Goal: Task Accomplishment & Management: Use online tool/utility

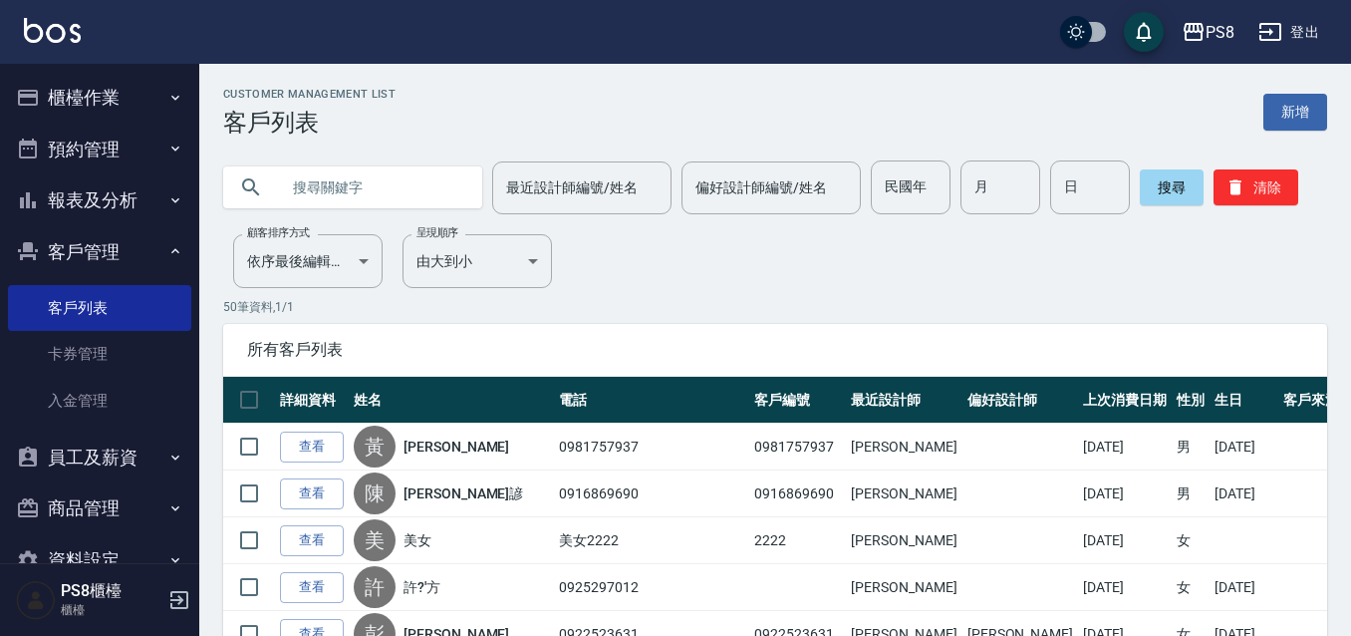
click at [133, 86] on button "櫃檯作業" at bounding box center [99, 98] width 183 height 52
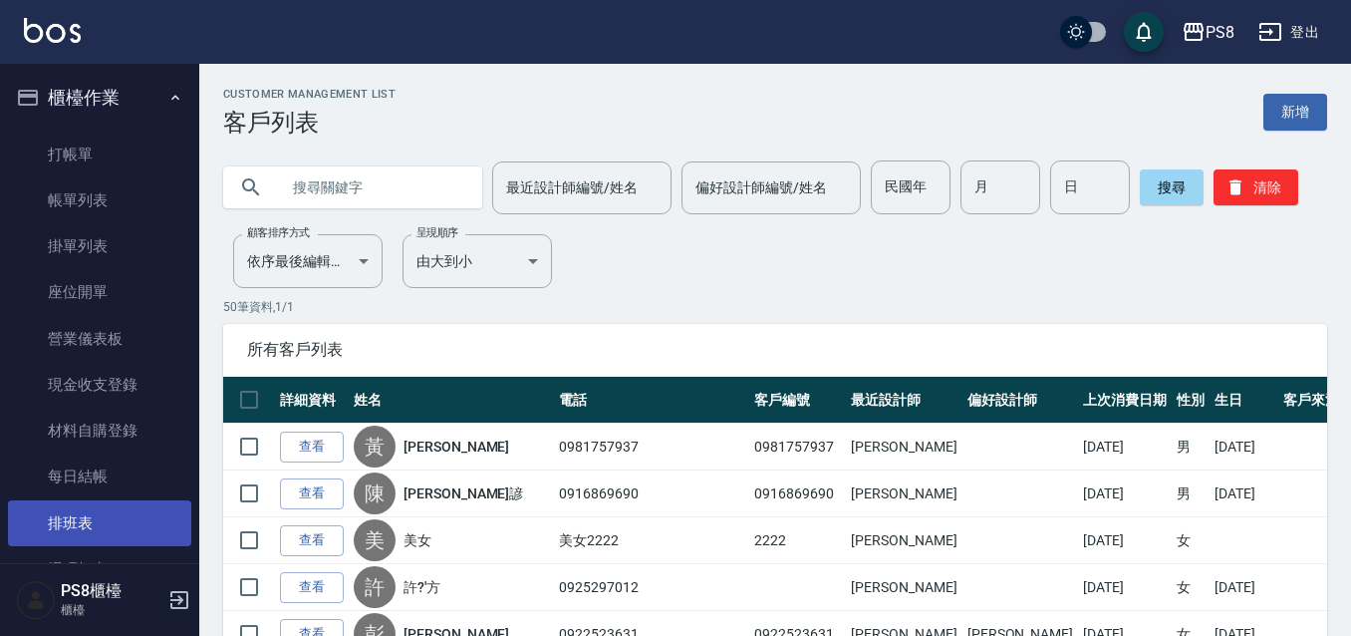
click at [90, 506] on link "排班表" at bounding box center [99, 523] width 183 height 46
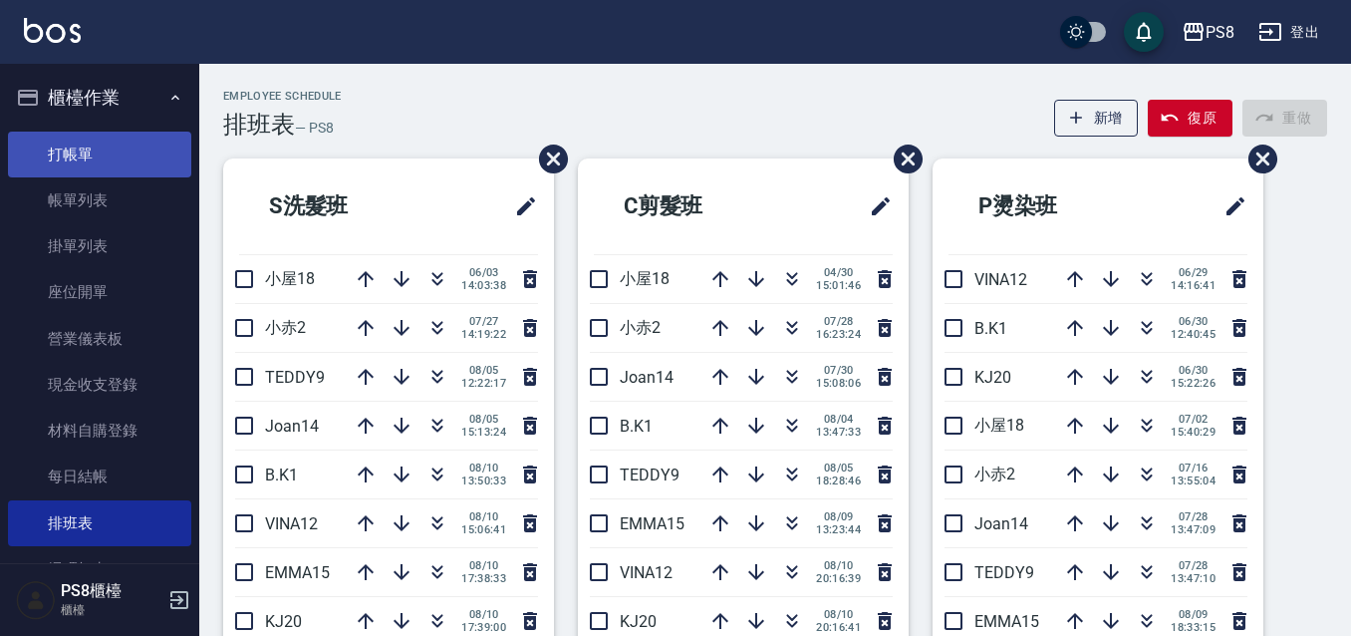
click at [103, 159] on link "打帳單" at bounding box center [99, 154] width 183 height 46
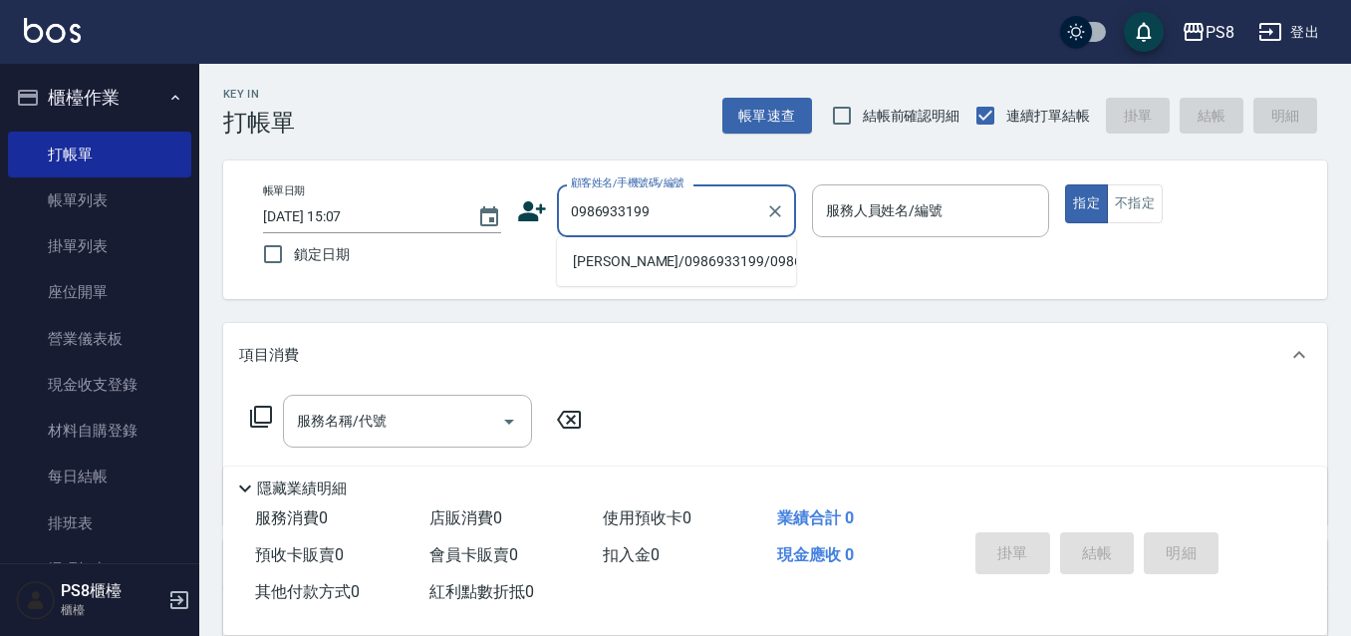
click at [683, 255] on li "黃澤霖/0986933199/0986933199" at bounding box center [676, 261] width 239 height 33
type input "黃澤霖/0986933199/0986933199"
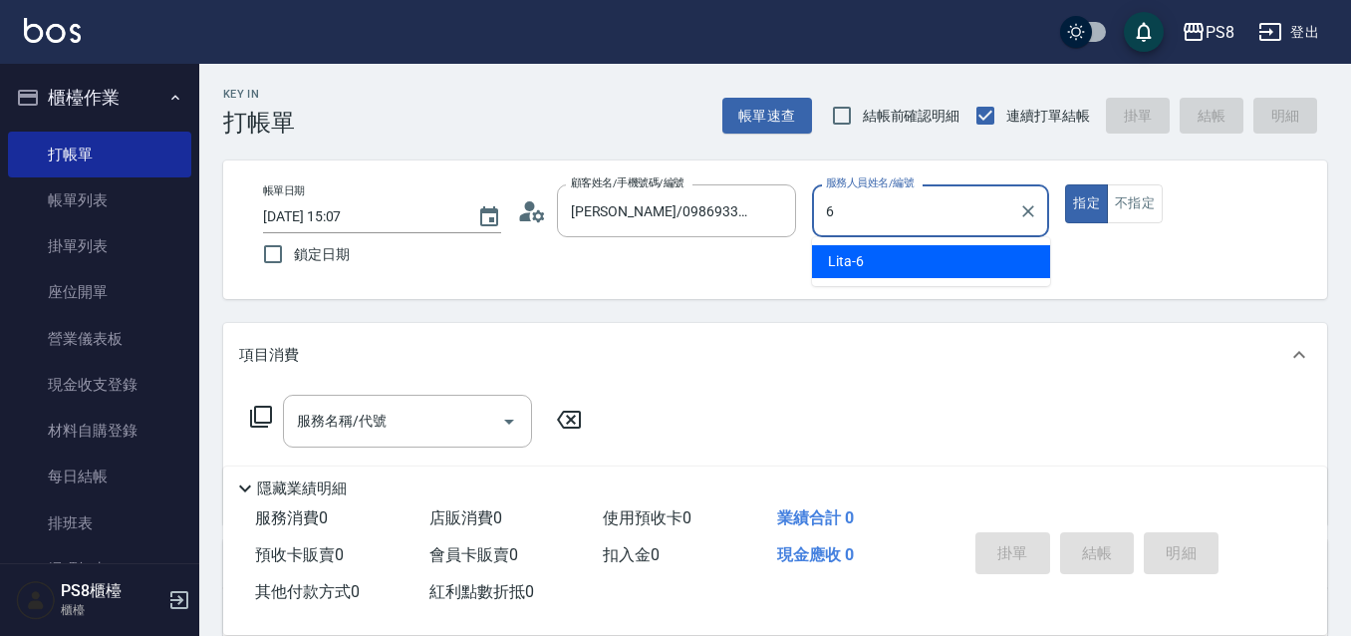
type input "Lita-6"
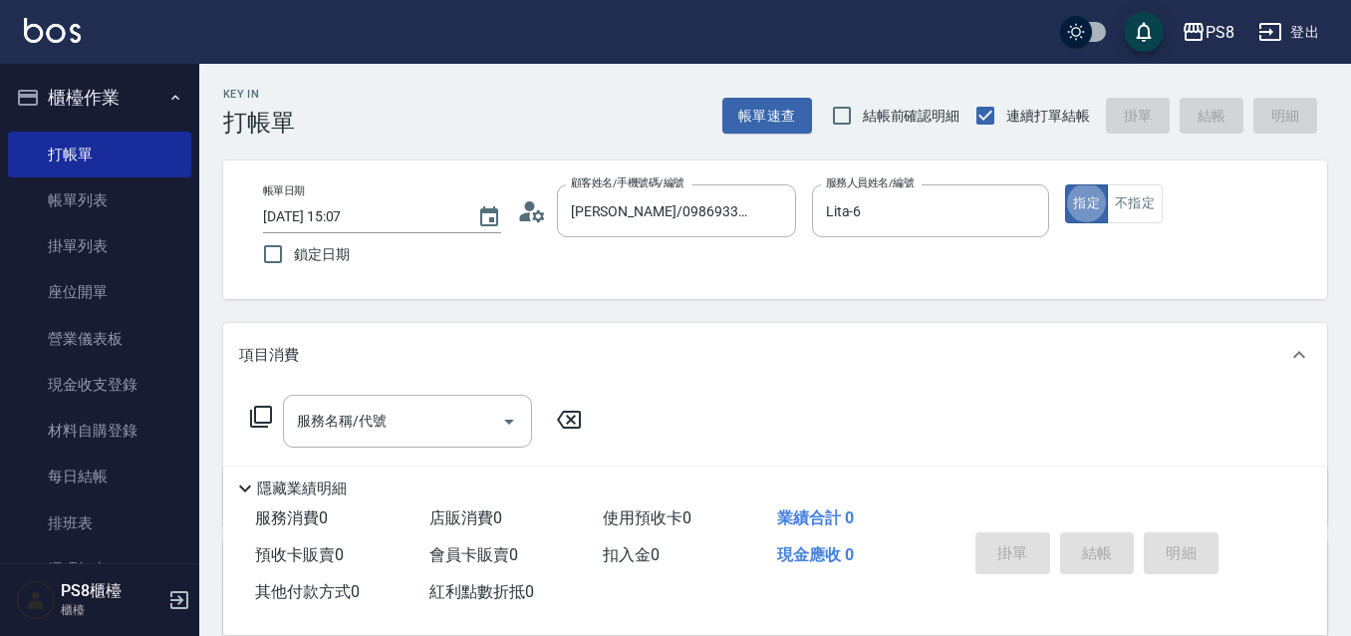
type button "true"
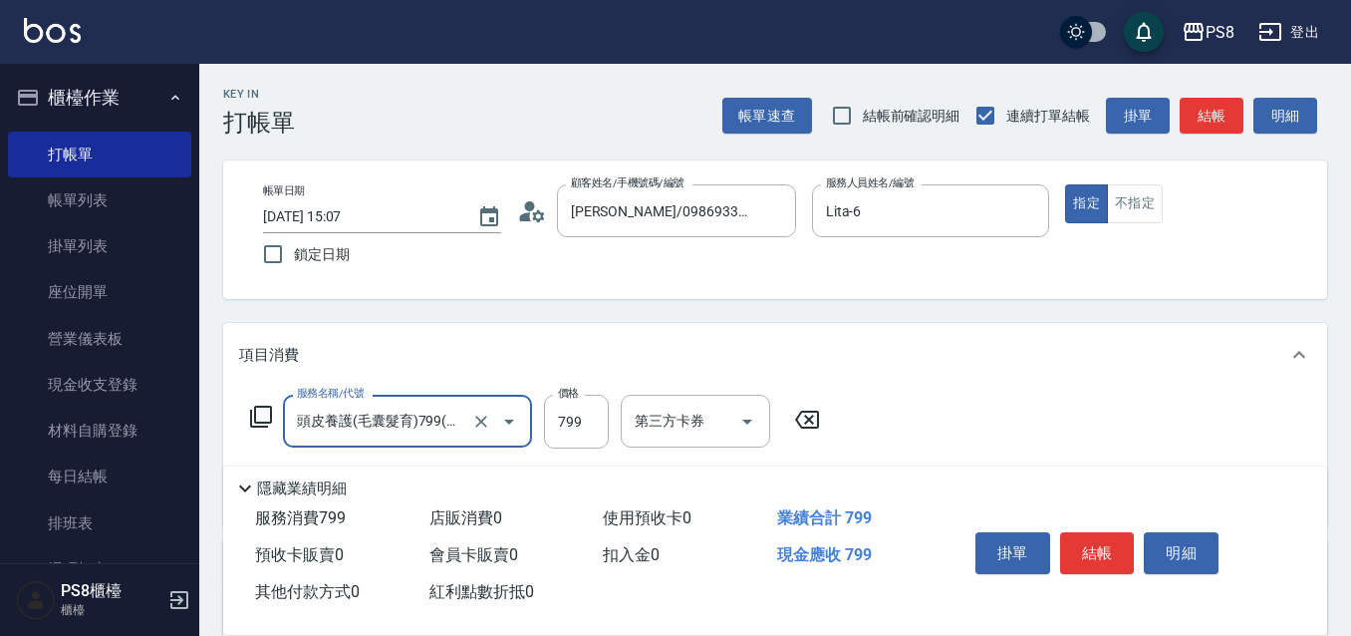
type input "頭皮養護(毛囊髮育)799(112)"
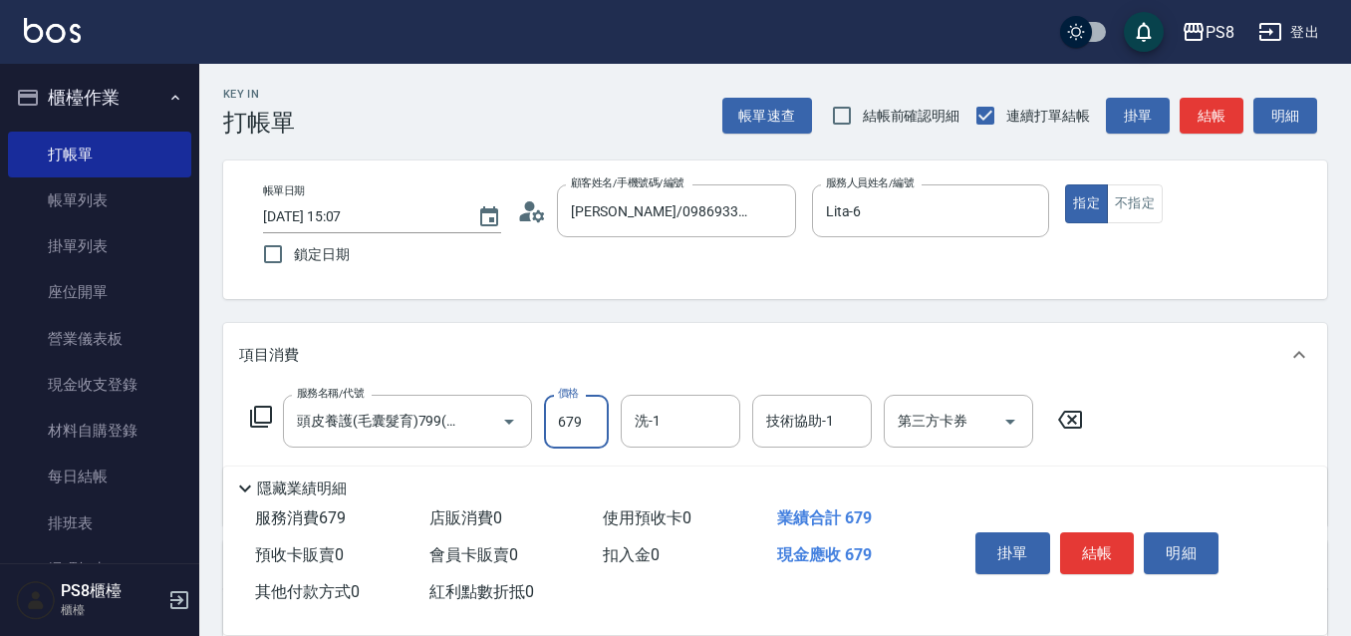
type input "679"
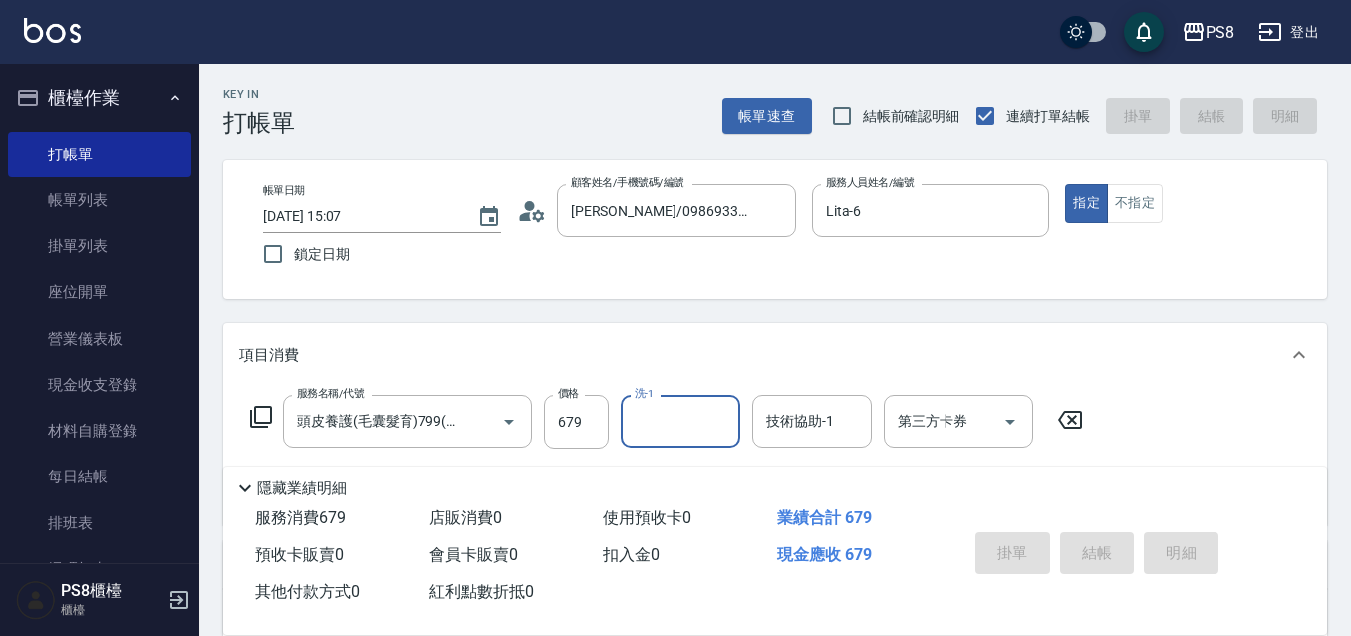
type input "2025/08/11 15:08"
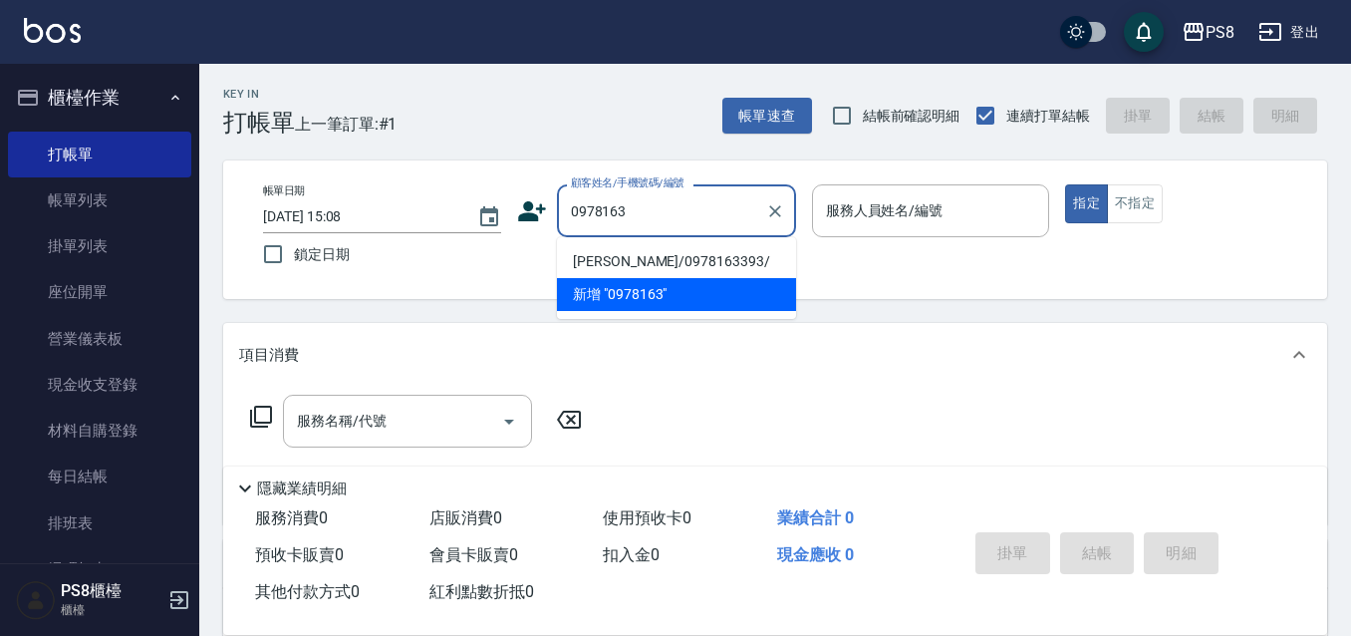
click at [602, 252] on li "徐錦蓉/0978163393/" at bounding box center [676, 261] width 239 height 33
type input "徐錦蓉/0978163393/"
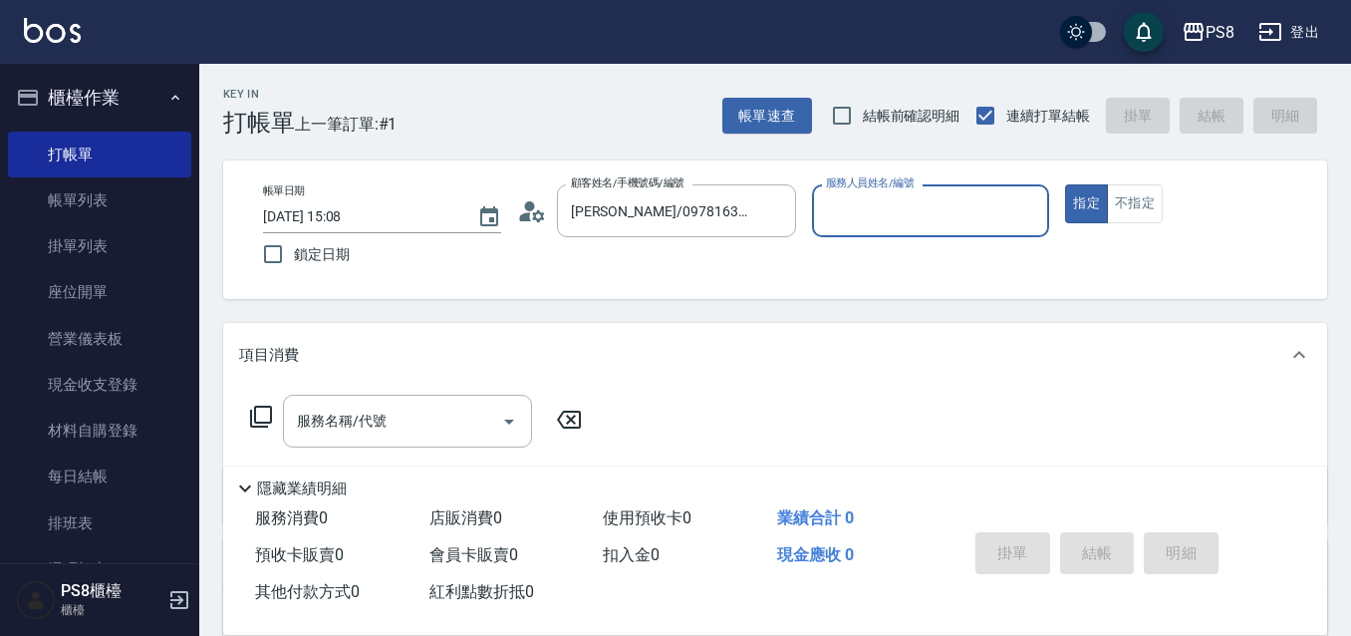
type input "EMMA-15"
click at [1065, 184] on button "指定" at bounding box center [1086, 203] width 43 height 39
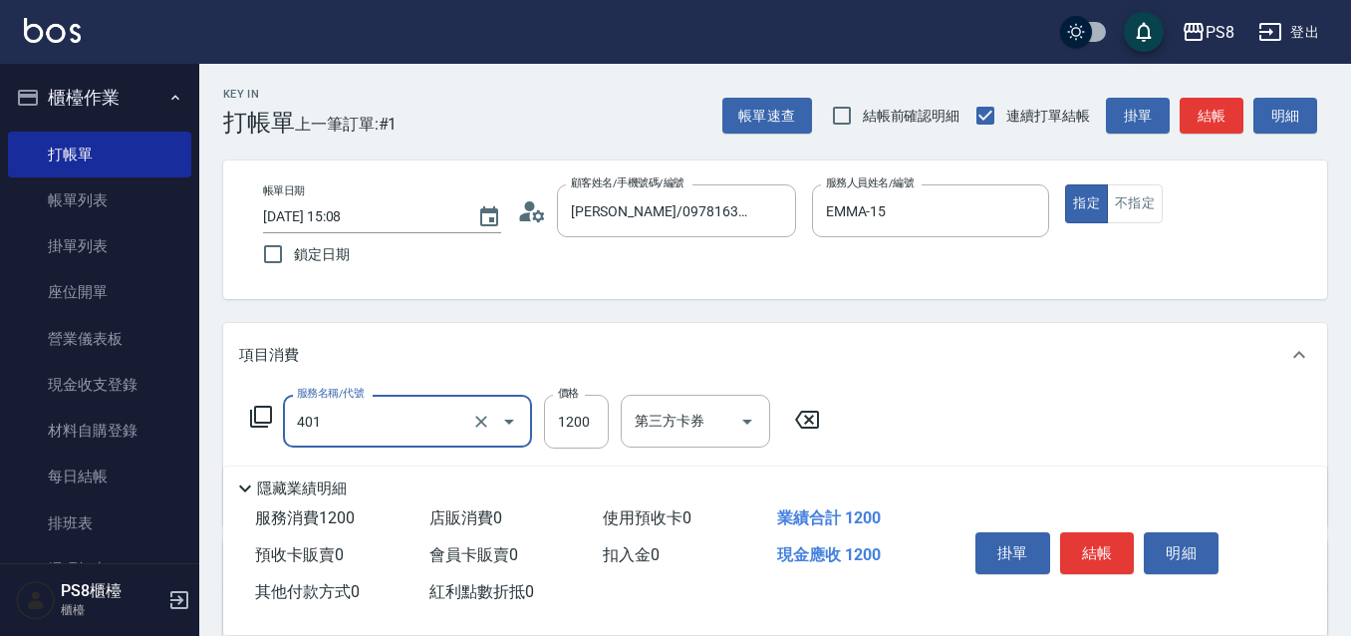
type input "基本染髮(401)"
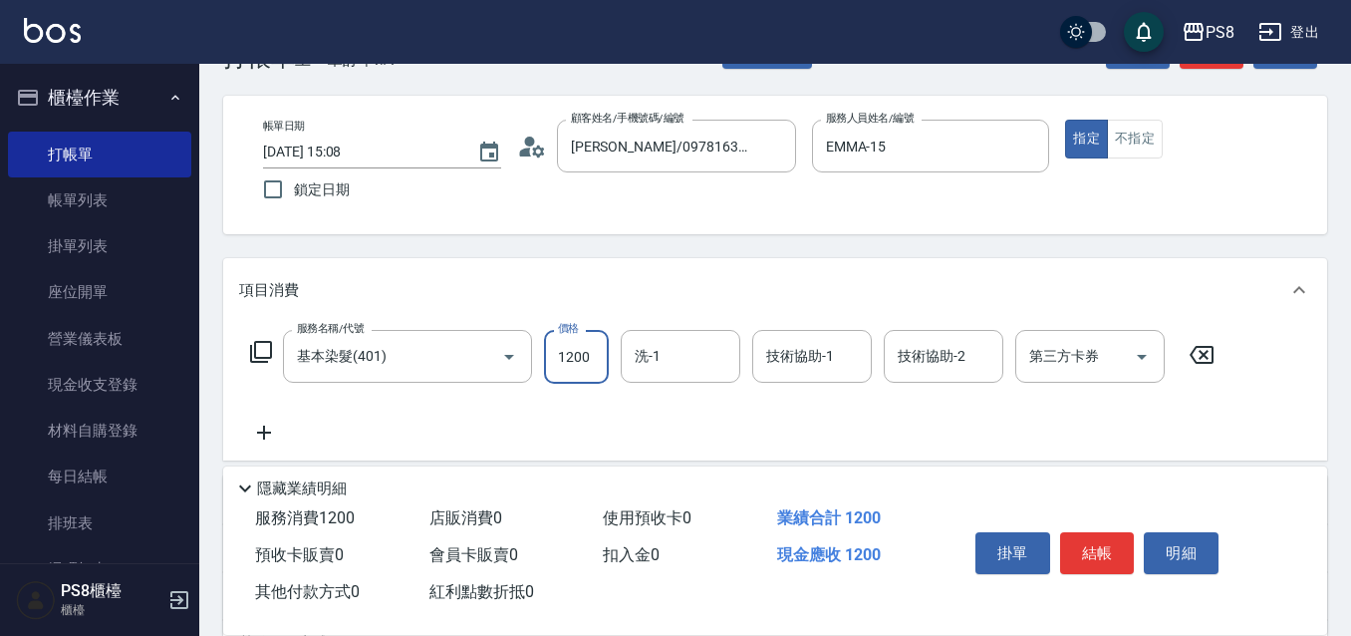
scroll to position [100, 0]
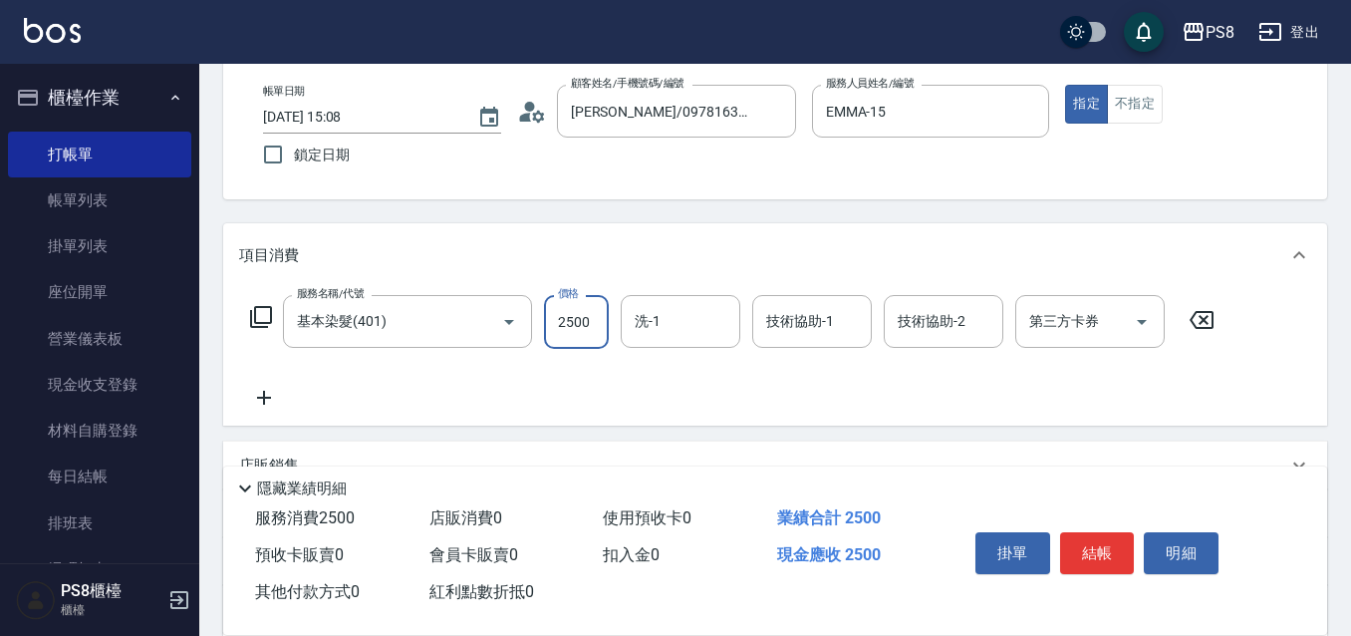
type input "2500"
click at [817, 305] on input "技術協助-1" at bounding box center [812, 321] width 102 height 35
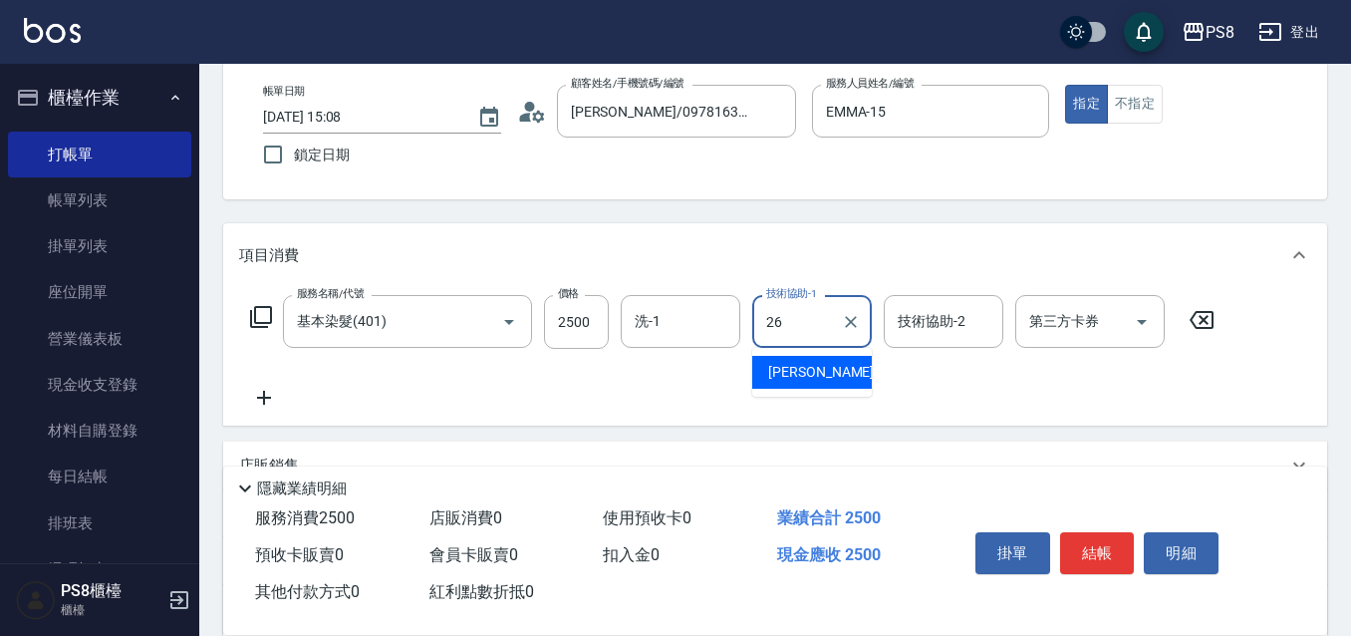
type input "苡真-26"
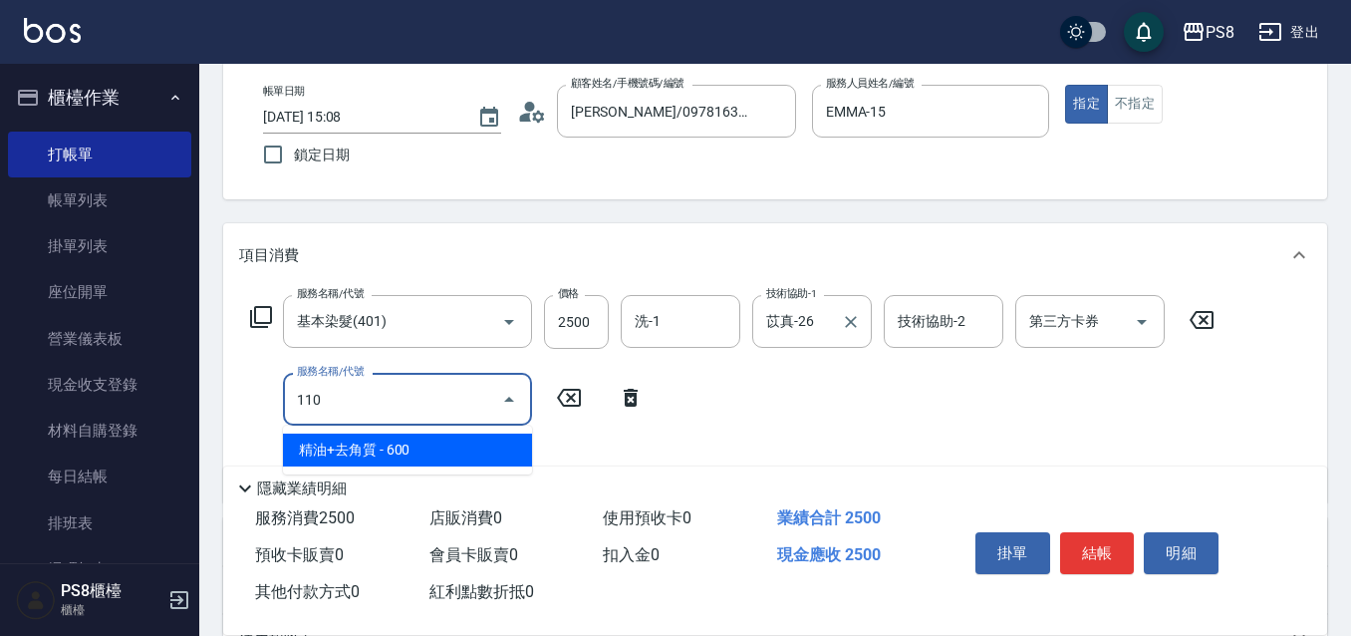
type input "1105"
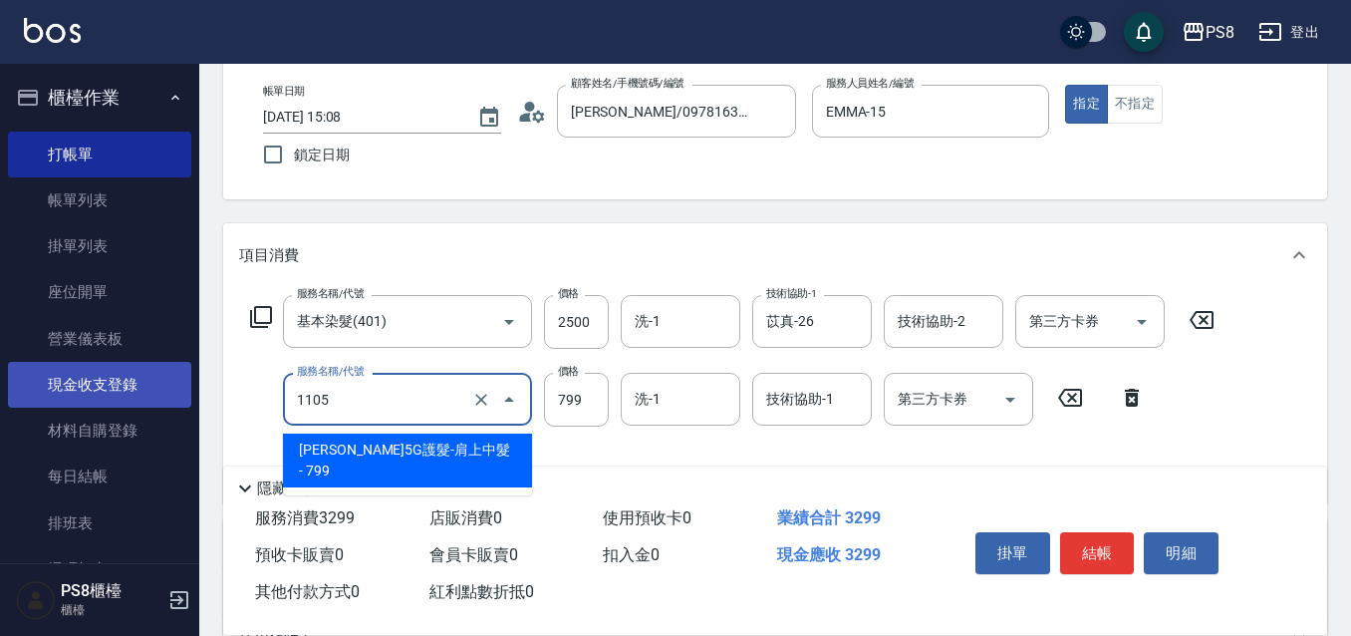
drag, startPoint x: 343, startPoint y: 404, endPoint x: 145, endPoint y: 385, distance: 198.2
click at [145, 385] on div "PS8 登出 櫃檯作業 打帳單 帳單列表 掛單列表 座位開單 營業儀表板 現金收支登錄 材料自購登錄 每日結帳 排班表 掃碼打卡 預約管理 預約管理 單日預約…" at bounding box center [675, 424] width 1351 height 1049
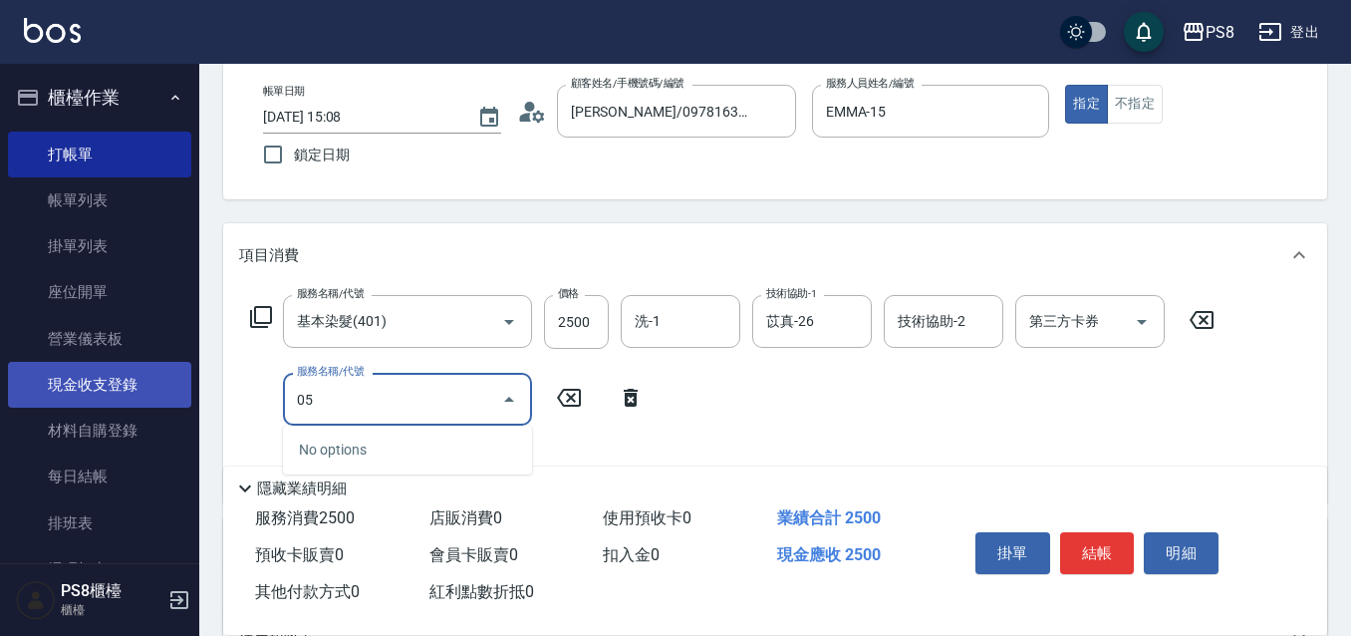
type input "0"
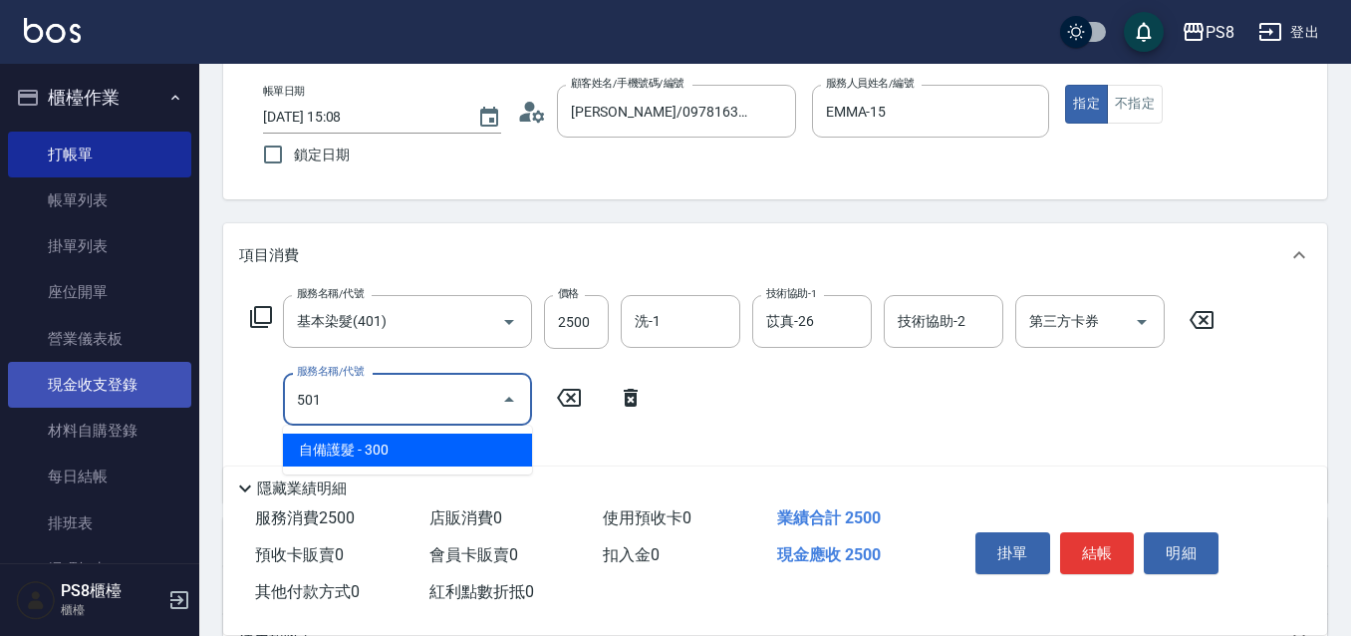
type input "自備護髮(501)"
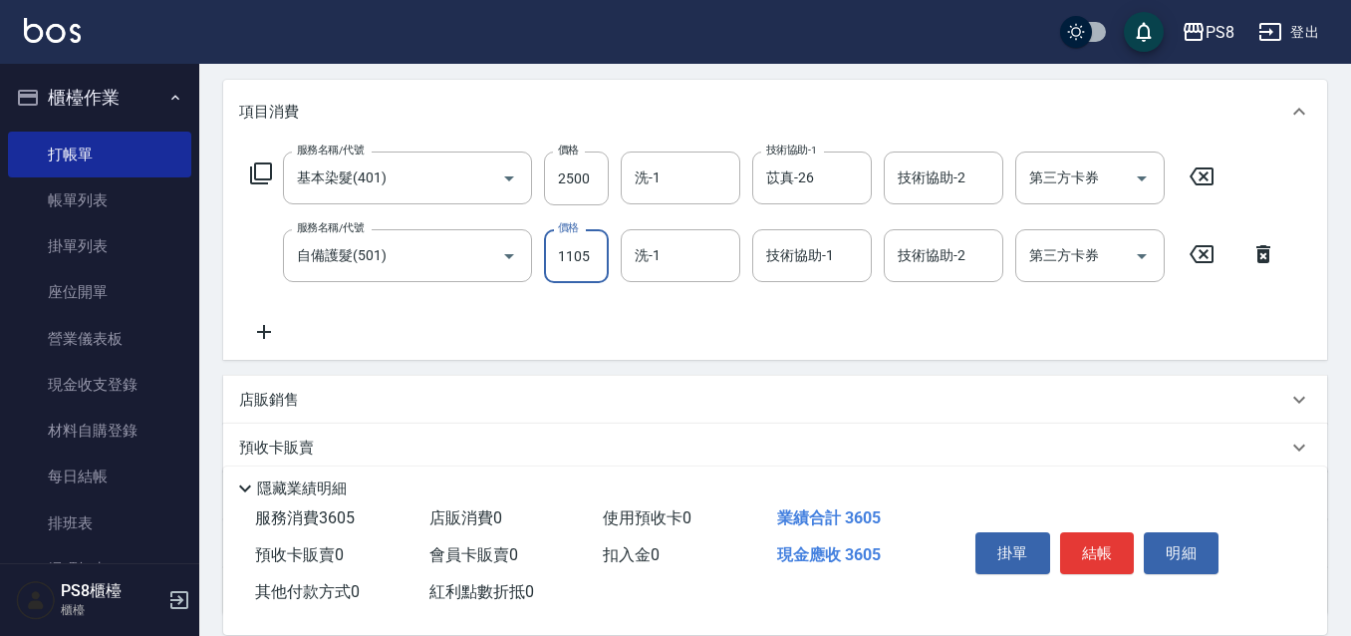
scroll to position [413, 0]
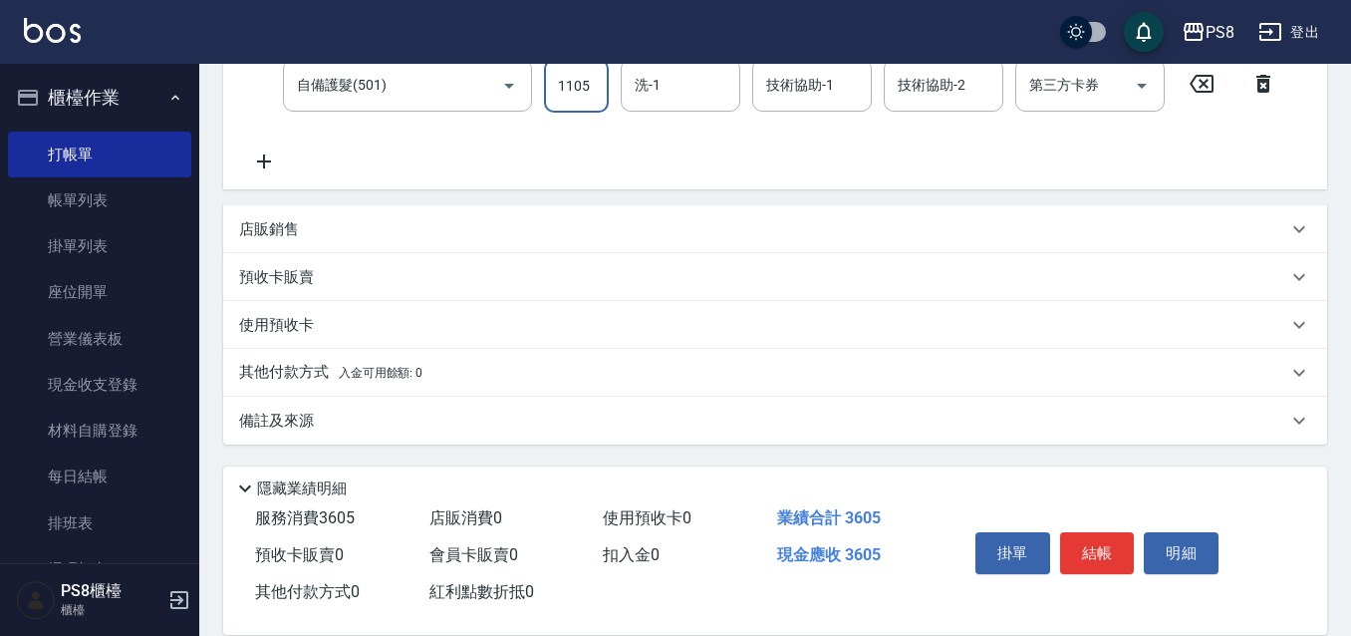
type input "1105"
click at [330, 363] on p "其他付款方式 入金可用餘額: 0" at bounding box center [330, 373] width 183 height 22
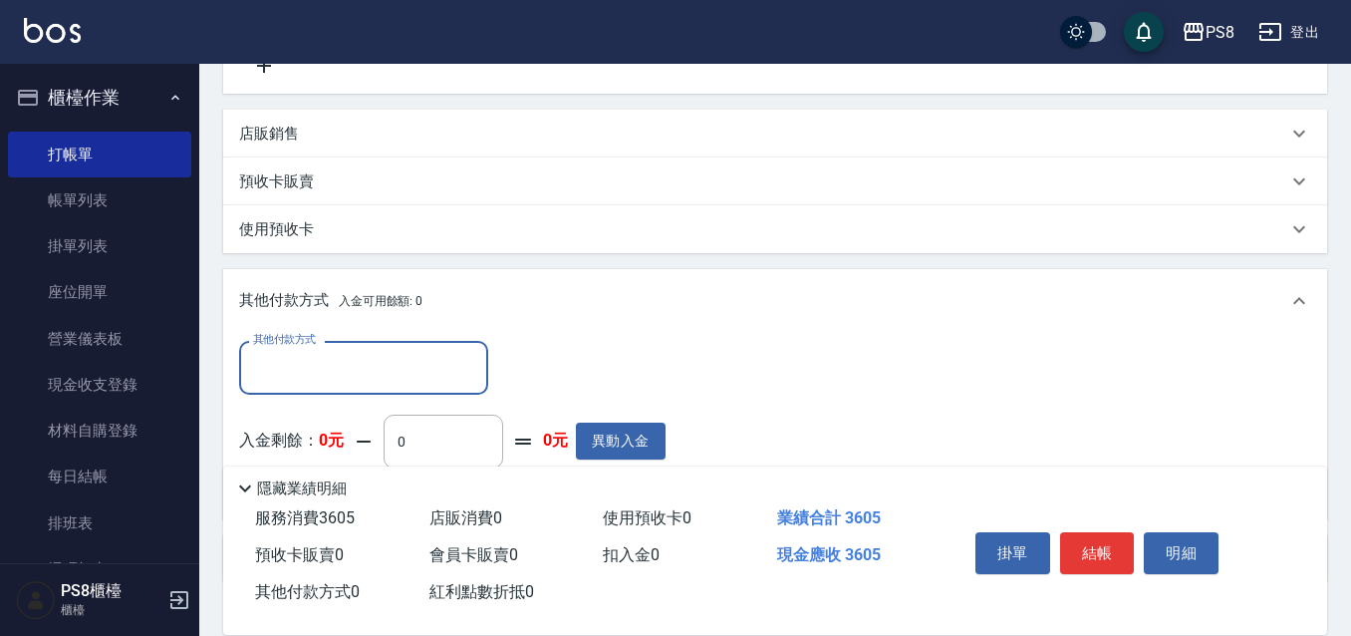
scroll to position [0, 0]
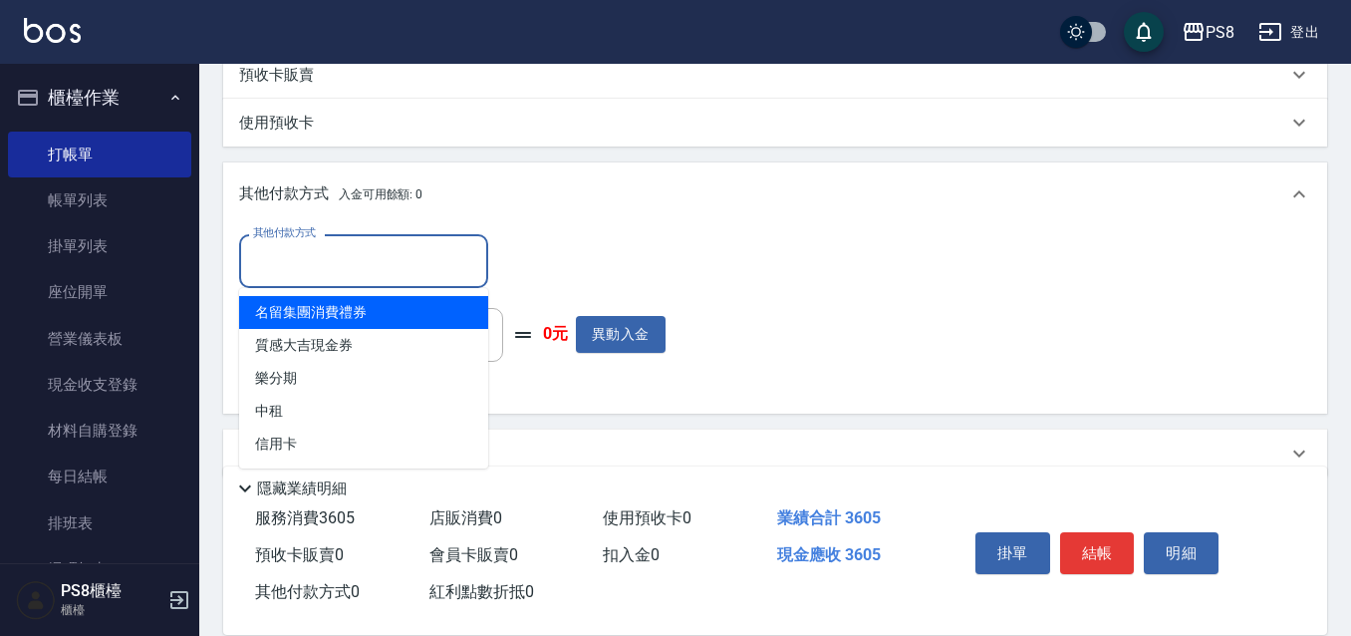
click at [327, 259] on input "其他付款方式" at bounding box center [363, 260] width 231 height 35
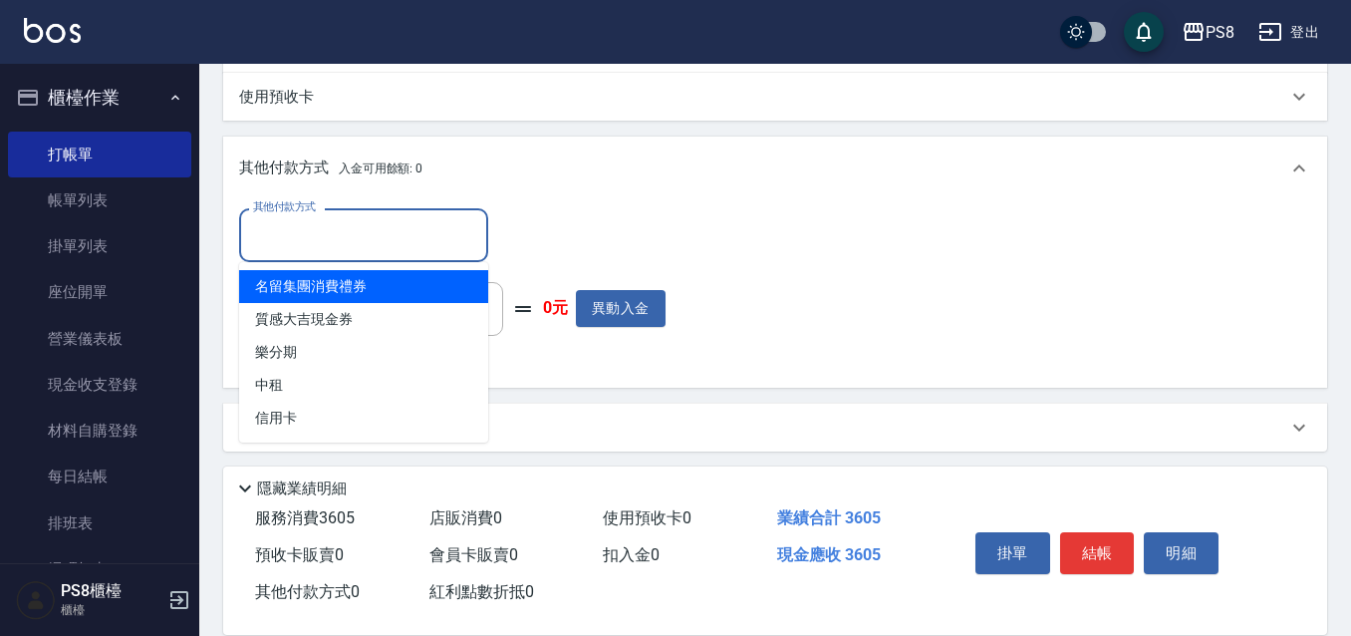
scroll to position [648, 0]
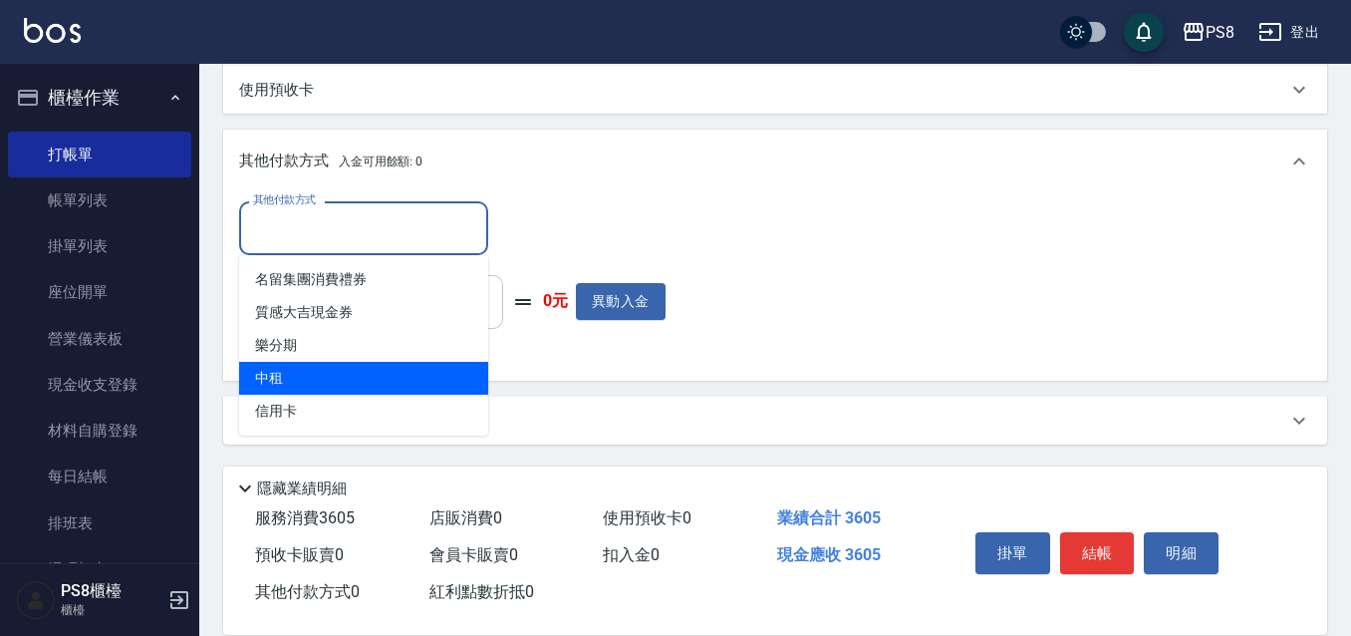
click at [318, 402] on span "信用卡" at bounding box center [363, 410] width 249 height 33
type input "信用卡"
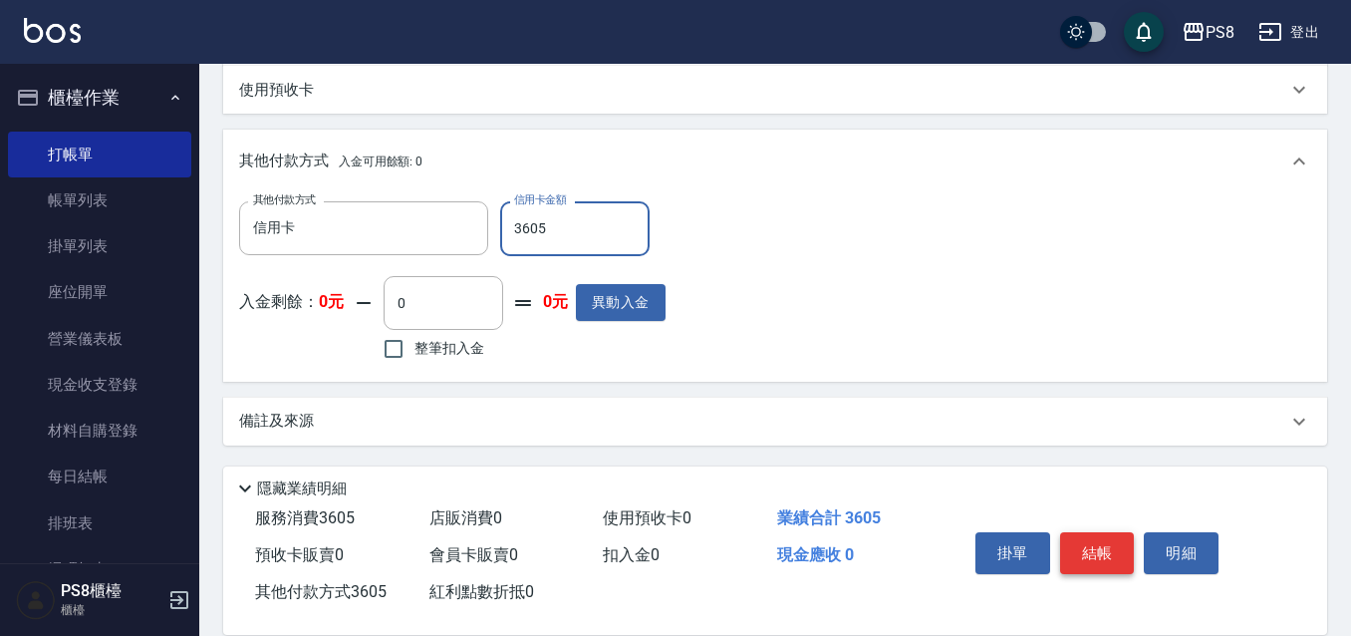
type input "3605"
click at [1080, 532] on button "結帳" at bounding box center [1097, 553] width 75 height 42
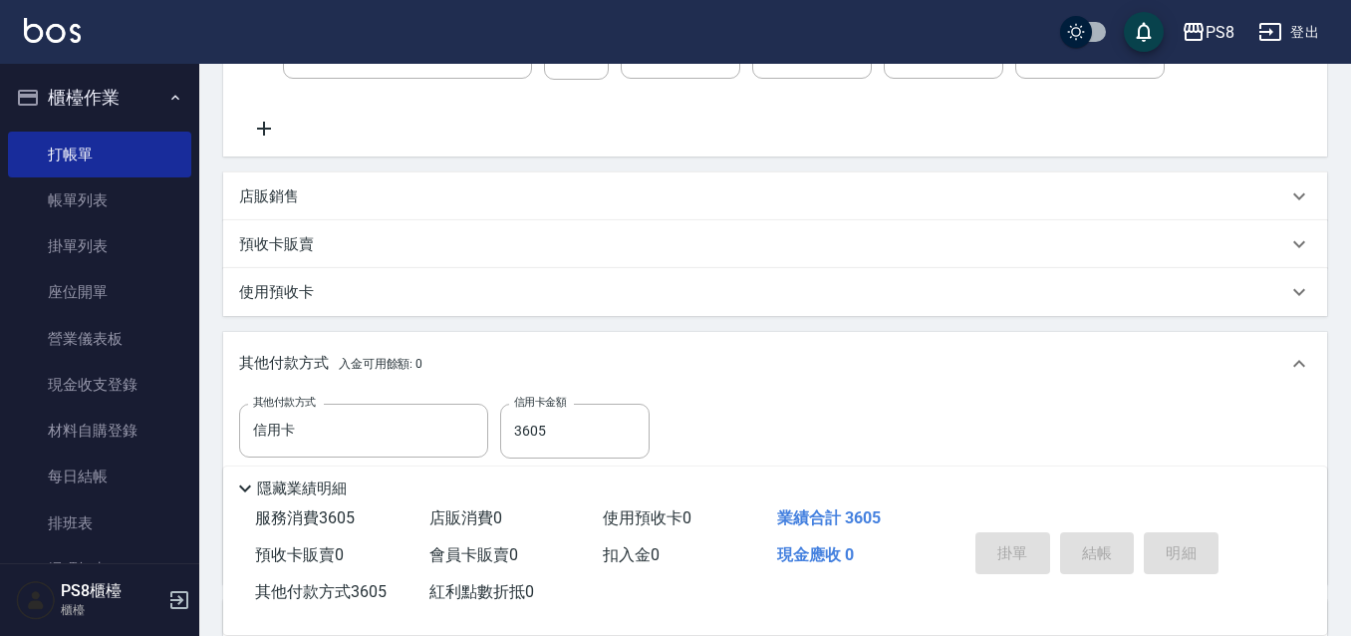
scroll to position [150, 0]
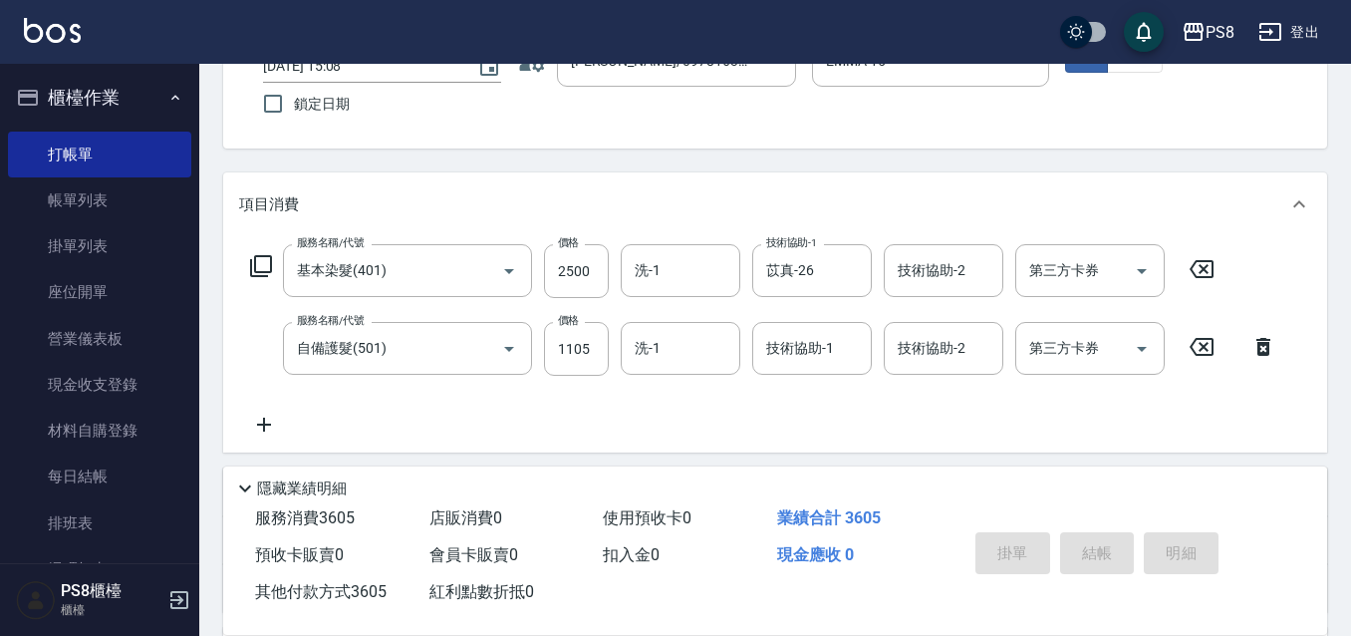
type input "2025/08/11 15:29"
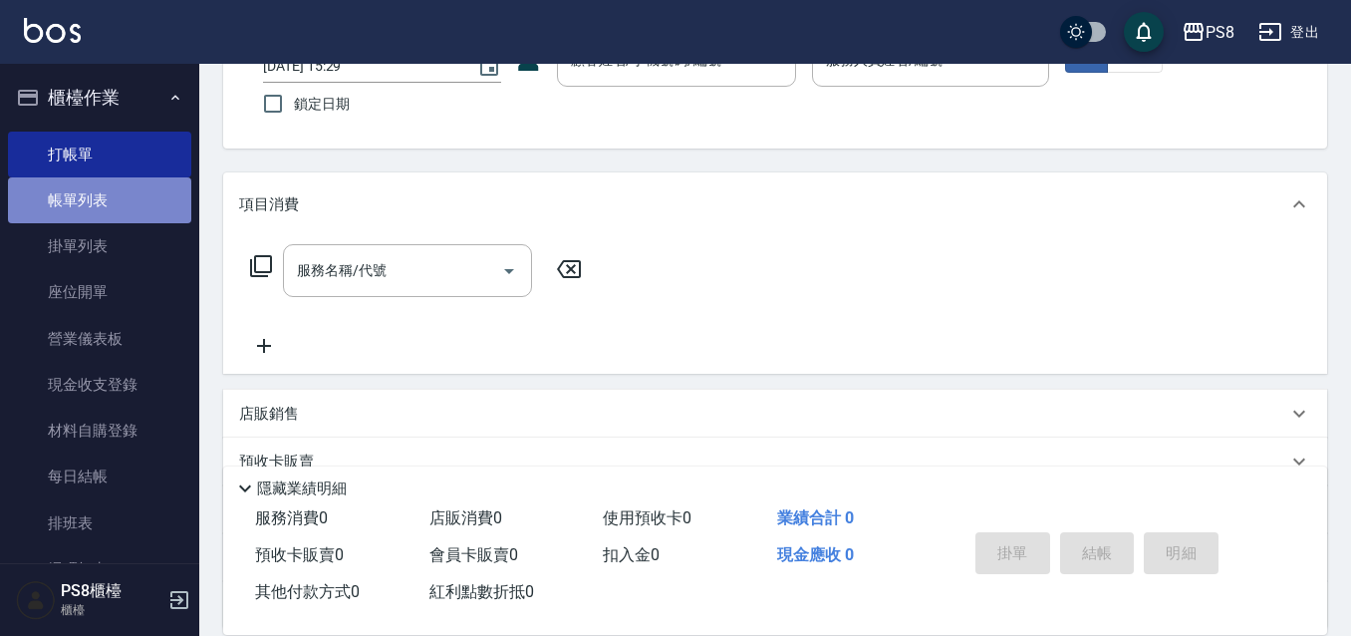
click at [171, 207] on link "帳單列表" at bounding box center [99, 200] width 183 height 46
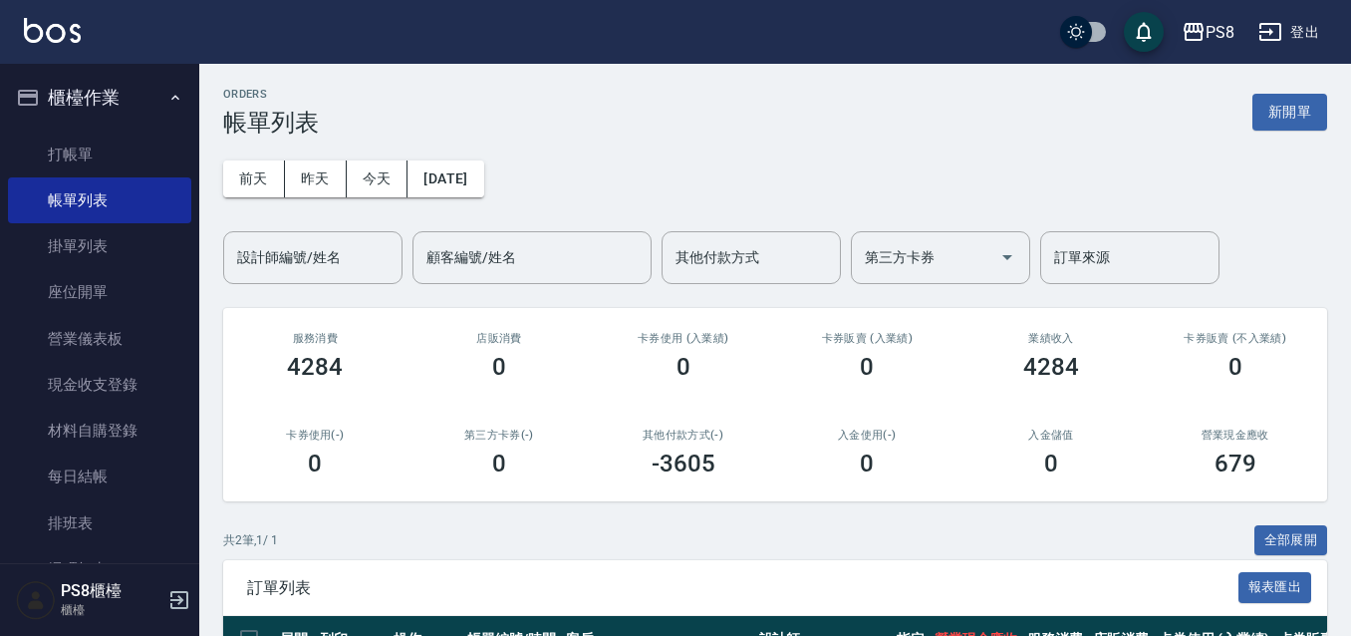
scroll to position [217, 0]
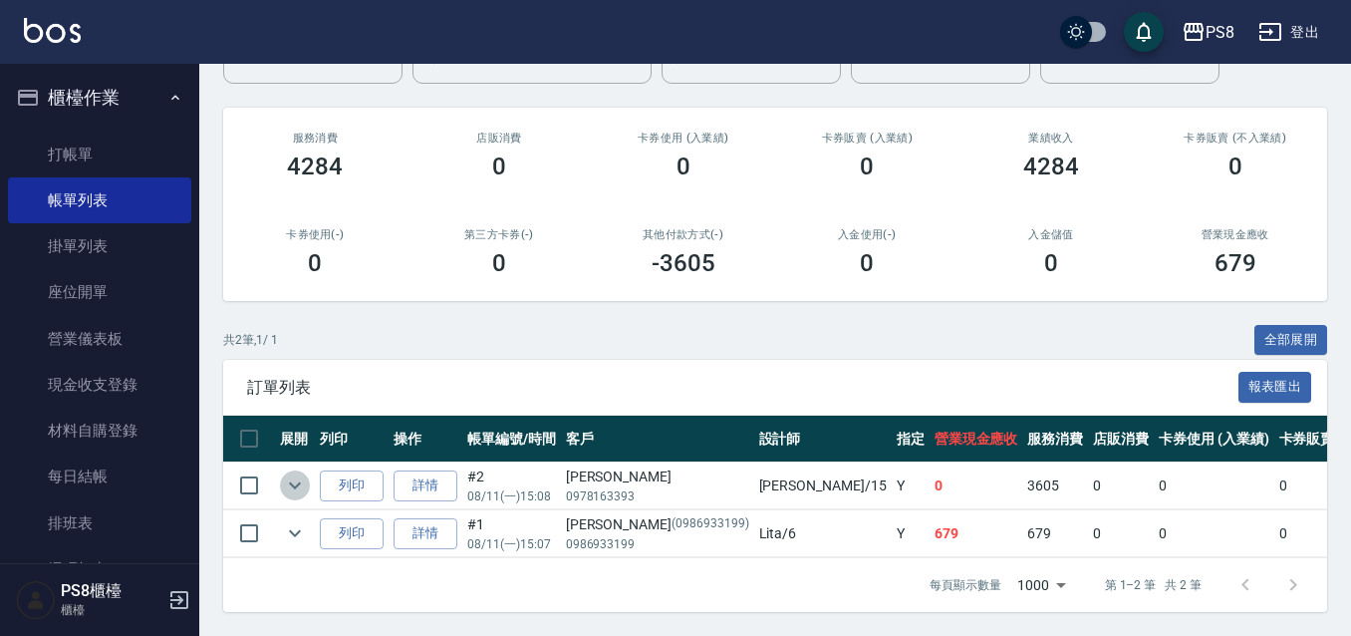
click at [285, 473] on icon "expand row" at bounding box center [295, 485] width 24 height 24
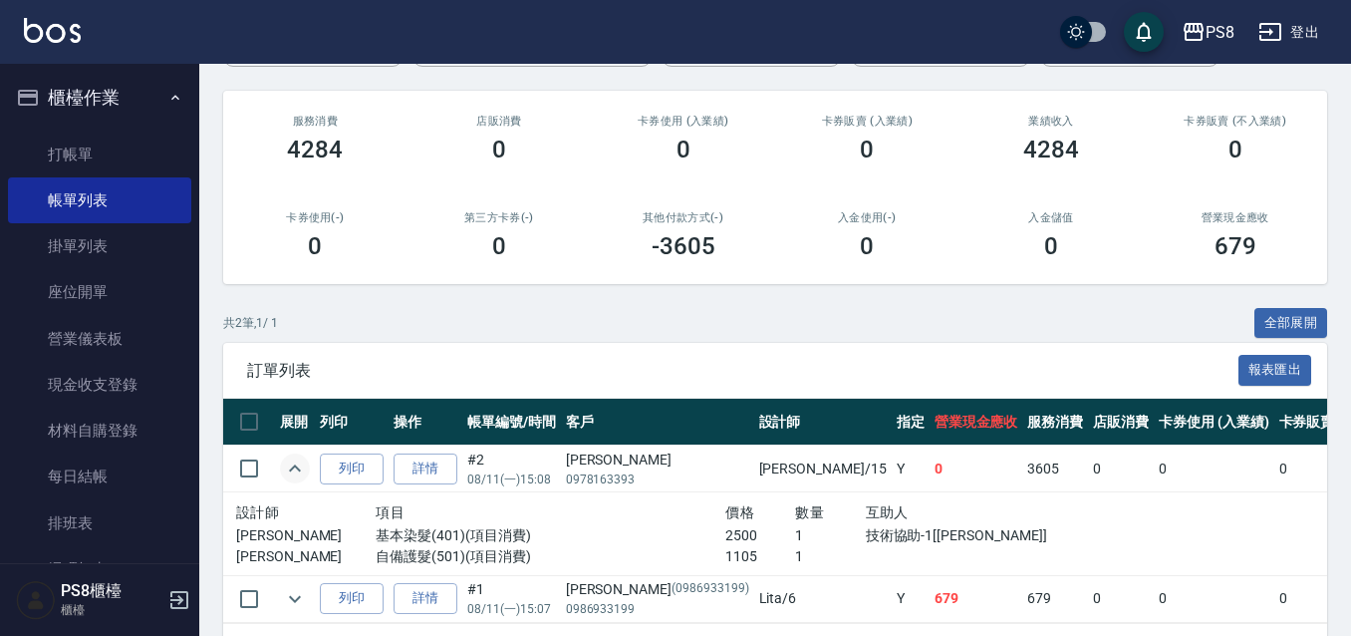
click at [285, 473] on icon "expand row" at bounding box center [295, 468] width 24 height 24
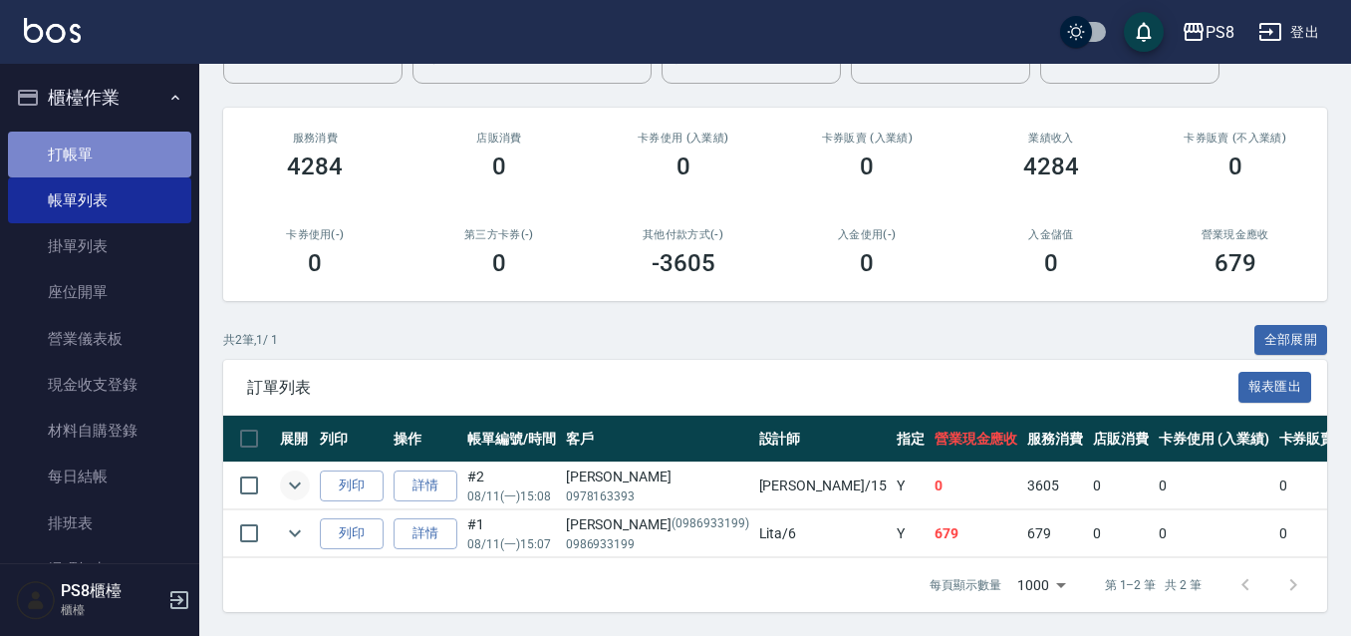
click at [152, 149] on link "打帳單" at bounding box center [99, 154] width 183 height 46
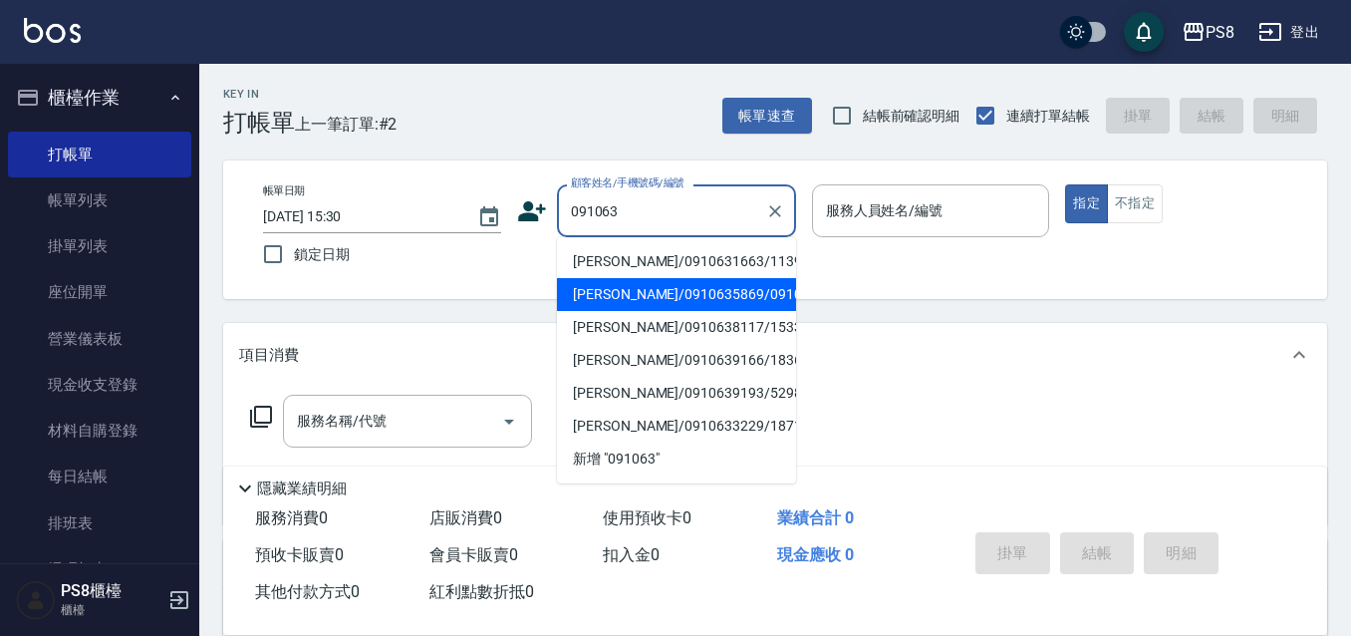
click at [697, 296] on li "楊小姐/0910635869/0910635869" at bounding box center [676, 294] width 239 height 33
type input "楊小姐/0910635869/0910635869"
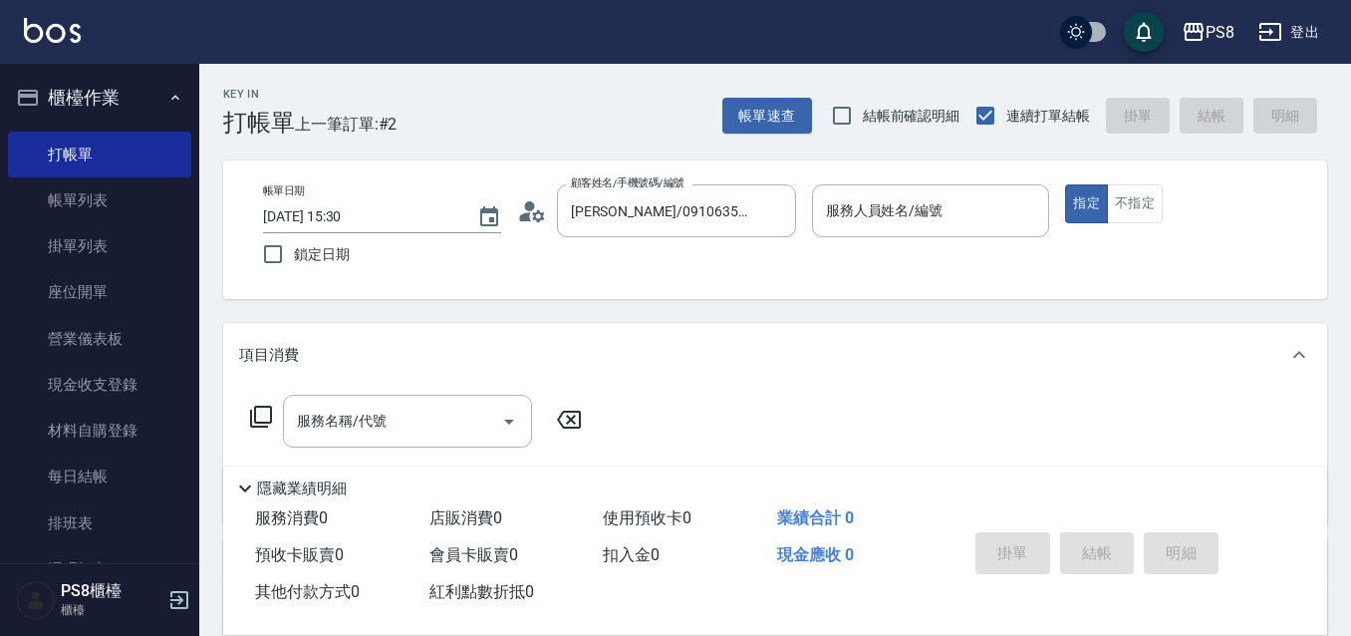
click at [531, 205] on circle at bounding box center [529, 206] width 10 height 10
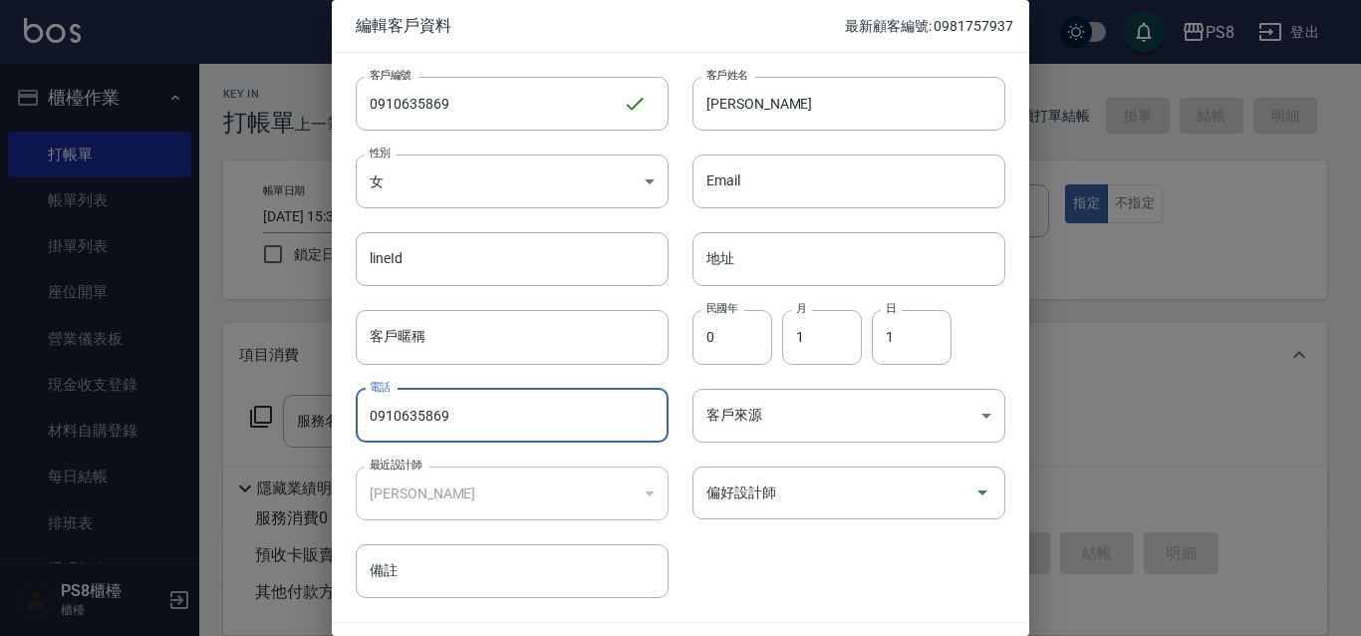
click at [470, 411] on input "0910635869" at bounding box center [512, 415] width 313 height 54
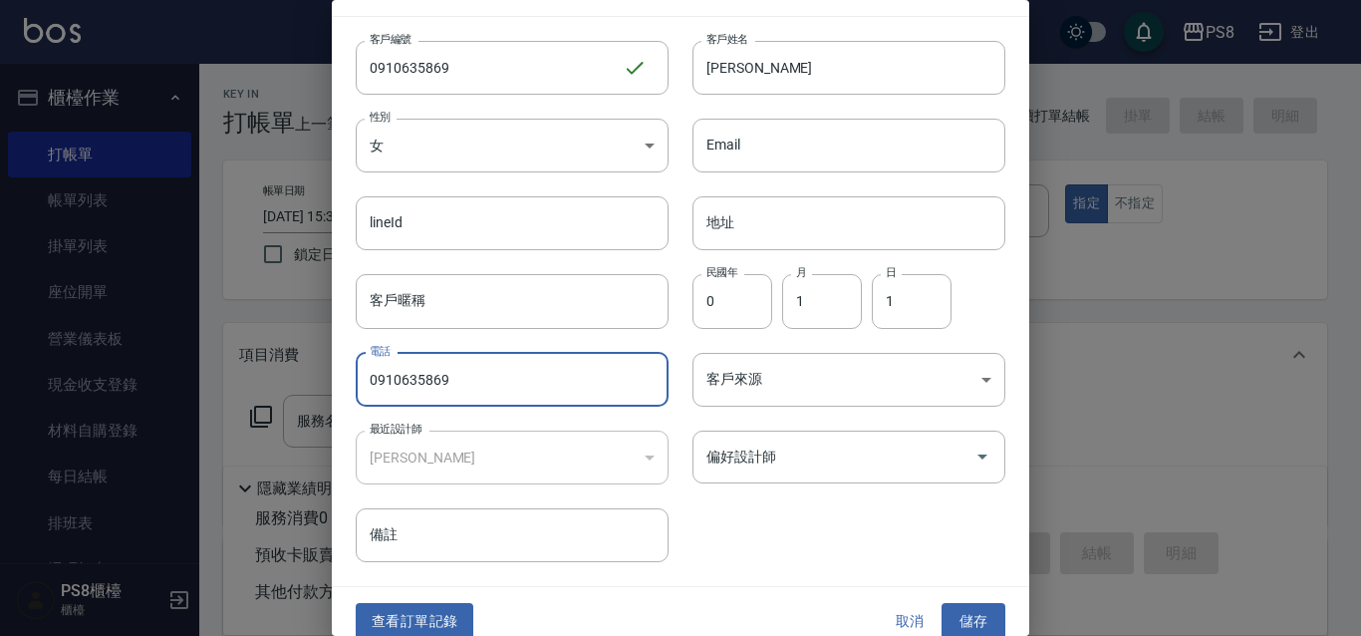
scroll to position [55, 0]
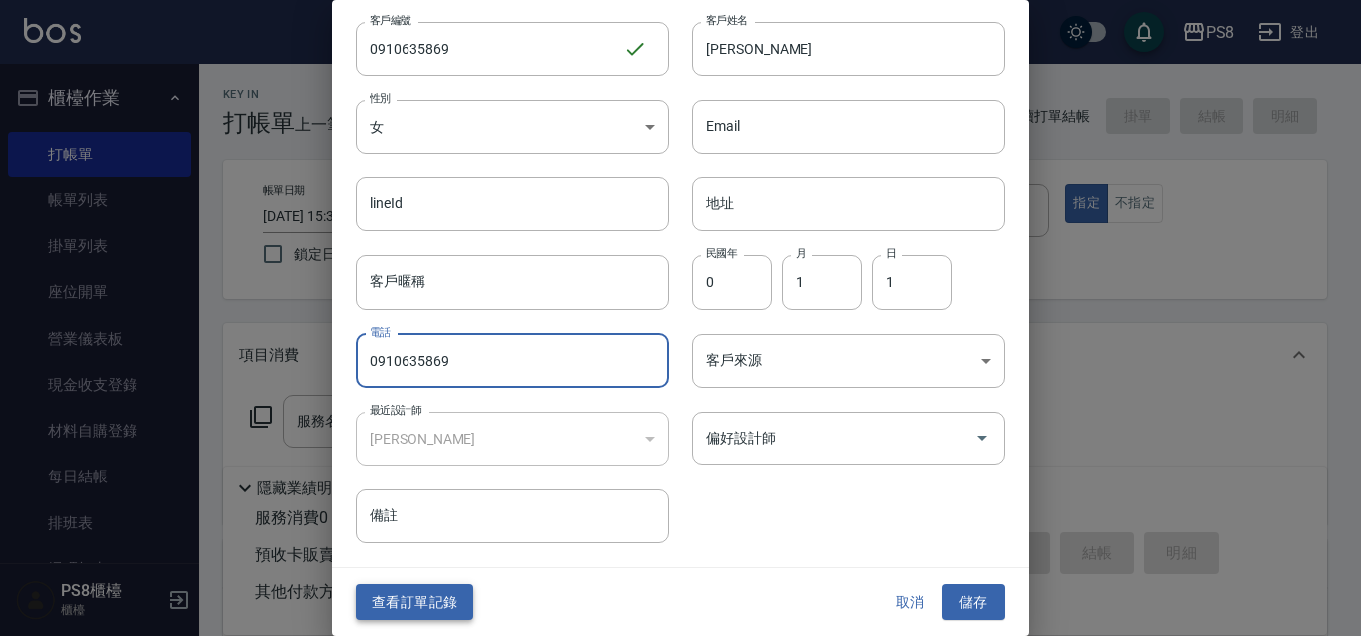
click at [464, 605] on button "查看訂單記錄" at bounding box center [415, 602] width 118 height 37
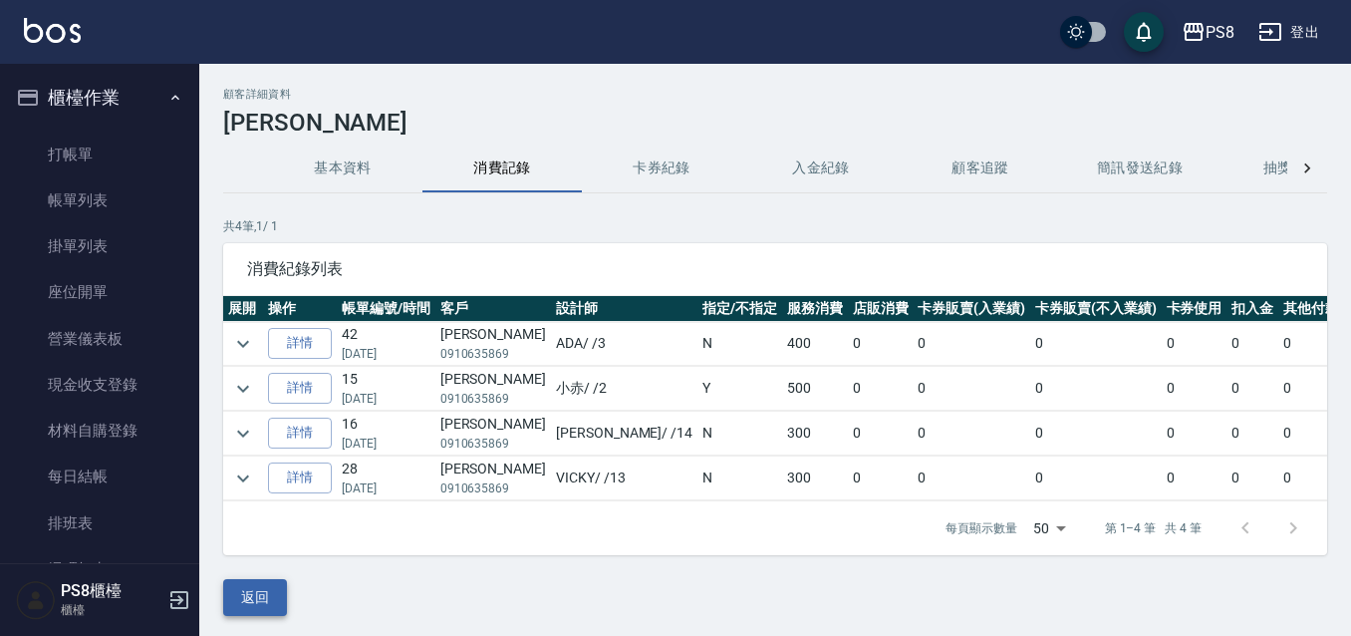
click at [279, 616] on button "返回" at bounding box center [255, 597] width 64 height 37
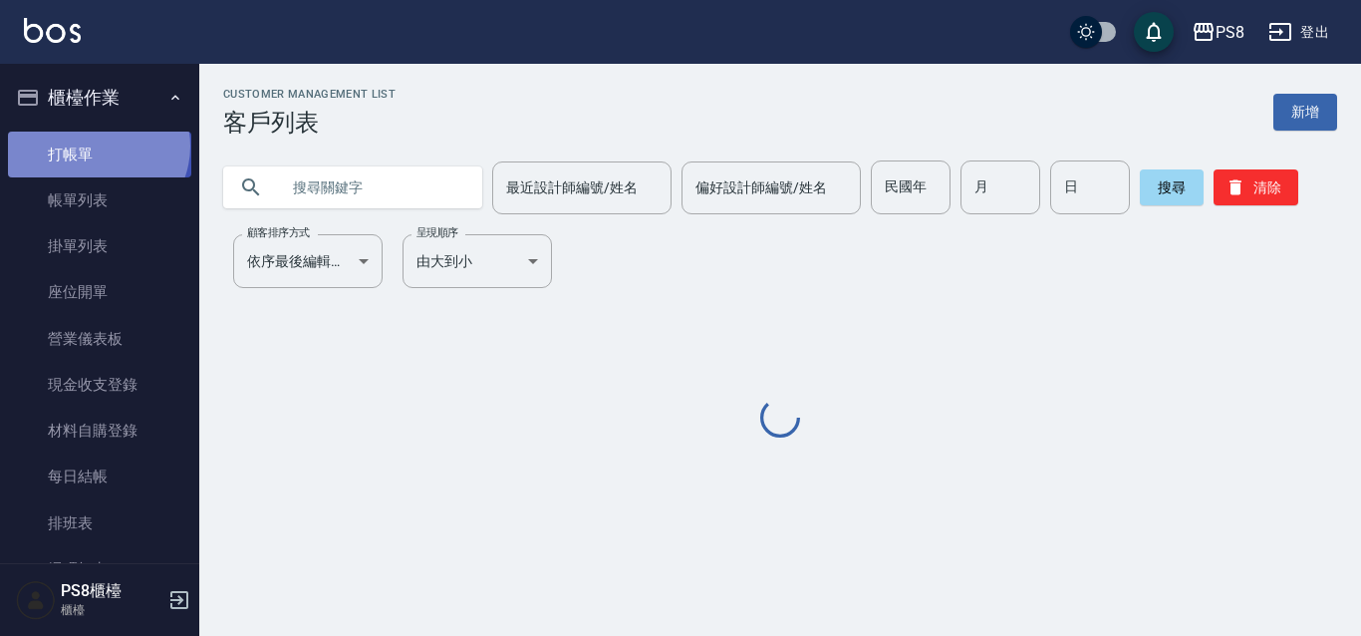
click at [96, 145] on link "打帳單" at bounding box center [99, 154] width 183 height 46
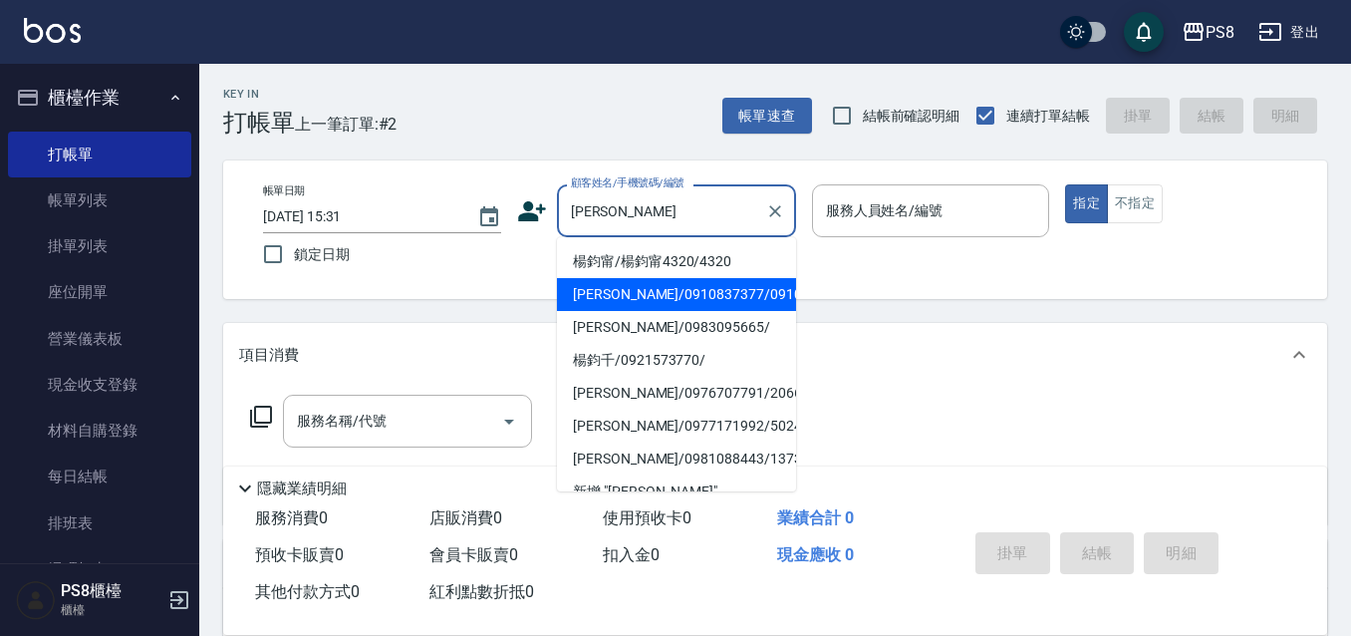
click at [640, 293] on li "楊鈞鈞/0910837377/0910827377" at bounding box center [676, 294] width 239 height 33
type input "楊鈞鈞/0910837377/0910827377"
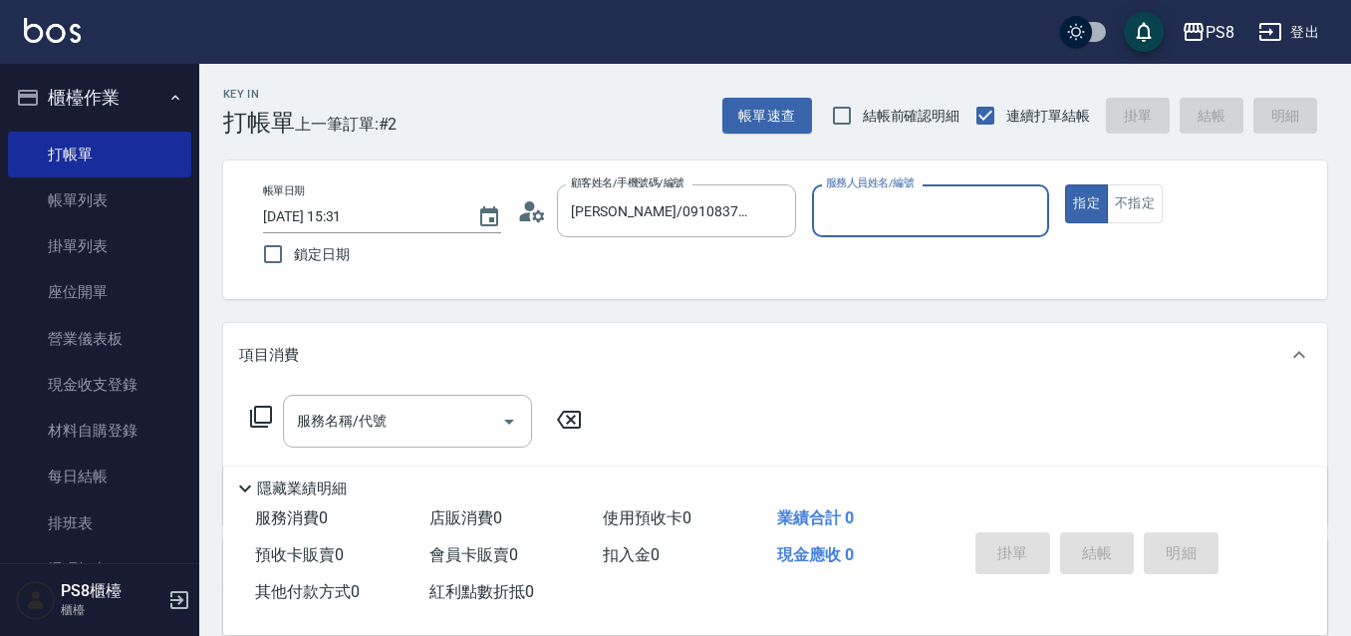
click at [540, 204] on icon at bounding box center [532, 211] width 30 height 30
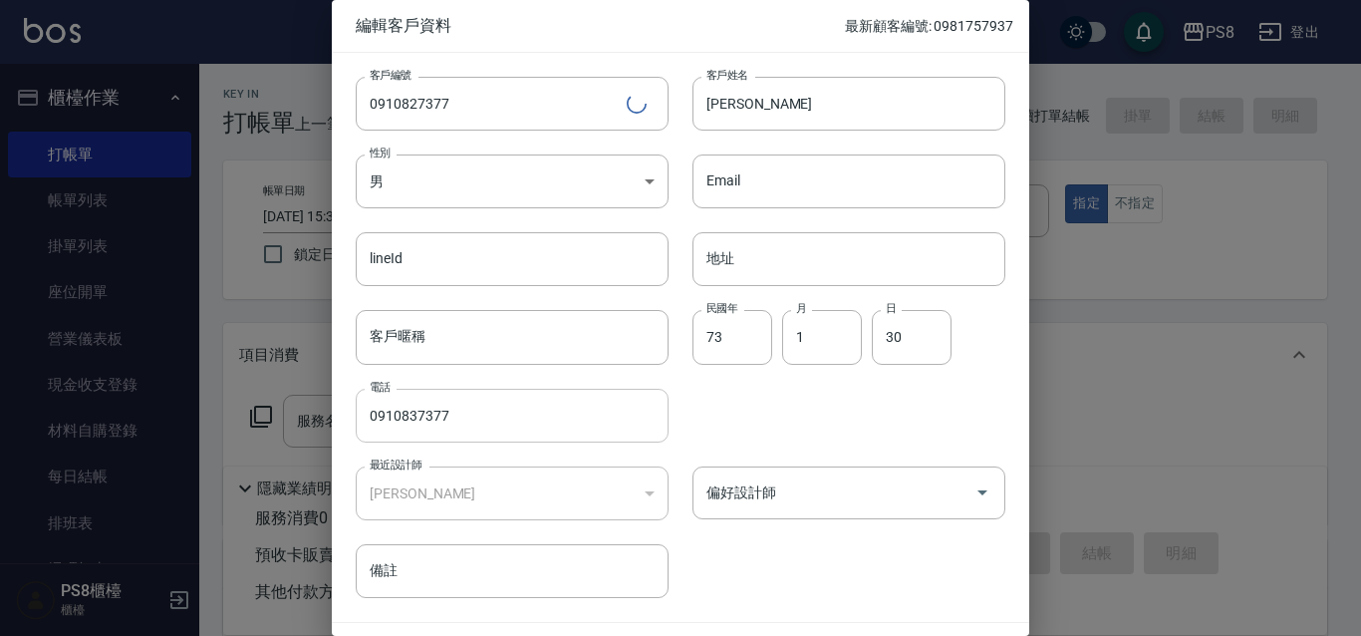
click at [486, 416] on input "0910837377" at bounding box center [512, 415] width 313 height 54
click at [486, 416] on input "0910637377" at bounding box center [512, 415] width 313 height 54
type input "0910637370"
click at [804, 554] on div "客戶編號 0910827377 ​ 客戶編號 客戶姓名 楊鈞鈞 客戶姓名 性別 男 MALE 性別 Email Email lineId lineId 地址 …" at bounding box center [668, 325] width 673 height 545
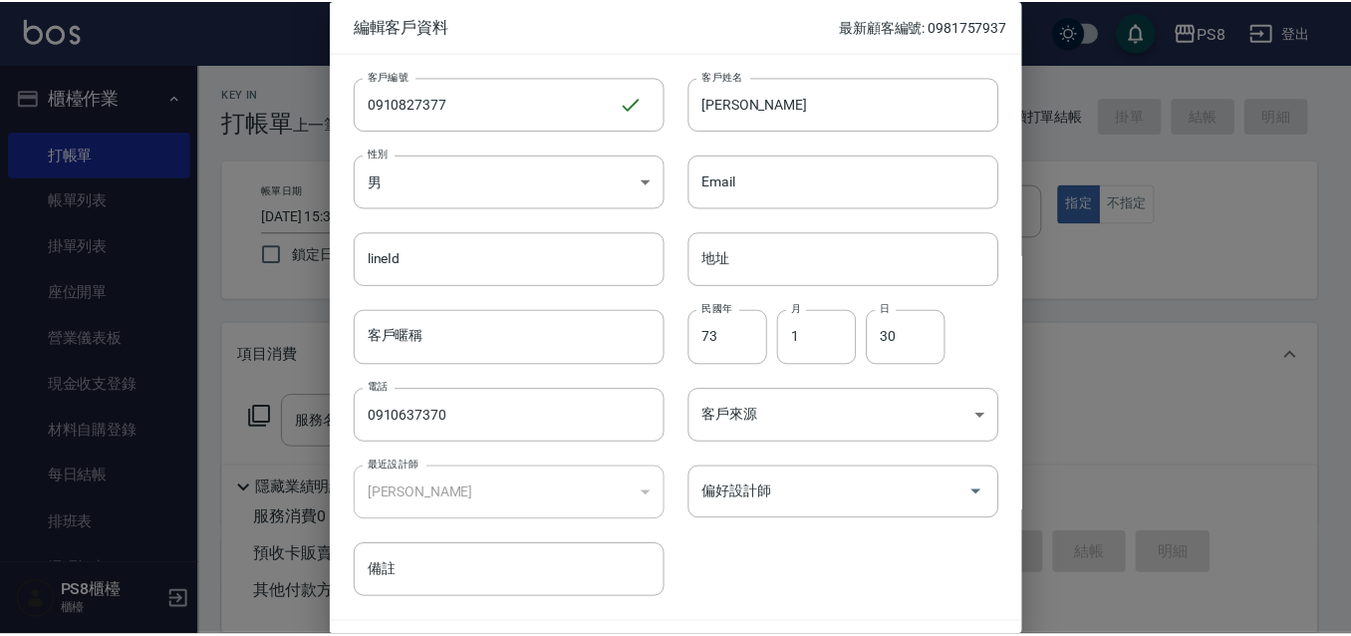
scroll to position [55, 0]
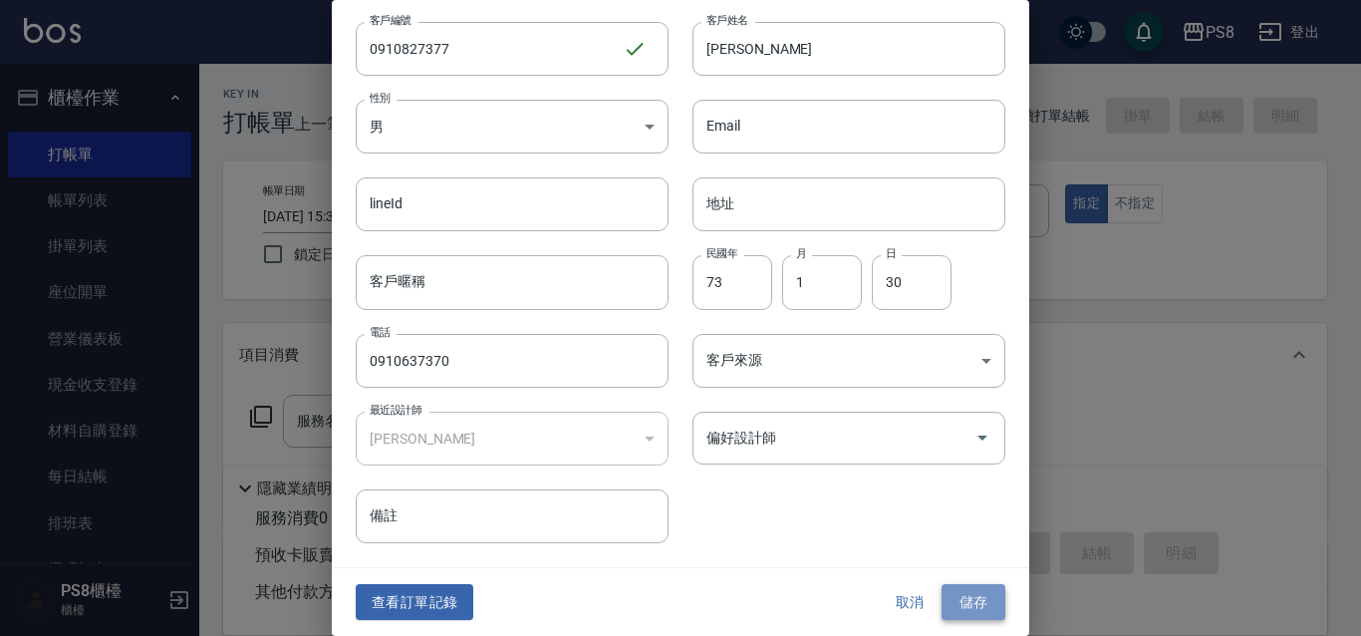
click at [973, 604] on button "儲存" at bounding box center [973, 602] width 64 height 37
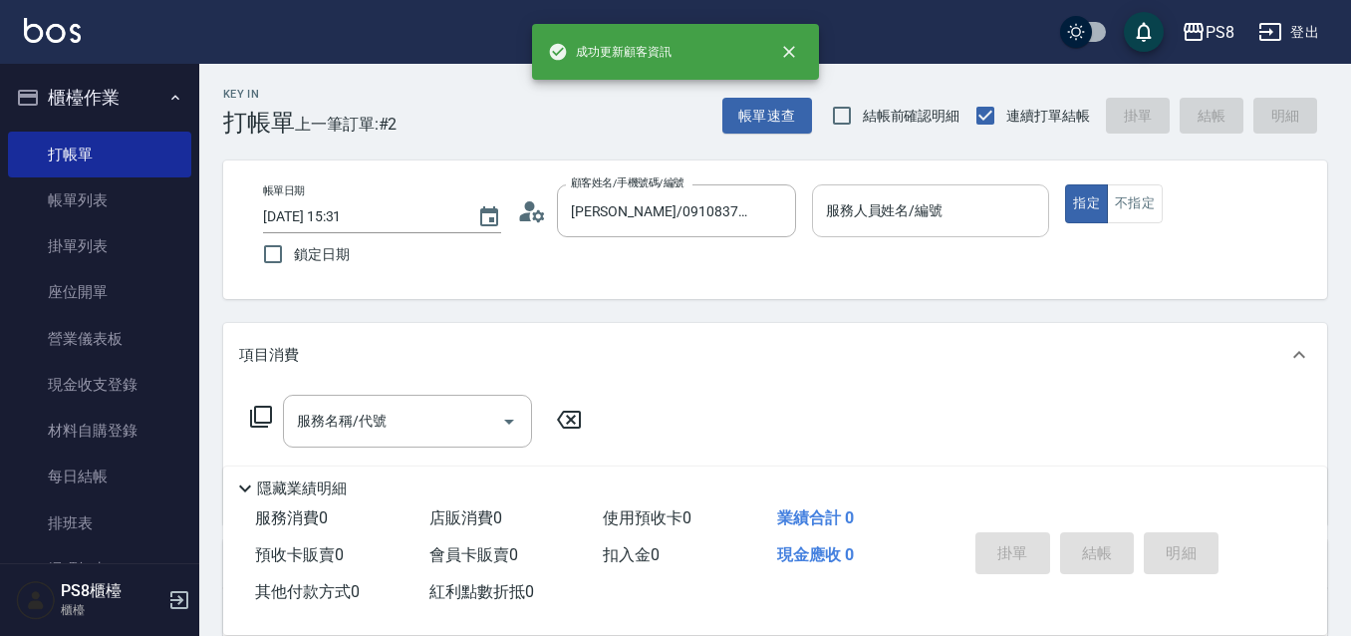
click at [870, 208] on div "服務人員姓名/編號 服務人員姓名/編號" at bounding box center [931, 210] width 238 height 53
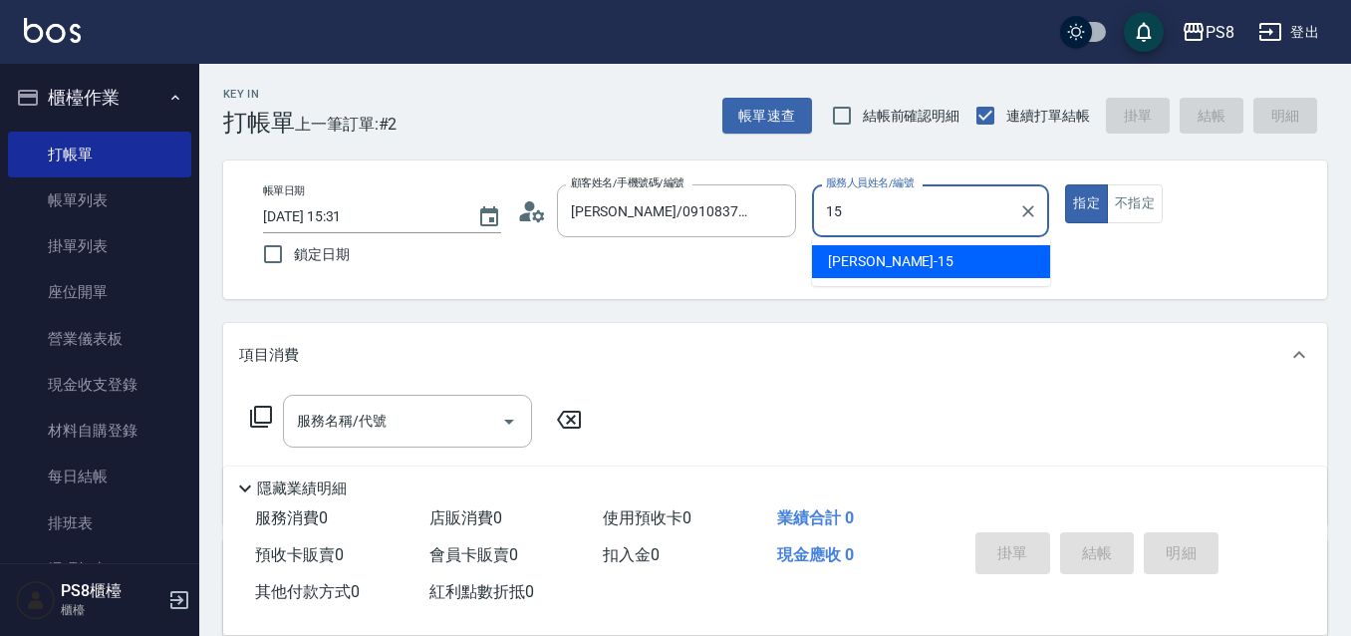
type input "EMMA-15"
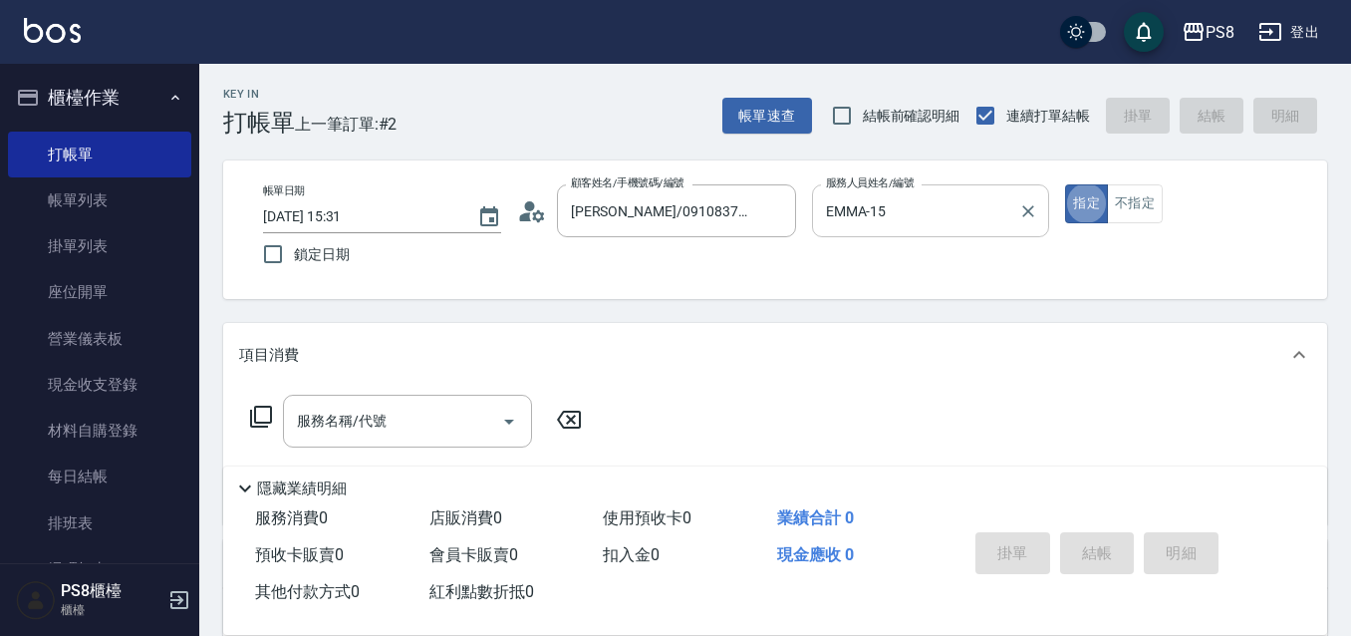
type button "true"
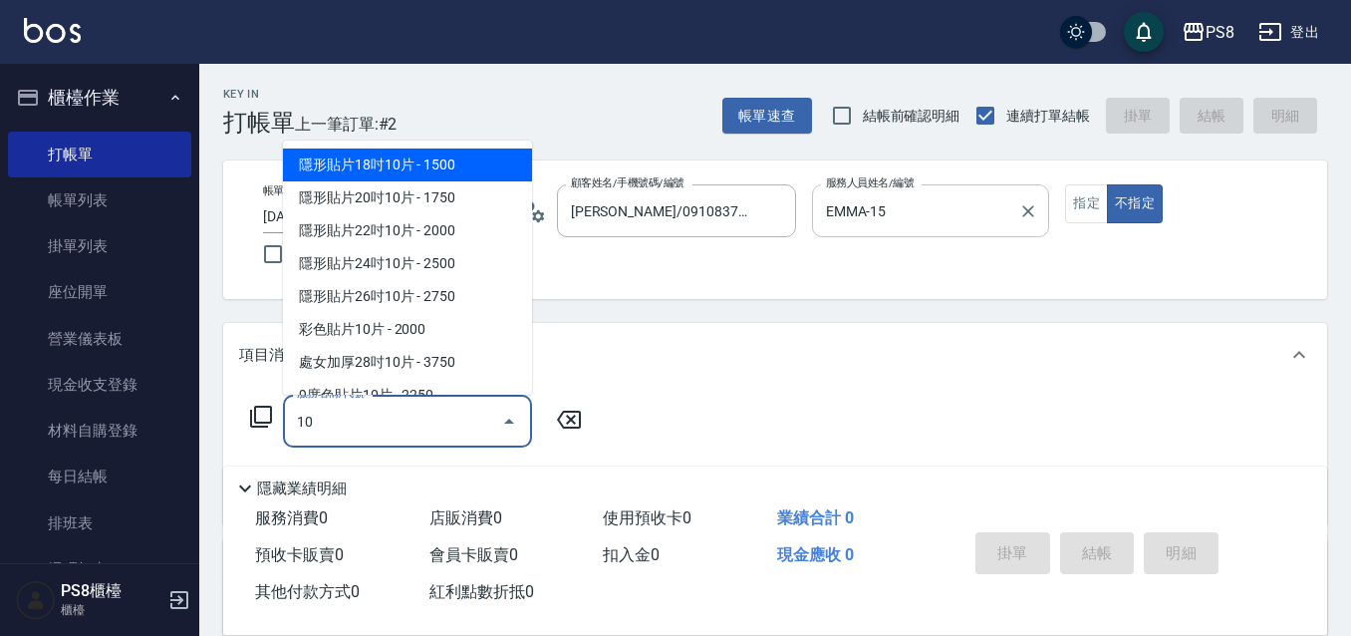
type input "1"
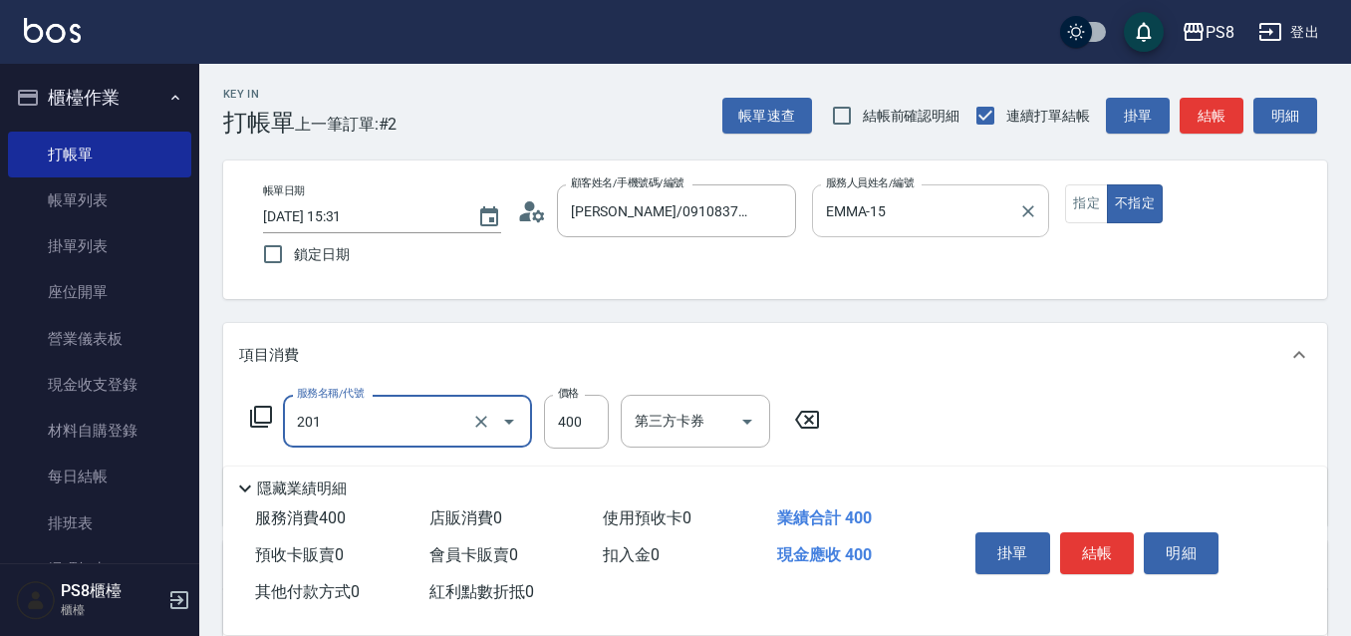
type input "洗剪400(201)"
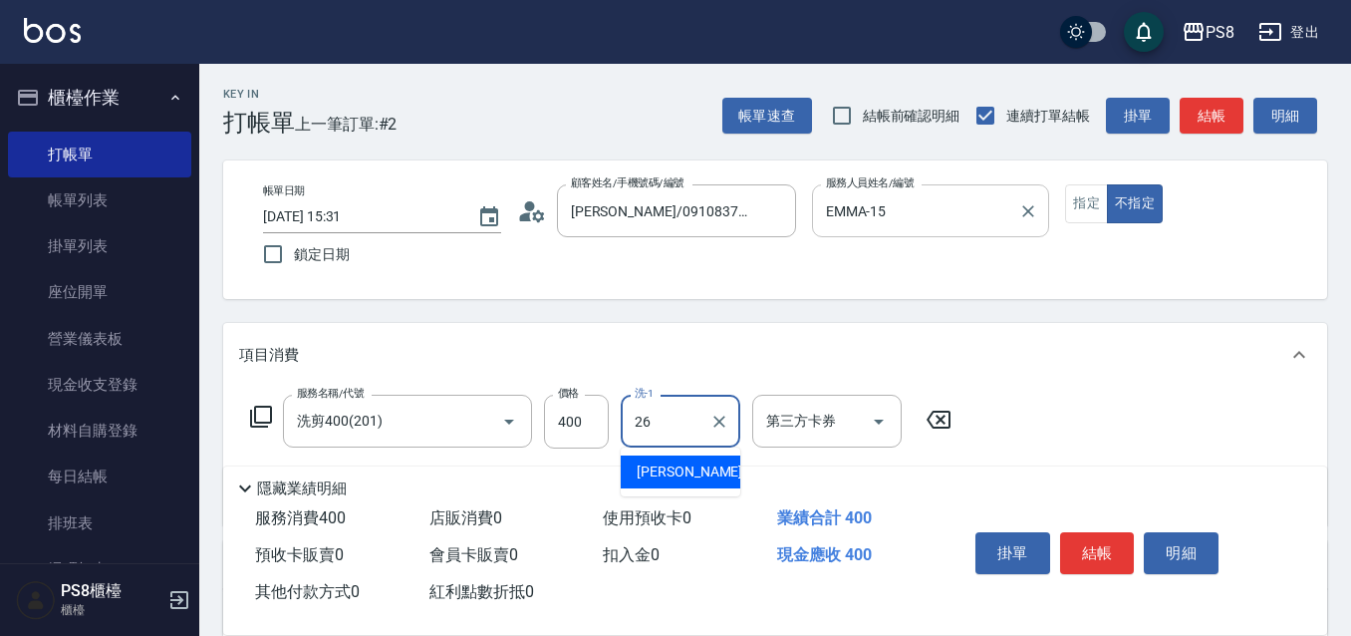
type input "苡真-26"
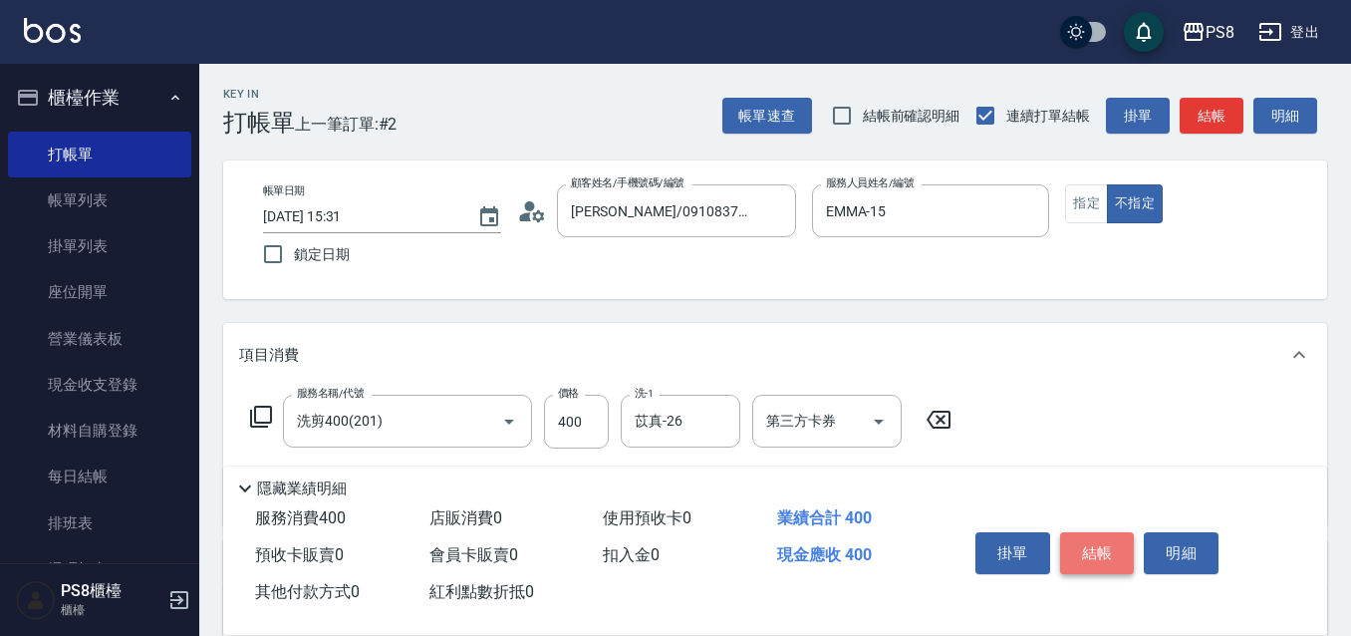
click at [1090, 543] on button "結帳" at bounding box center [1097, 553] width 75 height 42
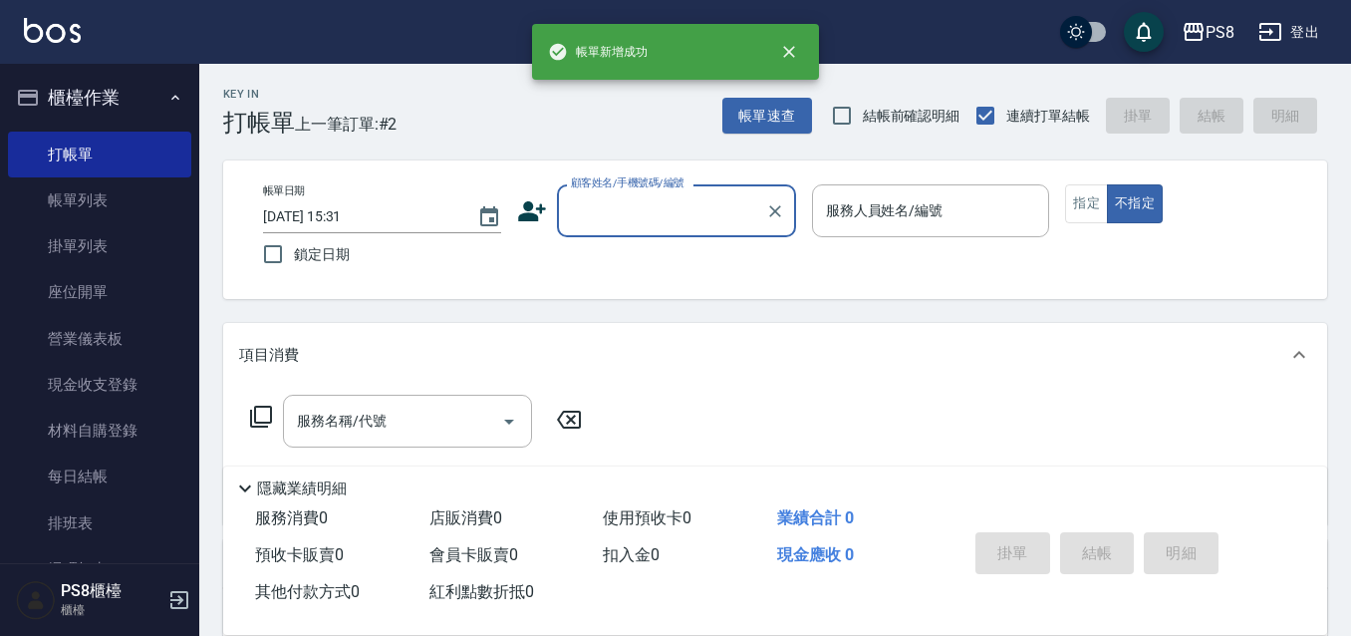
scroll to position [0, 0]
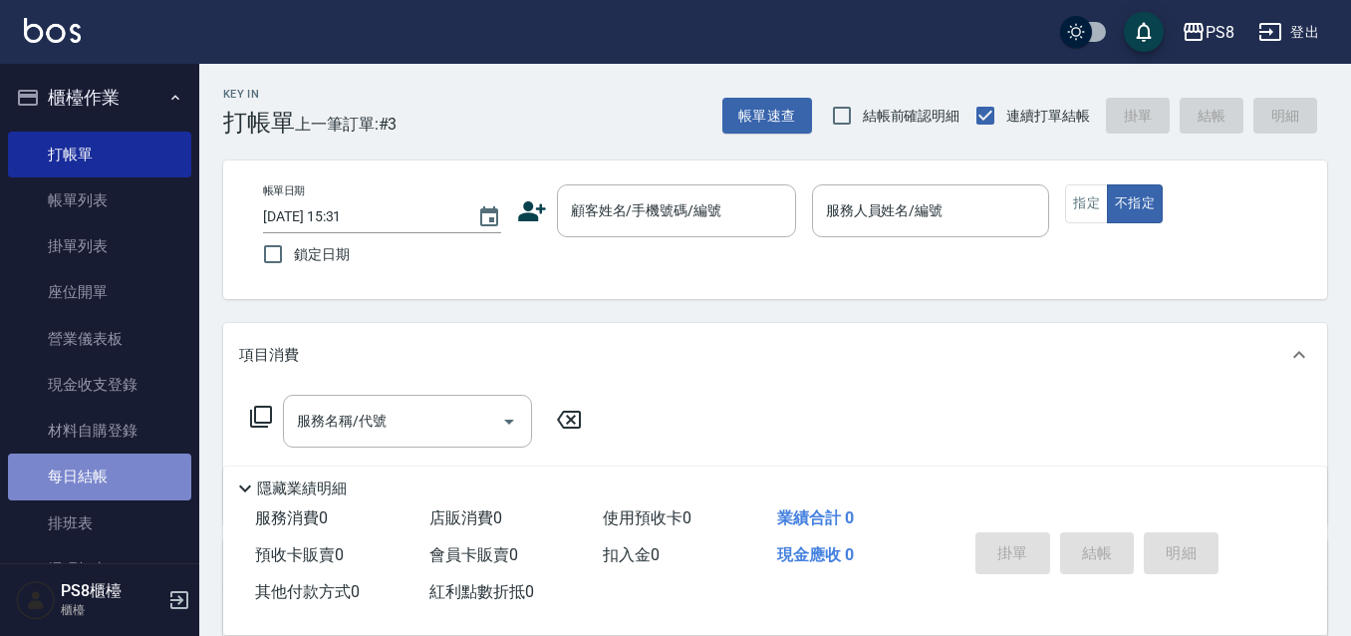
click at [106, 473] on link "每日結帳" at bounding box center [99, 476] width 183 height 46
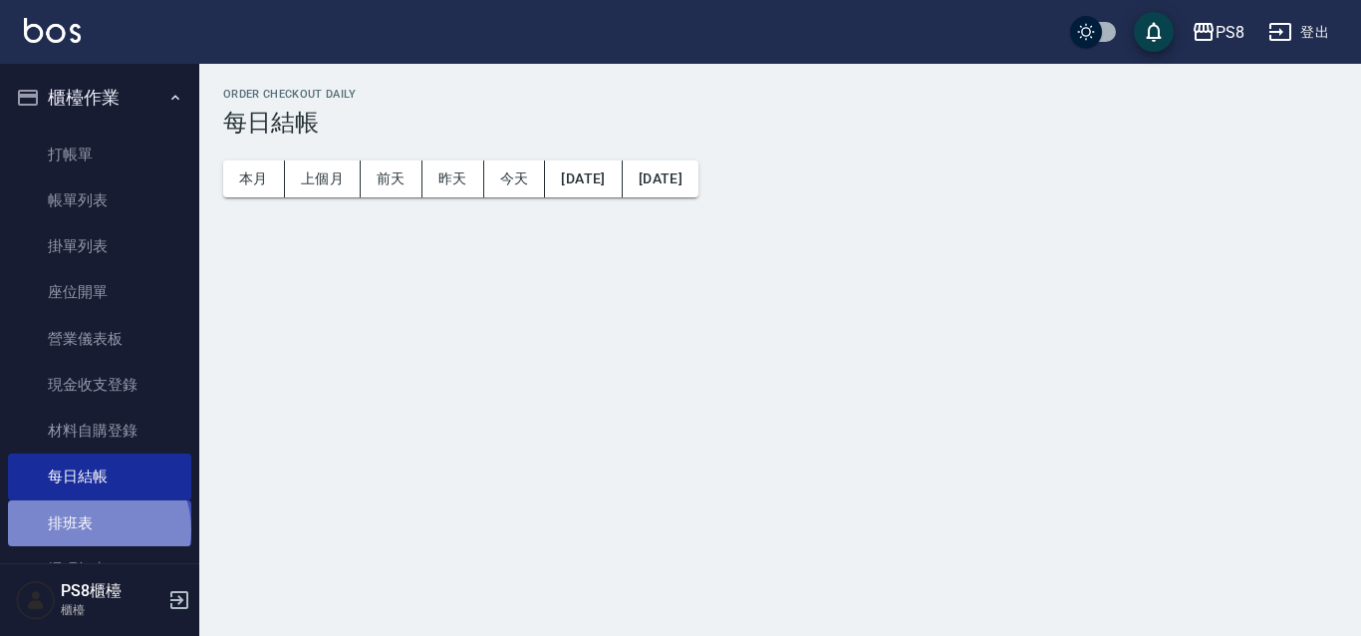
click at [97, 529] on link "排班表" at bounding box center [99, 523] width 183 height 46
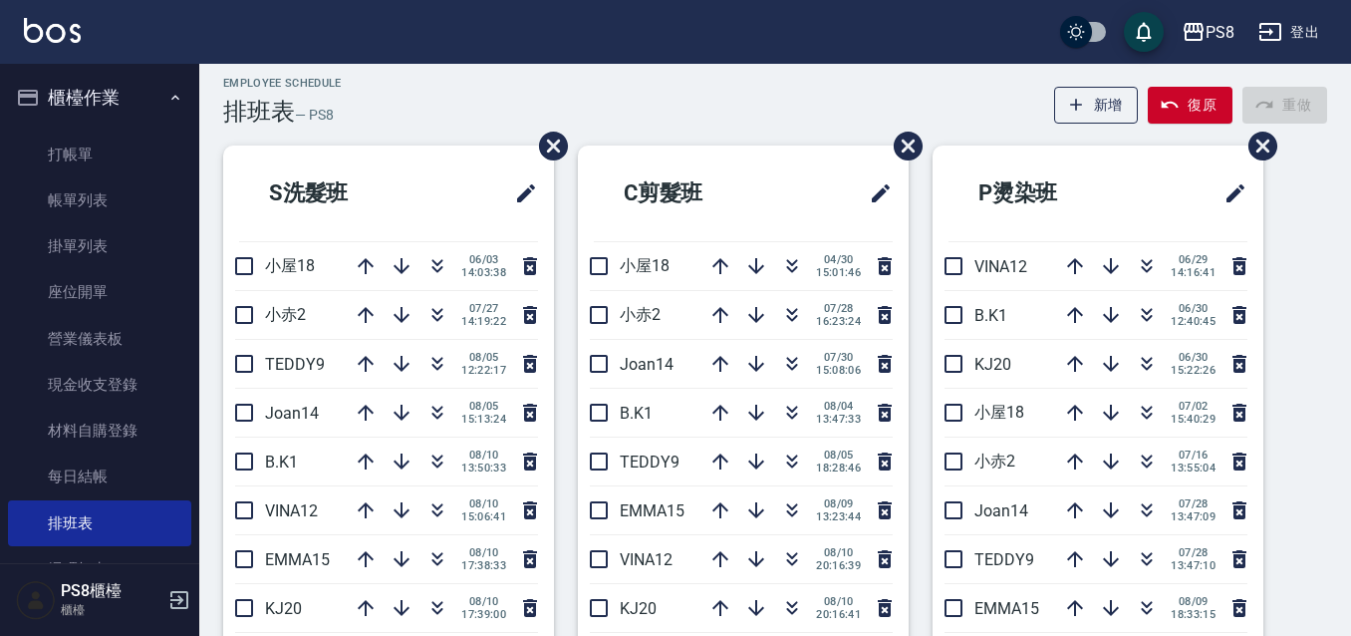
scroll to position [100, 0]
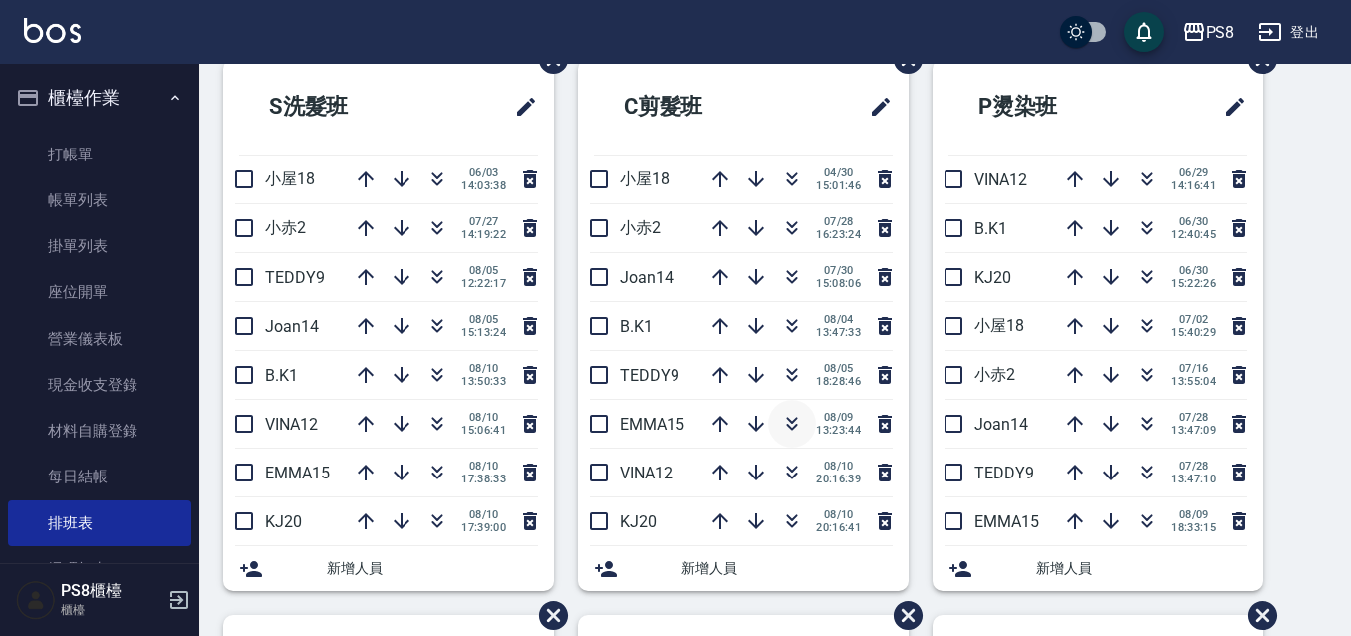
click at [780, 414] on icon "button" at bounding box center [792, 423] width 24 height 24
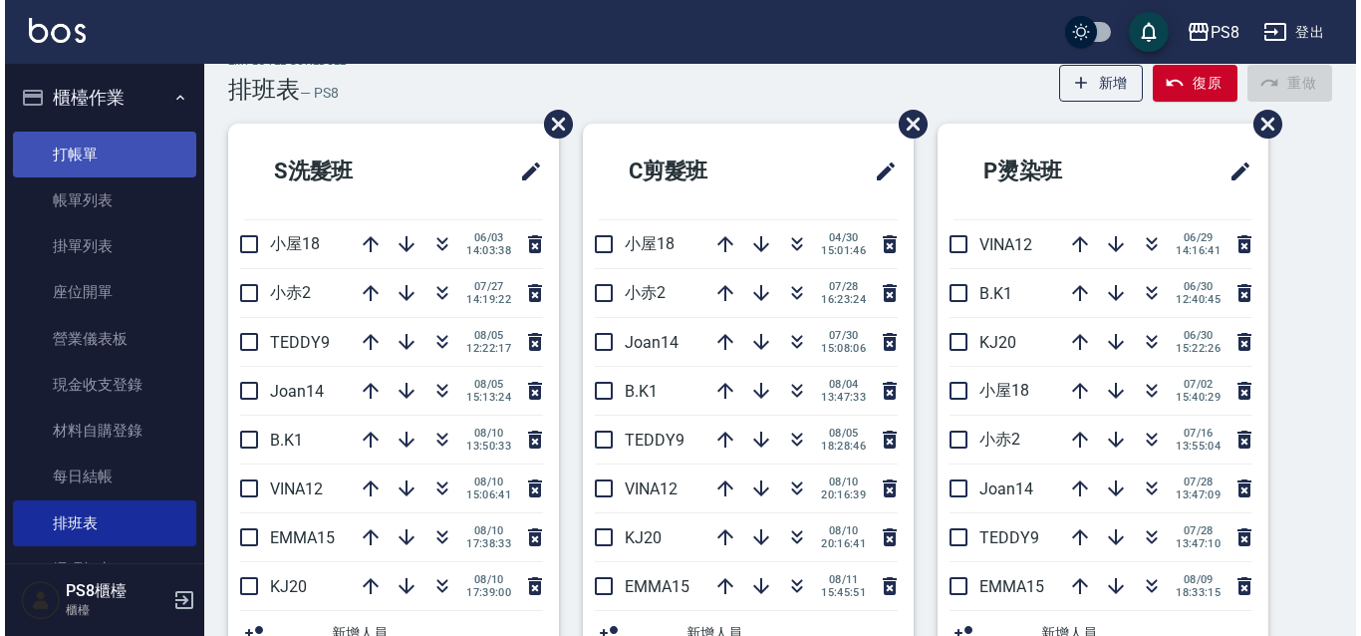
scroll to position [0, 0]
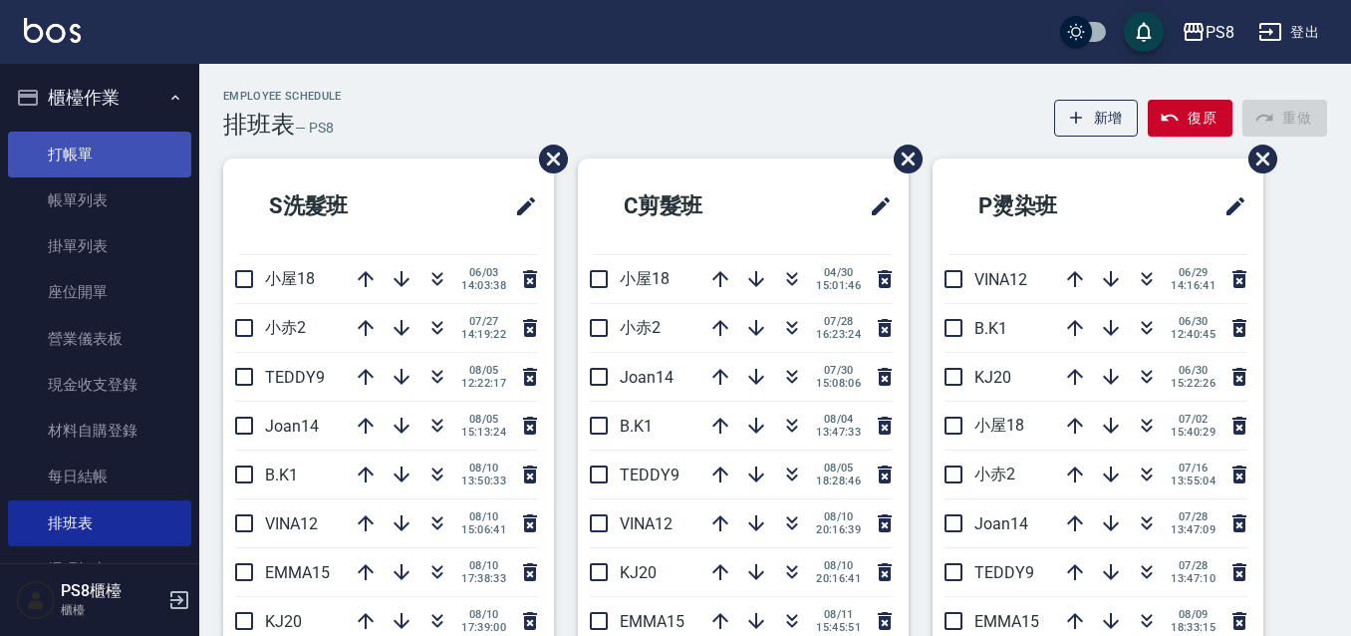
click at [52, 151] on link "打帳單" at bounding box center [99, 154] width 183 height 46
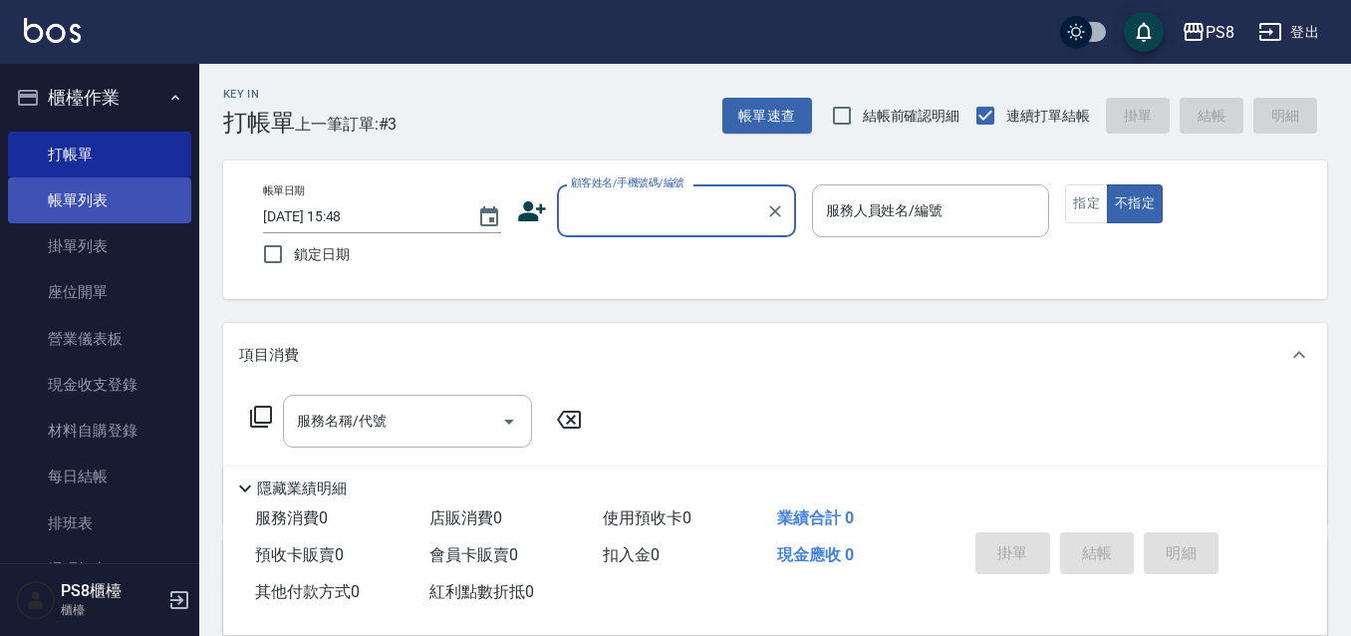
click at [145, 198] on link "帳單列表" at bounding box center [99, 200] width 183 height 46
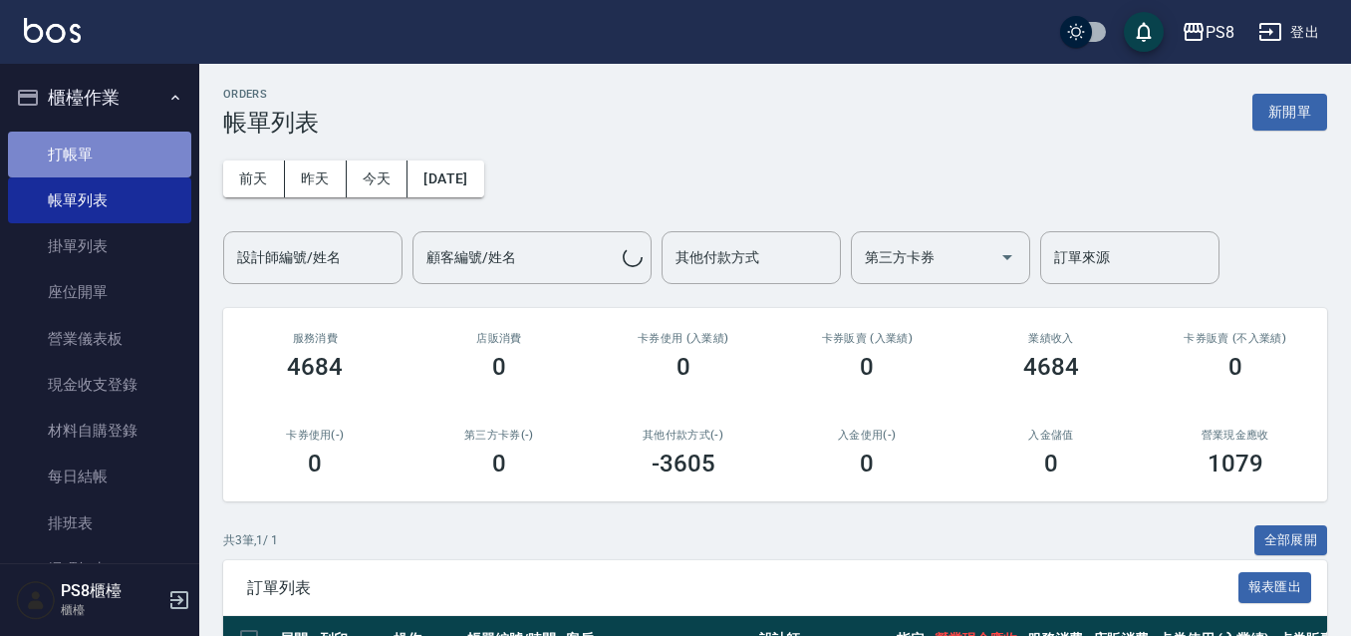
click at [121, 172] on link "打帳單" at bounding box center [99, 154] width 183 height 46
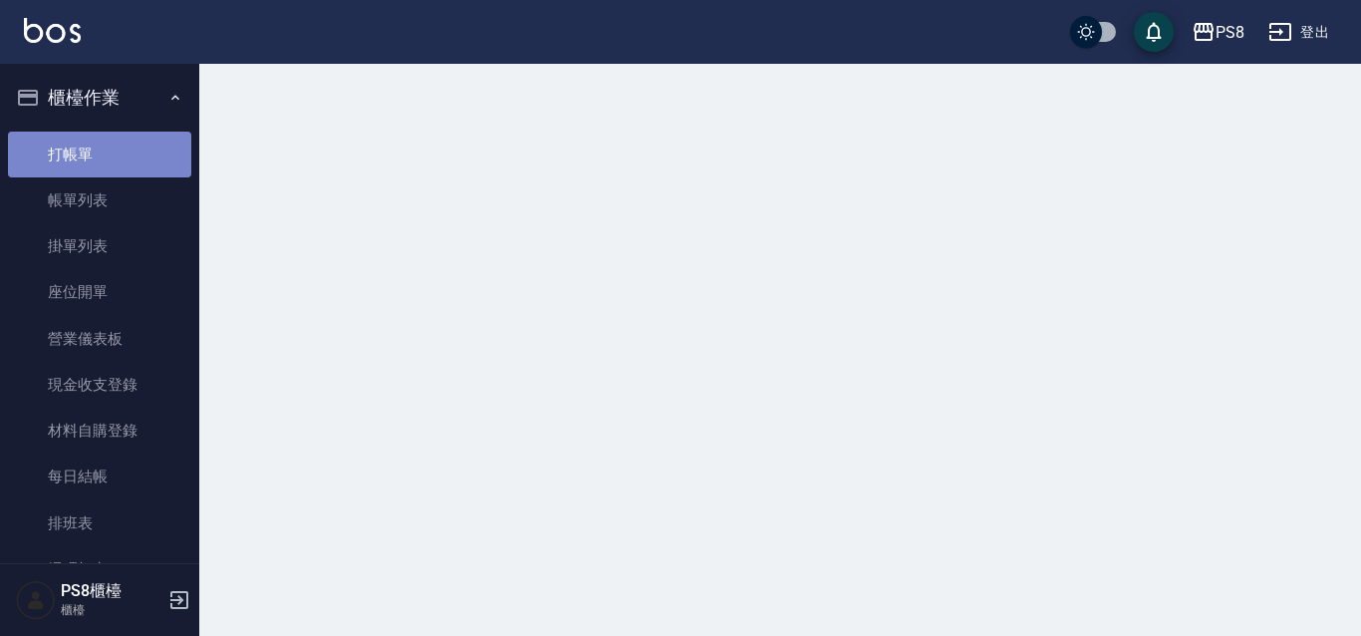
click at [120, 149] on link "打帳單" at bounding box center [99, 154] width 183 height 46
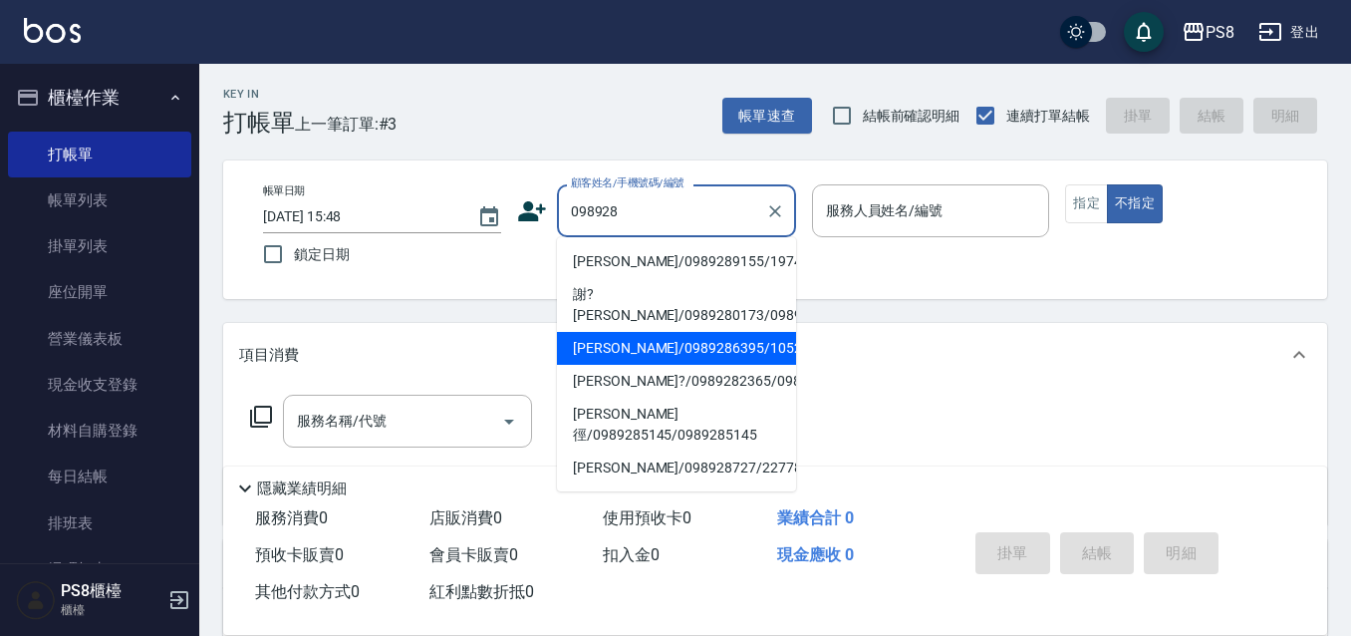
click at [703, 349] on li "陳瑞佳/0989286395/10526" at bounding box center [676, 348] width 239 height 33
type input "陳瑞佳/0989286395/10526"
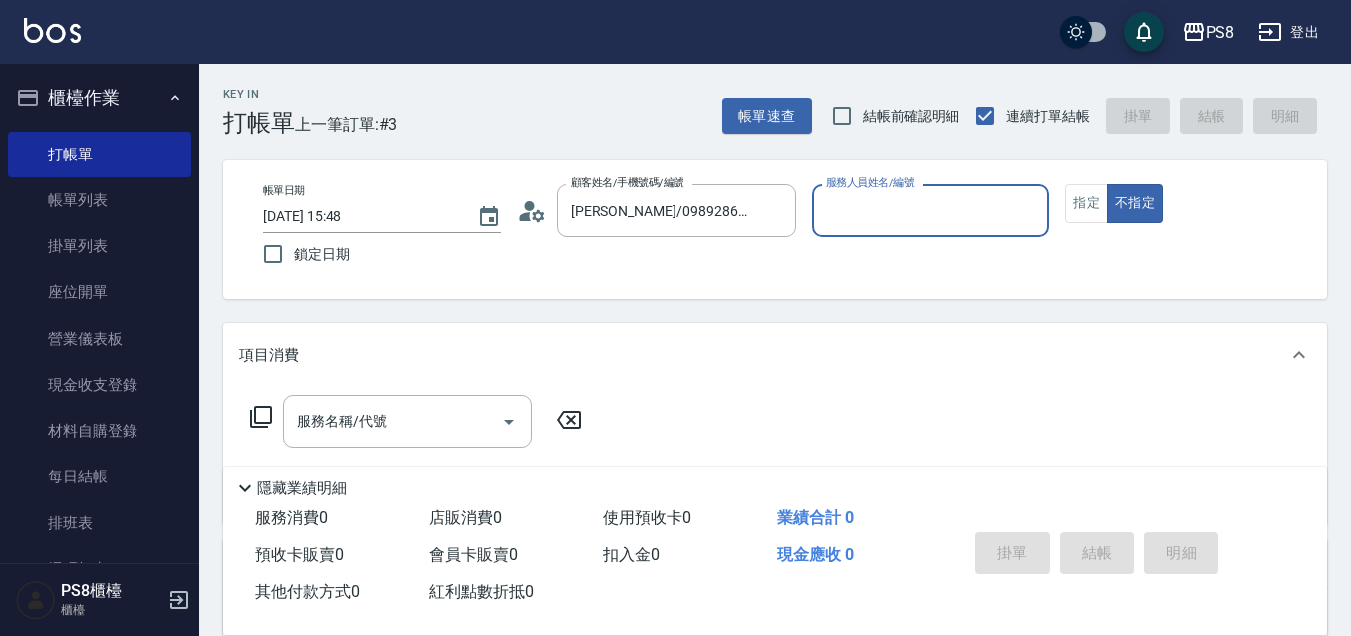
click at [525, 208] on circle at bounding box center [529, 206] width 10 height 10
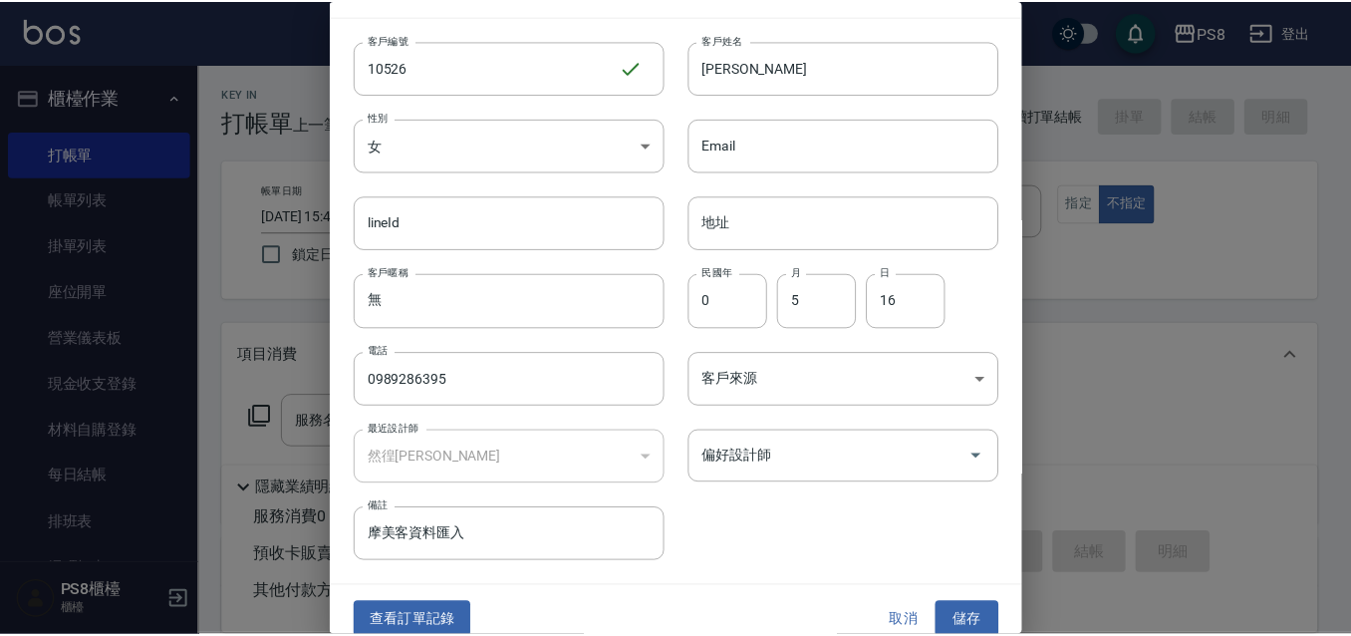
scroll to position [55, 0]
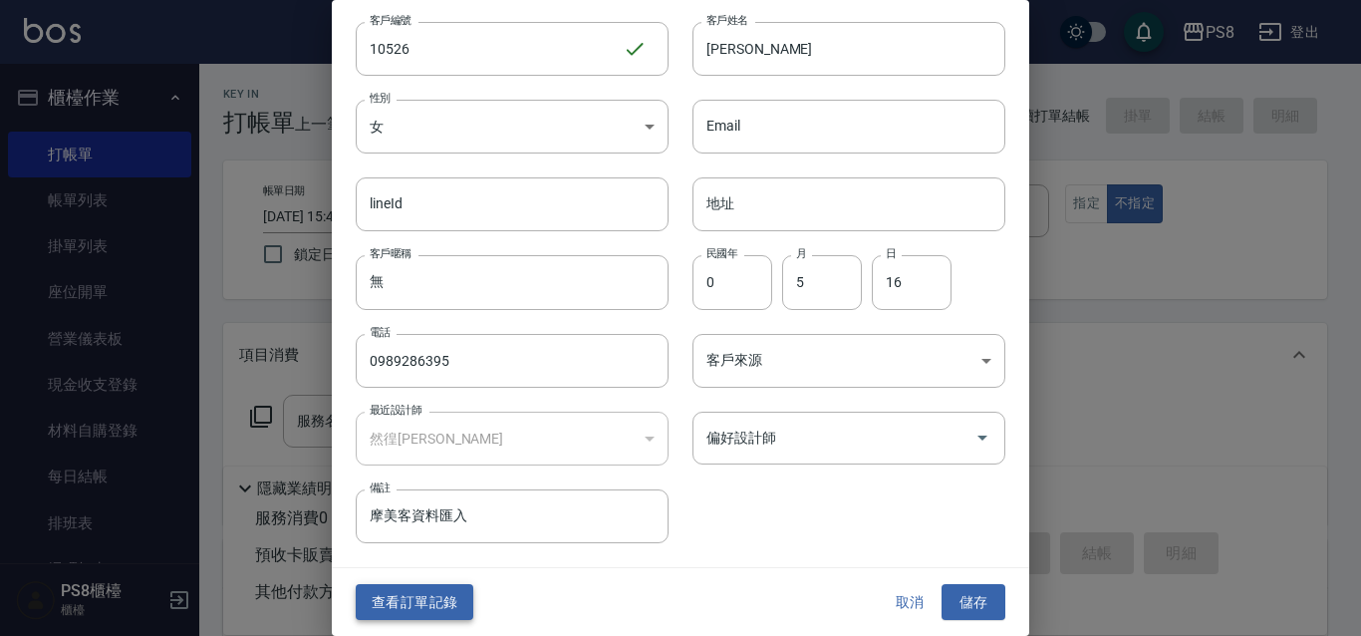
click at [408, 594] on button "查看訂單記錄" at bounding box center [415, 602] width 118 height 37
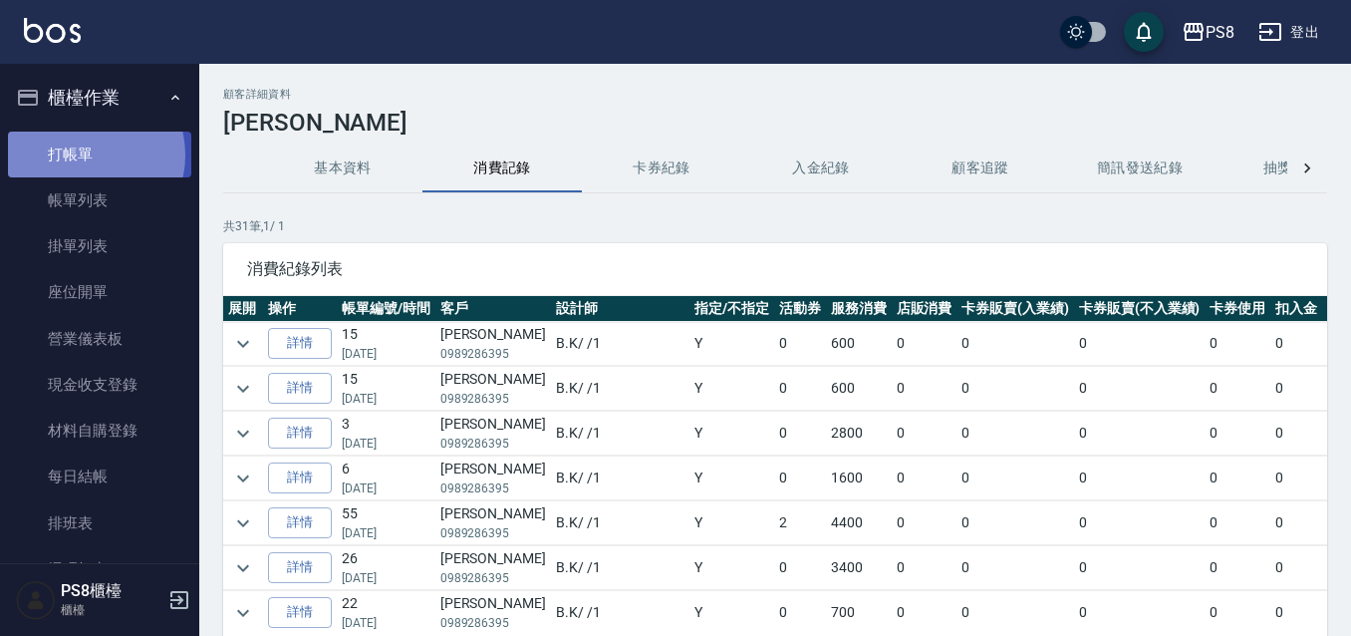
click at [87, 154] on link "打帳單" at bounding box center [99, 154] width 183 height 46
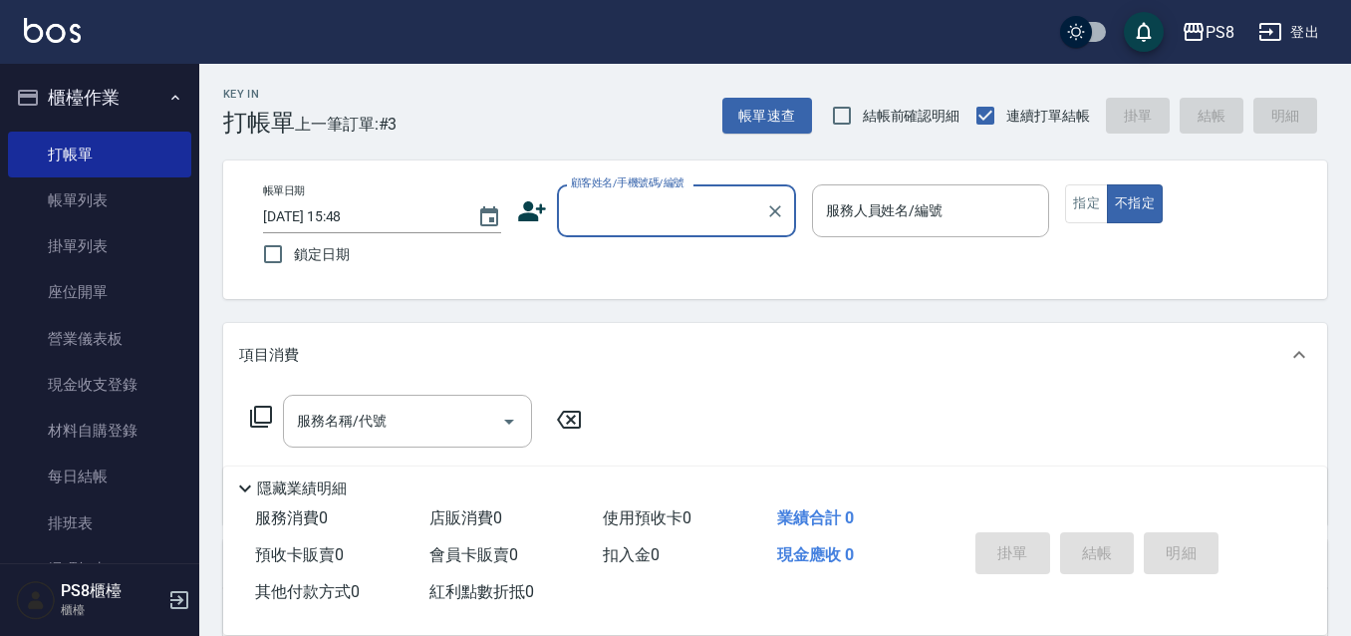
drag, startPoint x: 102, startPoint y: 504, endPoint x: 548, endPoint y: 332, distance: 478.4
click at [102, 505] on link "排班表" at bounding box center [99, 523] width 183 height 46
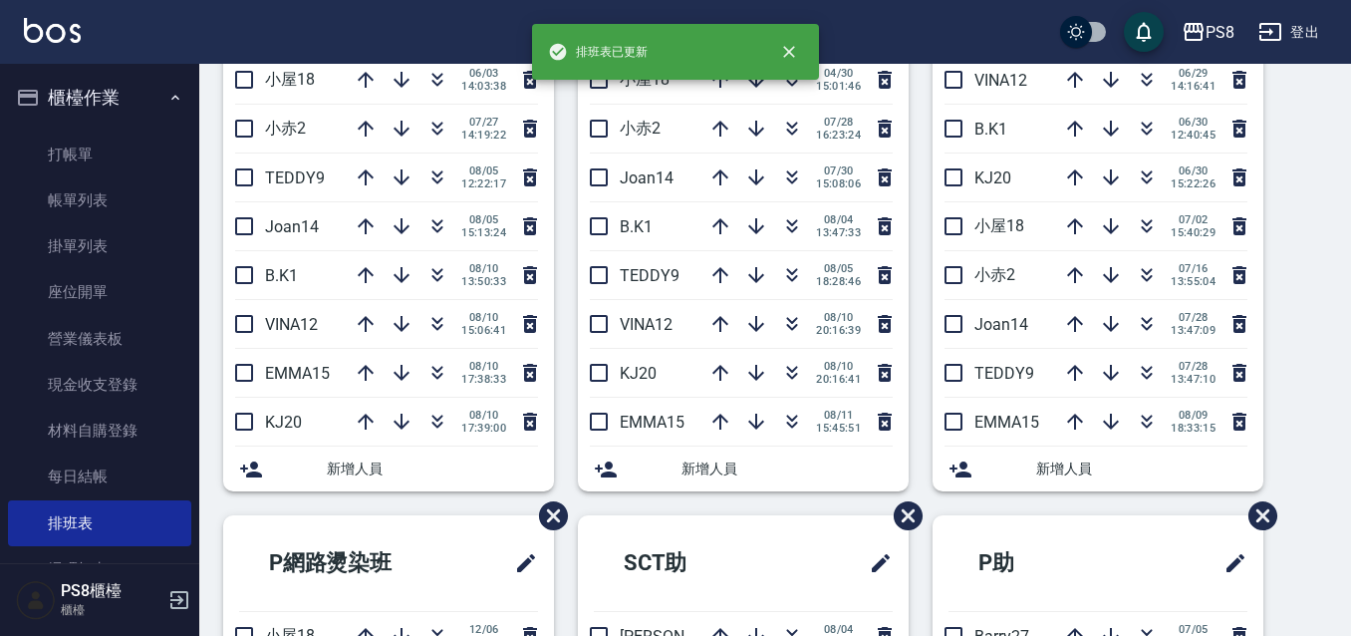
scroll to position [100, 0]
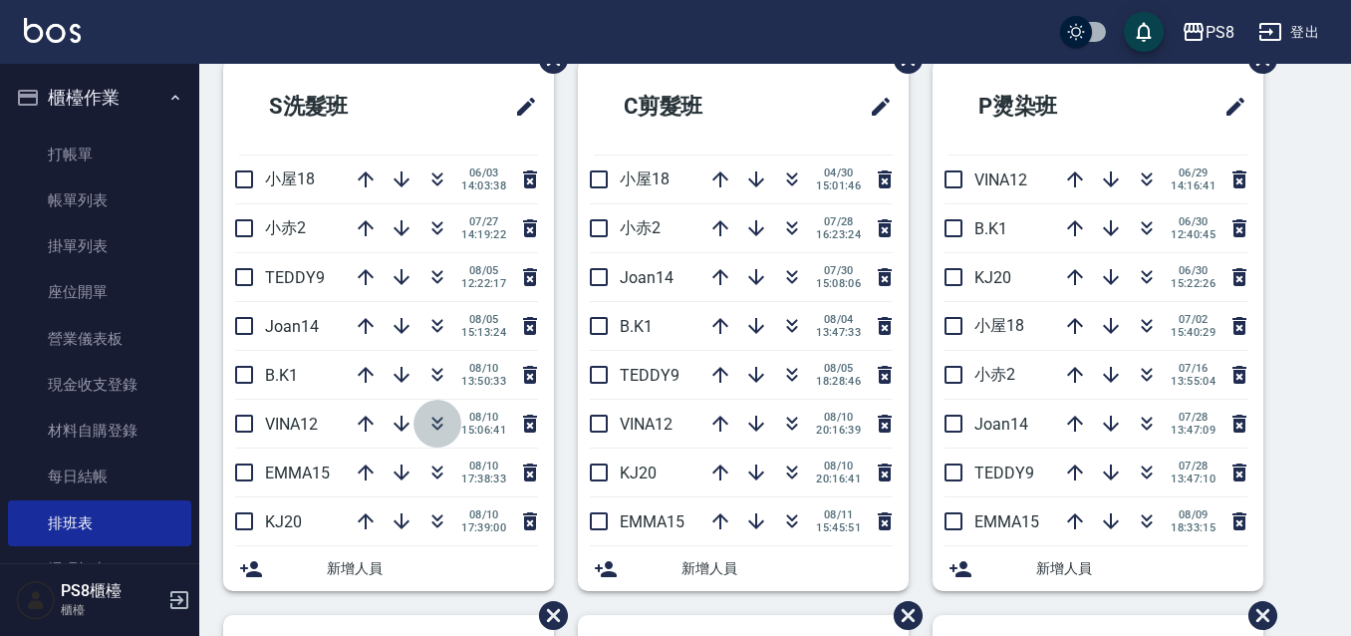
click at [434, 425] on icon "button" at bounding box center [437, 426] width 11 height 7
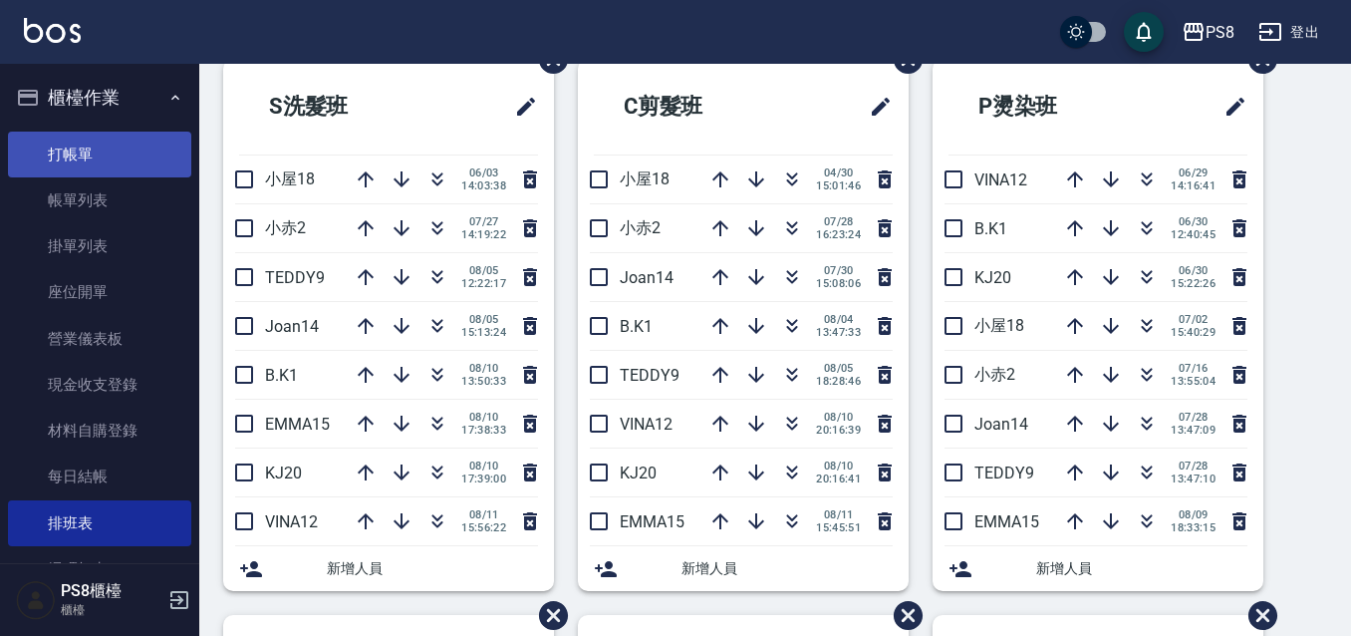
click at [95, 141] on link "打帳單" at bounding box center [99, 154] width 183 height 46
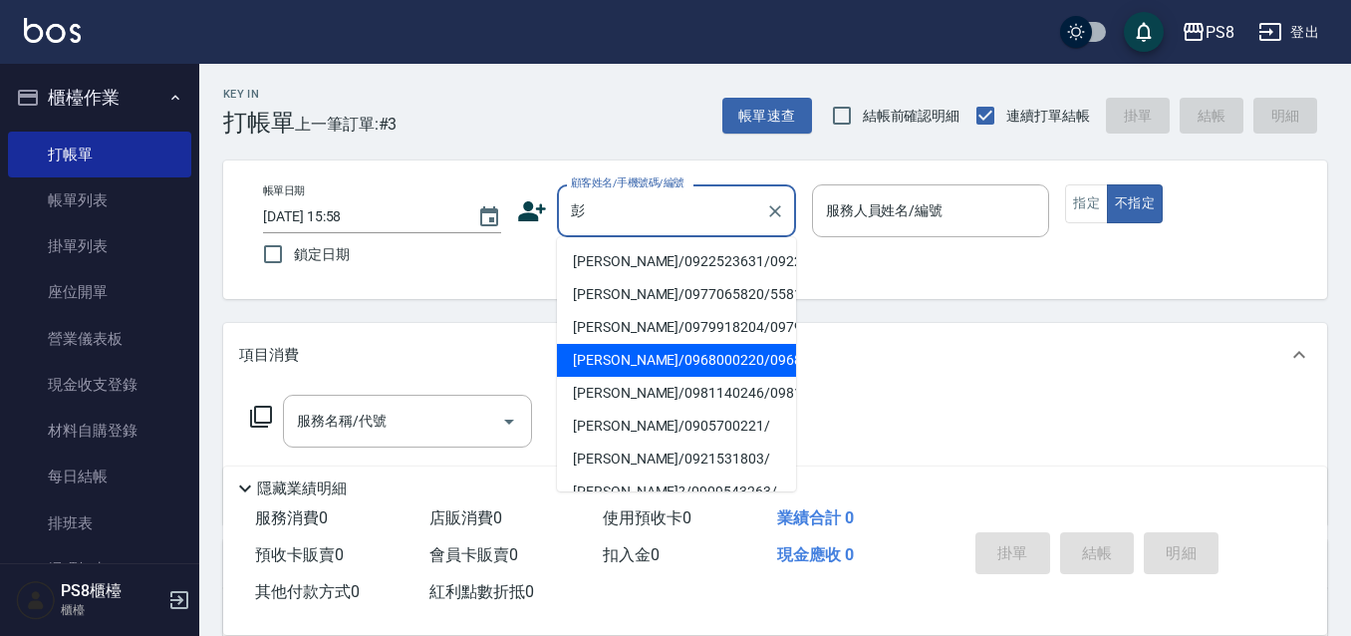
click at [625, 377] on li "彭亭頤/0968000220/0968000220" at bounding box center [676, 360] width 239 height 33
type input "彭亭頤/0968000220/0968000220"
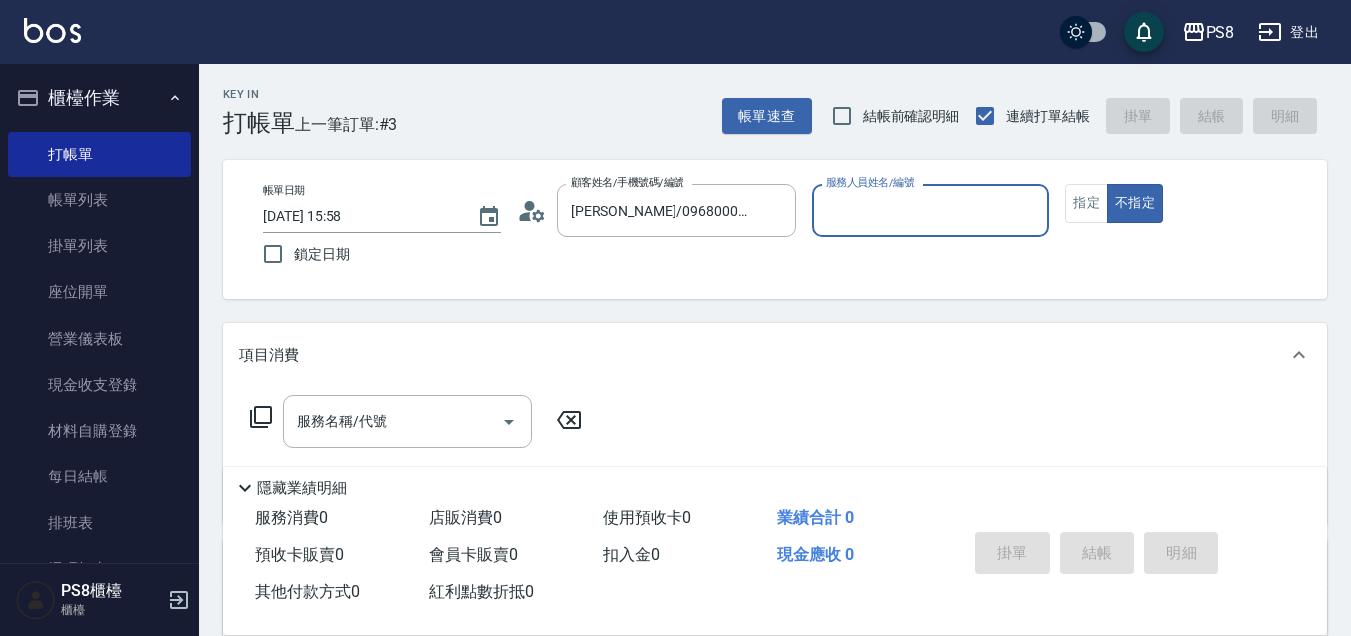
type input "KJ-20"
click at [1099, 199] on button "指定" at bounding box center [1086, 203] width 43 height 39
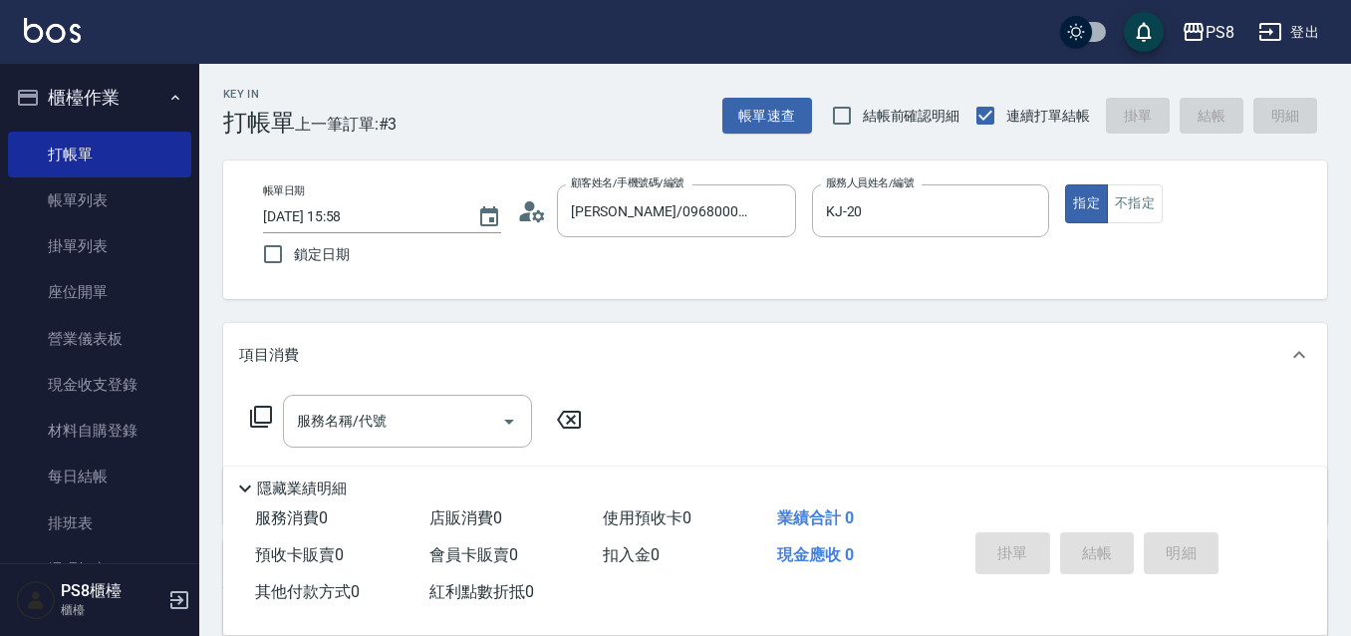
click at [324, 414] on div "服務名稱/代號 服務名稱/代號" at bounding box center [407, 420] width 249 height 53
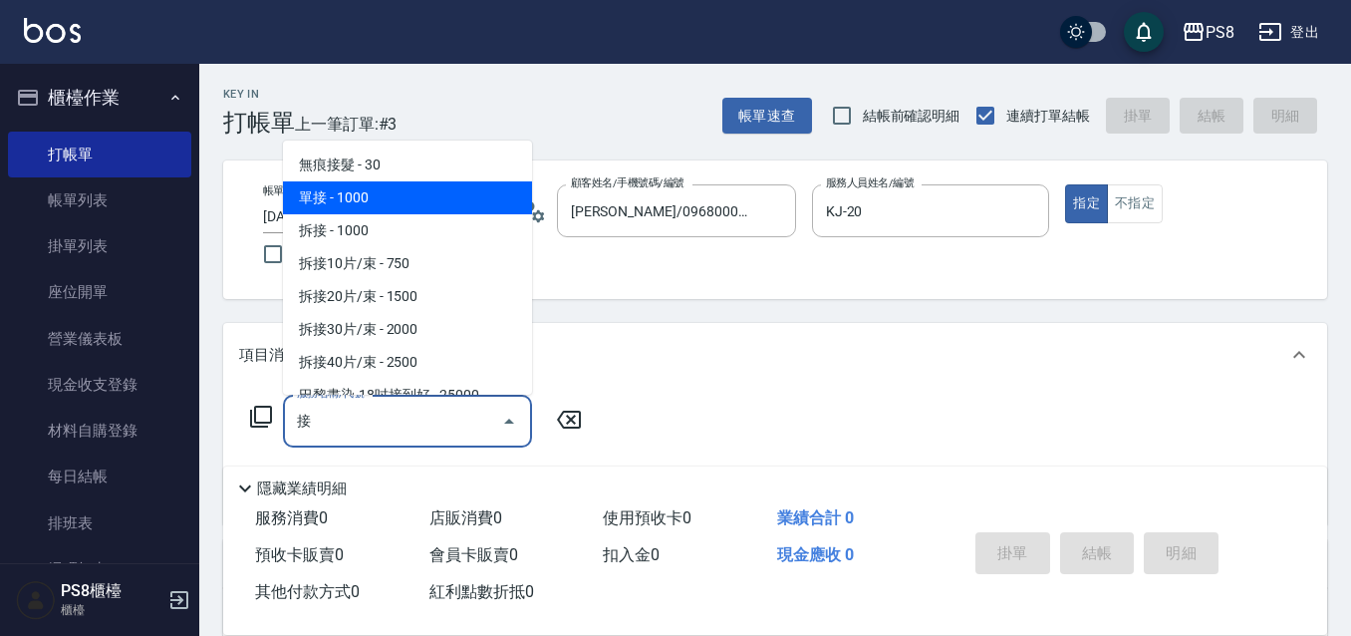
click at [382, 194] on span "單接 - 1000" at bounding box center [407, 197] width 249 height 33
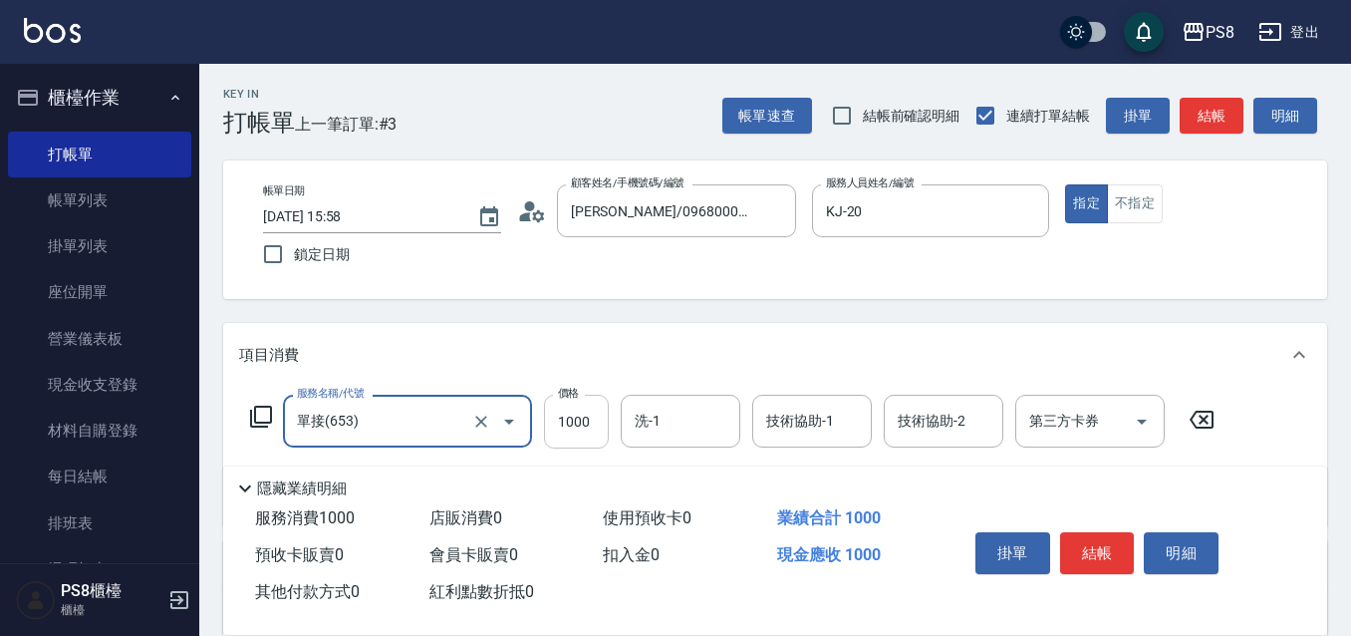
type input "單接(653)"
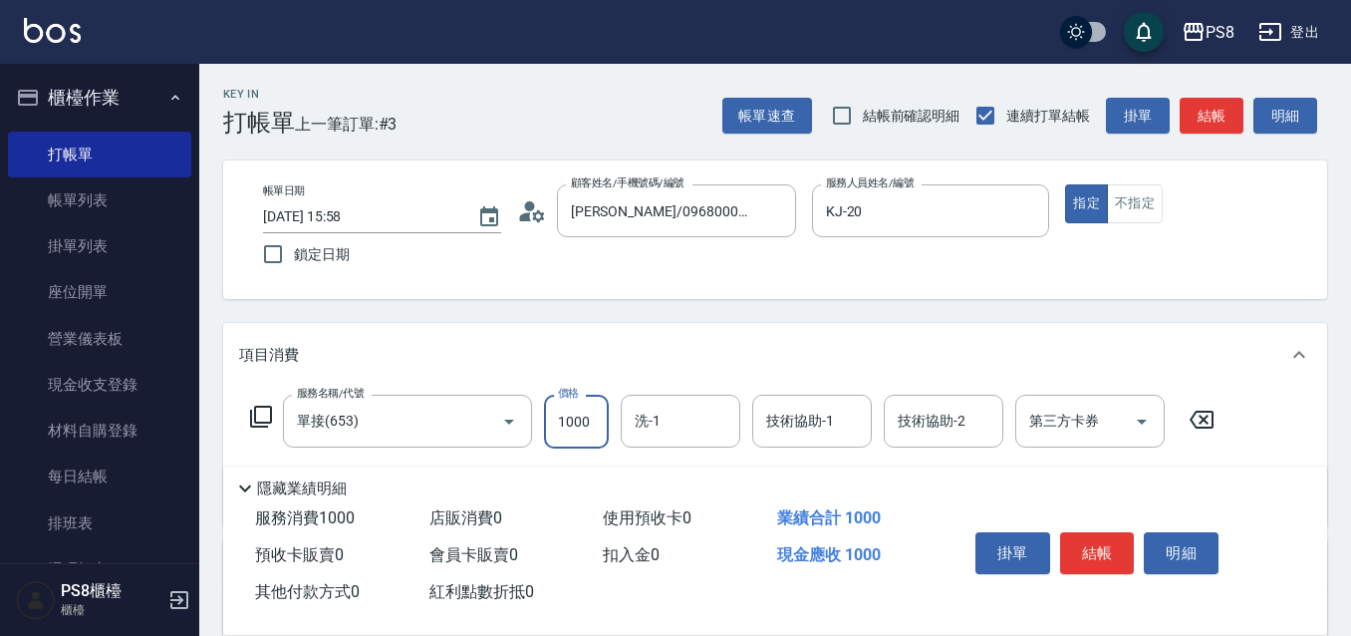
click at [589, 418] on input "1000" at bounding box center [576, 421] width 65 height 54
type input "3000"
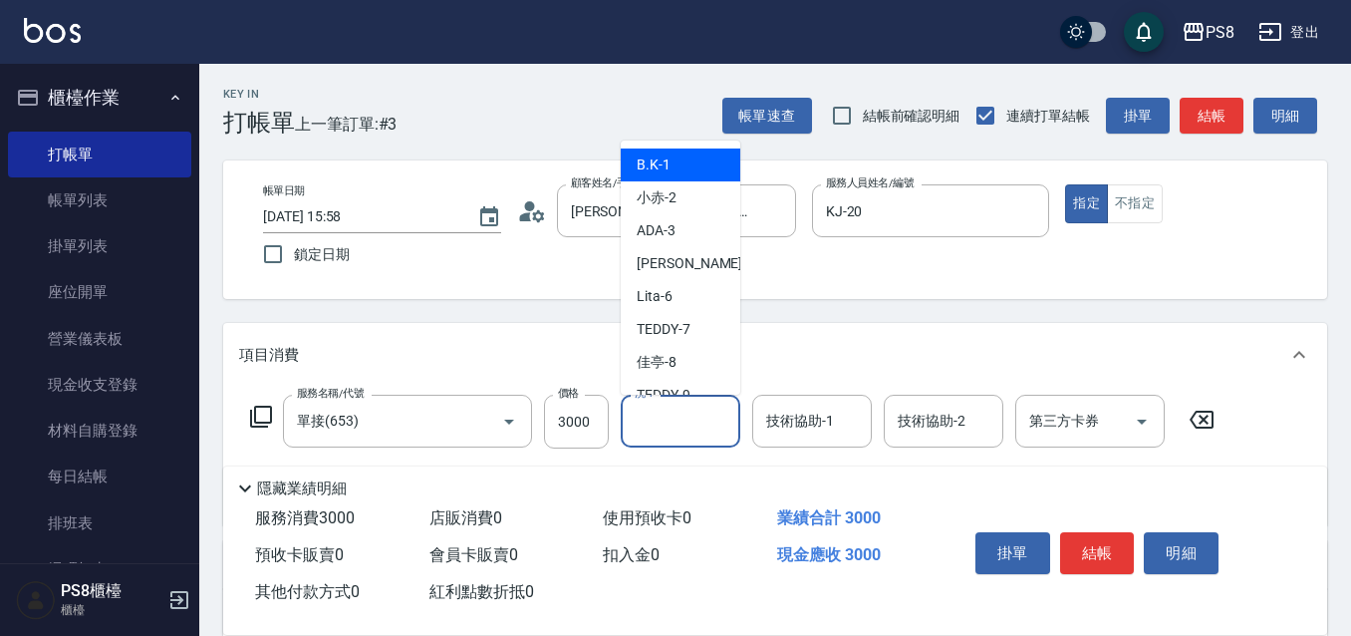
click at [716, 418] on input "洗-1" at bounding box center [681, 420] width 102 height 35
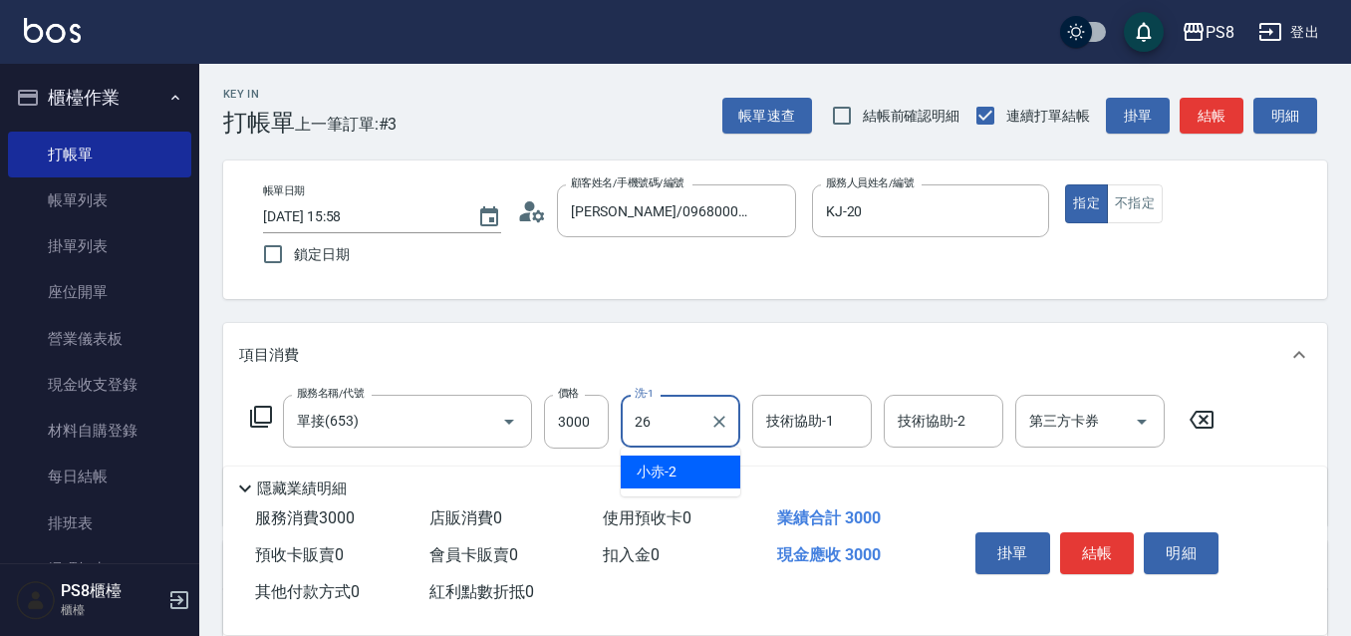
type input "苡真-26"
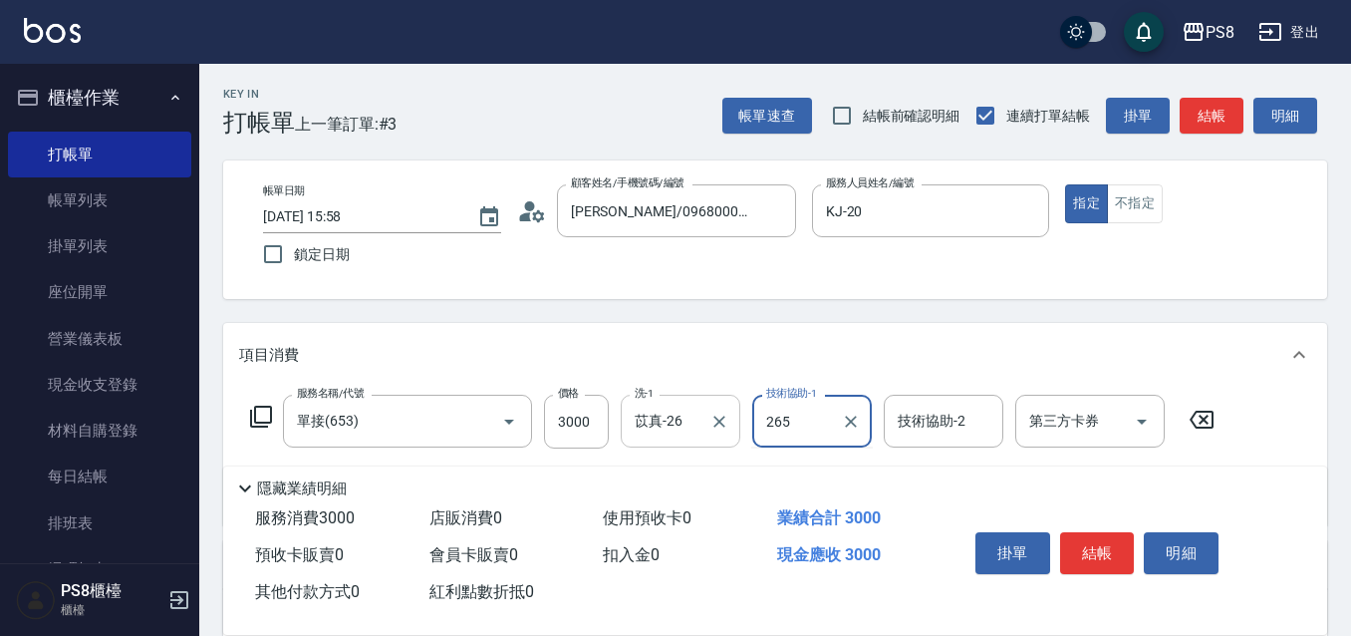
type input "265"
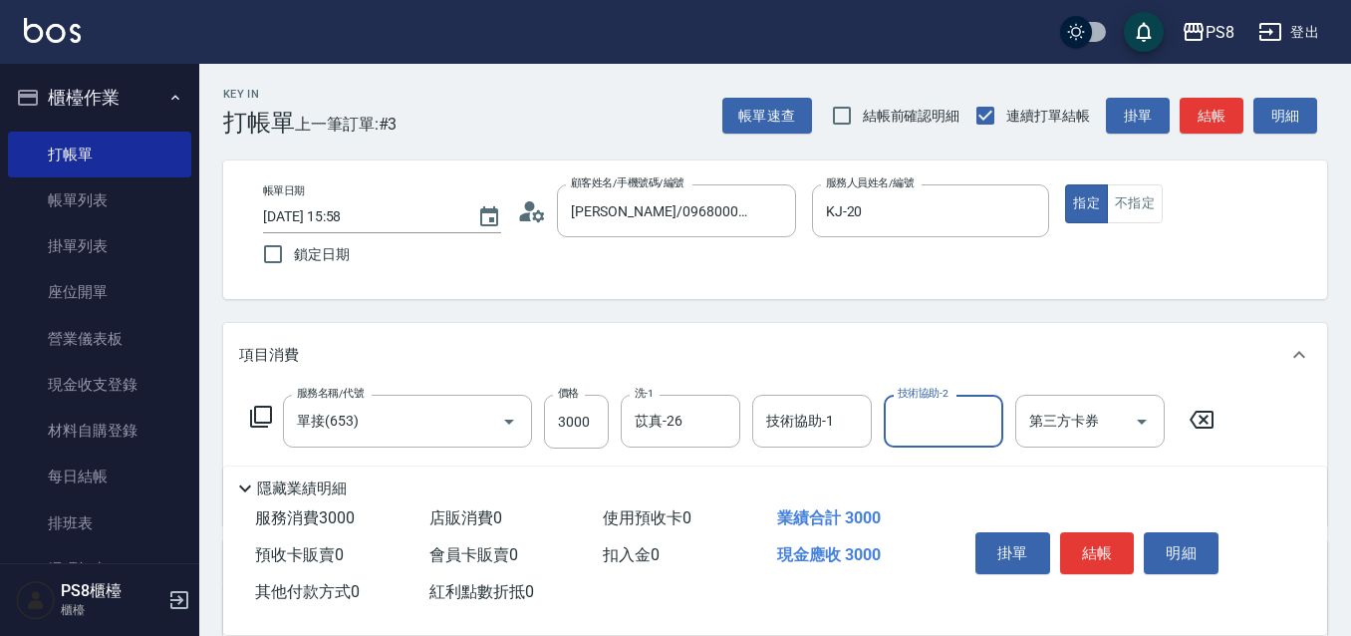
click at [765, 417] on div "技術協助-1" at bounding box center [812, 420] width 120 height 53
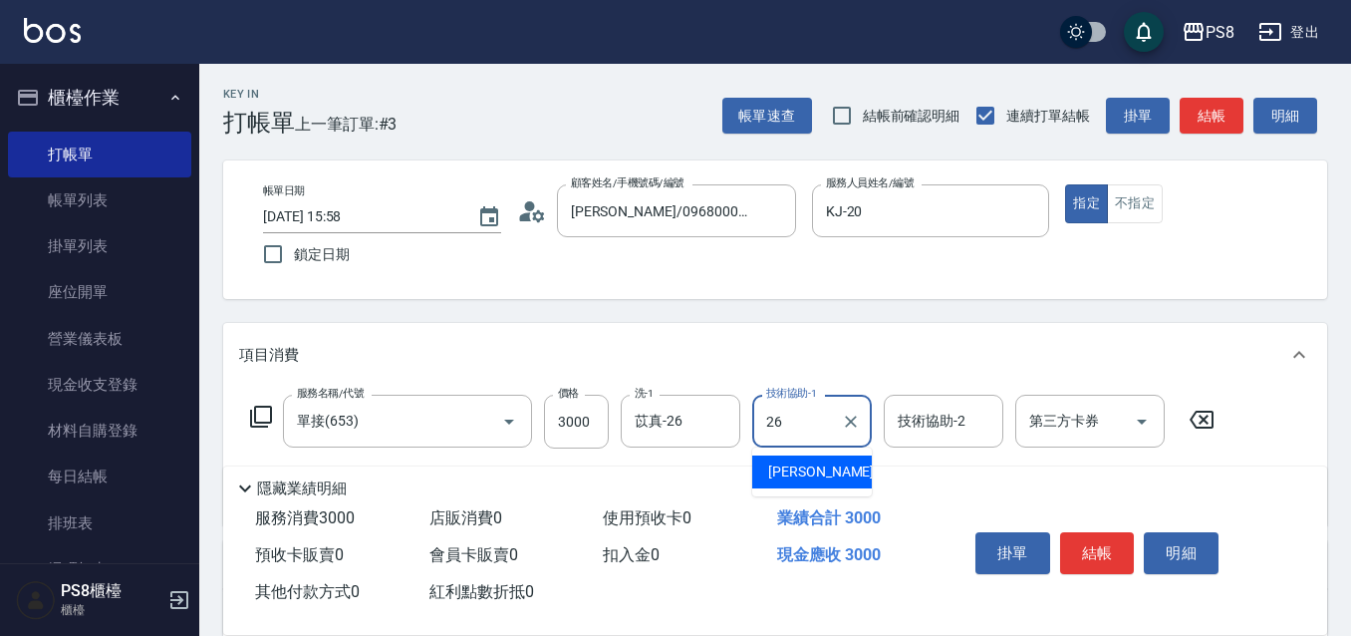
type input "苡真-26"
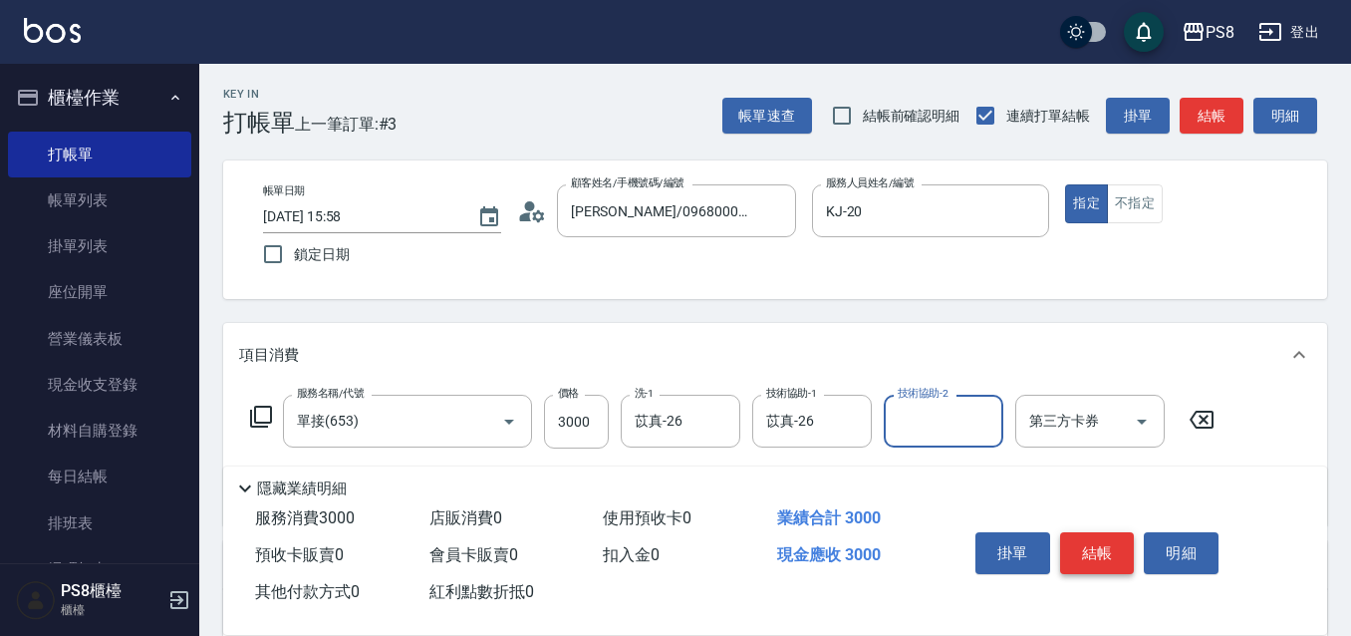
click at [1110, 532] on button "結帳" at bounding box center [1097, 553] width 75 height 42
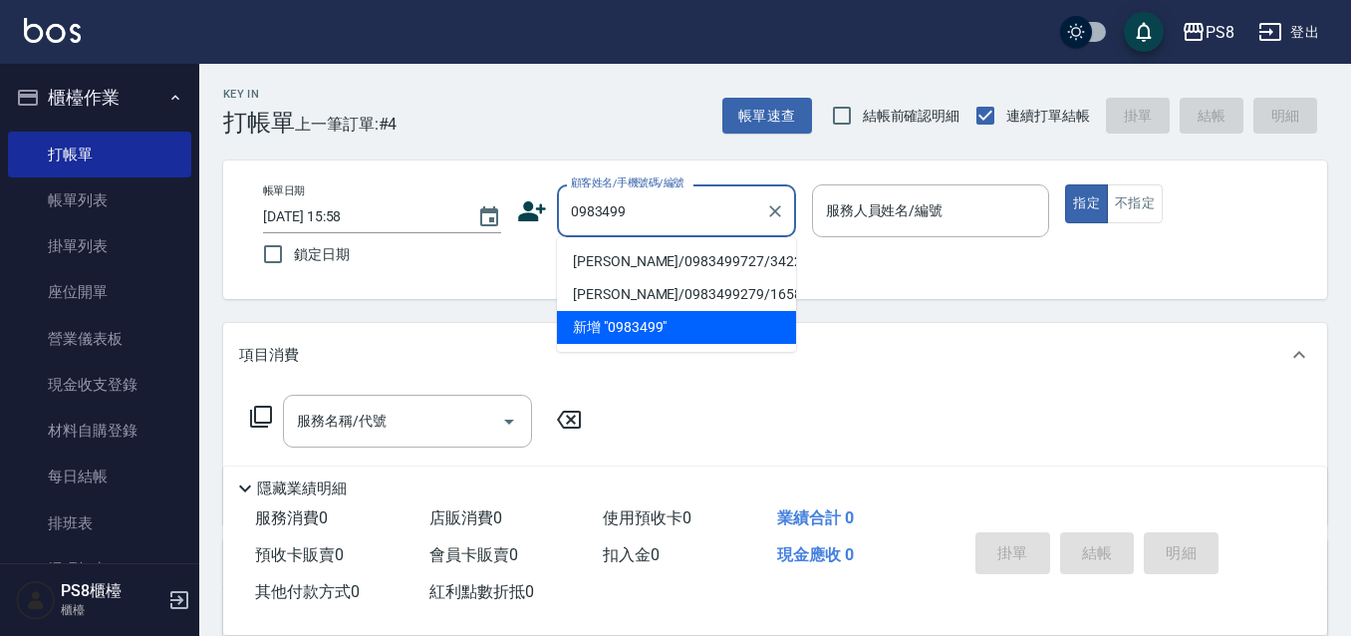
click at [665, 243] on ul "林虹君/0983499727/3422 蔡宜珊/0983499279/16584 新增 "0983499"" at bounding box center [676, 294] width 239 height 115
click at [667, 246] on li "林虹君/0983499727/3422" at bounding box center [676, 261] width 239 height 33
type input "林虹君/0983499727/3422"
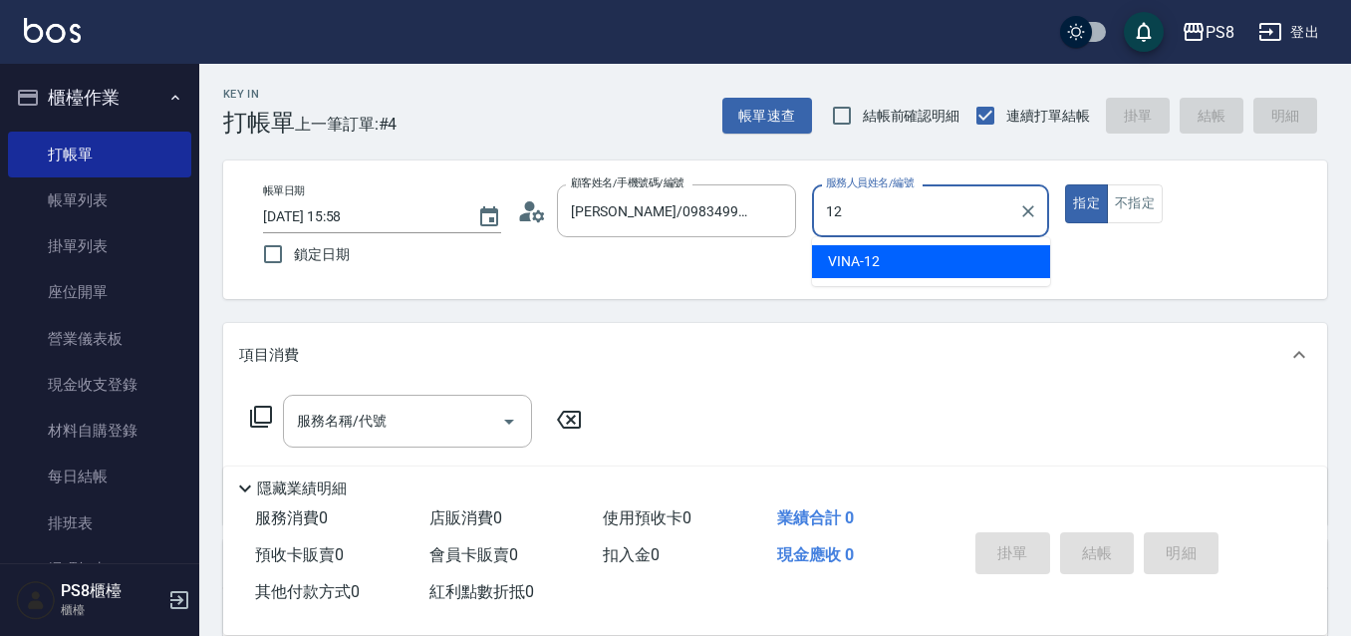
type input "VINA-12"
type button "true"
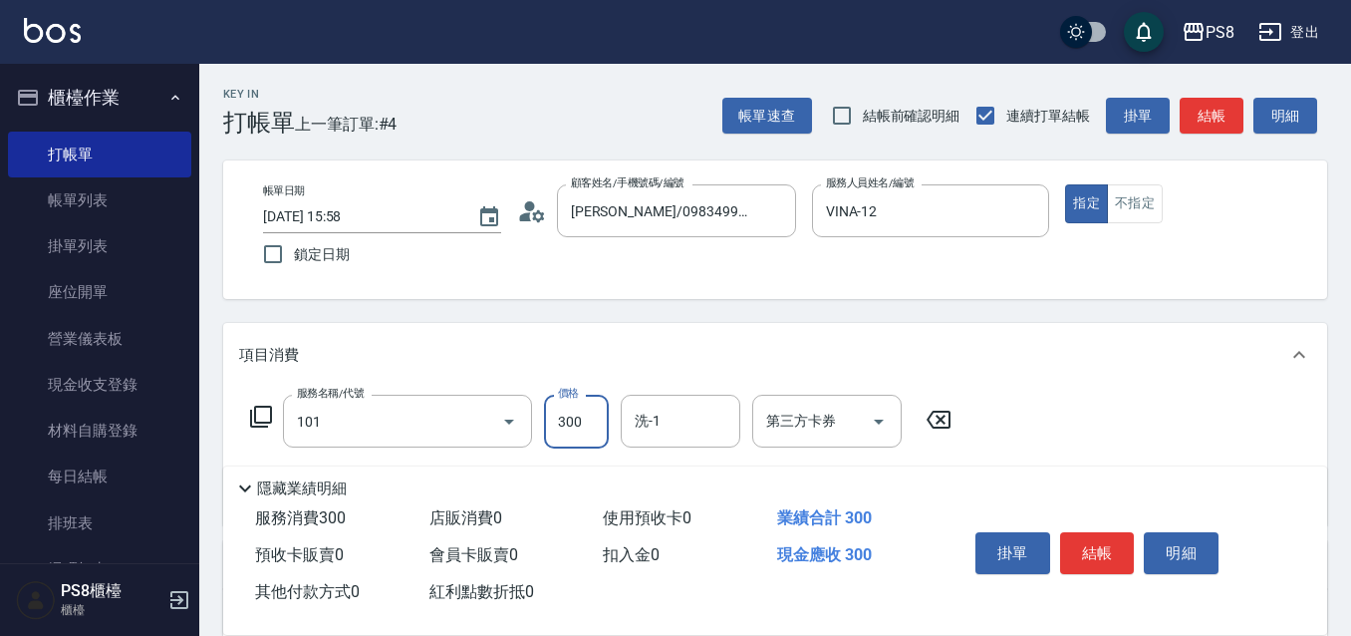
type input "洗髮(101)"
type input "100"
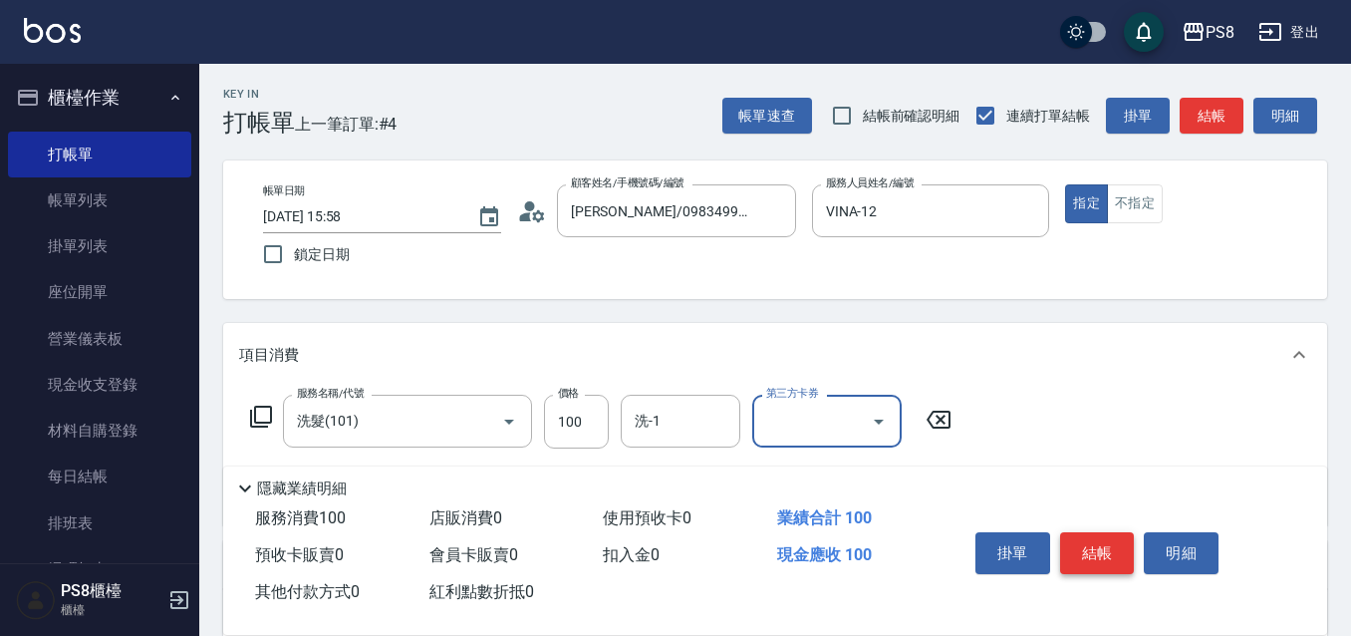
click at [1111, 550] on button "結帳" at bounding box center [1097, 553] width 75 height 42
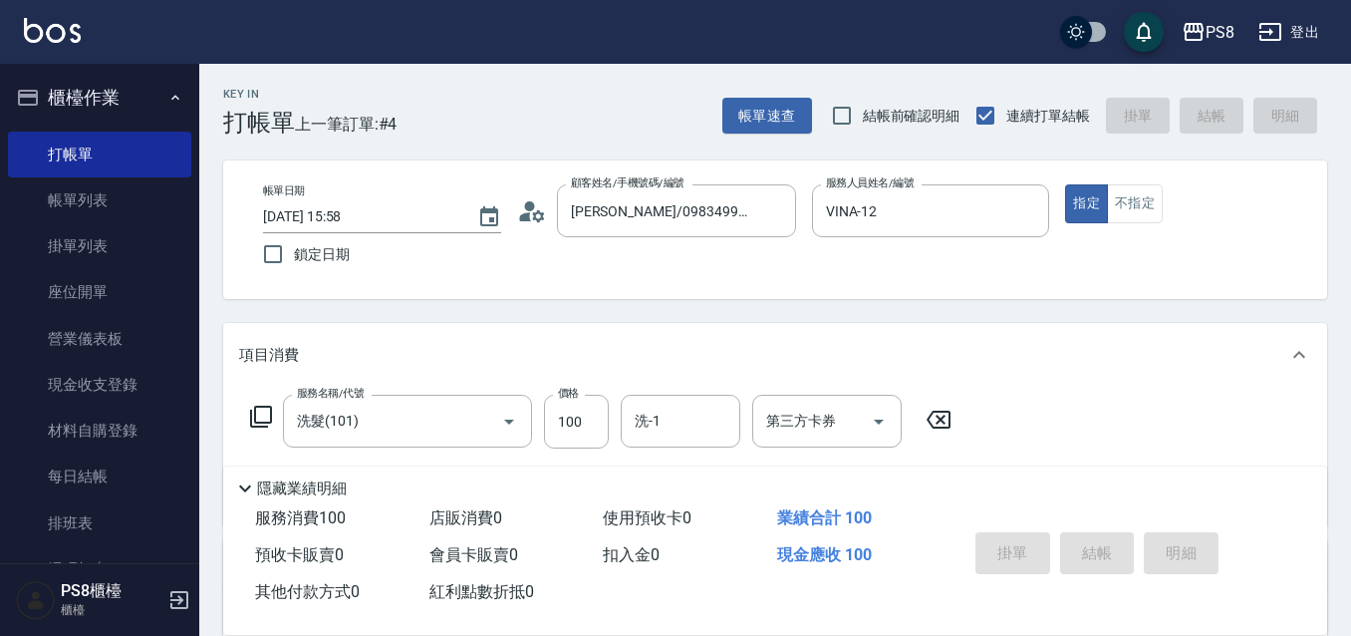
type input "2025/08/11 16:08"
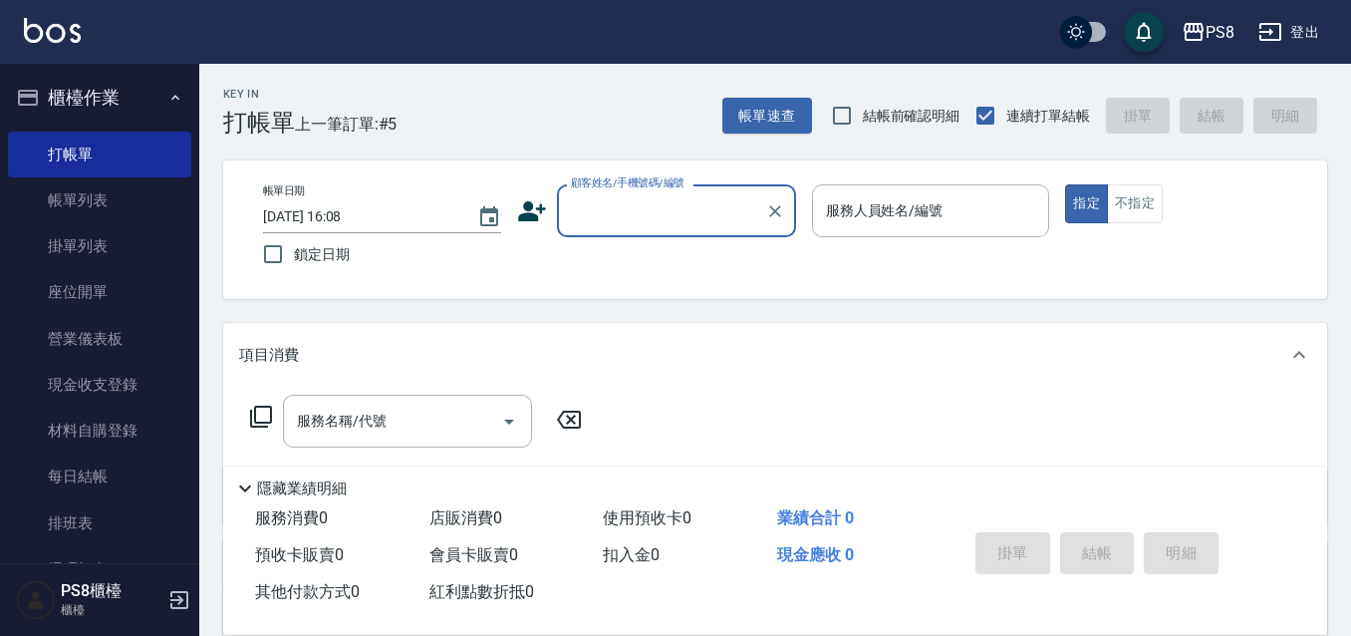
click at [604, 227] on input "顧客姓名/手機號碼/編號" at bounding box center [661, 210] width 191 height 35
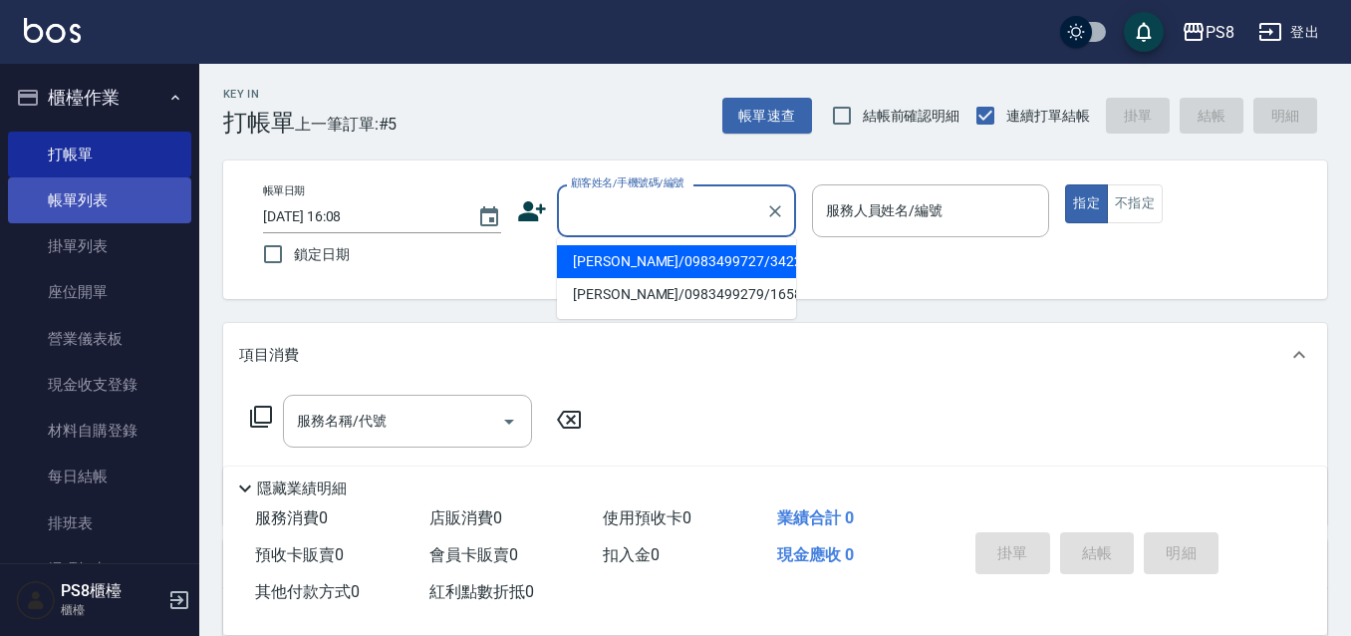
click at [73, 208] on link "帳單列表" at bounding box center [99, 200] width 183 height 46
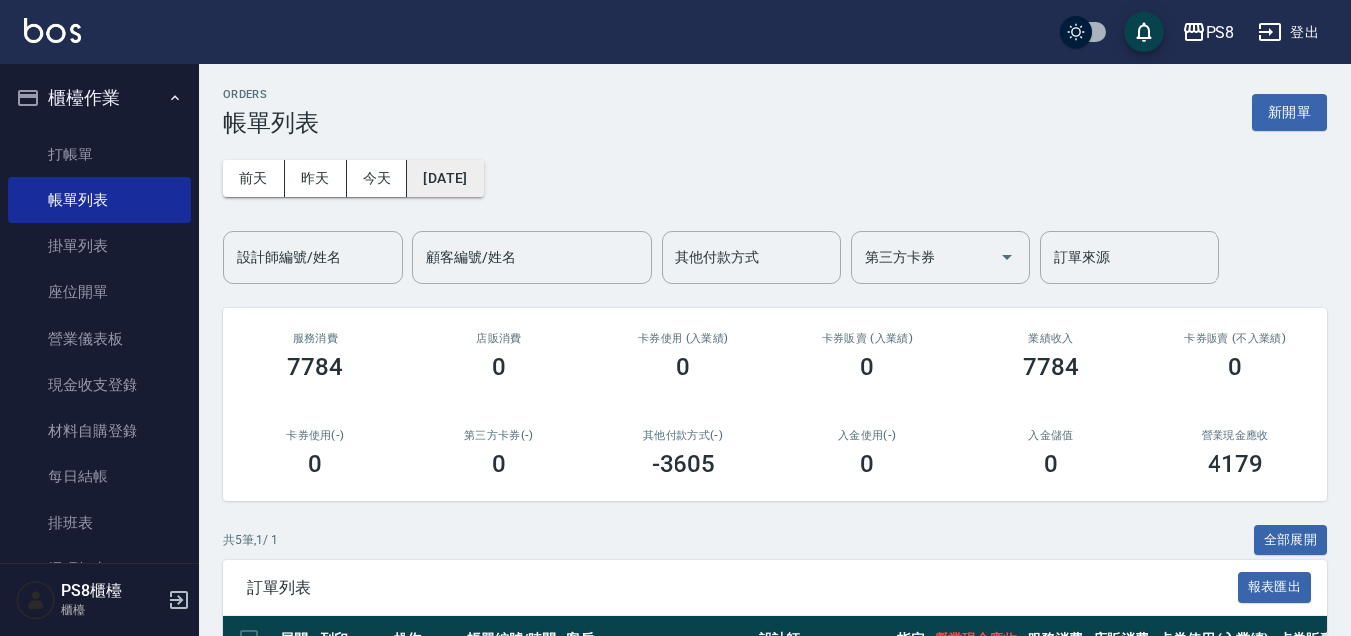
click at [455, 174] on button "2025/08/11" at bounding box center [445, 178] width 76 height 37
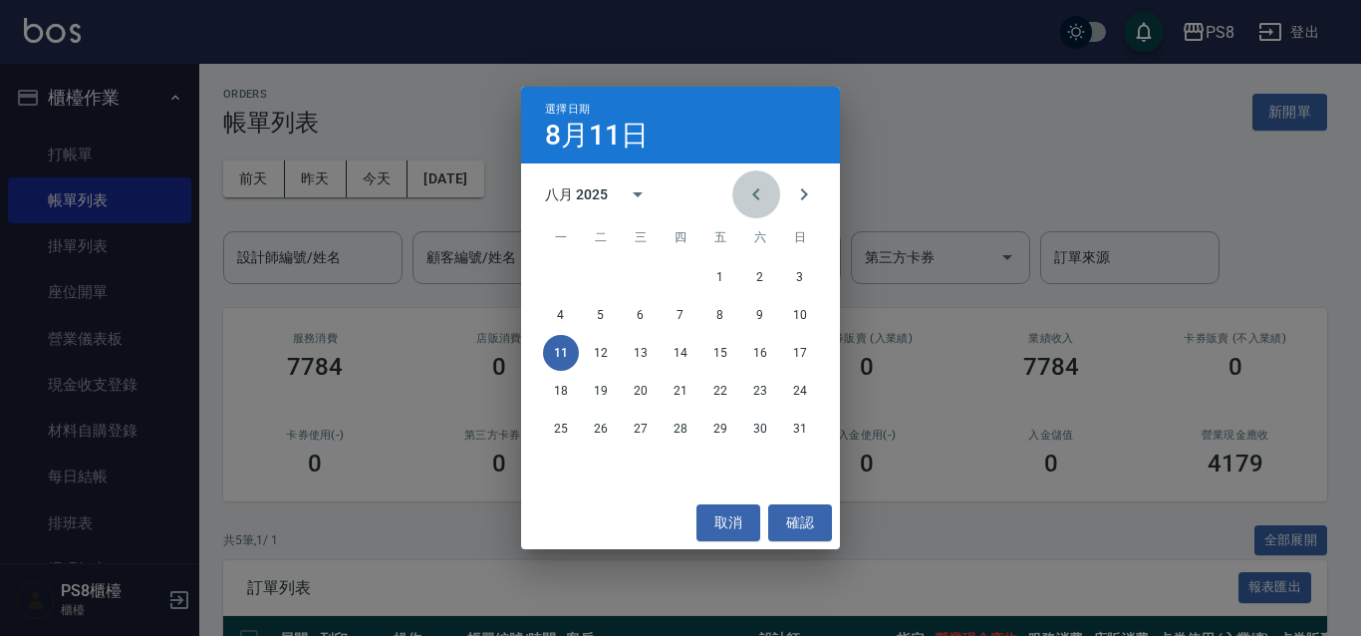
click at [749, 191] on icon "Previous month" at bounding box center [756, 194] width 24 height 24
click at [718, 307] on button "11" at bounding box center [720, 315] width 36 height 36
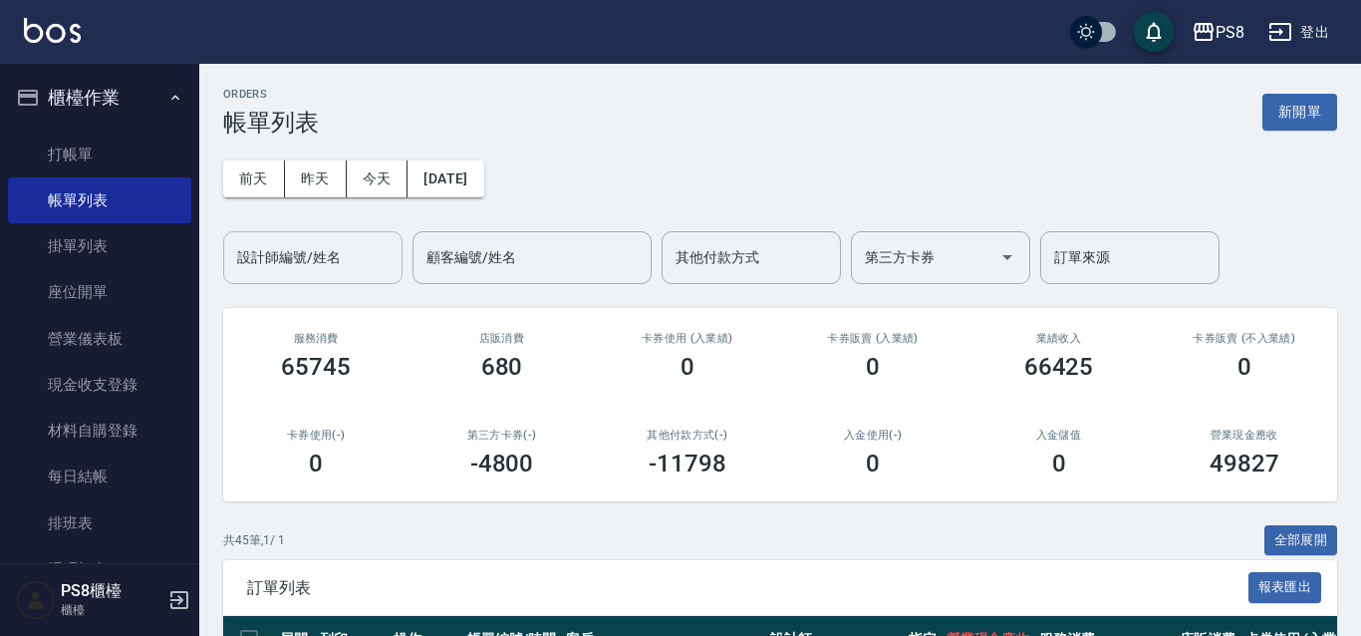
click at [332, 264] on input "設計師編號/姓名" at bounding box center [312, 257] width 161 height 35
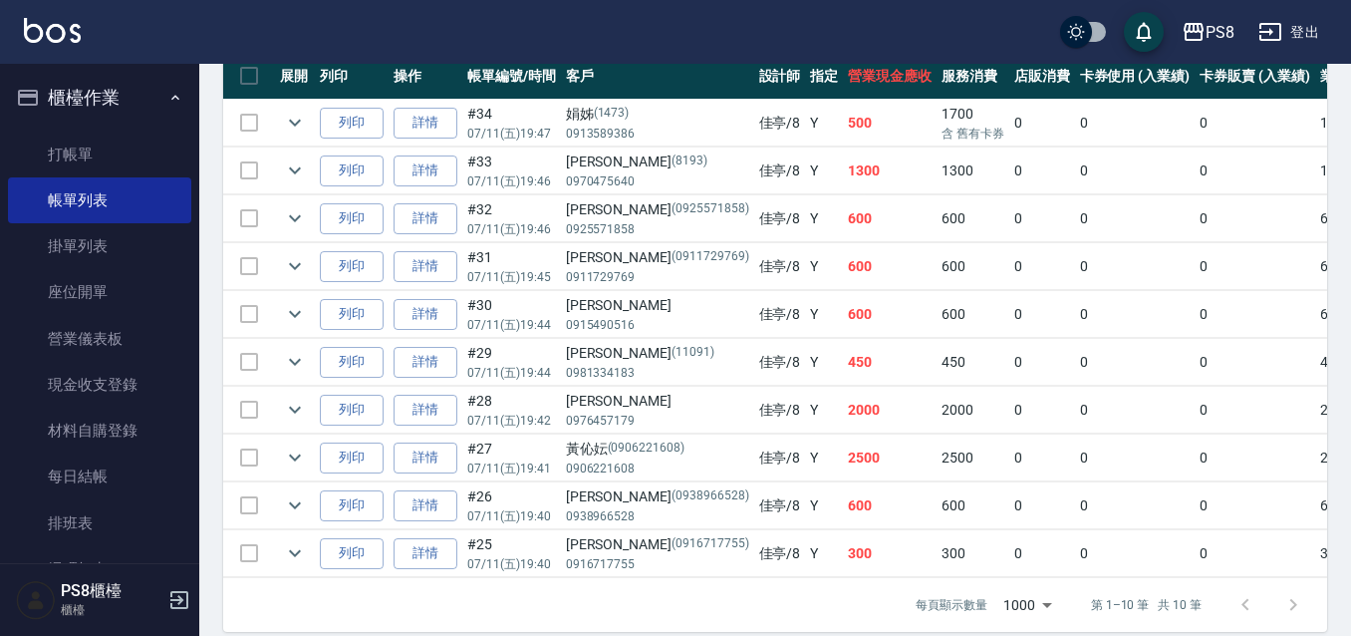
scroll to position [598, 0]
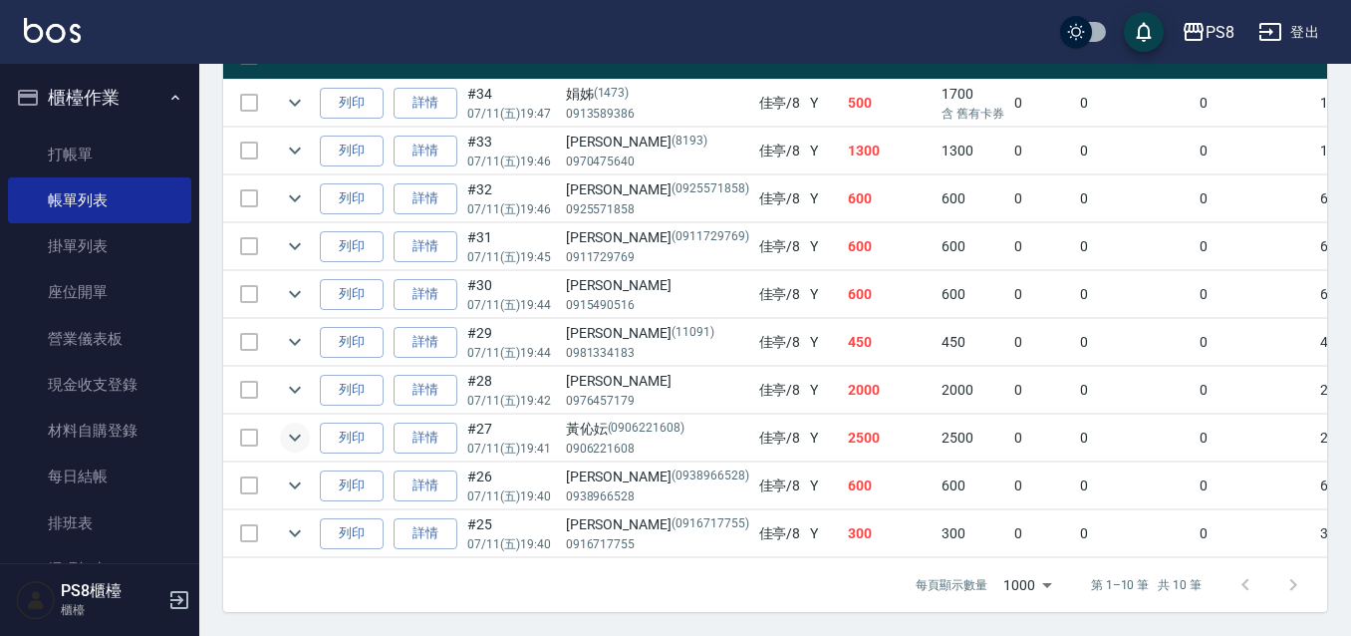
type input "佳亭-8"
click at [294, 425] on icon "expand row" at bounding box center [295, 437] width 24 height 24
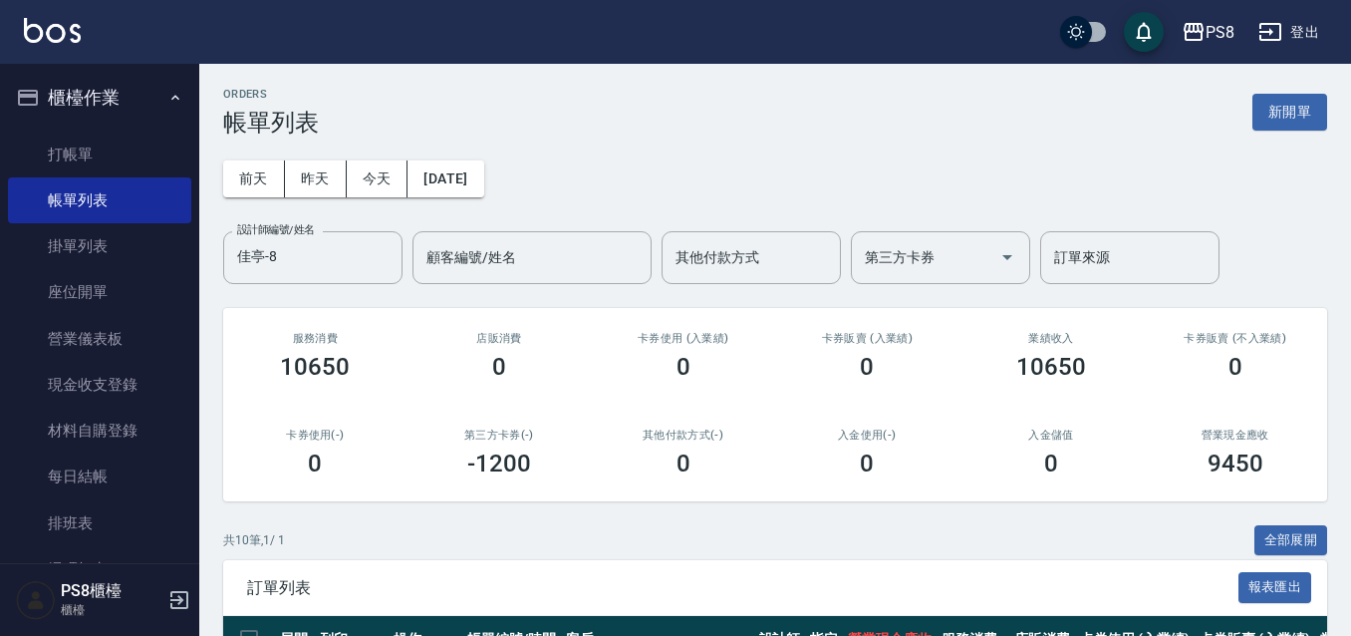
click at [51, 32] on img at bounding box center [52, 30] width 57 height 25
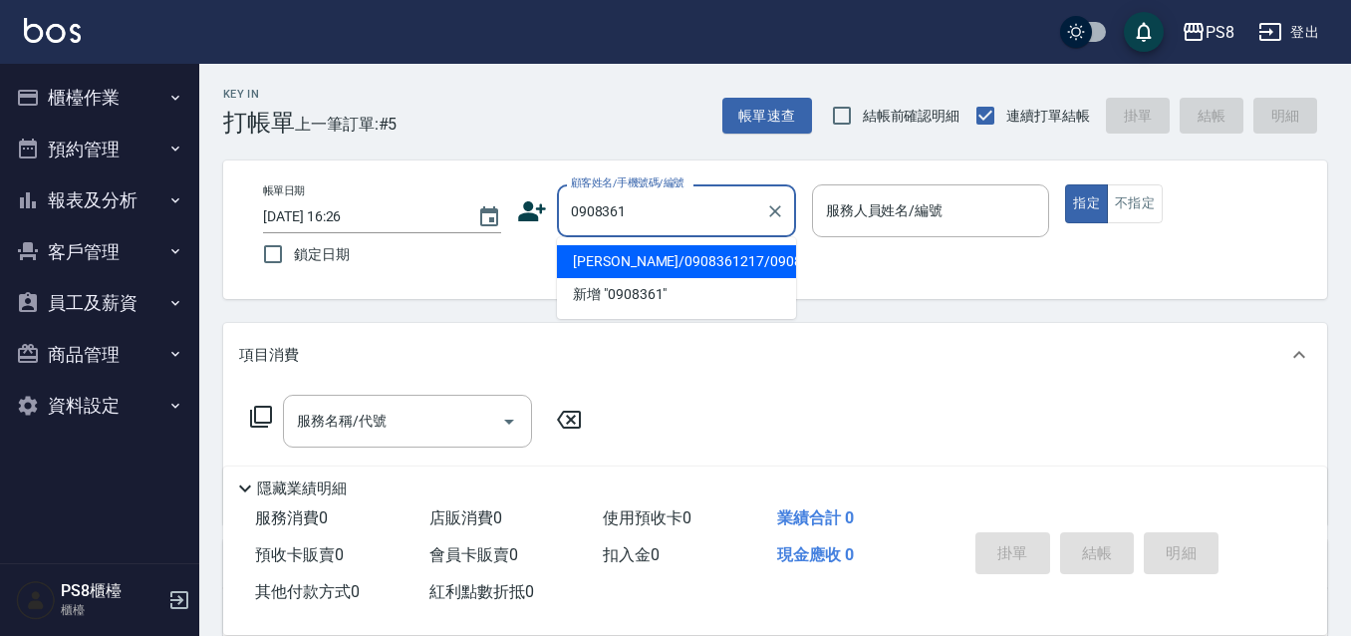
click at [618, 275] on li "張湘寧/0908361217/0908361217" at bounding box center [676, 261] width 239 height 33
type input "張湘寧/0908361217/0908361217"
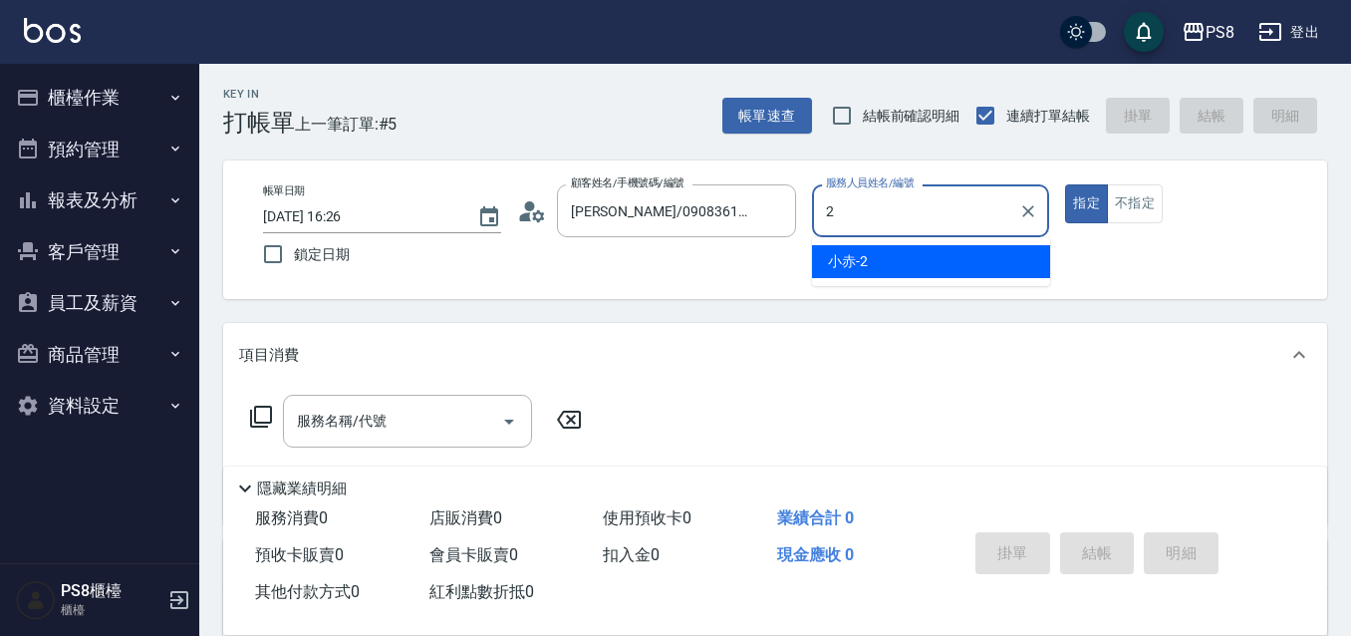
type input "小赤-2"
type button "true"
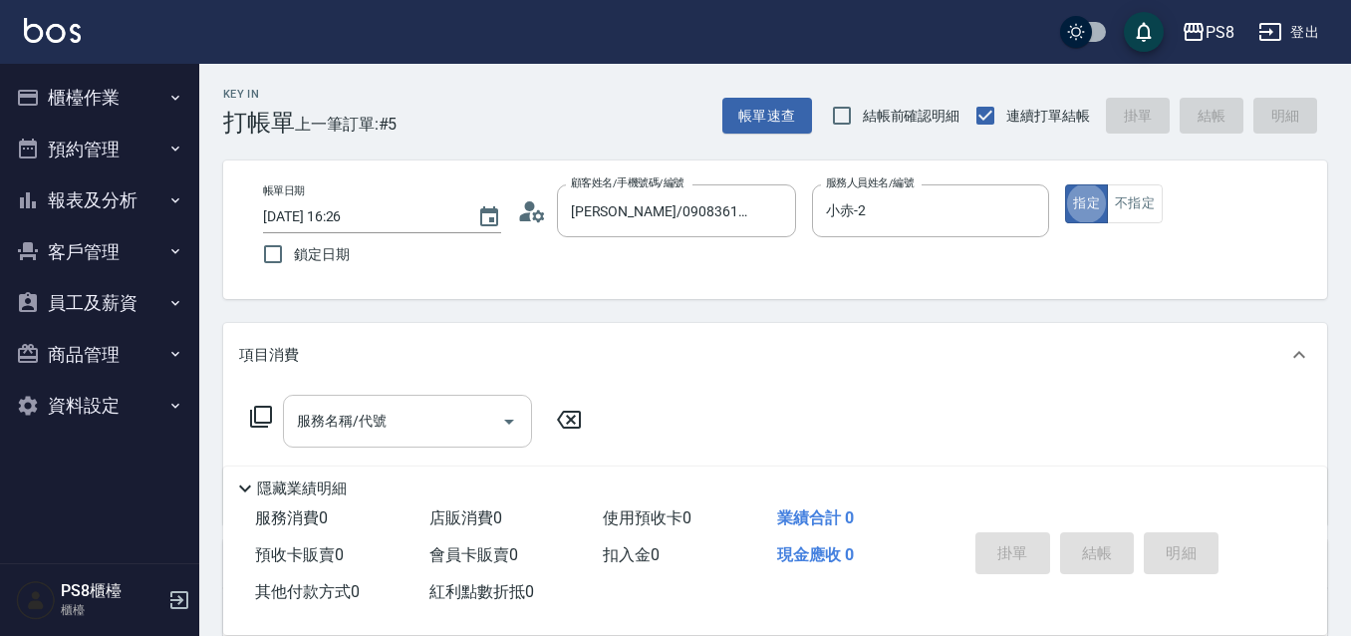
click at [388, 427] on input "服務名稱/代號" at bounding box center [392, 420] width 201 height 35
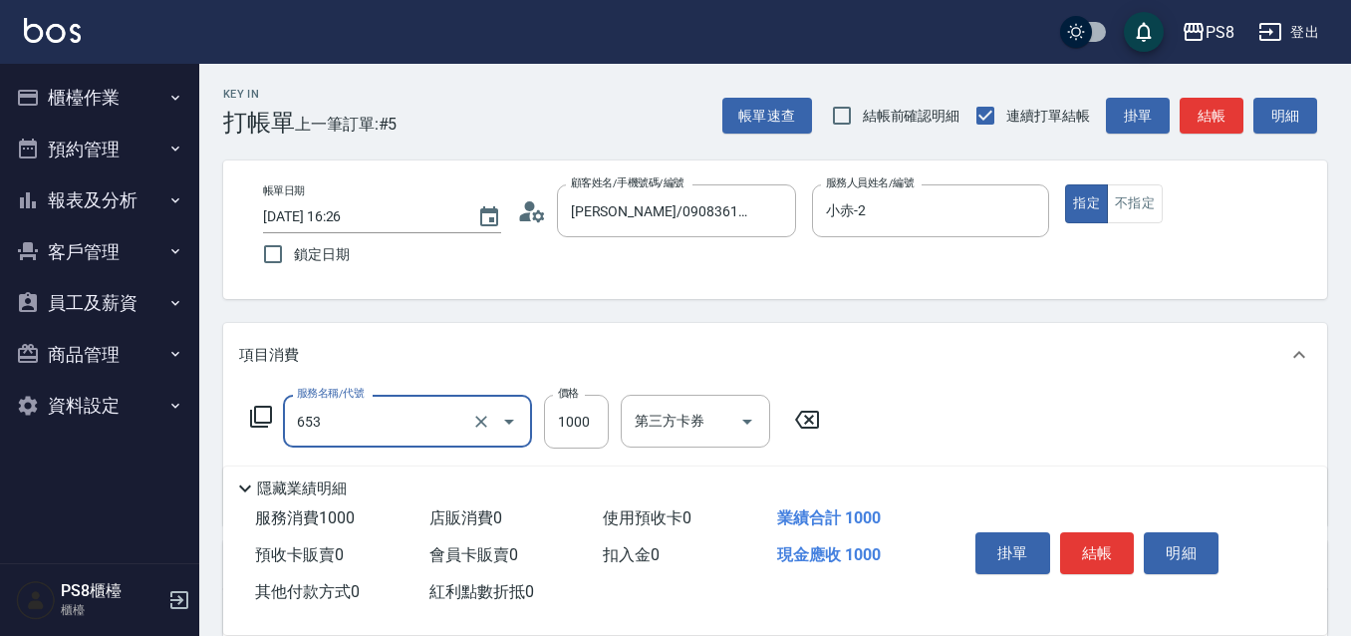
type input "單接(653)"
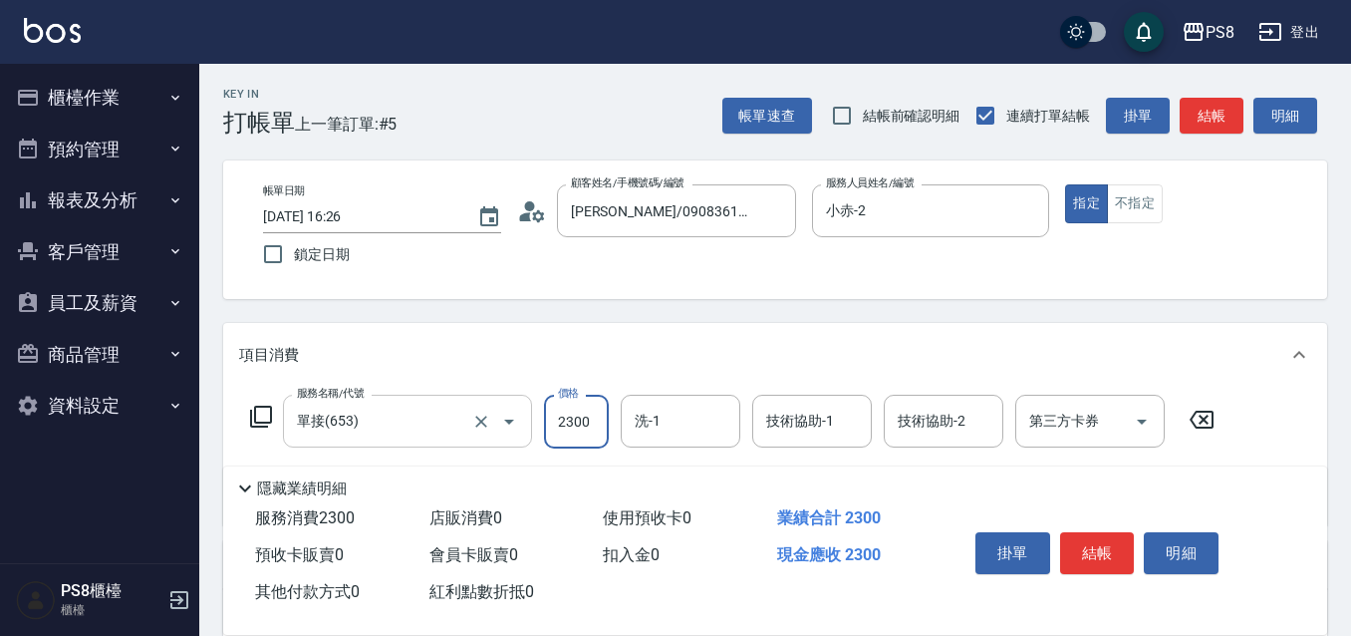
type input "2300"
drag, startPoint x: 1100, startPoint y: 545, endPoint x: 1050, endPoint y: 539, distance: 50.2
click at [1099, 545] on button "結帳" at bounding box center [1097, 553] width 75 height 42
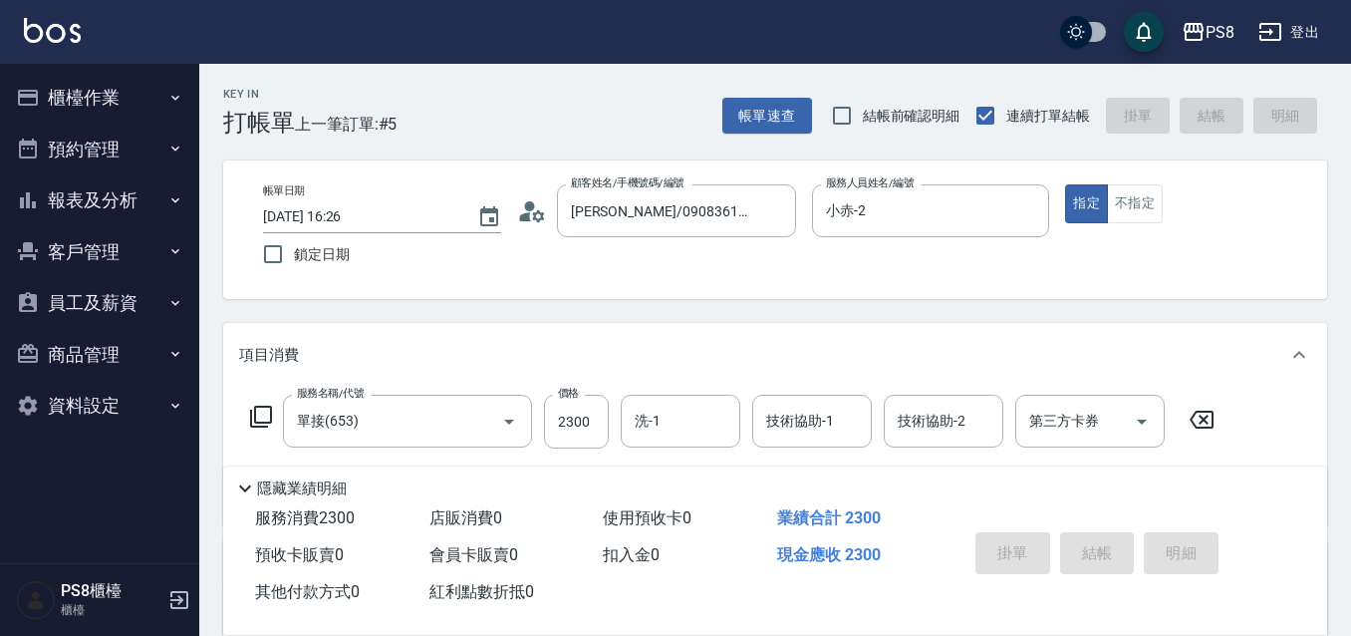
type input "2025/08/11 16:29"
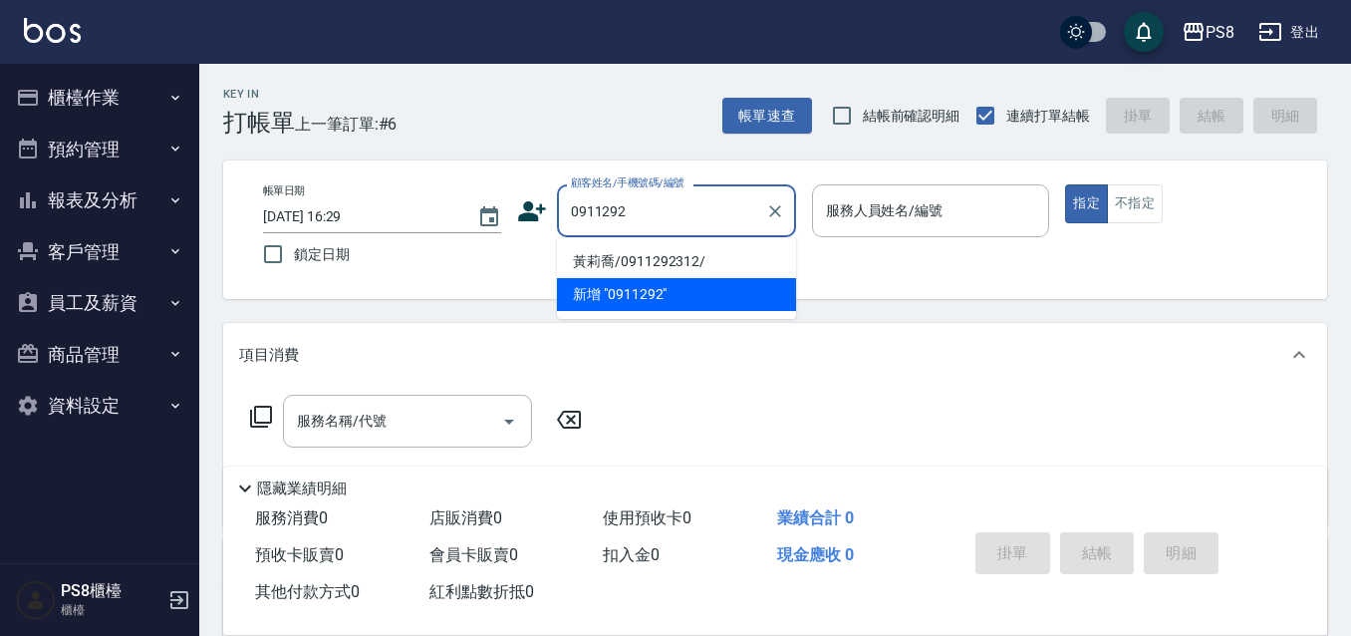
click at [625, 250] on li "黃莉喬/0911292312/" at bounding box center [676, 261] width 239 height 33
type input "黃莉喬/0911292312/"
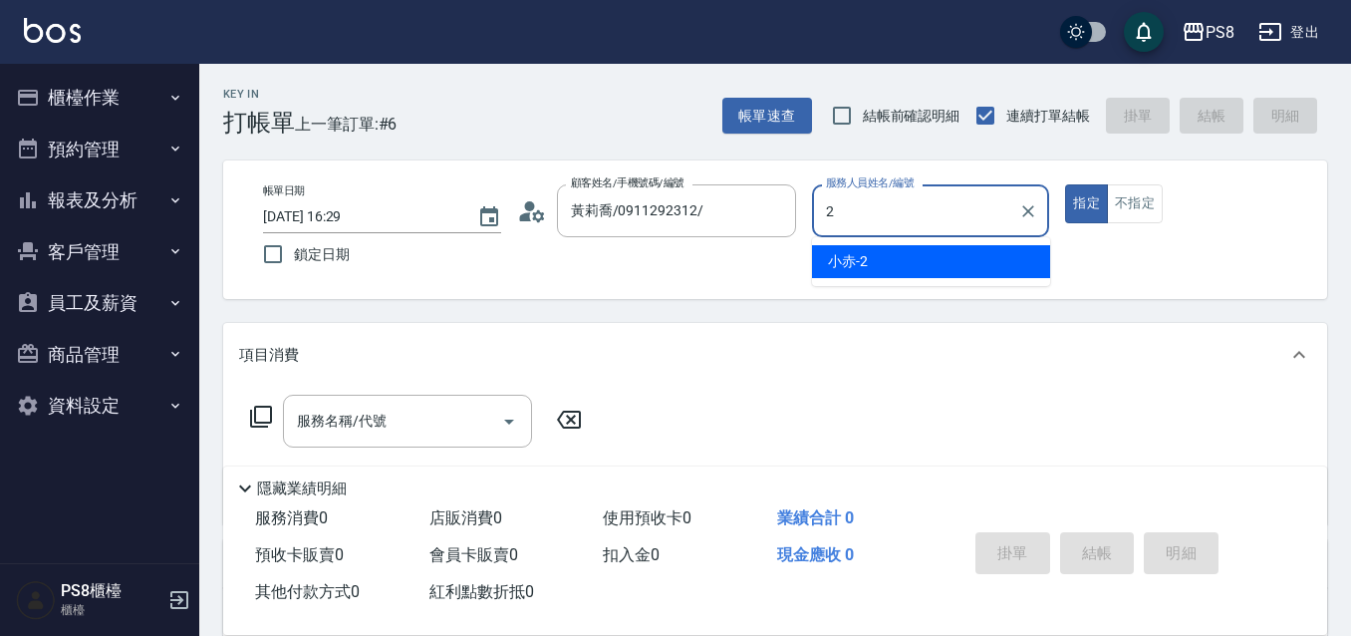
type input "小赤-2"
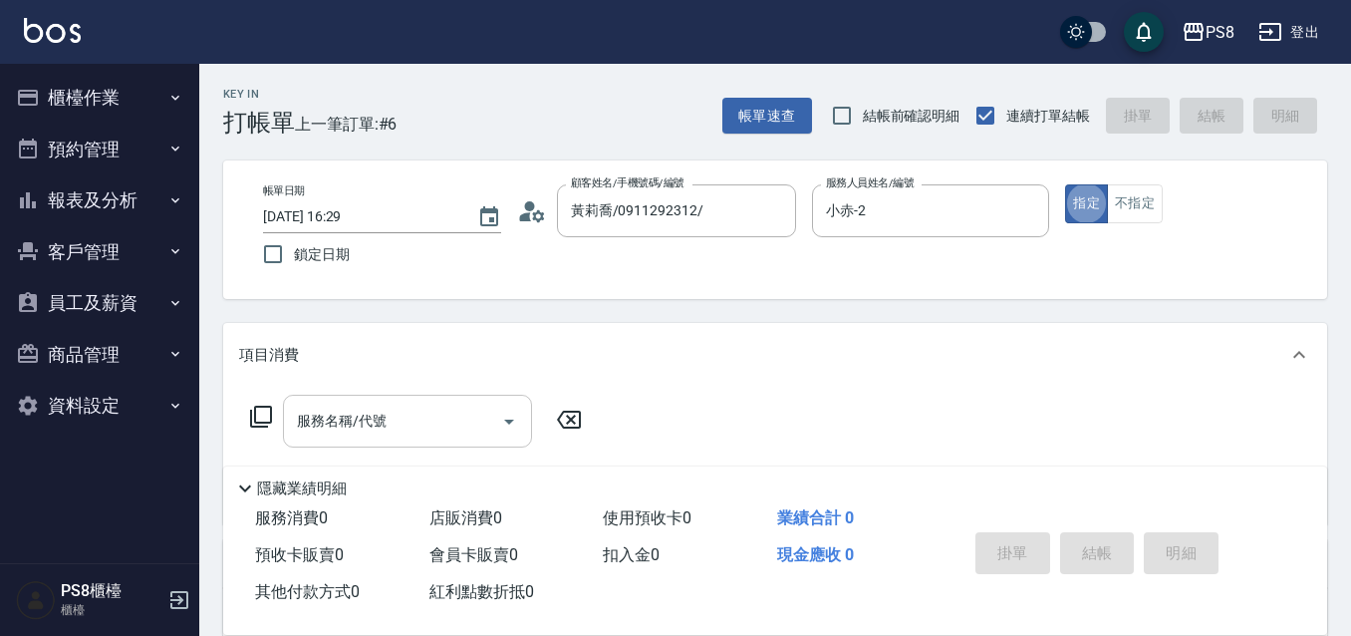
click at [376, 438] on input "服務名稱/代號" at bounding box center [392, 420] width 201 height 35
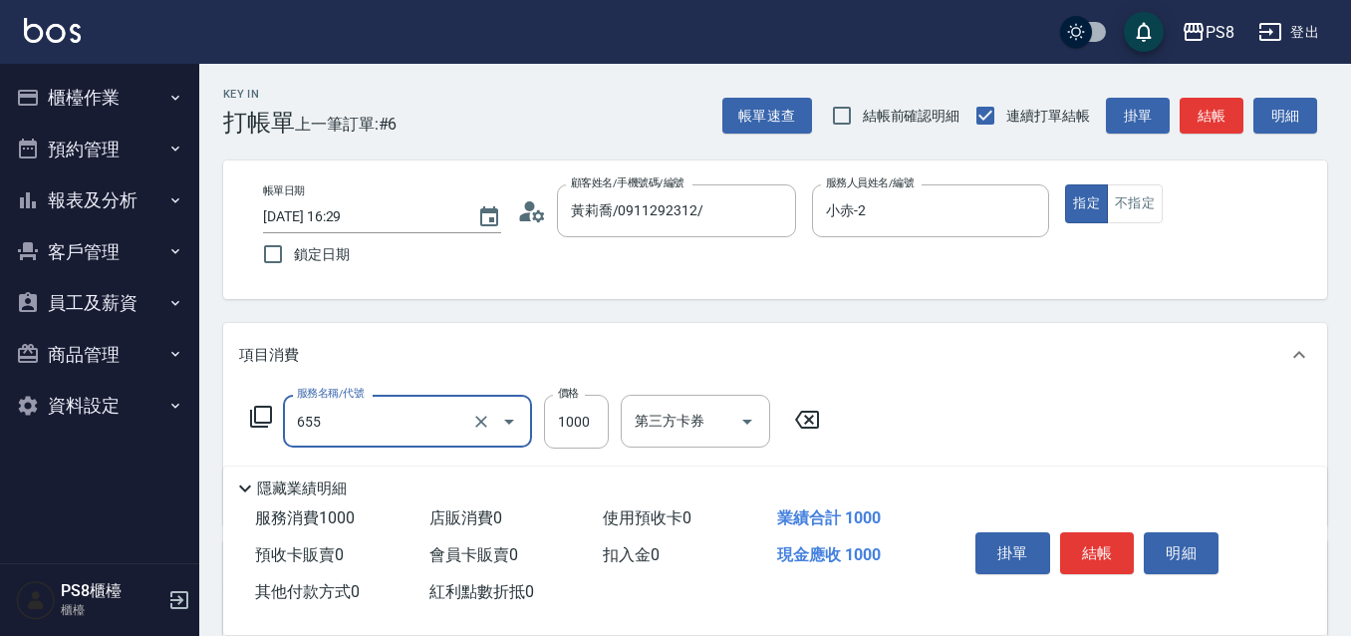
type input "拆接(655)"
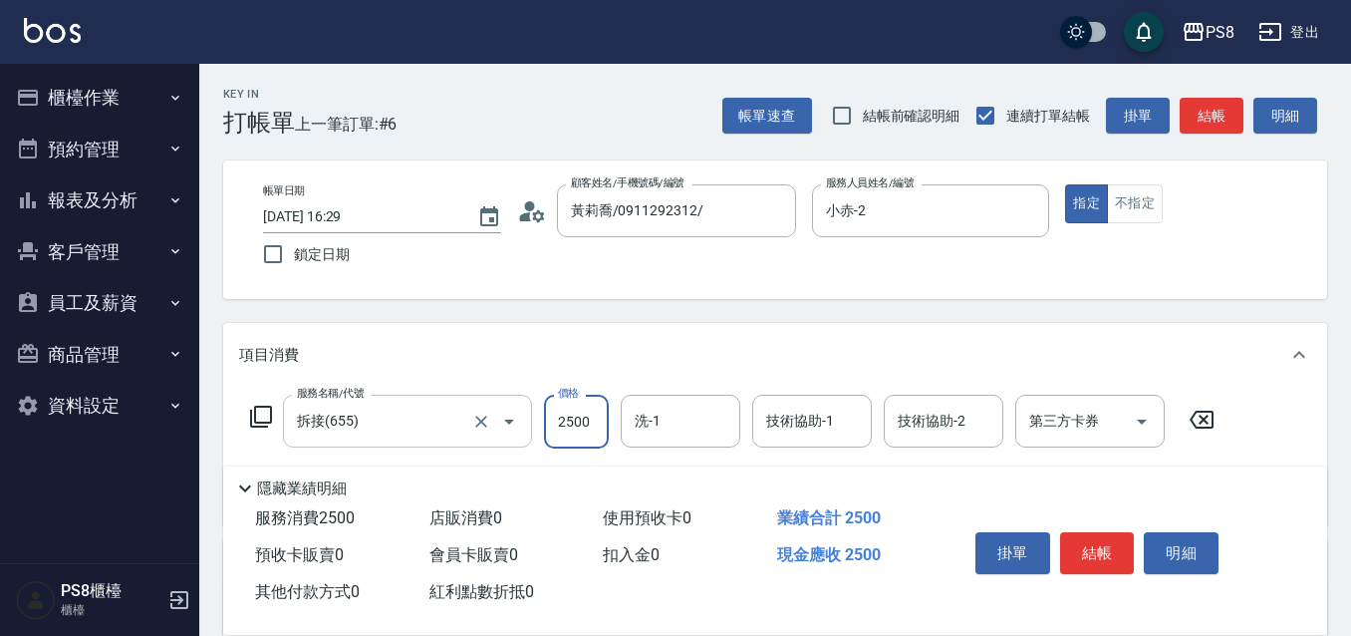
type input "2500"
click at [489, 428] on icon "Clear" at bounding box center [481, 421] width 20 height 20
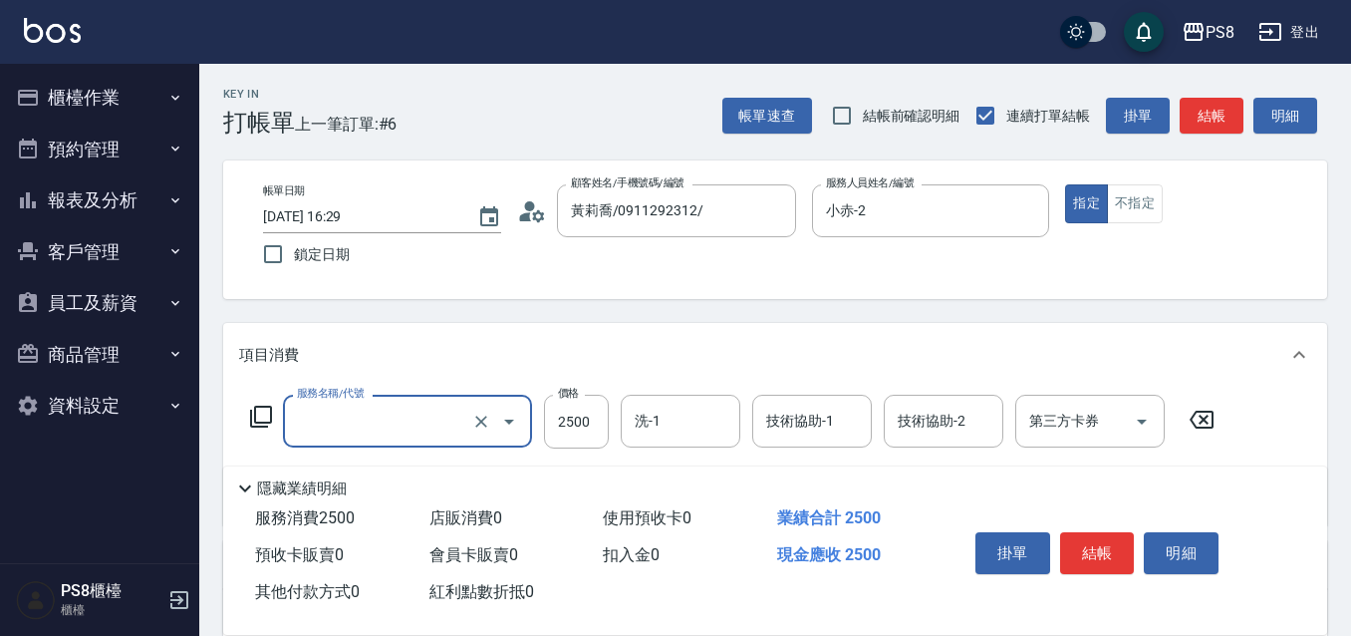
click at [439, 431] on input "服務名稱/代號" at bounding box center [379, 420] width 175 height 35
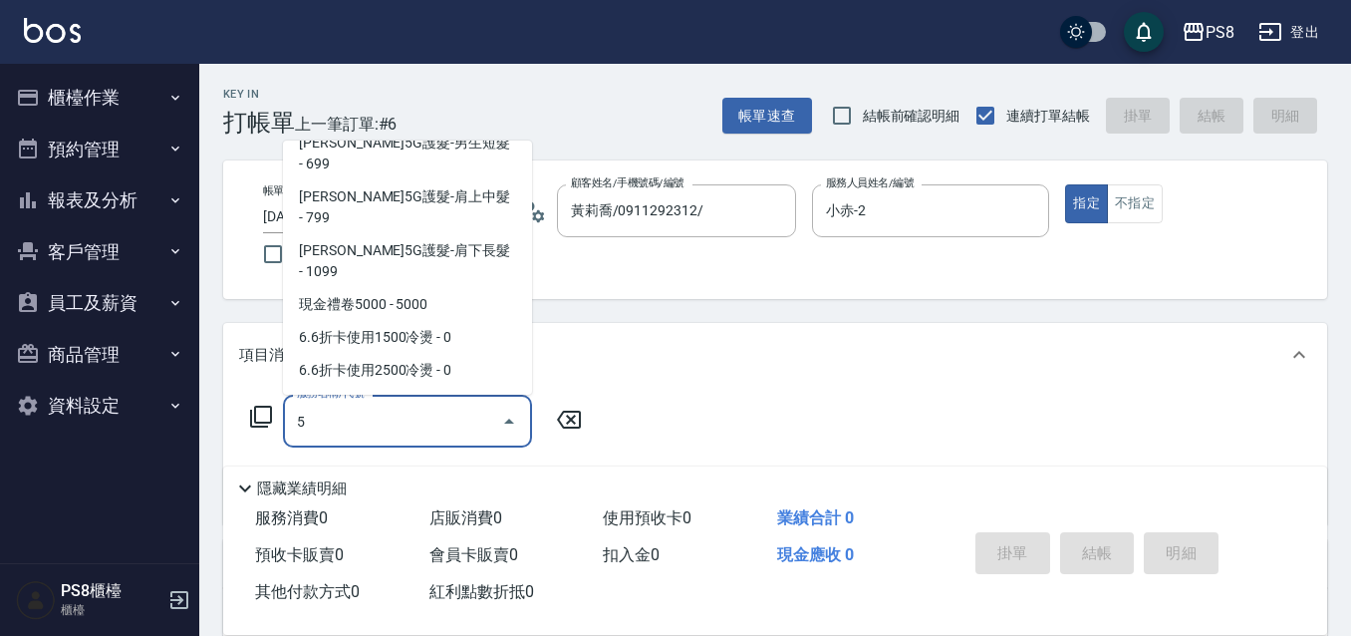
scroll to position [8, 0]
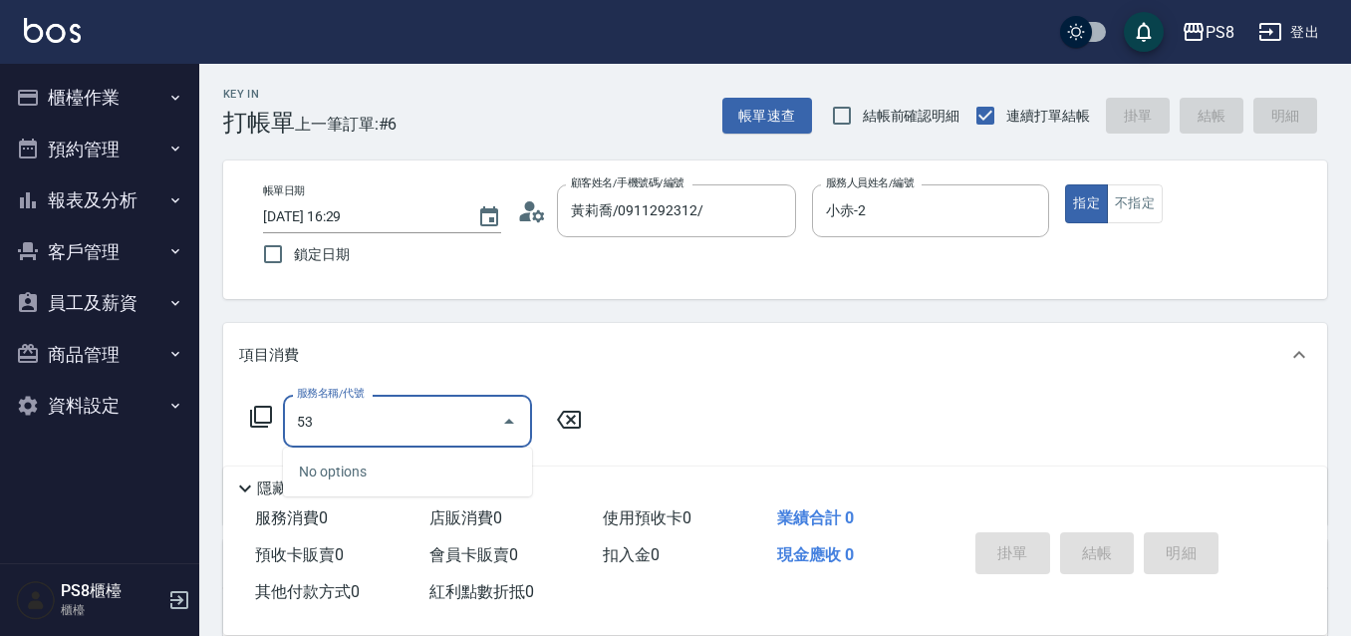
type input "5"
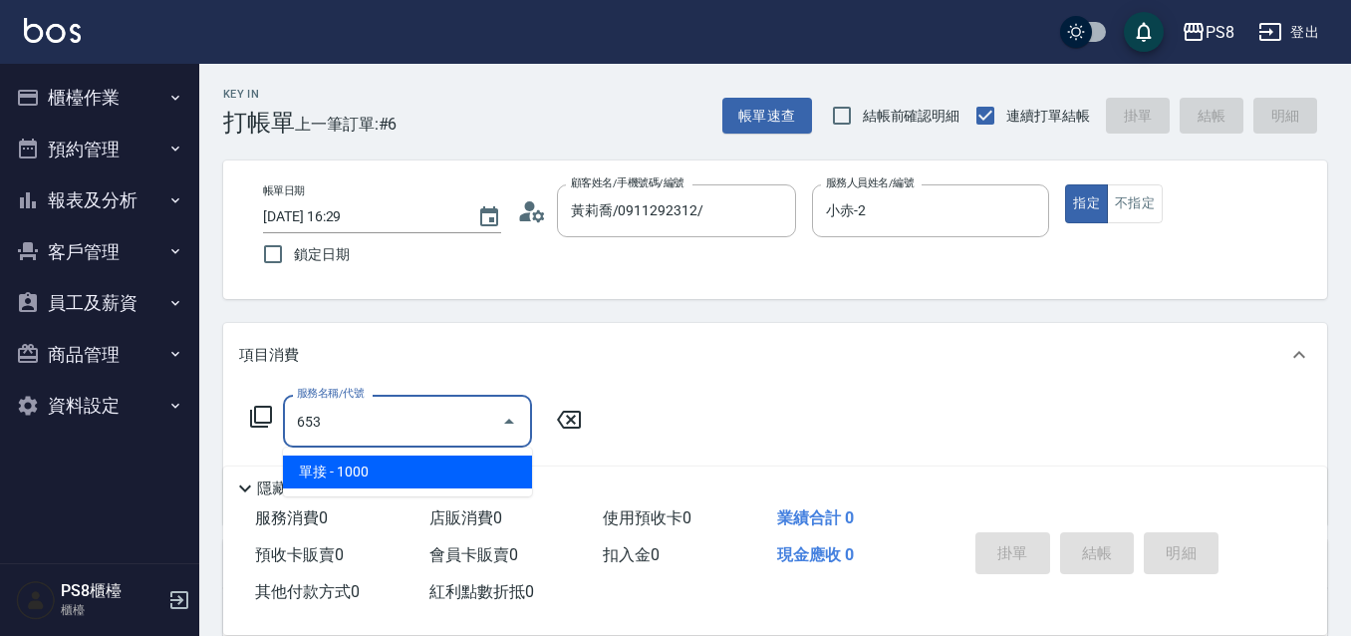
type input "單接(653)"
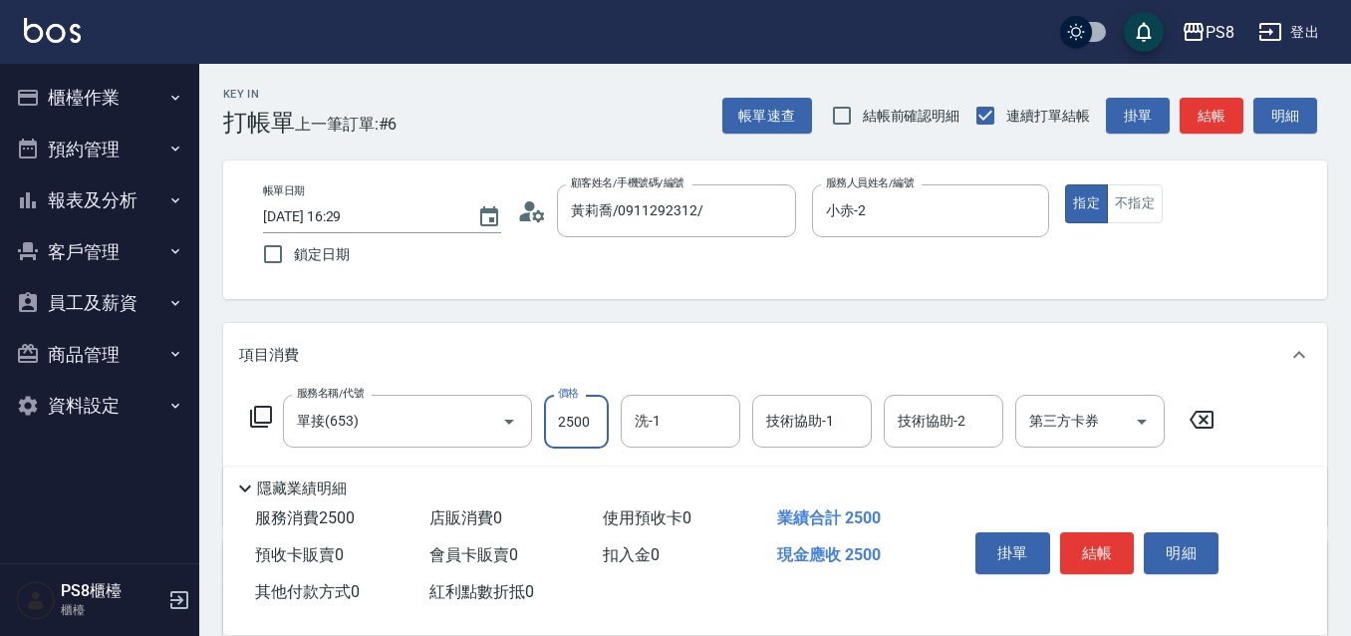
type input "2500"
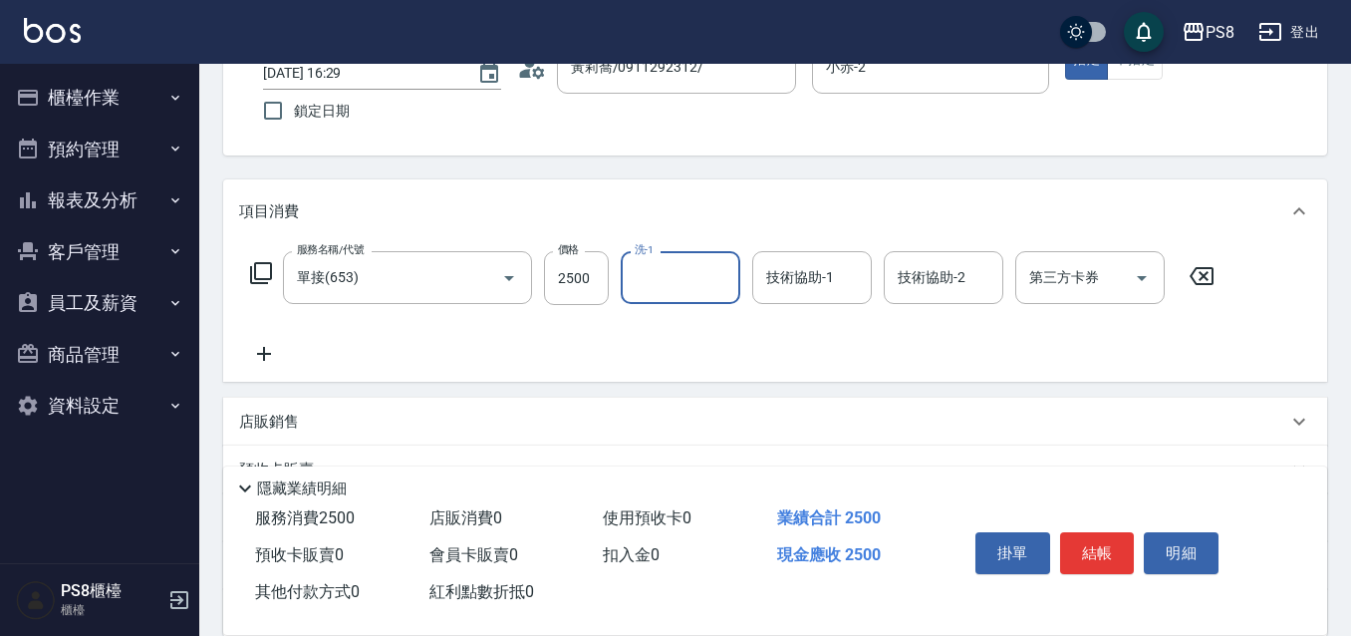
scroll to position [199, 0]
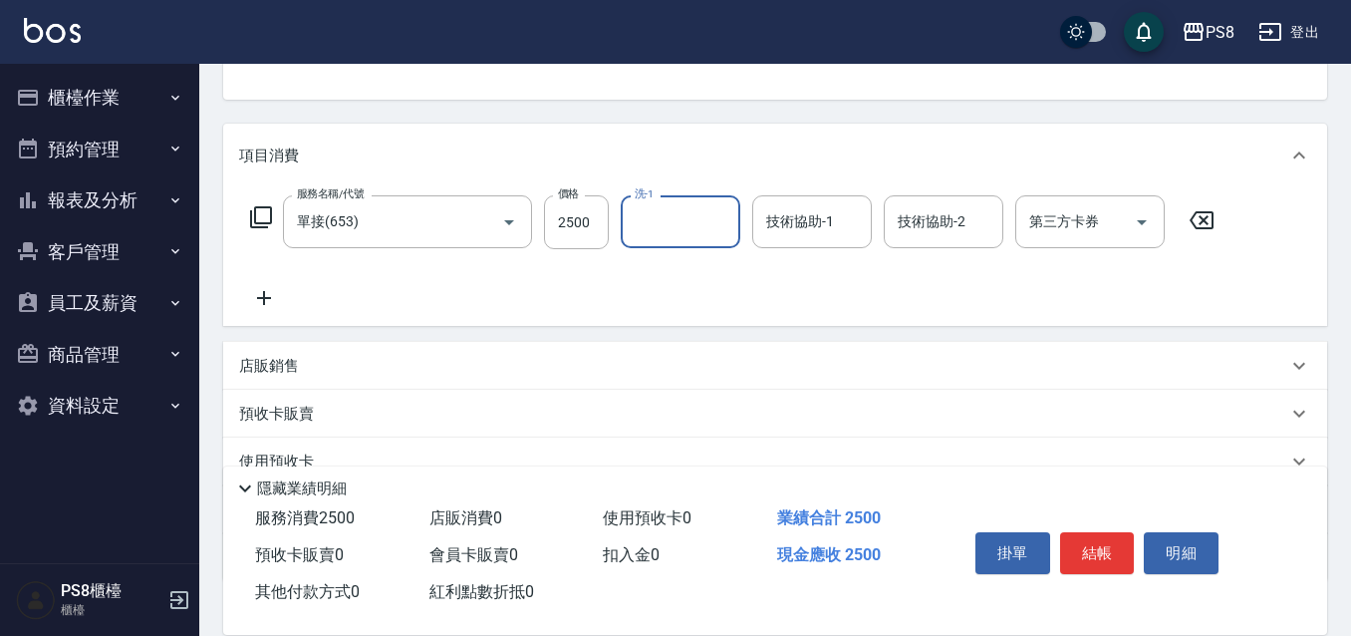
click at [258, 296] on icon at bounding box center [264, 298] width 50 height 24
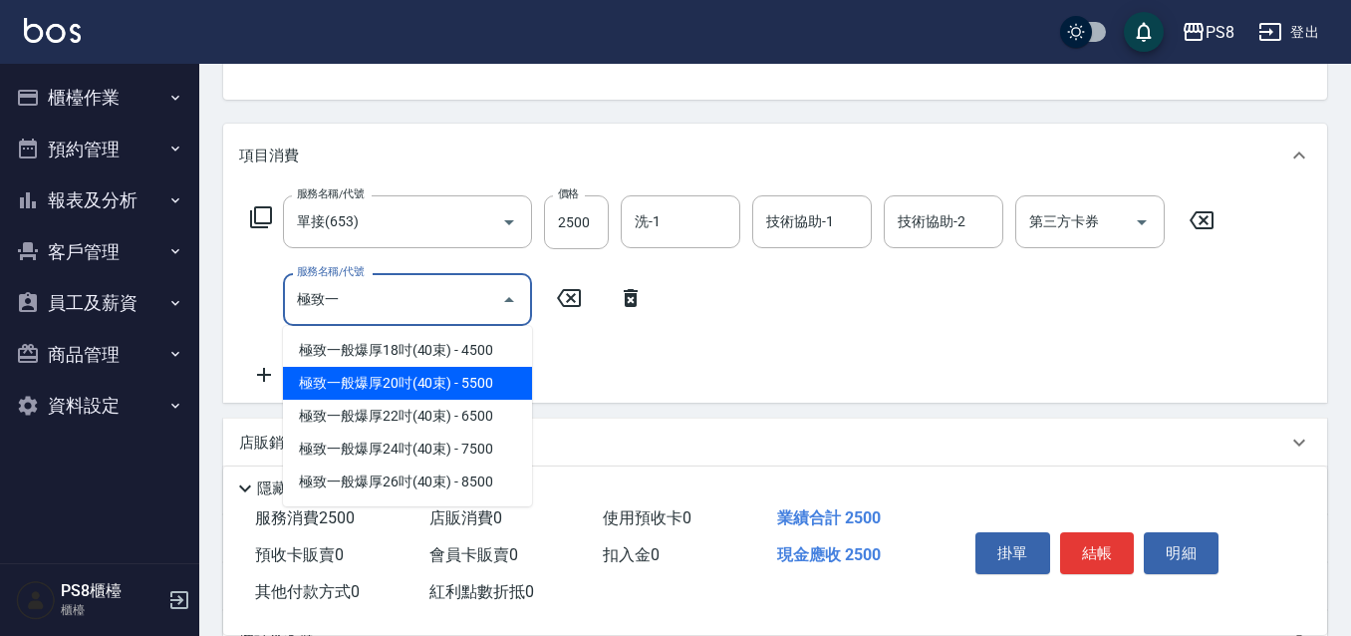
click at [452, 381] on span "極致一般爆厚20吋(40束) - 5500" at bounding box center [407, 383] width 249 height 33
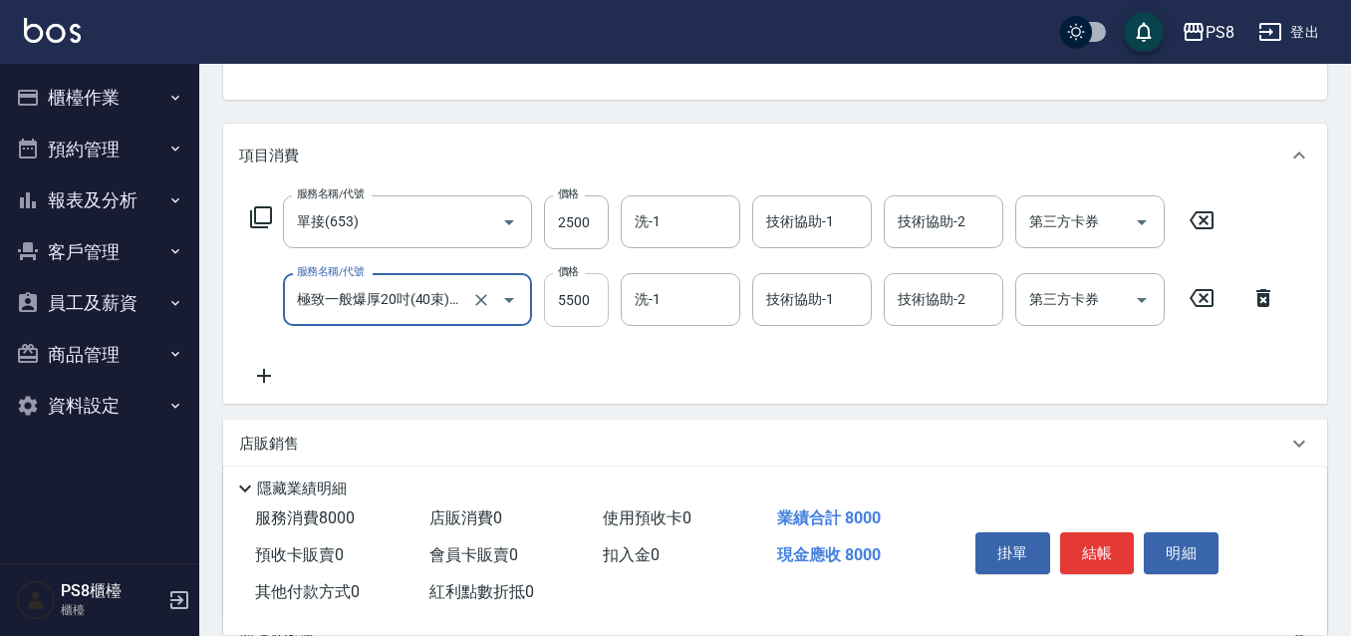
type input "極致一般爆厚20吋(40束)(G71)"
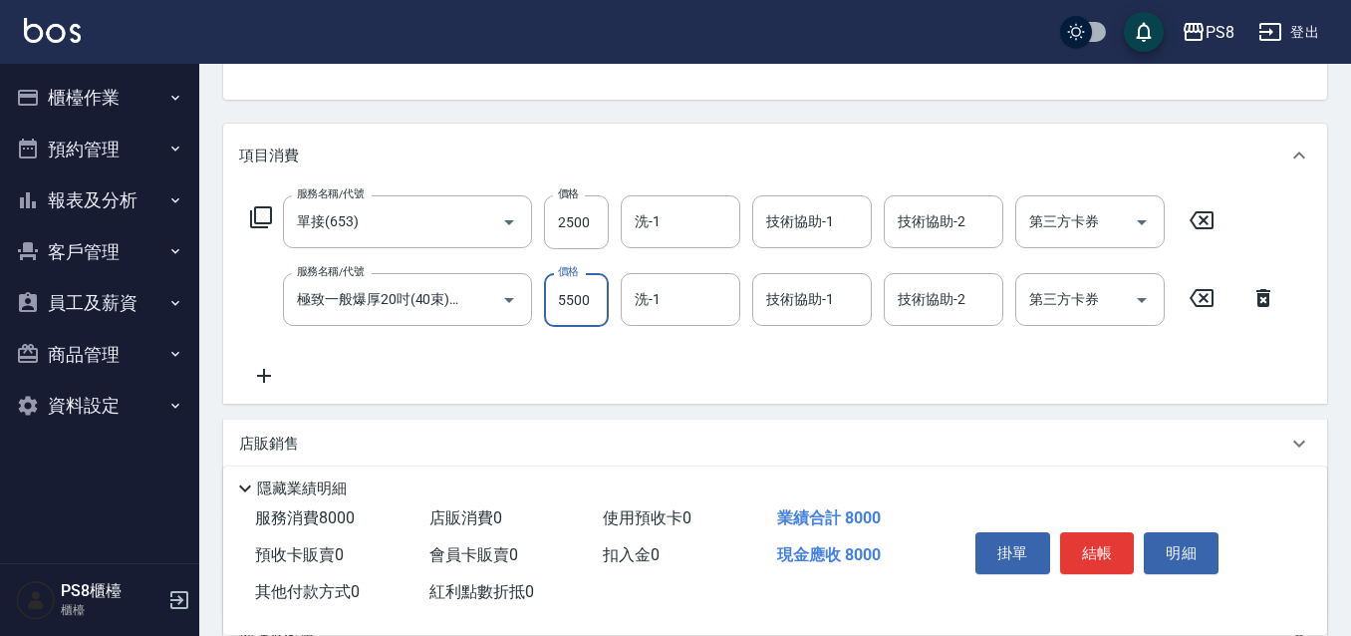
click at [574, 301] on input "5500" at bounding box center [576, 300] width 65 height 54
type input "6000"
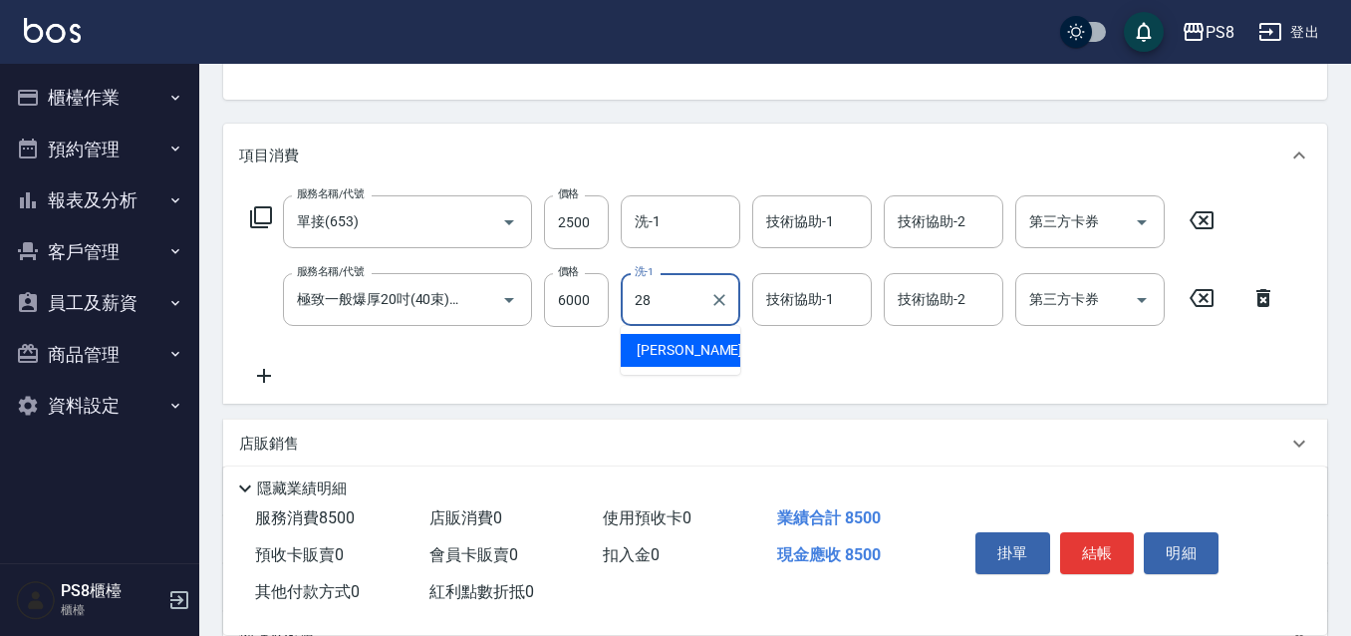
type input "姵蓁-28"
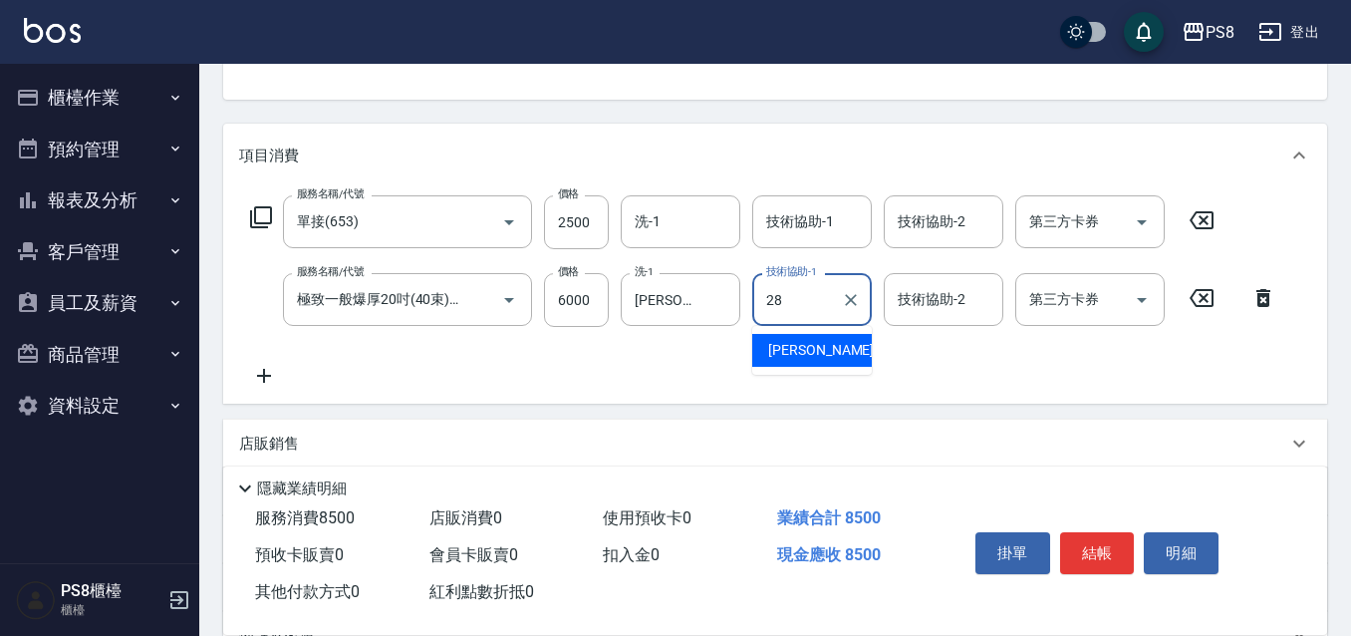
type input "姵蓁-28"
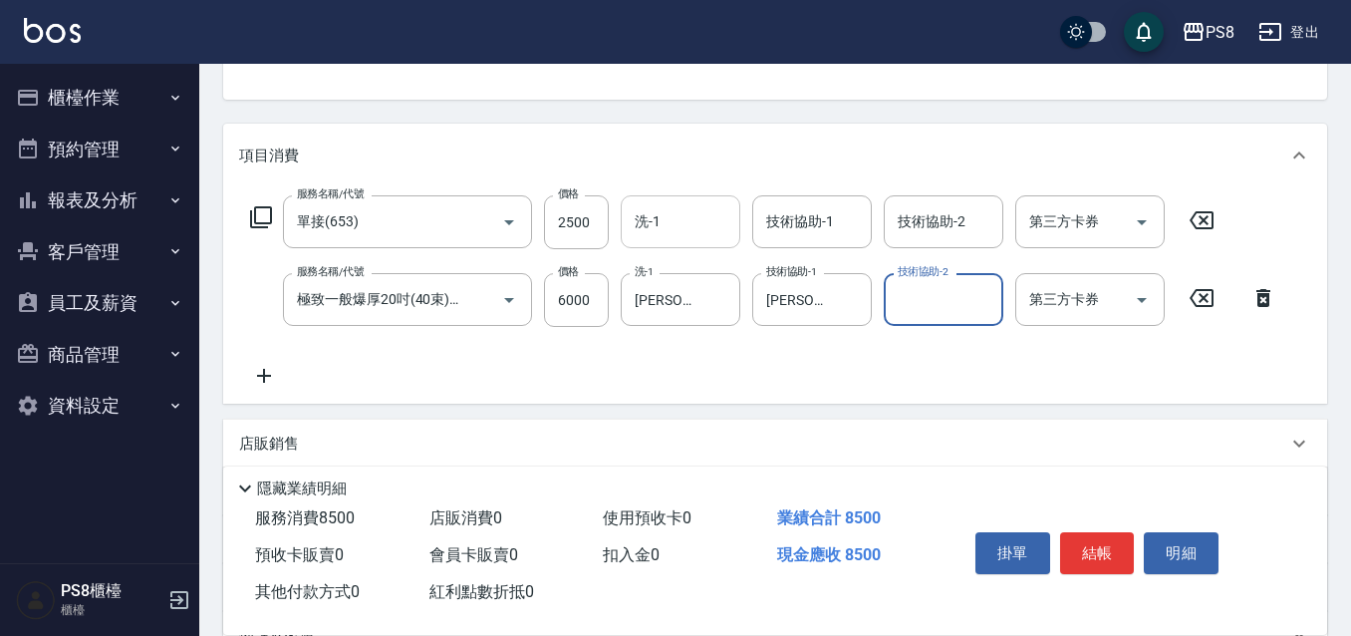
click at [697, 246] on div "洗-1" at bounding box center [681, 221] width 120 height 53
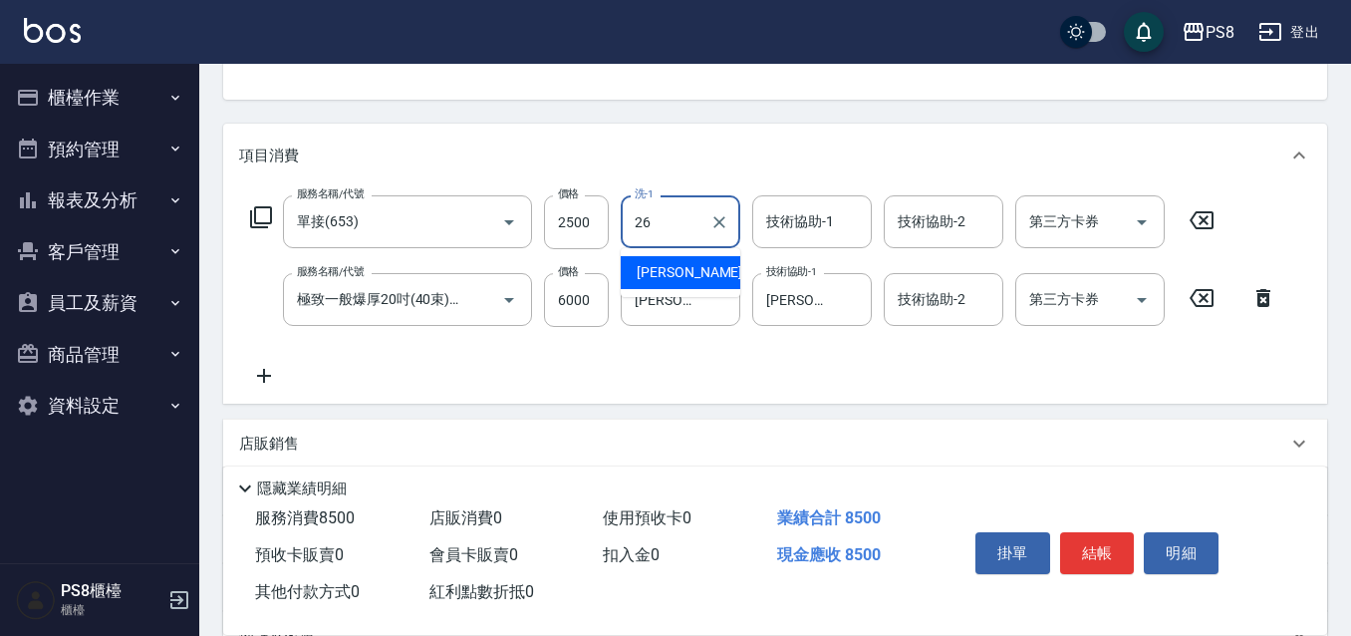
type input "苡真-26"
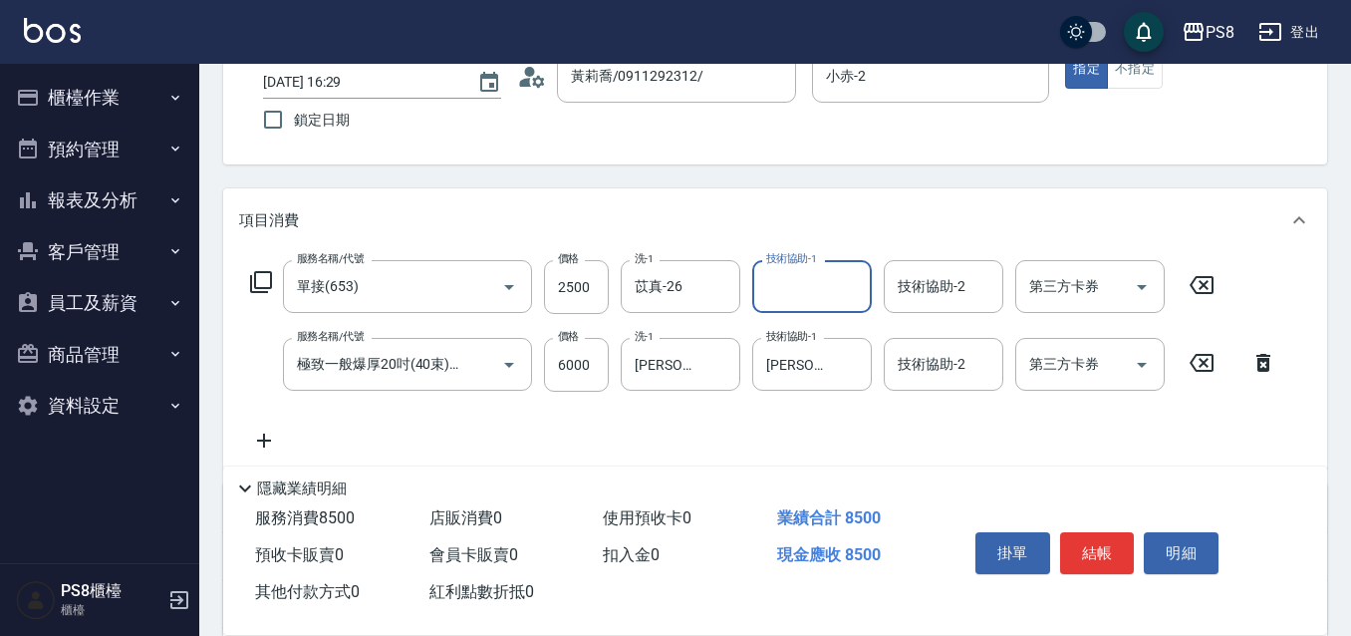
scroll to position [100, 0]
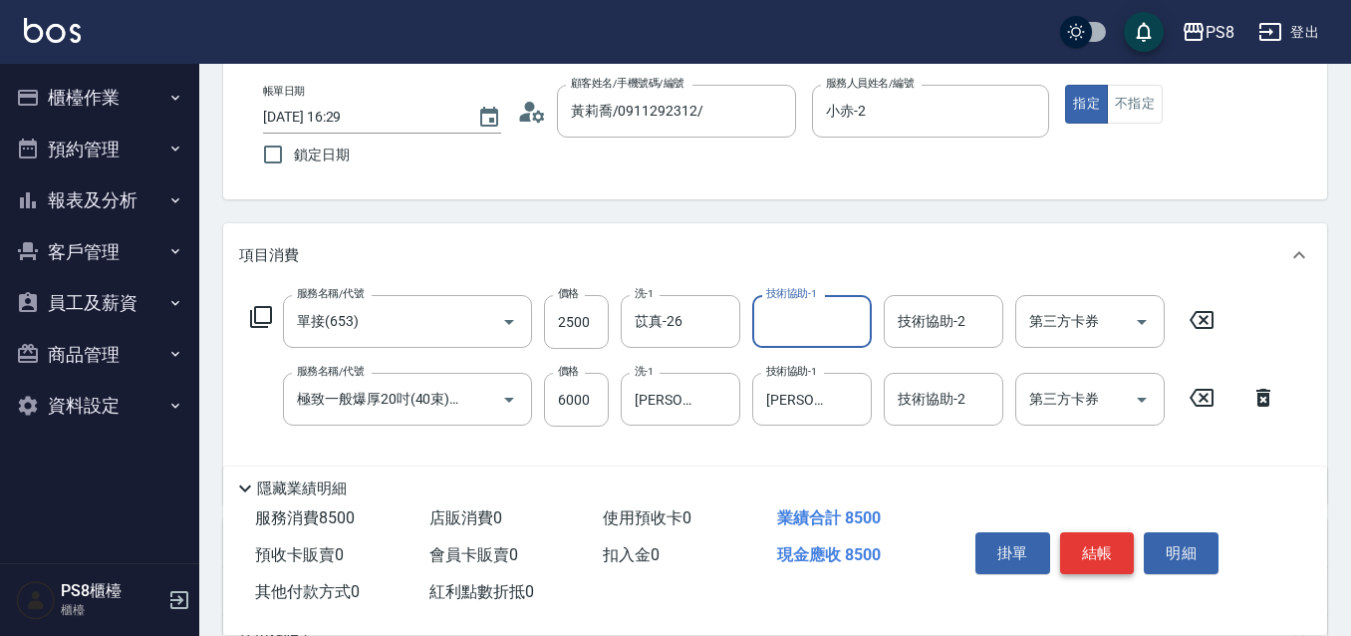
click at [1095, 555] on button "結帳" at bounding box center [1097, 553] width 75 height 42
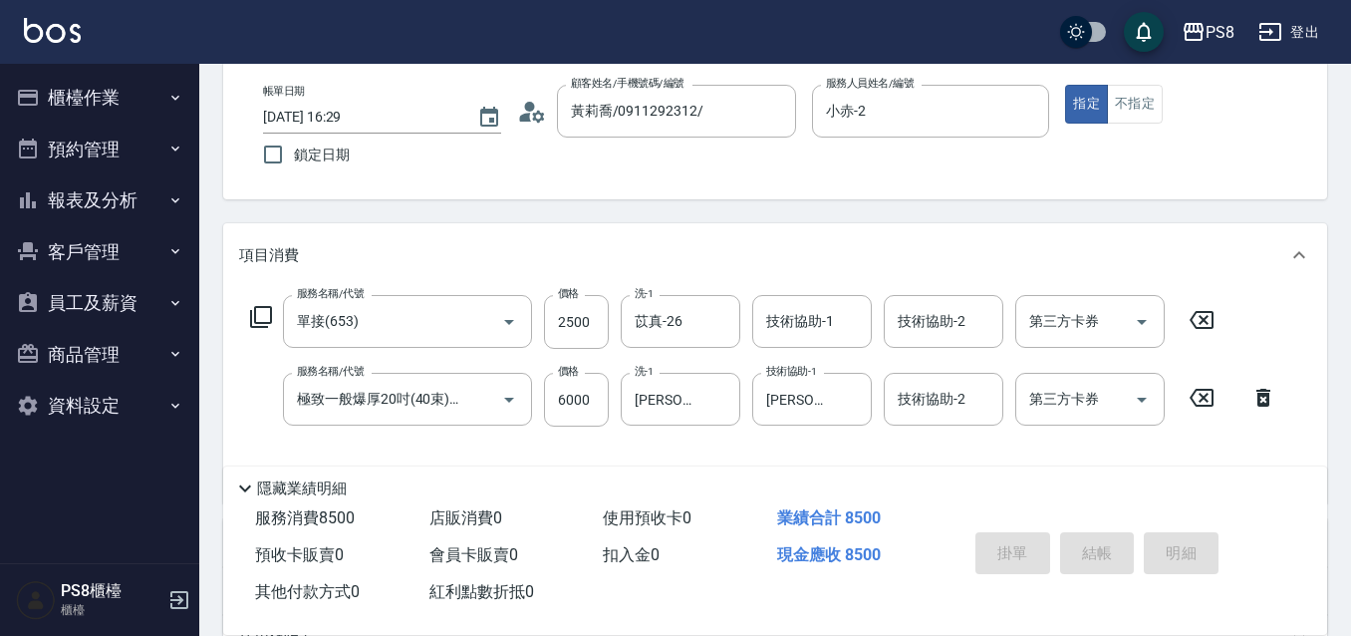
type input "2025/08/11 16:31"
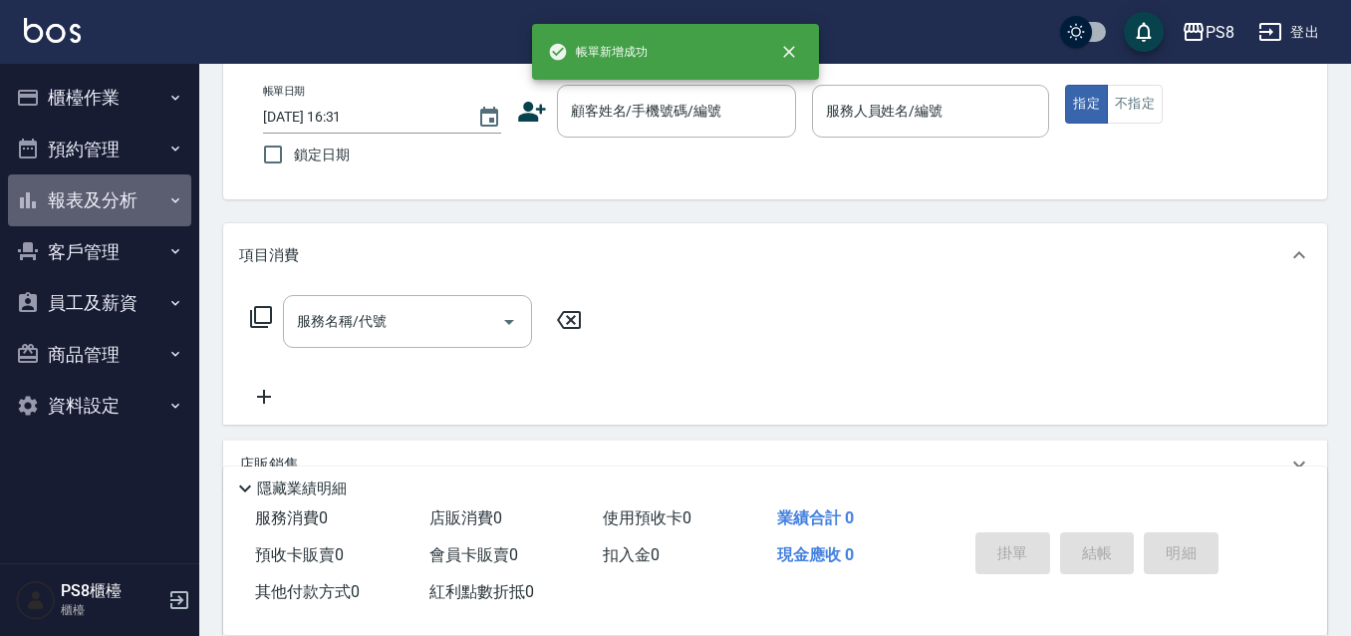
click at [129, 186] on button "報表及分析" at bounding box center [99, 200] width 183 height 52
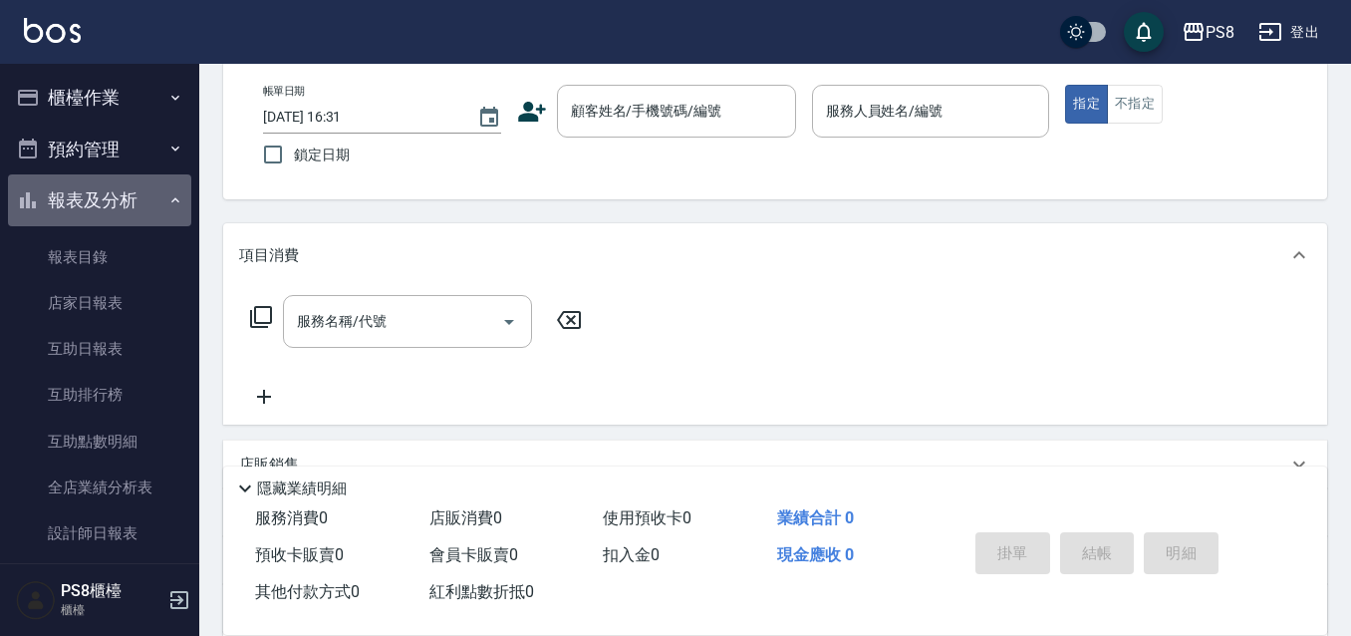
click at [141, 184] on button "報表及分析" at bounding box center [99, 200] width 183 height 52
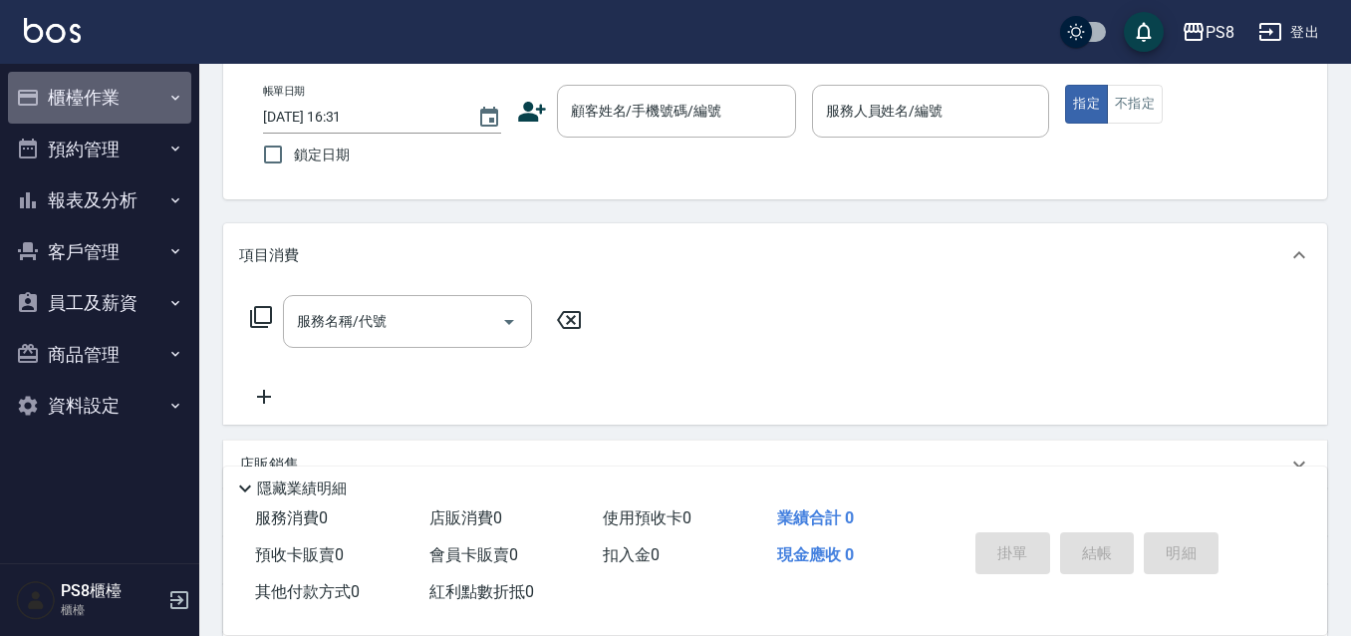
click at [124, 106] on button "櫃檯作業" at bounding box center [99, 98] width 183 height 52
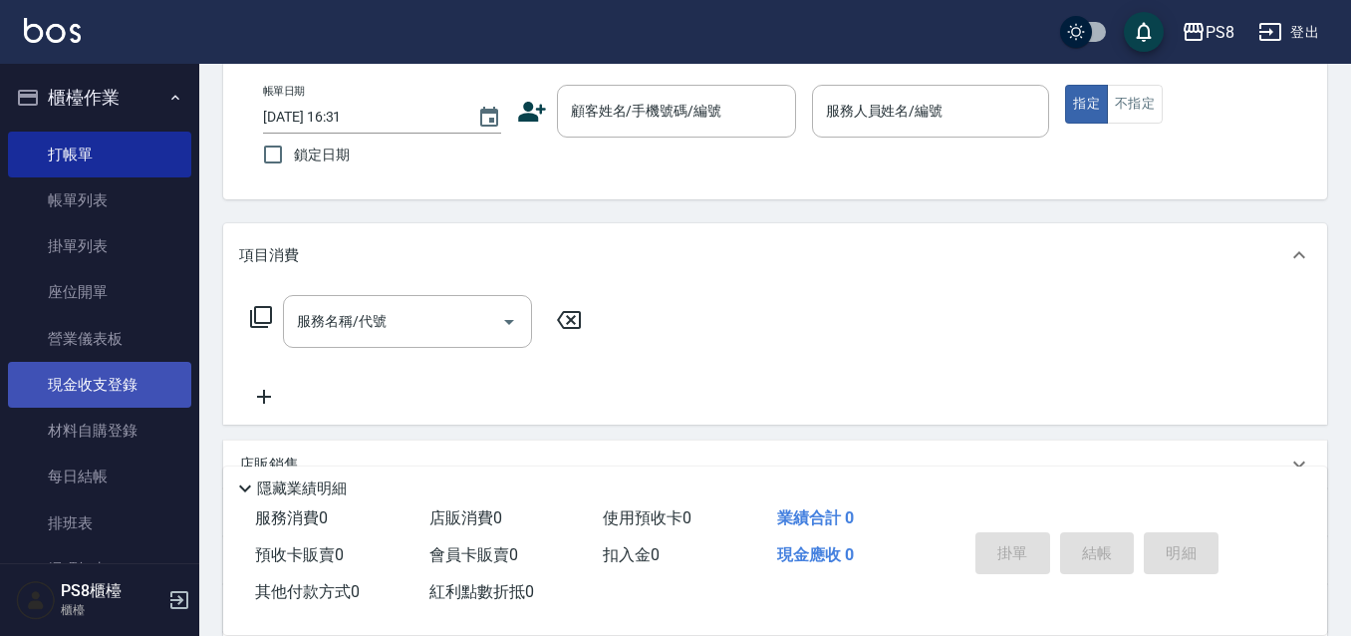
click at [143, 386] on link "現金收支登錄" at bounding box center [99, 385] width 183 height 46
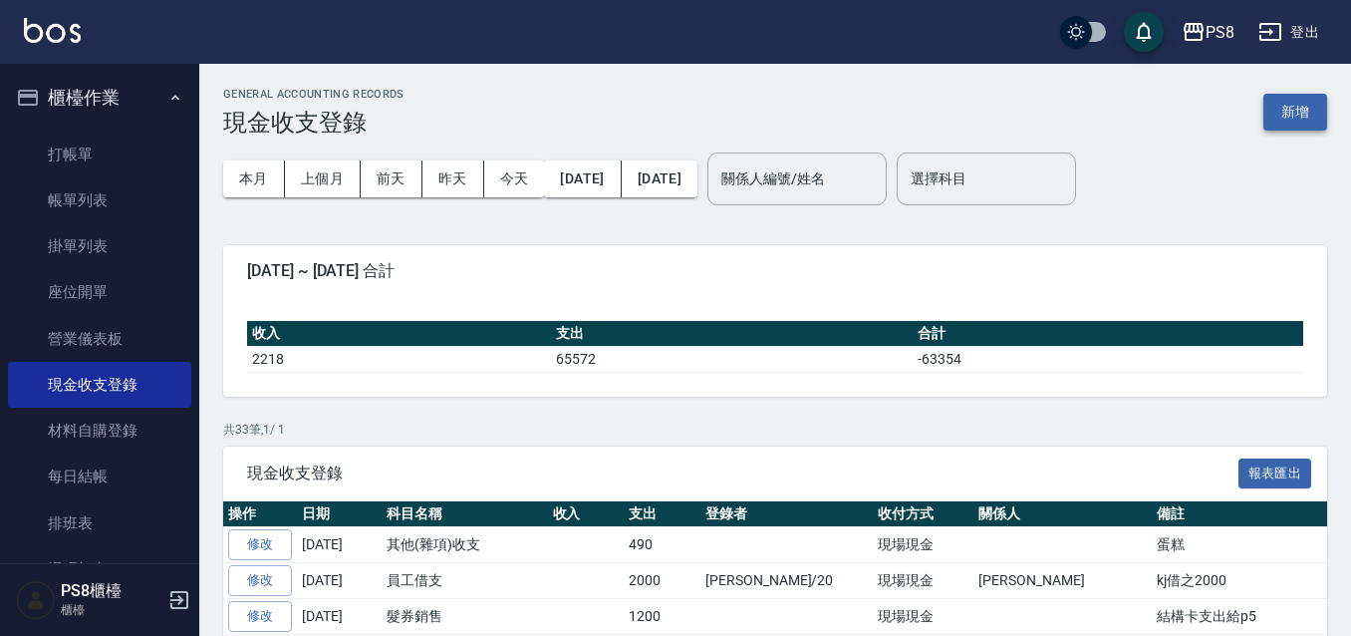
click at [1294, 114] on button "新增" at bounding box center [1295, 112] width 64 height 37
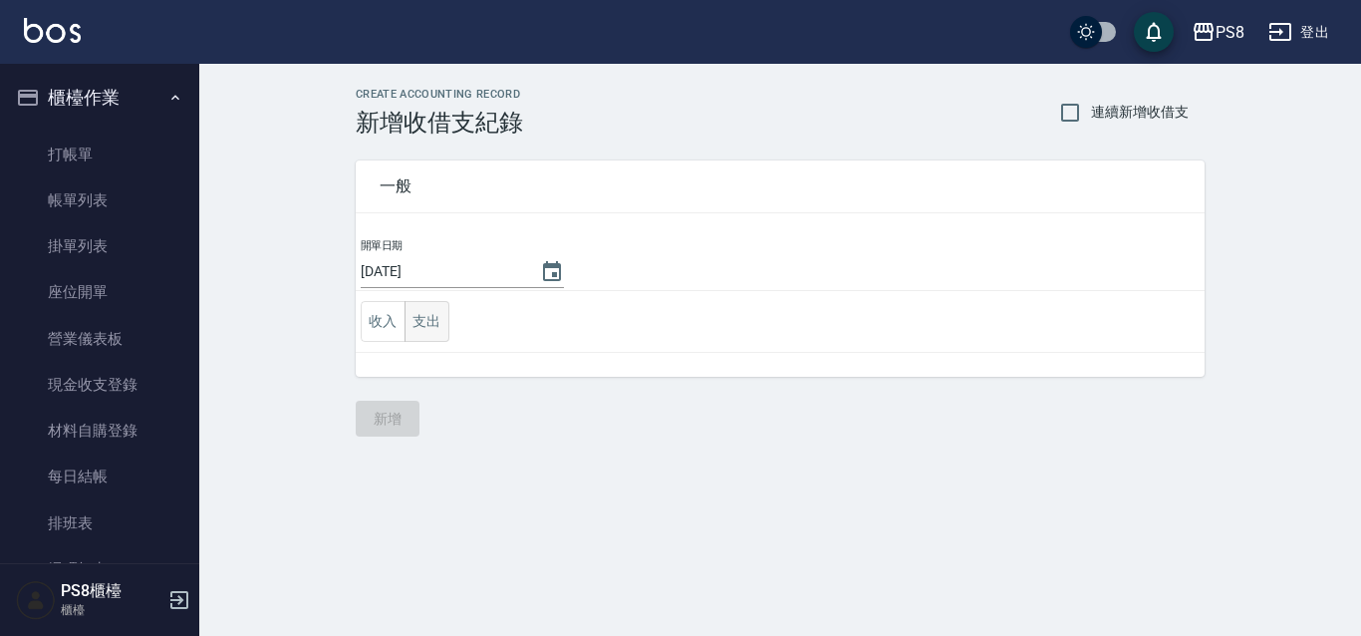
drag, startPoint x: 461, startPoint y: 329, endPoint x: 445, endPoint y: 331, distance: 16.1
click at [460, 330] on td "收入 支出" at bounding box center [780, 322] width 849 height 62
click at [429, 333] on button "支出" at bounding box center [426, 321] width 45 height 41
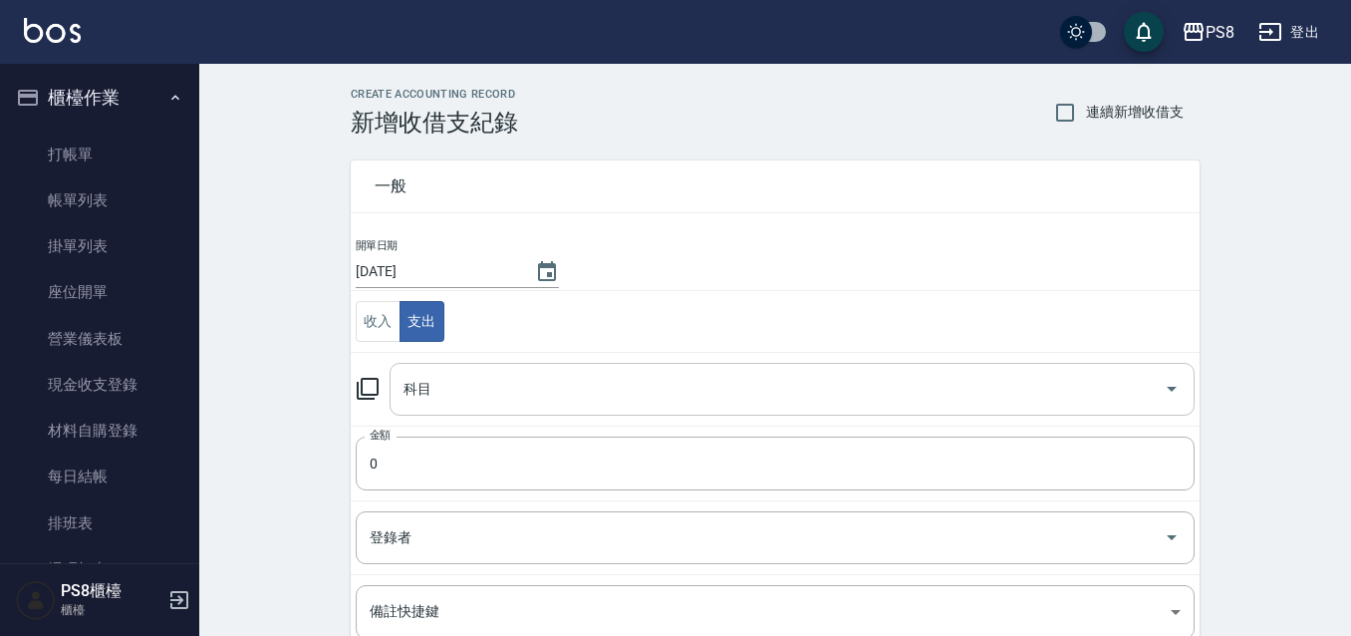
click at [432, 399] on input "科目" at bounding box center [776, 389] width 757 height 35
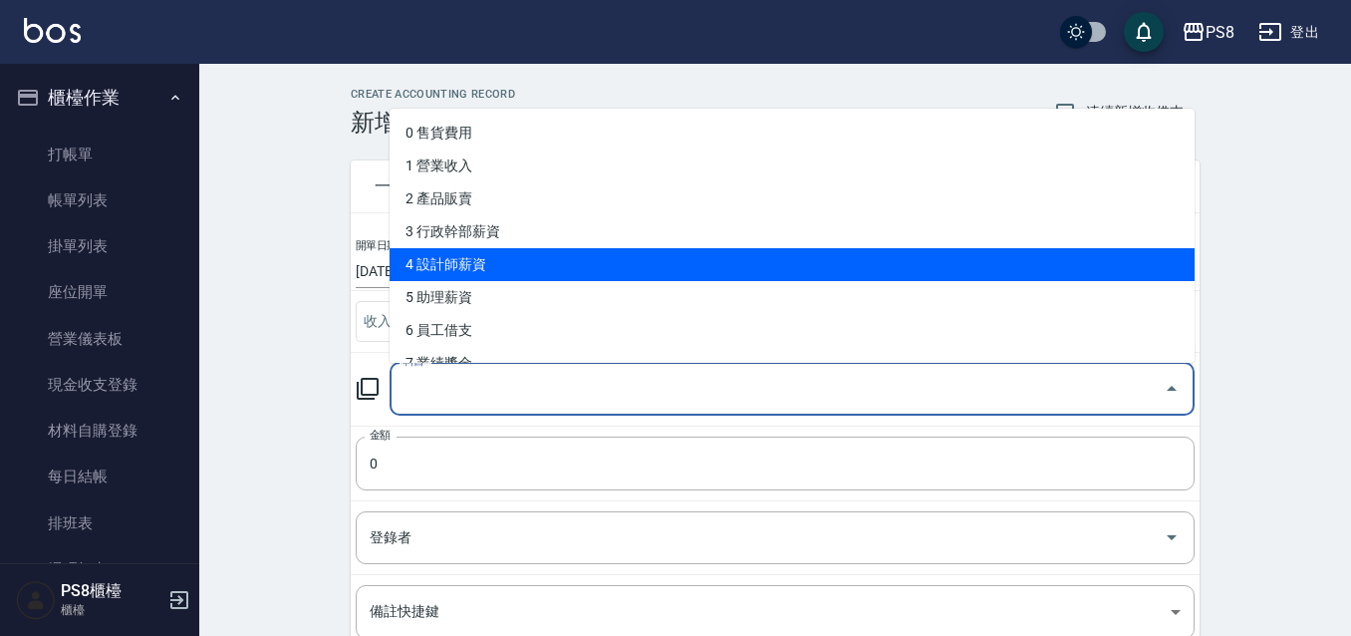
scroll to position [199, 0]
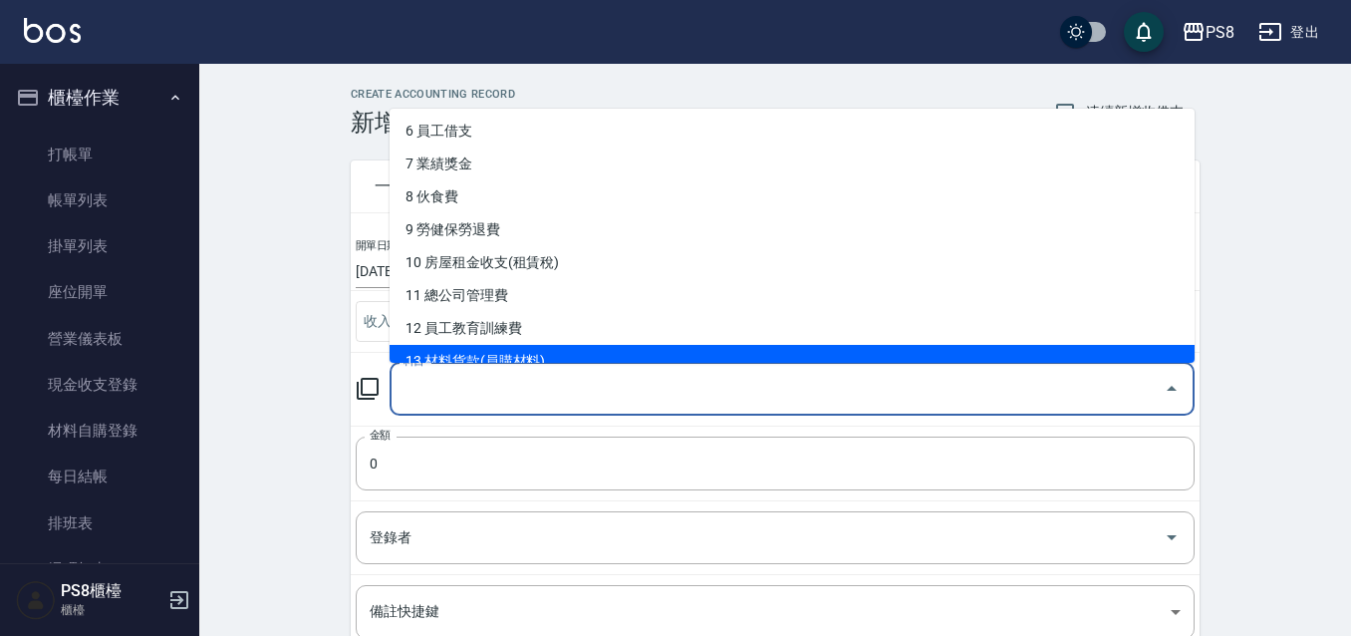
click at [525, 357] on li "13 材料貨款(員購材料)" at bounding box center [791, 361] width 805 height 33
type input "13 材料貨款(員購材料)"
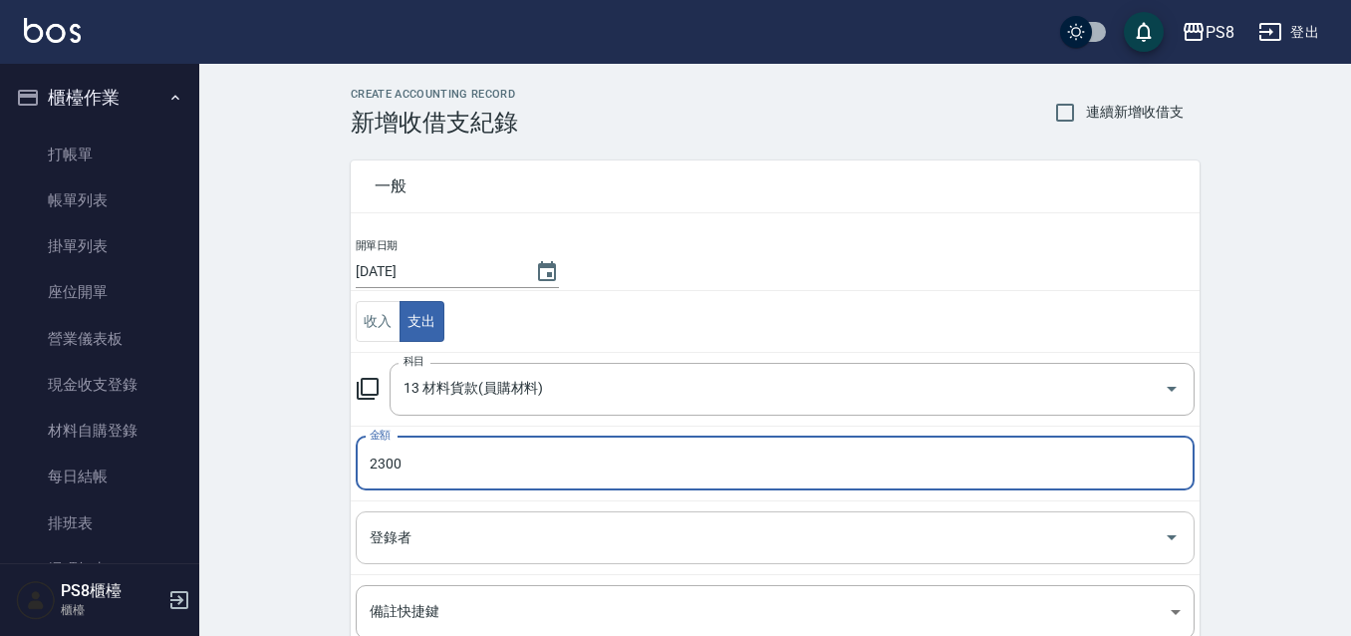
type input "2300"
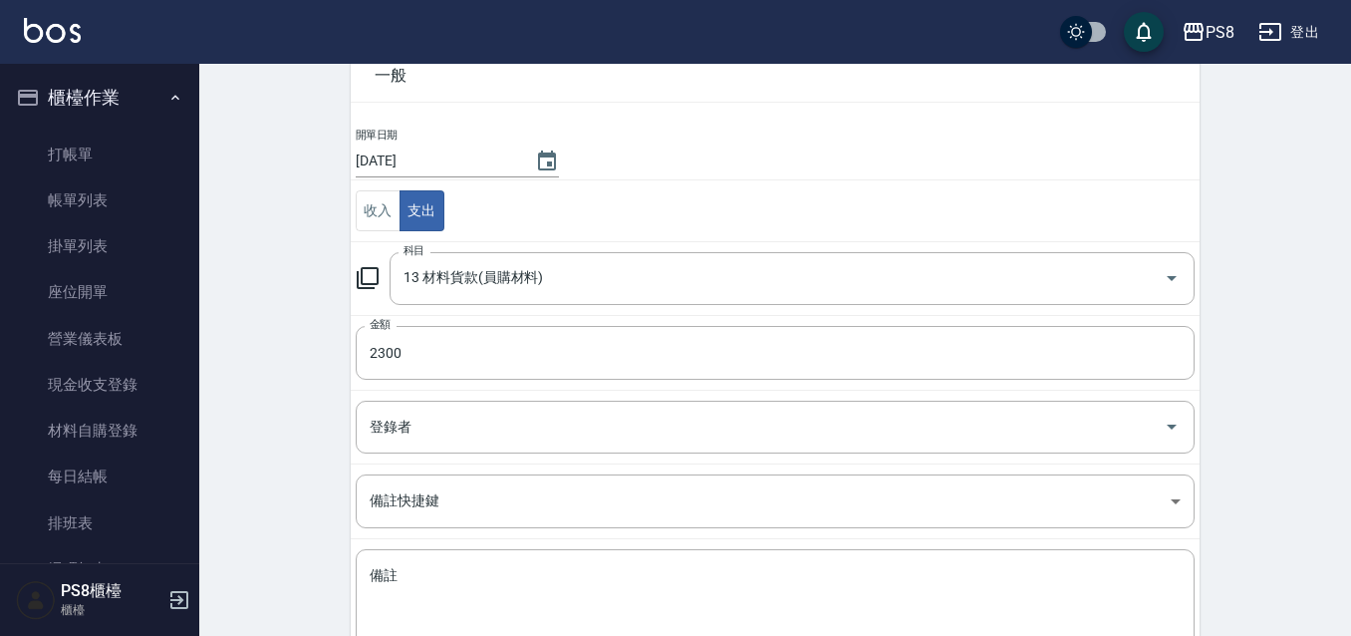
scroll to position [244, 0]
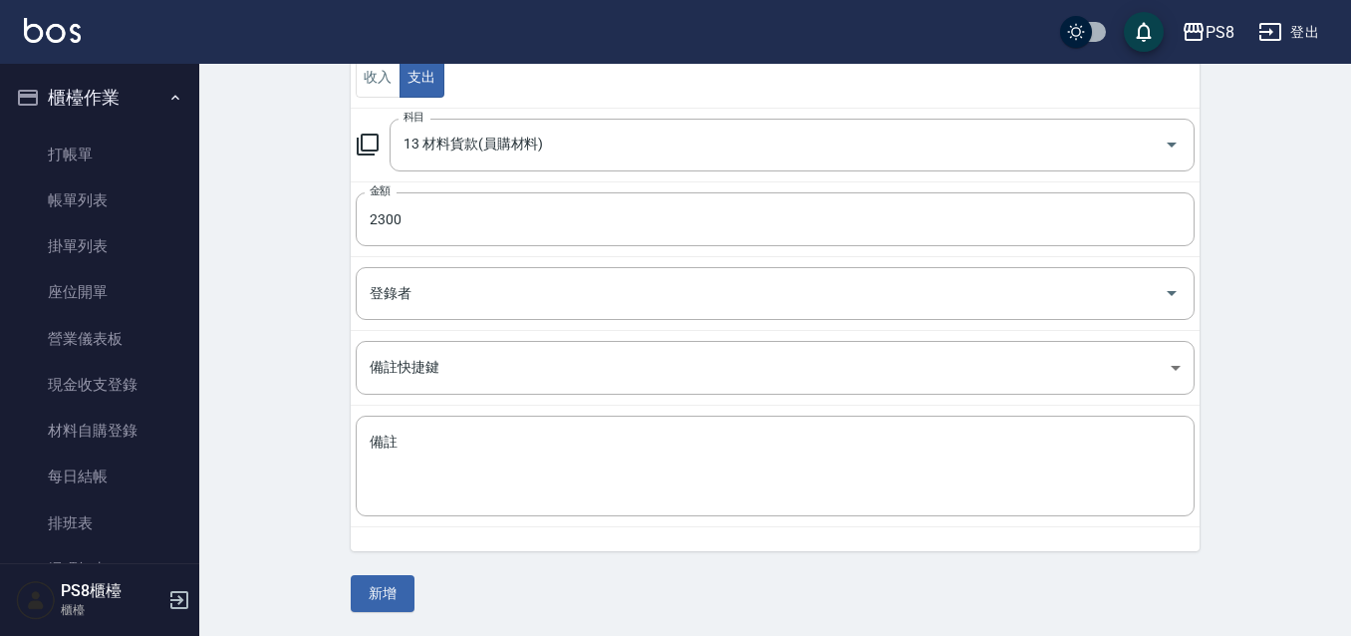
click at [450, 533] on div "開單日期 2025/08/11 收入 支出 科目 13 材料貨款(員購材料) 科目 金額 2300 金額 登錄者 登錄者 備註快捷鍵 ​ 備註快捷鍵 備註 x…" at bounding box center [775, 272] width 849 height 558
click at [476, 493] on textarea "備註" at bounding box center [775, 466] width 811 height 68
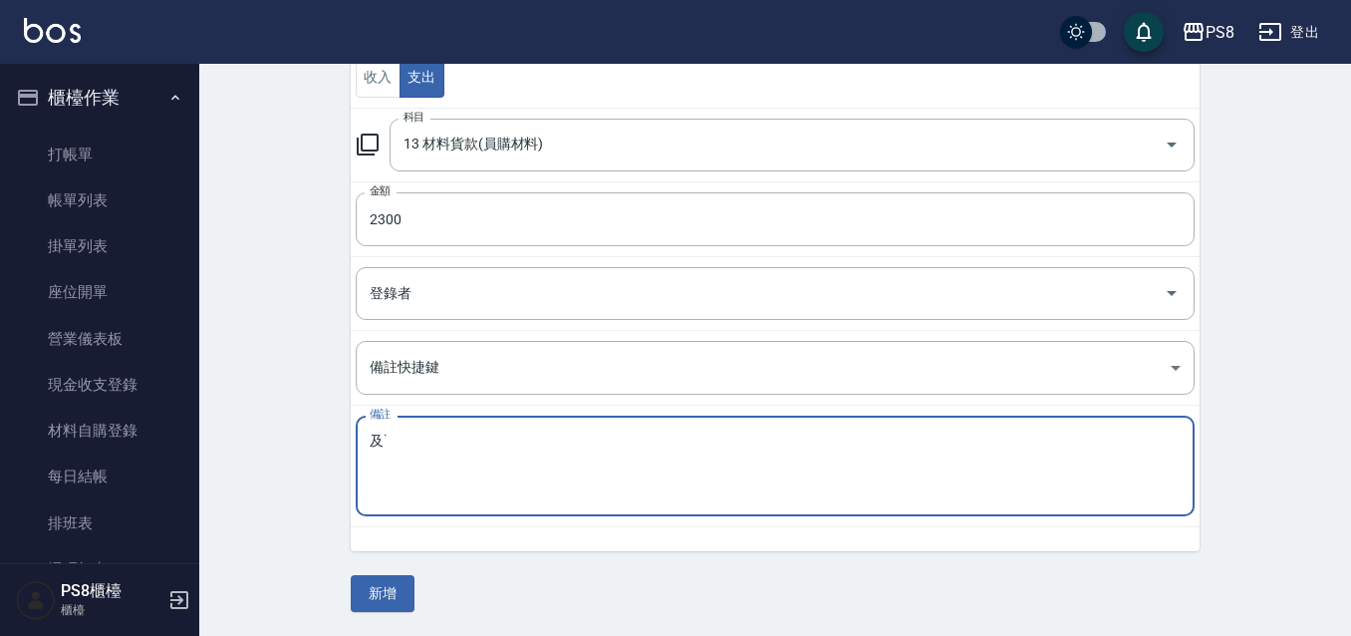
type textarea "及"
type textarea "極致珍珠20*1 赤"
click at [385, 591] on button "新增" at bounding box center [383, 593] width 64 height 37
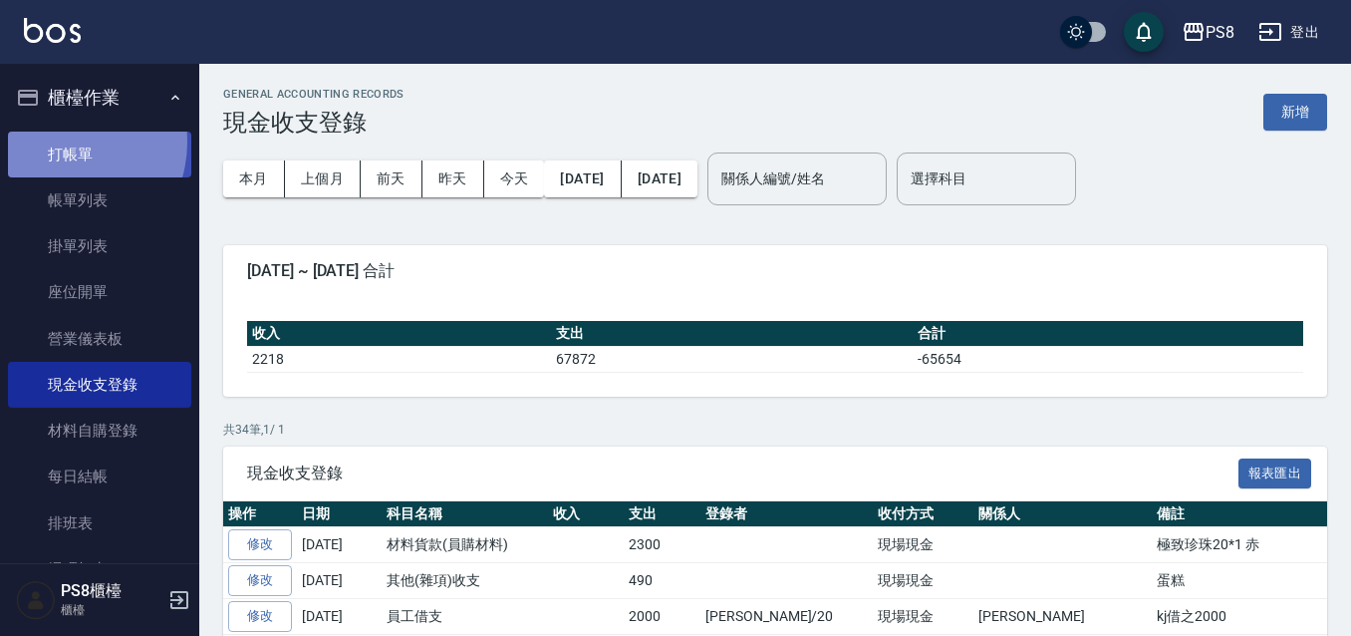
click at [62, 142] on link "打帳單" at bounding box center [99, 154] width 183 height 46
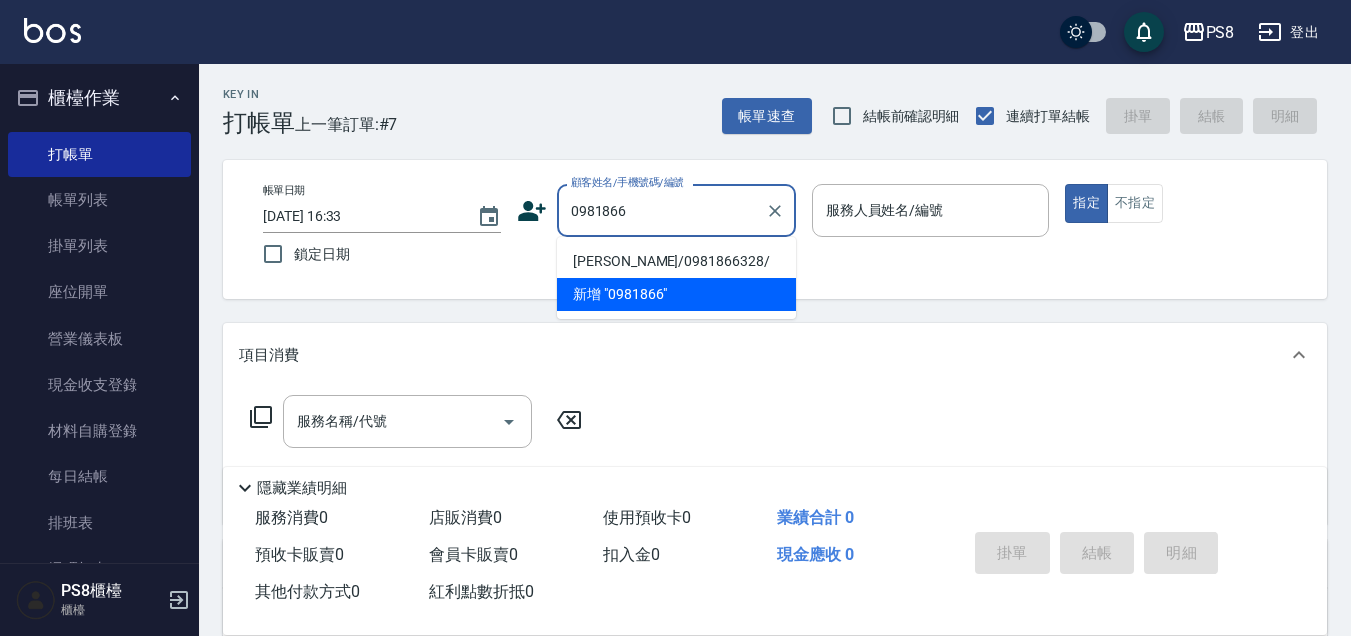
type input "0981866"
click at [555, 250] on div "帳單日期 2025/08/11 16:33 鎖定日期 顧客姓名/手機號碼/編號 顧客姓名/手機號碼/編號 服務人員姓名/編號 服務人員姓名/編號 指定 不指定" at bounding box center [775, 229] width 1056 height 91
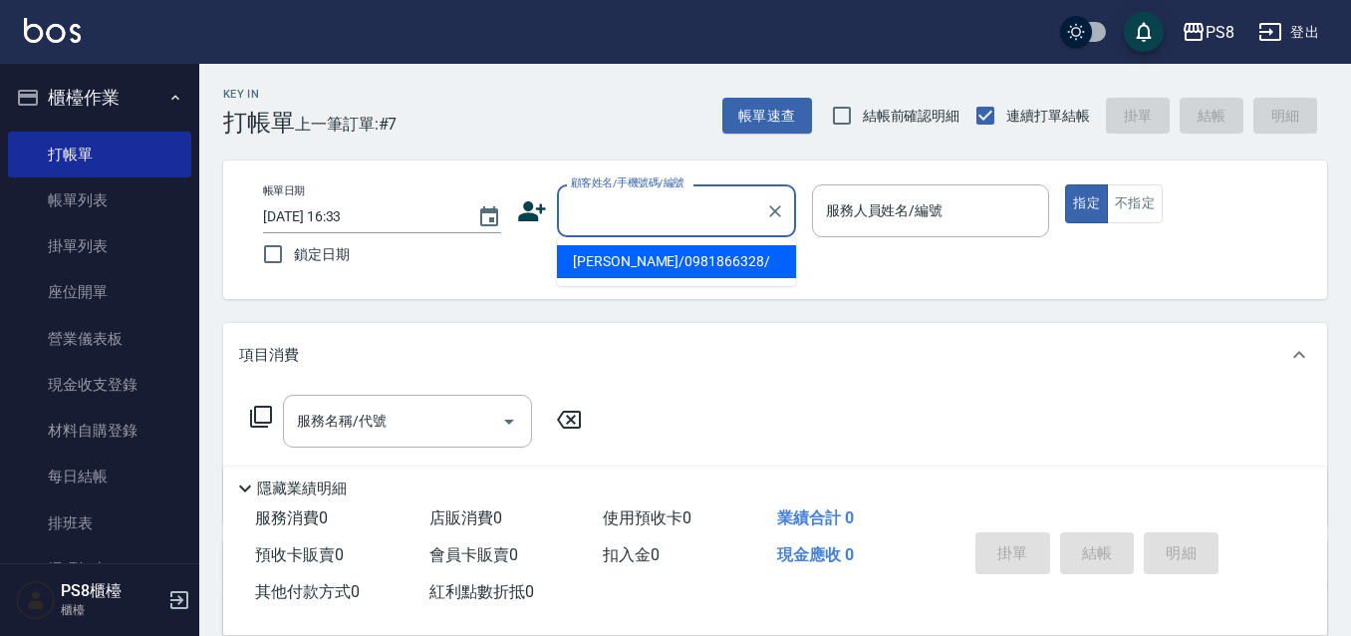
click at [605, 201] on input "顧客姓名/手機號碼/編號" at bounding box center [661, 210] width 191 height 35
click at [606, 258] on li "林銘峻/0981866328/" at bounding box center [676, 261] width 239 height 33
type input "林銘峻/0981866328/"
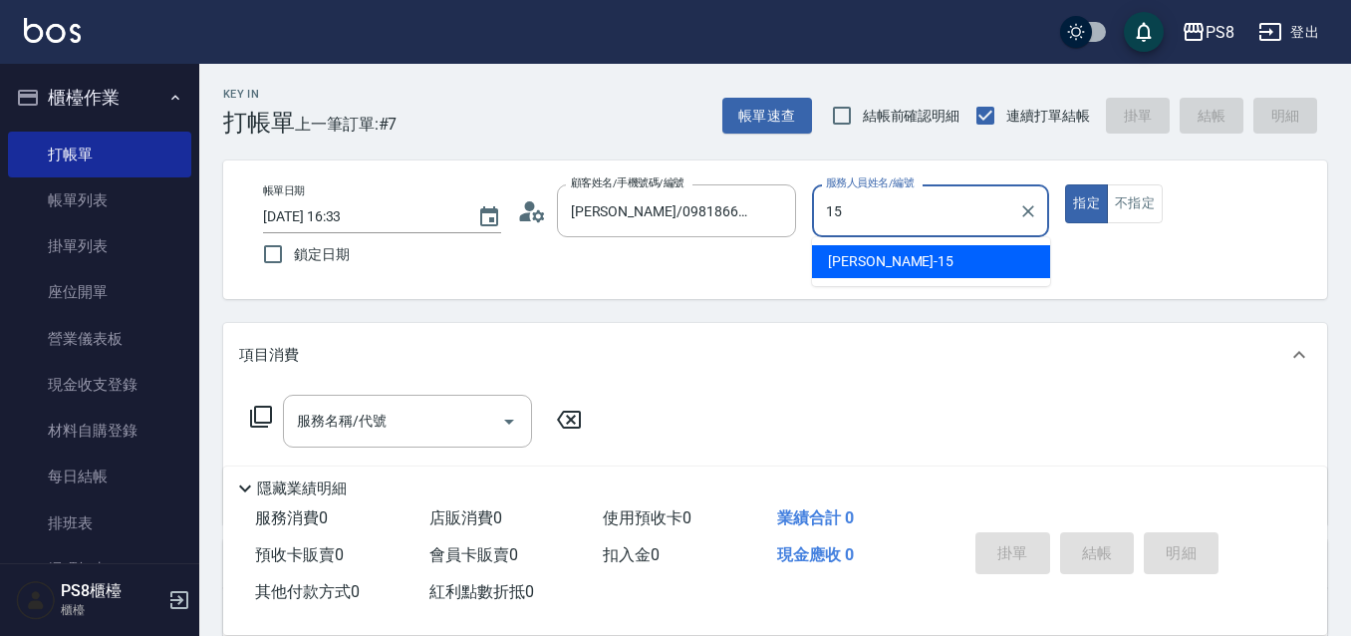
type input "EMMA-15"
type button "true"
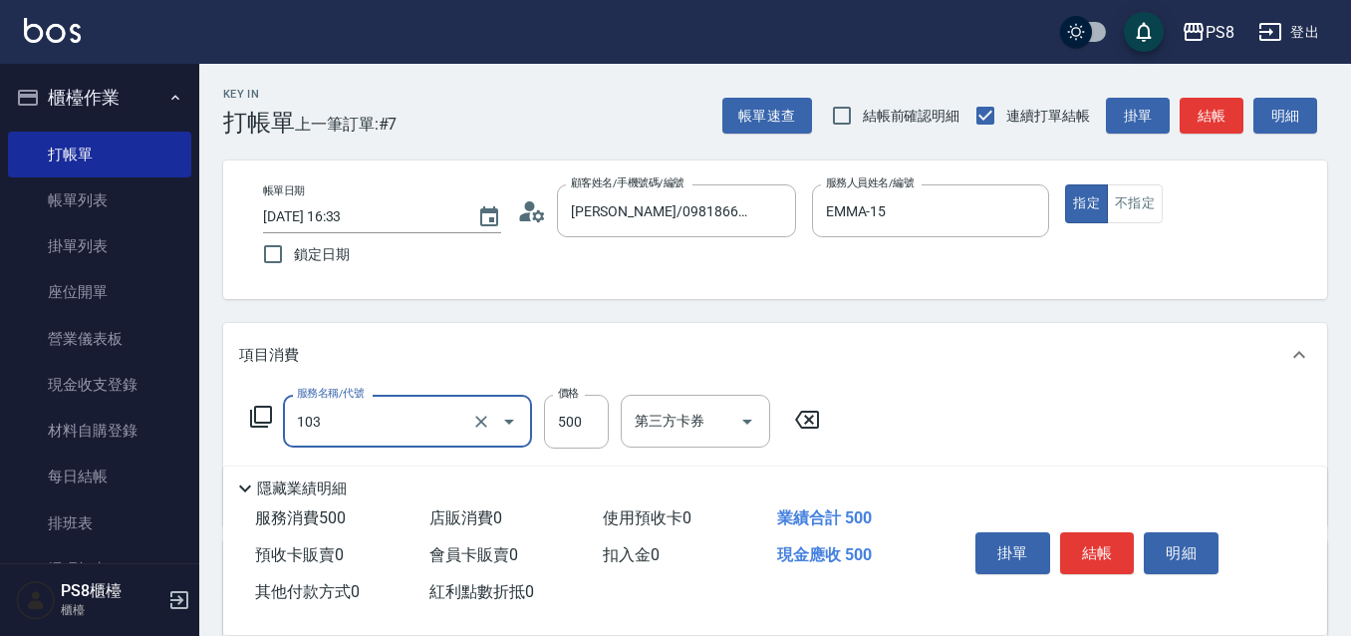
type input "B級洗剪500(103)"
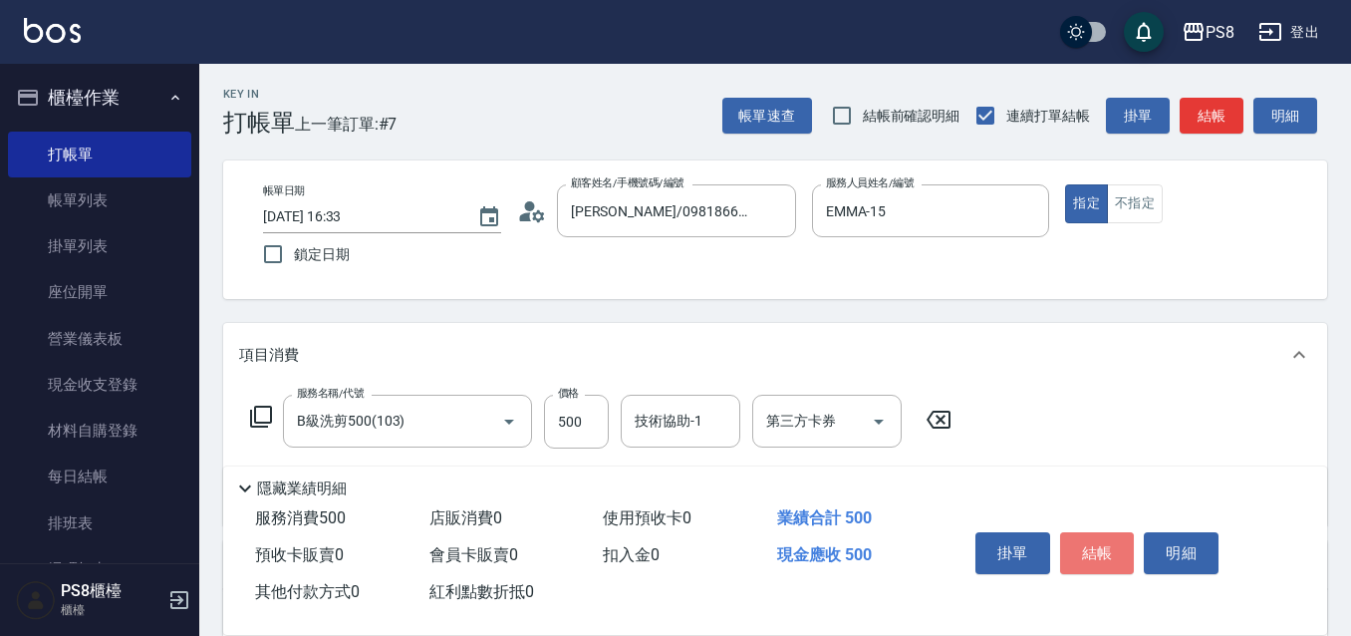
click at [1116, 533] on button "結帳" at bounding box center [1097, 553] width 75 height 42
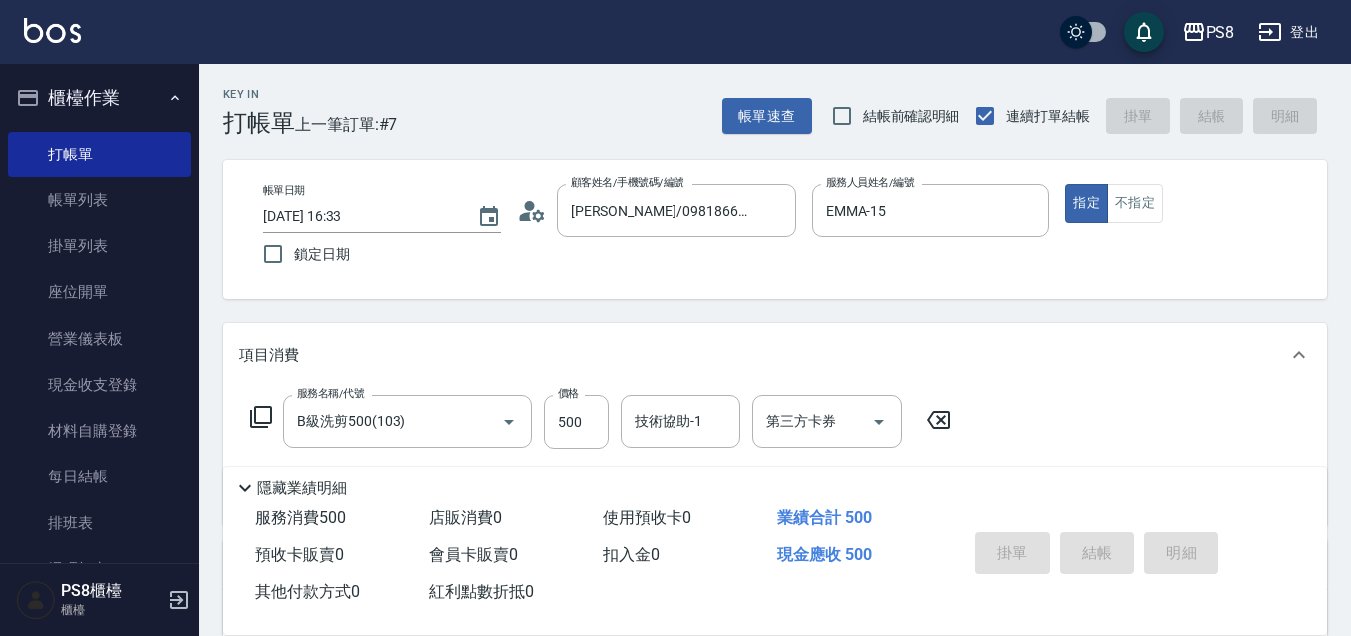
type input "2025/08/11 16:34"
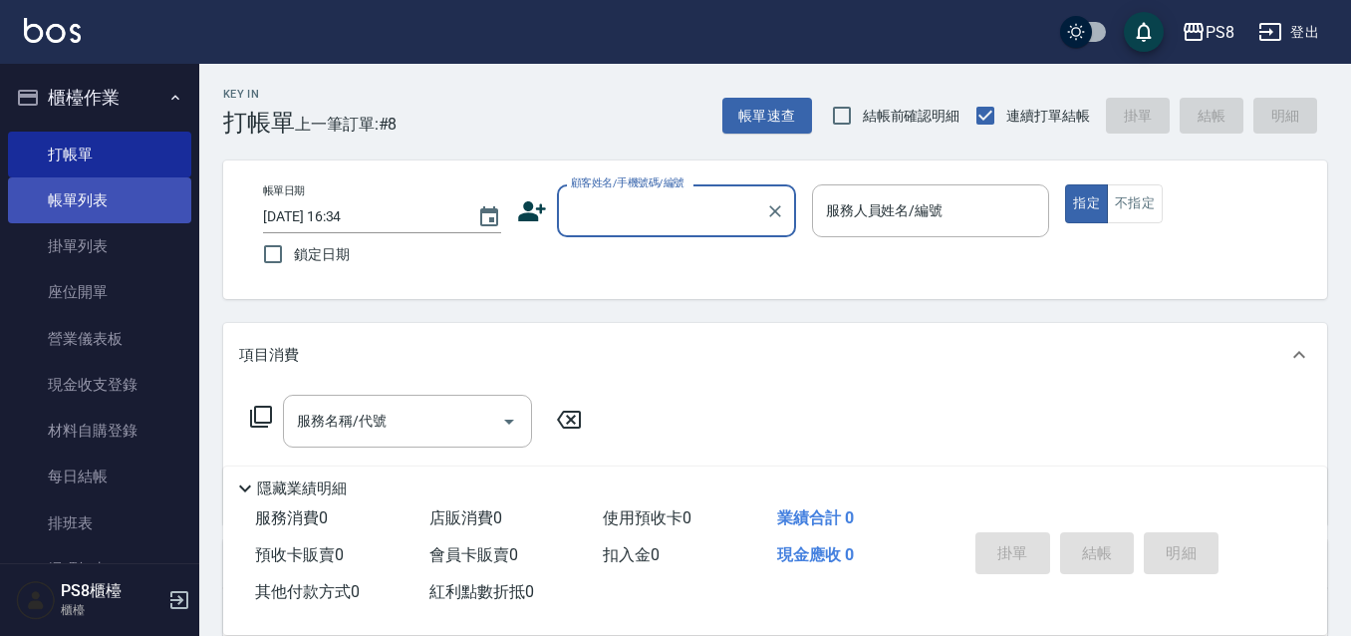
click at [112, 213] on link "帳單列表" at bounding box center [99, 200] width 183 height 46
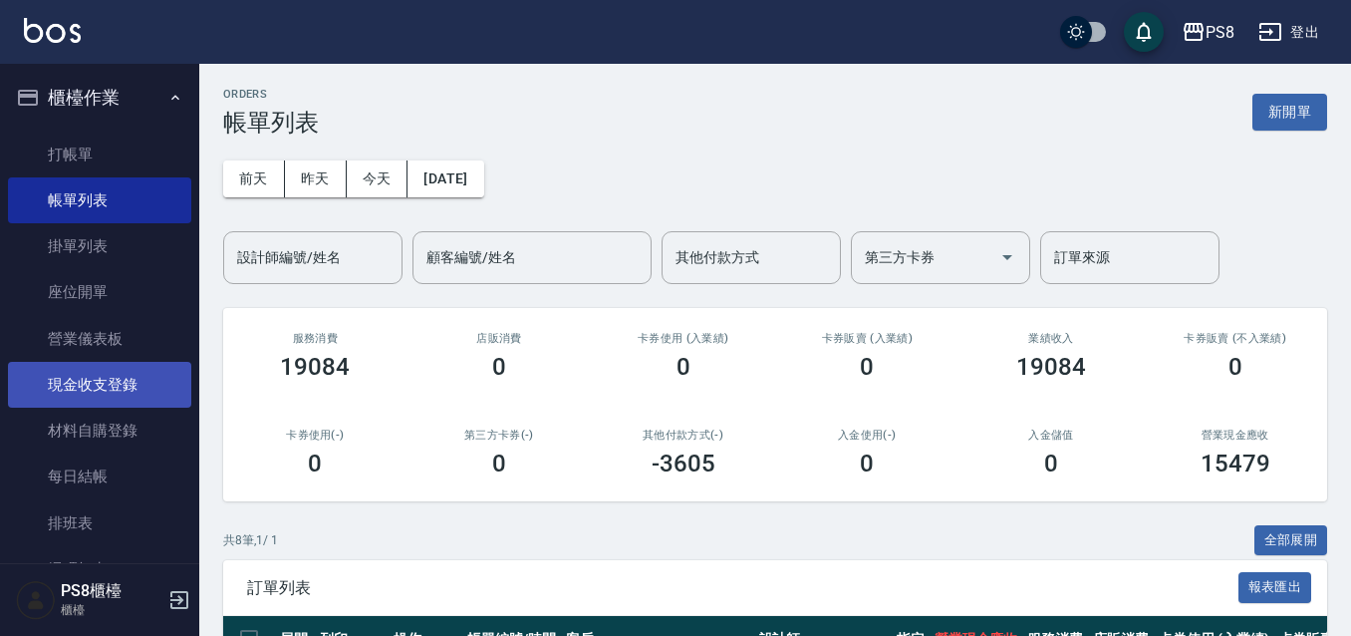
click at [120, 387] on link "現金收支登錄" at bounding box center [99, 385] width 183 height 46
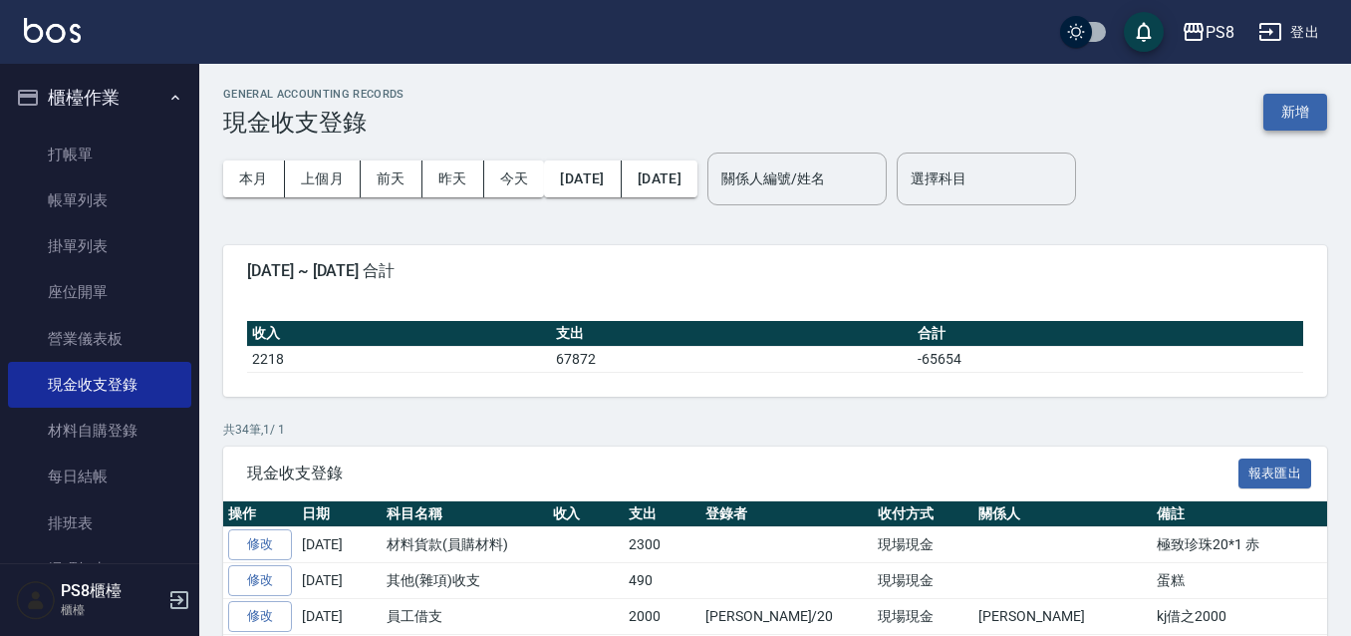
click at [1304, 103] on button "新增" at bounding box center [1295, 112] width 64 height 37
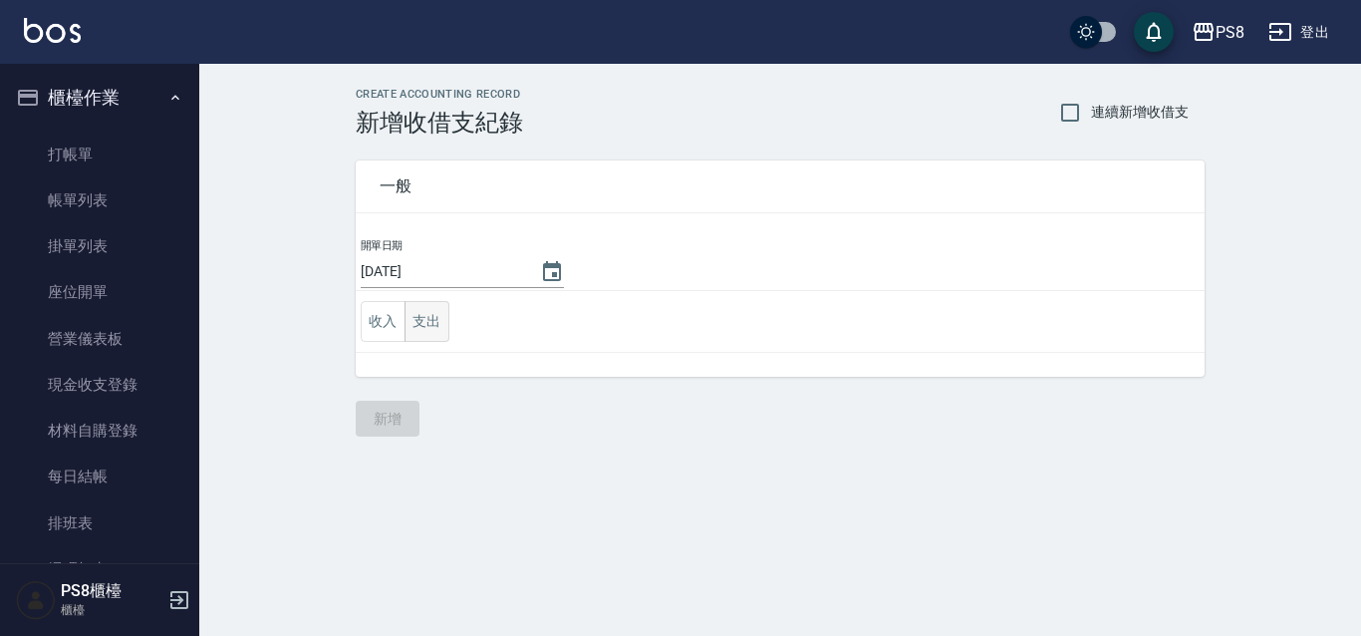
click at [415, 323] on button "支出" at bounding box center [426, 321] width 45 height 41
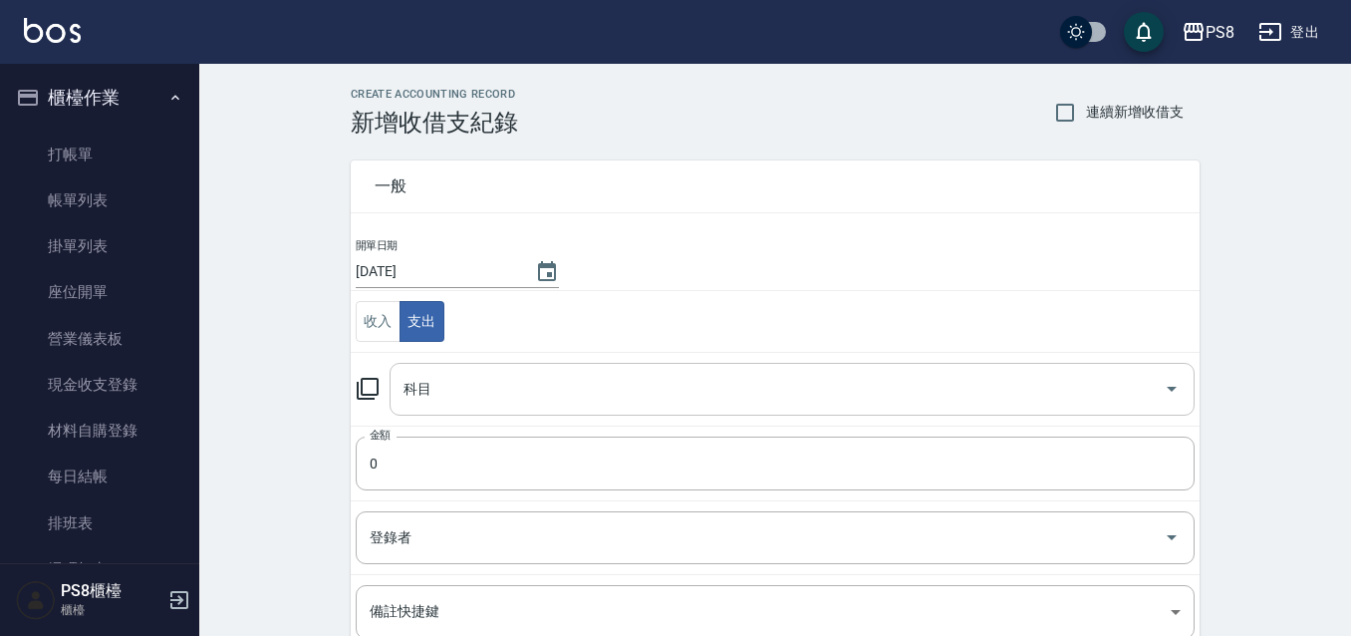
click at [449, 381] on input "科目" at bounding box center [776, 389] width 757 height 35
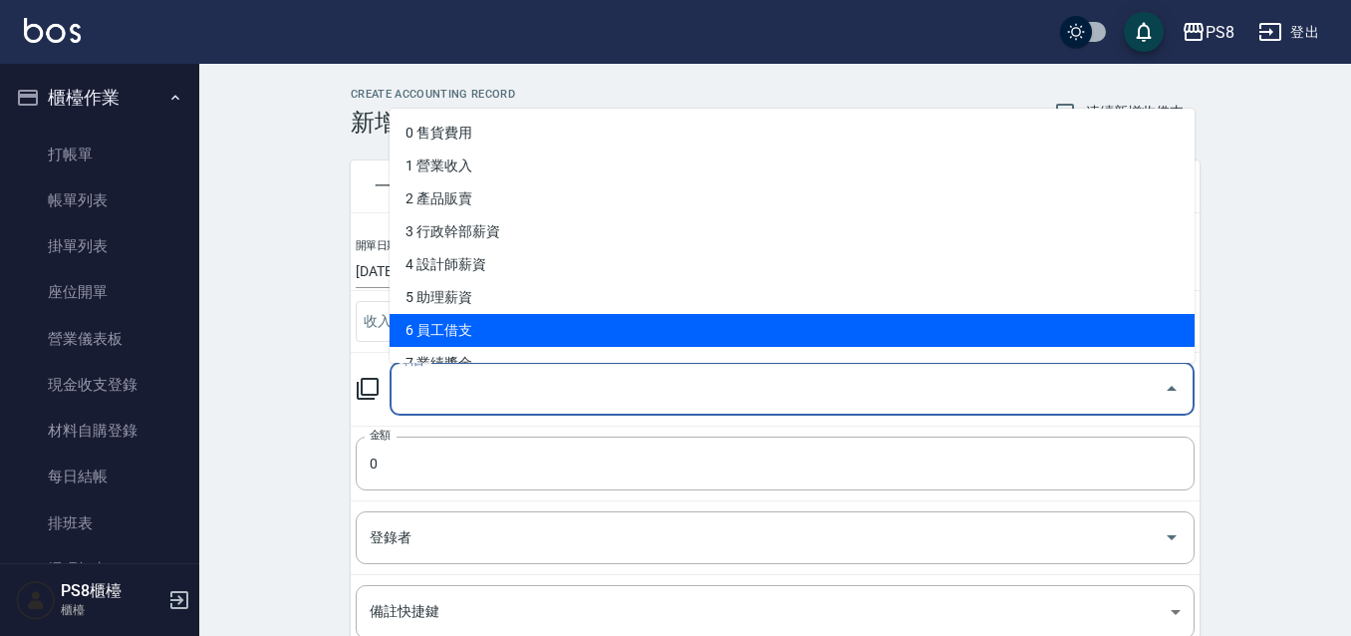
click at [486, 318] on li "6 員工借支" at bounding box center [791, 330] width 805 height 33
type input "6 員工借支"
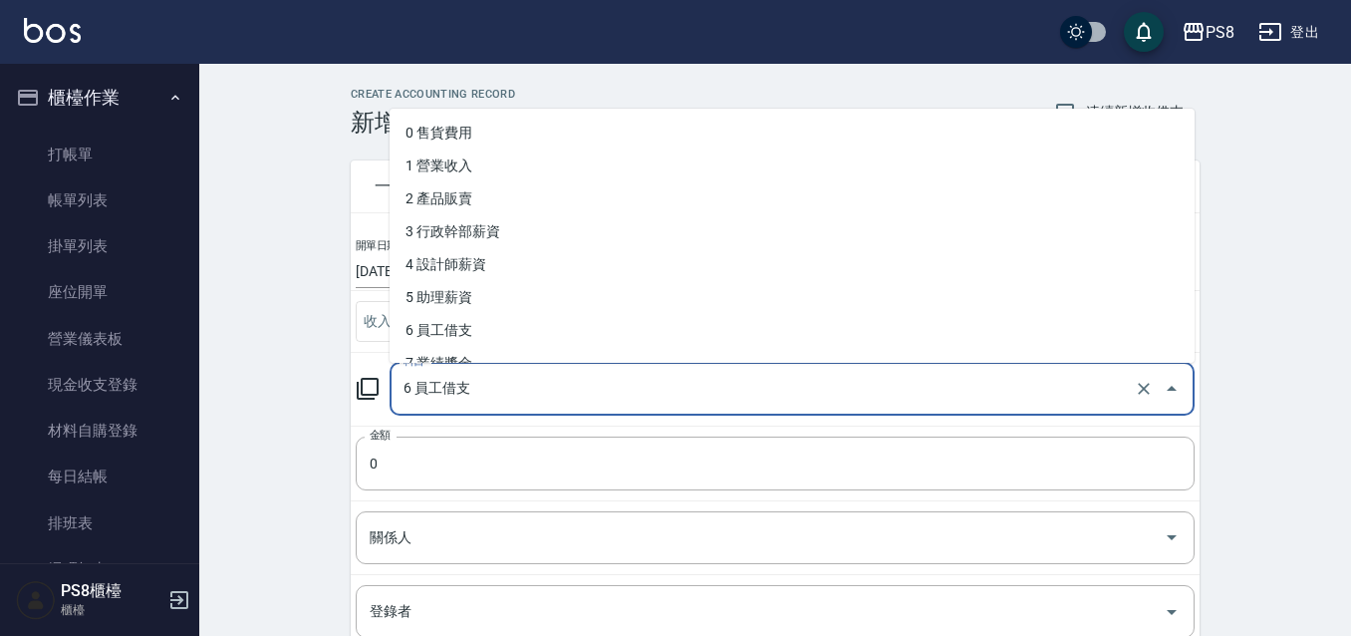
click at [480, 401] on input "6 員工借支" at bounding box center [763, 389] width 731 height 35
click at [481, 395] on input "6 員工借支" at bounding box center [763, 389] width 731 height 35
click at [458, 445] on input "0" at bounding box center [775, 463] width 839 height 54
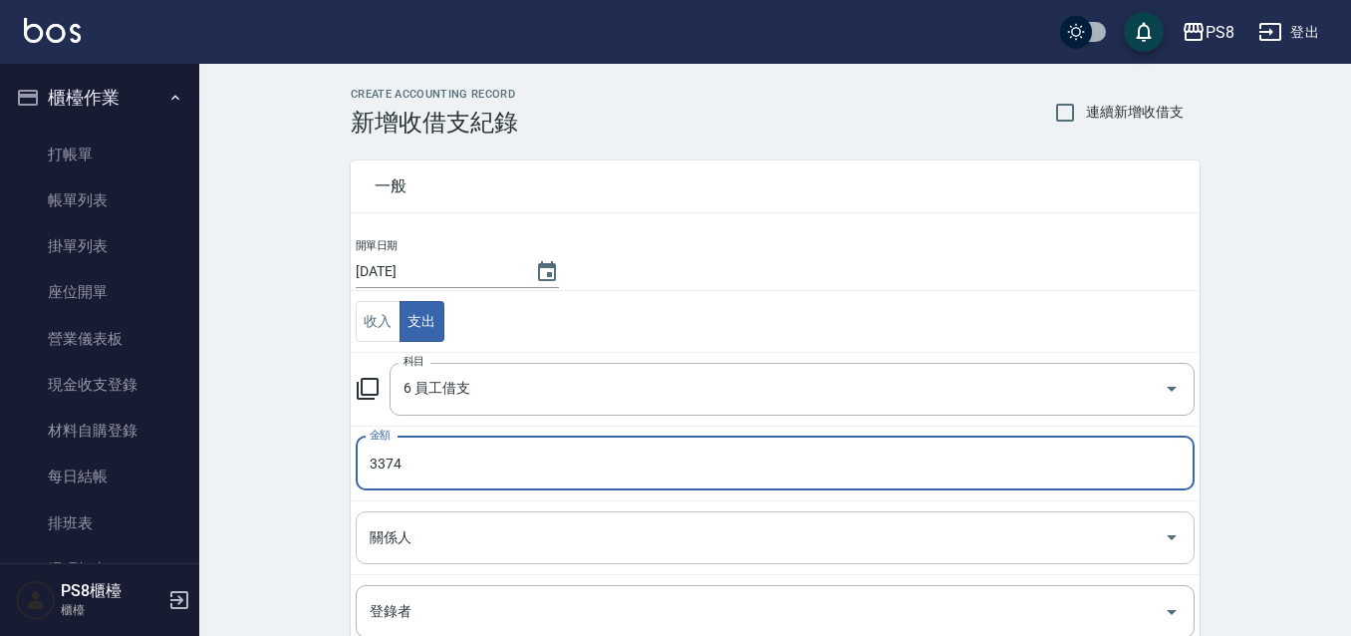
type input "3374"
click at [458, 530] on input "關係人" at bounding box center [760, 537] width 791 height 35
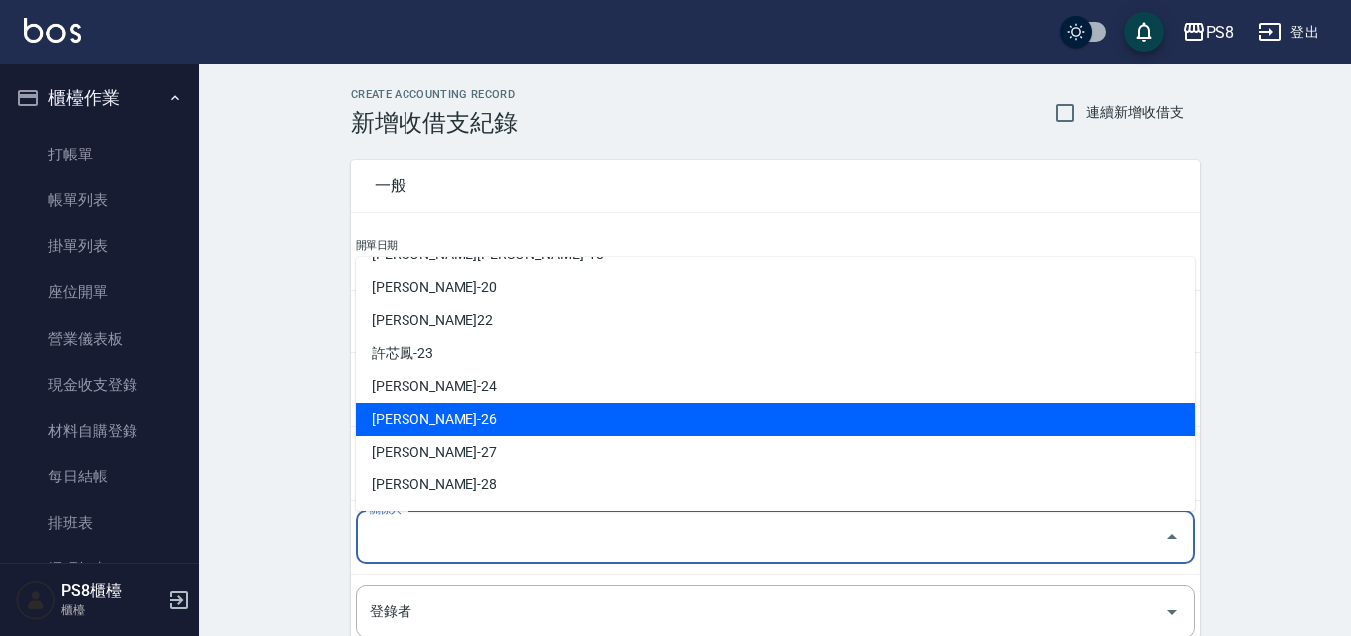
scroll to position [498, 0]
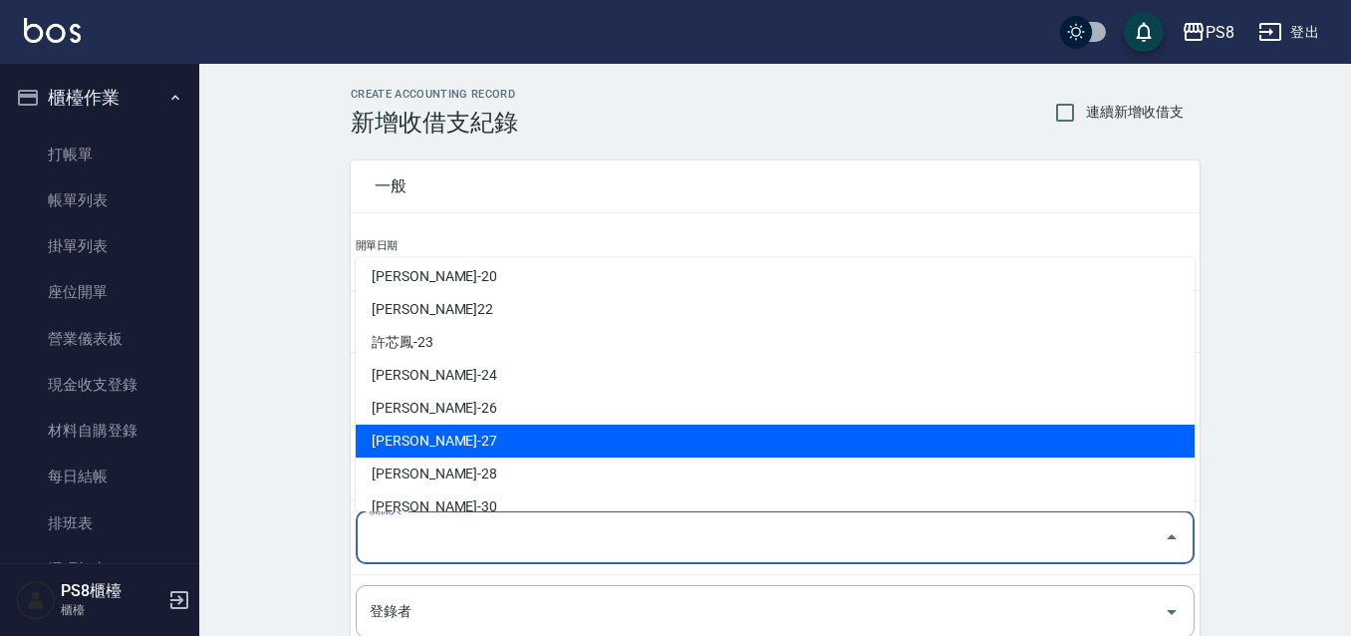
click at [465, 433] on li "陳柏崴-27" at bounding box center [775, 440] width 839 height 33
type input "陳柏崴-27"
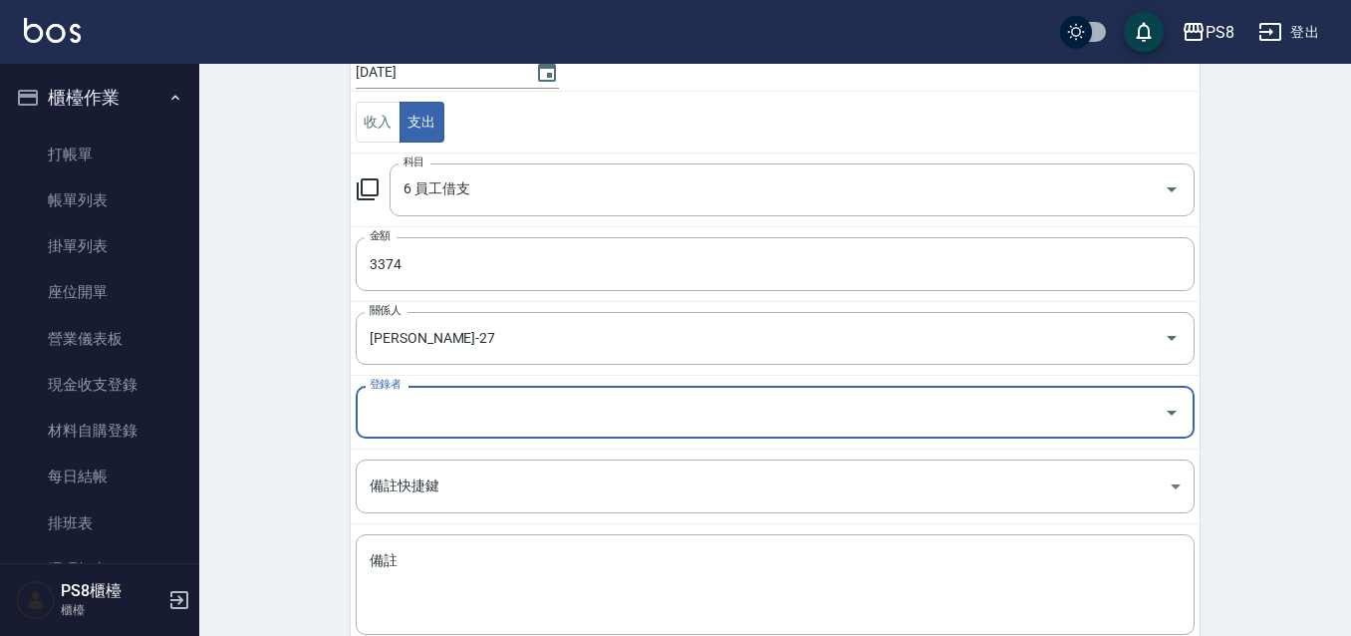
scroll to position [299, 0]
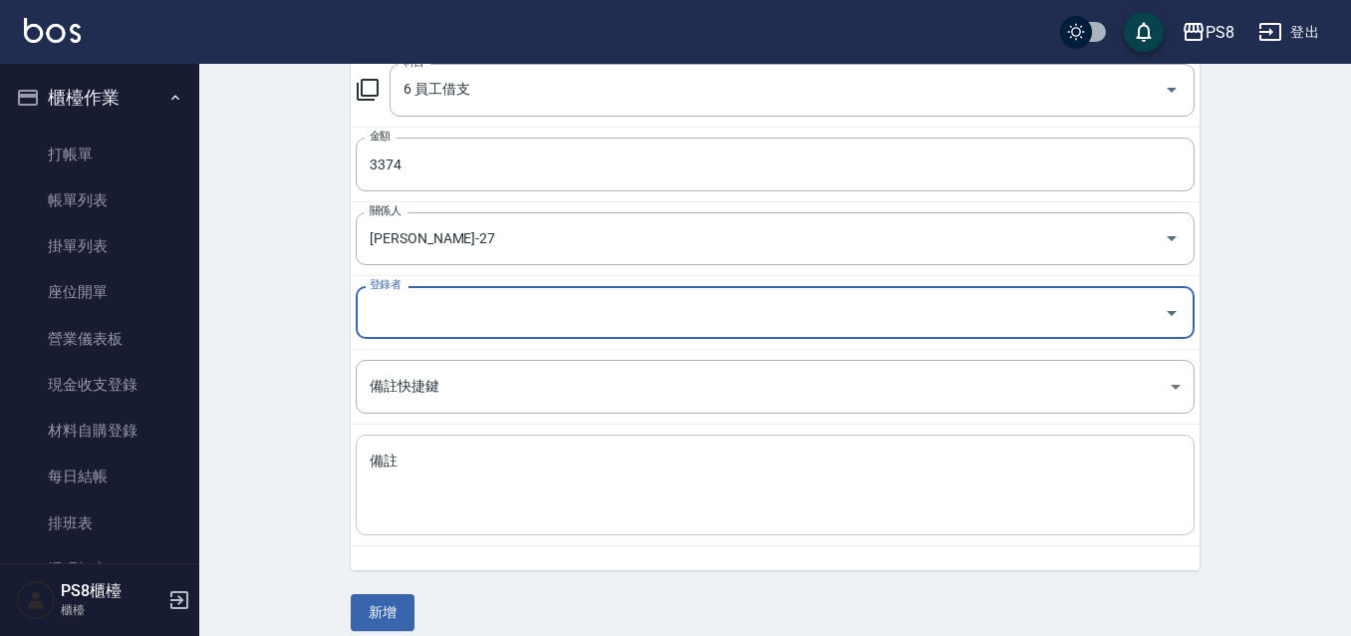
click at [476, 465] on textarea "備註" at bounding box center [775, 485] width 811 height 68
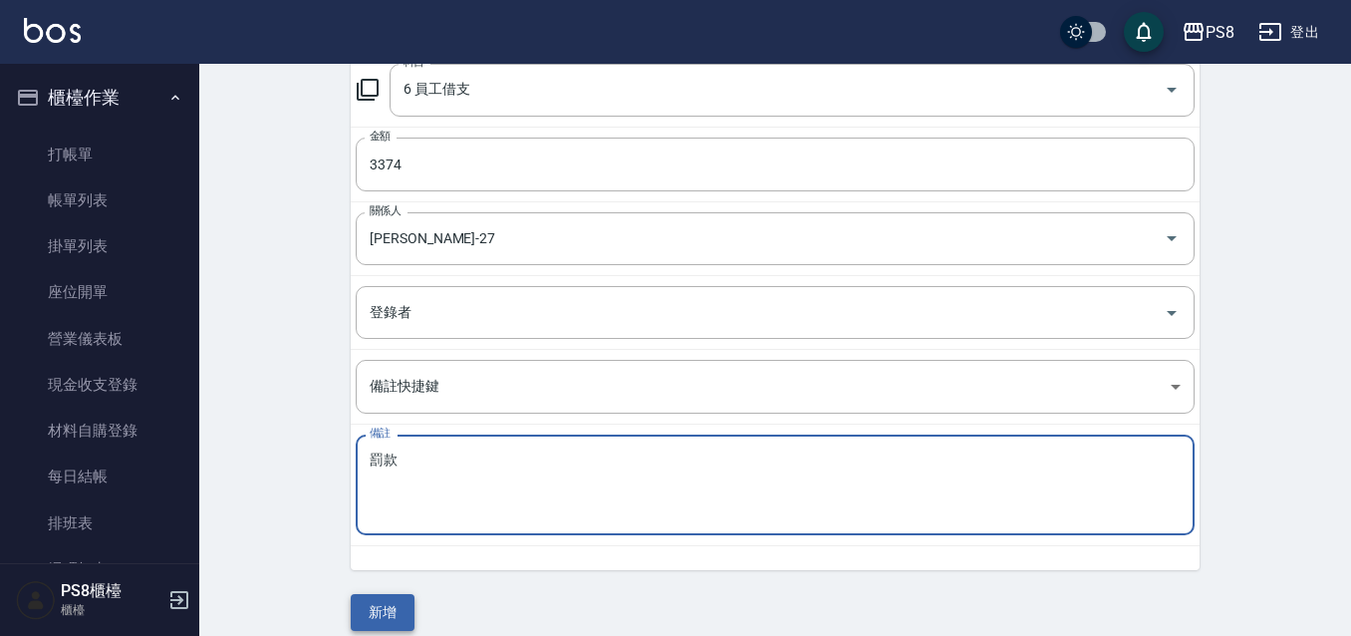
type textarea "罰款"
click at [375, 603] on button "新增" at bounding box center [383, 612] width 64 height 37
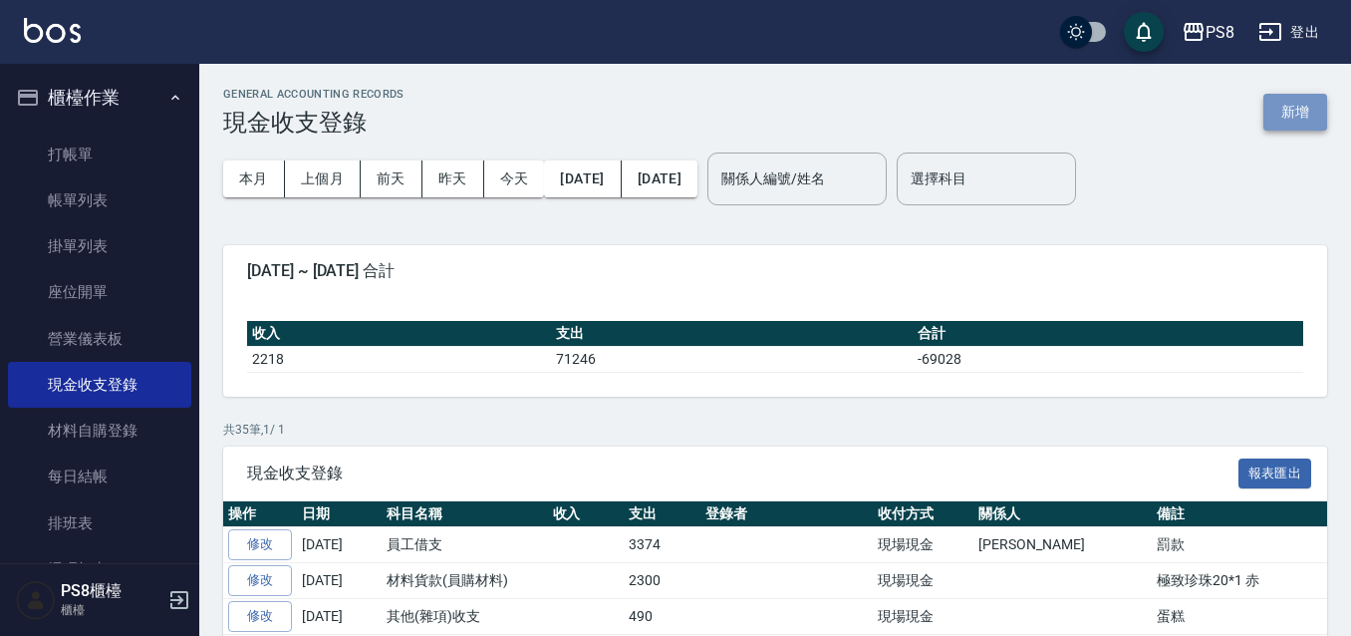
click at [1291, 128] on button "新增" at bounding box center [1295, 112] width 64 height 37
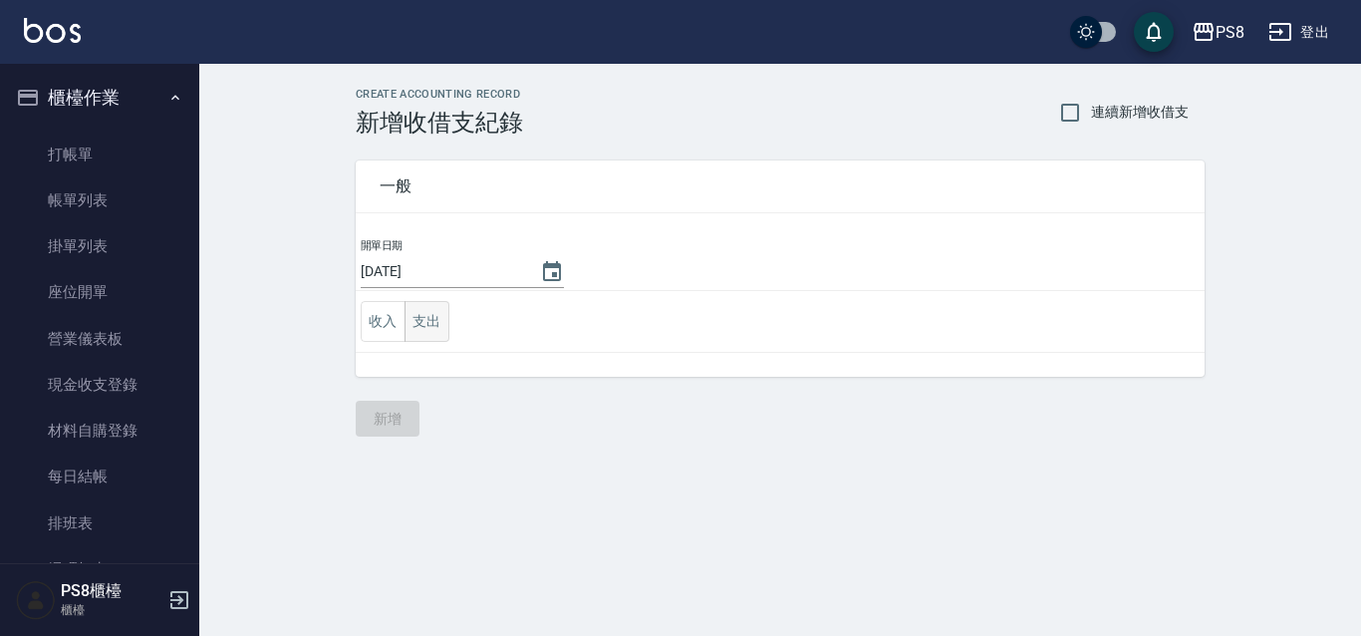
click at [437, 308] on button "支出" at bounding box center [426, 321] width 45 height 41
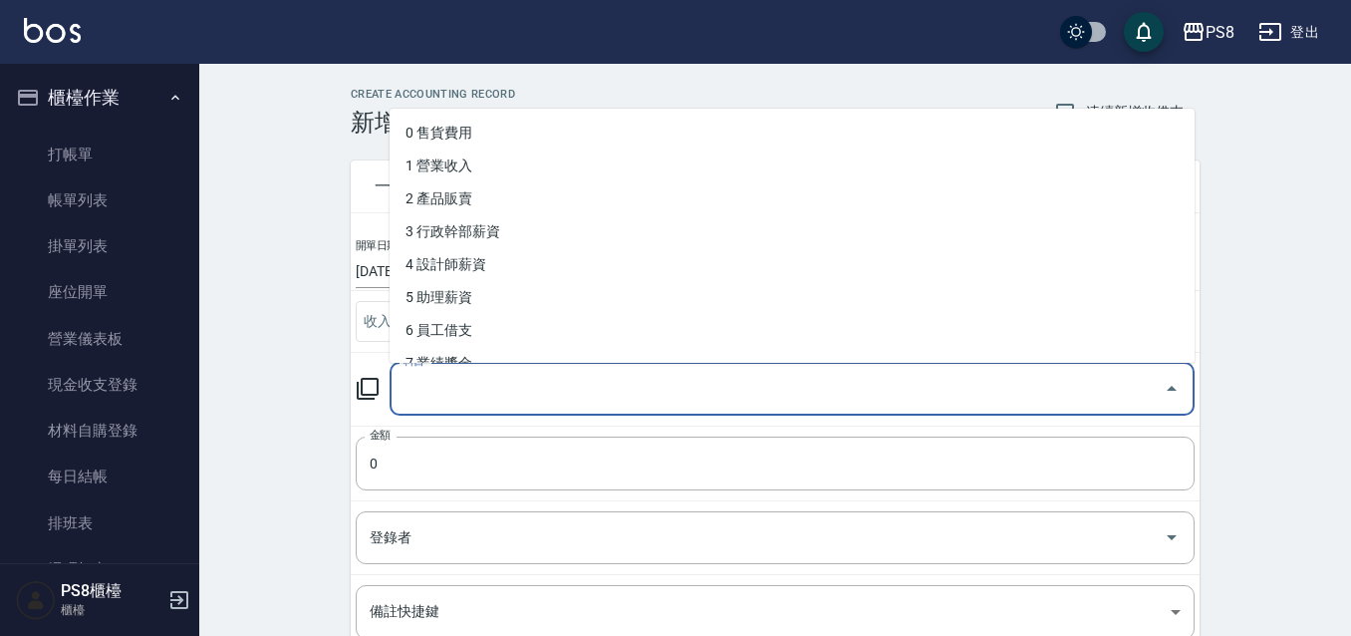
click at [488, 381] on input "科目" at bounding box center [776, 389] width 757 height 35
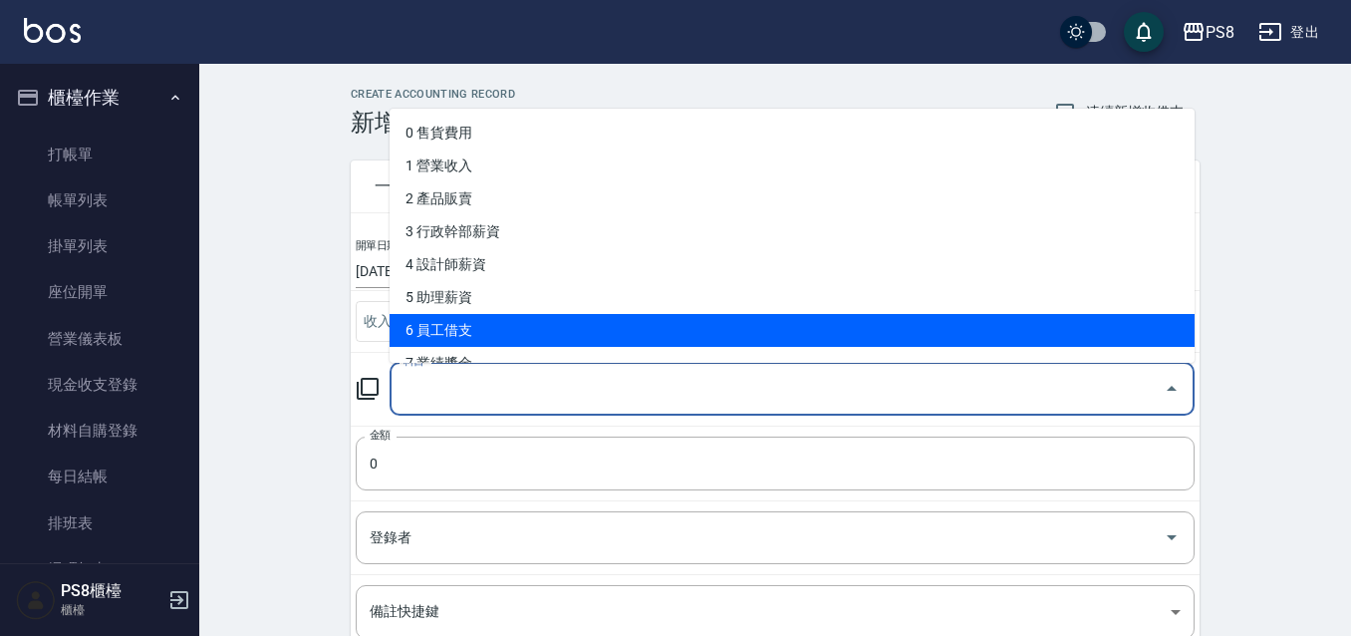
click at [526, 318] on li "6 員工借支" at bounding box center [791, 330] width 805 height 33
type input "6 員工借支"
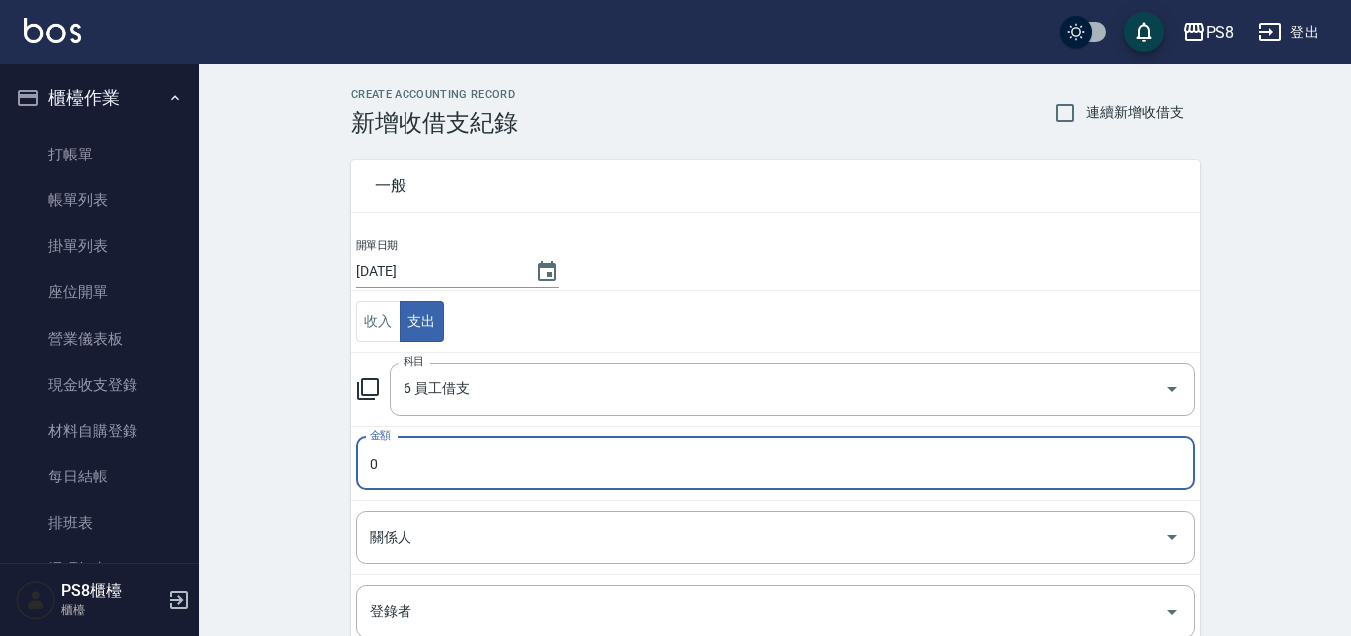
click at [460, 447] on input "0" at bounding box center [775, 463] width 839 height 54
drag, startPoint x: 387, startPoint y: 472, endPoint x: 285, endPoint y: 468, distance: 102.7
click at [285, 468] on div "CREATE ACCOUNTING RECORD 新增收借支紀錄 連續新增收借支 一般 開單日期 2025/08/11 收入 支出 科目 6 員工借支 科目 …" at bounding box center [775, 509] width 1152 height 890
type input "2606"
click at [406, 538] on input "關係人" at bounding box center [760, 537] width 791 height 35
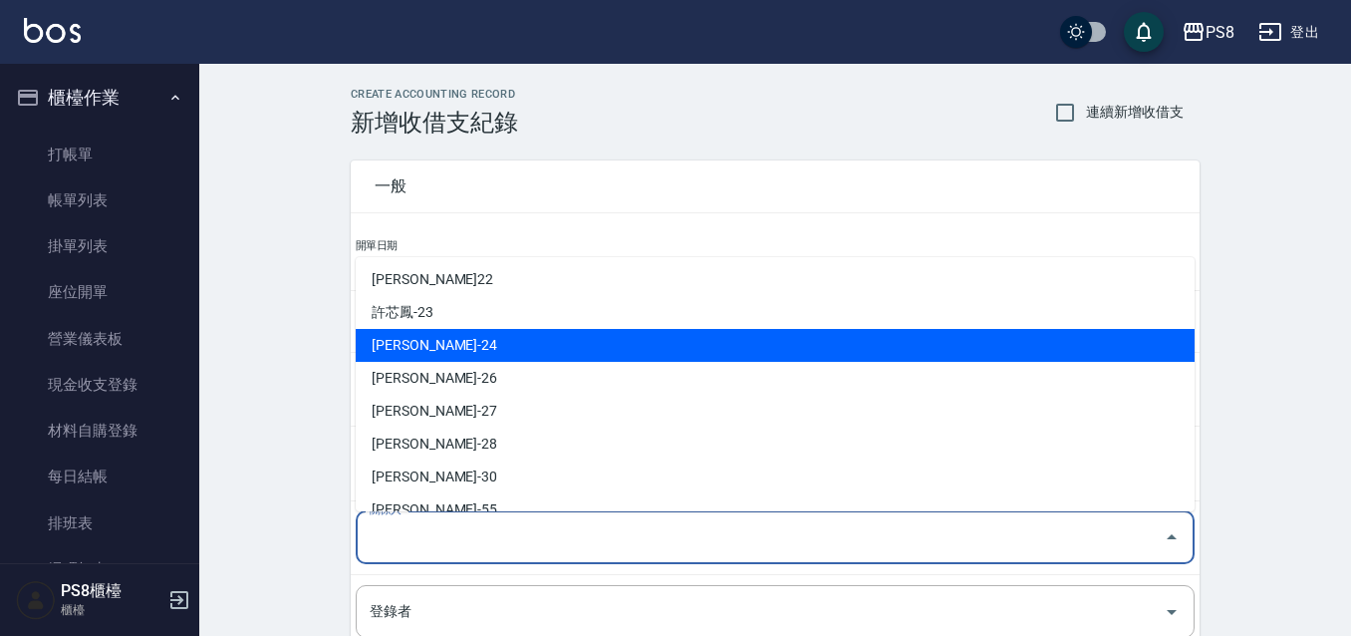
scroll to position [516, 0]
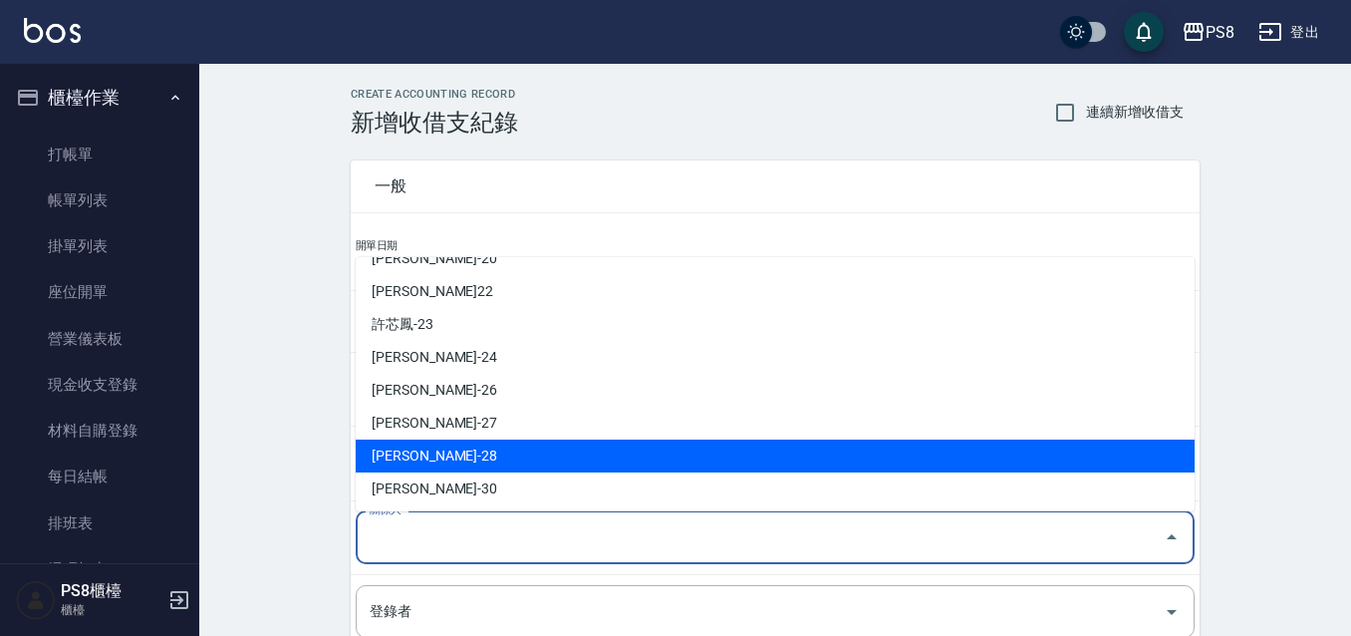
click at [425, 448] on li "盧姵蓁-28" at bounding box center [775, 455] width 839 height 33
type input "盧姵蓁-28"
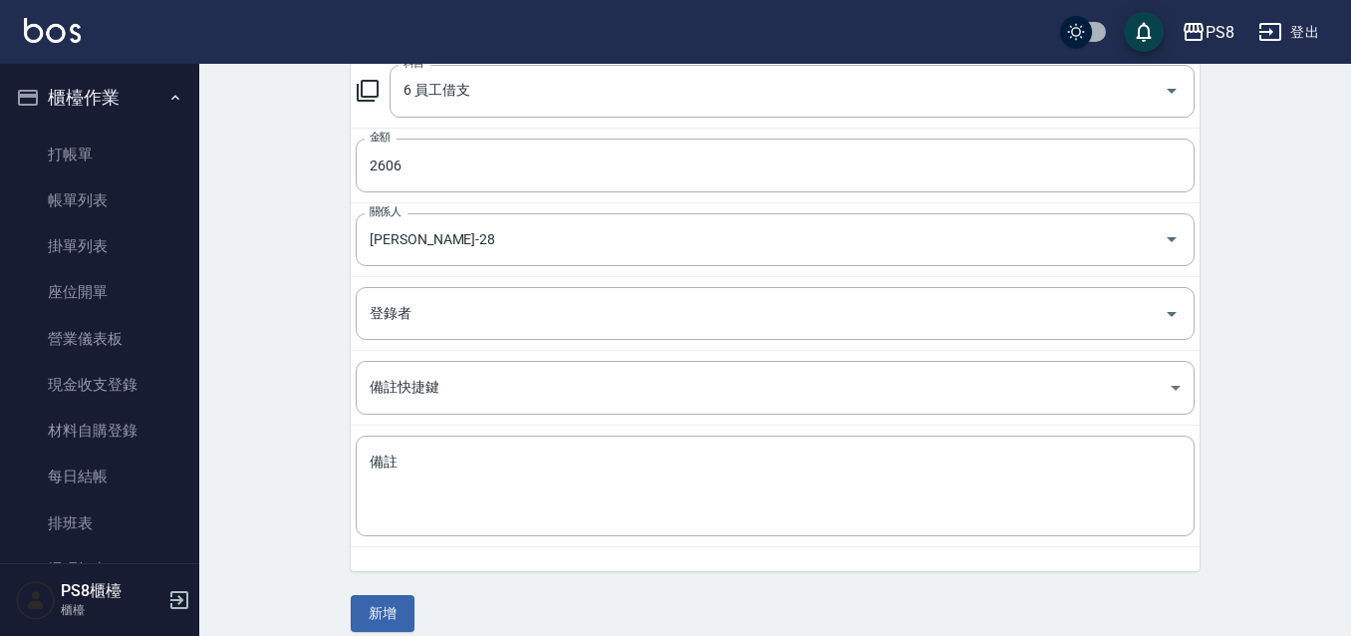
scroll to position [299, 0]
click at [431, 454] on textarea "備註" at bounding box center [775, 485] width 811 height 68
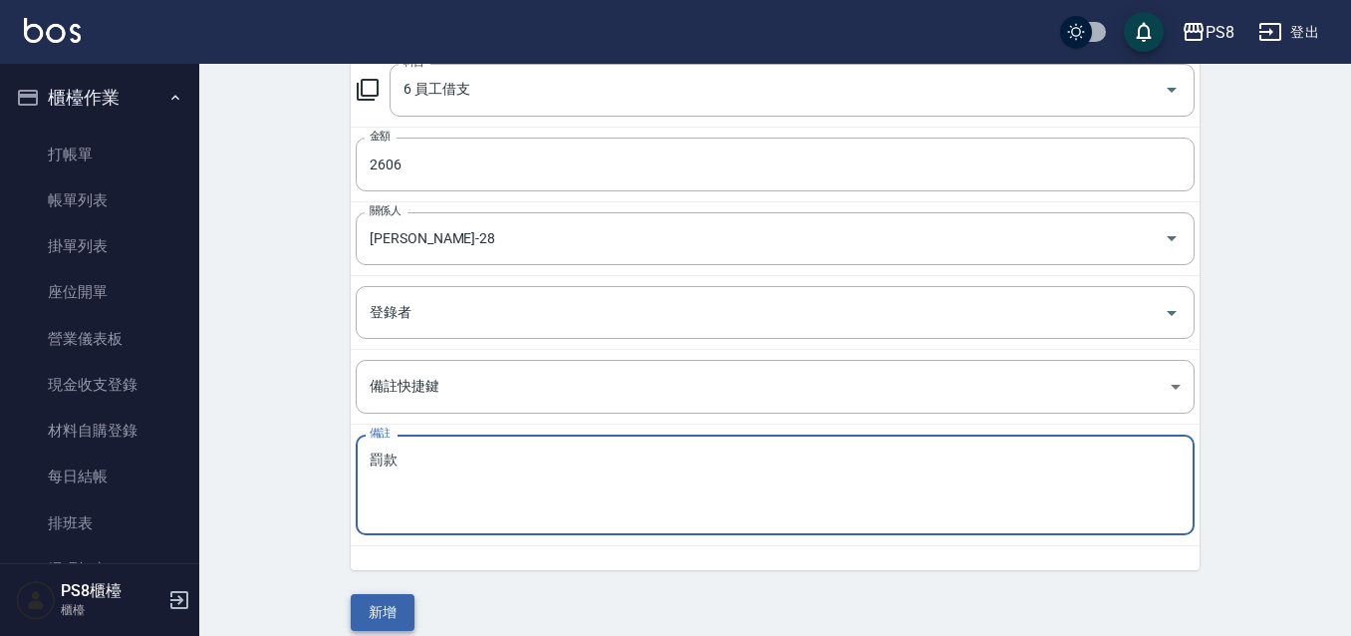
type textarea "罰款"
click at [368, 607] on button "新增" at bounding box center [383, 612] width 64 height 37
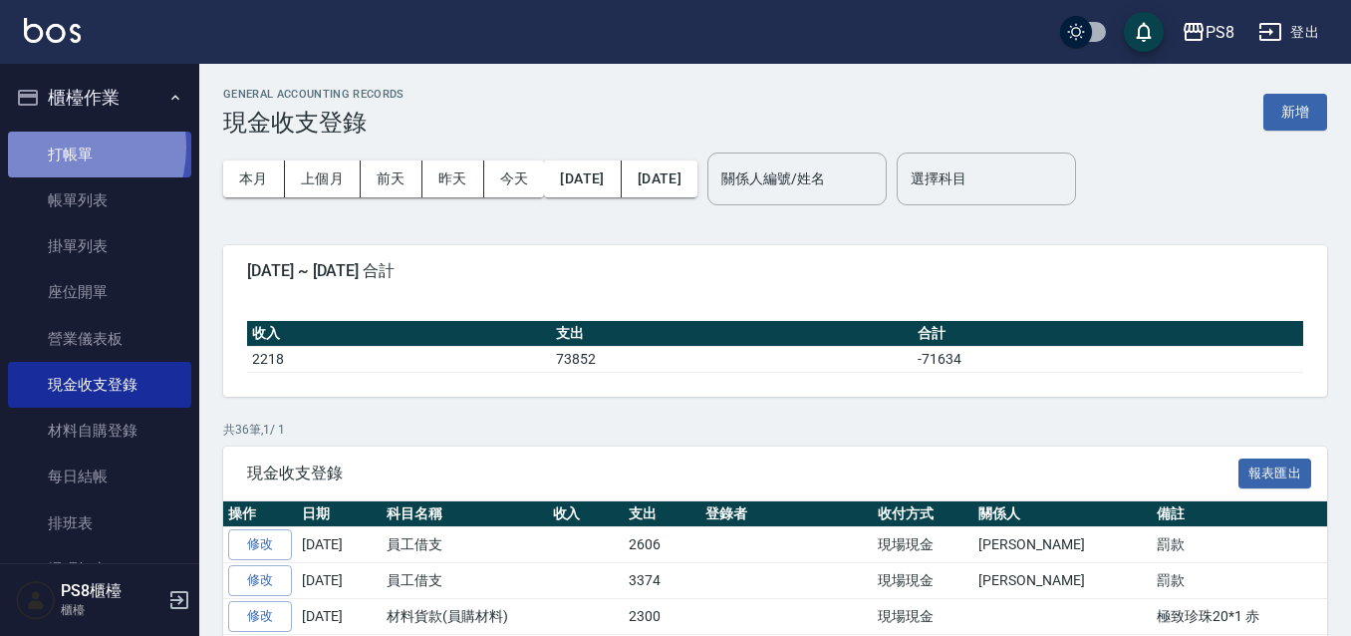
click at [53, 146] on link "打帳單" at bounding box center [99, 154] width 183 height 46
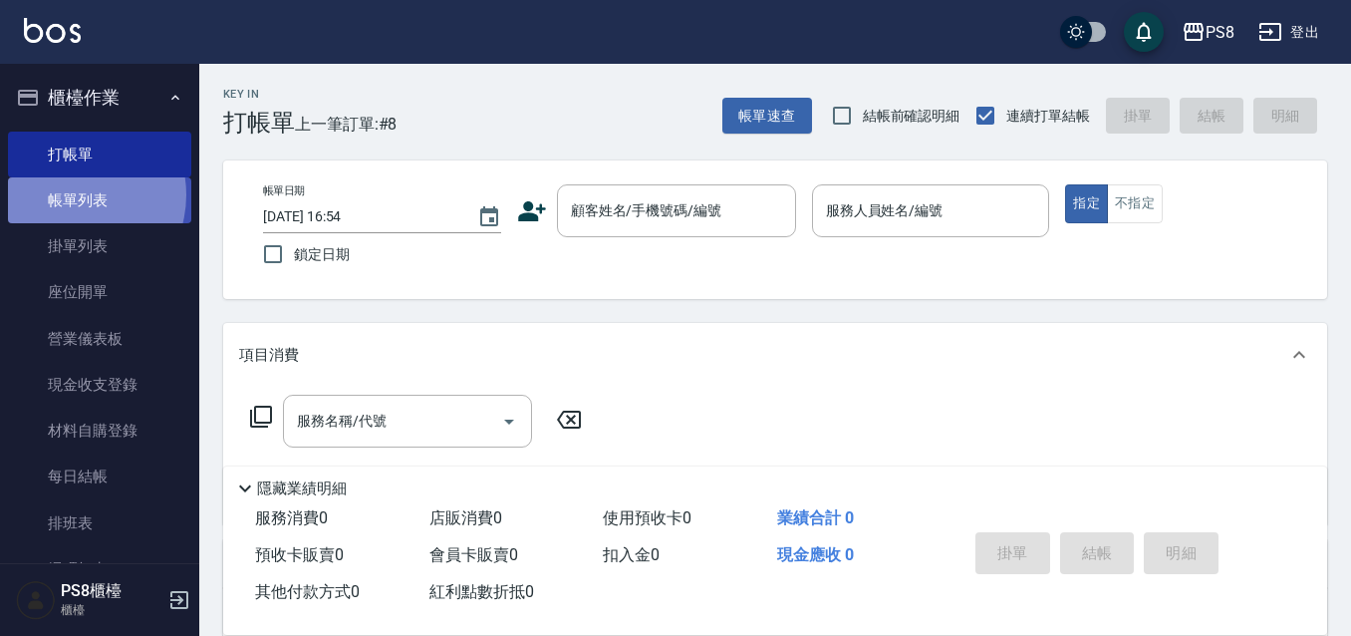
click at [69, 195] on link "帳單列表" at bounding box center [99, 200] width 183 height 46
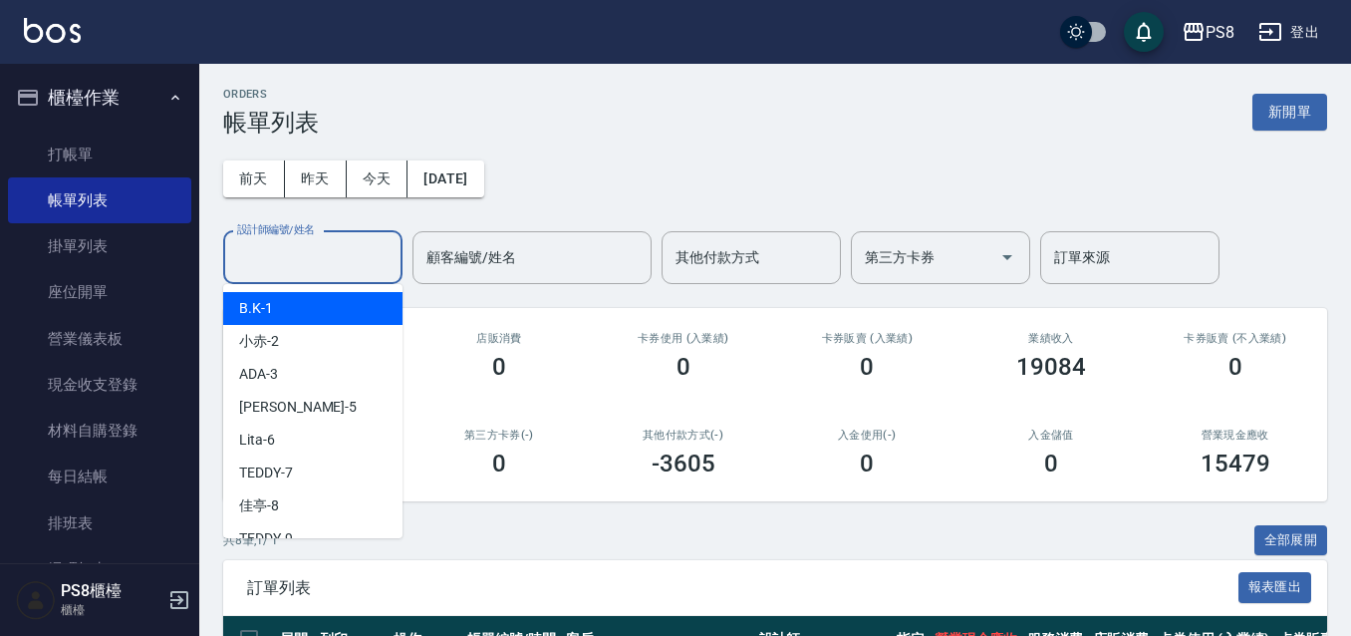
click at [349, 253] on input "設計師編號/姓名" at bounding box center [312, 257] width 161 height 35
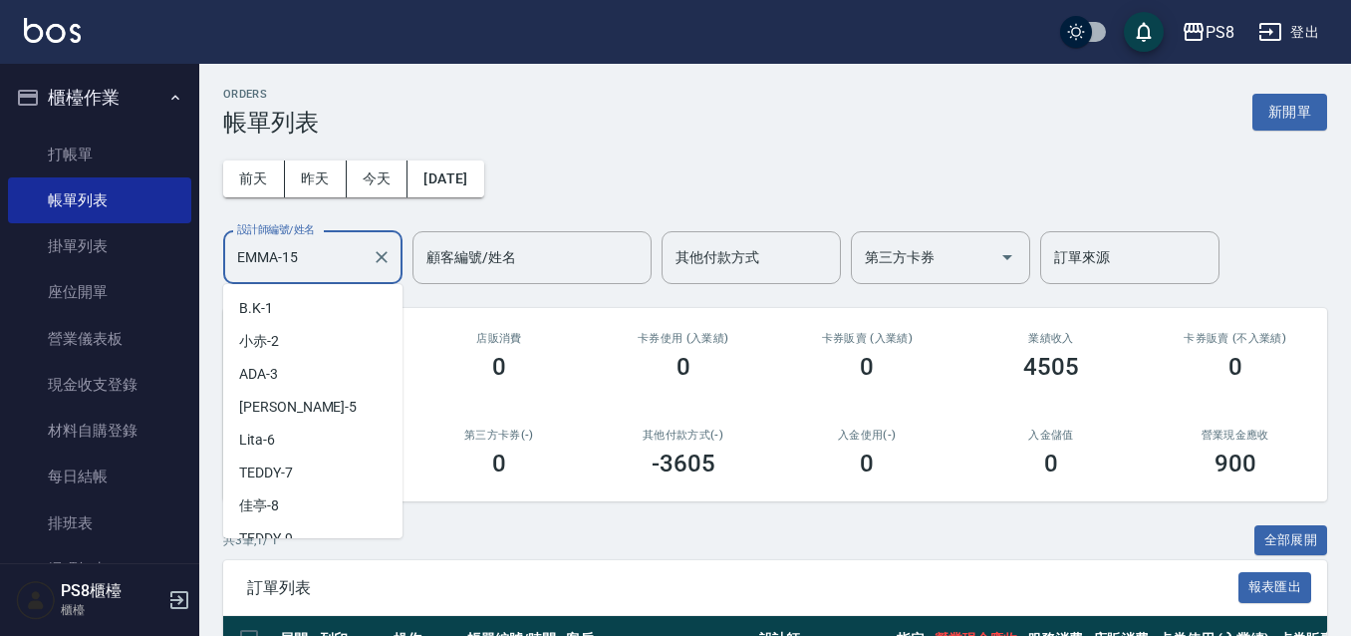
scroll to position [181, 0]
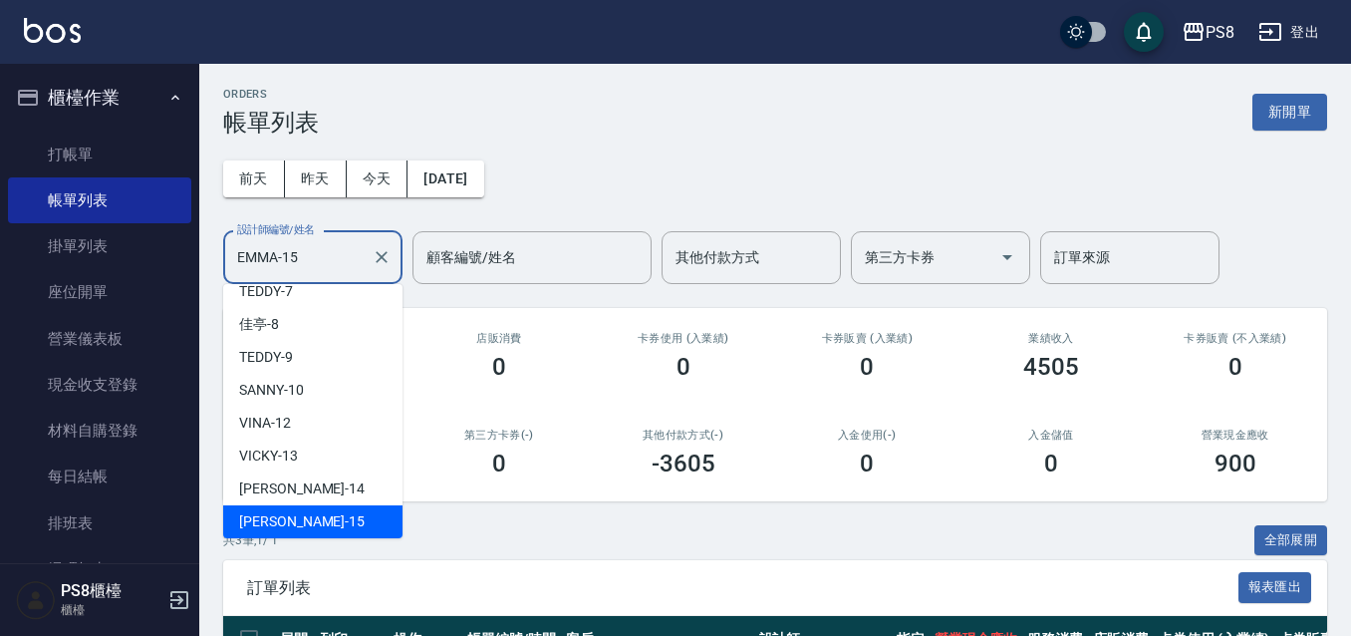
drag, startPoint x: 315, startPoint y: 251, endPoint x: 0, endPoint y: 203, distance: 318.4
click at [0, 203] on div "PS8 登出 櫃檯作業 打帳單 帳單列表 掛單列表 座位開單 營業儀表板 現金收支登錄 材料自購登錄 每日結帳 排班表 掃碼打卡 預約管理 預約管理 單日預約…" at bounding box center [675, 442] width 1351 height 884
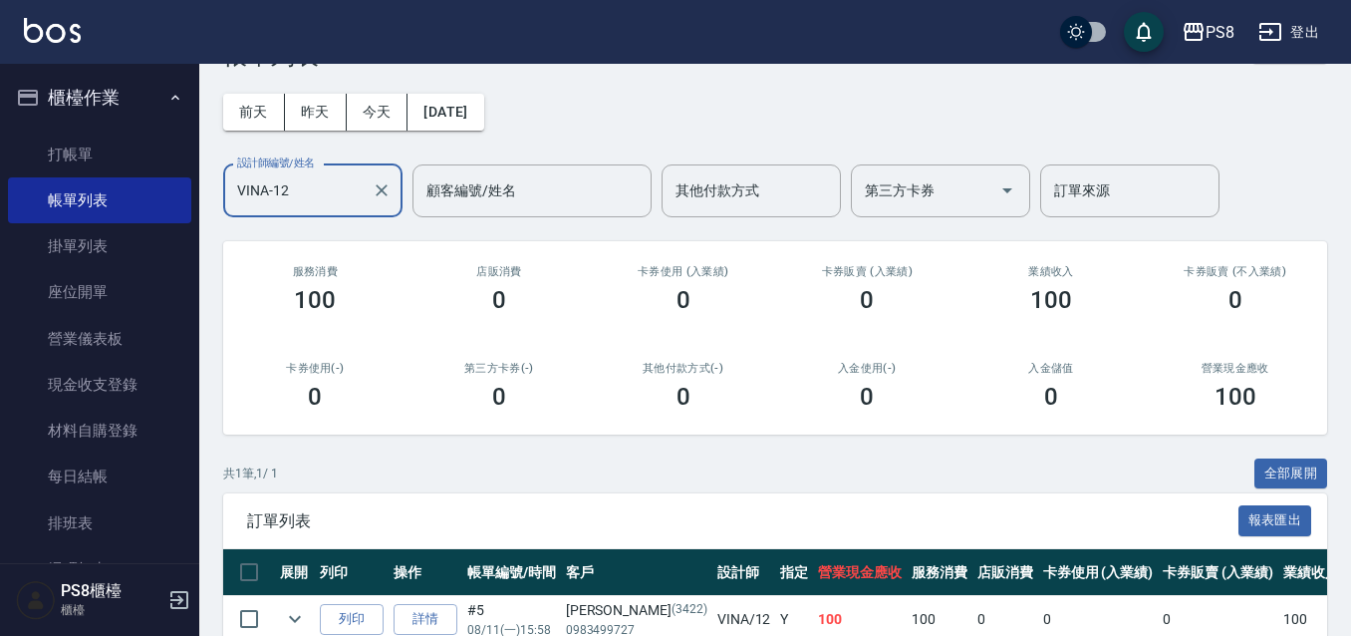
scroll to position [169, 0]
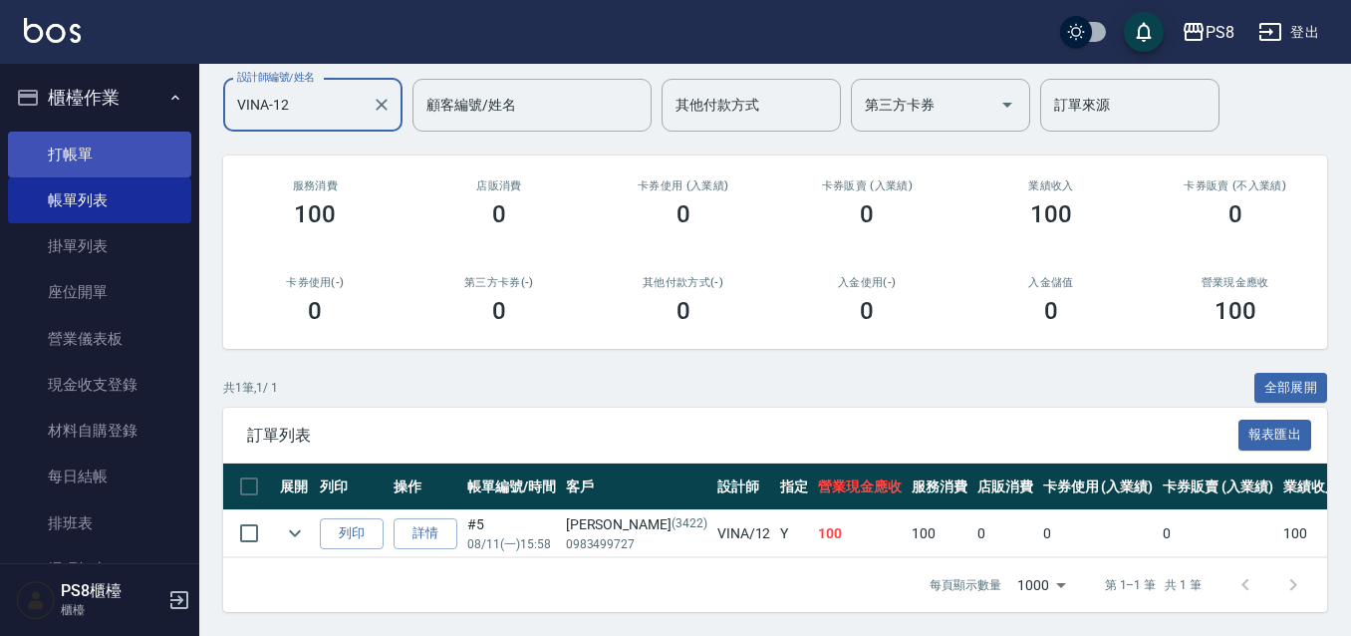
type input "VINA-12"
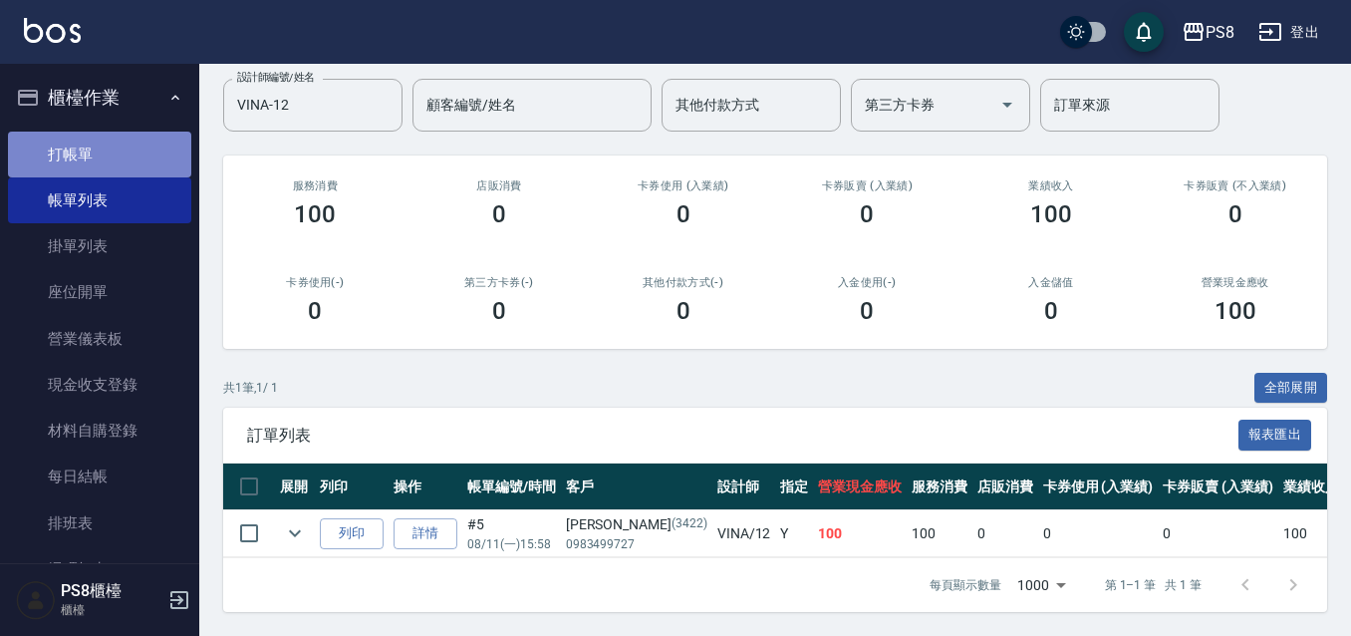
click at [139, 146] on link "打帳單" at bounding box center [99, 154] width 183 height 46
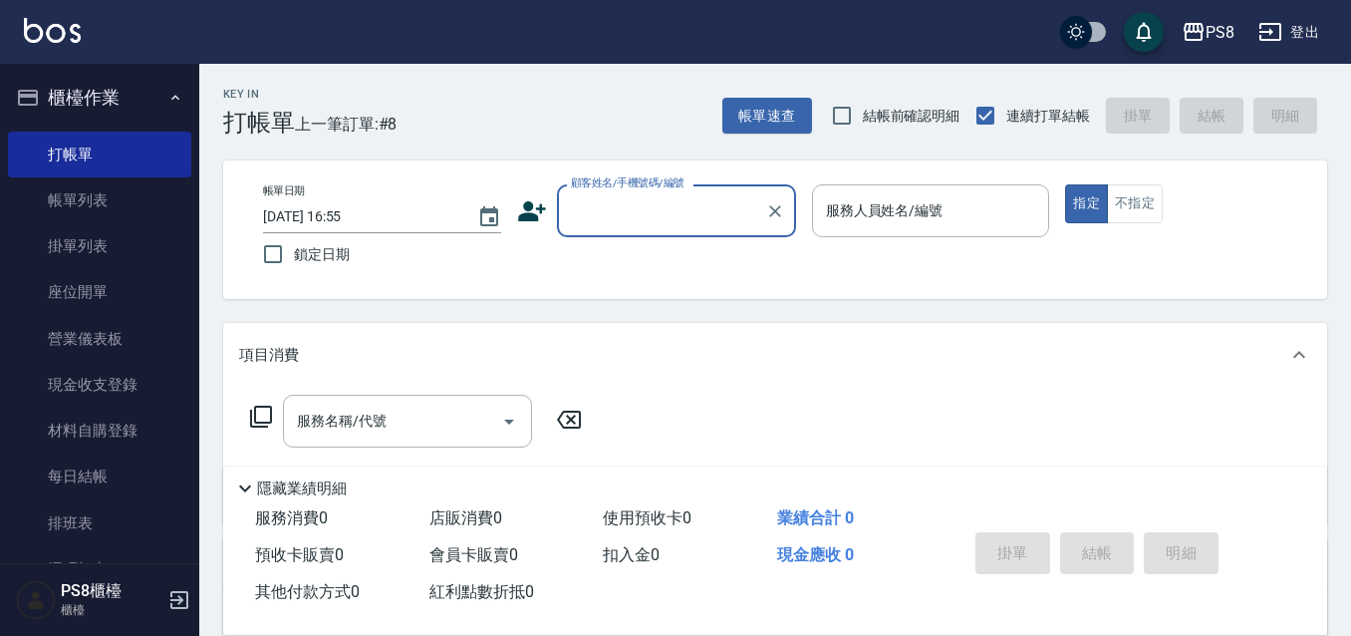
click at [132, 104] on button "櫃檯作業" at bounding box center [99, 98] width 183 height 52
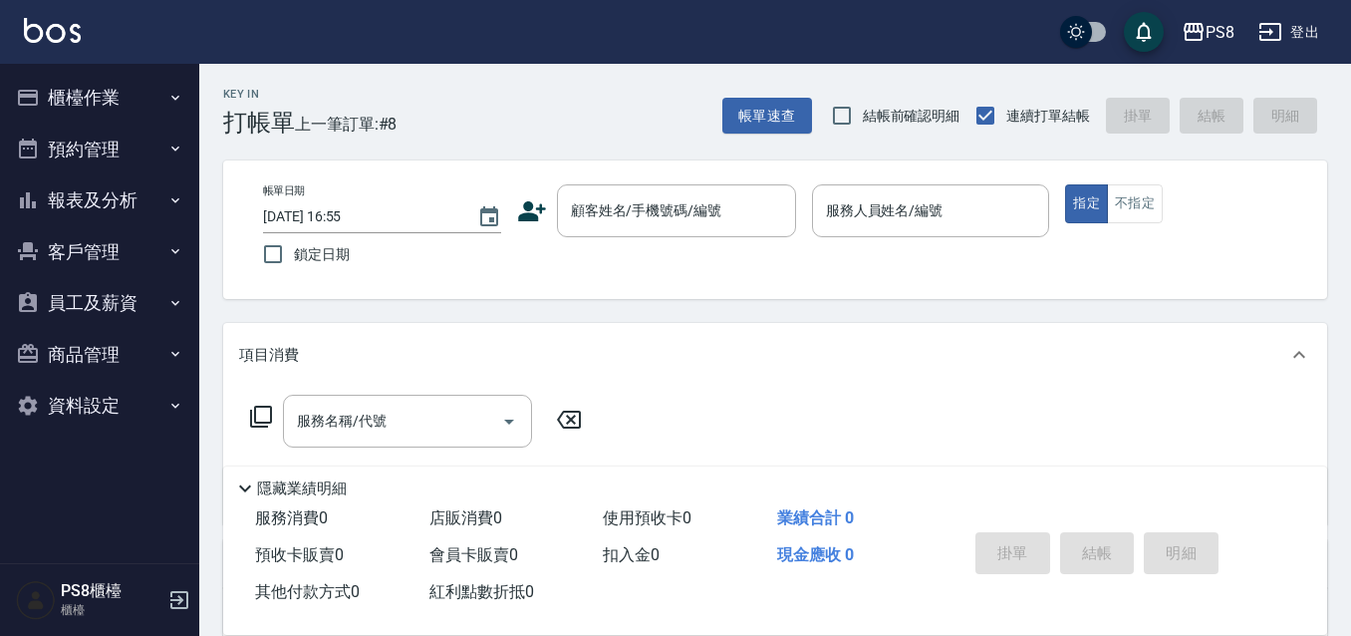
click at [132, 104] on button "櫃檯作業" at bounding box center [99, 98] width 183 height 52
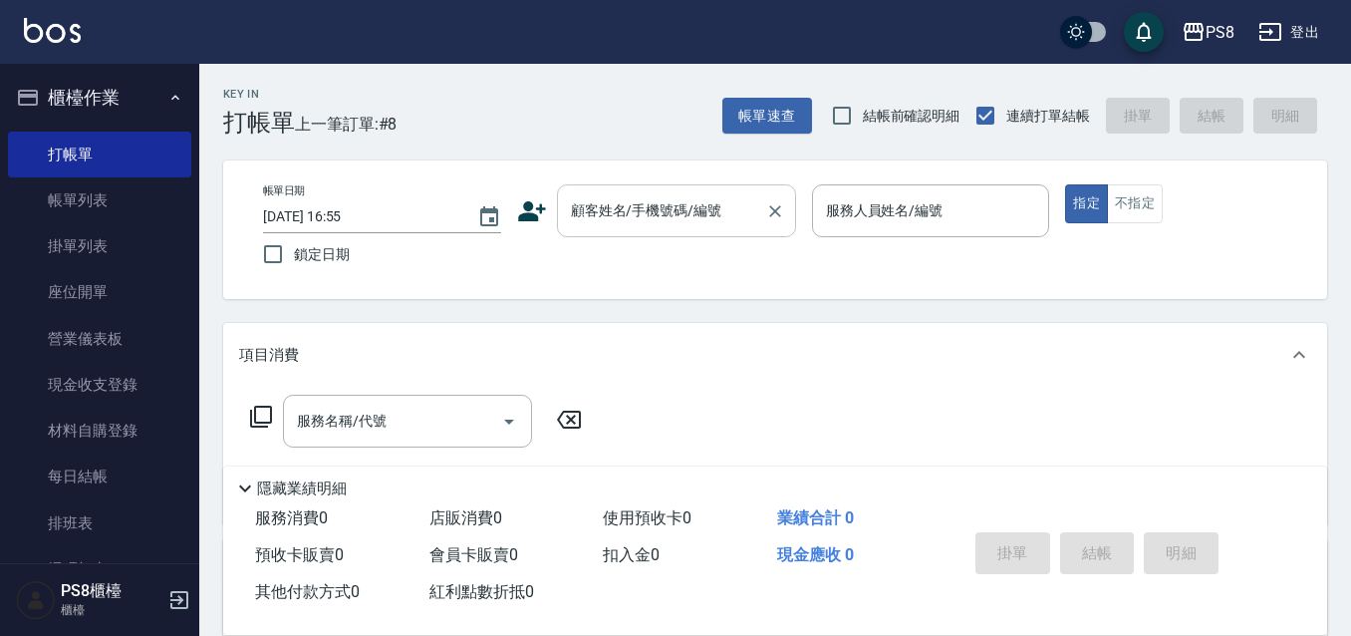
click at [630, 206] on input "顧客姓名/手機號碼/編號" at bounding box center [661, 210] width 191 height 35
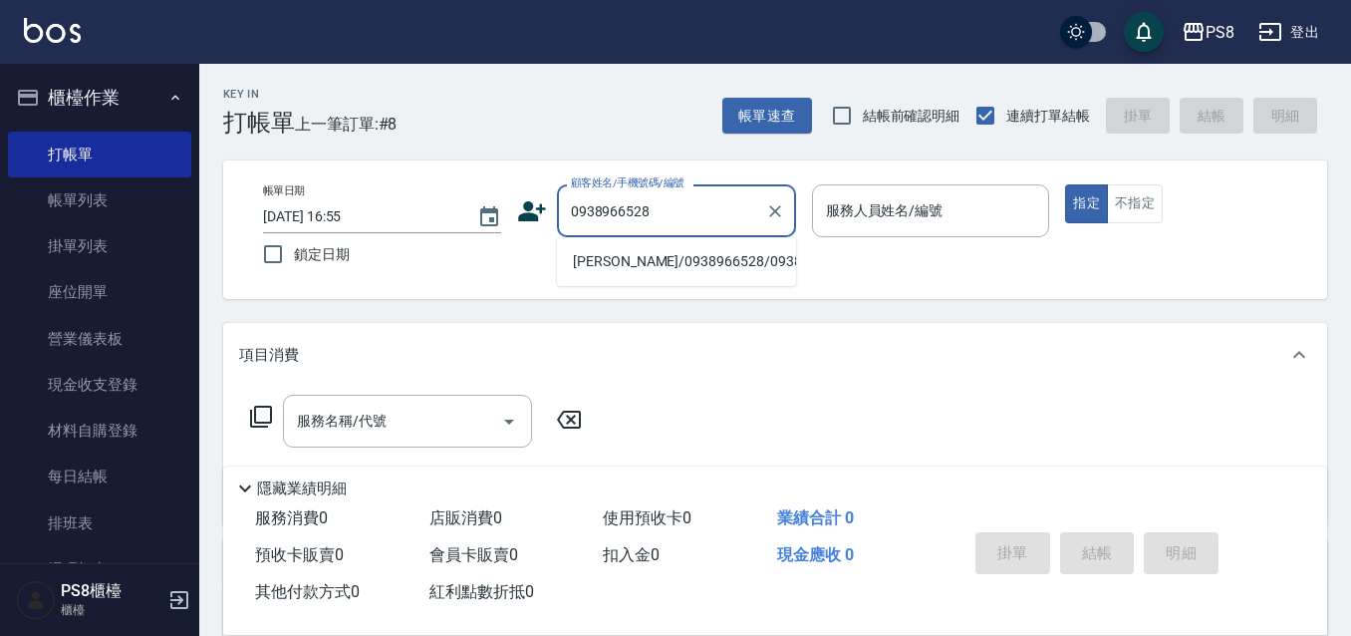
click at [636, 265] on li "林郁汶/0938966528/0938966528" at bounding box center [676, 261] width 239 height 33
type input "林郁汶/0938966528/0938966528"
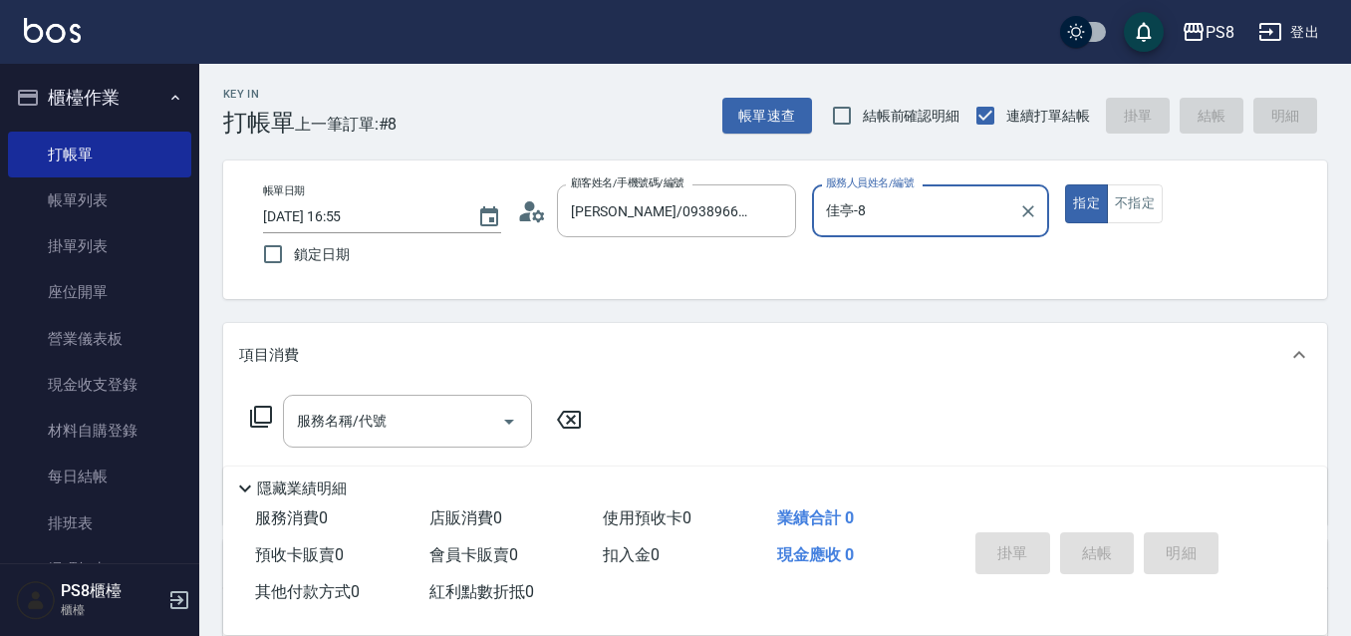
type input "佳亭-8"
click at [873, 201] on input "佳亭-8" at bounding box center [916, 210] width 190 height 35
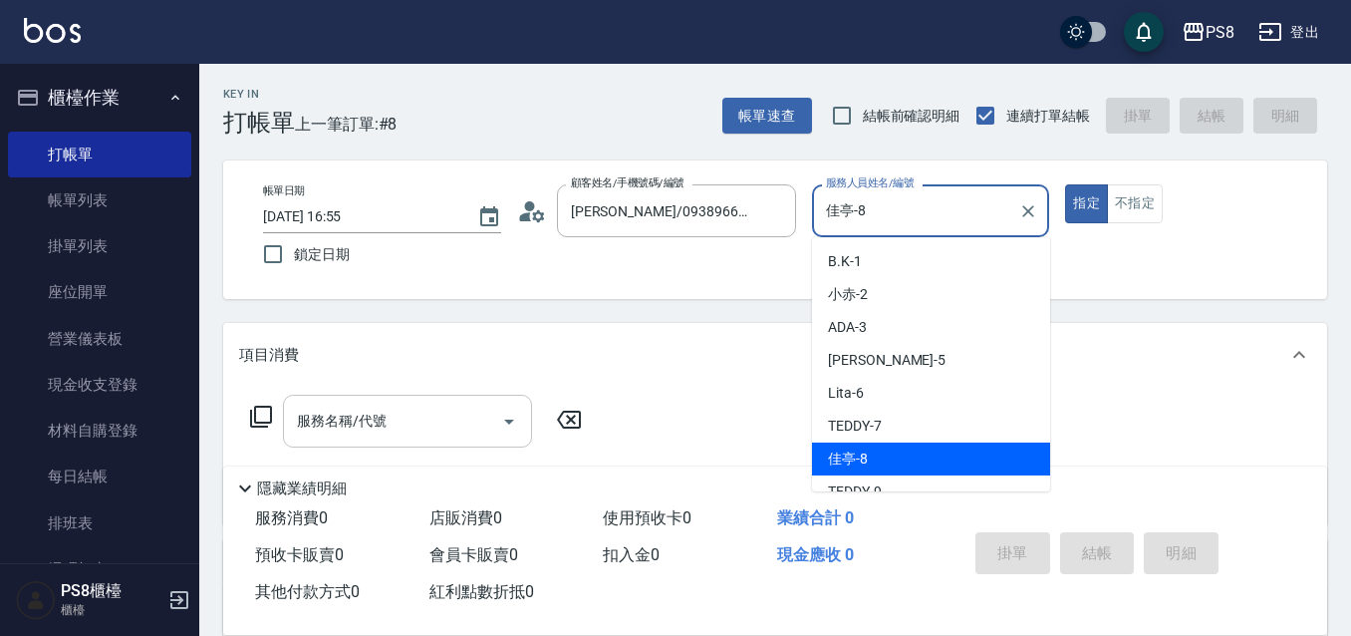
click at [397, 429] on input "服務名稱/代號" at bounding box center [392, 420] width 201 height 35
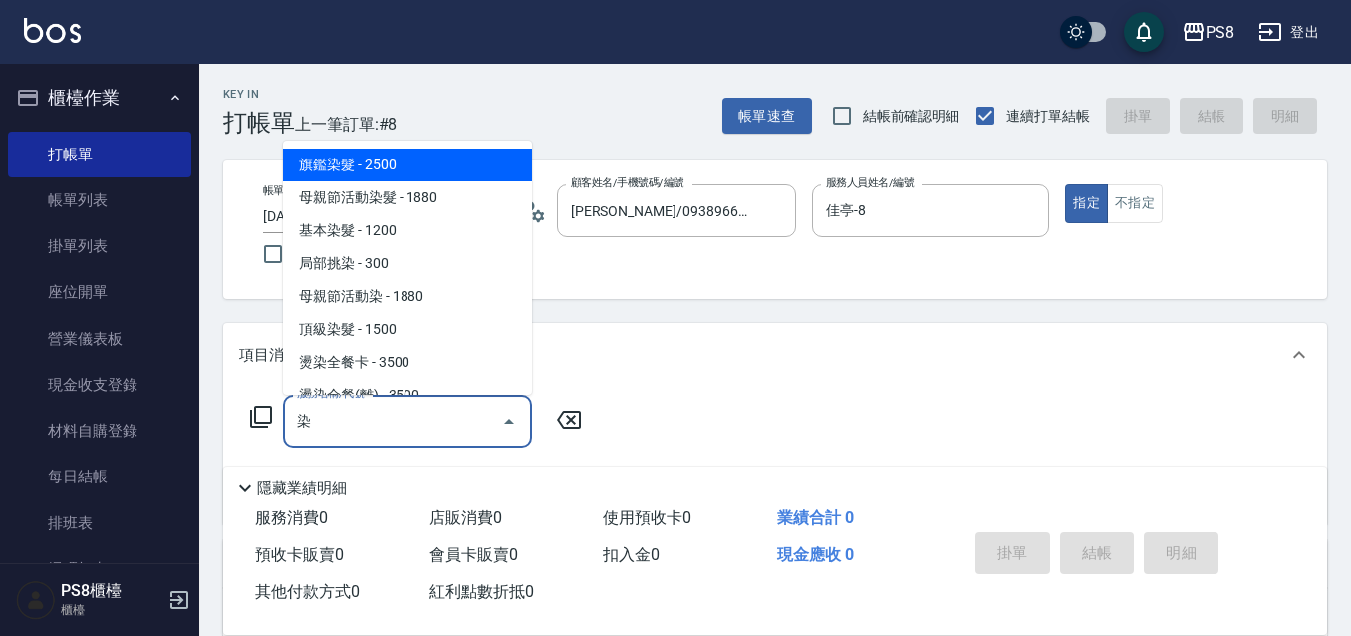
click at [406, 179] on span "旗鑑染髮 - 2500" at bounding box center [407, 164] width 249 height 33
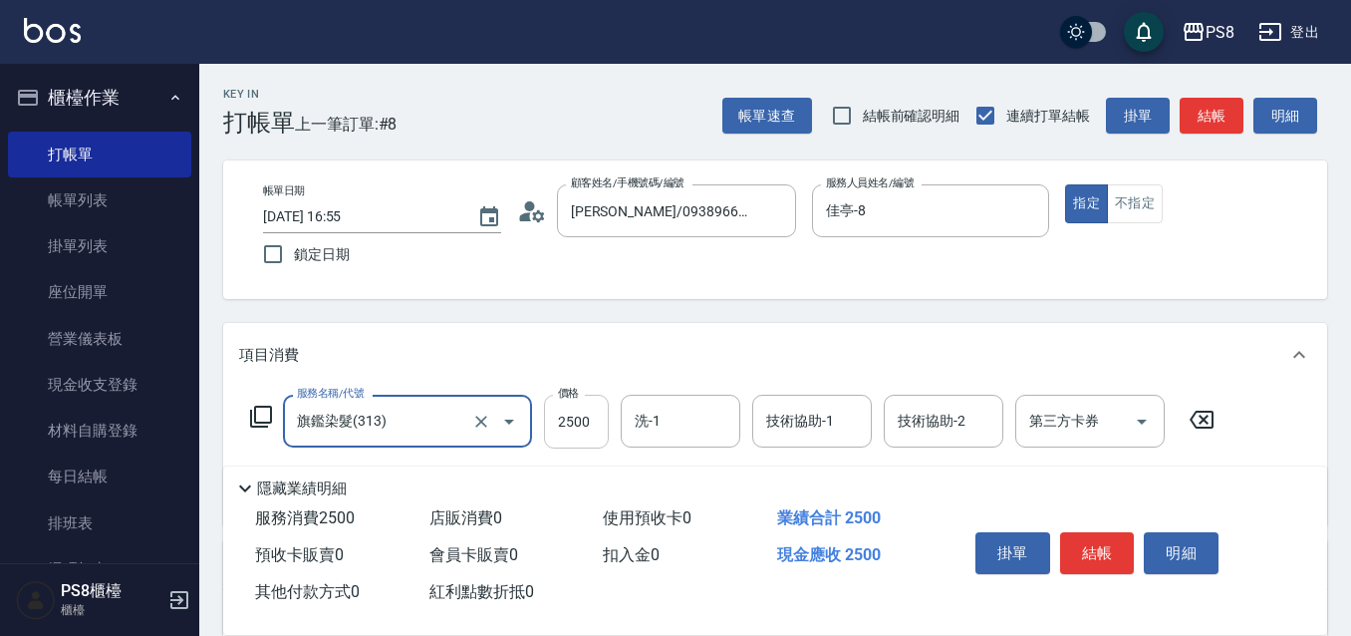
type input "旗鑑染髮(313)"
click at [559, 432] on input "2500" at bounding box center [576, 421] width 65 height 54
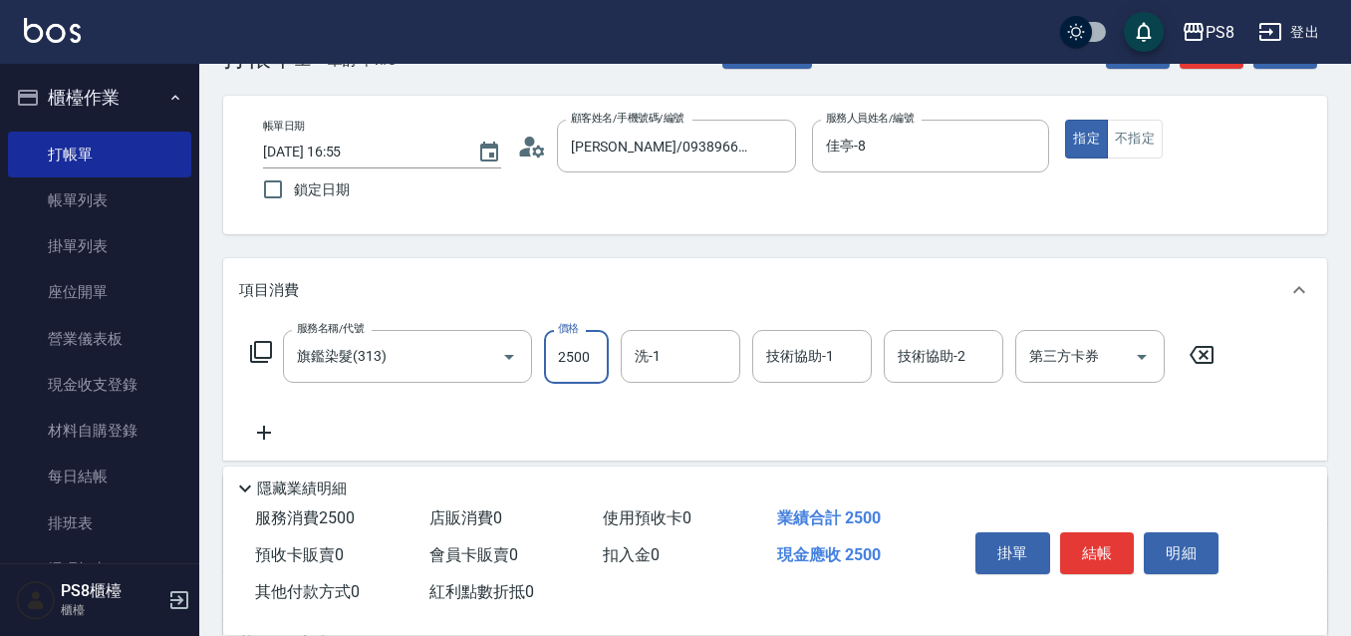
scroll to position [100, 0]
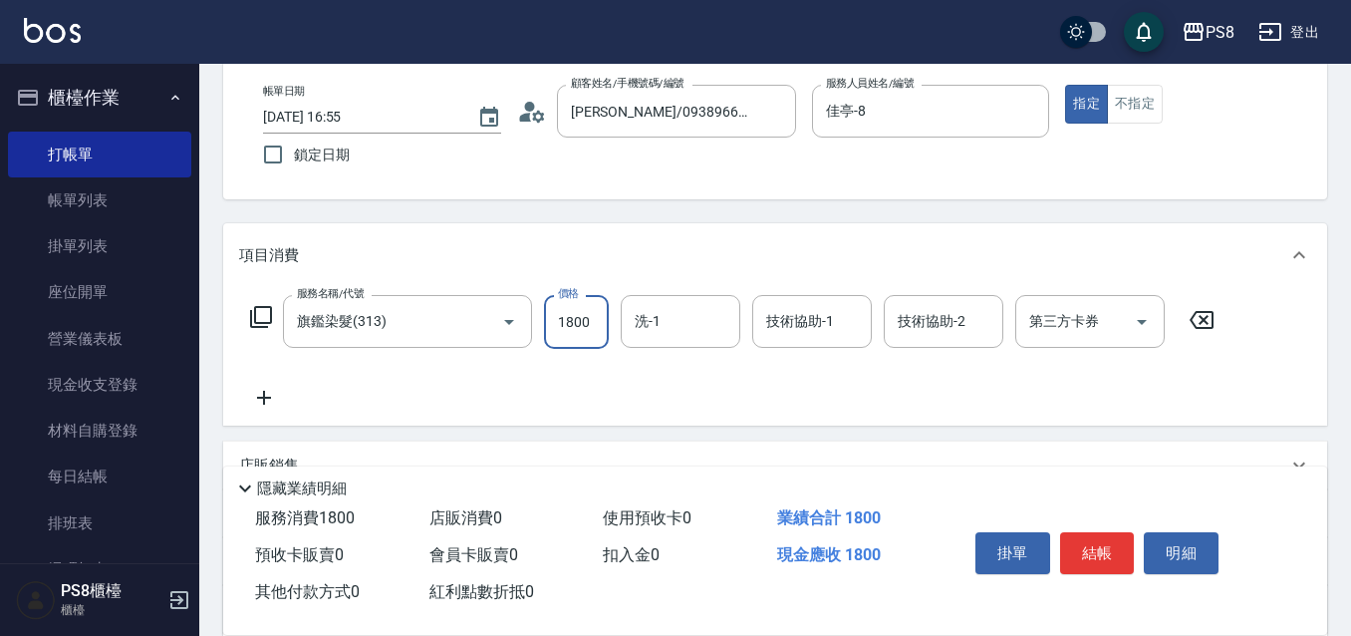
type input "1800"
click at [258, 394] on icon at bounding box center [264, 397] width 50 height 24
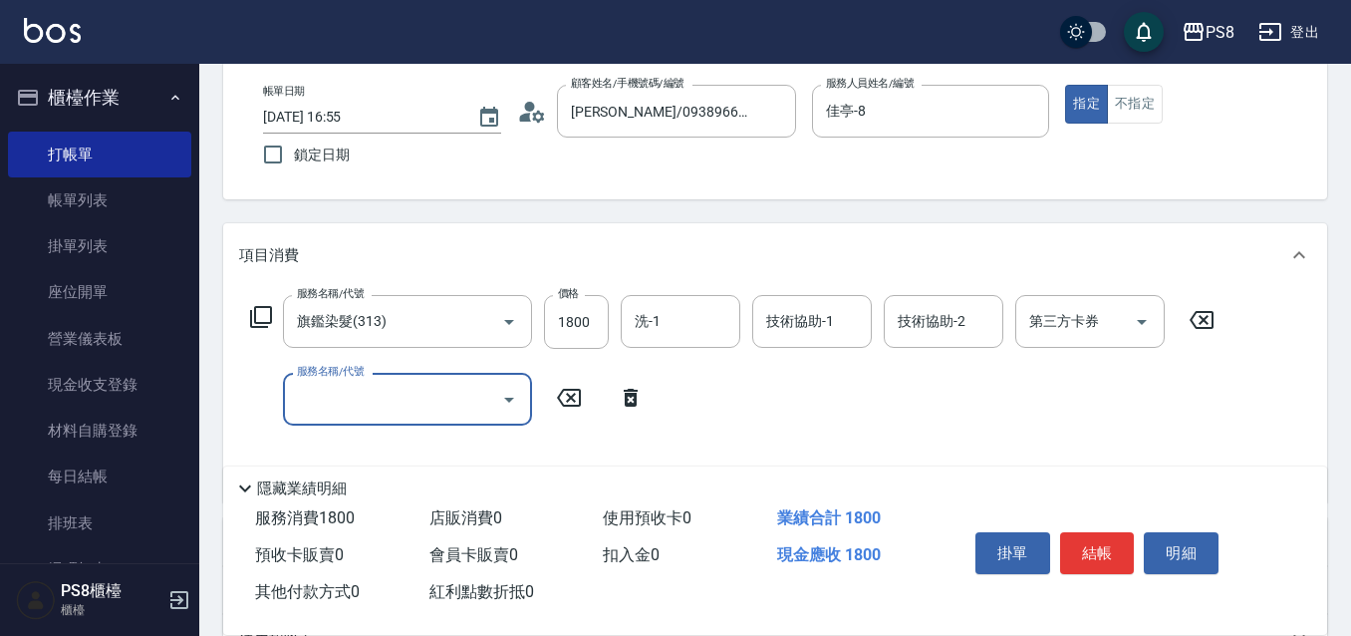
click at [339, 388] on input "服務名稱/代號" at bounding box center [392, 399] width 201 height 35
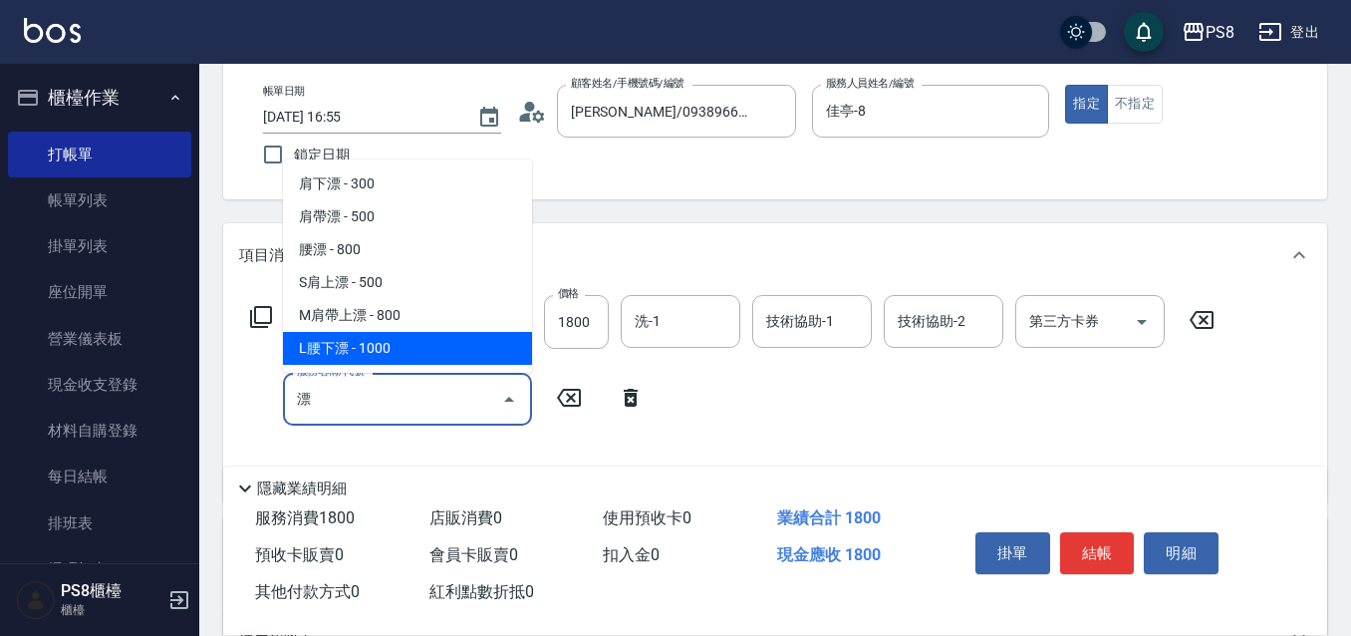
click at [396, 348] on span "L腰下漂 - 1000" at bounding box center [407, 348] width 249 height 33
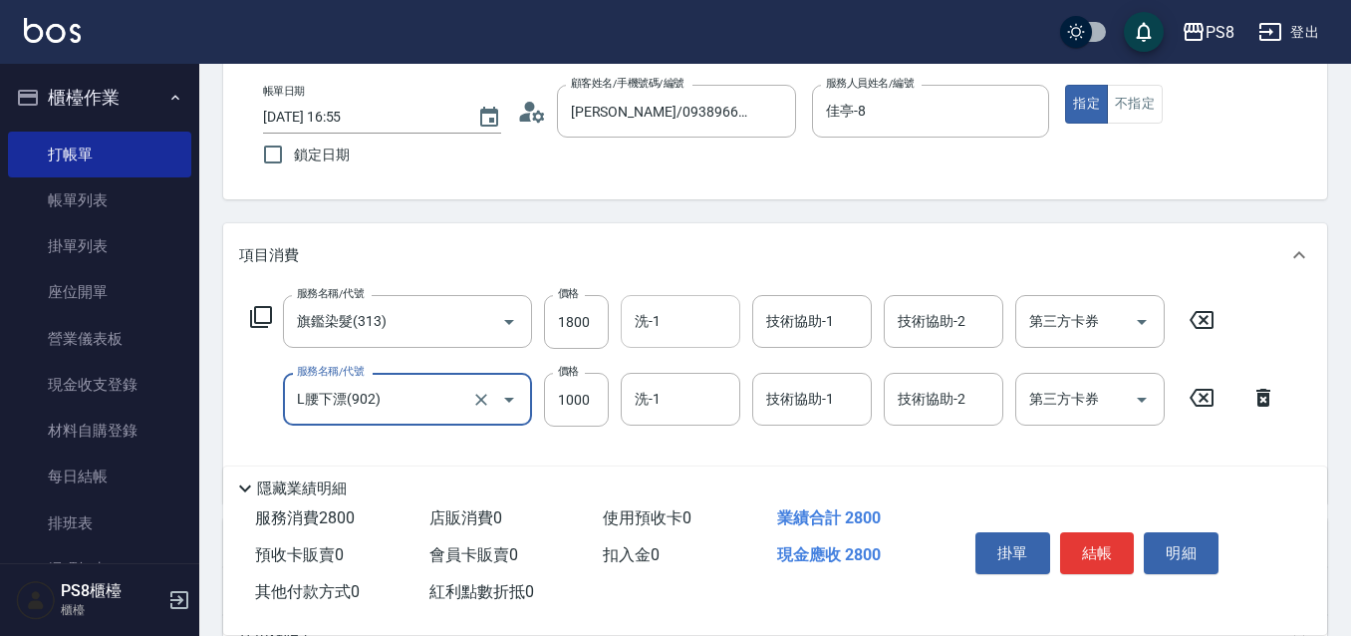
click at [652, 340] on div "洗-1" at bounding box center [681, 321] width 120 height 53
type input "L腰下漂(902)"
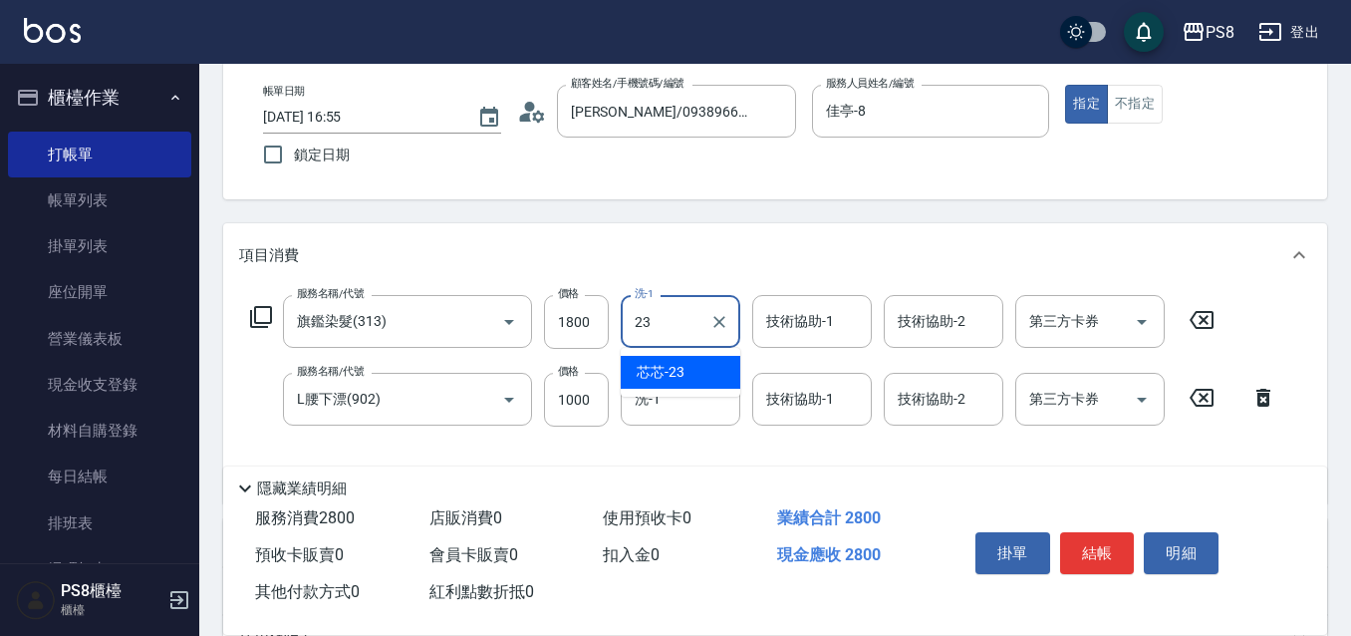
type input "芯芯-23"
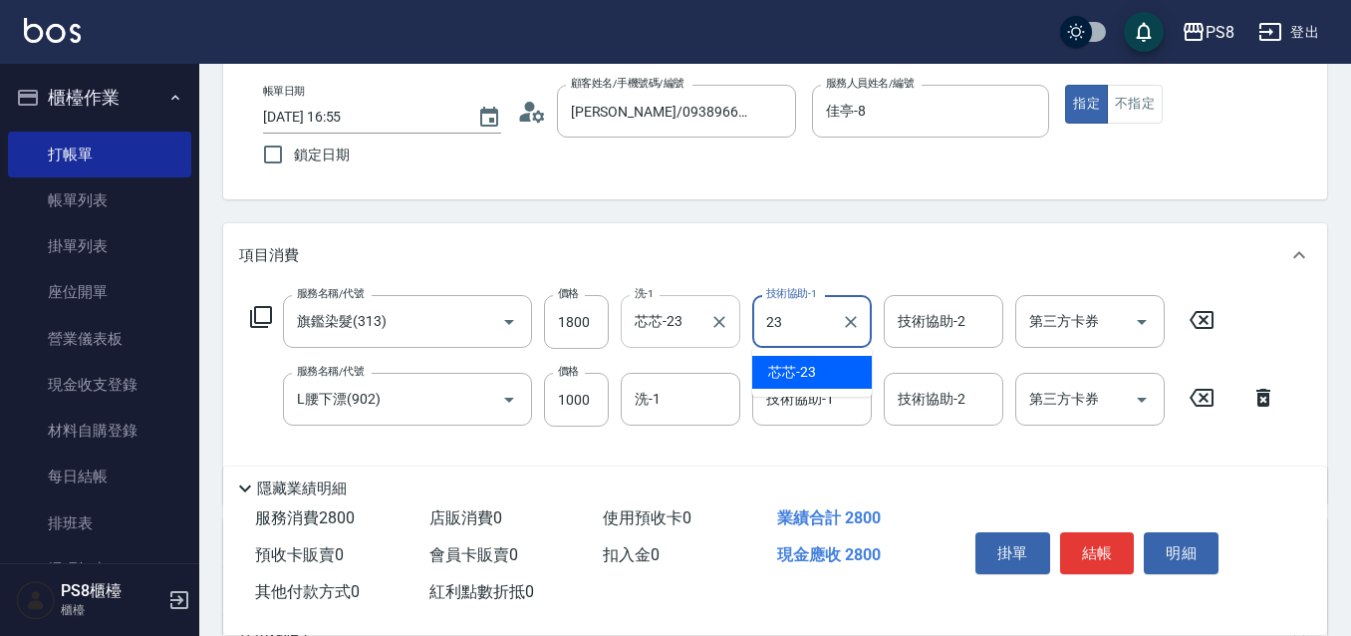
type input "芯芯-23"
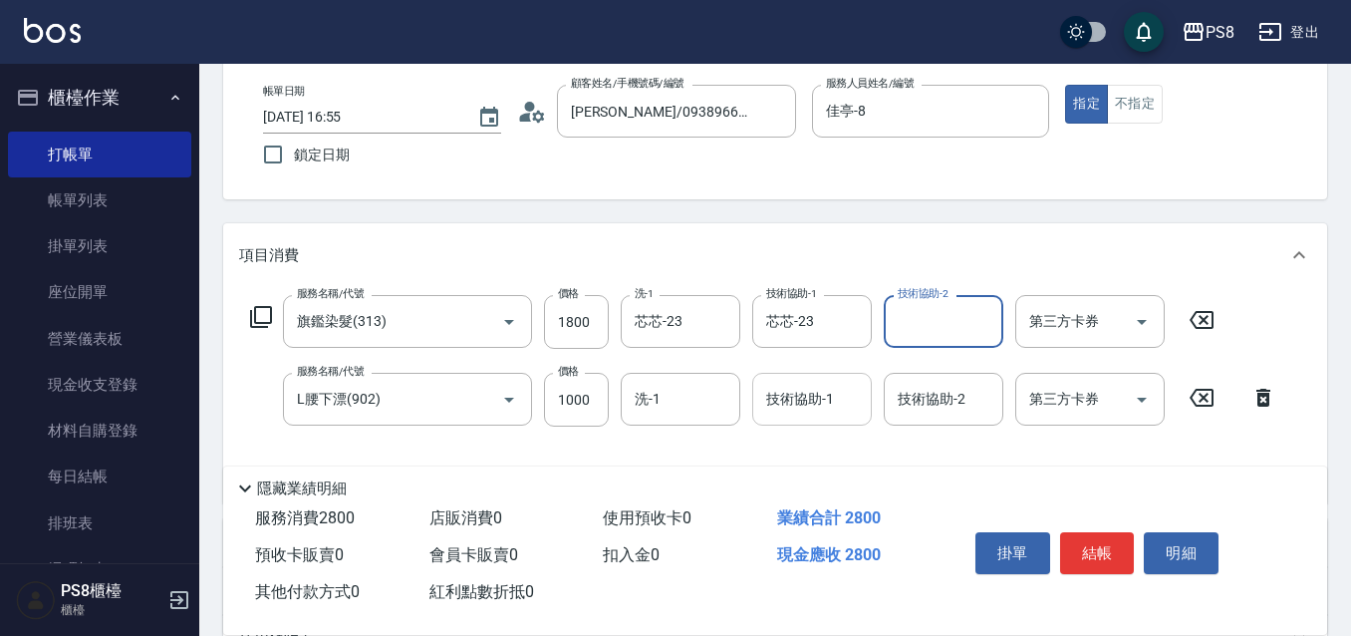
click at [826, 398] on input "技術協助-1" at bounding box center [812, 399] width 102 height 35
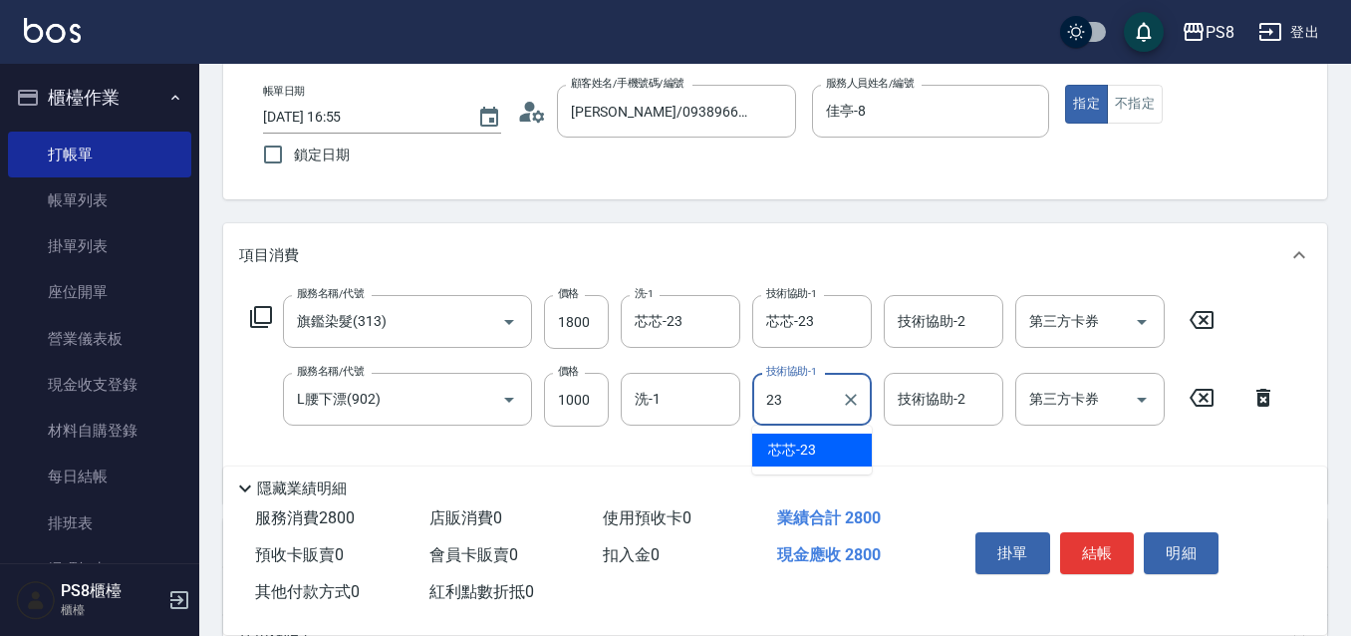
type input "芯芯-23"
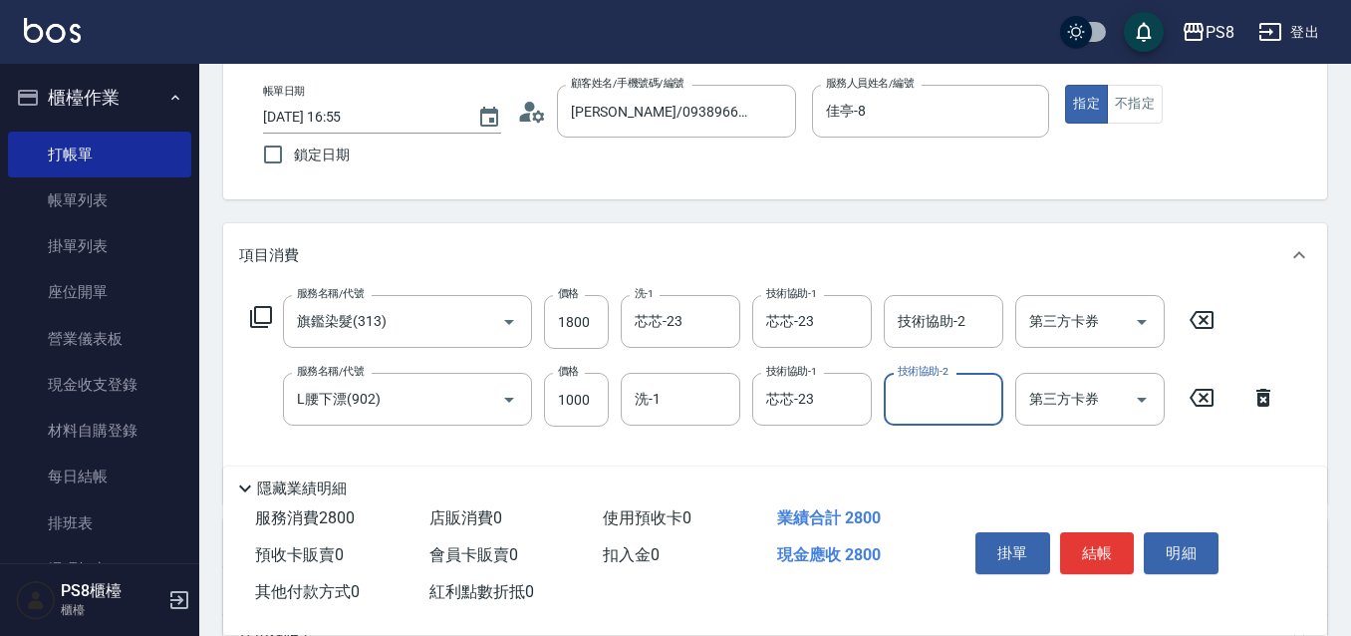
click at [1099, 536] on button "結帳" at bounding box center [1097, 553] width 75 height 42
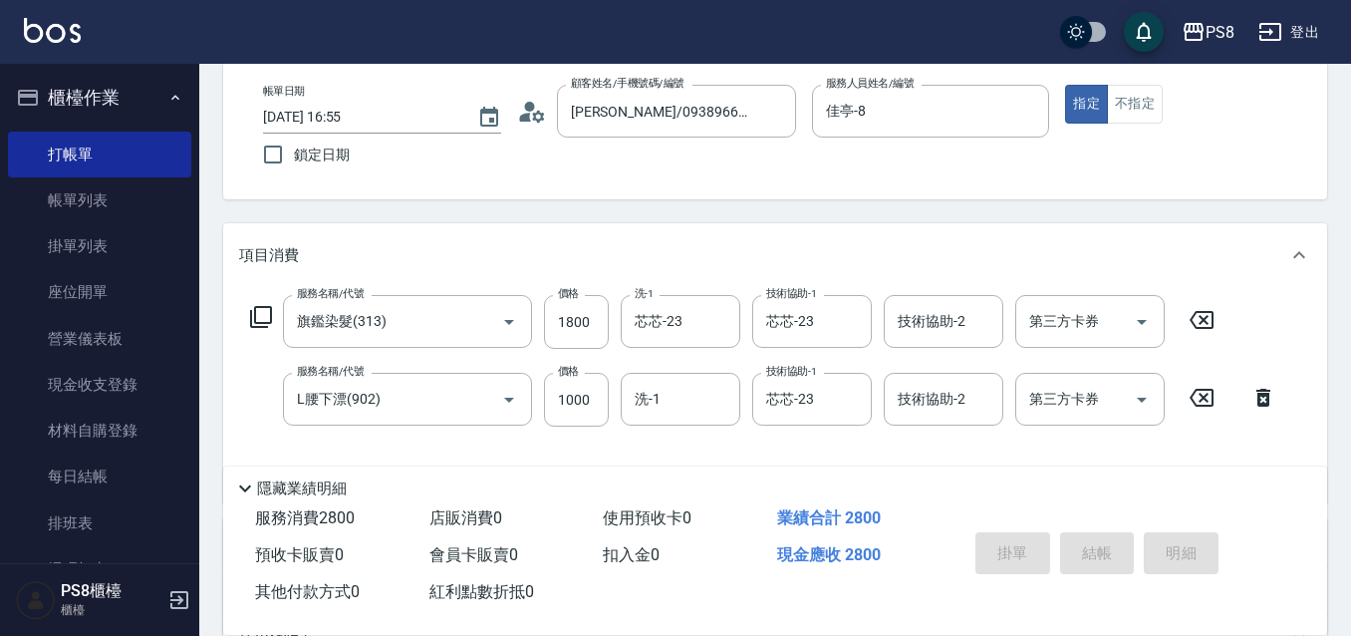
type input "2025/08/11 17:00"
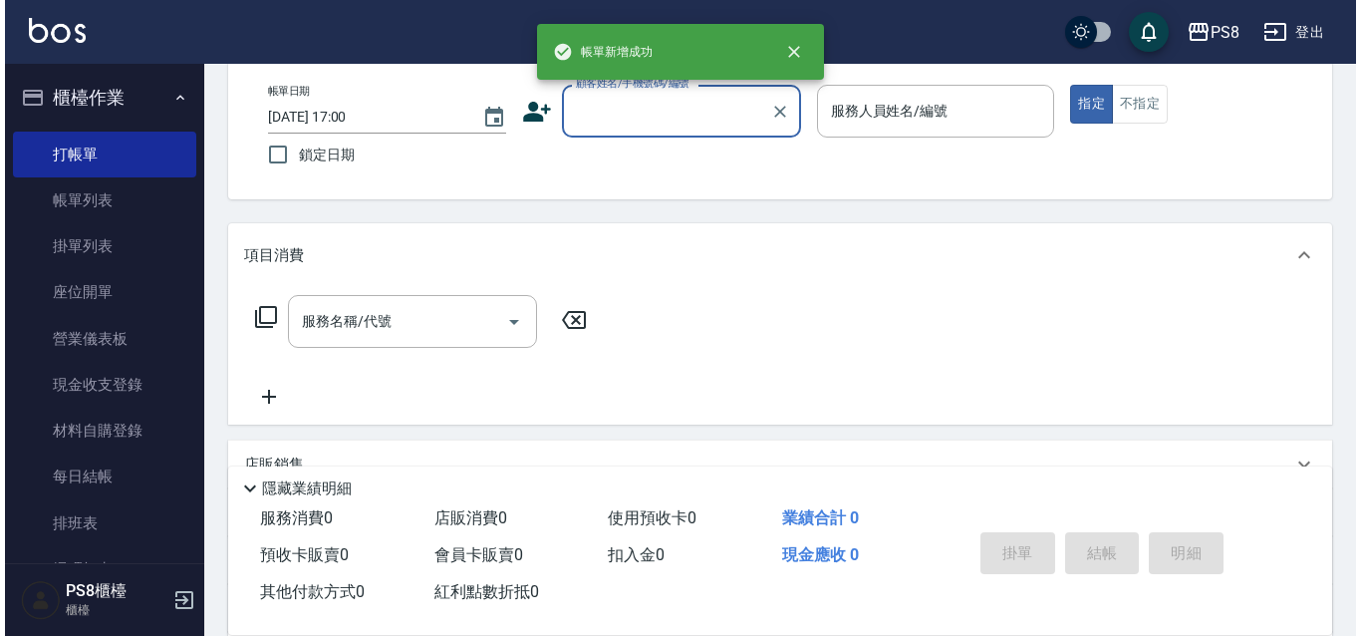
scroll to position [0, 0]
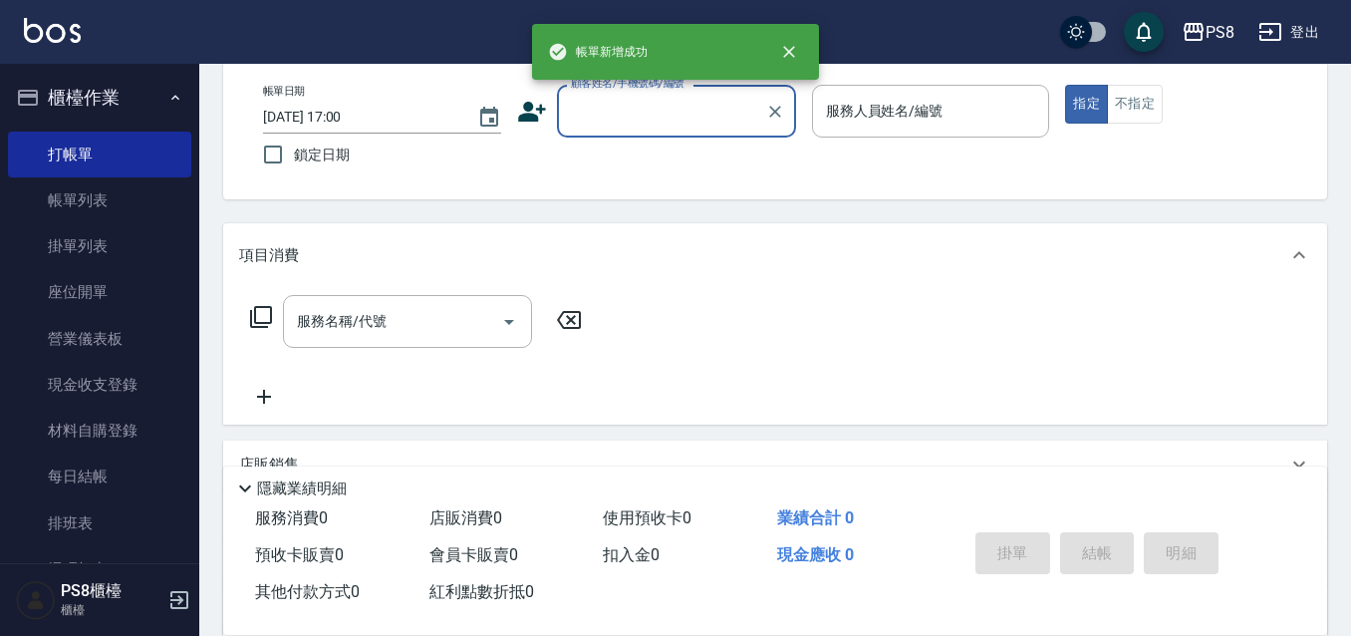
click at [654, 118] on input "顧客姓名/手機號碼/編號" at bounding box center [661, 111] width 191 height 35
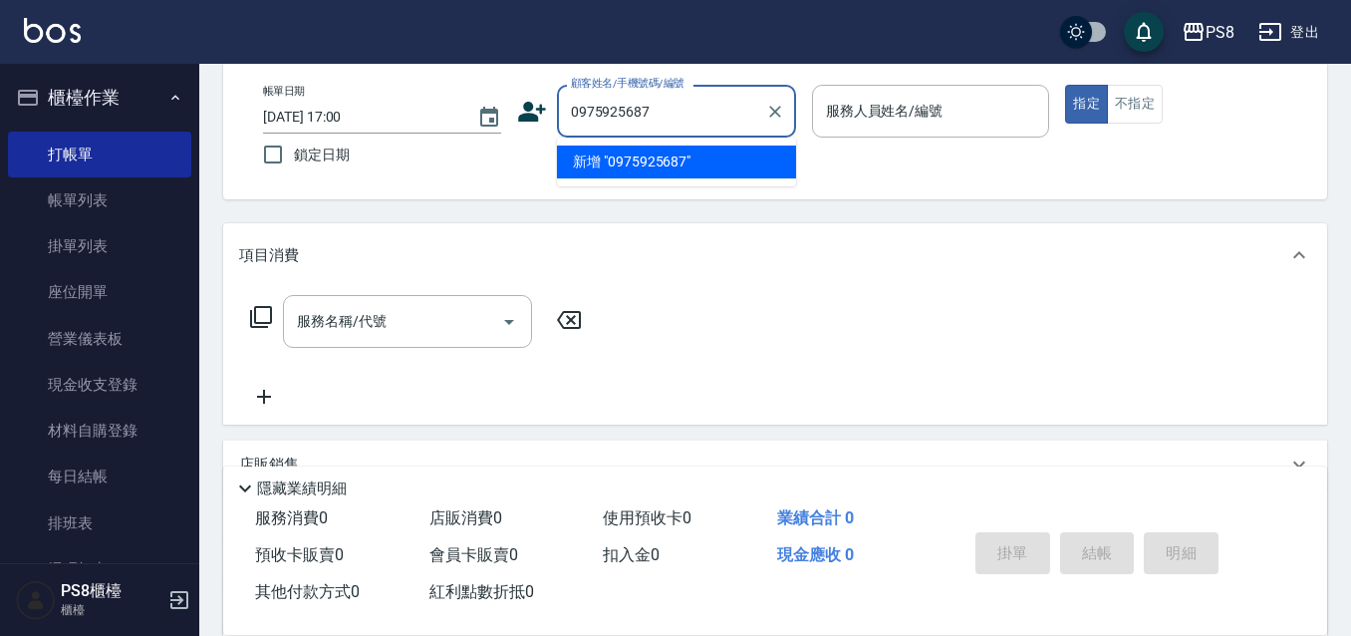
click at [615, 162] on li "新增 "0975925687"" at bounding box center [676, 161] width 239 height 33
type input "0975925687"
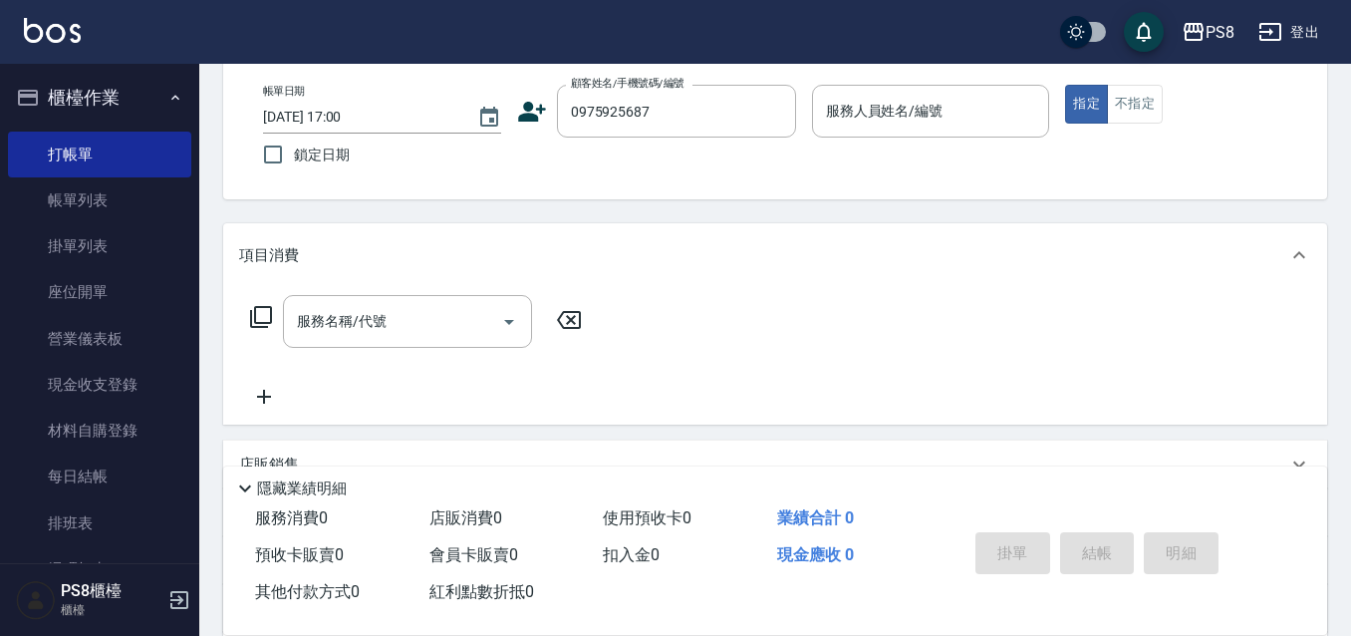
click at [536, 106] on icon at bounding box center [532, 112] width 30 height 30
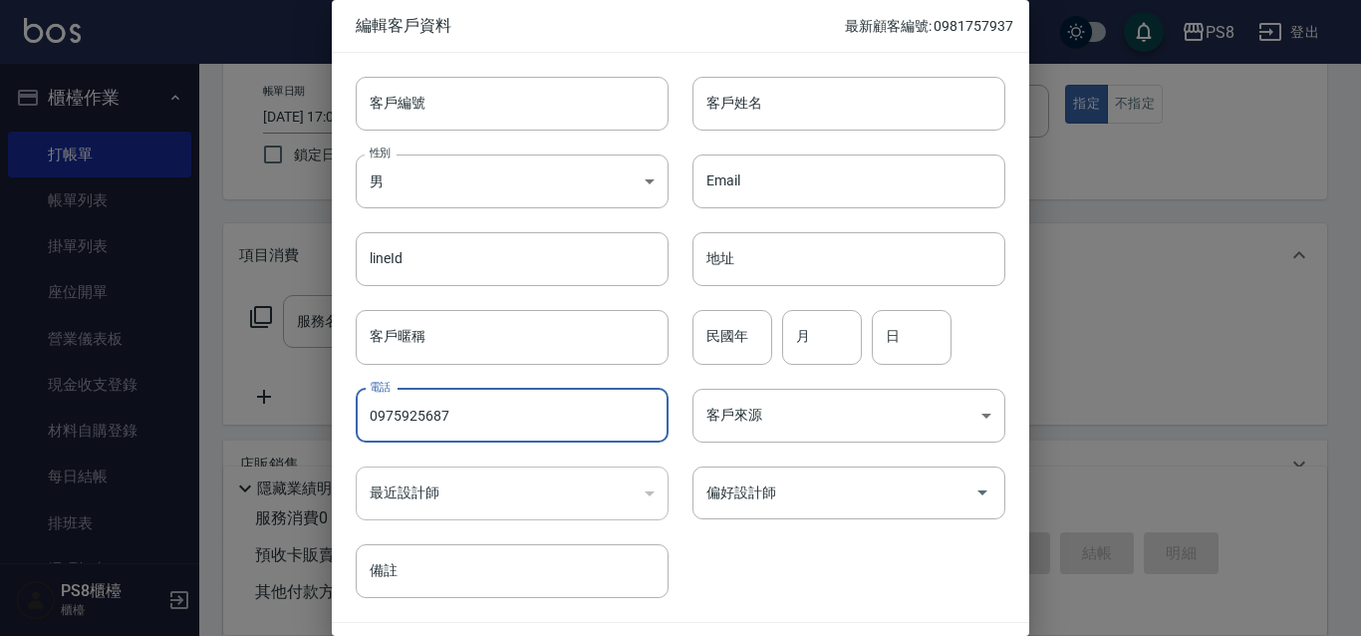
drag, startPoint x: 458, startPoint y: 414, endPoint x: 378, endPoint y: 403, distance: 81.4
click at [357, 396] on input "0975925687" at bounding box center [512, 415] width 313 height 54
click at [421, 97] on input "客戶編號" at bounding box center [512, 104] width 313 height 54
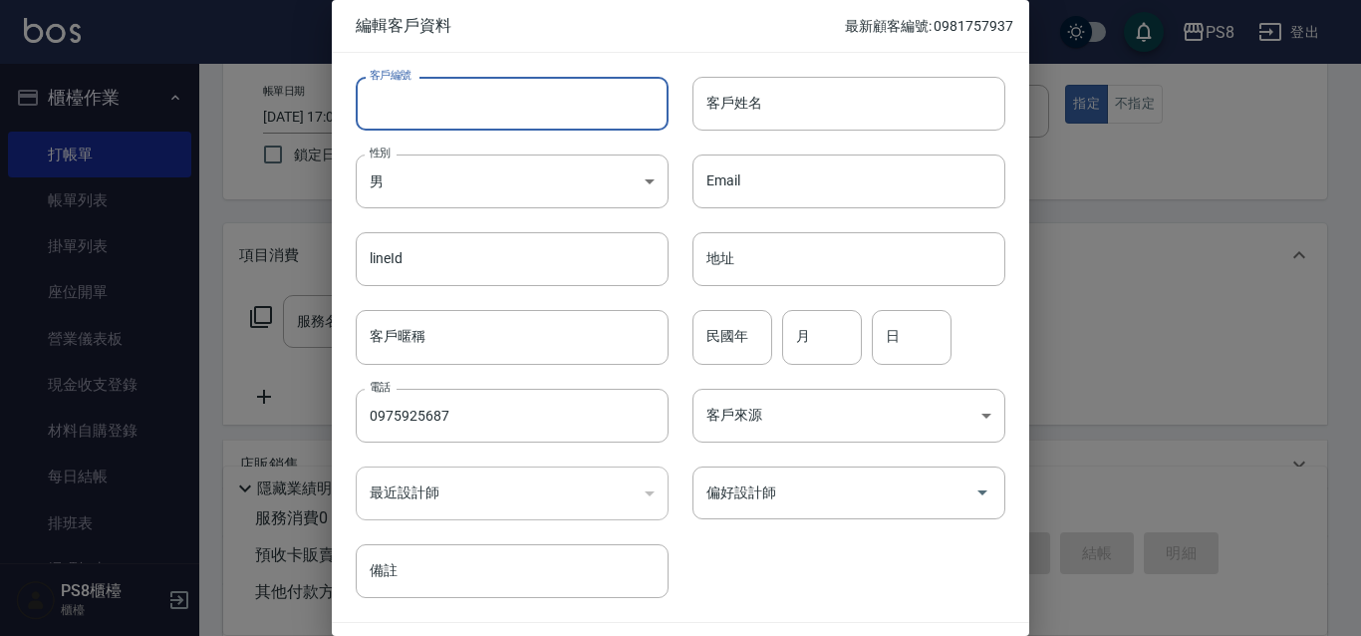
paste input "0975925687"
type input "0975925687"
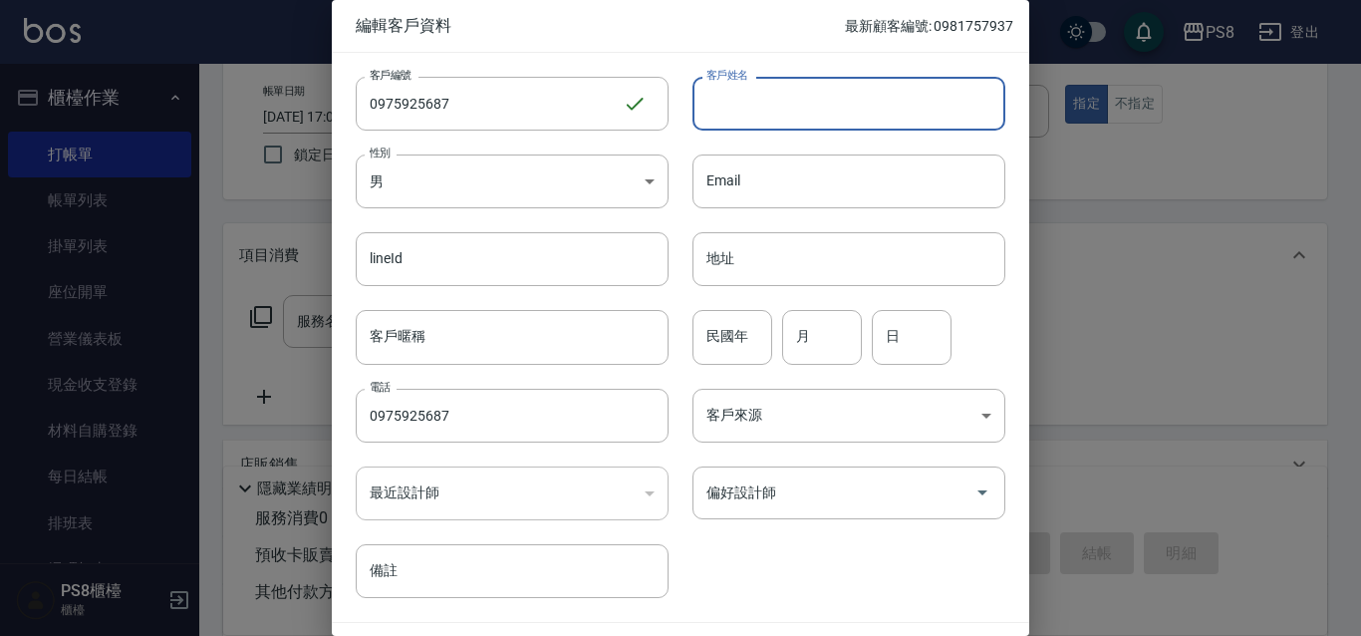
click at [747, 117] on input "客戶姓名" at bounding box center [848, 104] width 313 height 54
drag, startPoint x: 748, startPoint y: 117, endPoint x: 677, endPoint y: 68, distance: 85.9
click at [677, 69] on div "客戶姓名 陳祈垠 客戶姓名" at bounding box center [836, 92] width 337 height 78
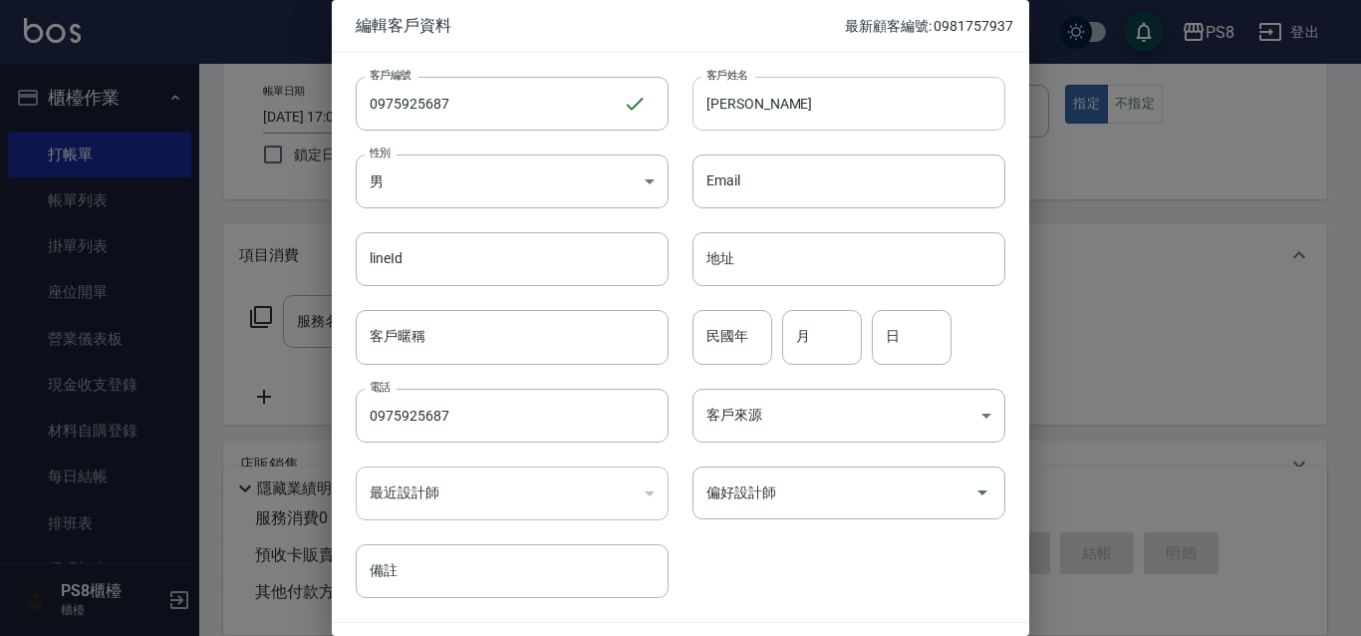
click at [761, 106] on input "陳祈垠" at bounding box center [848, 104] width 313 height 54
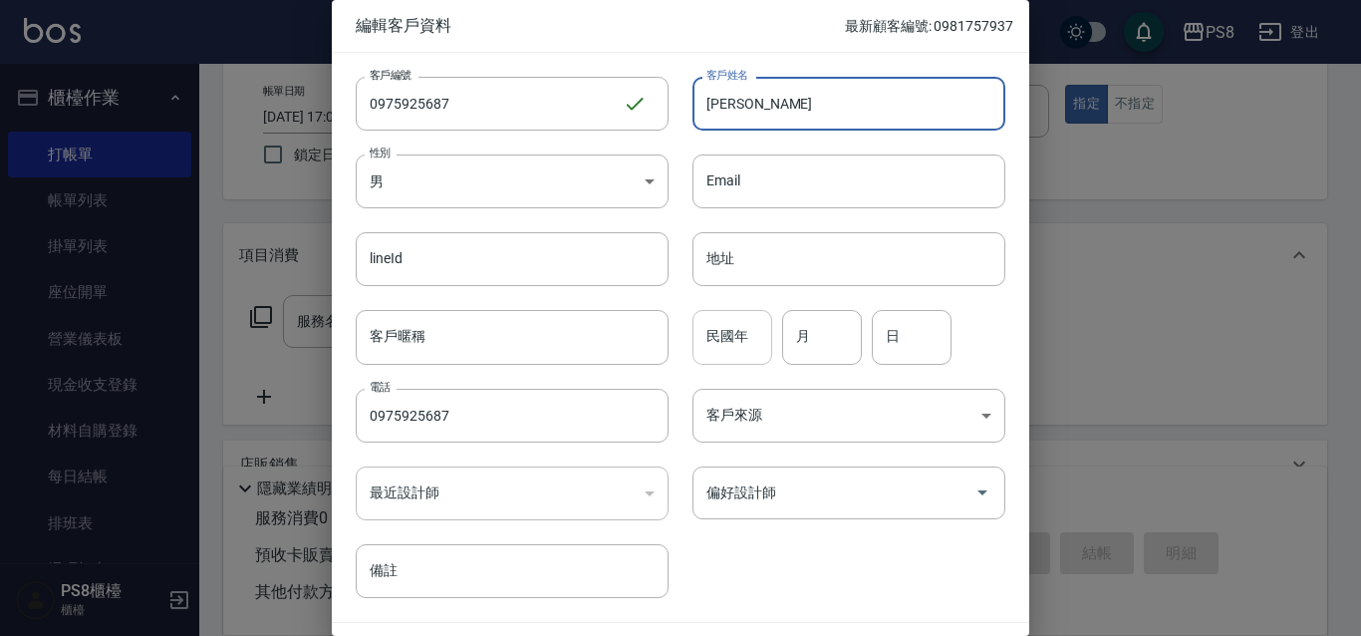
type input "陳祈穎"
click at [740, 333] on input "民國年" at bounding box center [732, 337] width 80 height 54
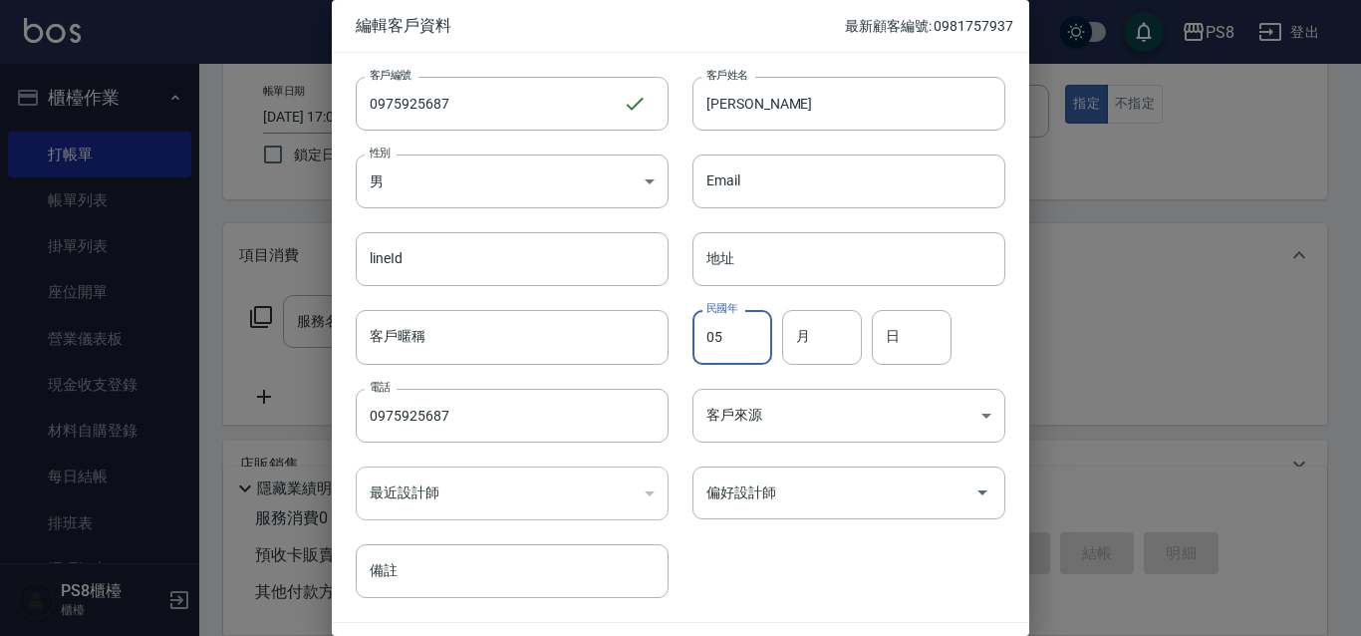
type input "0"
click at [790, 341] on input "月" at bounding box center [822, 337] width 80 height 54
type input "05"
type input "26"
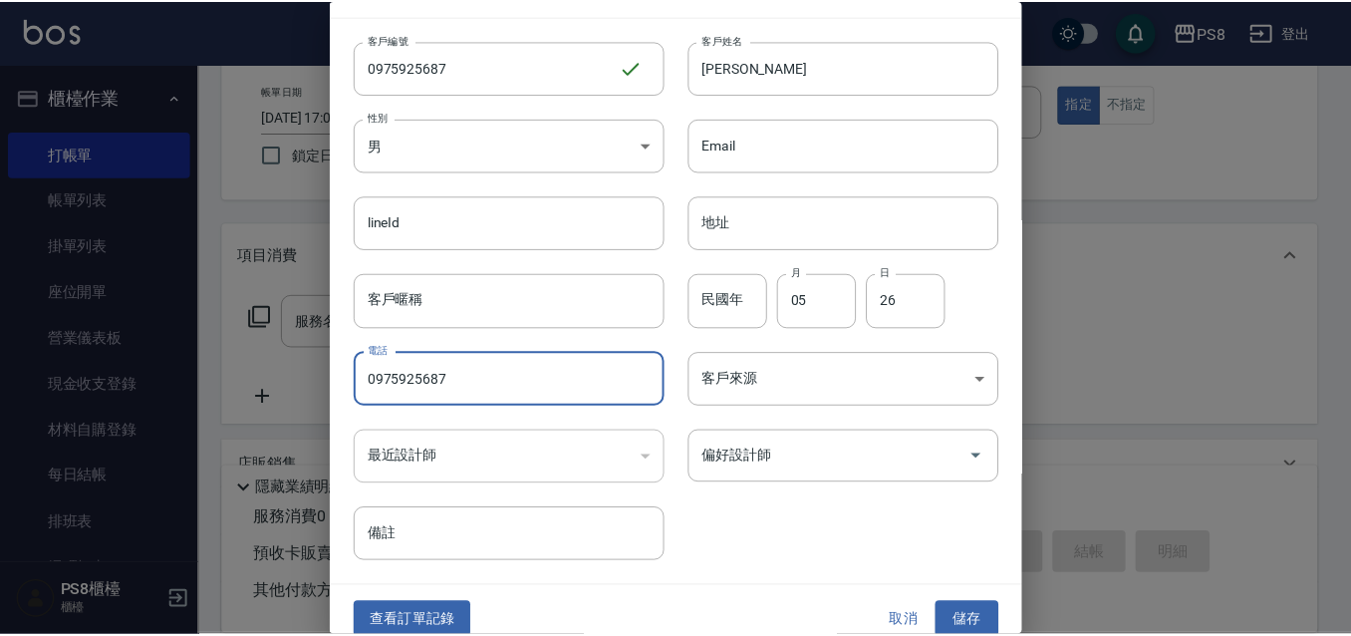
scroll to position [55, 0]
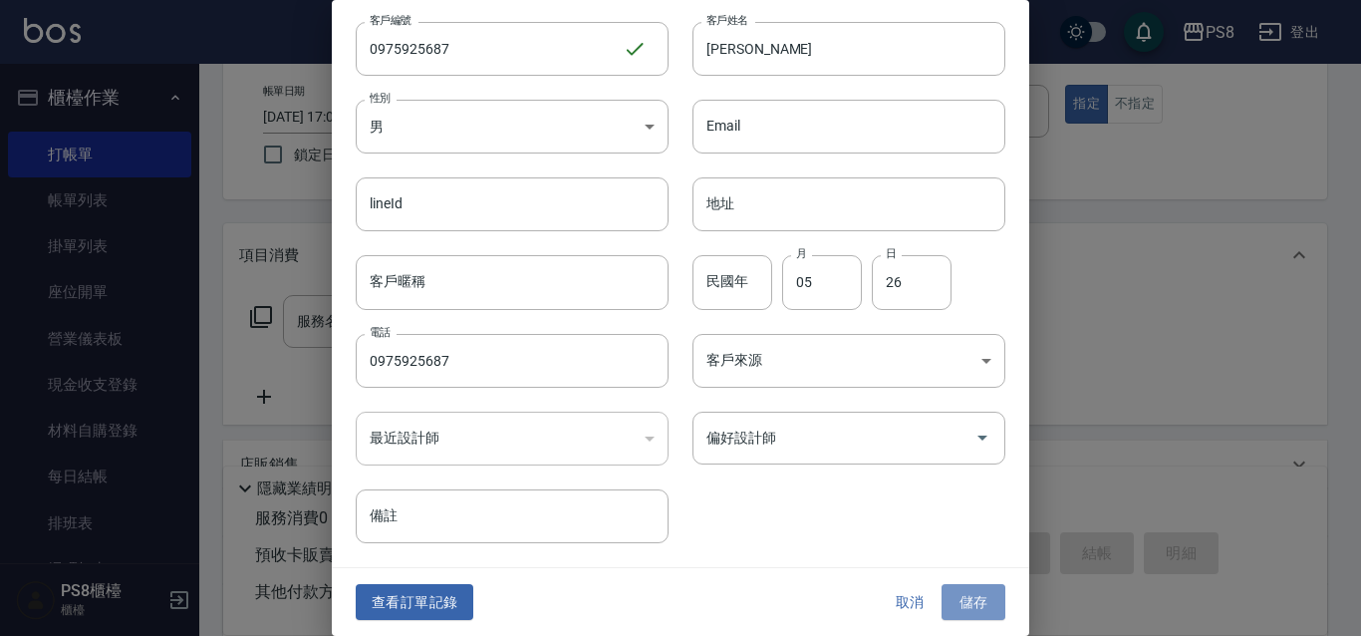
click at [969, 593] on button "儲存" at bounding box center [973, 602] width 64 height 37
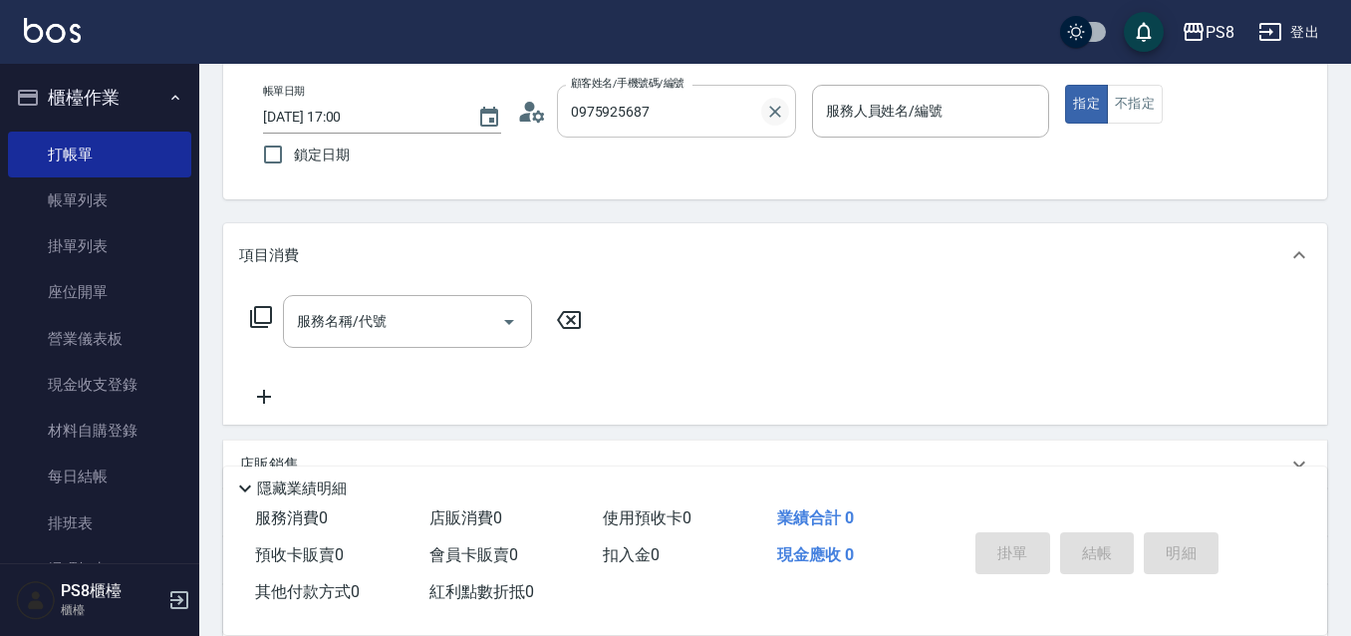
click at [780, 115] on icon "Clear" at bounding box center [775, 112] width 20 height 20
click at [726, 108] on input "顧客姓名/手機號碼/編號" at bounding box center [661, 111] width 191 height 35
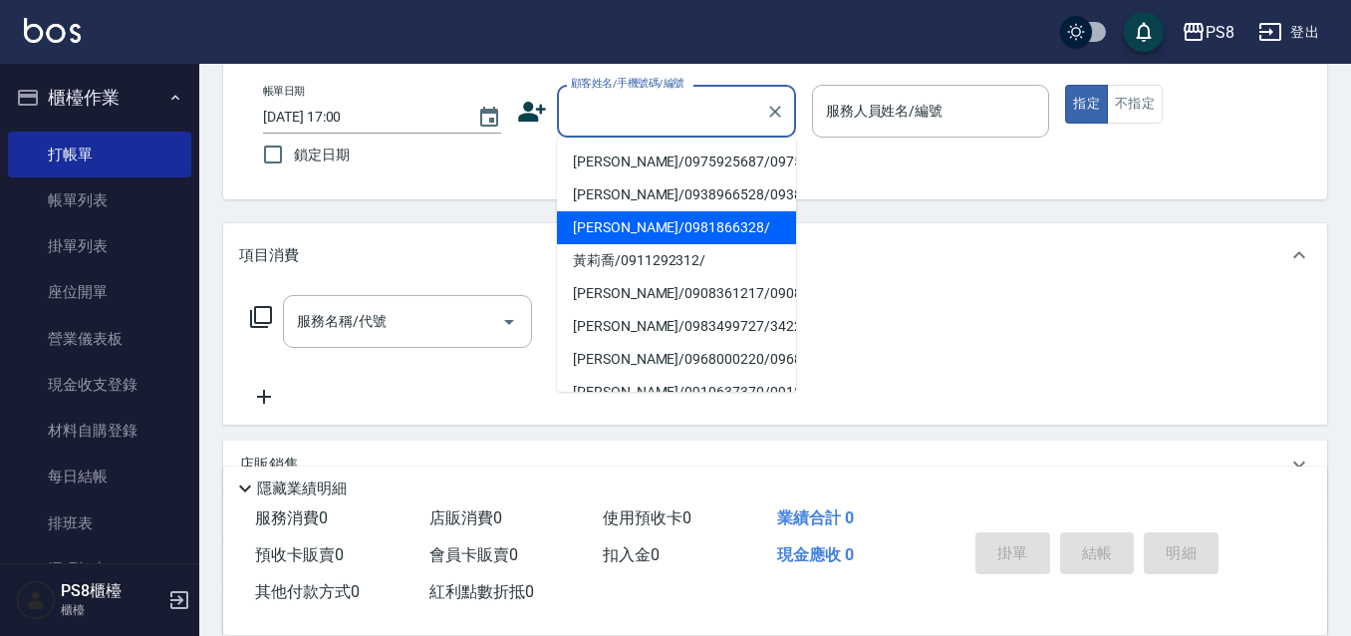
click at [692, 178] on li "陳祈穎/0975925687/0975925687" at bounding box center [676, 161] width 239 height 33
type input "陳祈穎/0975925687/0975925687"
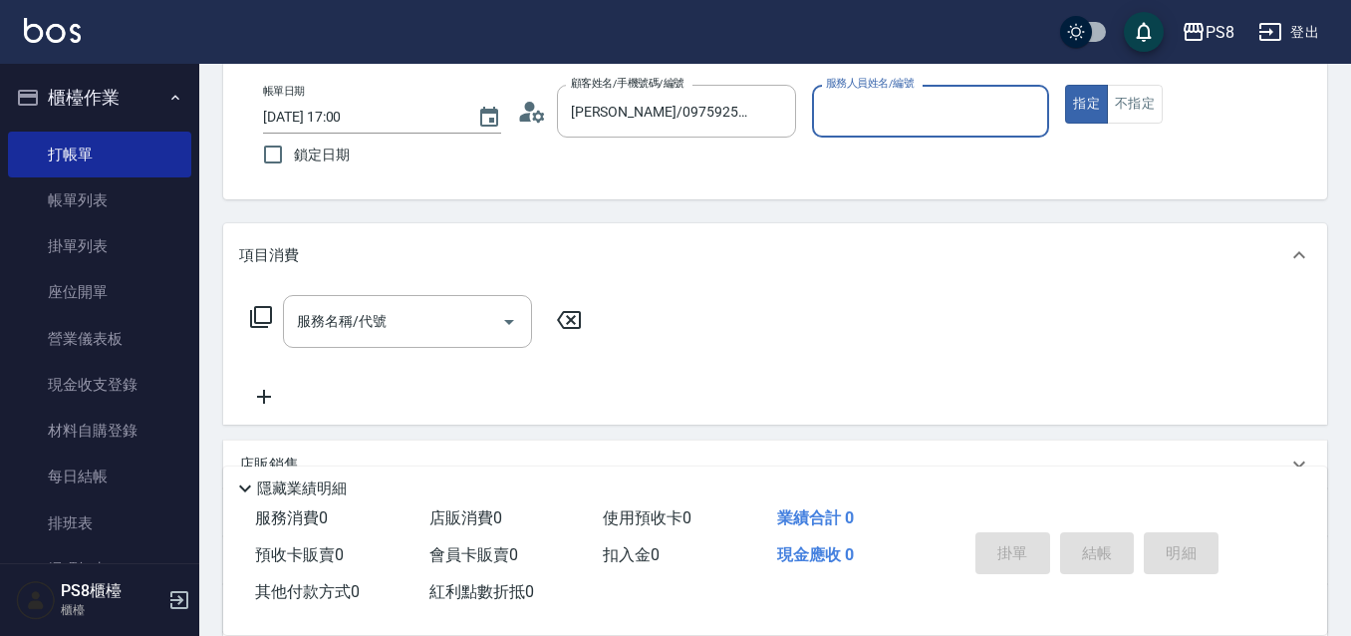
click at [844, 117] on input "服務人員姓名/編號" at bounding box center [931, 111] width 220 height 35
type input "佳亭-8"
type button "true"
click at [282, 357] on div "服務名稱/代號 服務名稱/代號" at bounding box center [416, 352] width 355 height 114
click at [312, 335] on input "服務名稱/代號" at bounding box center [392, 321] width 201 height 35
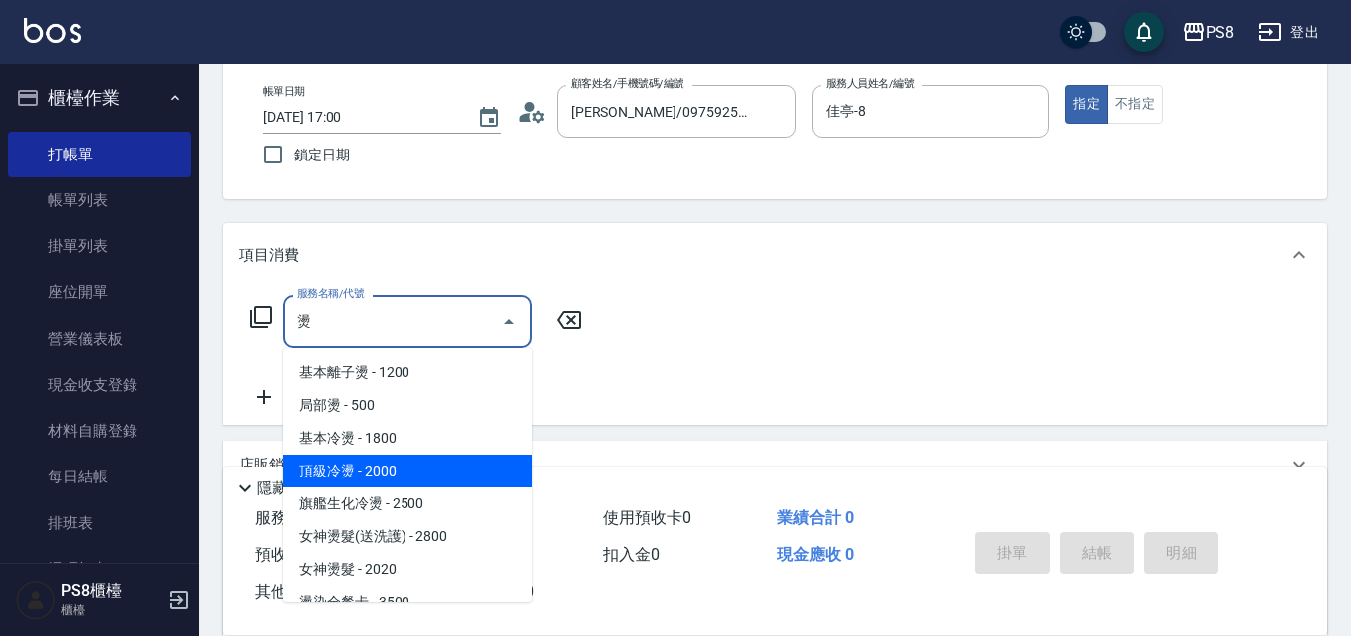
click at [435, 466] on span "頂級冷燙 - 2000" at bounding box center [407, 470] width 249 height 33
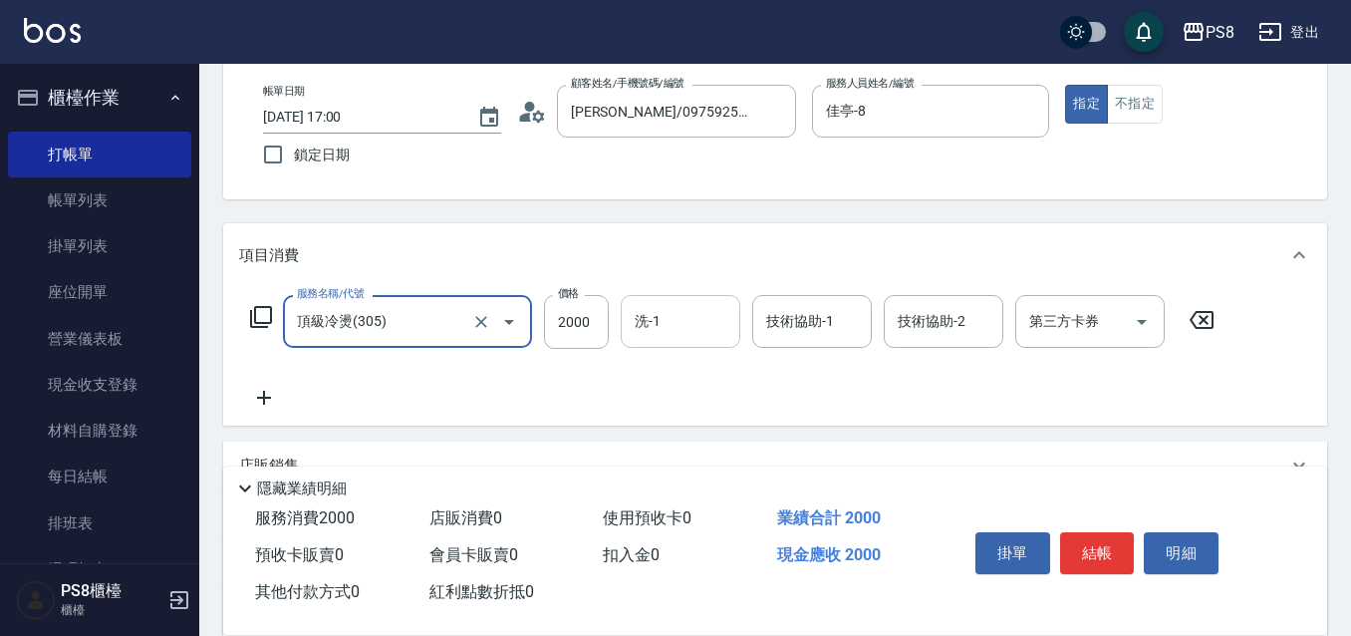
type input "頂級冷燙(305)"
click at [691, 322] on input "洗-1" at bounding box center [681, 321] width 102 height 35
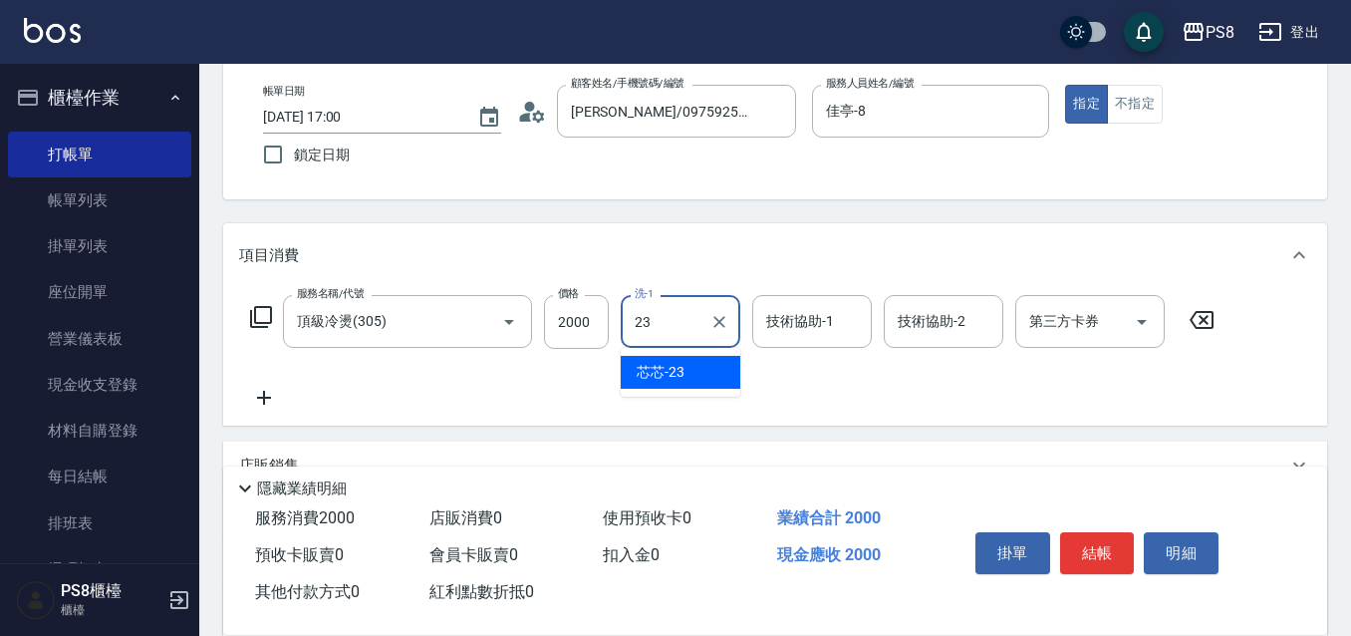
type input "芯芯-23"
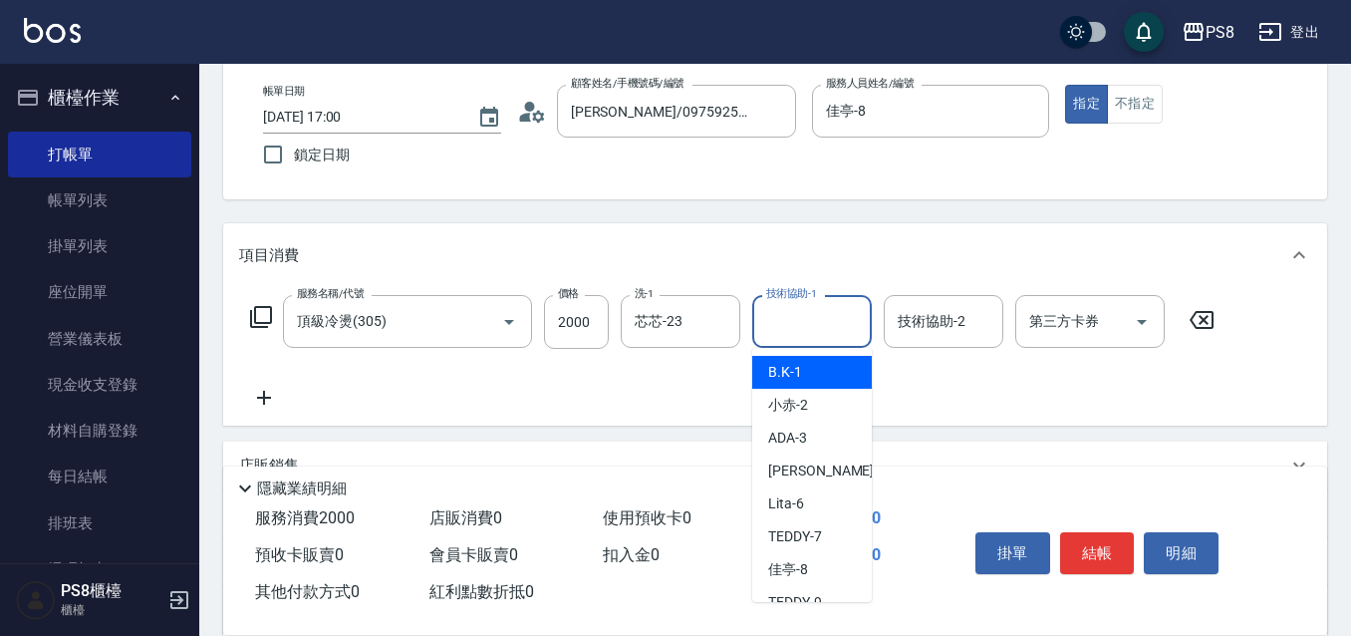
click at [775, 328] on input "技術協助-1" at bounding box center [812, 321] width 102 height 35
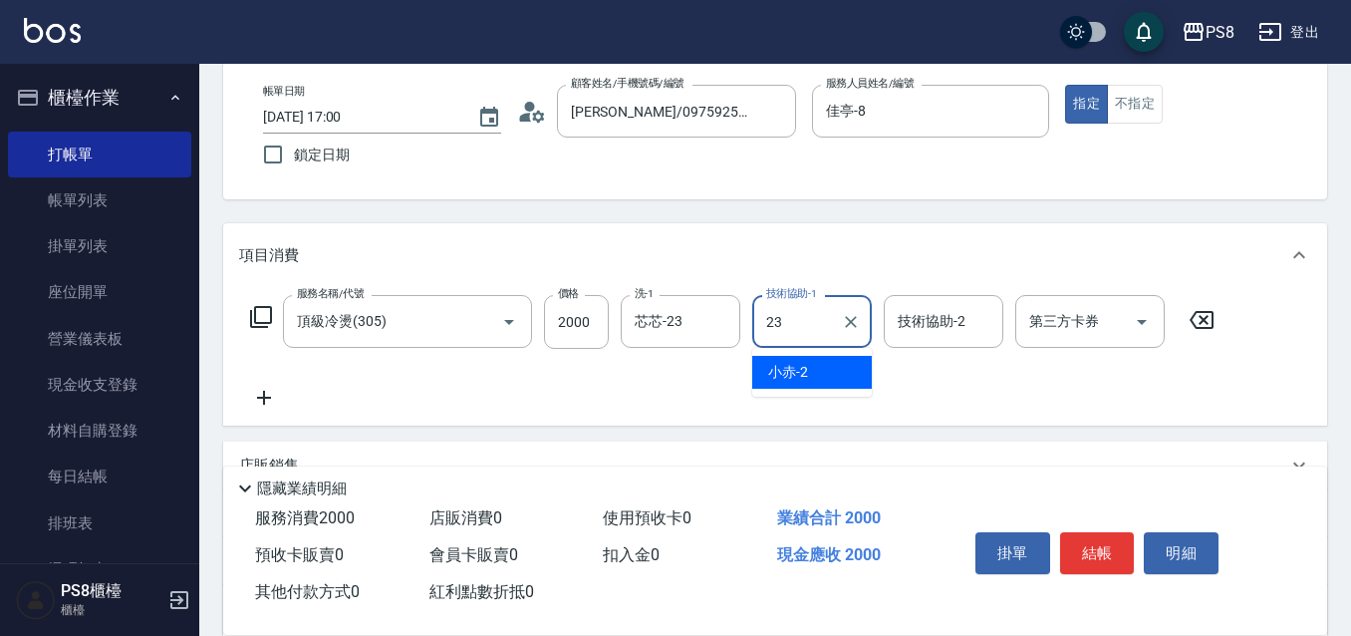
type input "芯芯-23"
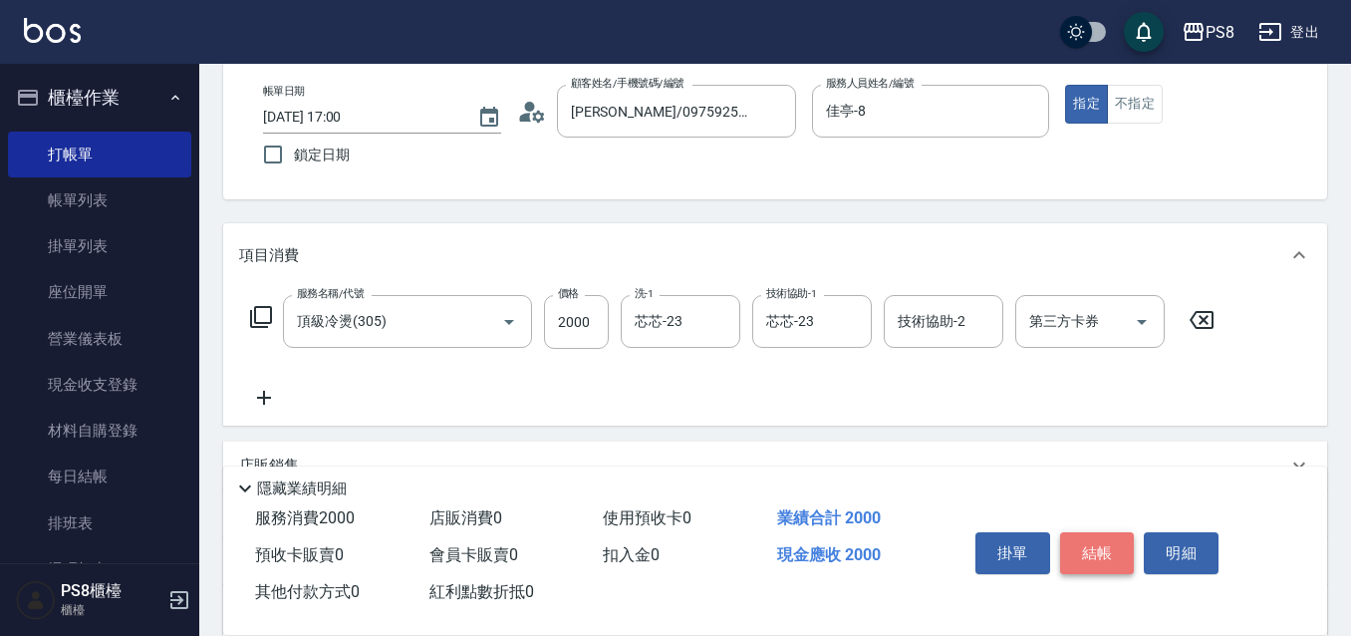
click at [1097, 540] on button "結帳" at bounding box center [1097, 553] width 75 height 42
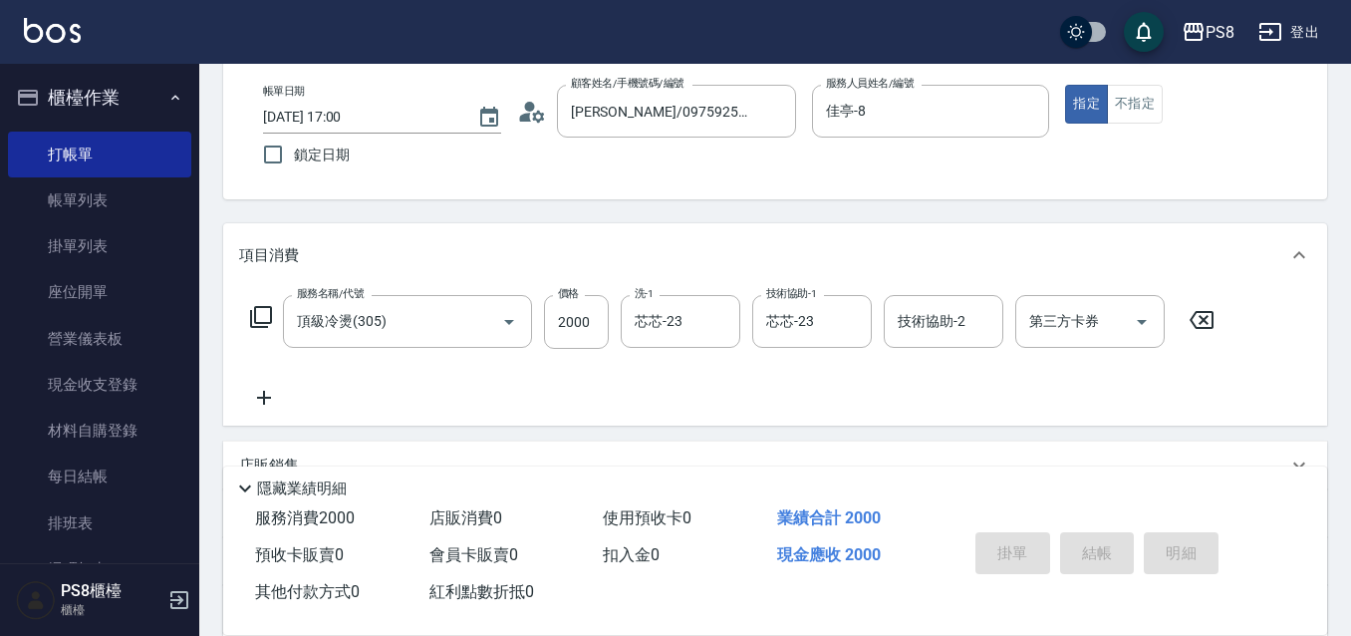
type input "2025/08/11 17:03"
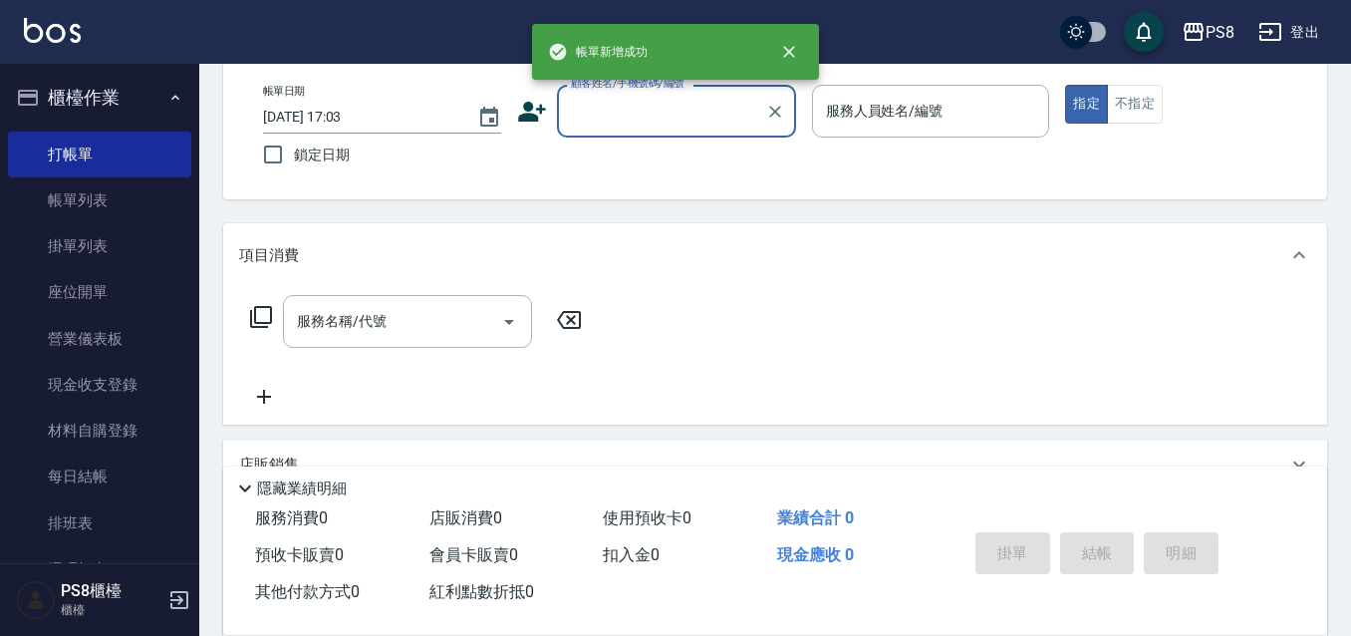
scroll to position [0, 0]
click at [611, 118] on input "顧客姓名/手機號碼/編號" at bounding box center [661, 111] width 191 height 35
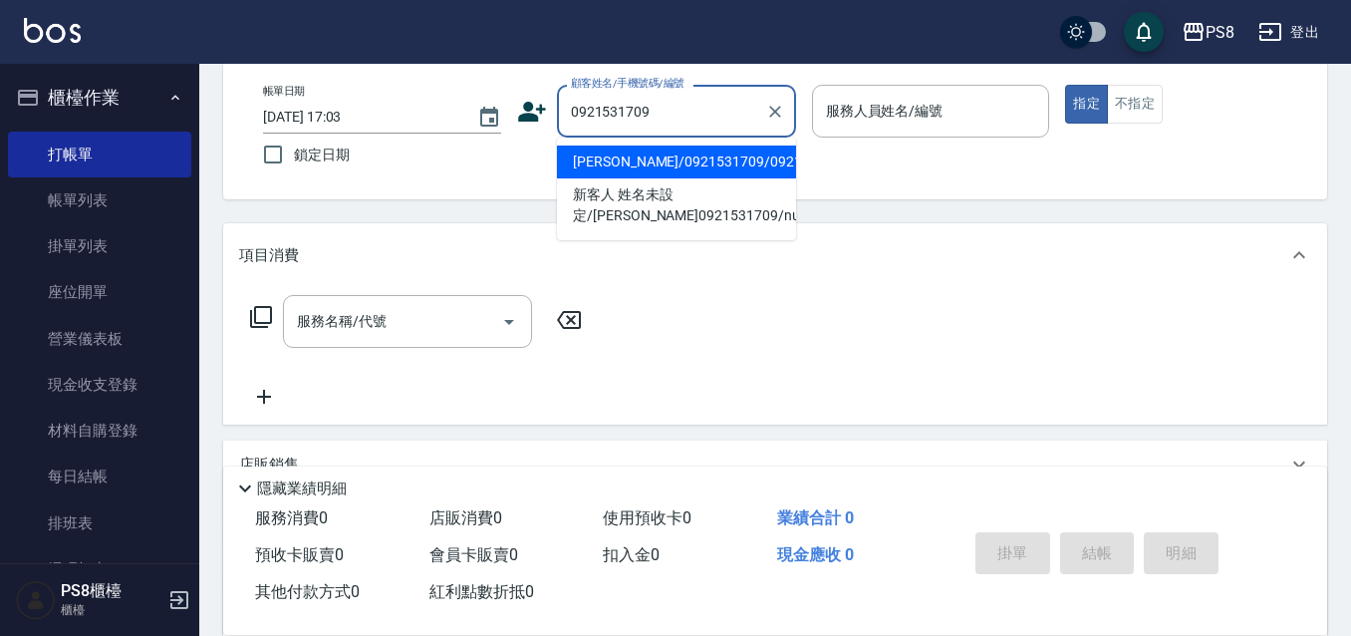
click at [639, 168] on li "王唐威/0921531709/0921531709" at bounding box center [676, 161] width 239 height 33
type input "王唐威/0921531709/0921531709"
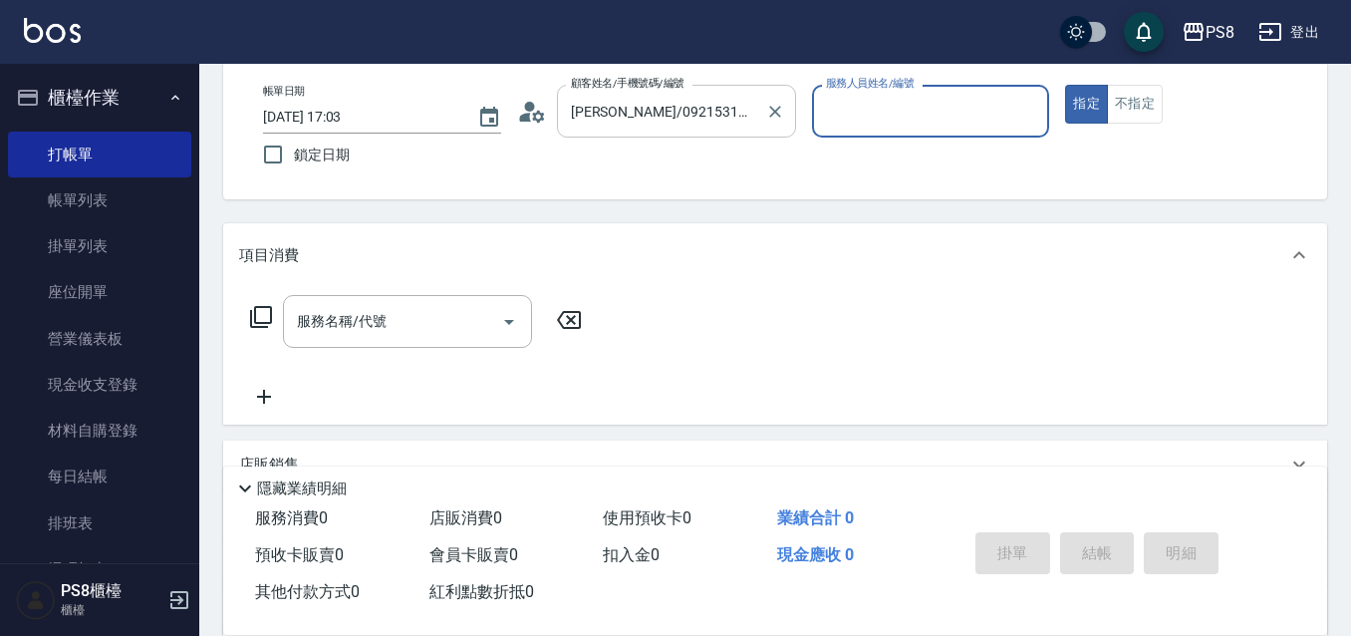
type input "佳亭-8"
click at [413, 312] on input "服務名稱/代號" at bounding box center [392, 321] width 201 height 35
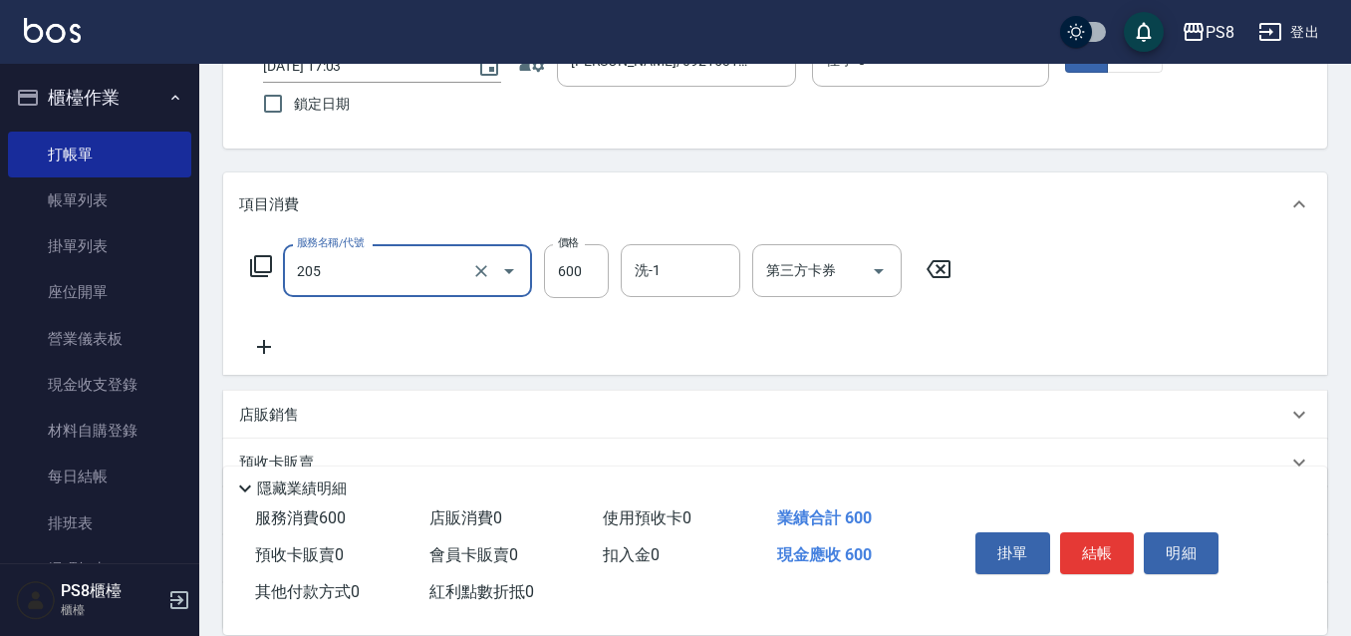
scroll to position [199, 0]
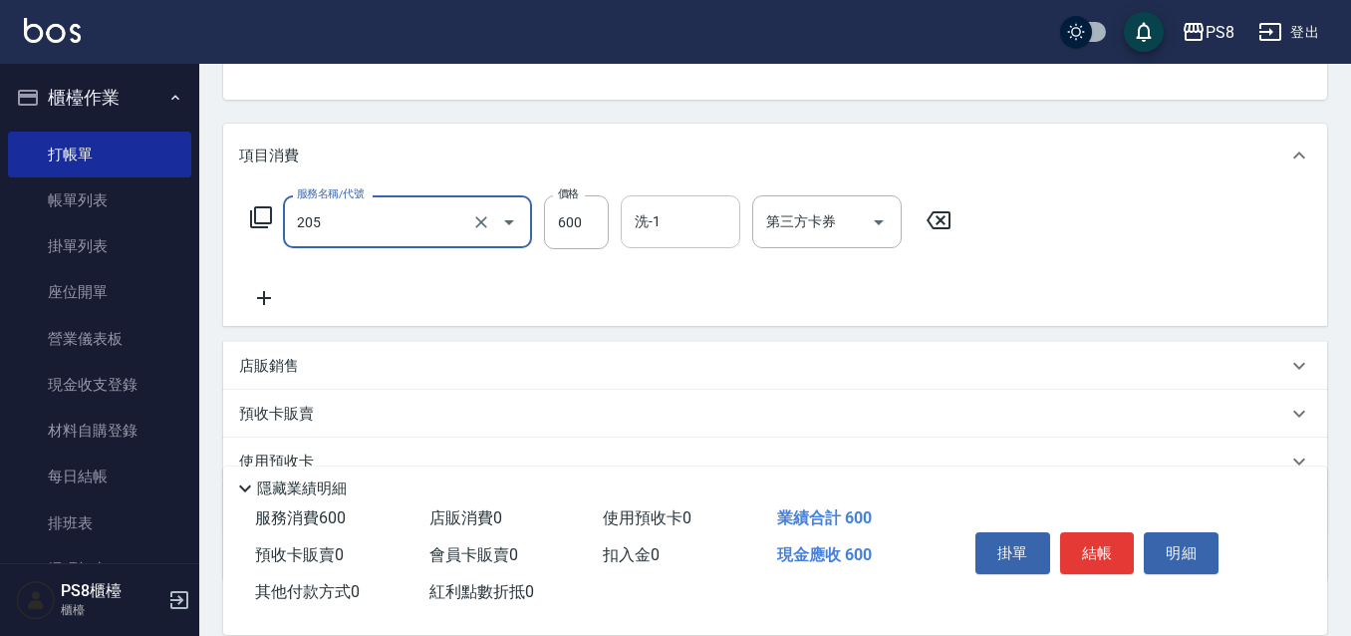
type input "A級洗剪600(205)"
click at [708, 217] on input "洗-1" at bounding box center [681, 221] width 102 height 35
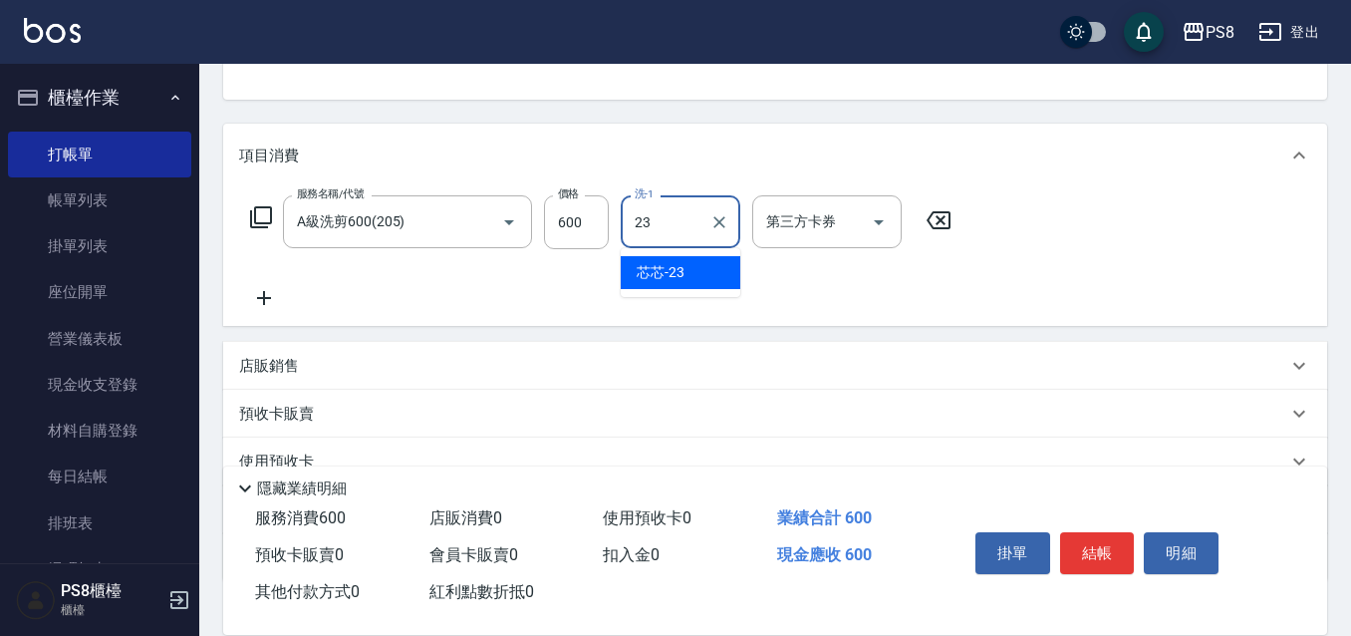
type input "芯芯-23"
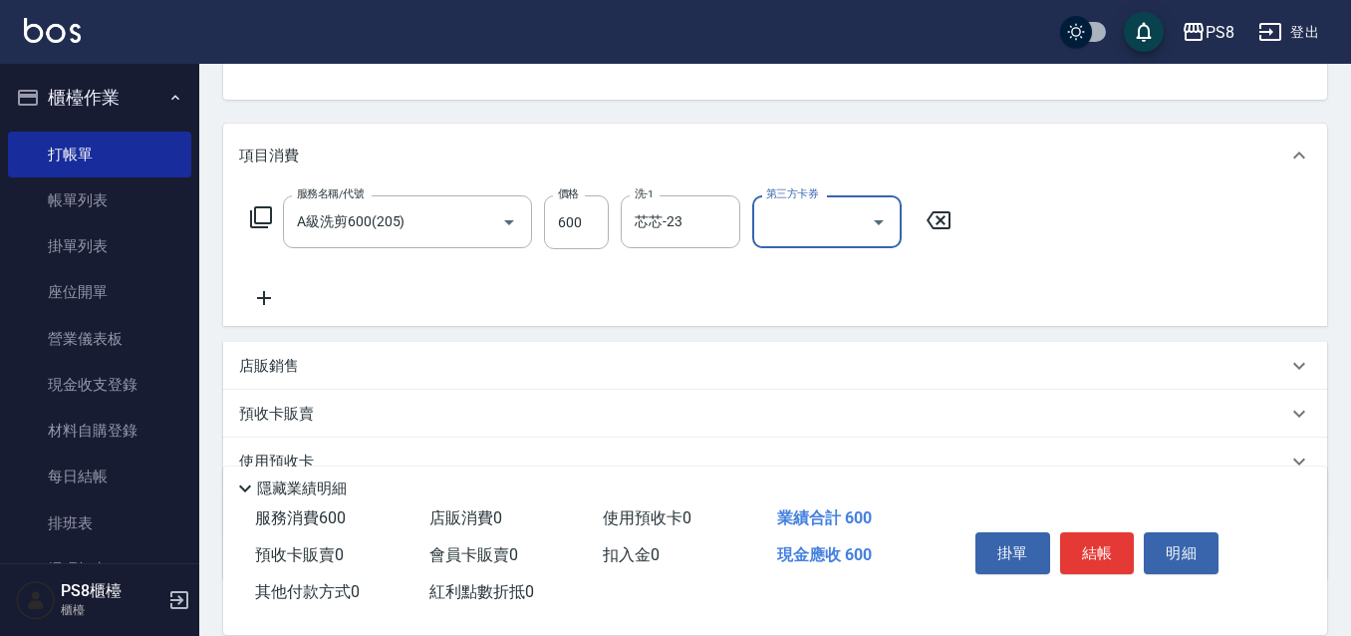
click at [262, 299] on icon at bounding box center [264, 298] width 14 height 14
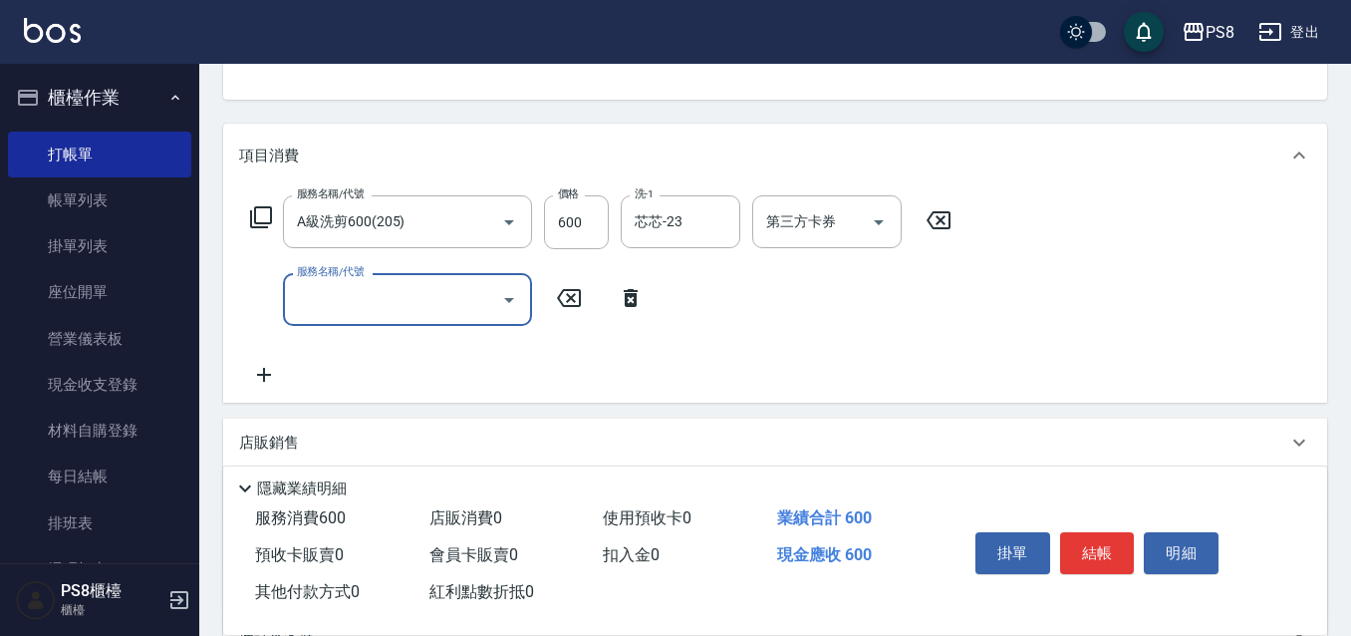
click at [307, 302] on input "服務名稱/代號" at bounding box center [392, 299] width 201 height 35
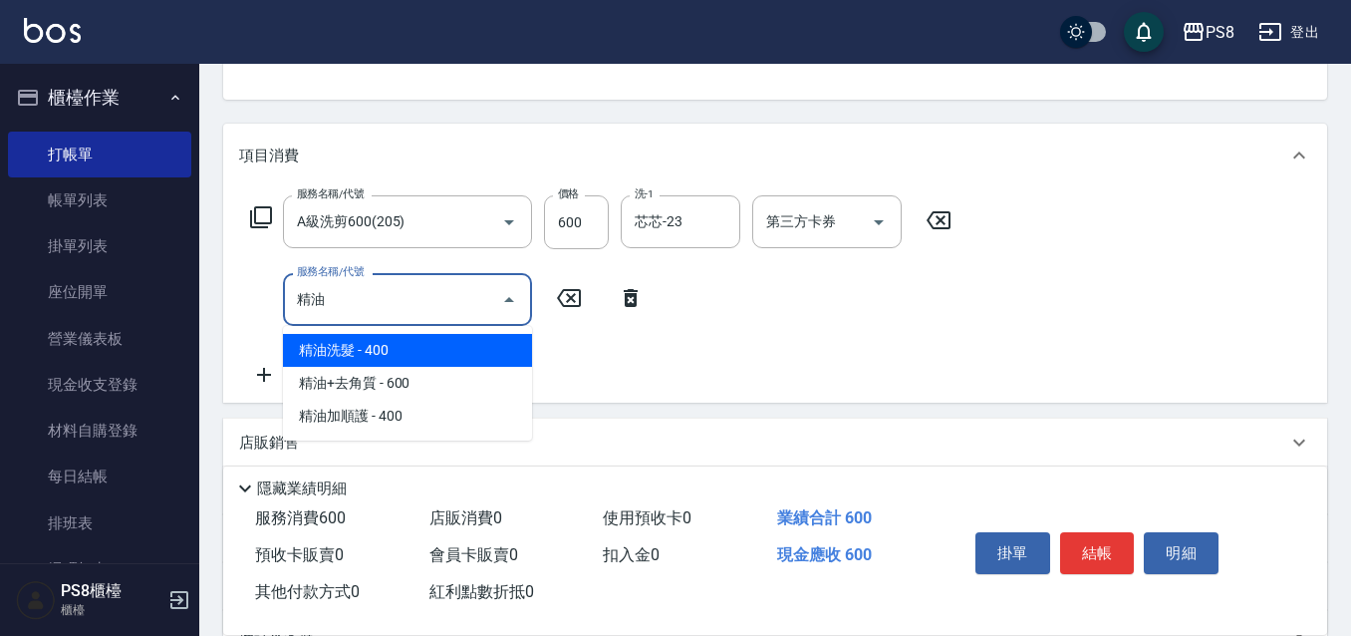
click at [341, 344] on span "精油洗髮 - 400" at bounding box center [407, 350] width 249 height 33
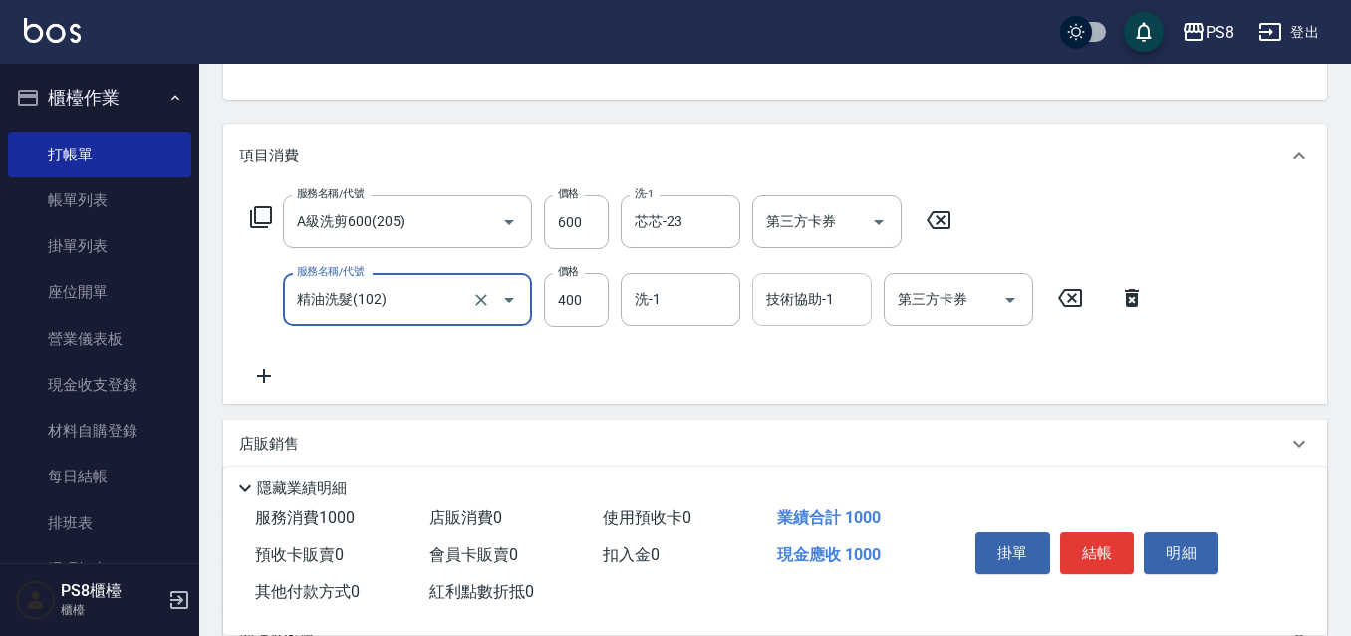
type input "精油洗髮(102)"
click at [772, 304] on div "技術協助-1 技術協助-1" at bounding box center [812, 299] width 120 height 53
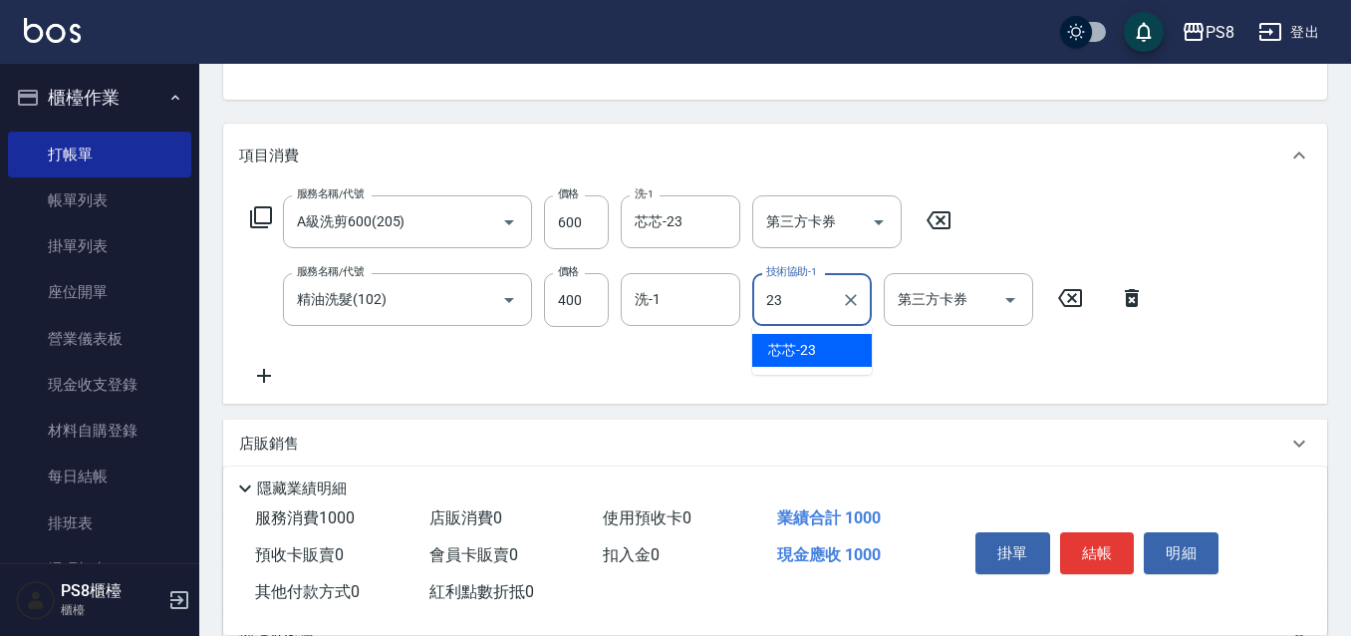
type input "芯芯-23"
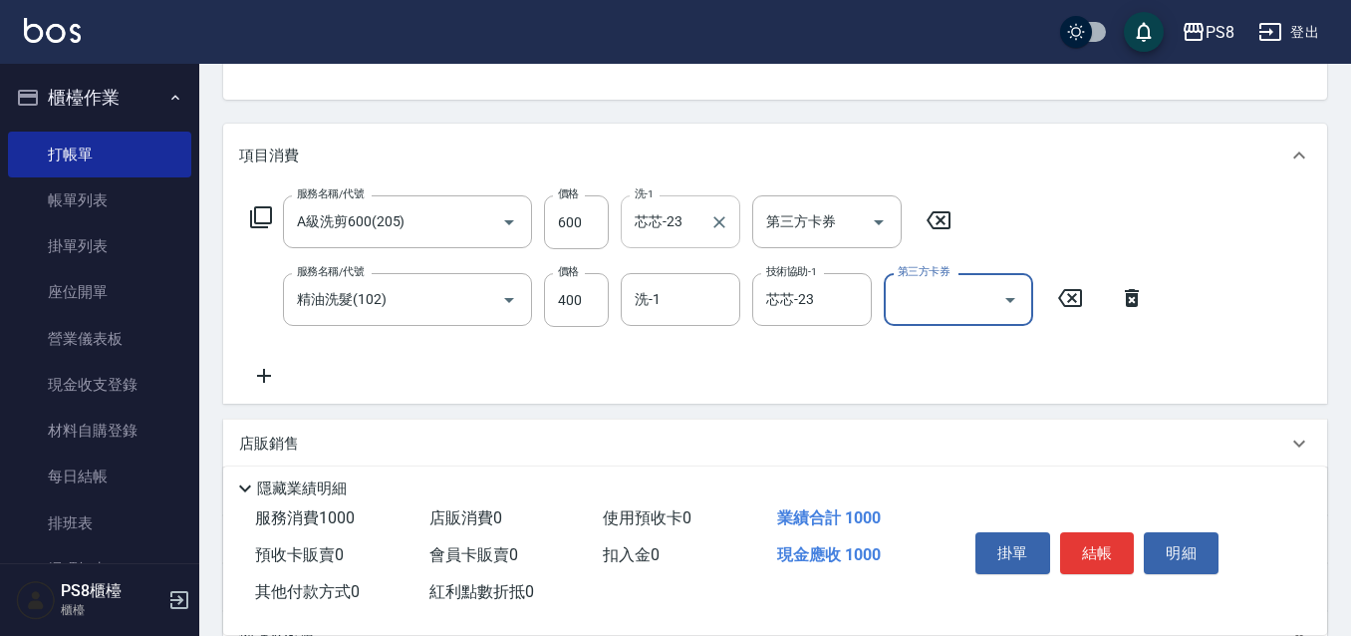
click at [623, 224] on div "芯芯-23 洗-1" at bounding box center [681, 221] width 120 height 53
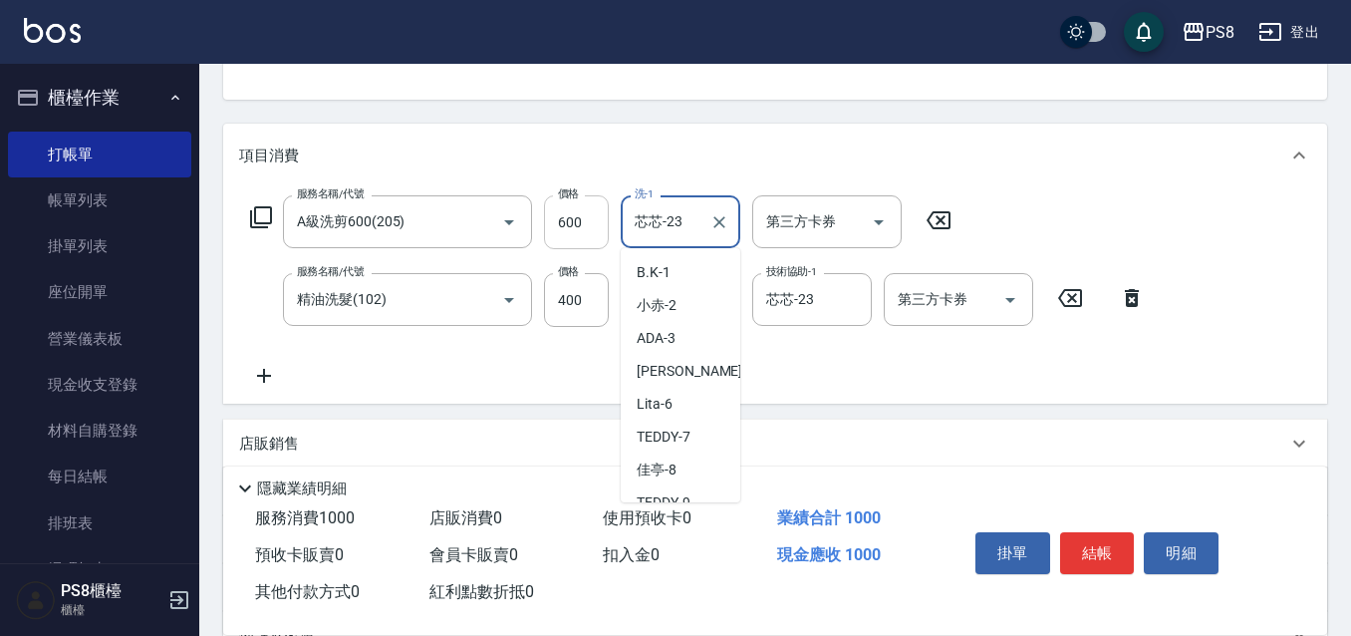
scroll to position [346, 0]
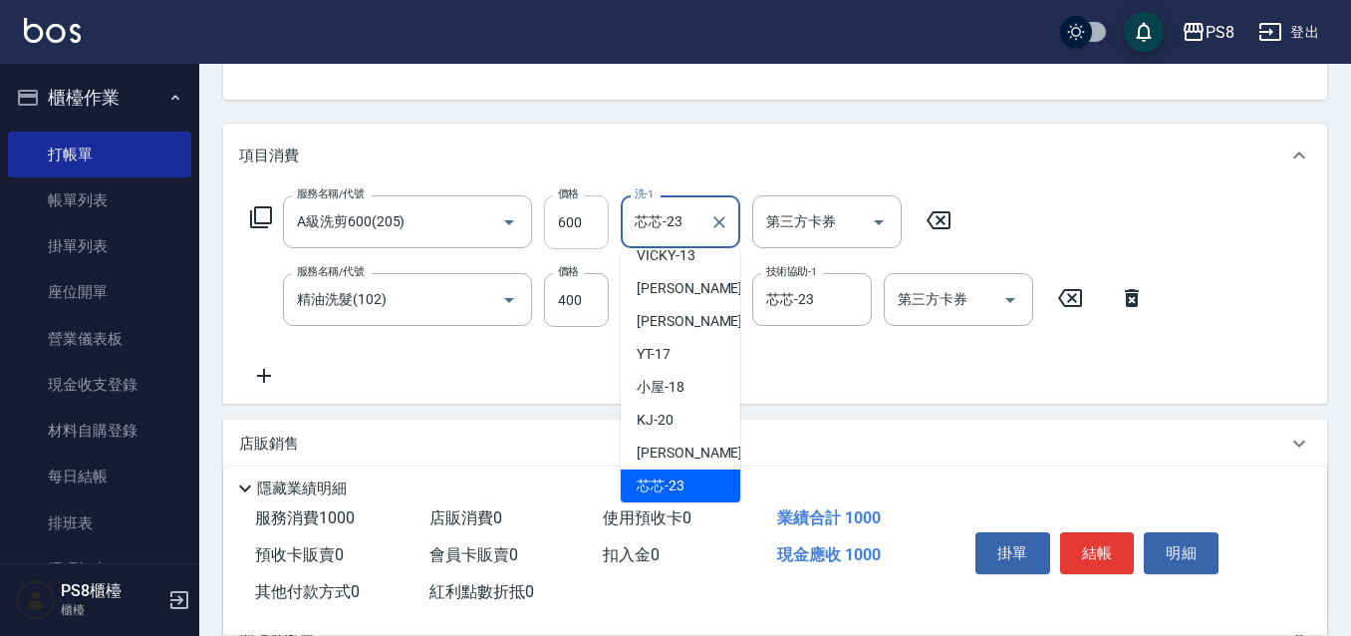
click at [598, 224] on input "600" at bounding box center [576, 222] width 65 height 54
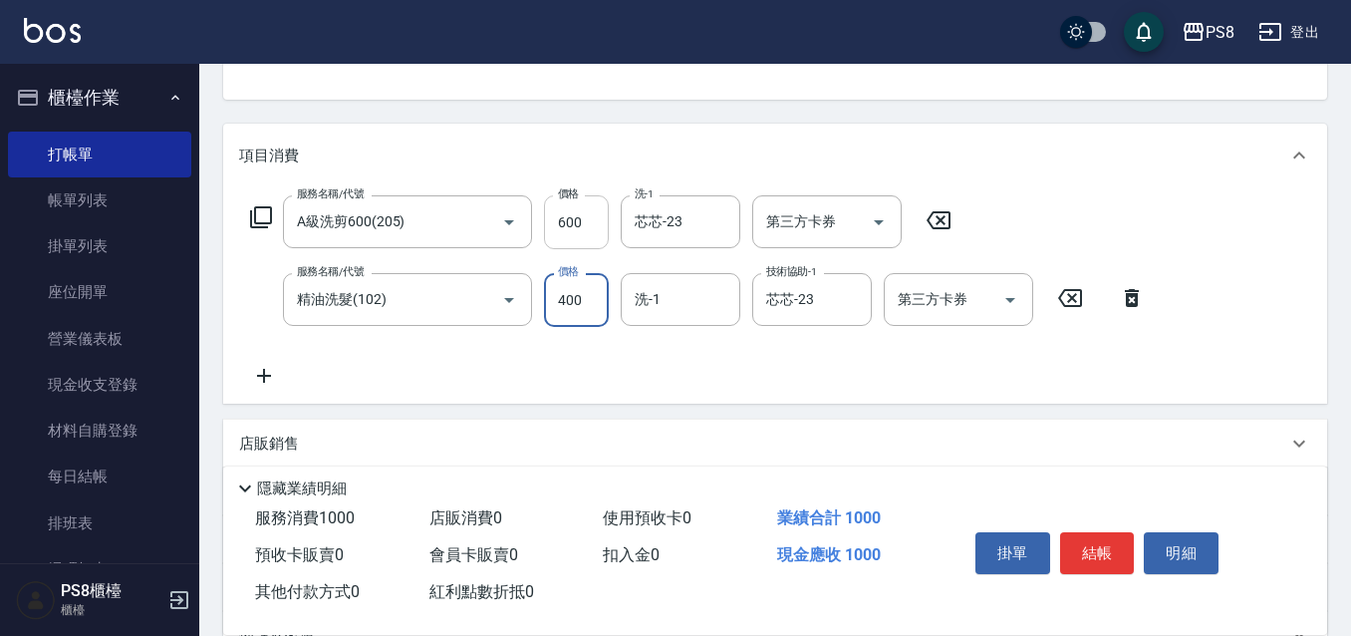
click at [598, 224] on input "600" at bounding box center [576, 222] width 65 height 54
type input "450"
click at [1084, 549] on button "結帳" at bounding box center [1097, 553] width 75 height 42
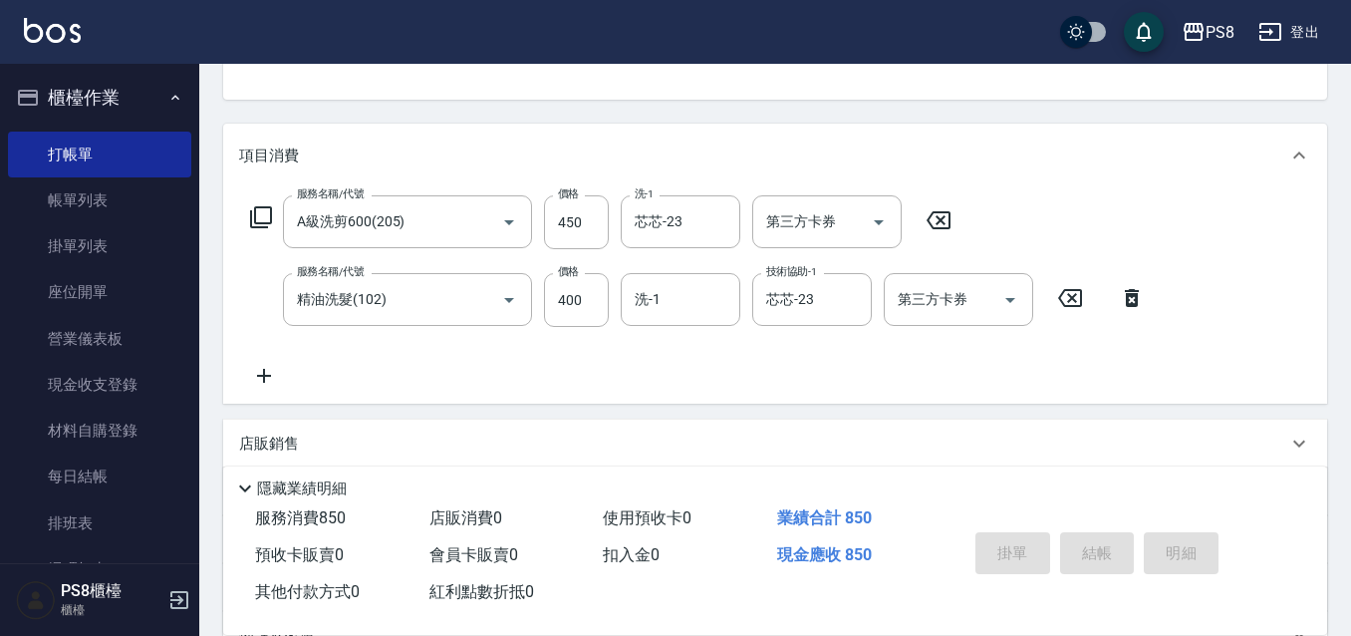
type input "2025/08/11 17:04"
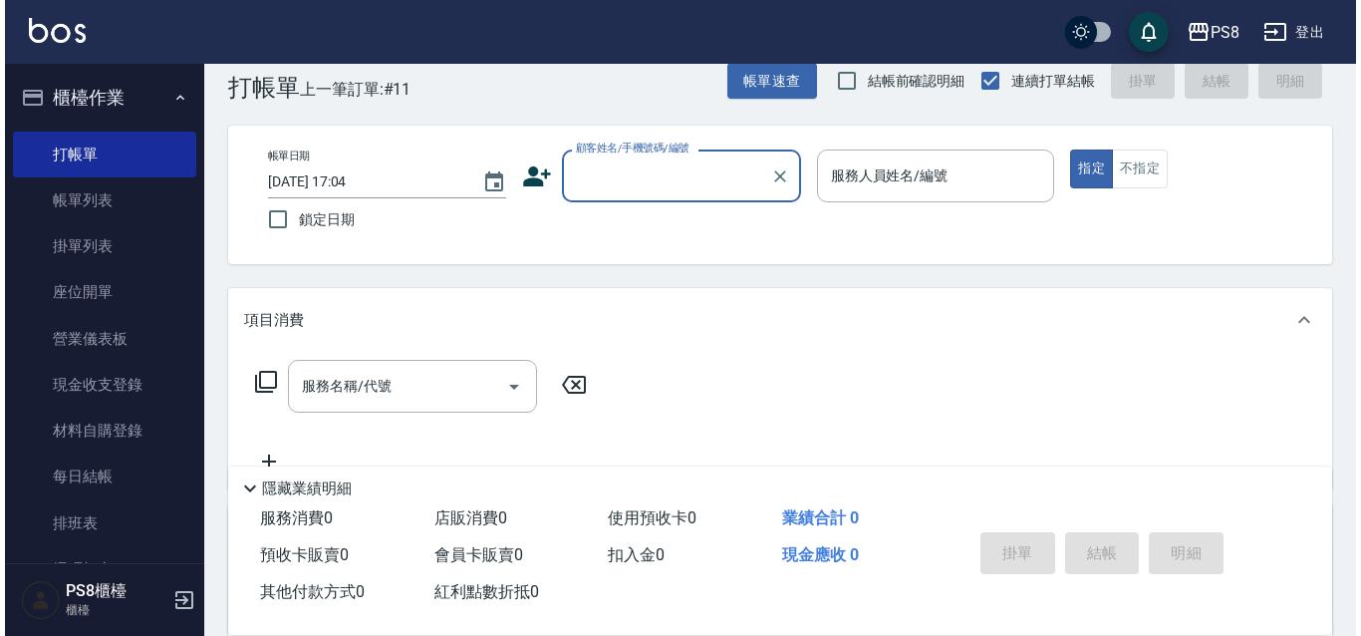
scroll to position [0, 0]
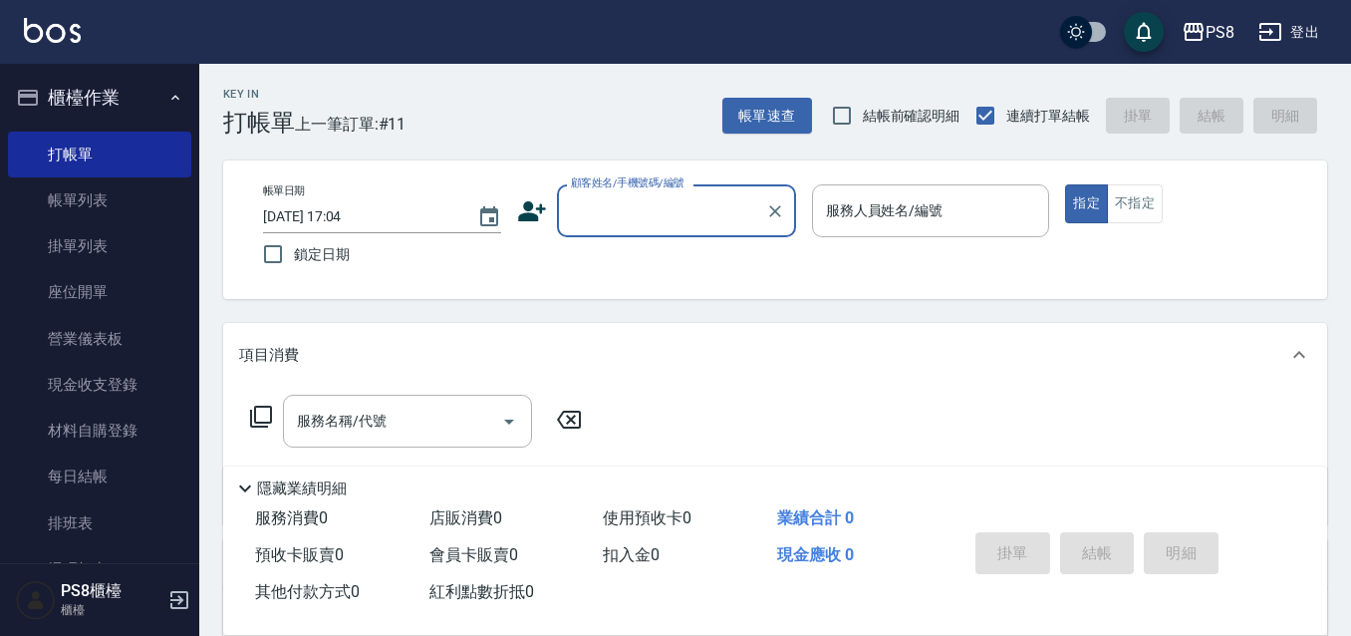
click at [519, 201] on icon at bounding box center [532, 211] width 30 height 30
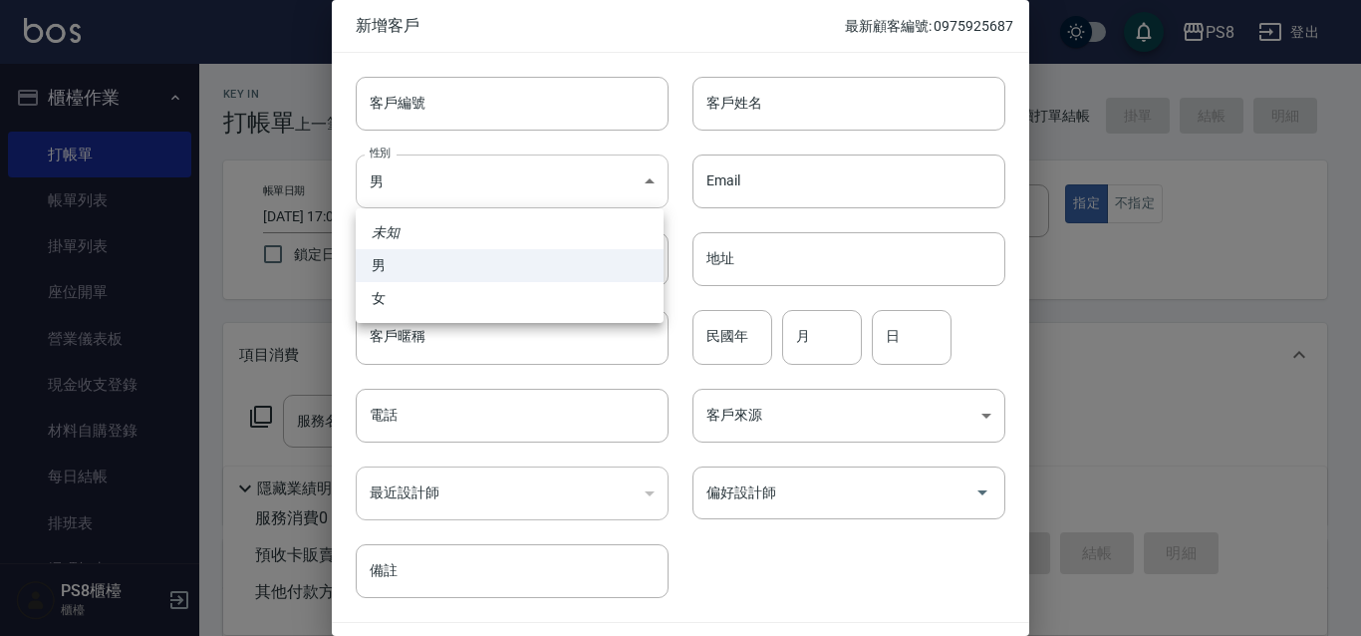
click at [629, 162] on body "PS8 登出 櫃檯作業 打帳單 帳單列表 掛單列表 座位開單 營業儀表板 現金收支登錄 材料自購登錄 每日結帳 排班表 掃碼打卡 預約管理 預約管理 單日預約…" at bounding box center [680, 485] width 1361 height 970
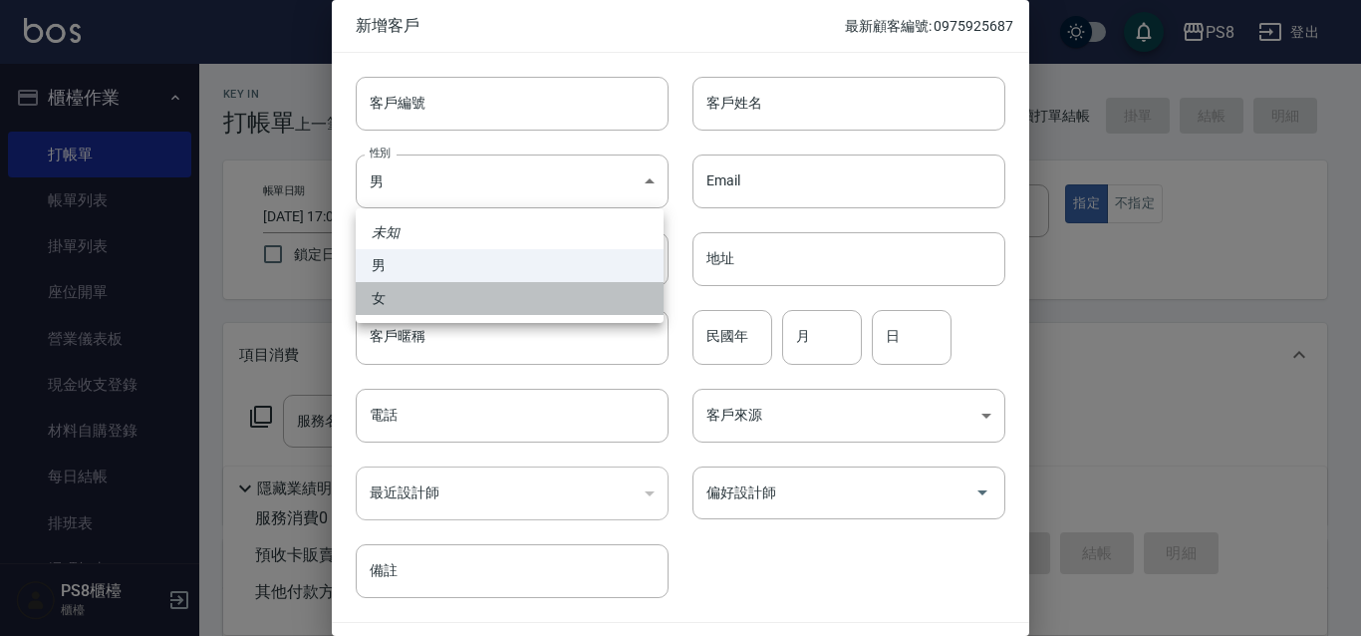
click at [631, 288] on li "女" at bounding box center [510, 298] width 308 height 33
type input "FEMALE"
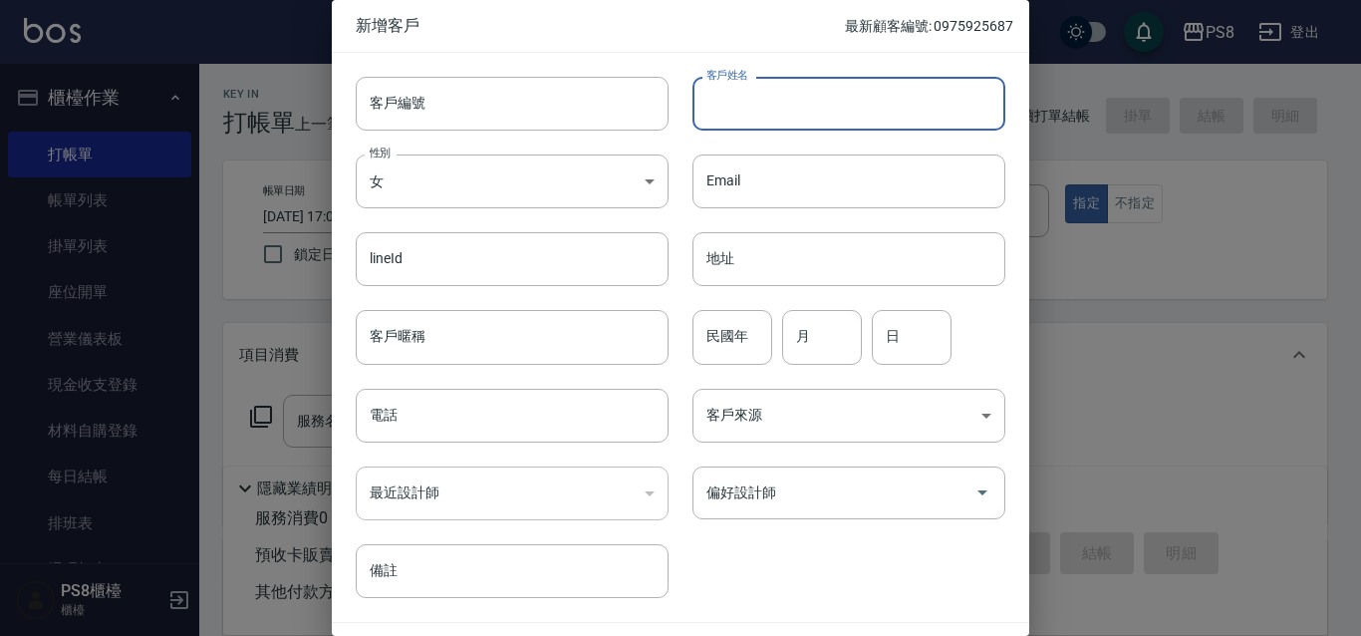
click at [792, 105] on input "客戶姓名" at bounding box center [848, 104] width 313 height 54
type input "朱莉雅"
click at [514, 395] on input "電話" at bounding box center [512, 415] width 313 height 54
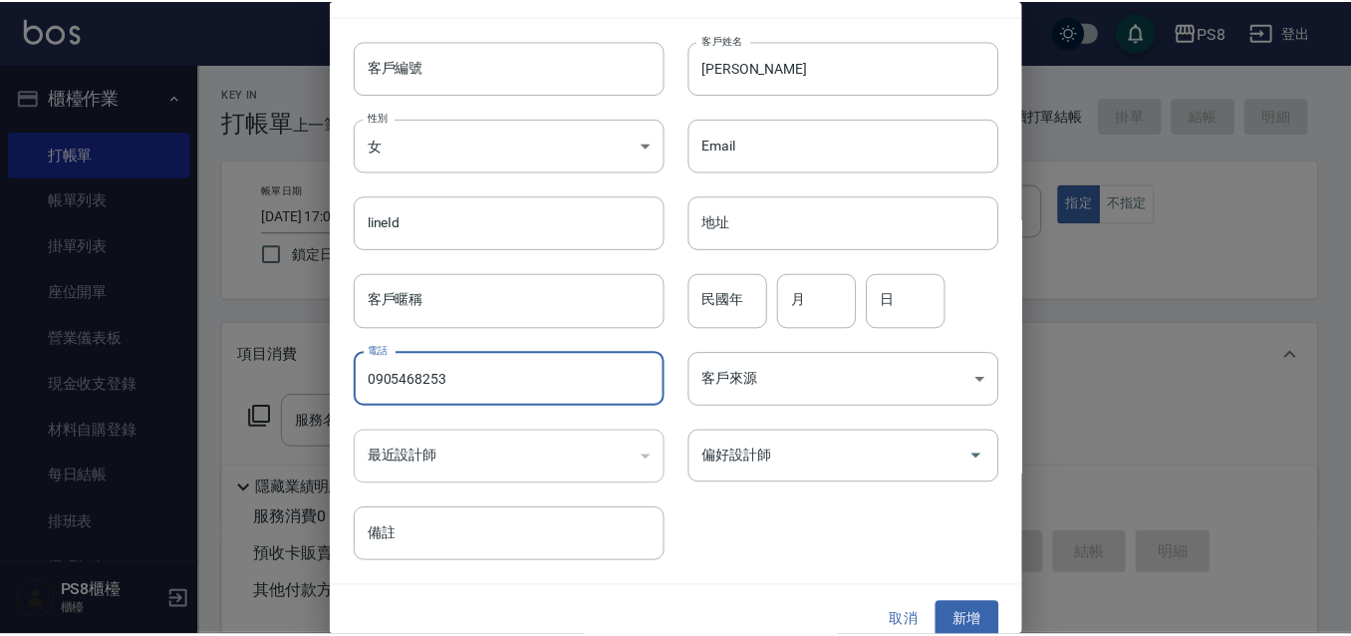
scroll to position [55, 0]
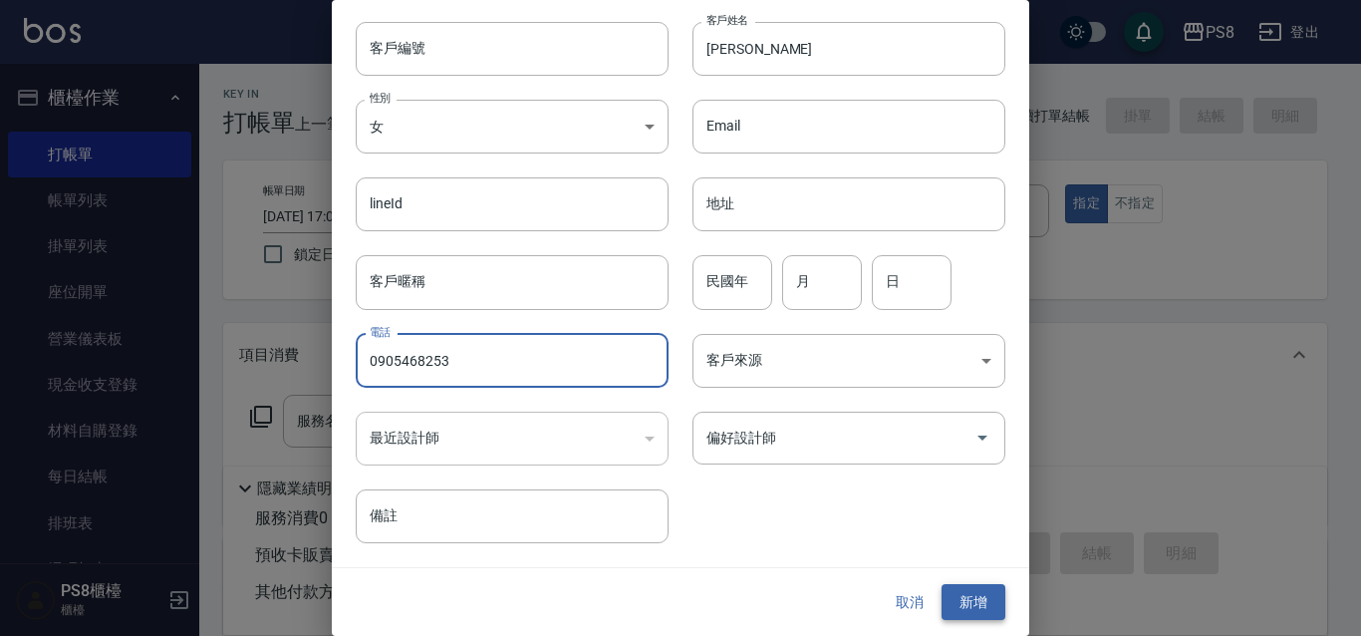
type input "0905468253"
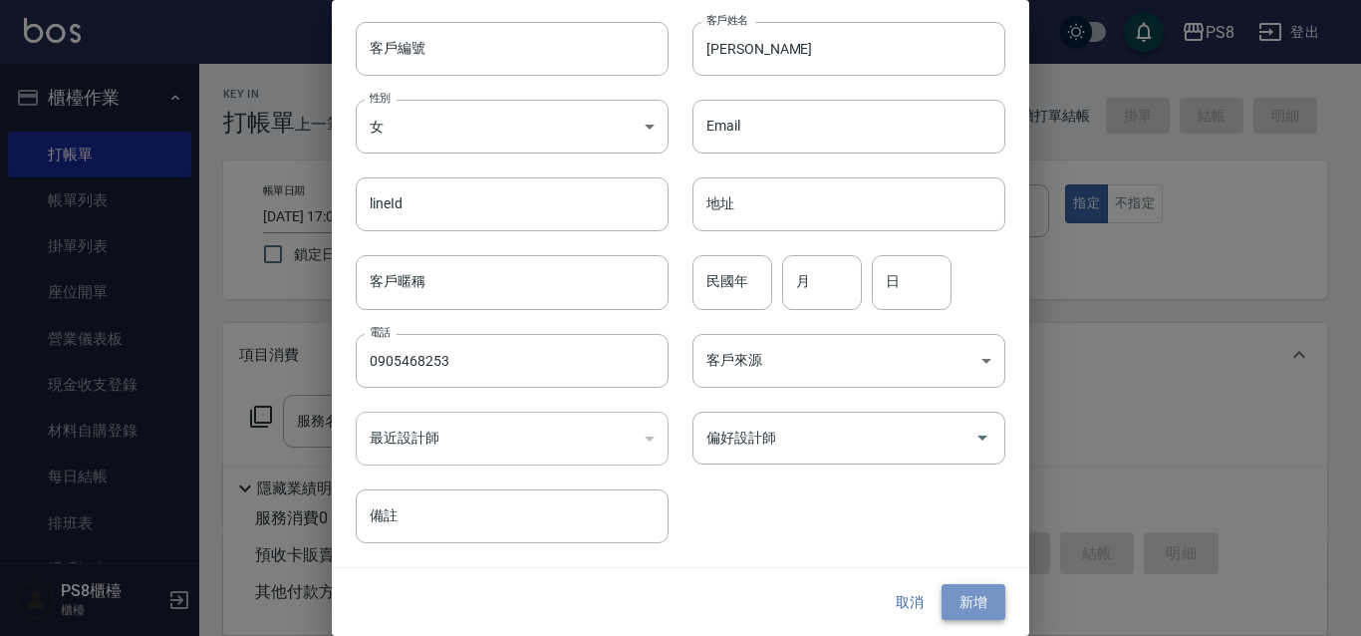
click at [975, 601] on button "新增" at bounding box center [973, 602] width 64 height 37
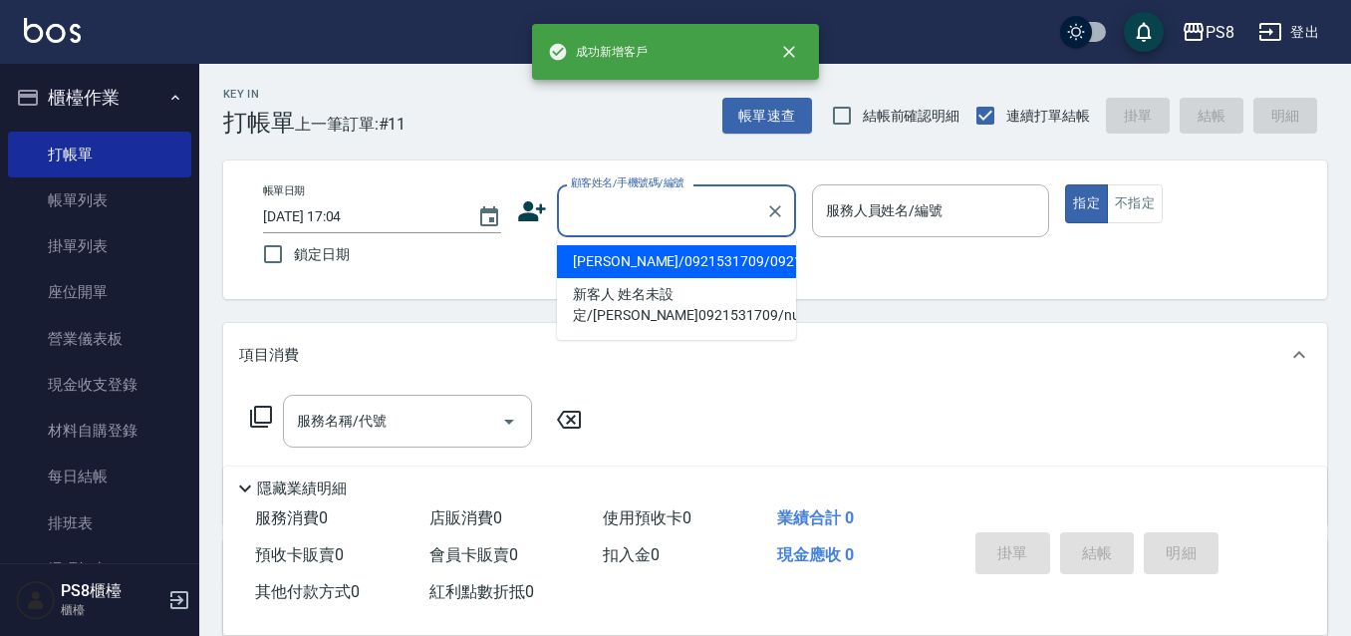
click at [752, 201] on input "顧客姓名/手機號碼/編號" at bounding box center [661, 210] width 191 height 35
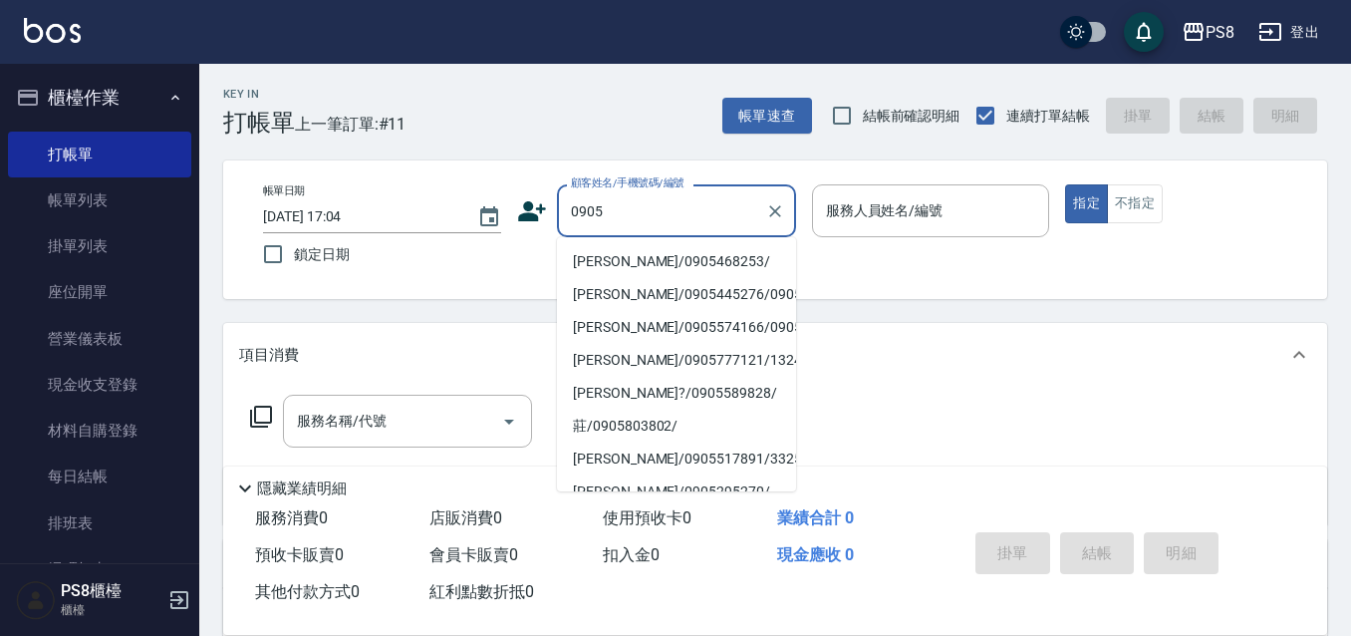
click at [711, 265] on li "朱莉雅/0905468253/" at bounding box center [676, 261] width 239 height 33
type input "朱莉雅/0905468253/"
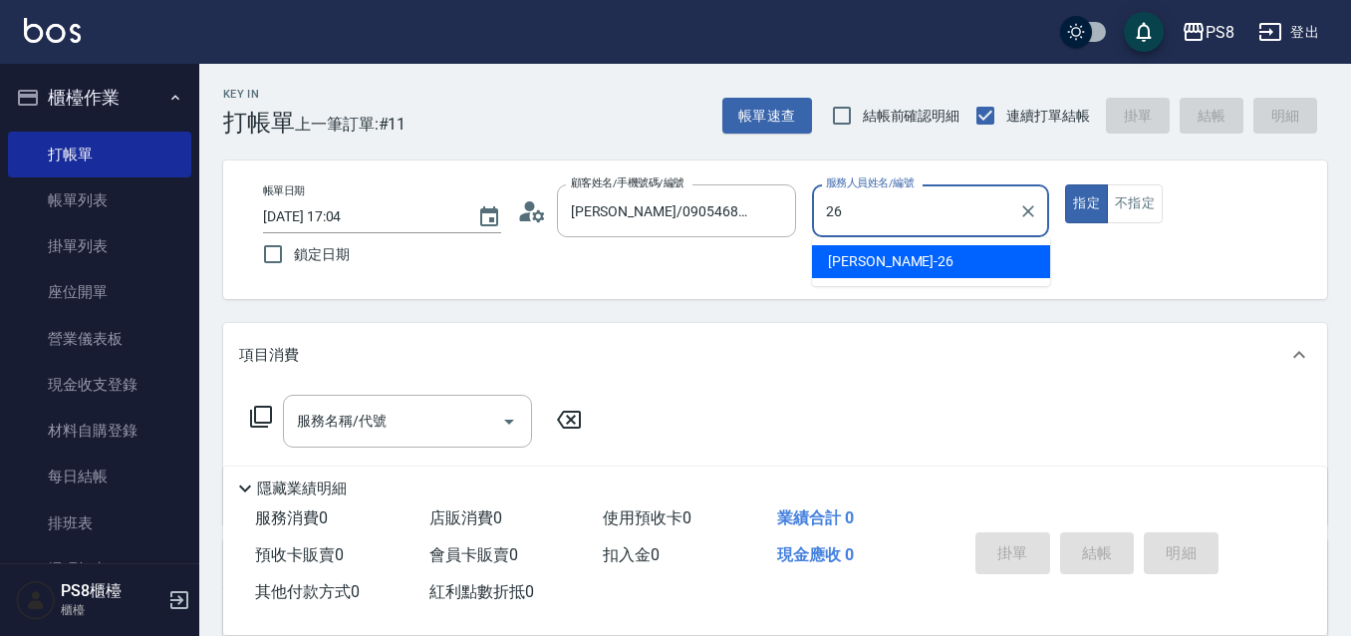
click at [831, 262] on span "苡真 -26" at bounding box center [891, 261] width 126 height 21
type input "苡真-26"
click at [321, 416] on div "服務名稱/代號 服務名稱/代號" at bounding box center [407, 420] width 249 height 53
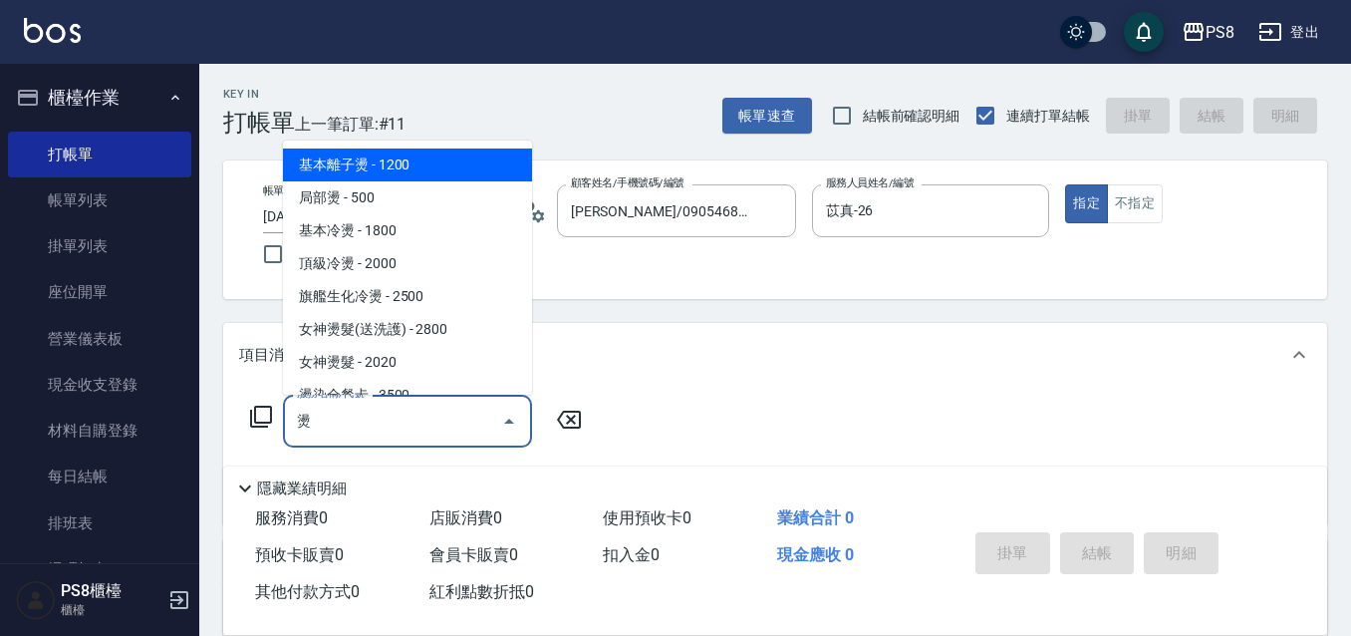
click at [420, 156] on span "基本離子燙 - 1200" at bounding box center [407, 164] width 249 height 33
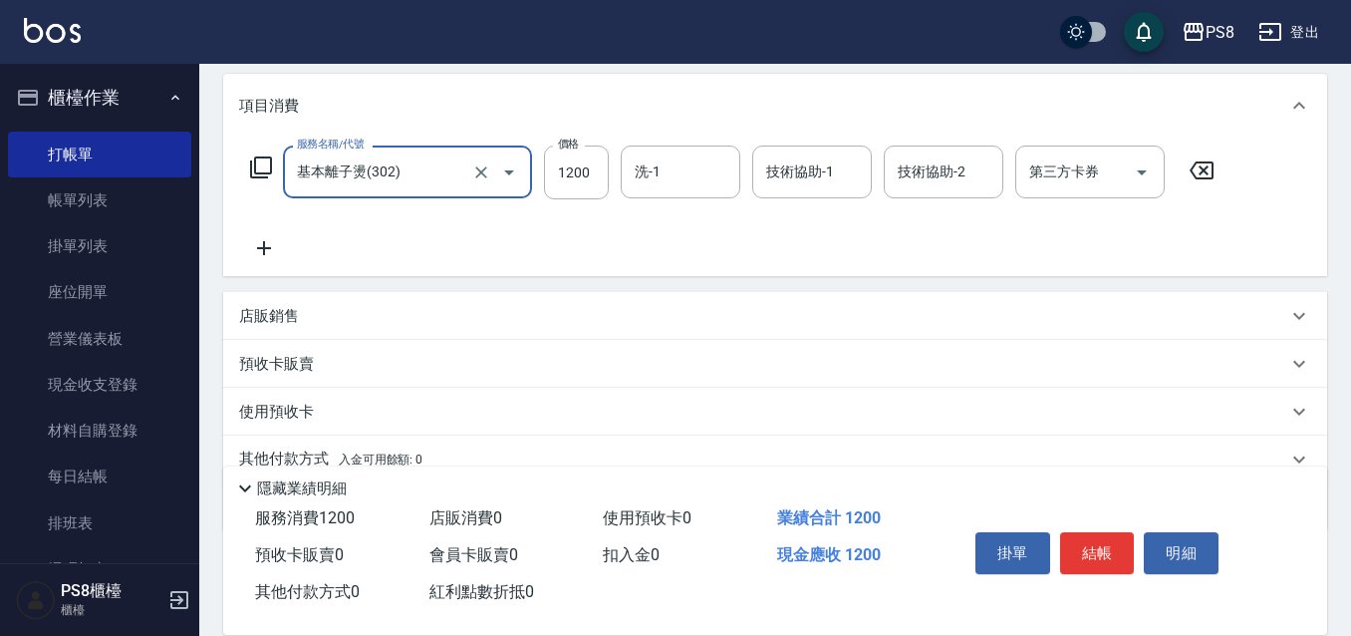
scroll to position [299, 0]
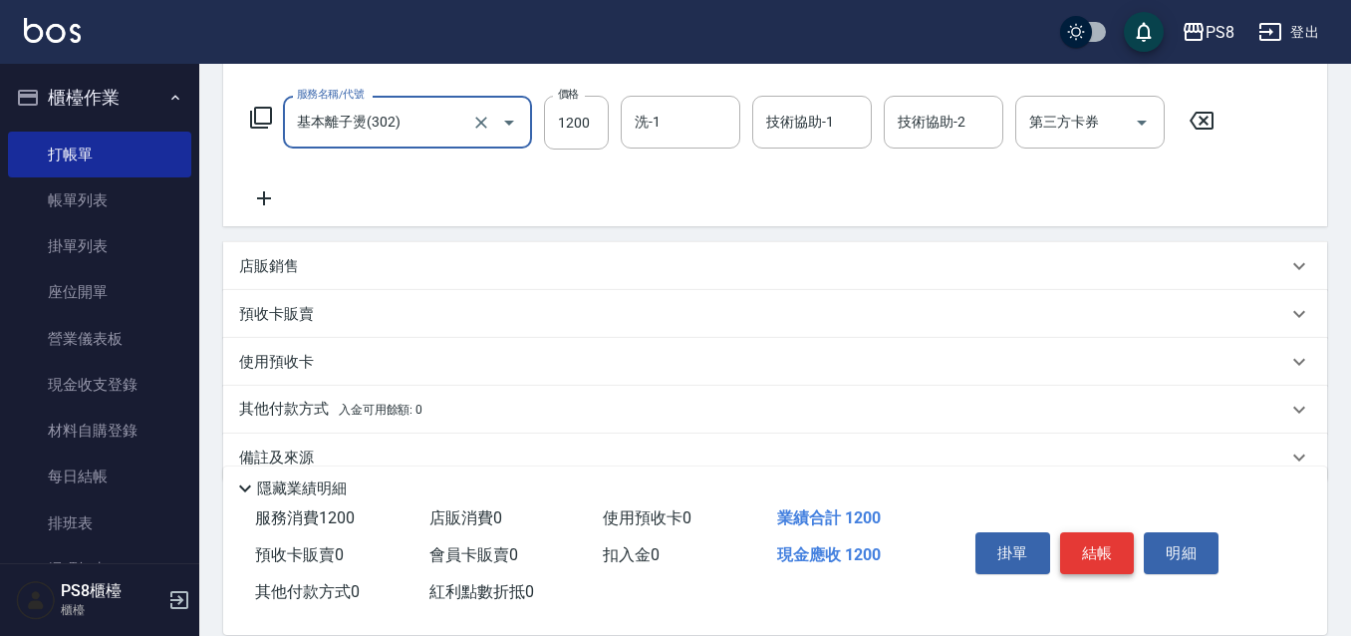
type input "基本離子燙(302)"
click at [1112, 532] on button "結帳" at bounding box center [1097, 553] width 75 height 42
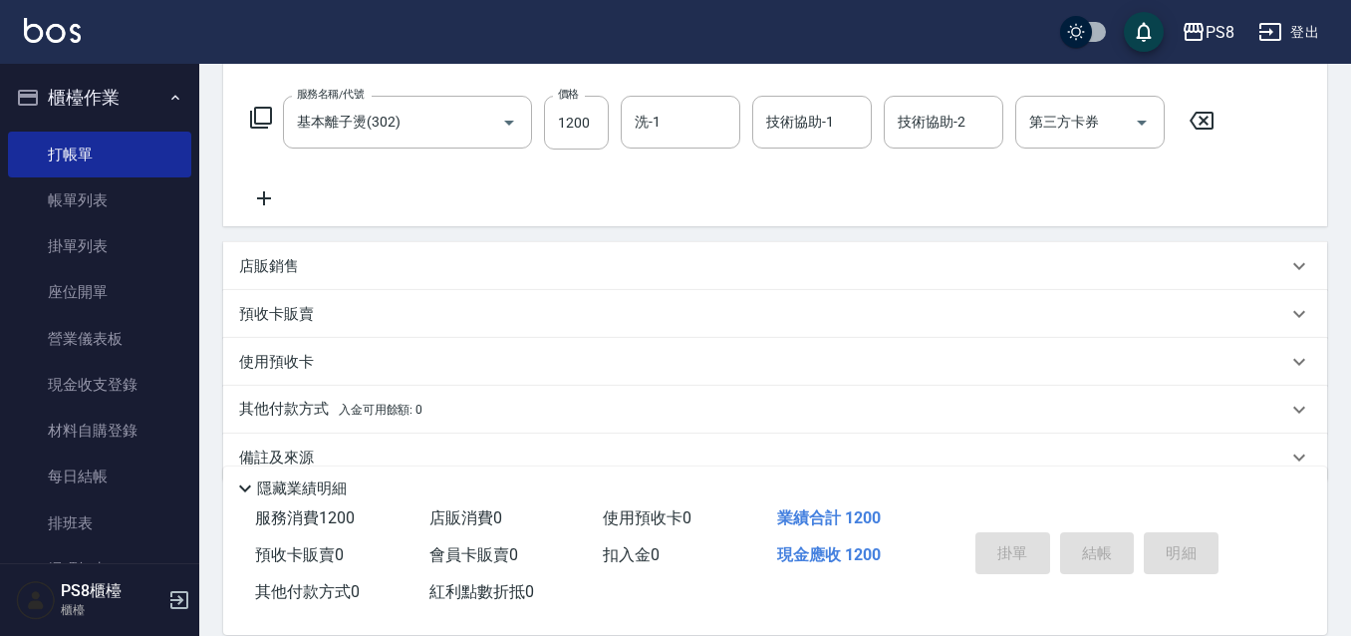
type input "2025/08/11 17:26"
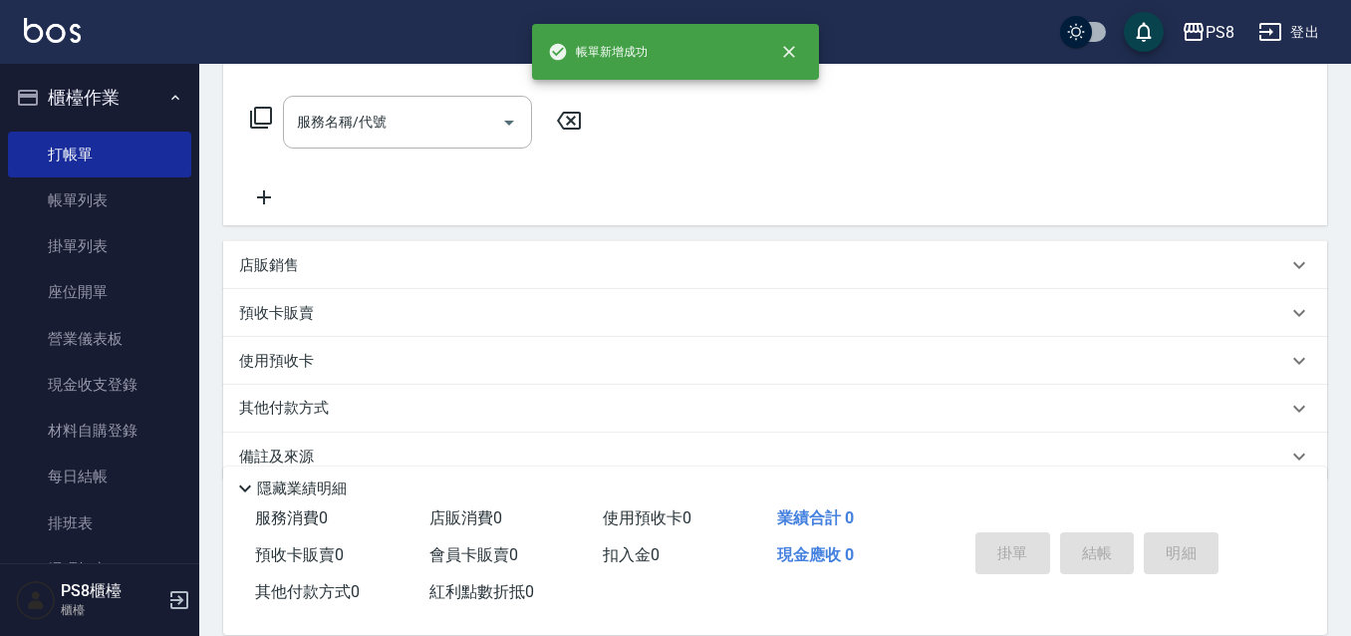
scroll to position [0, 0]
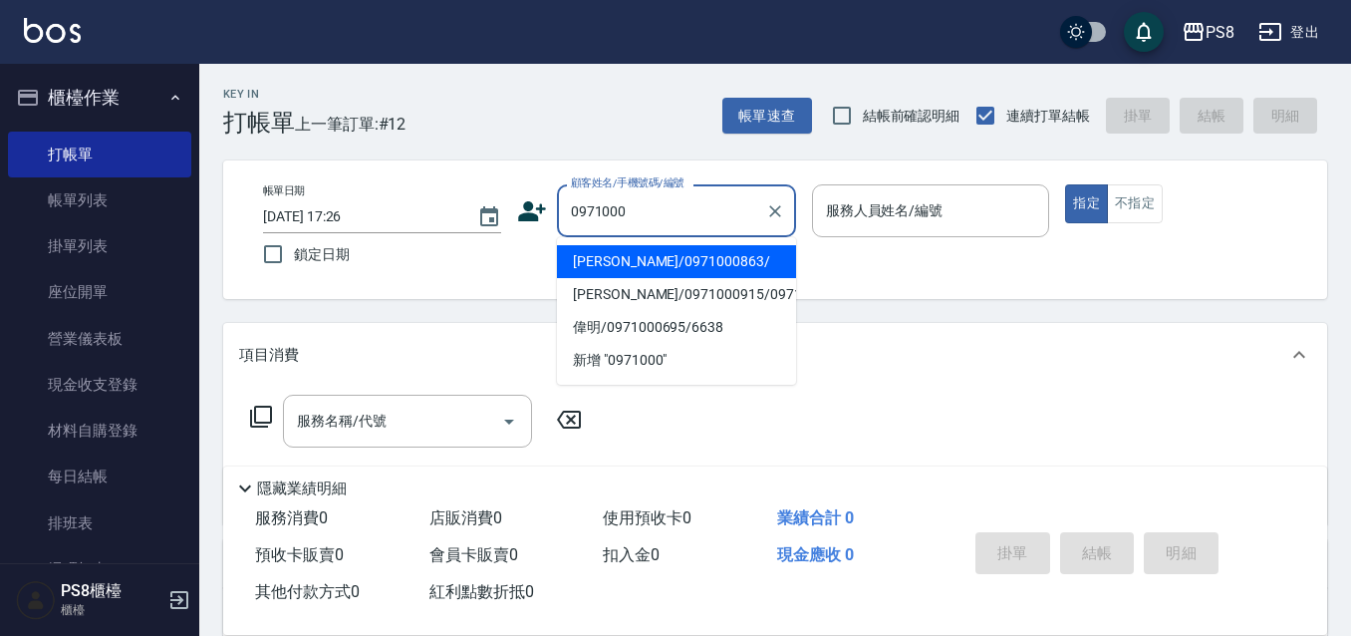
click at [706, 260] on li "董力寬/0971000863/" at bounding box center [676, 261] width 239 height 33
type input "董力寬/0971000863/"
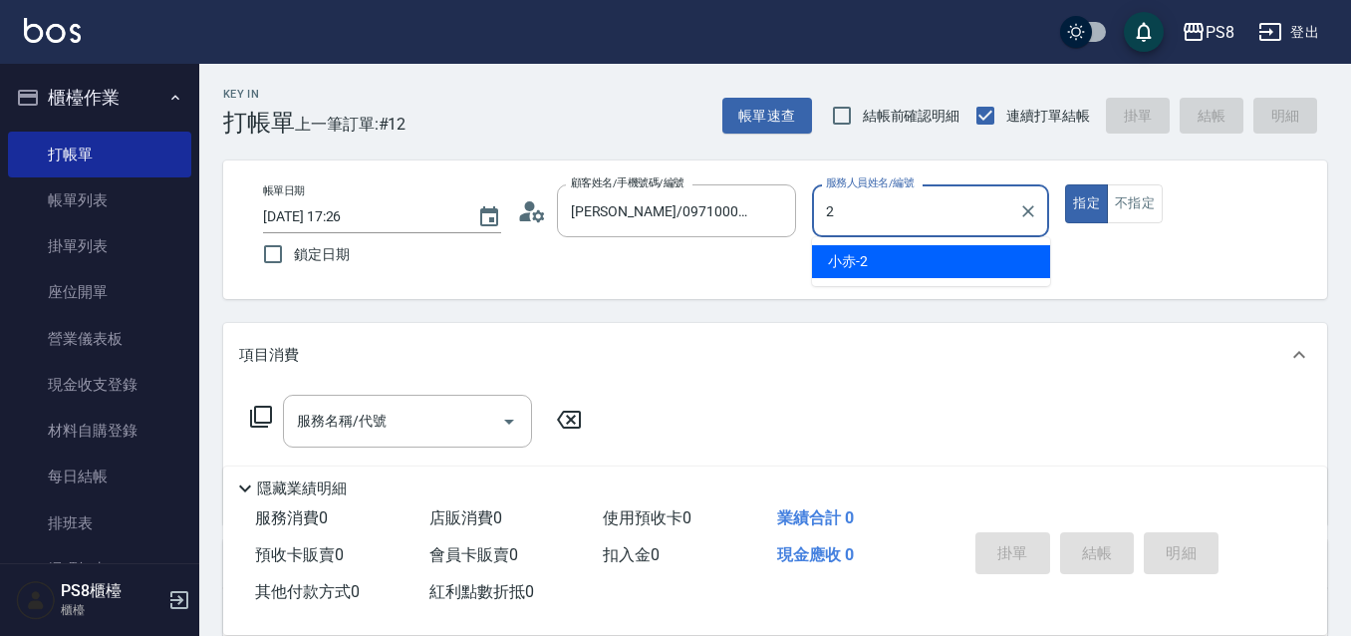
click at [967, 253] on div "小赤 -2" at bounding box center [931, 261] width 238 height 33
type input "小赤-2"
click at [310, 423] on div "服務名稱/代號 服務名稱/代號" at bounding box center [407, 420] width 249 height 53
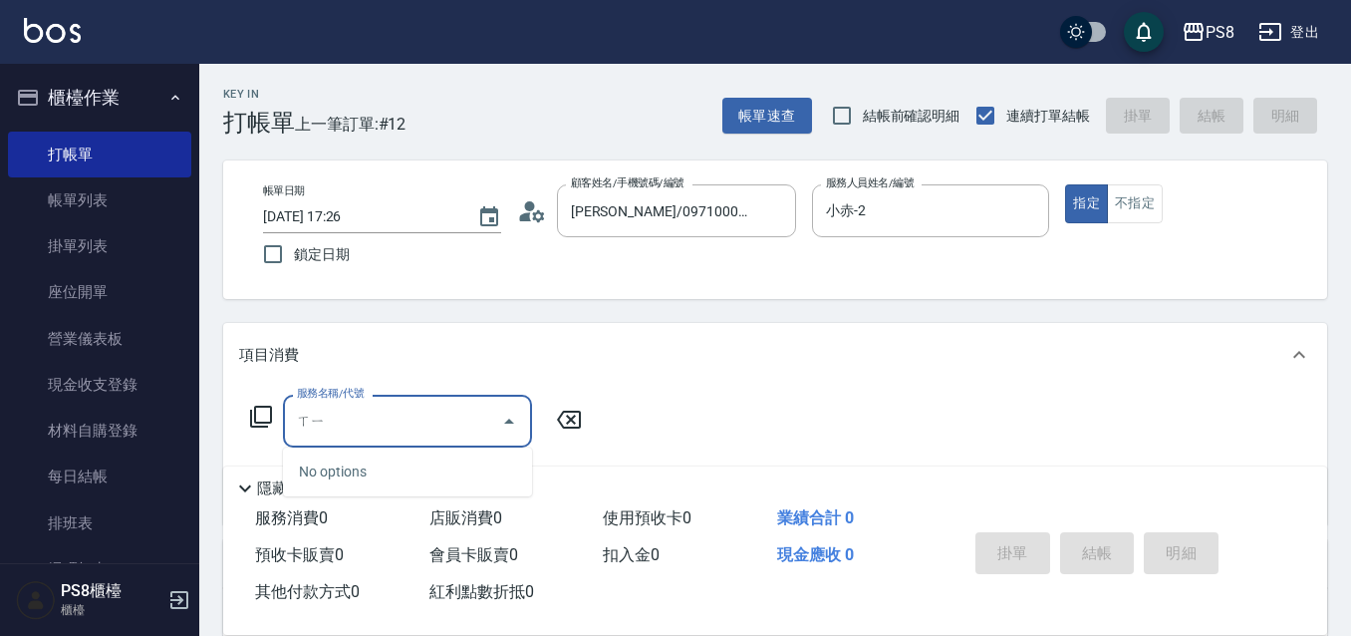
type input "喜"
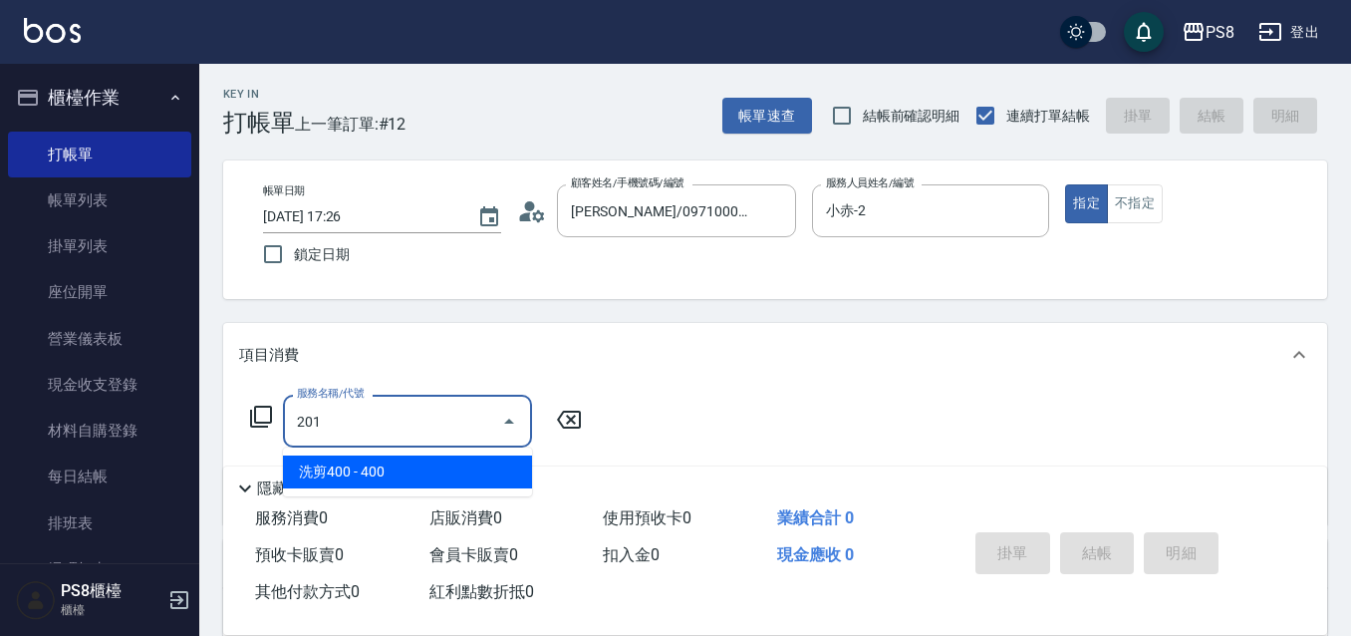
click at [345, 476] on span "洗剪400 - 400" at bounding box center [407, 471] width 249 height 33
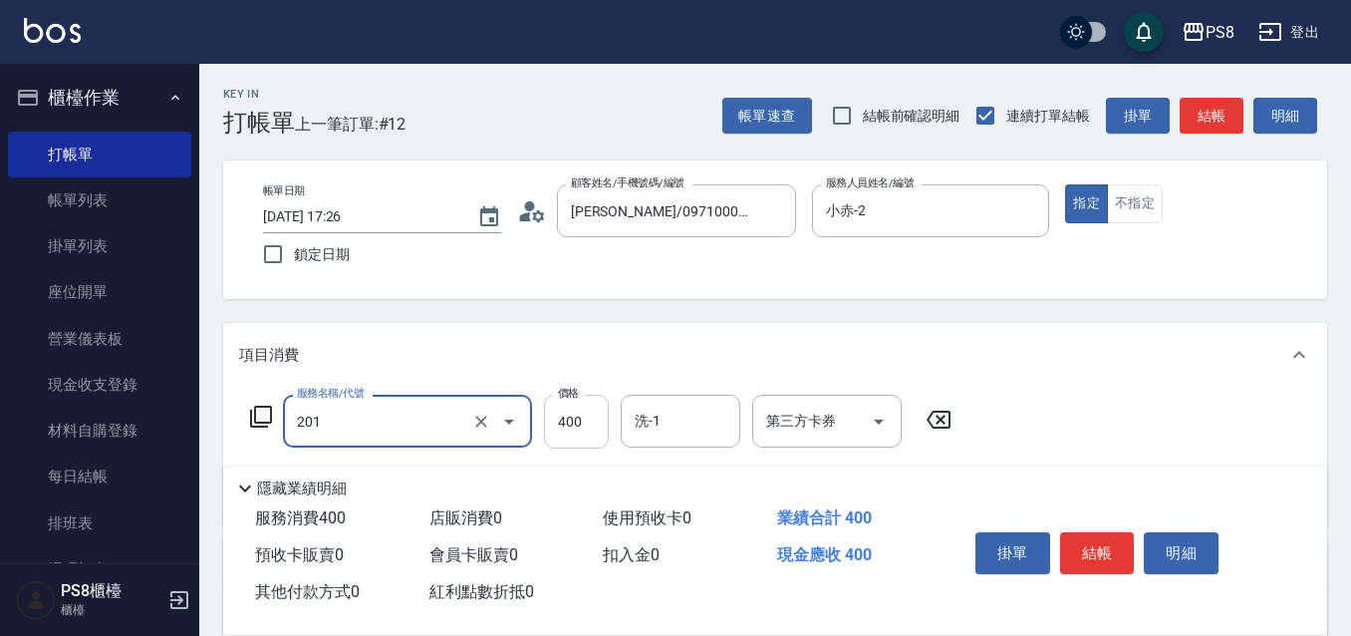
type input "洗剪400(201)"
click at [605, 427] on input "400" at bounding box center [576, 421] width 65 height 54
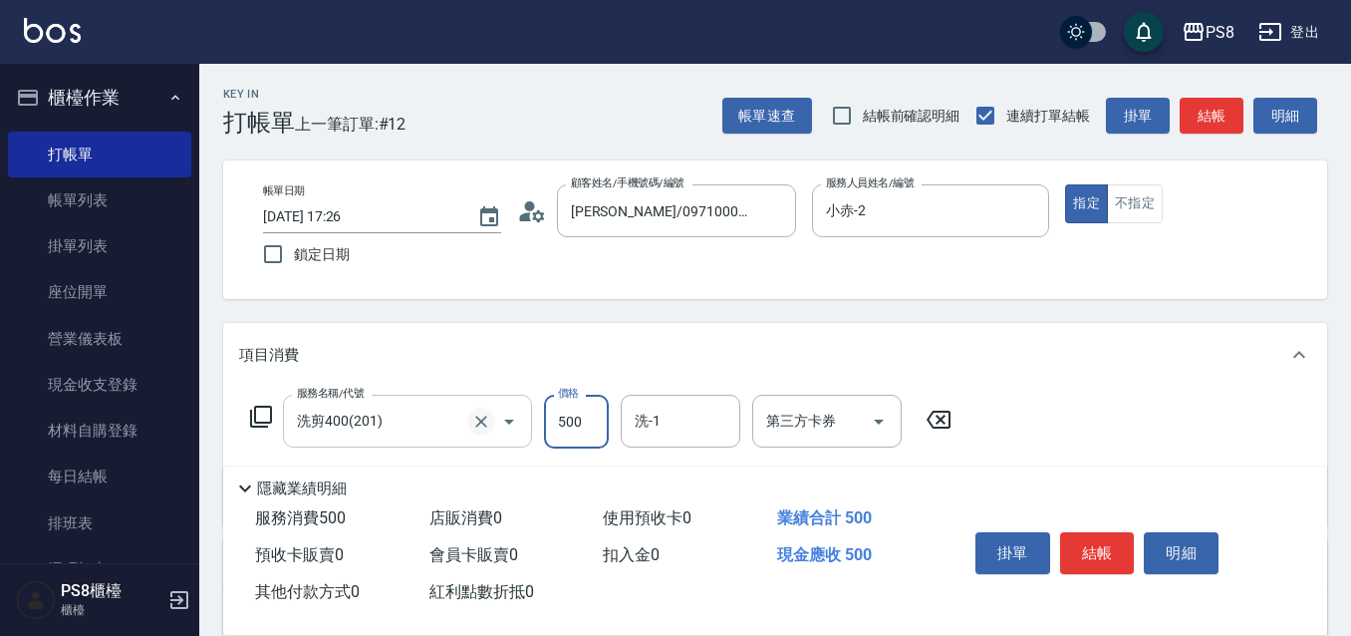
click at [486, 414] on icon "Clear" at bounding box center [481, 421] width 20 height 20
type input "500"
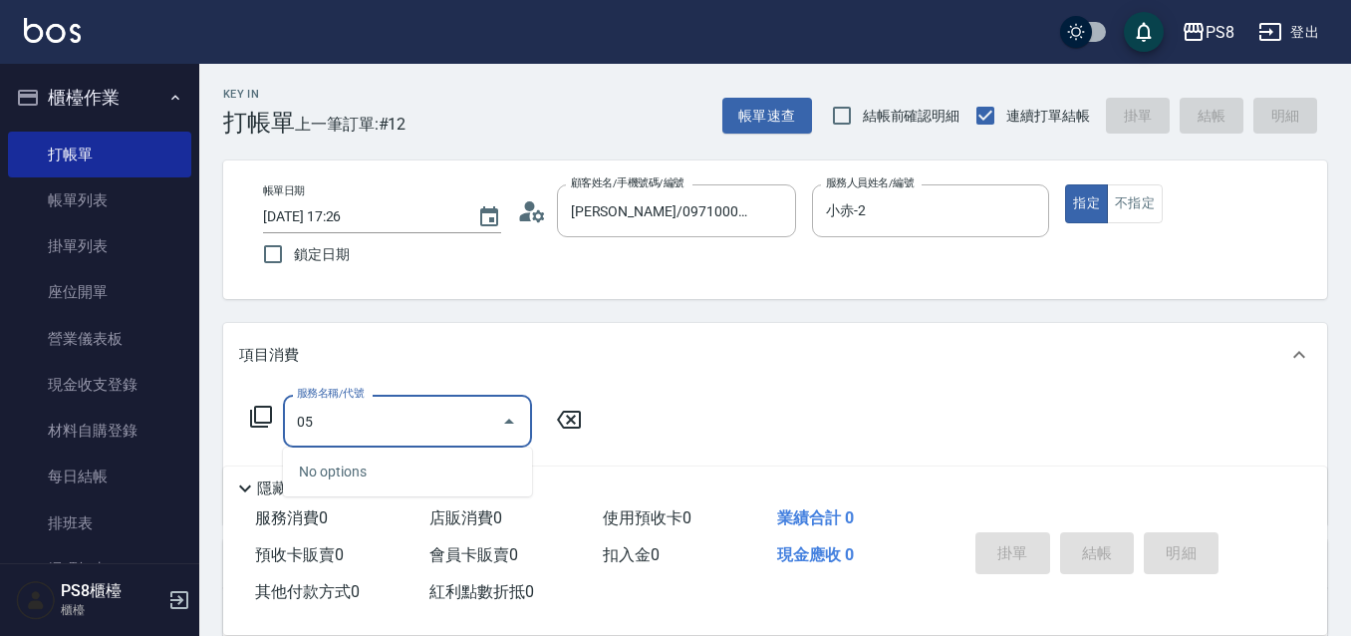
type input "0"
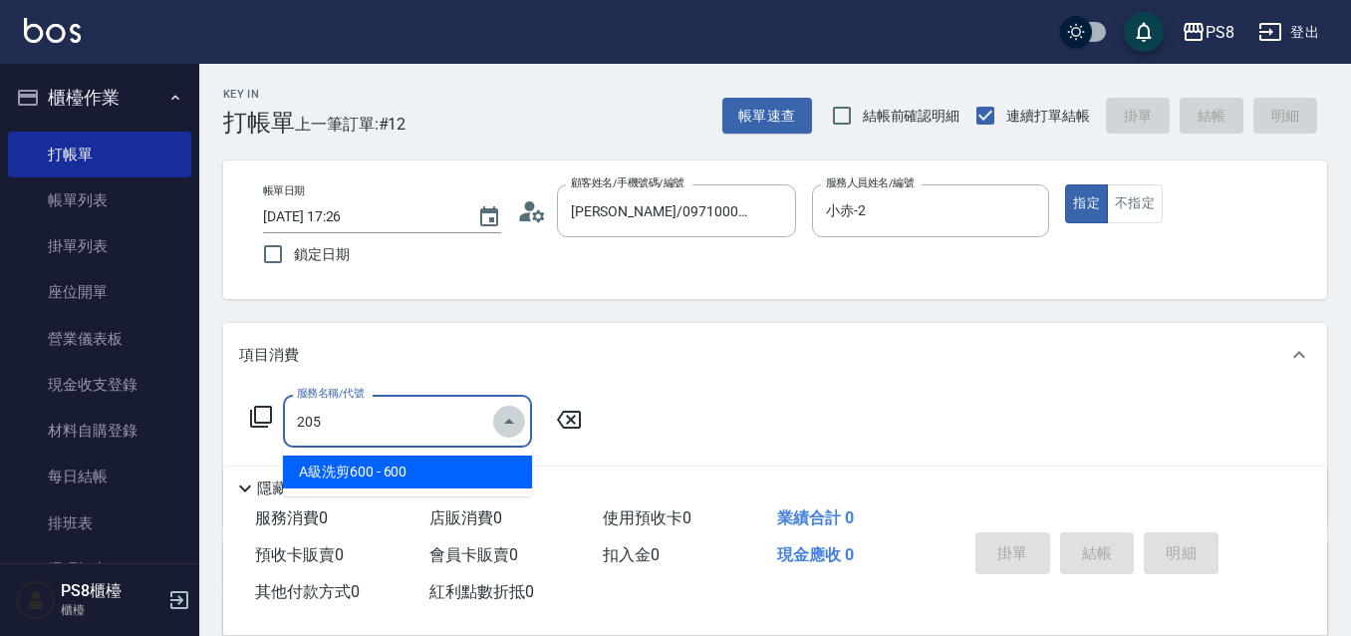
click at [510, 419] on icon "Close" at bounding box center [509, 420] width 10 height 5
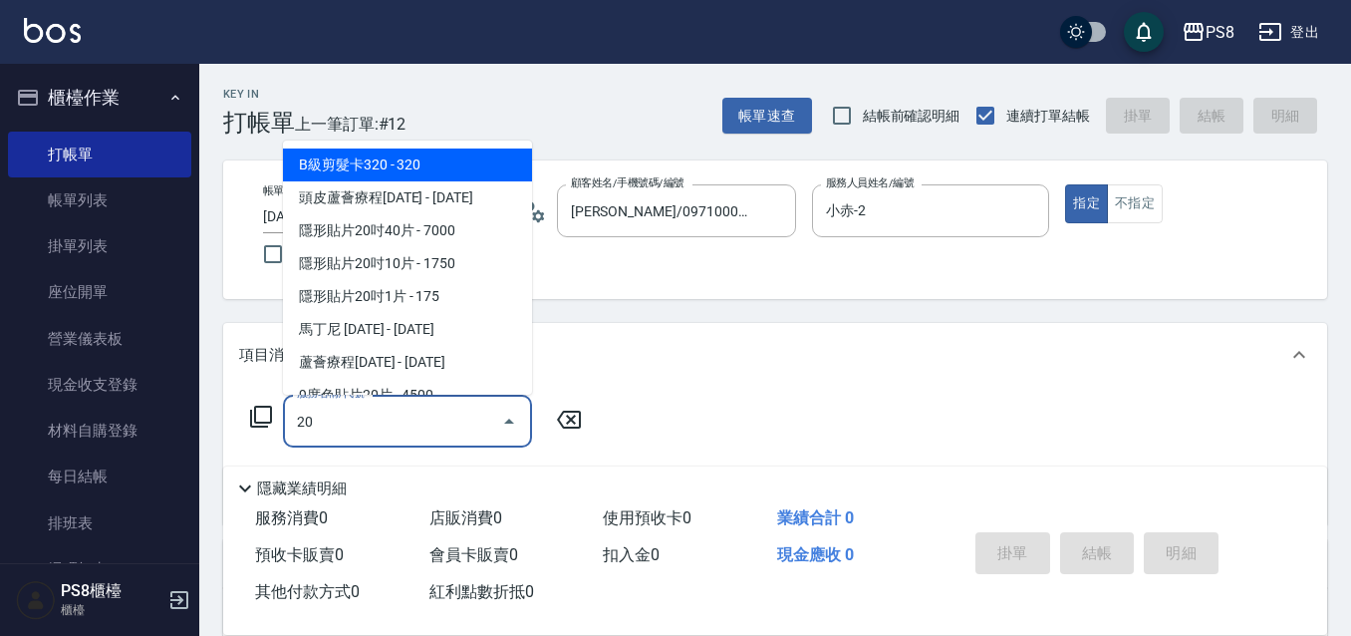
type input "2"
type input "1"
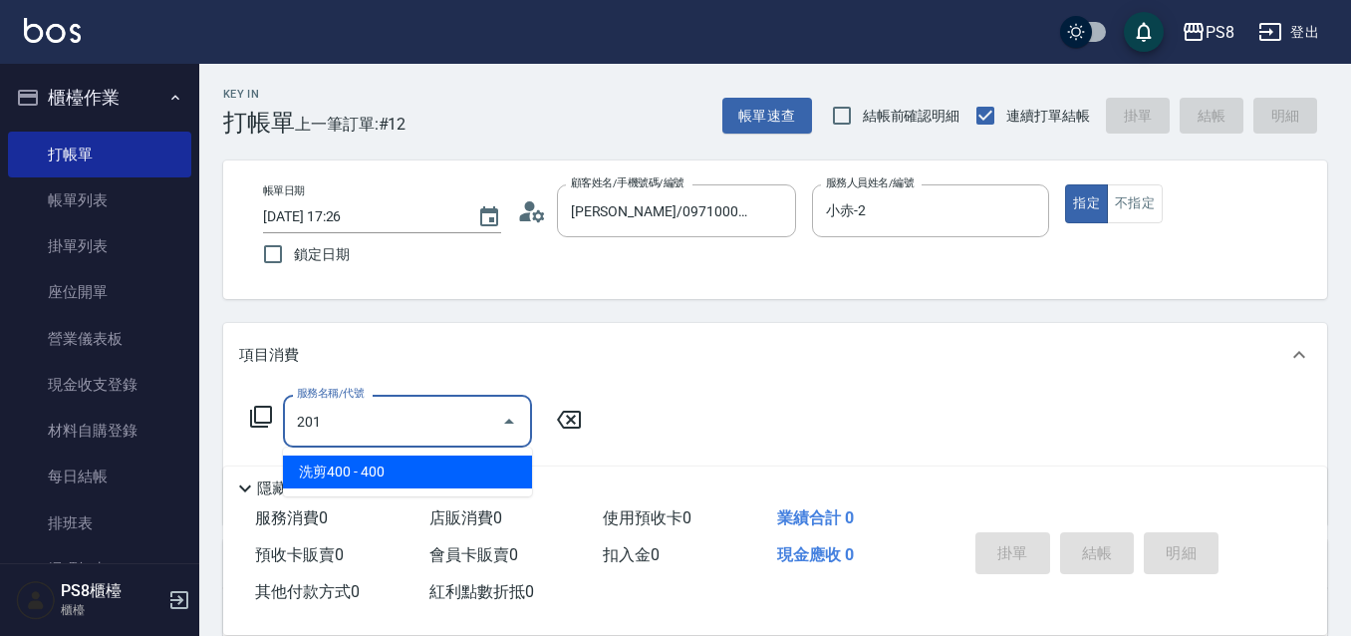
click at [439, 471] on span "洗剪400 - 400" at bounding box center [407, 471] width 249 height 33
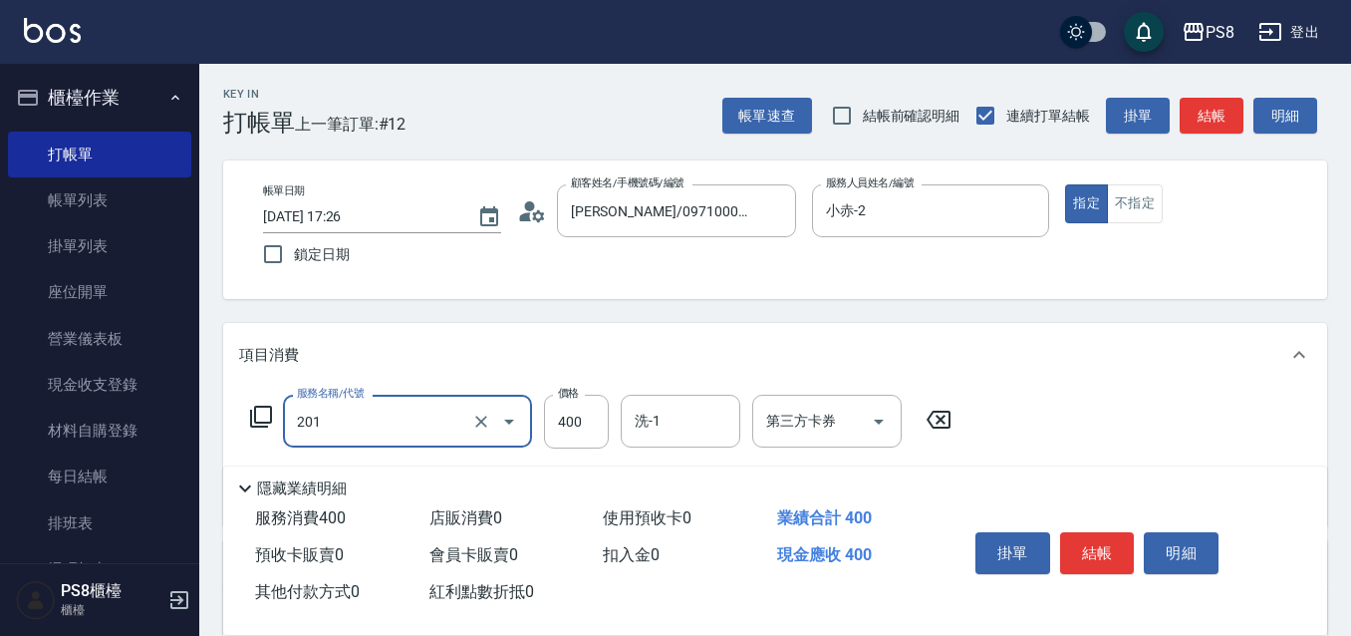
type input "洗剪400(201)"
click at [614, 425] on div "服務名稱/代號 洗剪400(201) 服務名稱/代號 價格 400 價格 洗-1 洗-1 第三方卡券 第三方卡券" at bounding box center [601, 421] width 724 height 54
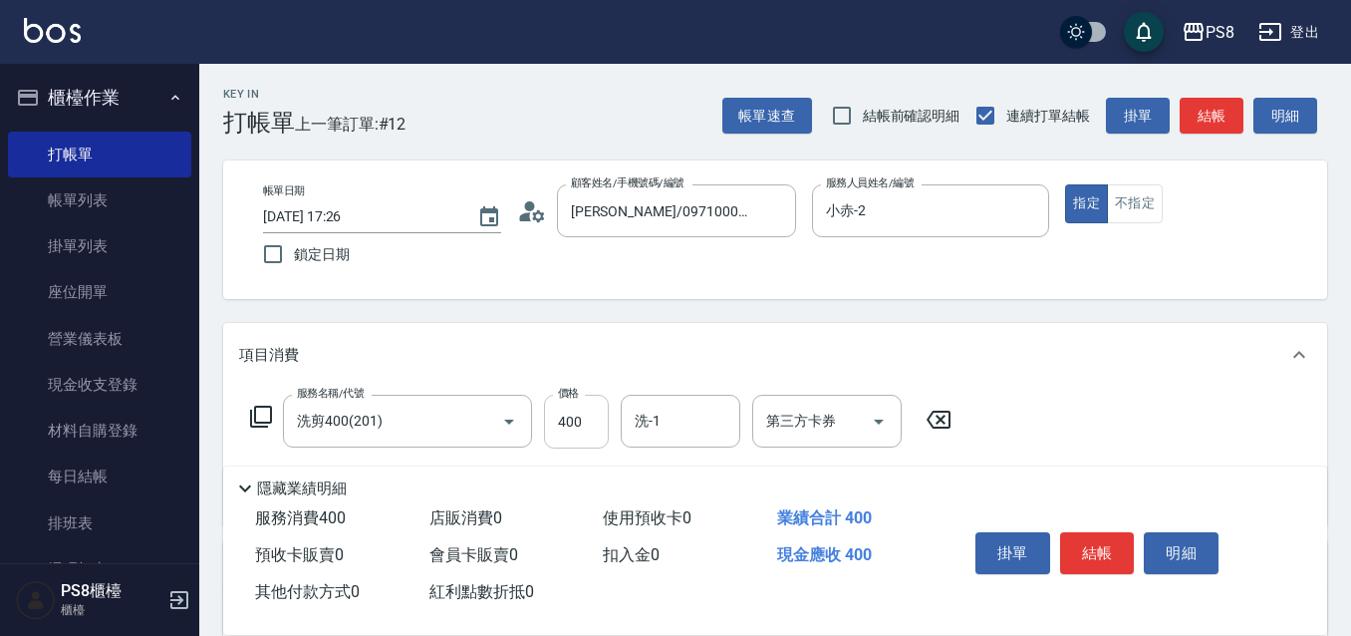
click at [578, 422] on input "400" at bounding box center [576, 421] width 65 height 54
type input "500"
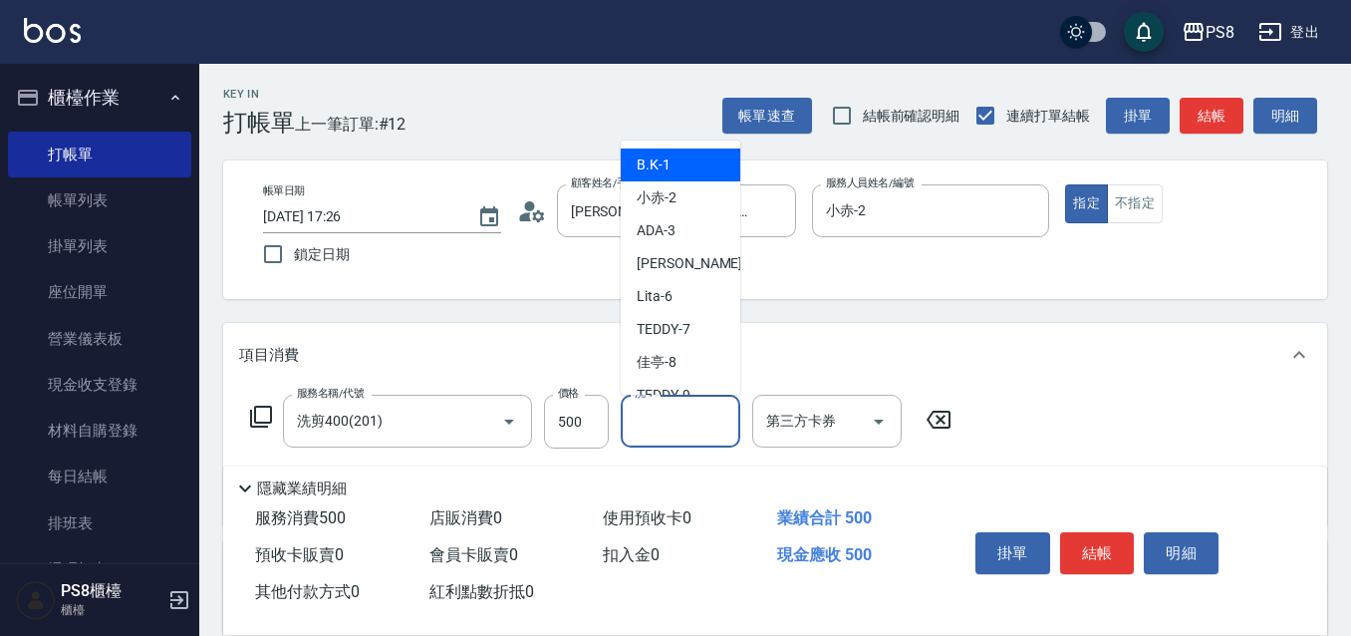
click at [652, 428] on div "洗-1 洗-1" at bounding box center [681, 420] width 120 height 53
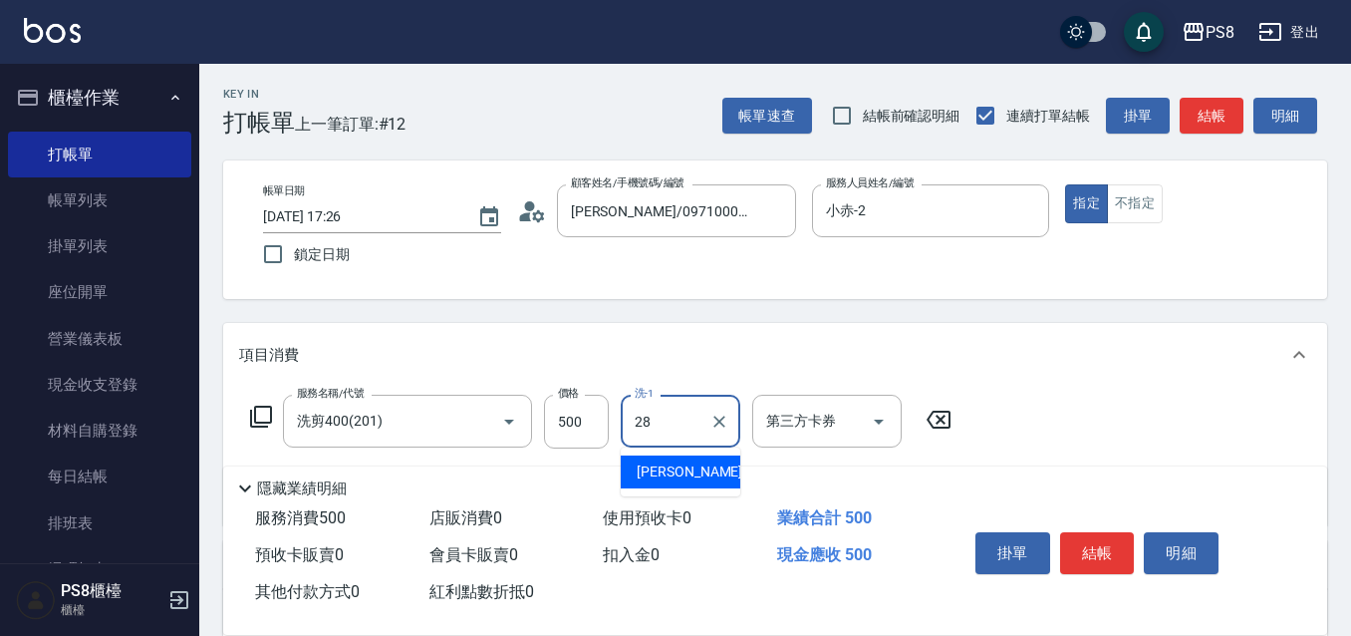
type input "姵蓁-28"
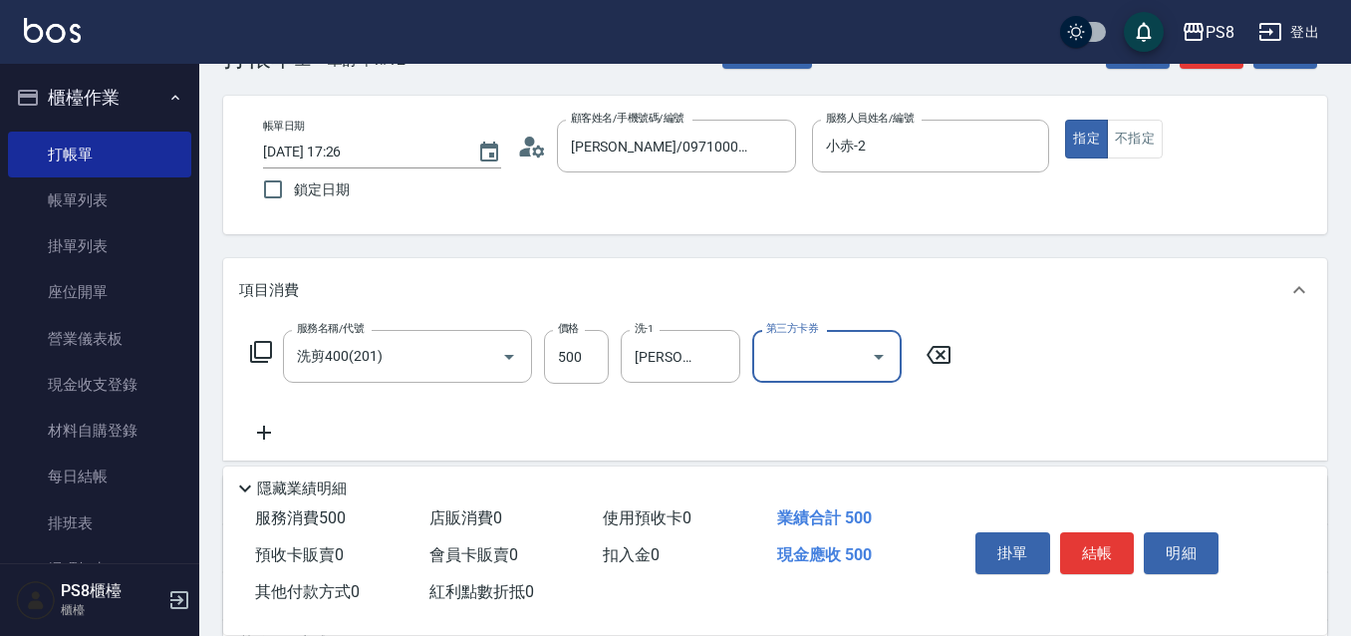
scroll to position [100, 0]
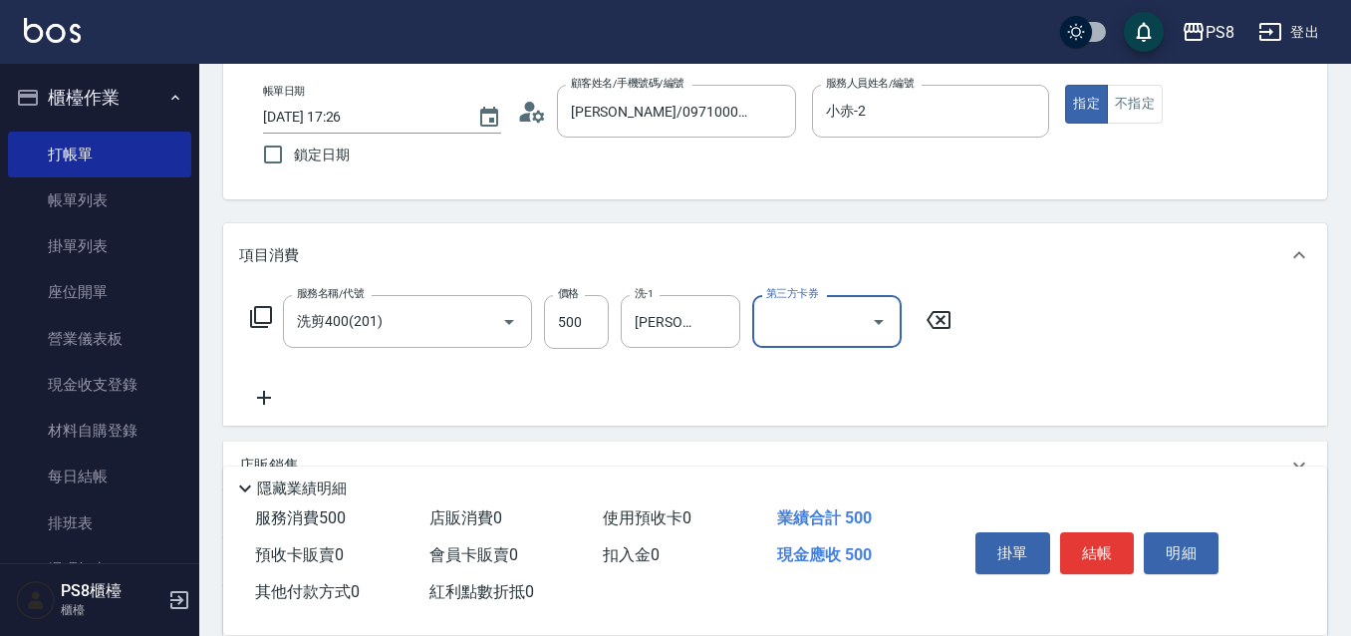
click at [1095, 533] on button "結帳" at bounding box center [1097, 553] width 75 height 42
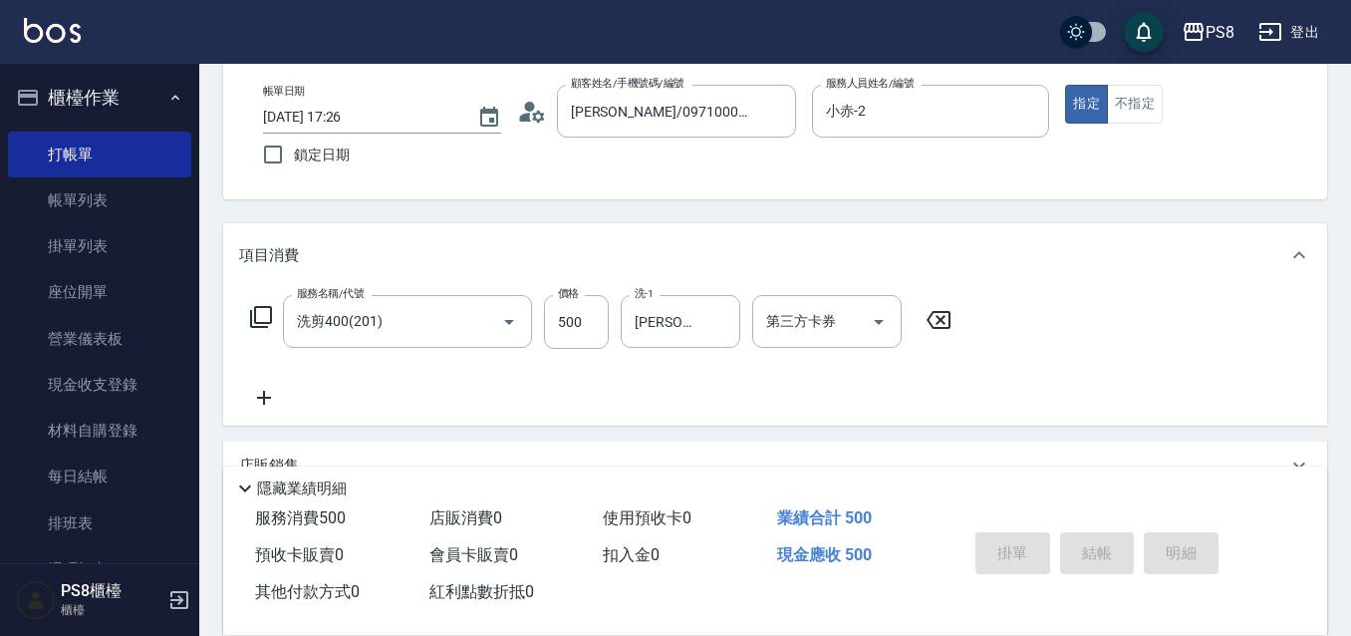
type input "2025/08/11 17:29"
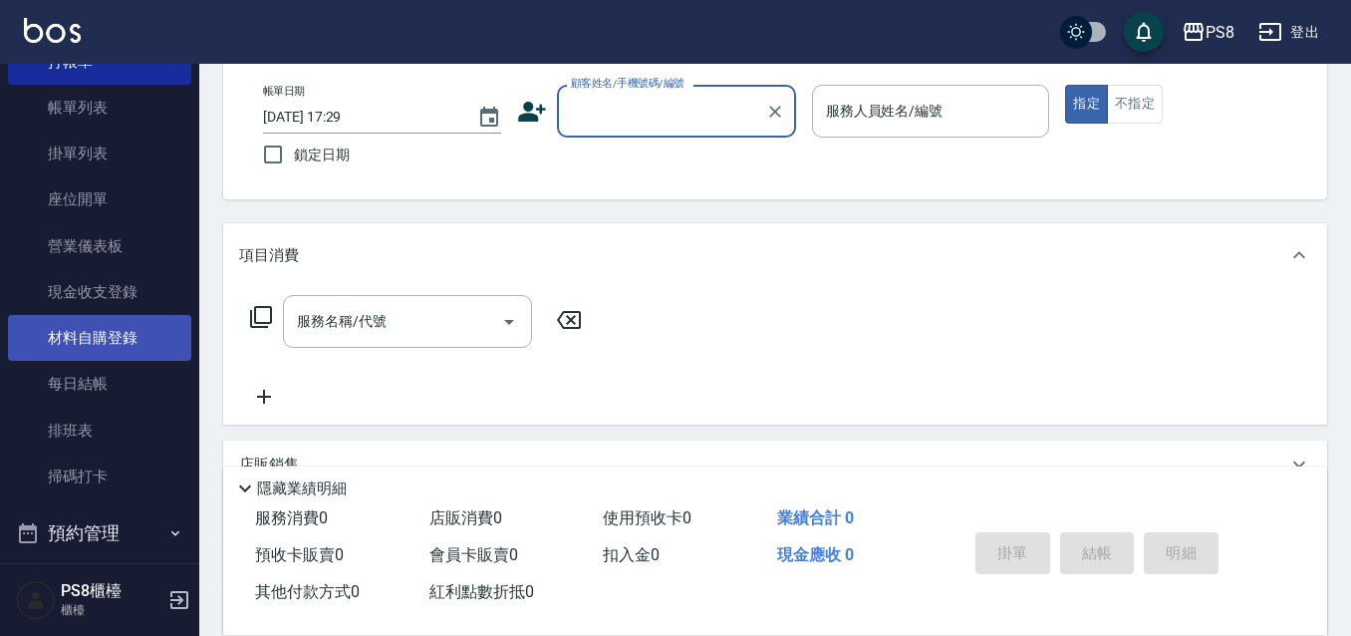
scroll to position [369, 0]
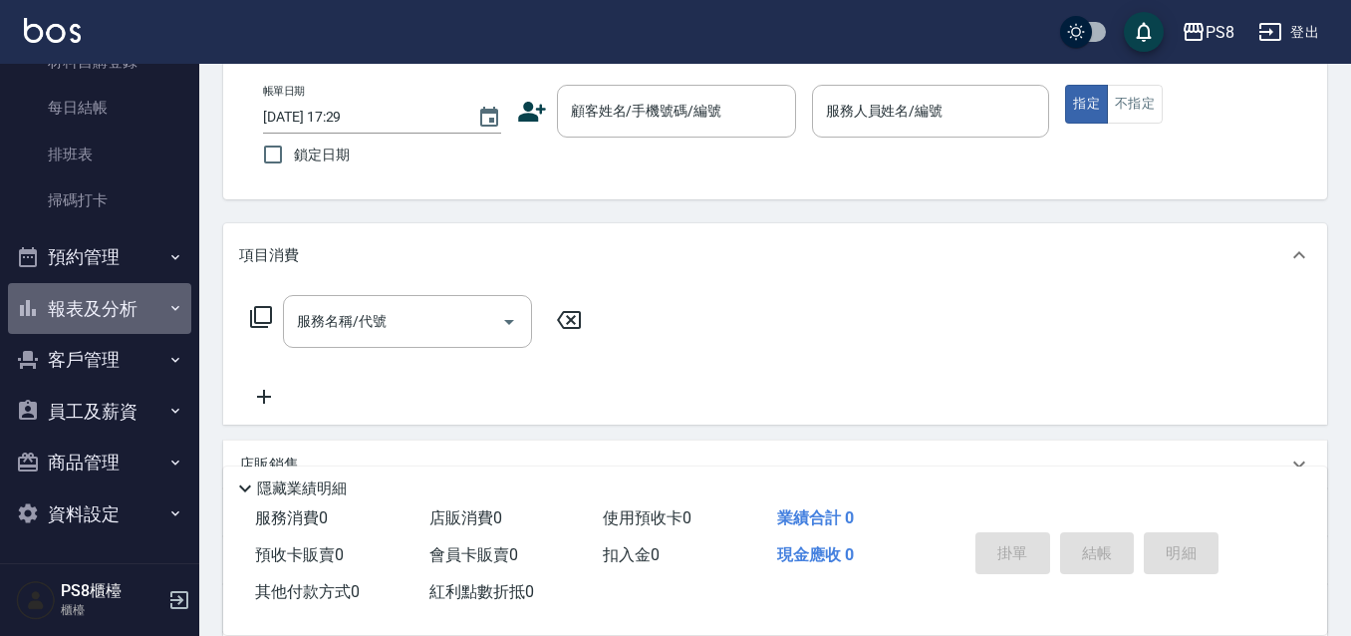
click at [108, 299] on button "報表及分析" at bounding box center [99, 309] width 183 height 52
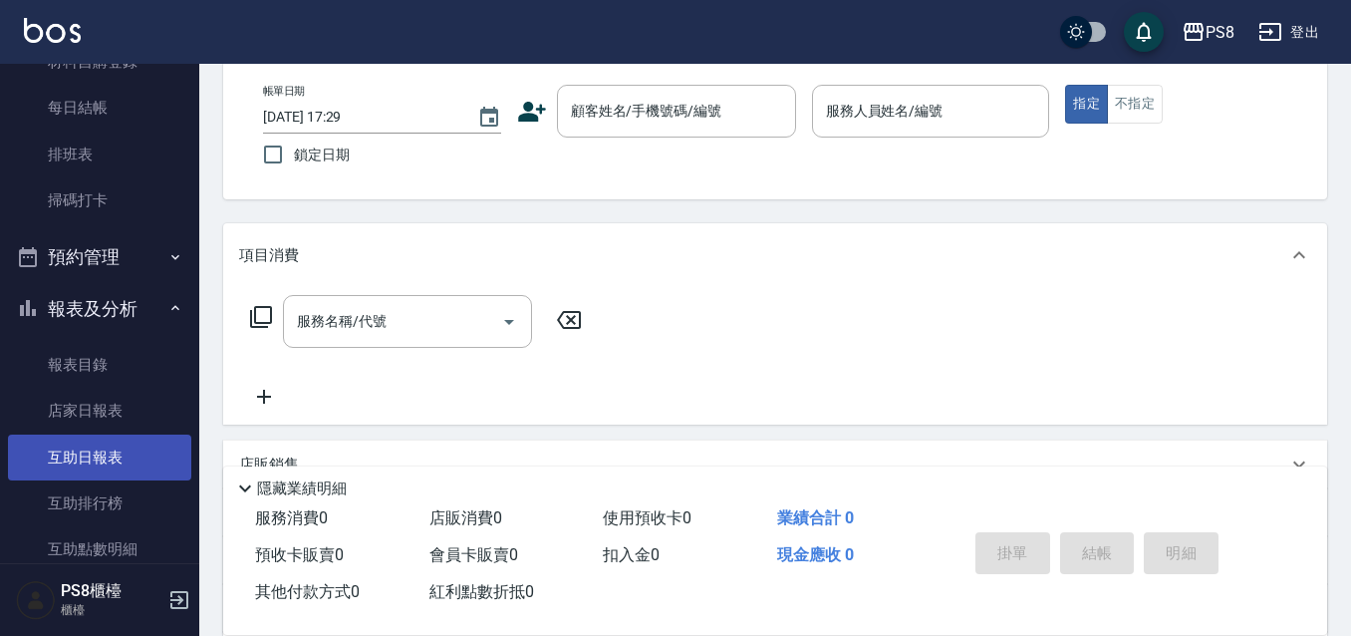
click at [124, 454] on link "互助日報表" at bounding box center [99, 457] width 183 height 46
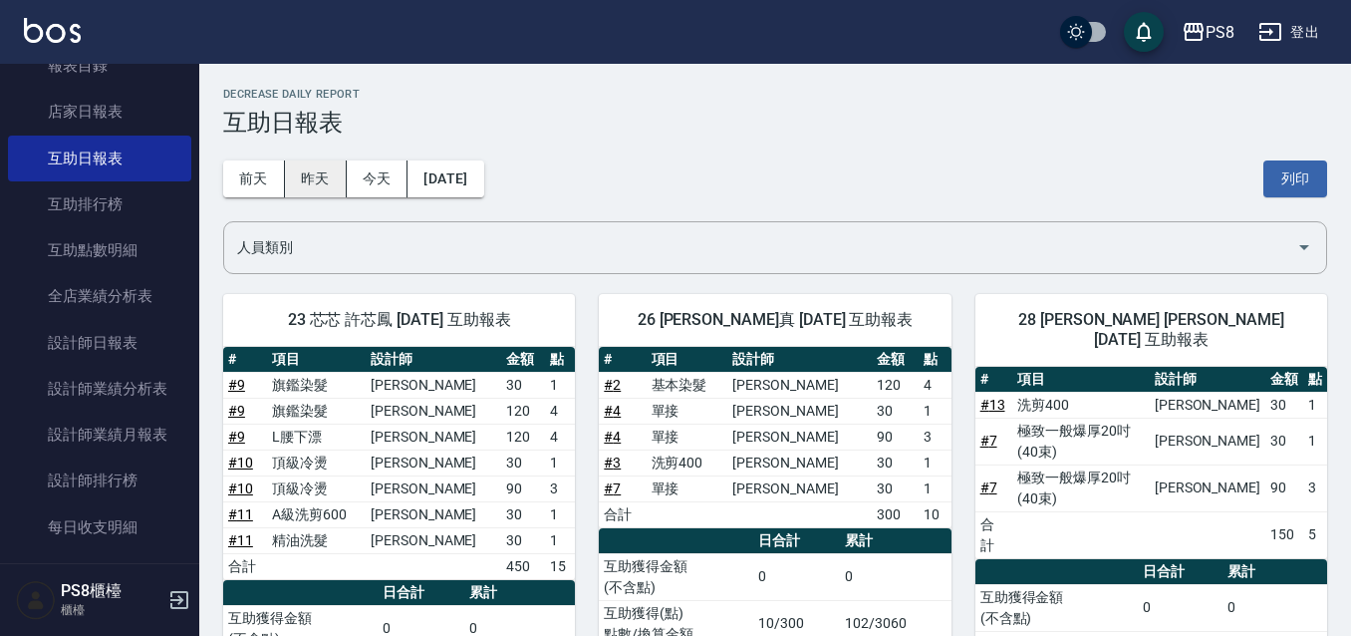
click at [319, 177] on button "昨天" at bounding box center [316, 178] width 62 height 37
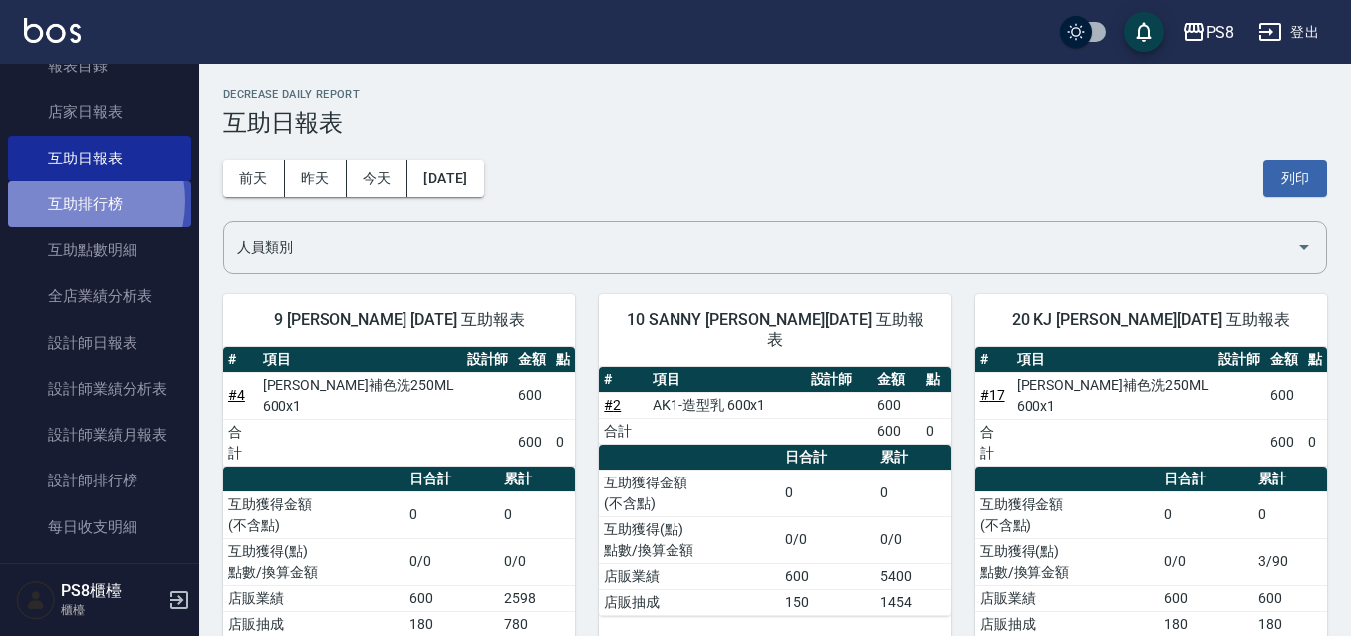
click at [62, 200] on link "互助排行榜" at bounding box center [99, 204] width 183 height 46
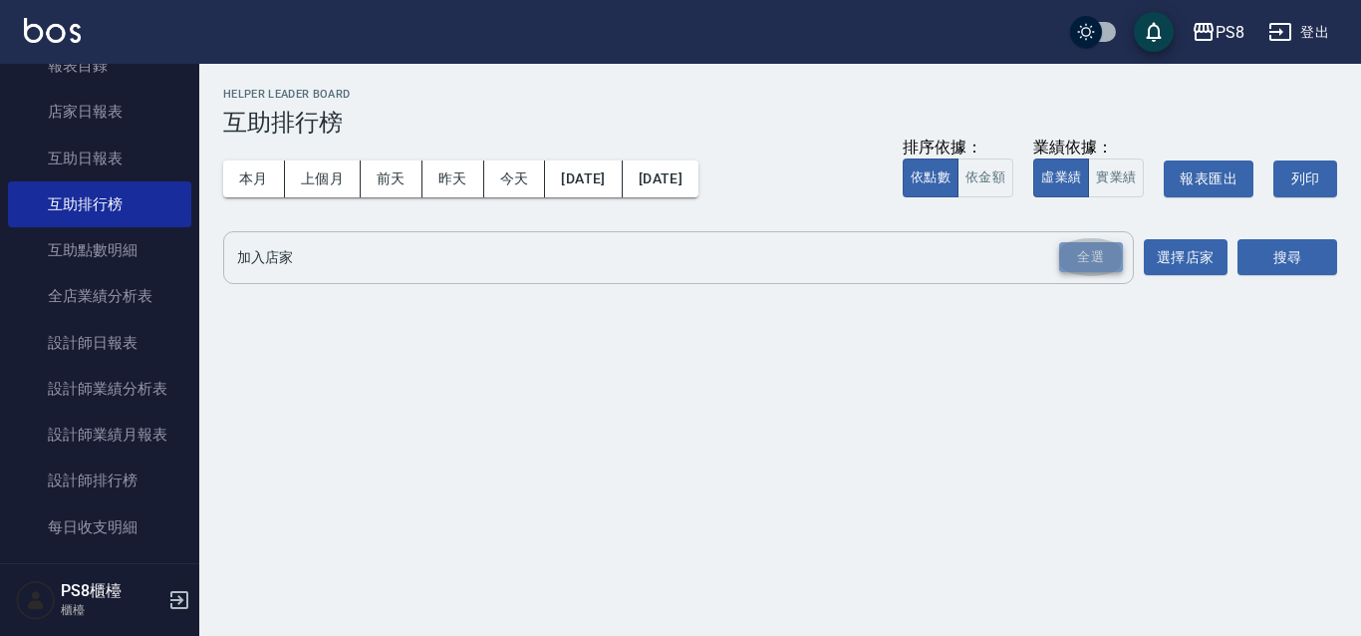
click at [1071, 270] on div "全選" at bounding box center [1091, 257] width 64 height 31
click at [1282, 260] on button "搜尋" at bounding box center [1287, 258] width 100 height 37
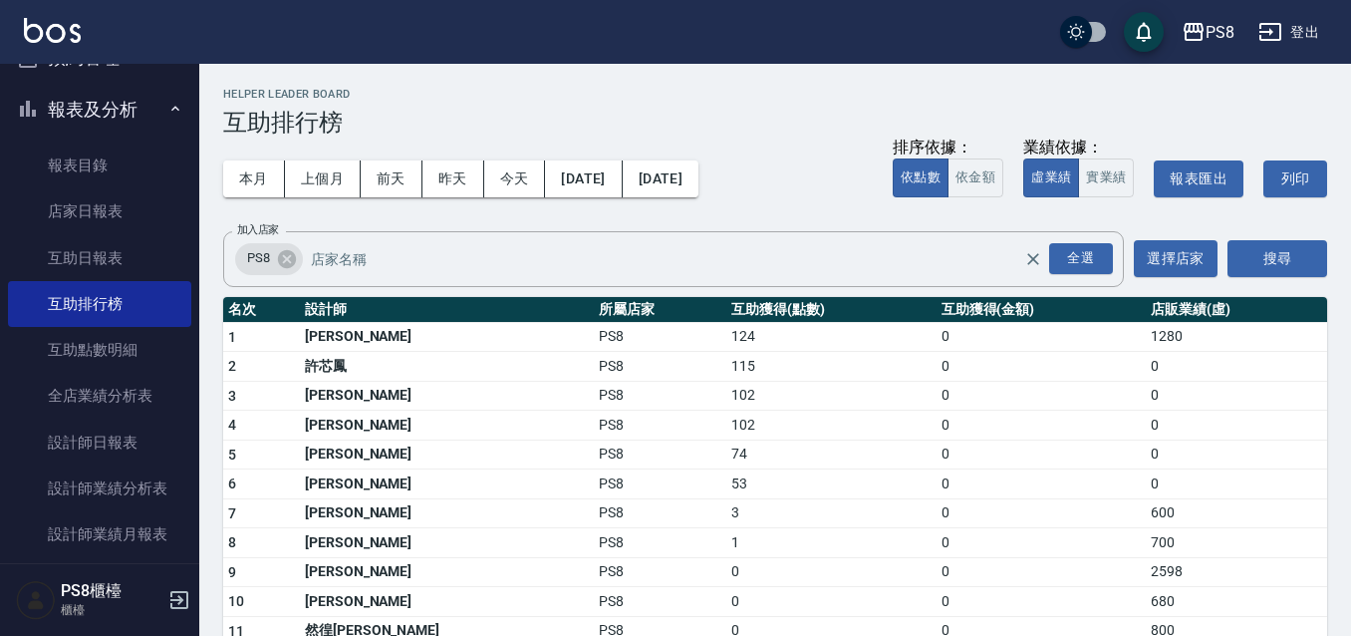
click at [74, 118] on button "報表及分析" at bounding box center [99, 110] width 183 height 52
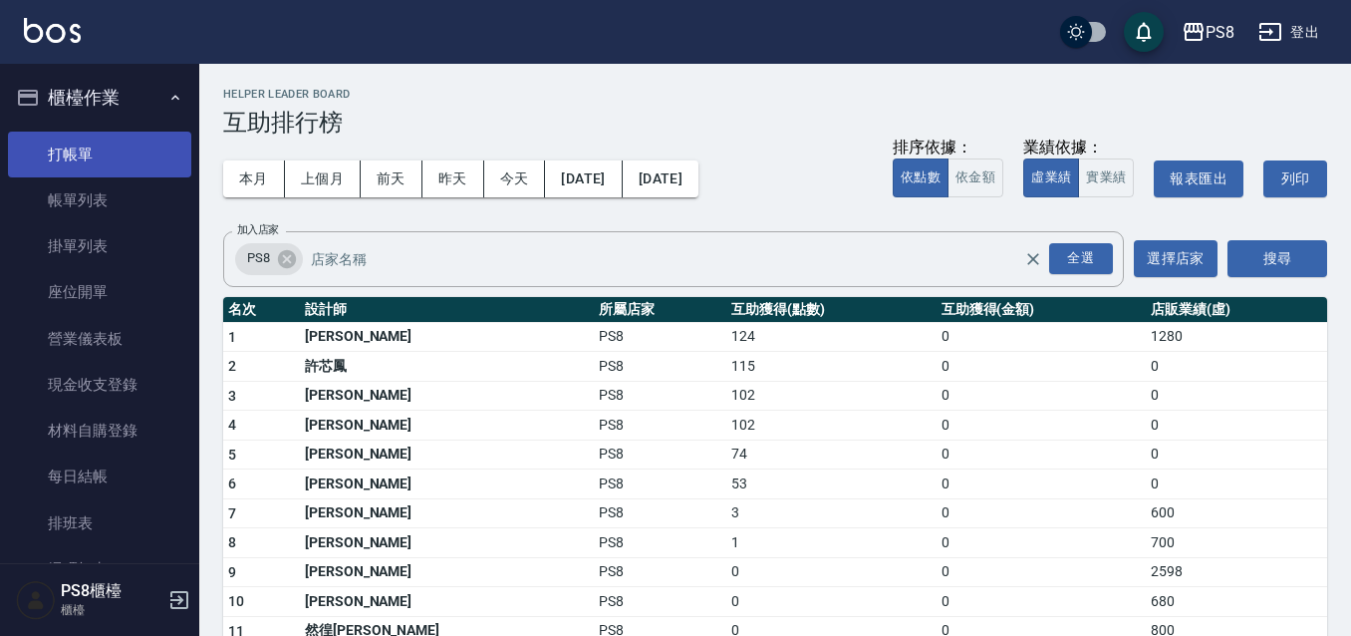
click at [112, 151] on link "打帳單" at bounding box center [99, 154] width 183 height 46
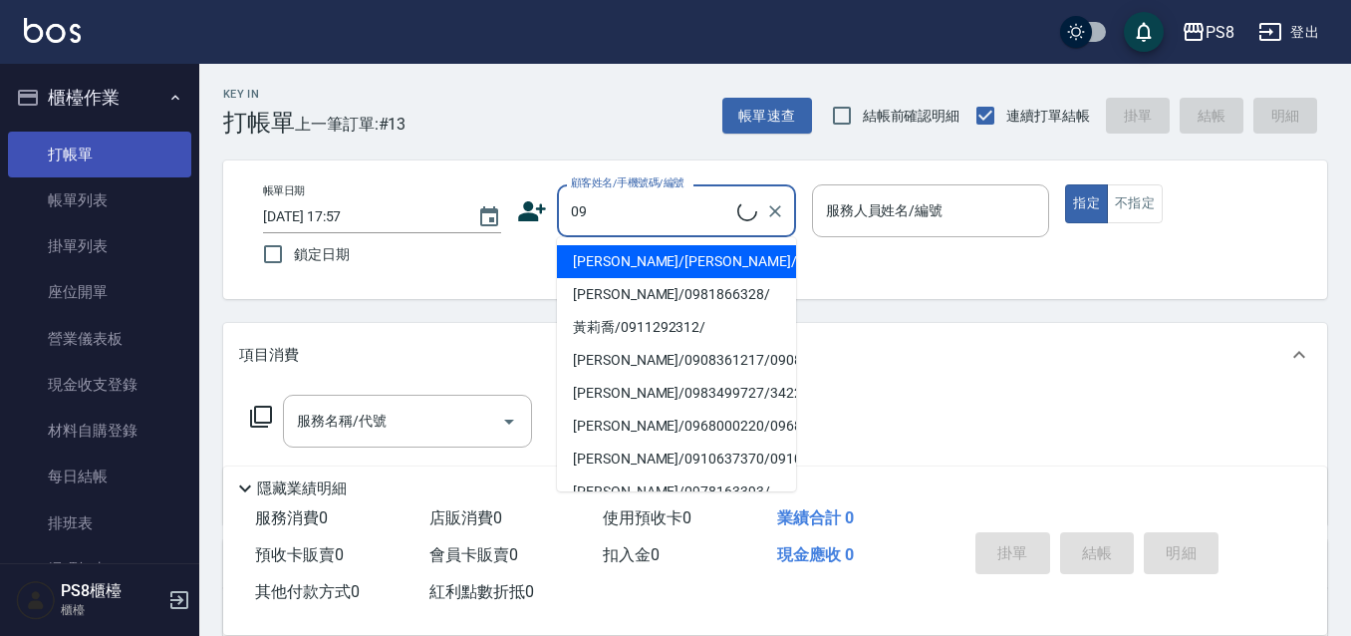
type input "0"
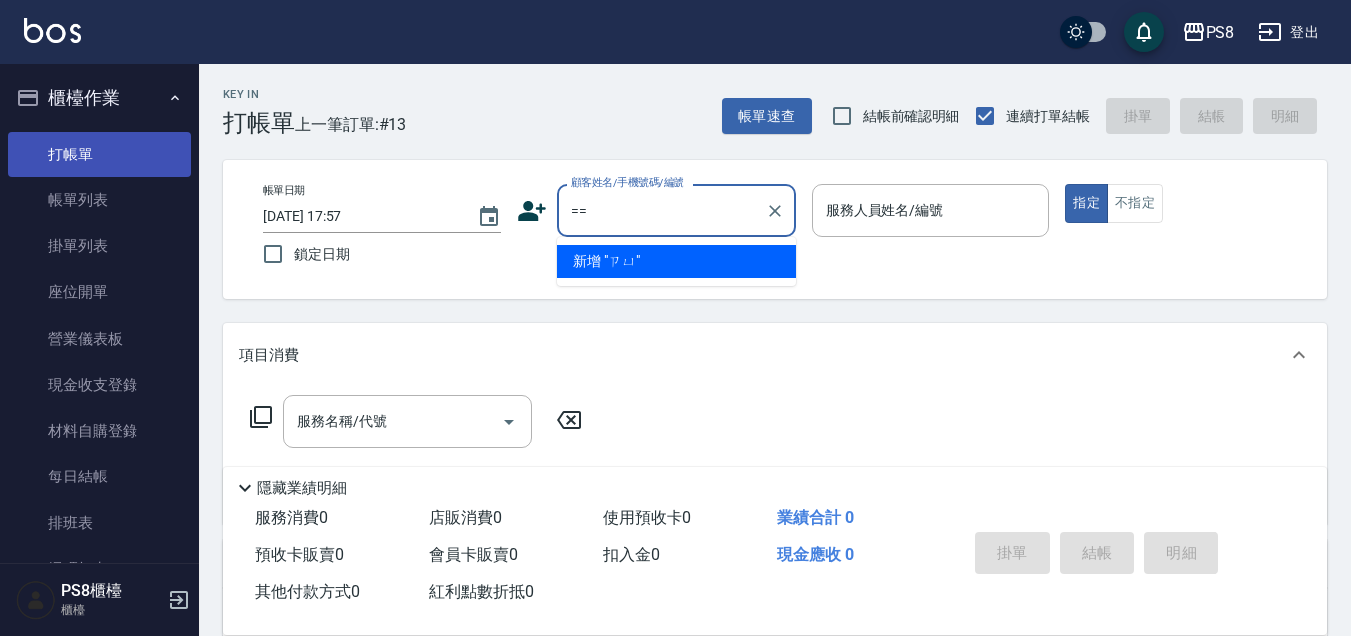
type input "="
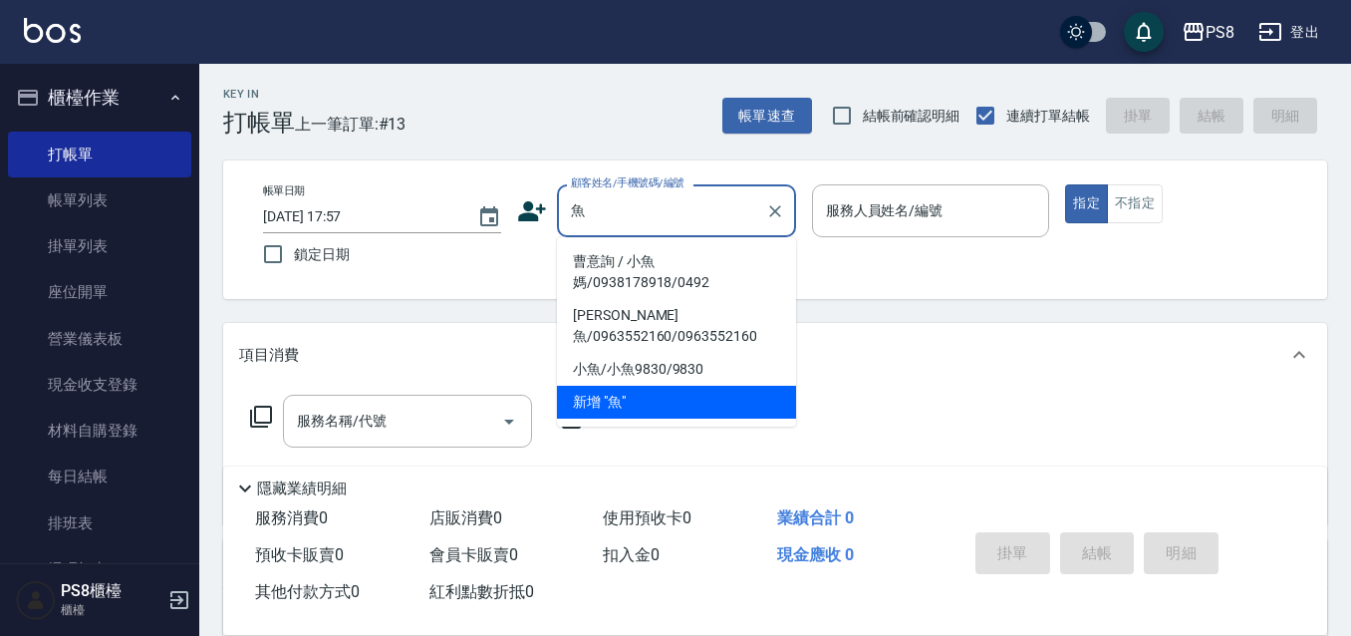
drag, startPoint x: 635, startPoint y: 246, endPoint x: 643, endPoint y: 257, distance: 14.2
click at [643, 257] on li "曹意詢 / 小魚媽/0938178918/0492" at bounding box center [676, 272] width 239 height 54
type input "曹意詢 / 小魚媽/0938178918/0492"
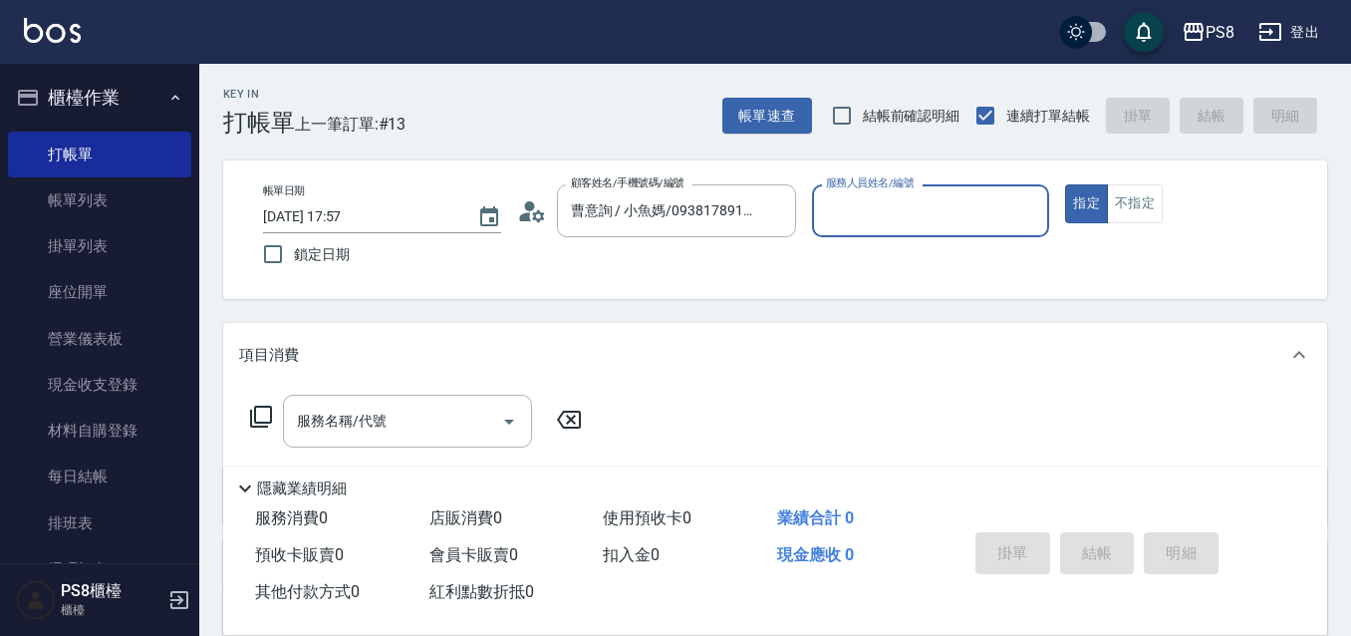
type input "EMMA-15"
click at [1065, 184] on button "指定" at bounding box center [1086, 203] width 43 height 39
type button "true"
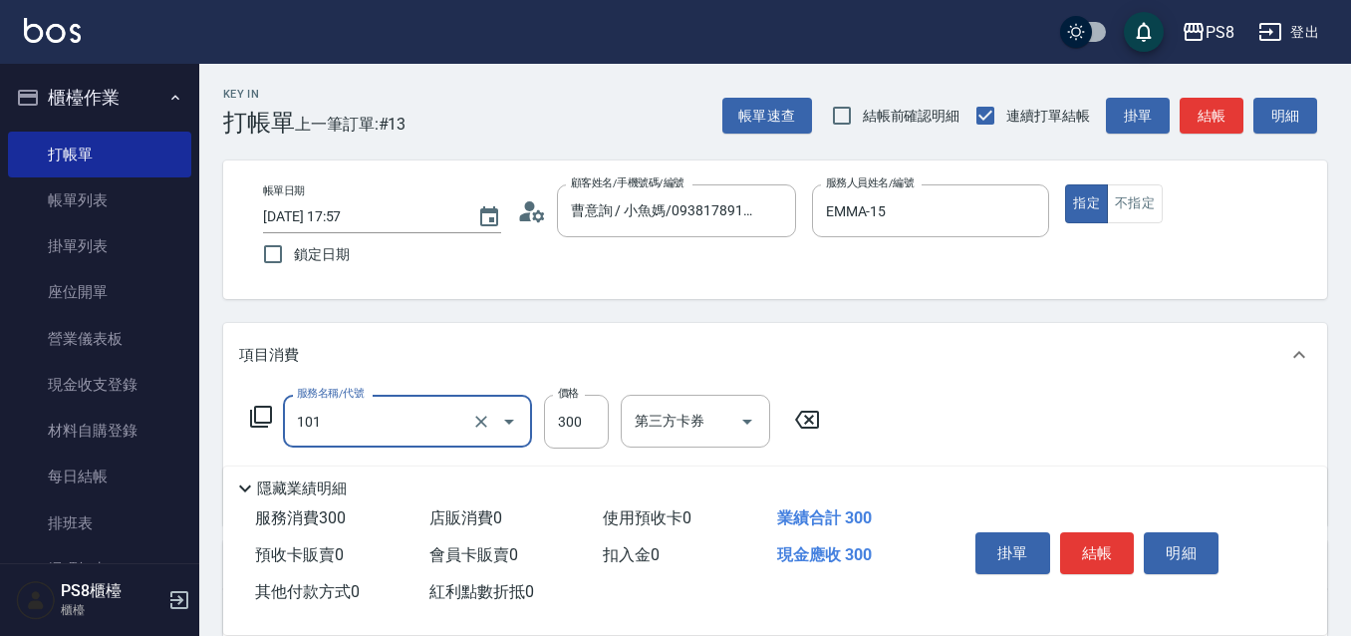
type input "洗髮(101)"
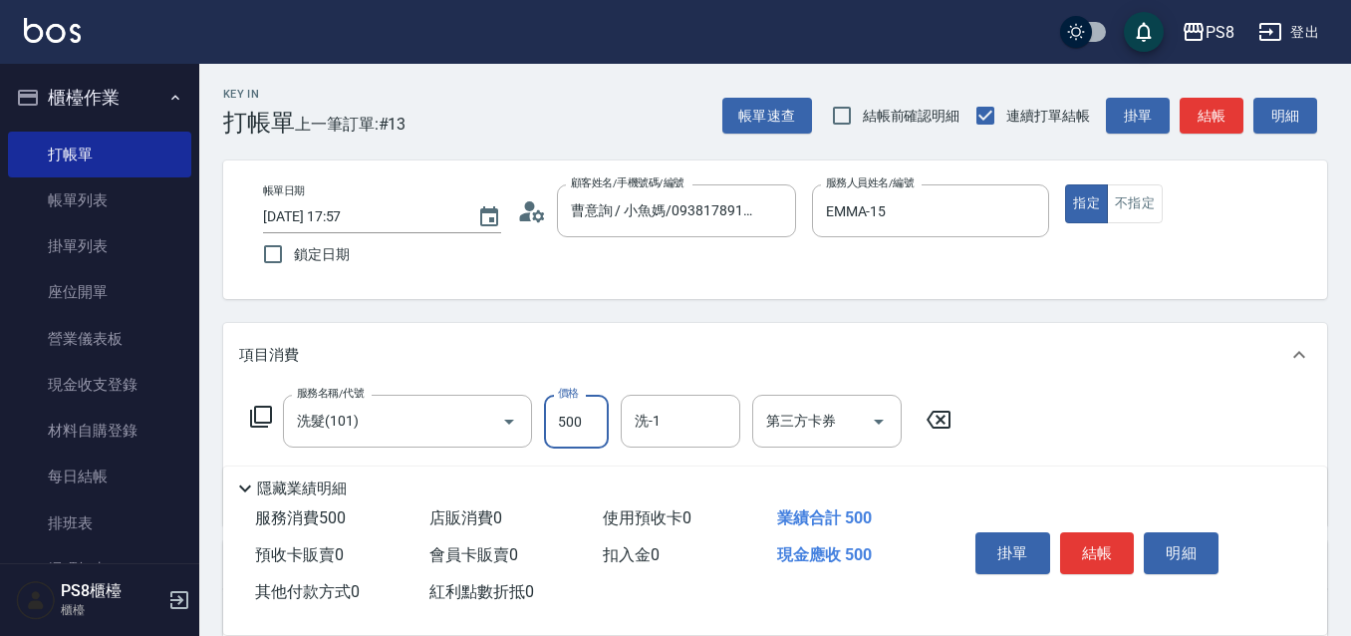
type input "500"
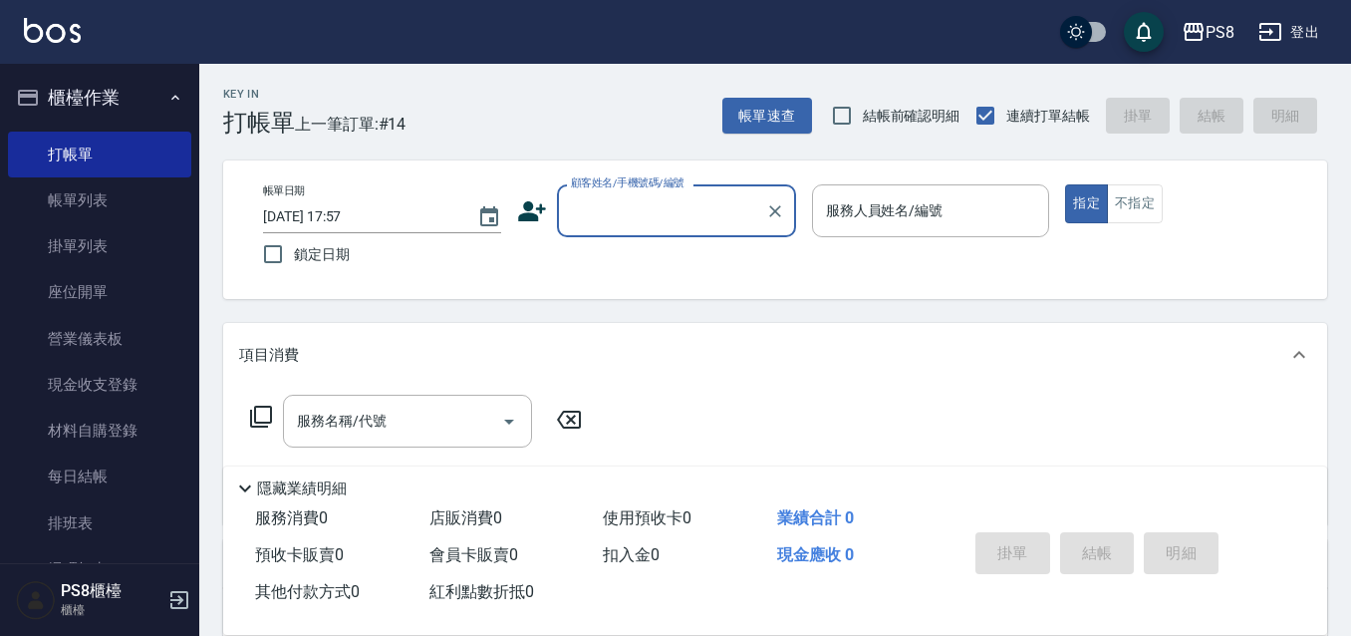
click at [6, 212] on nav "櫃檯作業 打帳單 帳單列表 掛單列表 座位開單 營業儀表板 現金收支登錄 材料自購登錄 每日結帳 排班表 掃碼打卡 預約管理 預約管理 單日預約紀錄 單週預約…" at bounding box center [99, 313] width 199 height 499
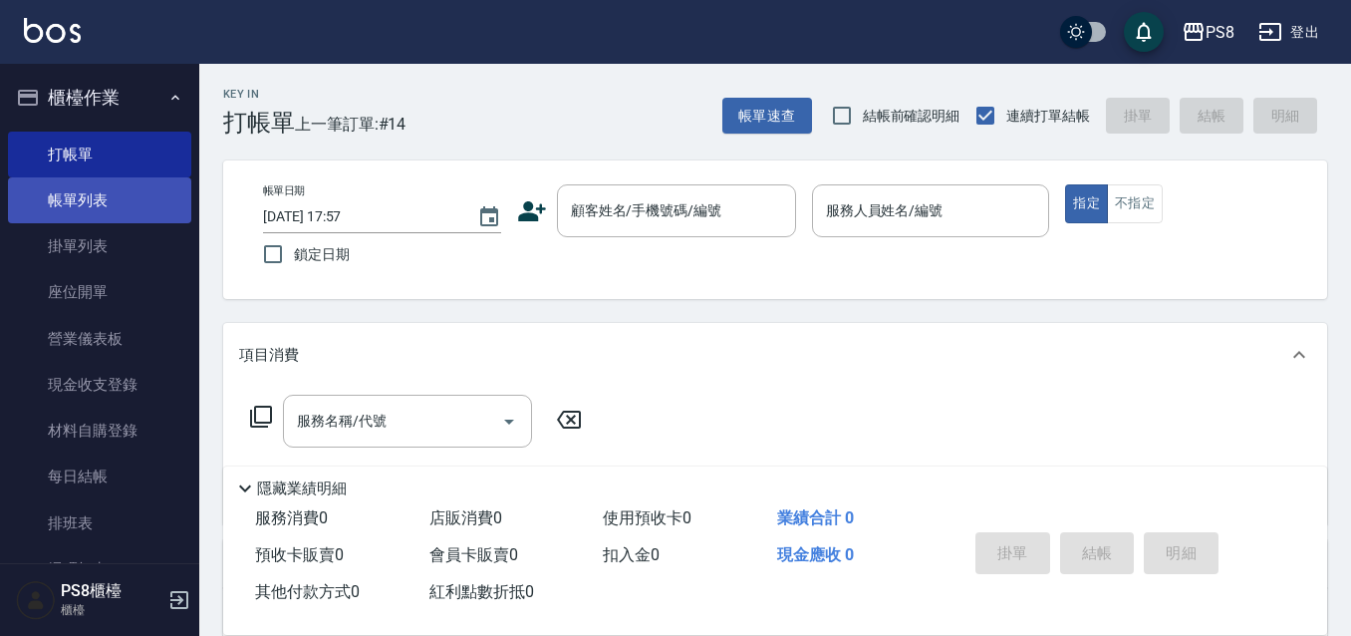
click at [14, 209] on link "帳單列表" at bounding box center [99, 200] width 183 height 46
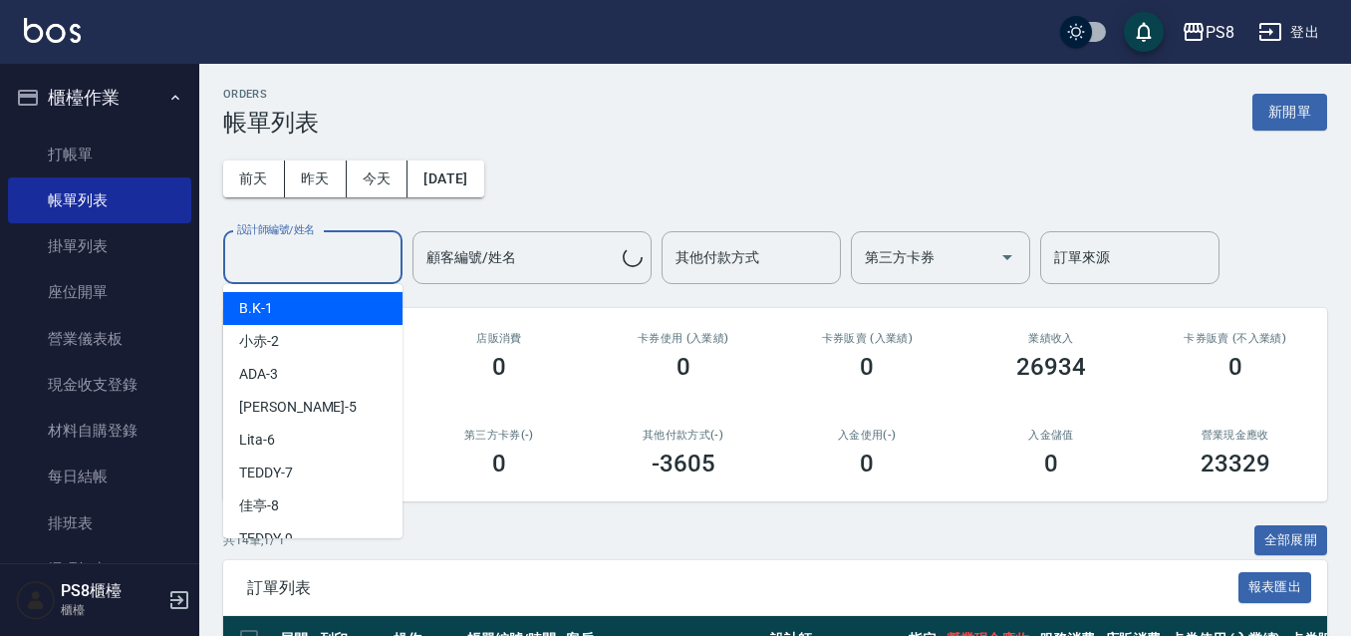
click at [286, 253] on input "設計師編號/姓名" at bounding box center [312, 257] width 161 height 35
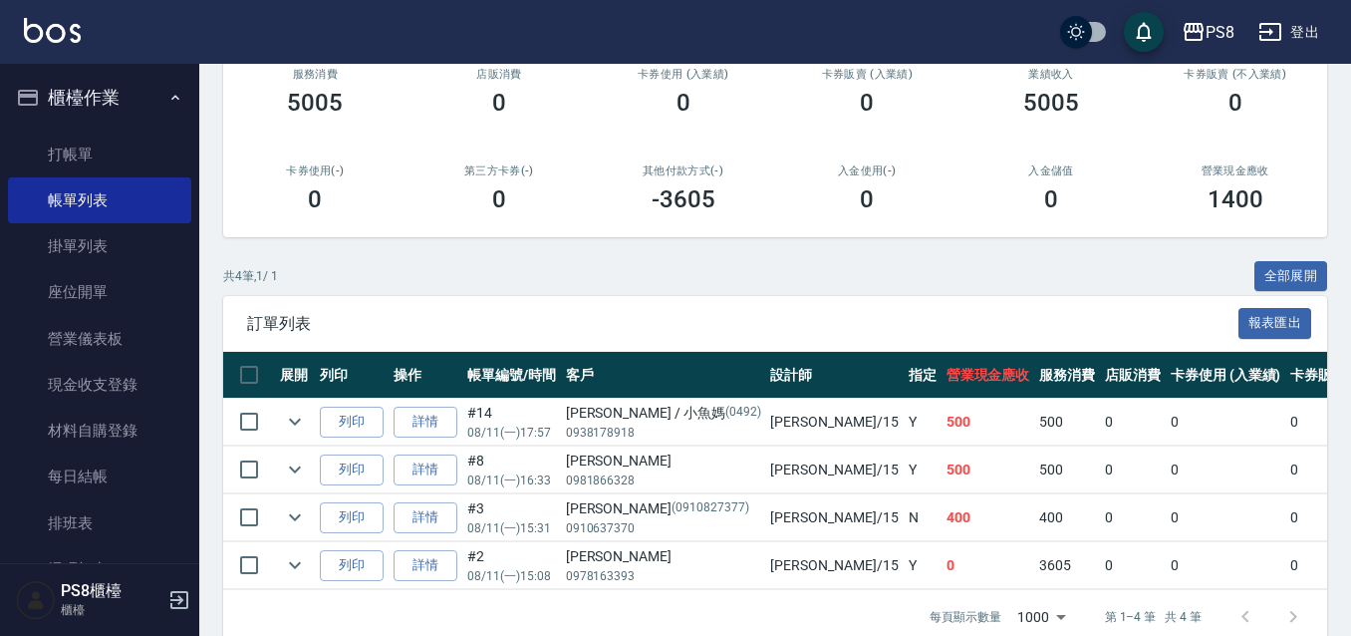
scroll to position [299, 0]
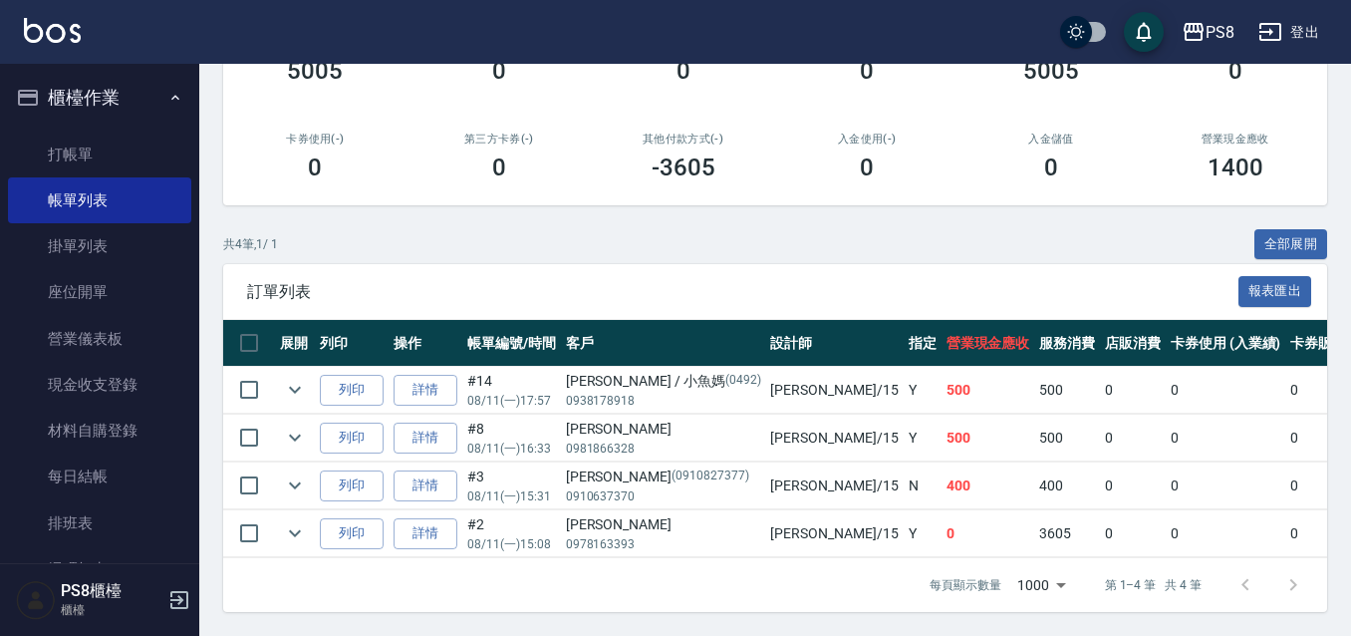
type input "EMMA-15"
click at [132, 99] on button "櫃檯作業" at bounding box center [99, 98] width 183 height 52
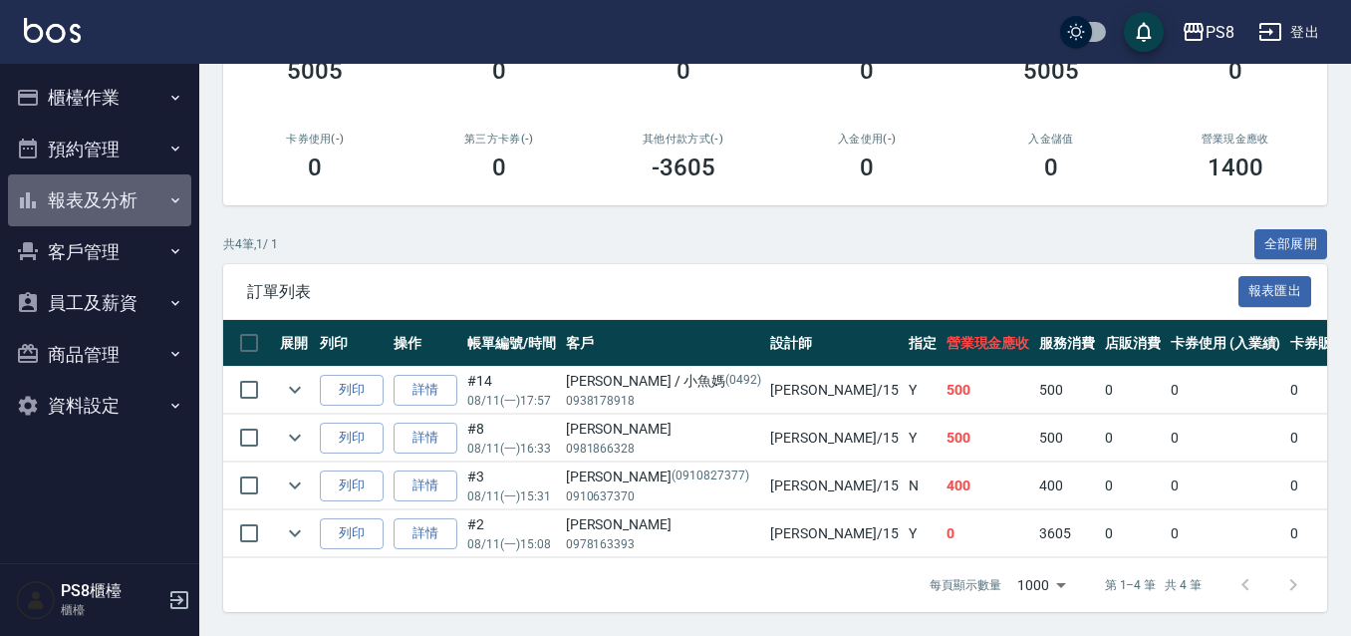
click at [127, 199] on button "報表及分析" at bounding box center [99, 200] width 183 height 52
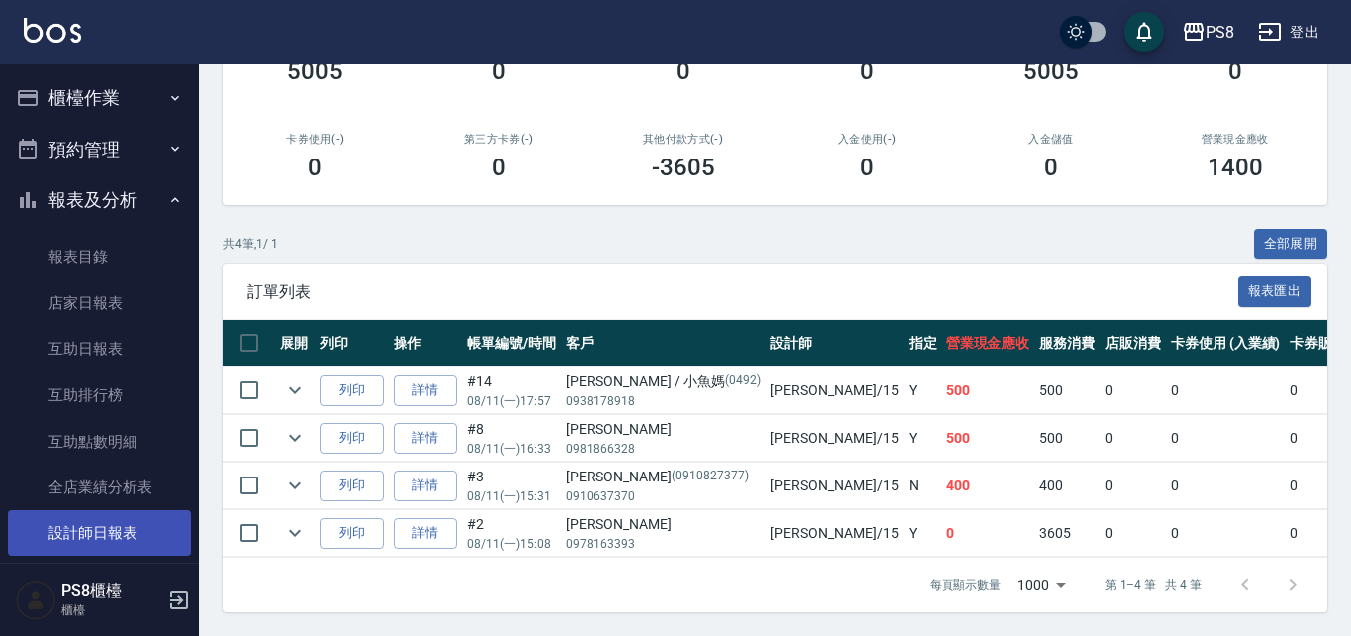
click at [120, 523] on link "設計師日報表" at bounding box center [99, 533] width 183 height 46
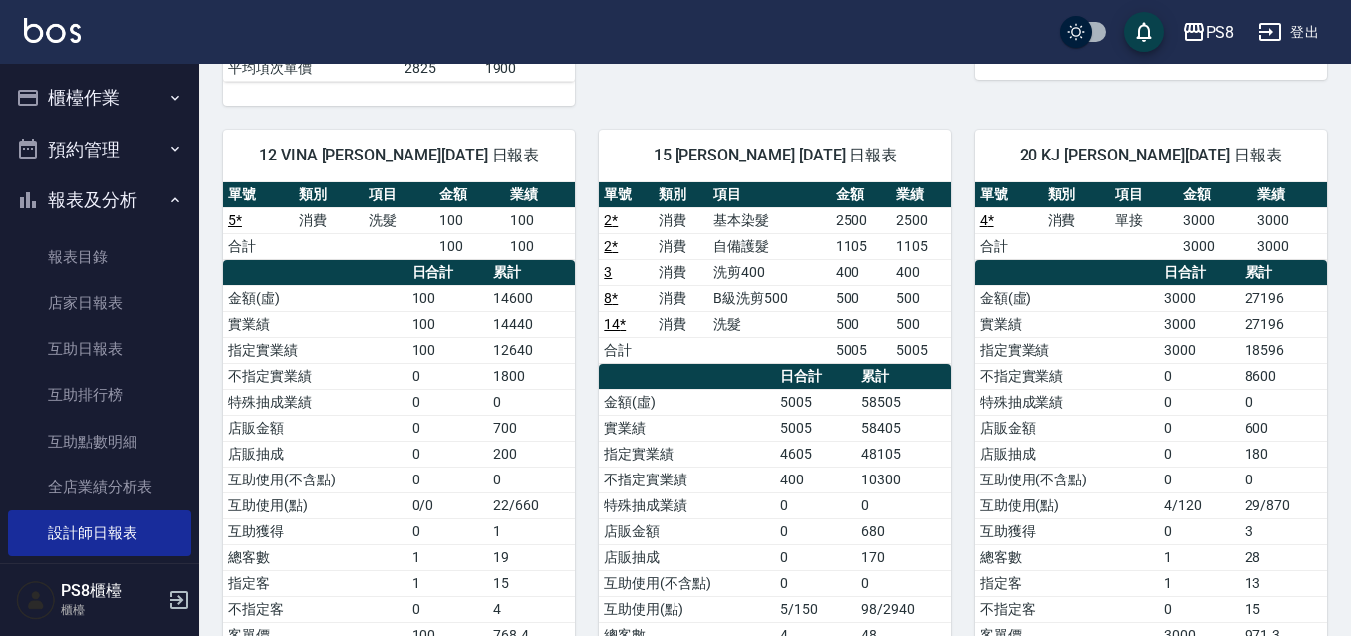
scroll to position [797, 0]
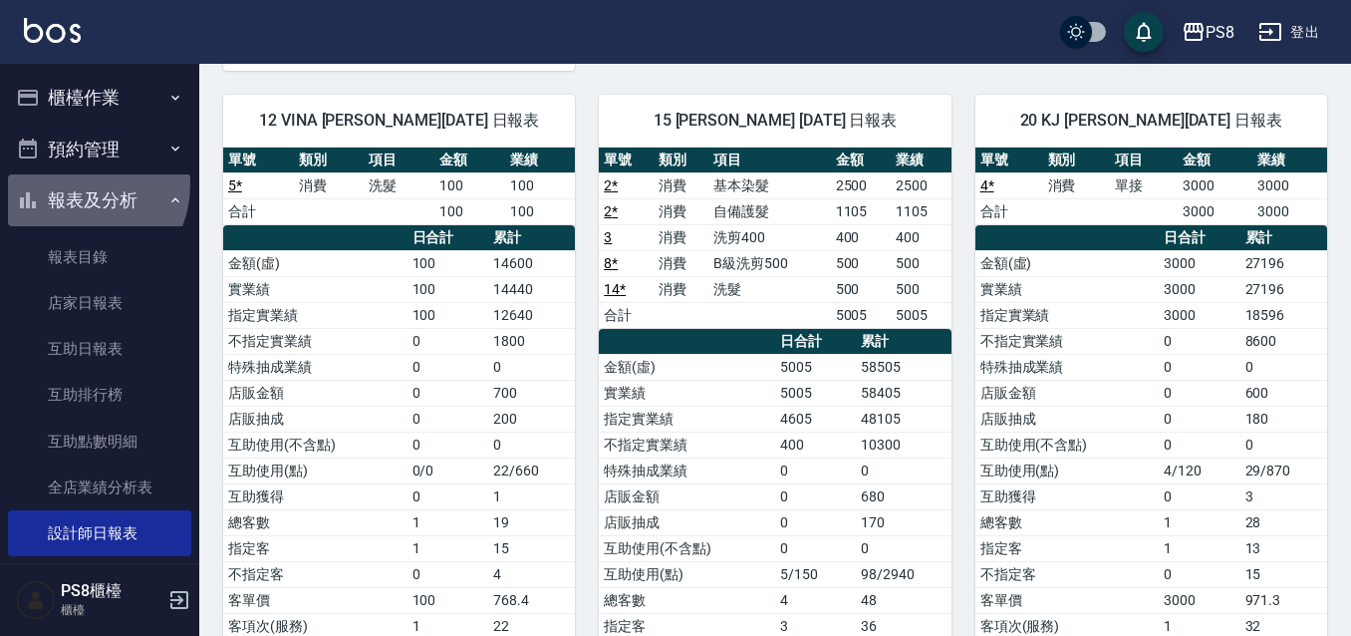
click at [75, 184] on button "報表及分析" at bounding box center [99, 200] width 183 height 52
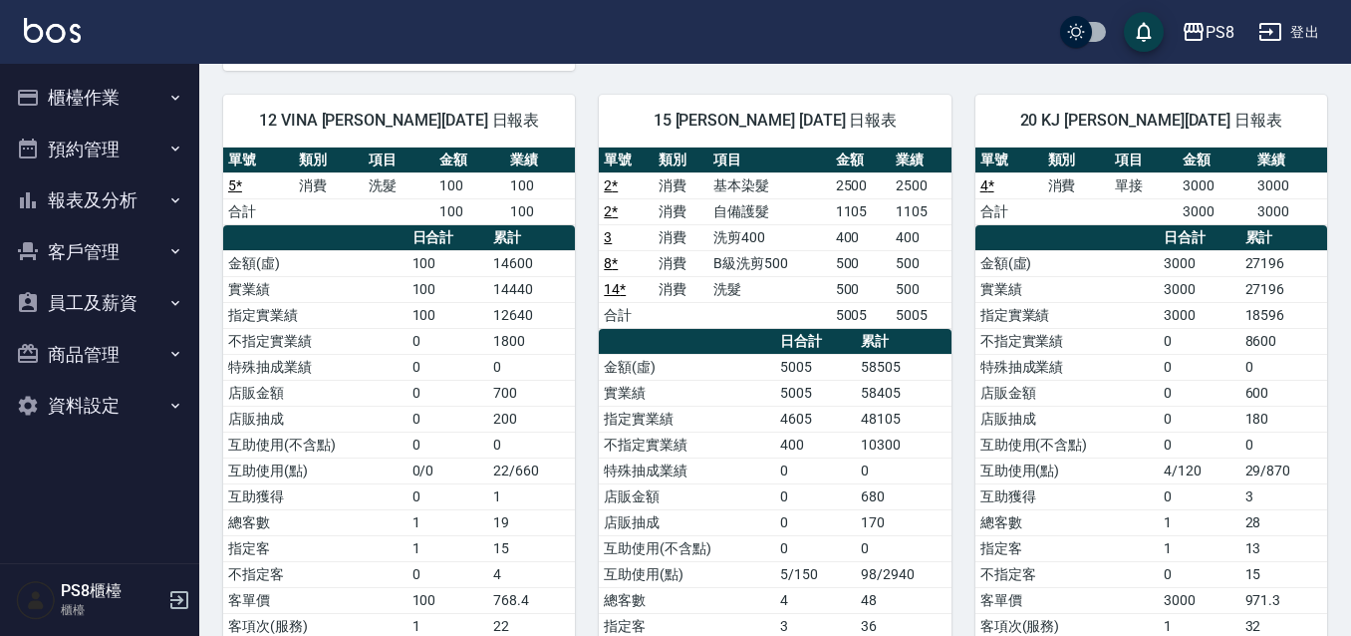
click at [87, 116] on button "櫃檯作業" at bounding box center [99, 98] width 183 height 52
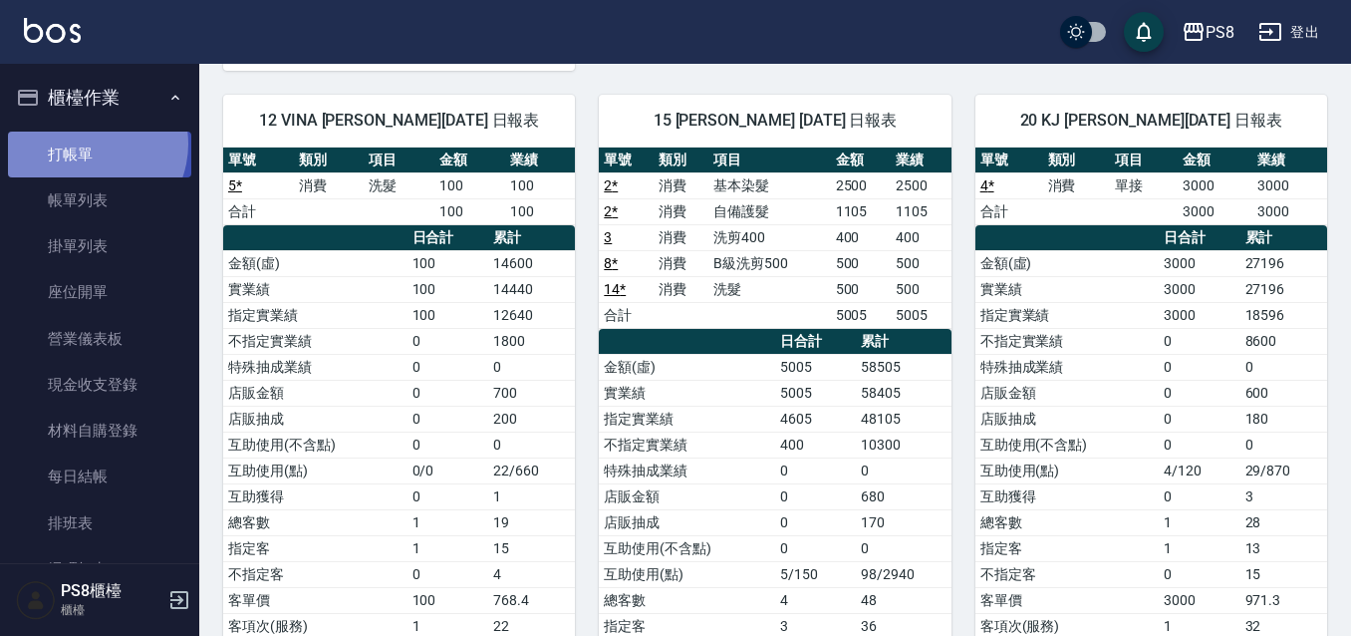
click at [87, 143] on link "打帳單" at bounding box center [99, 154] width 183 height 46
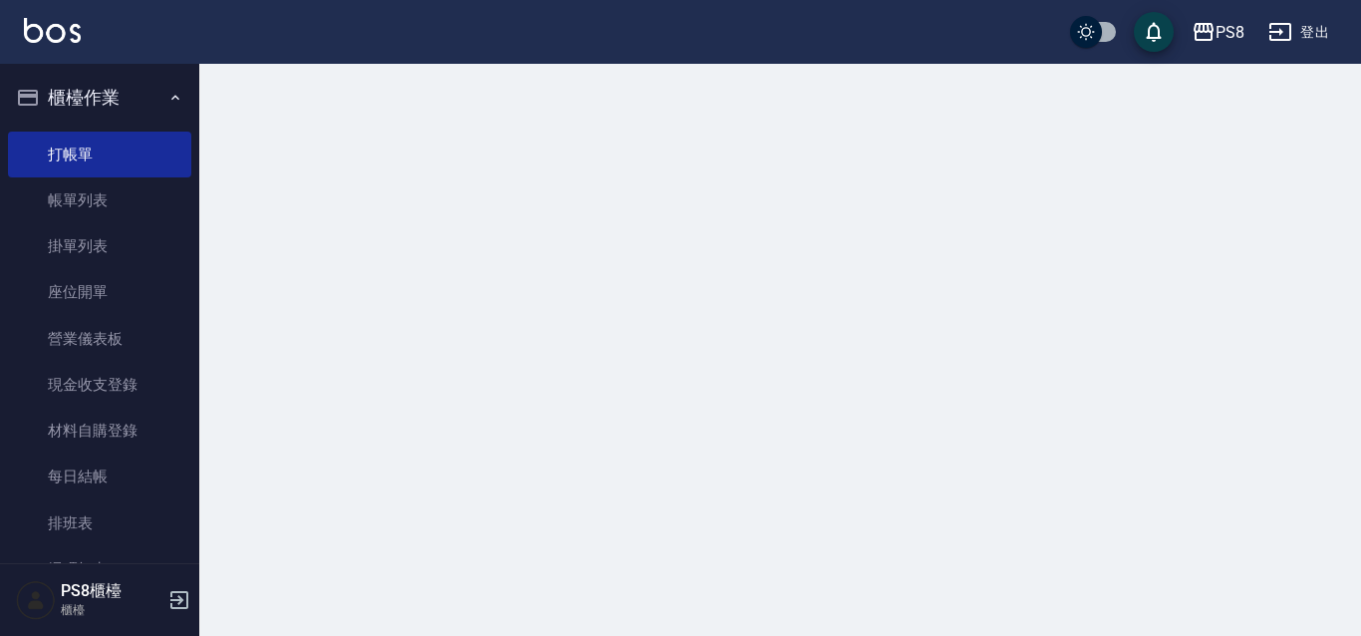
click at [91, 99] on button "櫃檯作業" at bounding box center [99, 98] width 183 height 52
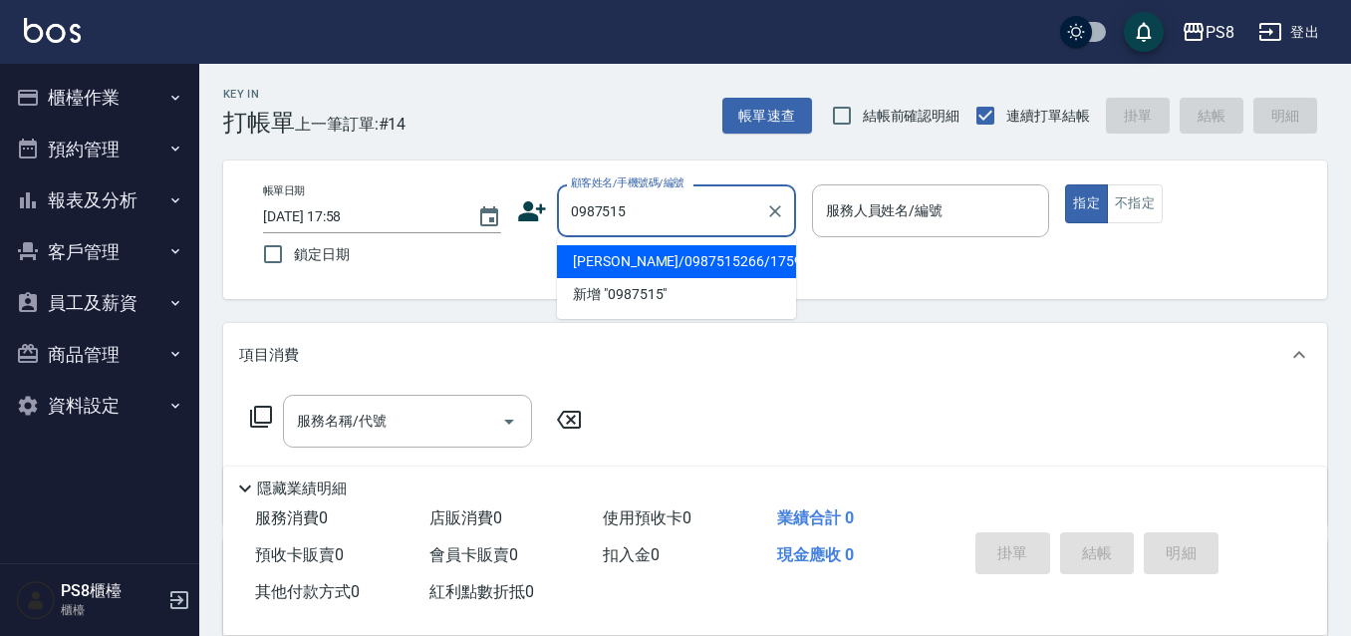
click at [747, 241] on ul "曾昭舜/0987515266/17595 新增 "0987515"" at bounding box center [676, 278] width 239 height 82
click at [743, 251] on li "曾昭舜/0987515266/17595" at bounding box center [676, 261] width 239 height 33
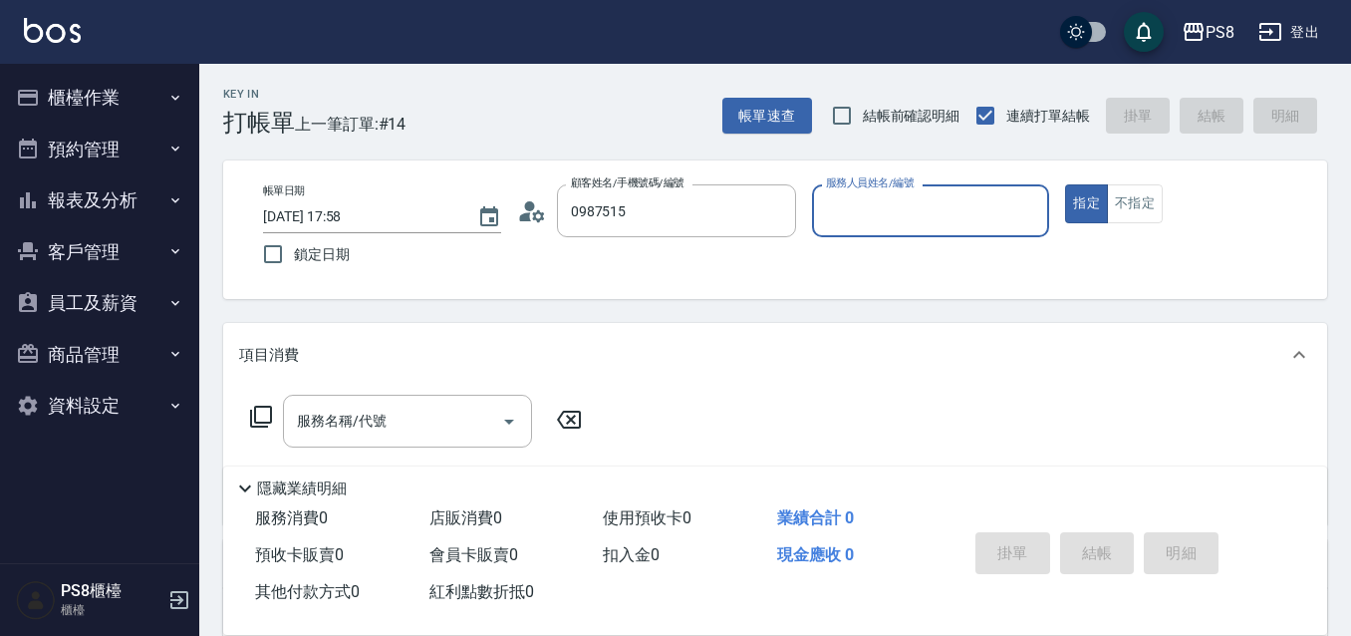
type input "曾昭舜/0987515266/17595"
type input "佳亭-8"
click at [529, 205] on circle at bounding box center [529, 206] width 10 height 10
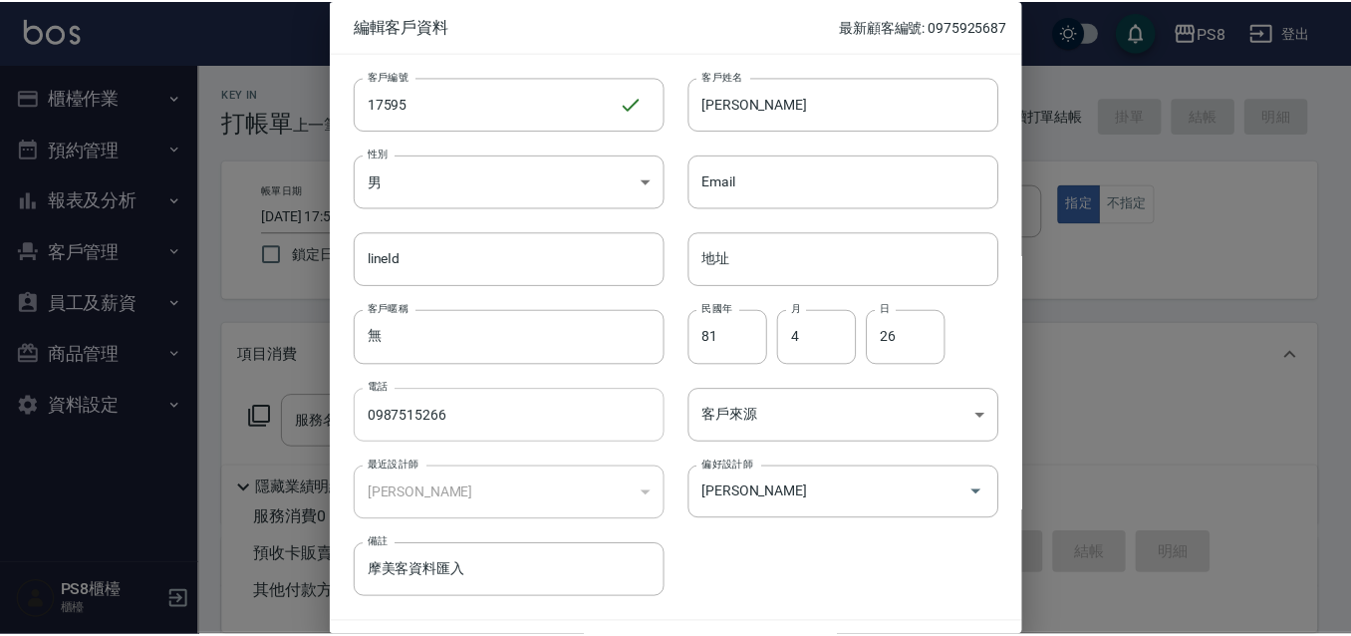
scroll to position [55, 0]
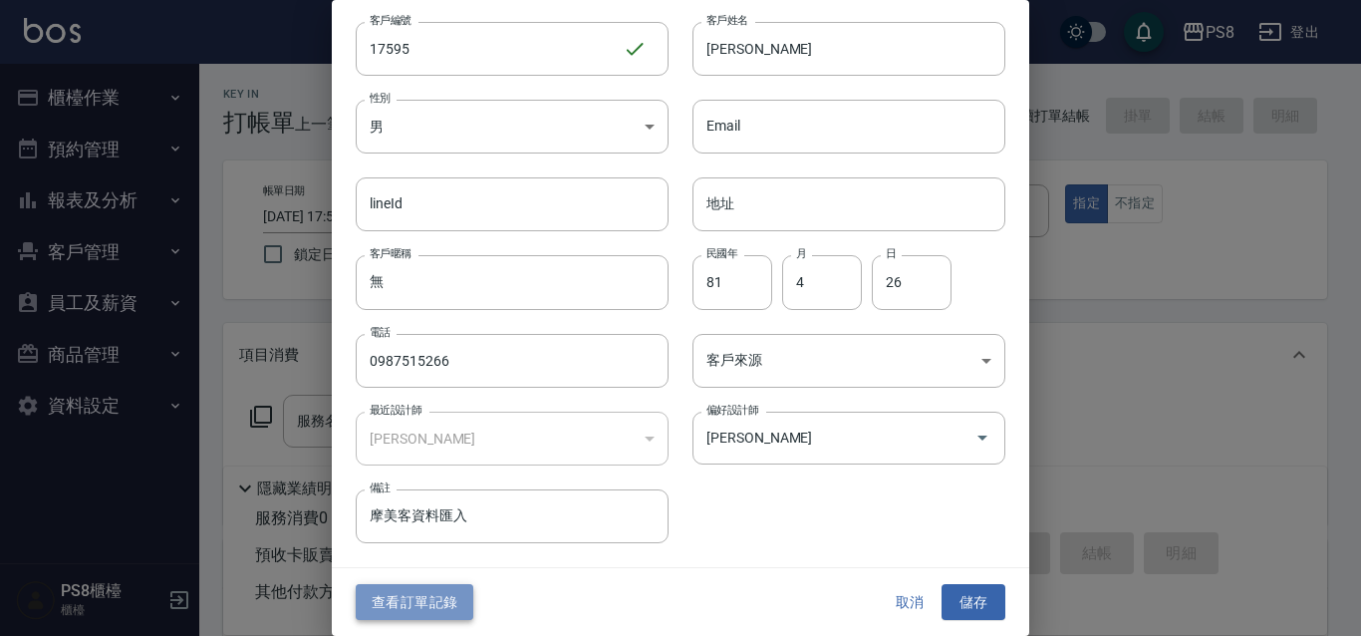
click at [424, 605] on button "查看訂單記錄" at bounding box center [415, 602] width 118 height 37
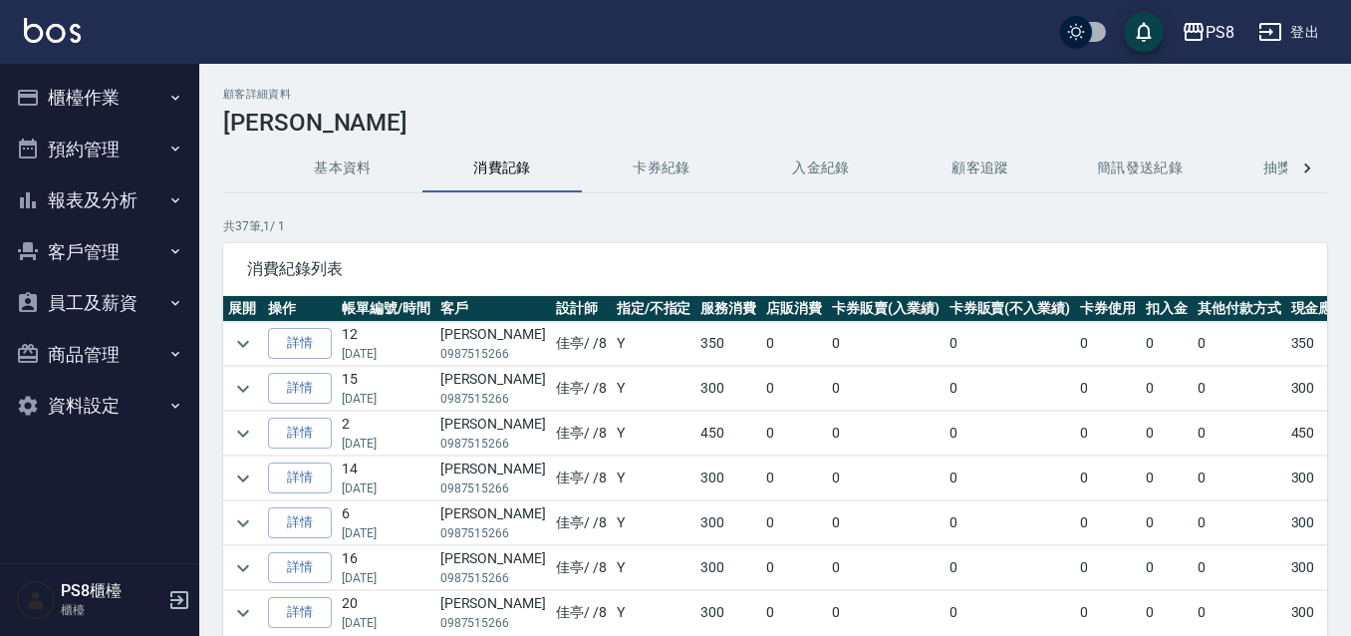
click at [40, 22] on img at bounding box center [52, 30] width 57 height 25
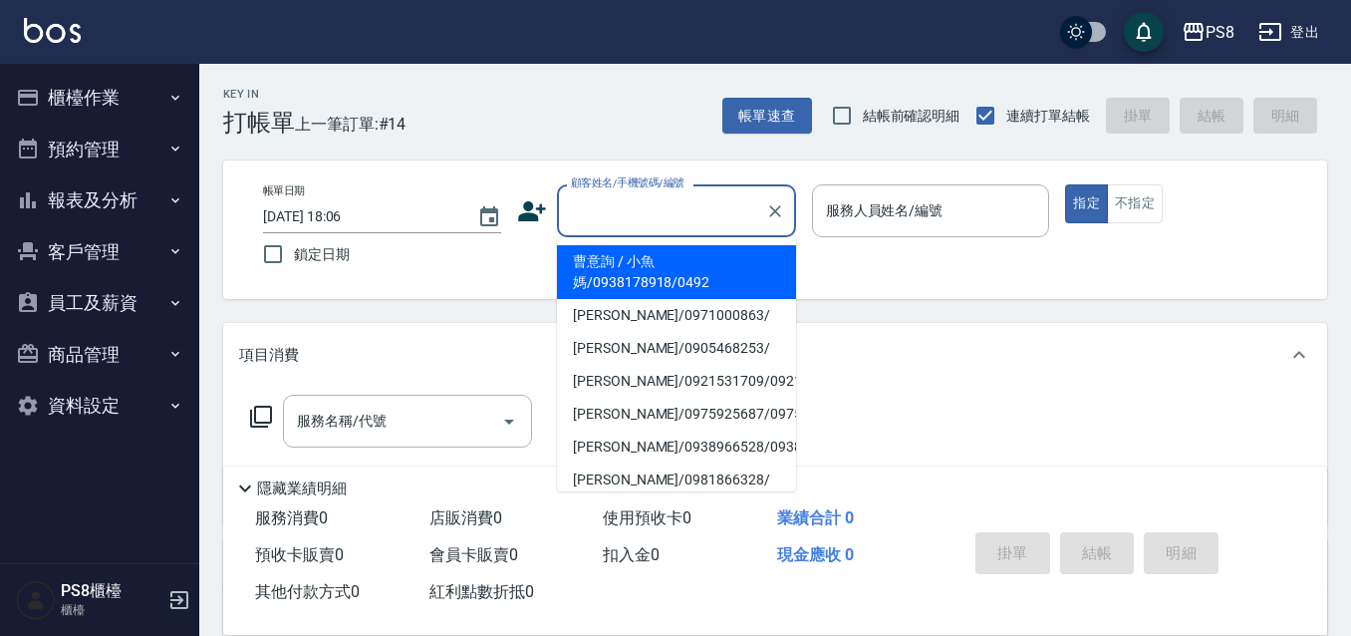
click at [616, 214] on input "顧客姓名/手機號碼/編號" at bounding box center [661, 210] width 191 height 35
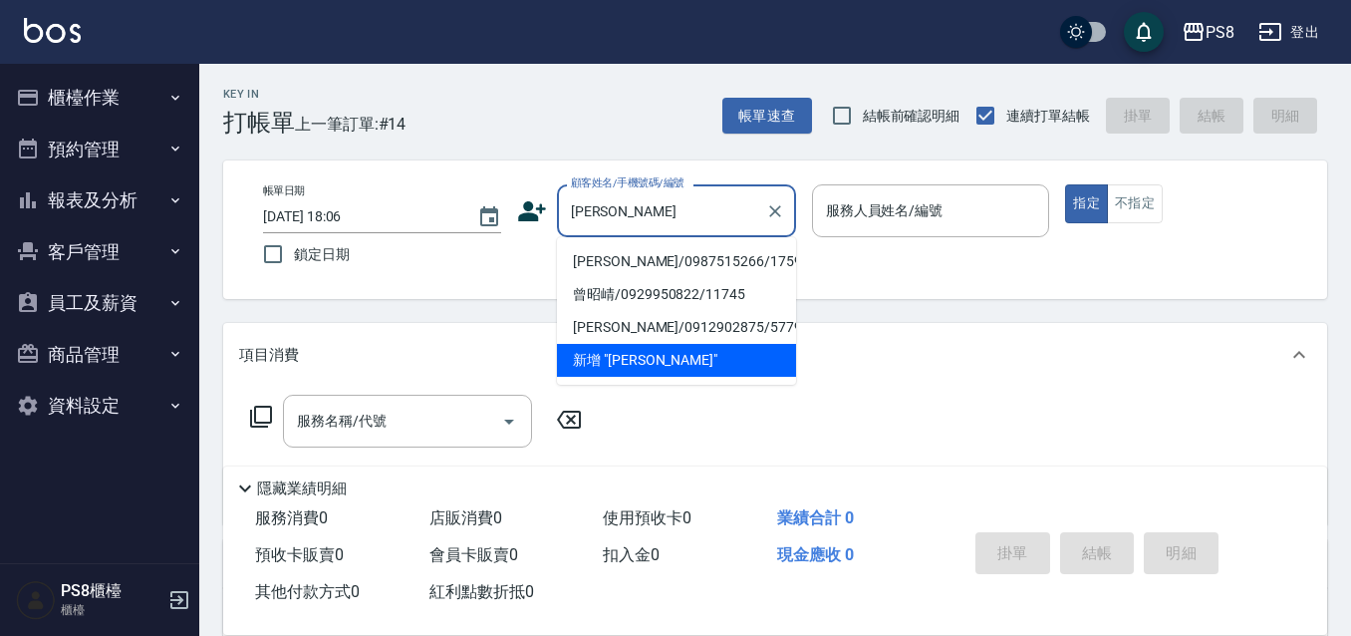
click at [638, 260] on li "曾昭舜/0987515266/17595" at bounding box center [676, 261] width 239 height 33
type input "曾昭舜/0987515266/17595"
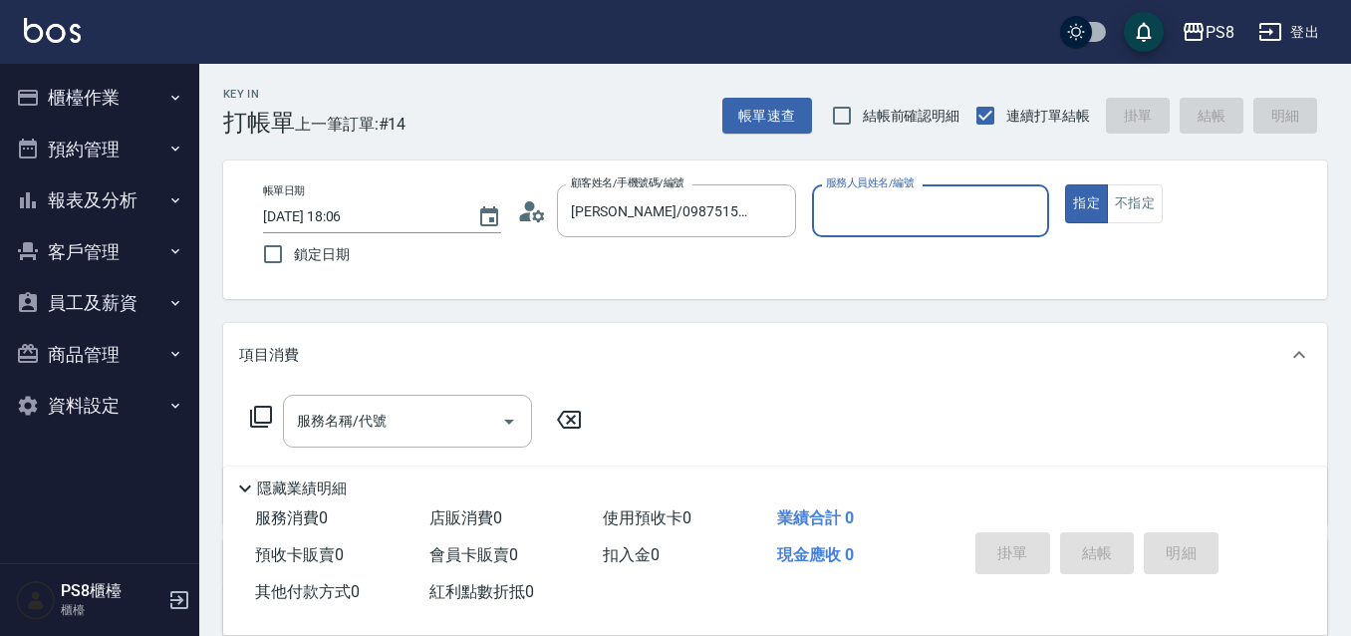
type input "佳亭-8"
click at [415, 416] on input "服務名稱/代號" at bounding box center [392, 420] width 201 height 35
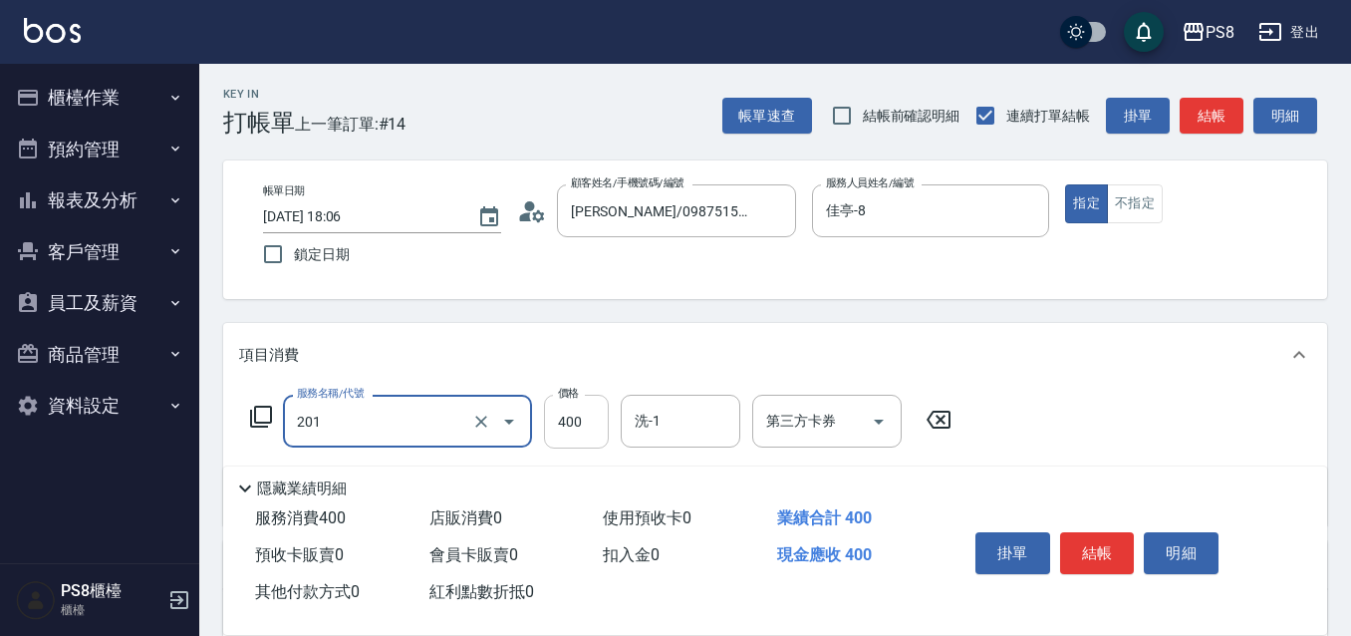
type input "洗剪400(201)"
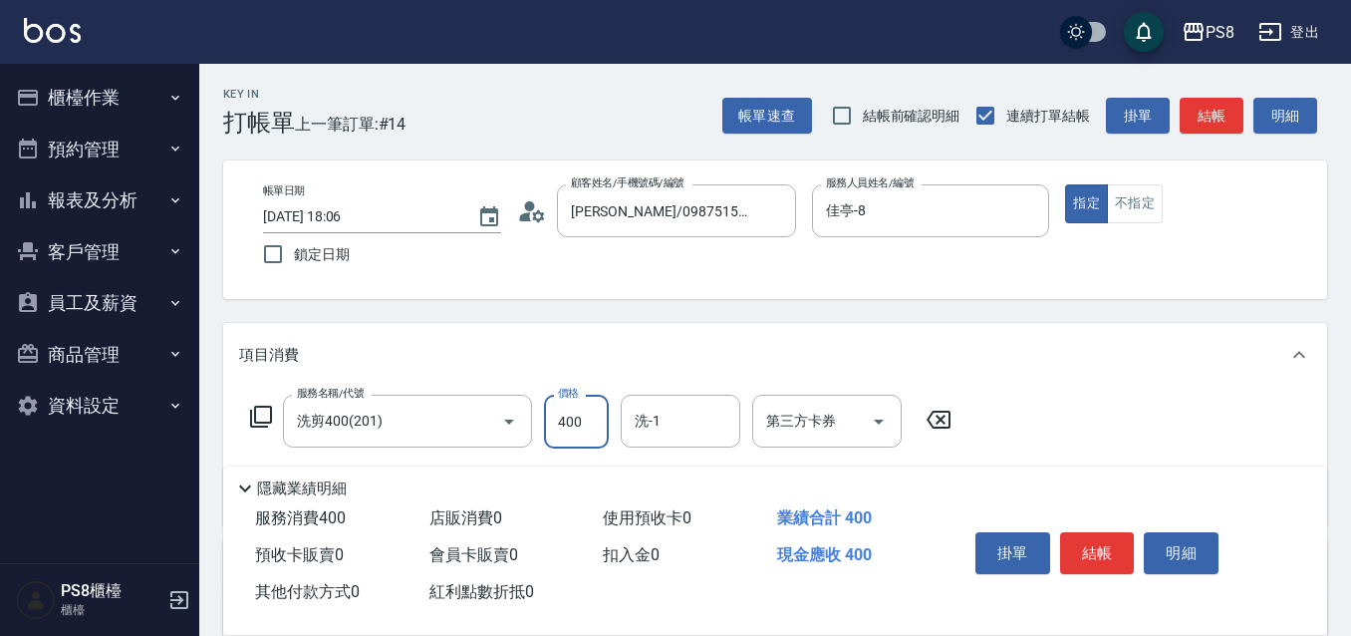
click at [561, 413] on input "400" at bounding box center [576, 421] width 65 height 54
type input "300"
click at [1099, 537] on button "結帳" at bounding box center [1097, 553] width 75 height 42
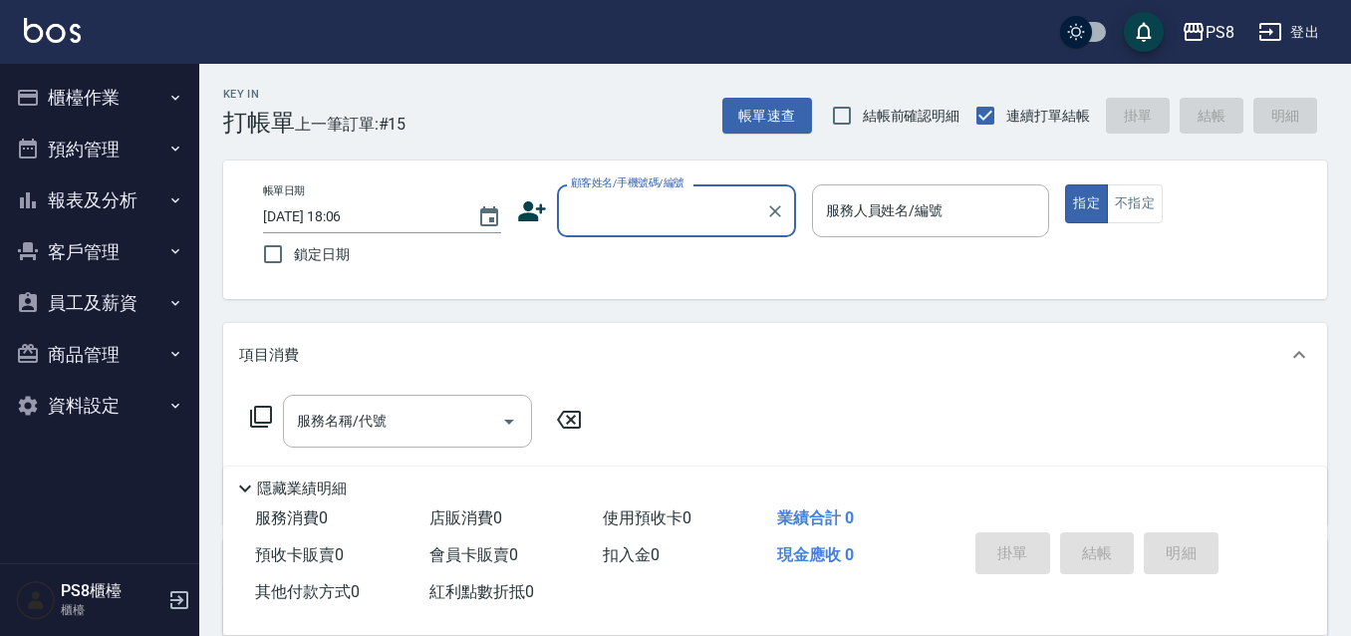
click at [595, 190] on label "顧客姓名/手機號碼/編號" at bounding box center [628, 182] width 114 height 15
click at [595, 193] on input "顧客姓名/手機號碼/編號" at bounding box center [661, 210] width 191 height 35
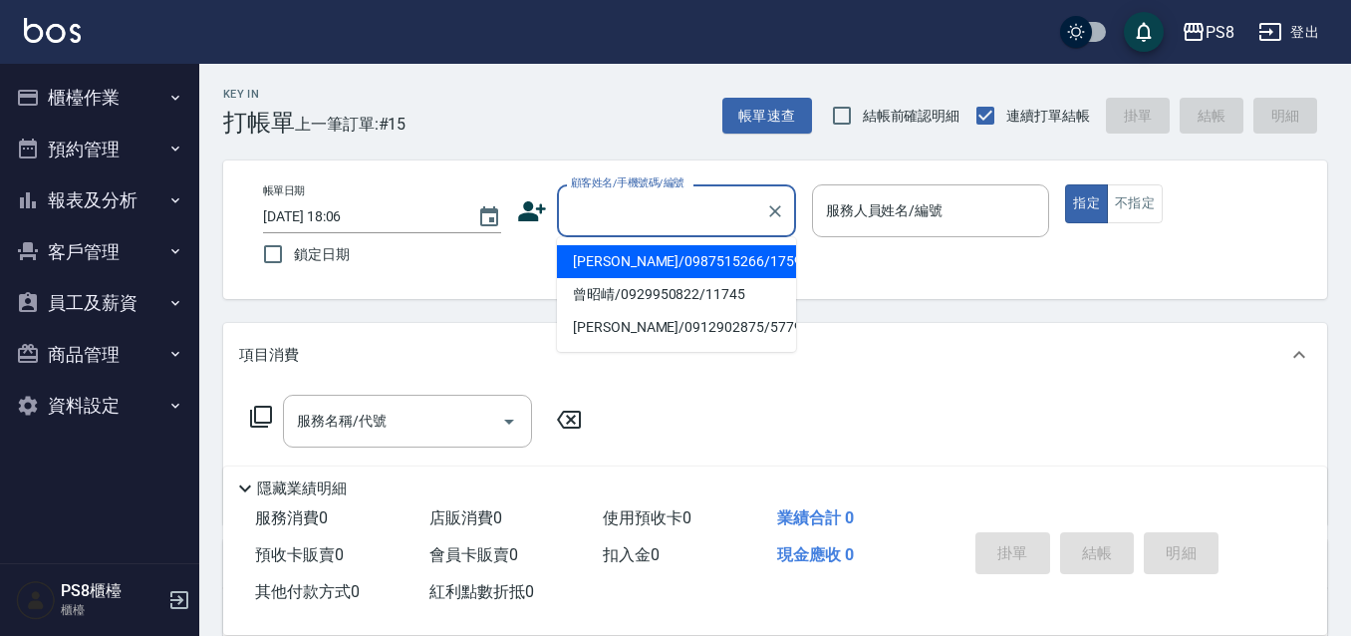
click at [706, 196] on input "顧客姓名/手機號碼/編號" at bounding box center [661, 210] width 191 height 35
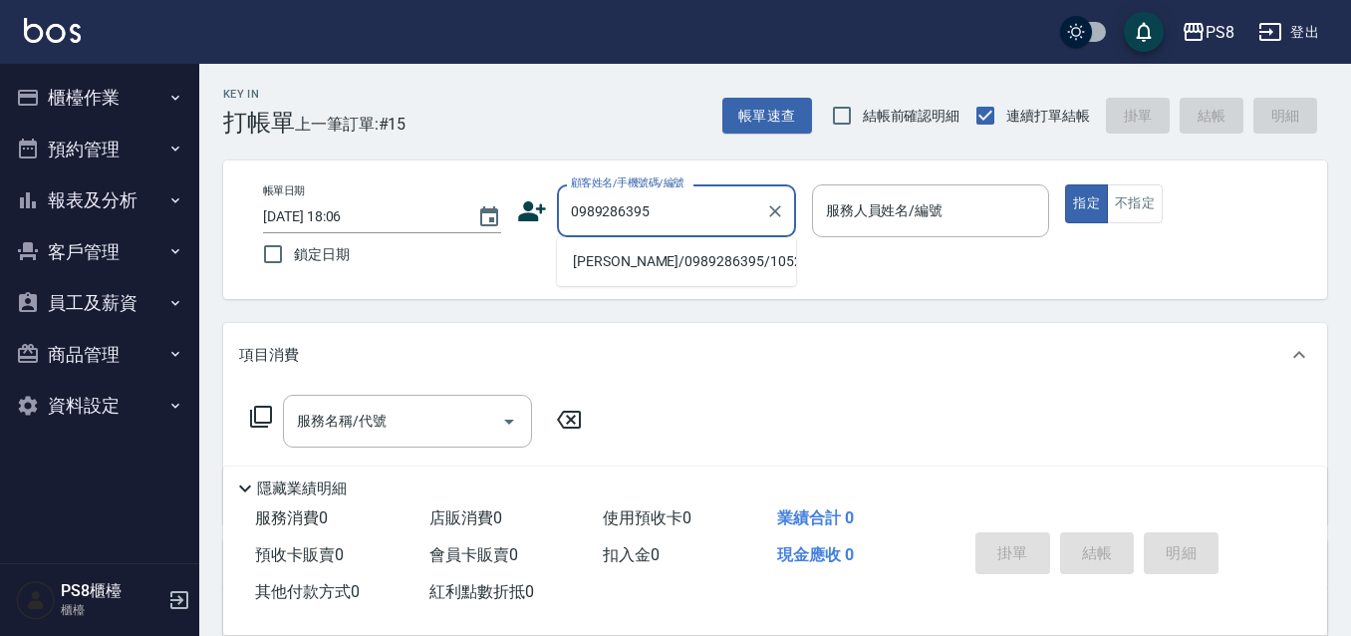
click at [708, 260] on li "陳瑞佳/0989286395/10526" at bounding box center [676, 261] width 239 height 33
type input "陳瑞佳/0989286395/10526"
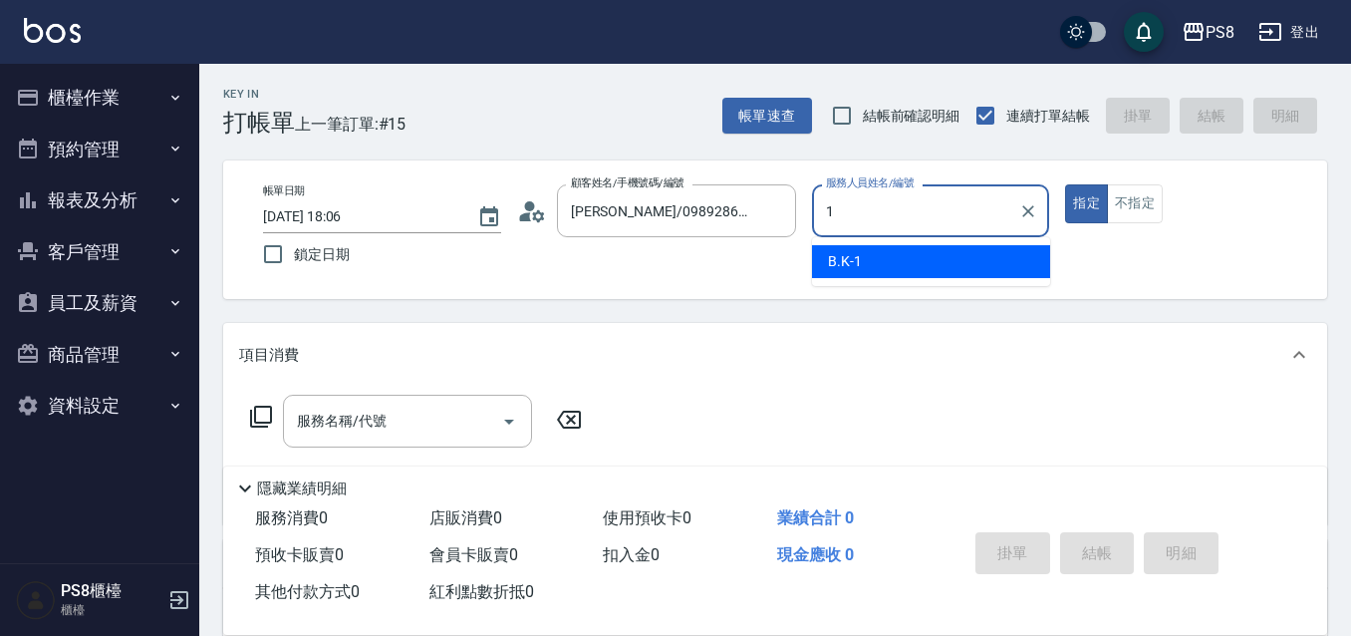
type input "B.K-1"
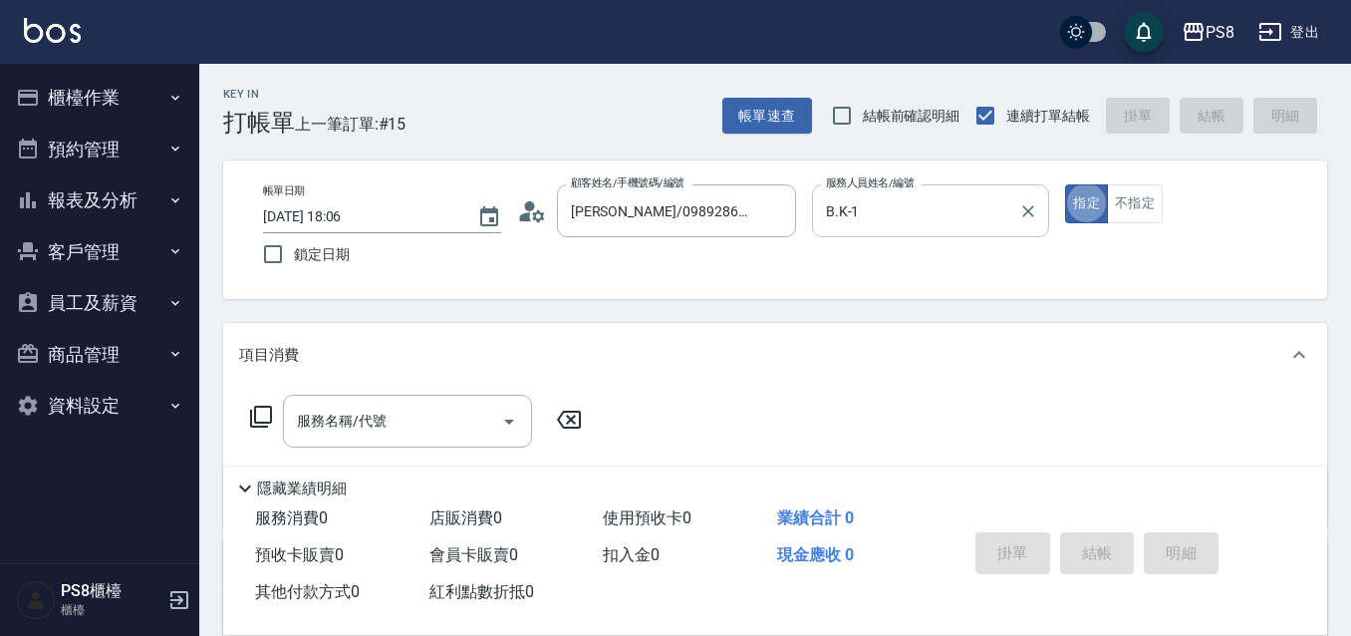
type button "true"
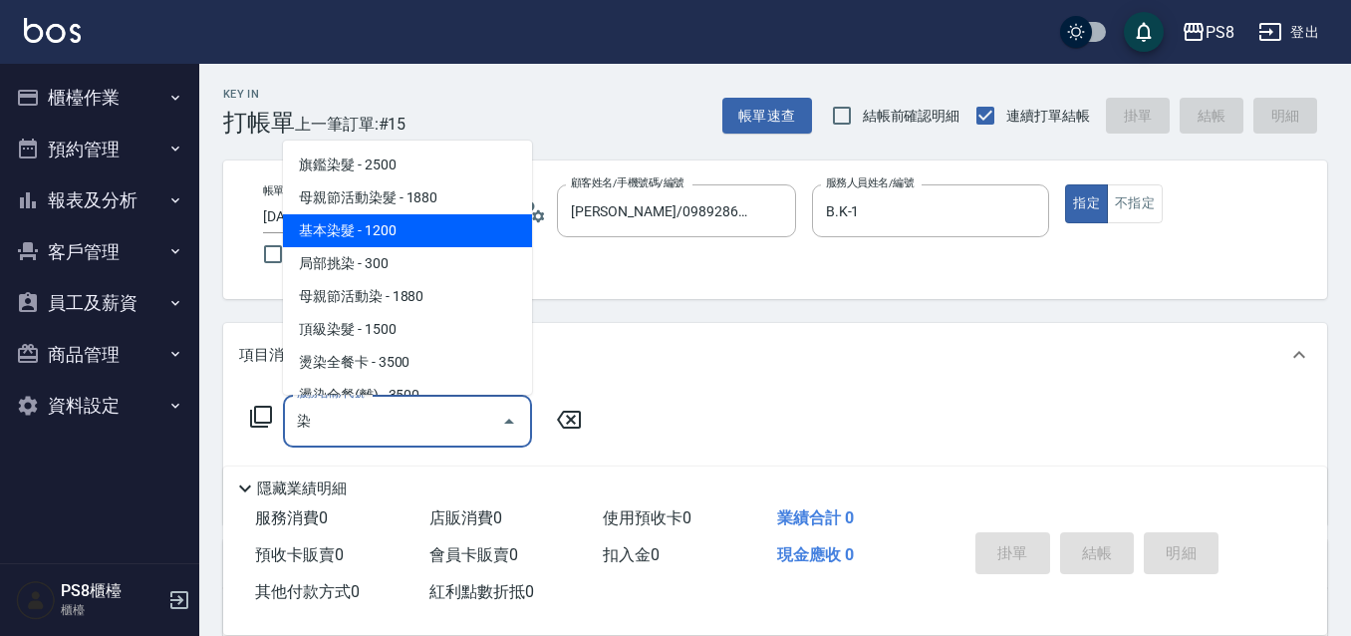
click at [387, 242] on span "基本染髮 - 1200" at bounding box center [407, 230] width 249 height 33
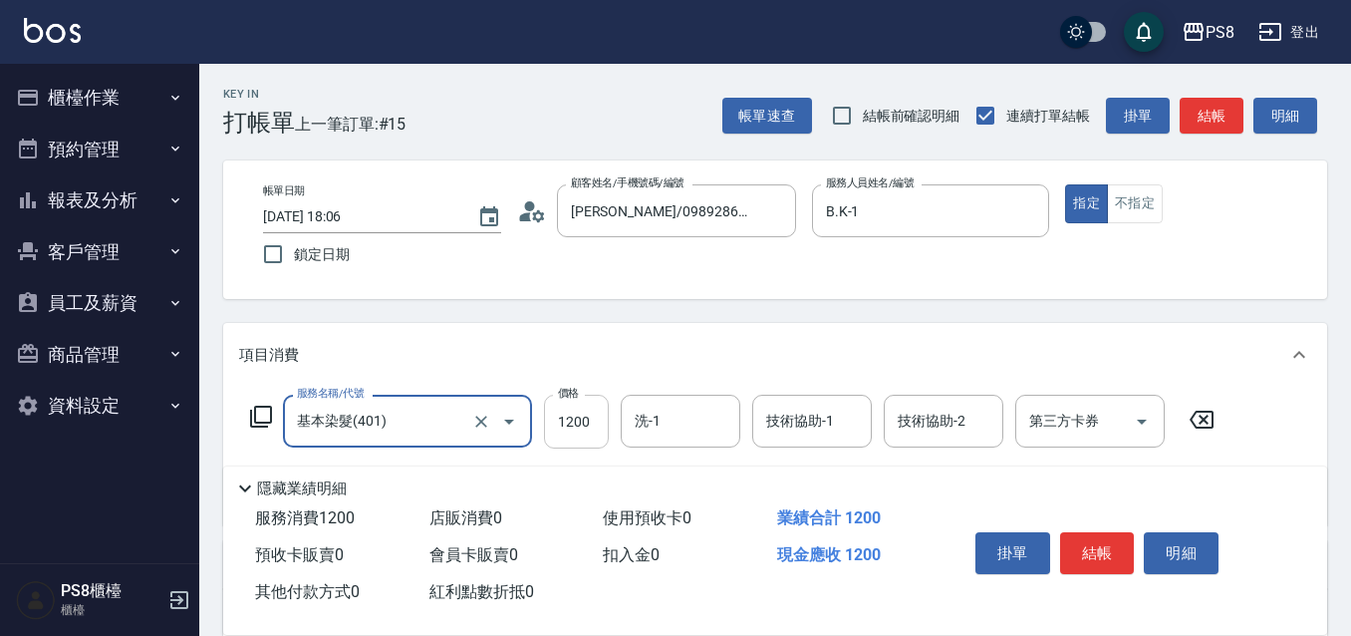
type input "基本染髮(401)"
click at [584, 412] on input "1200" at bounding box center [576, 421] width 65 height 54
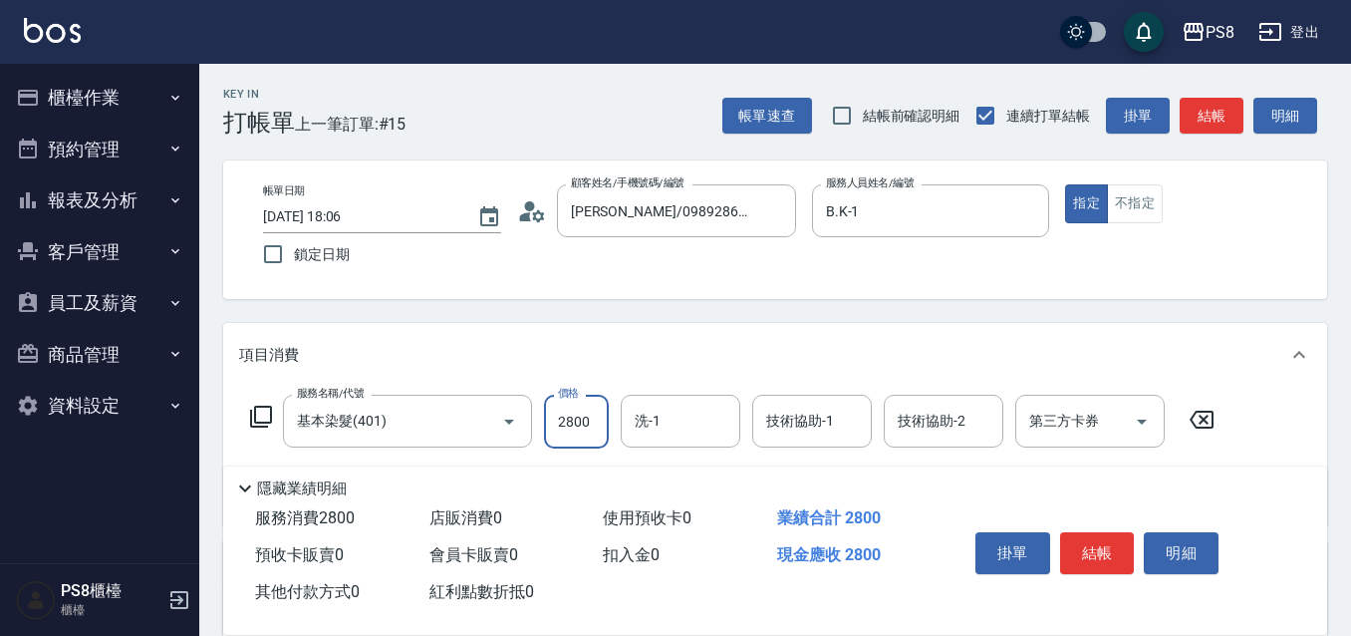
type input "2800"
click at [665, 433] on input "洗-1" at bounding box center [681, 420] width 102 height 35
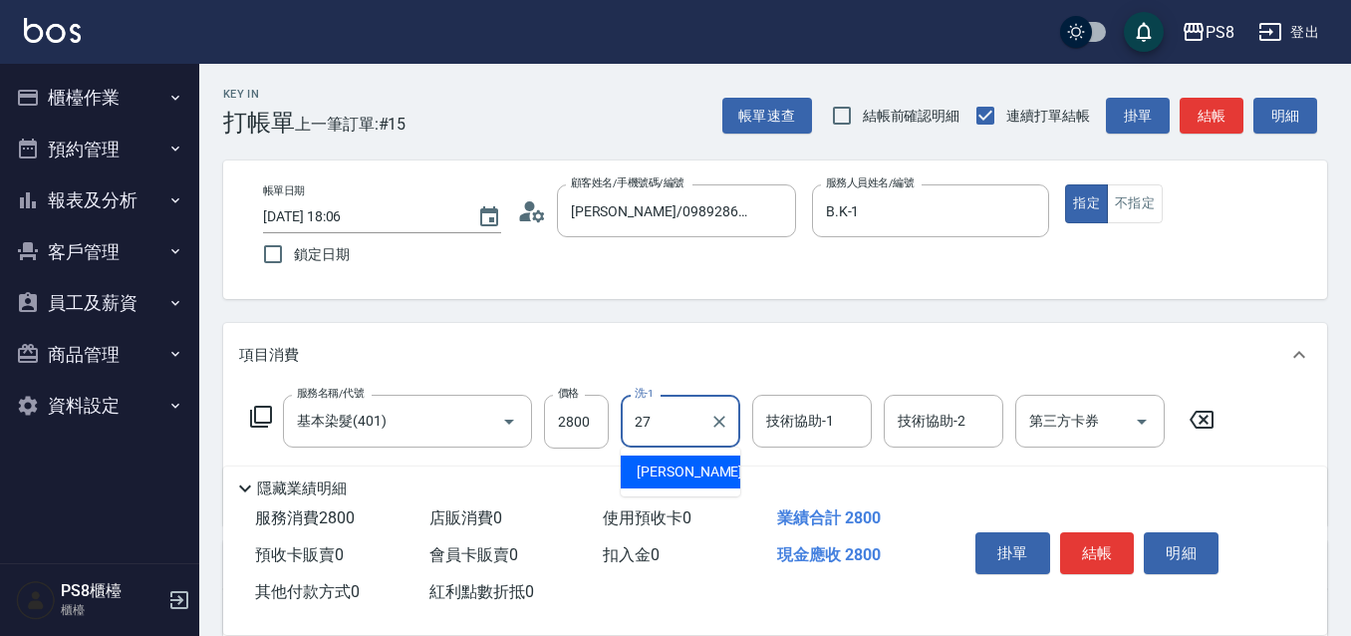
type input "Barry-27"
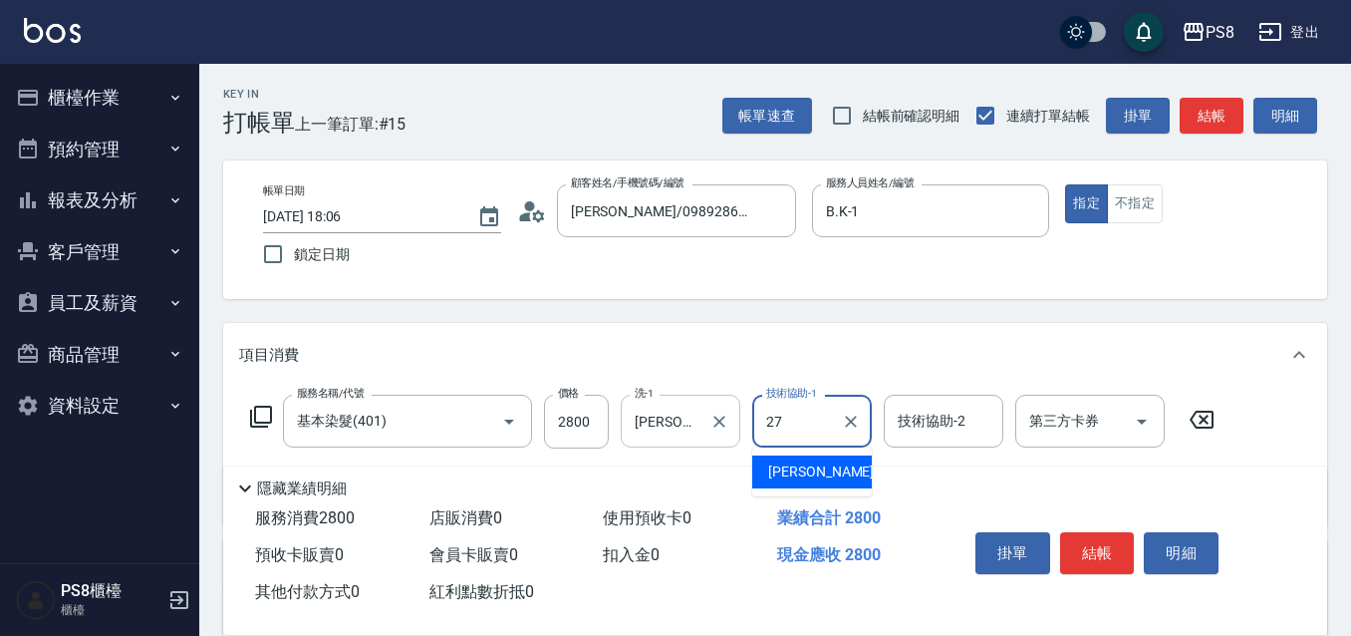
type input "Barry-27"
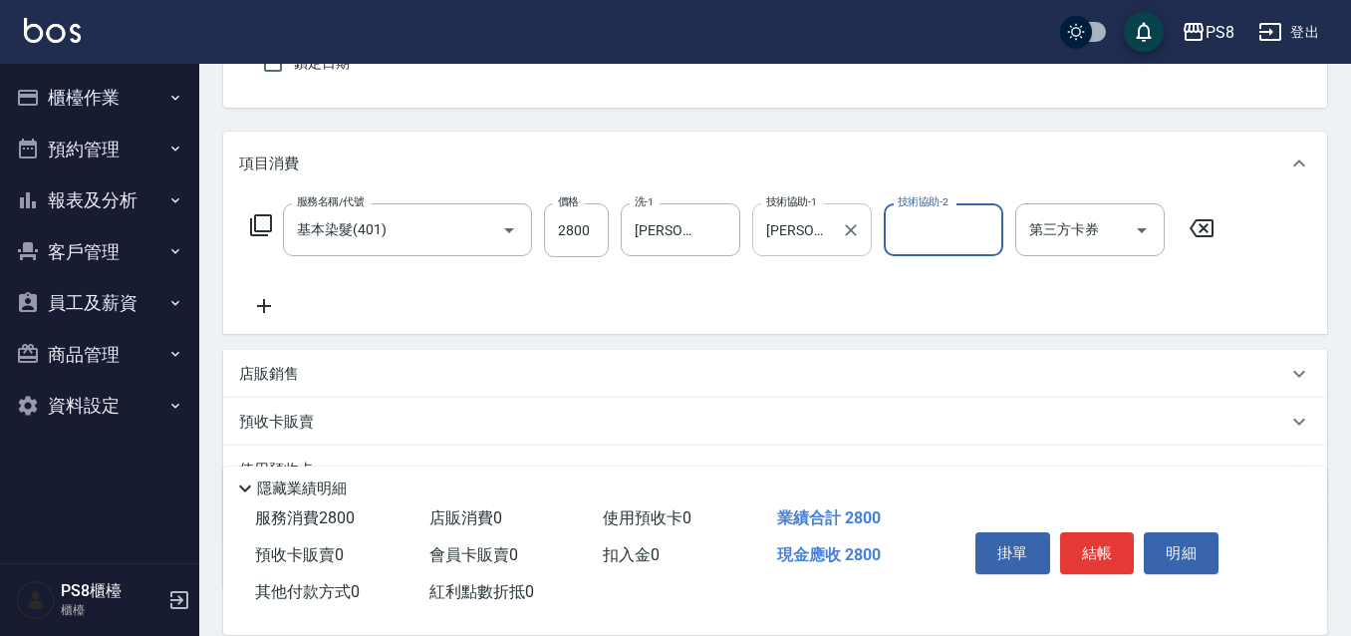
scroll to position [336, 0]
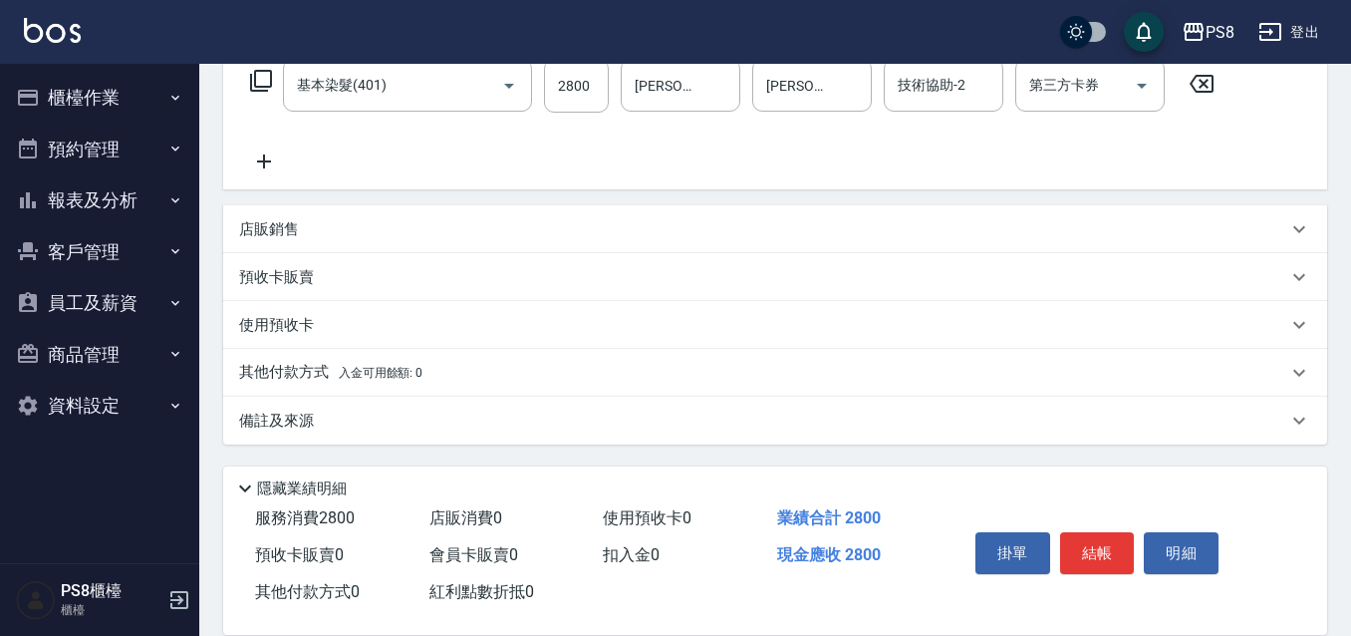
click at [314, 320] on div "使用預收卡" at bounding box center [763, 325] width 1048 height 21
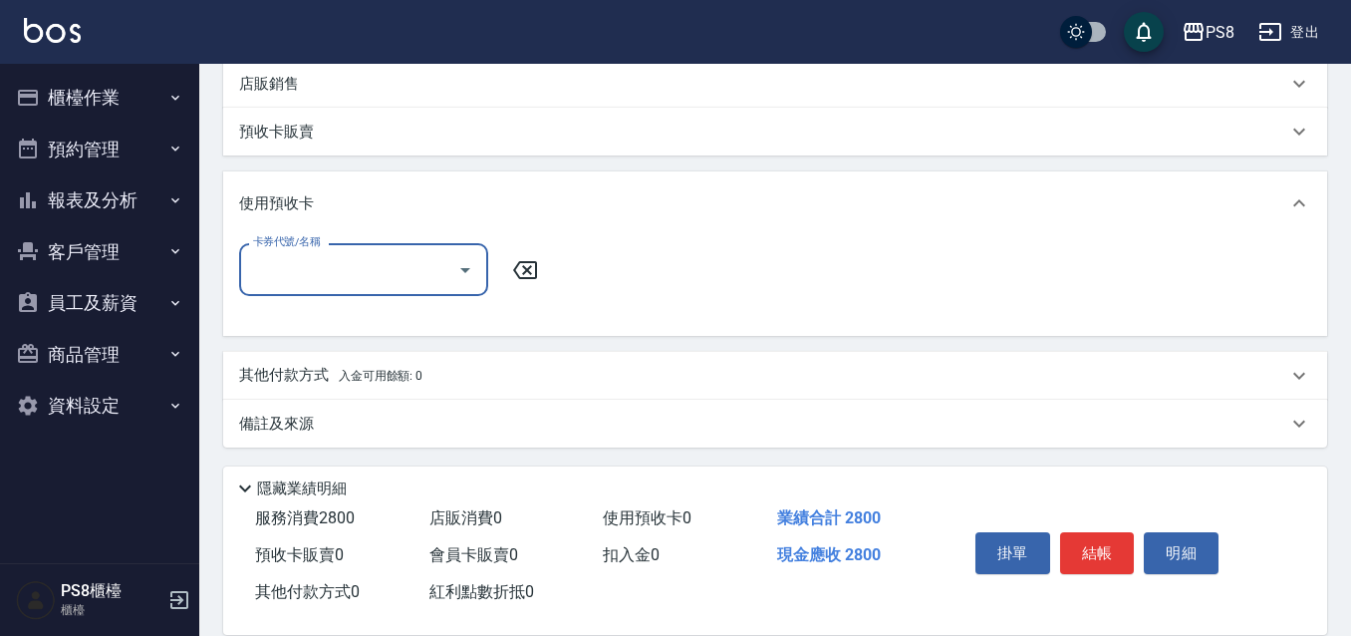
scroll to position [484, 0]
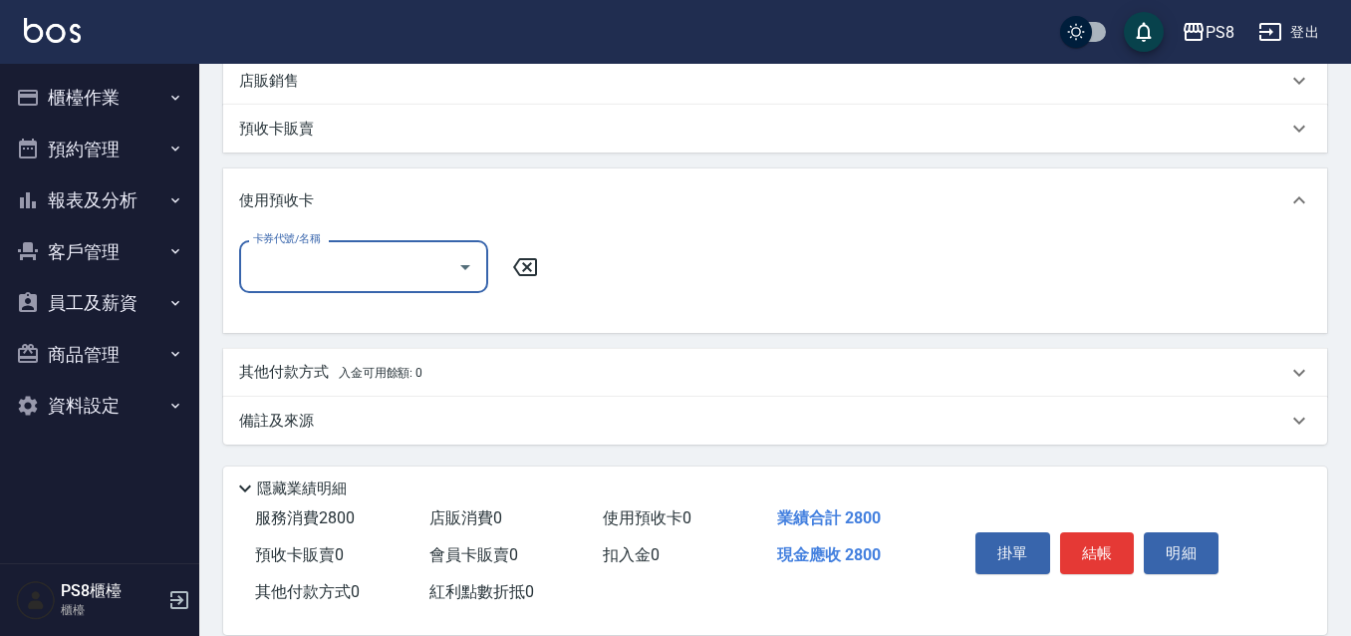
click at [303, 369] on p "其他付款方式 入金可用餘額: 0" at bounding box center [330, 373] width 183 height 22
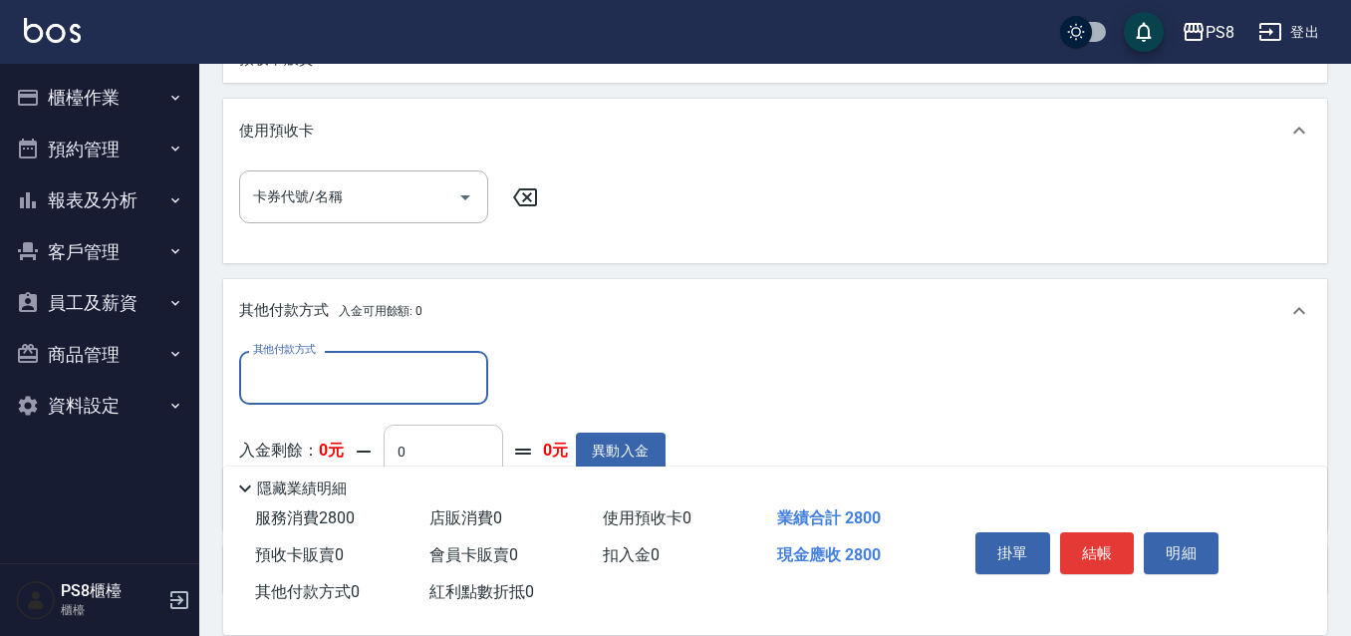
scroll to position [683, 0]
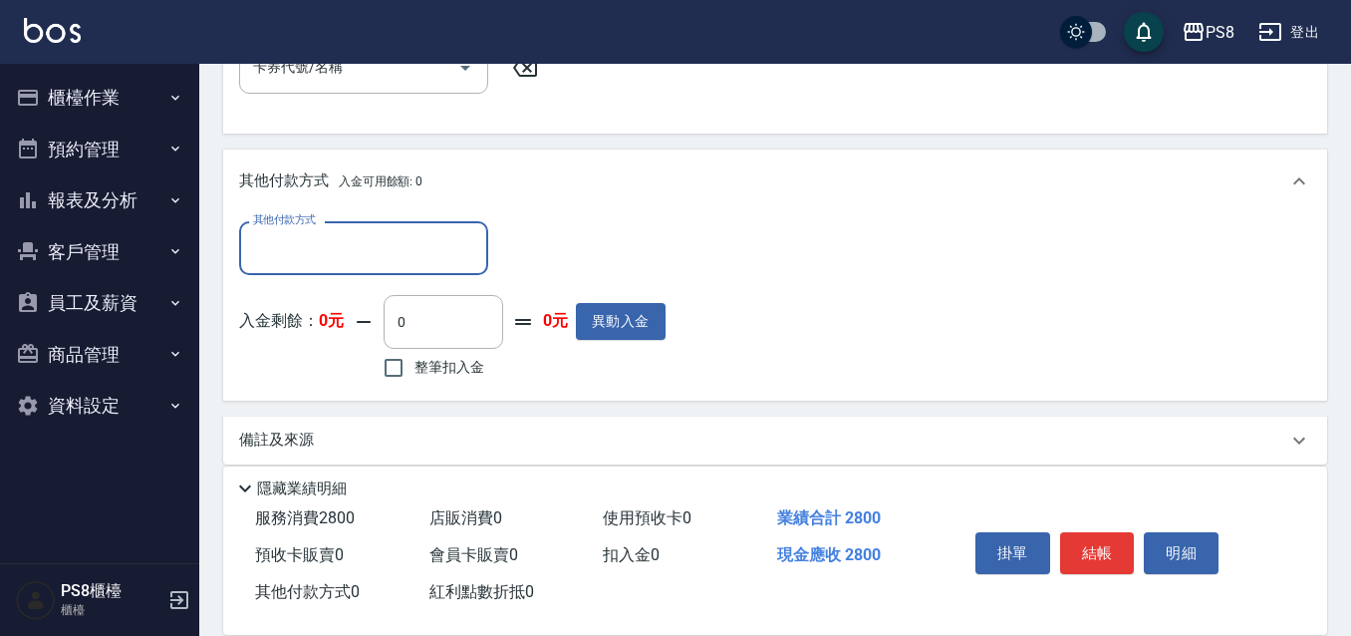
click at [384, 260] on input "其他付款方式" at bounding box center [363, 247] width 231 height 35
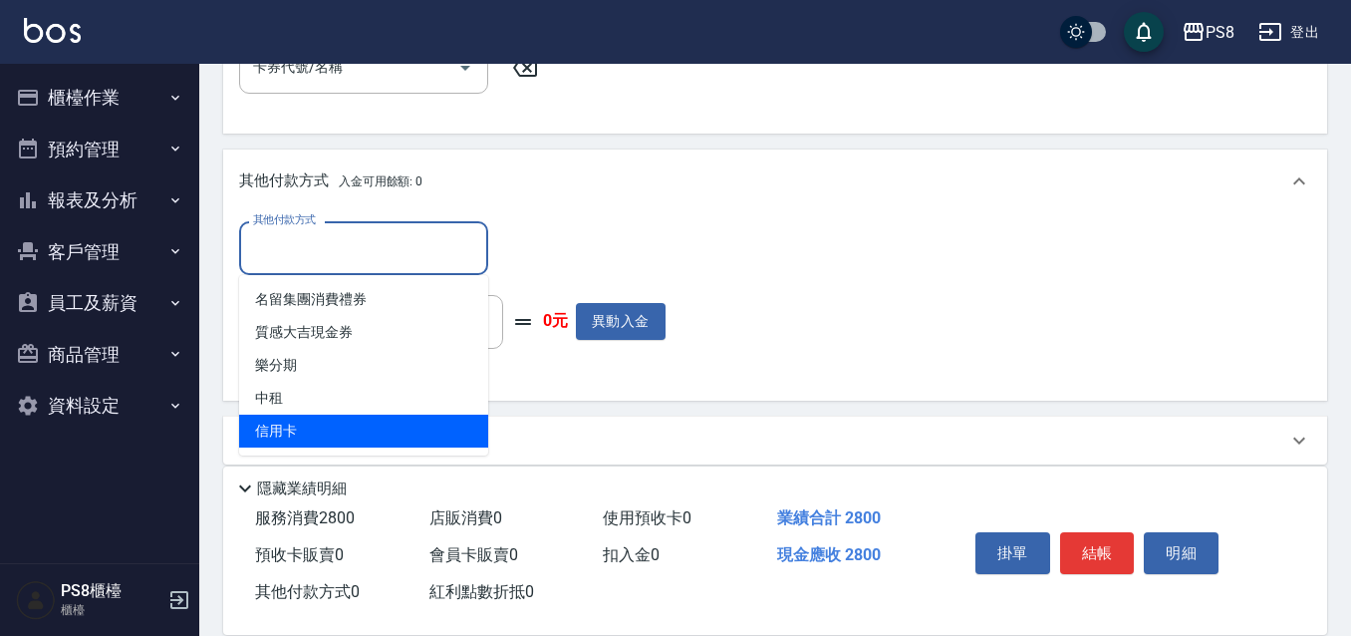
click at [345, 419] on span "信用卡" at bounding box center [363, 430] width 249 height 33
type input "信用卡"
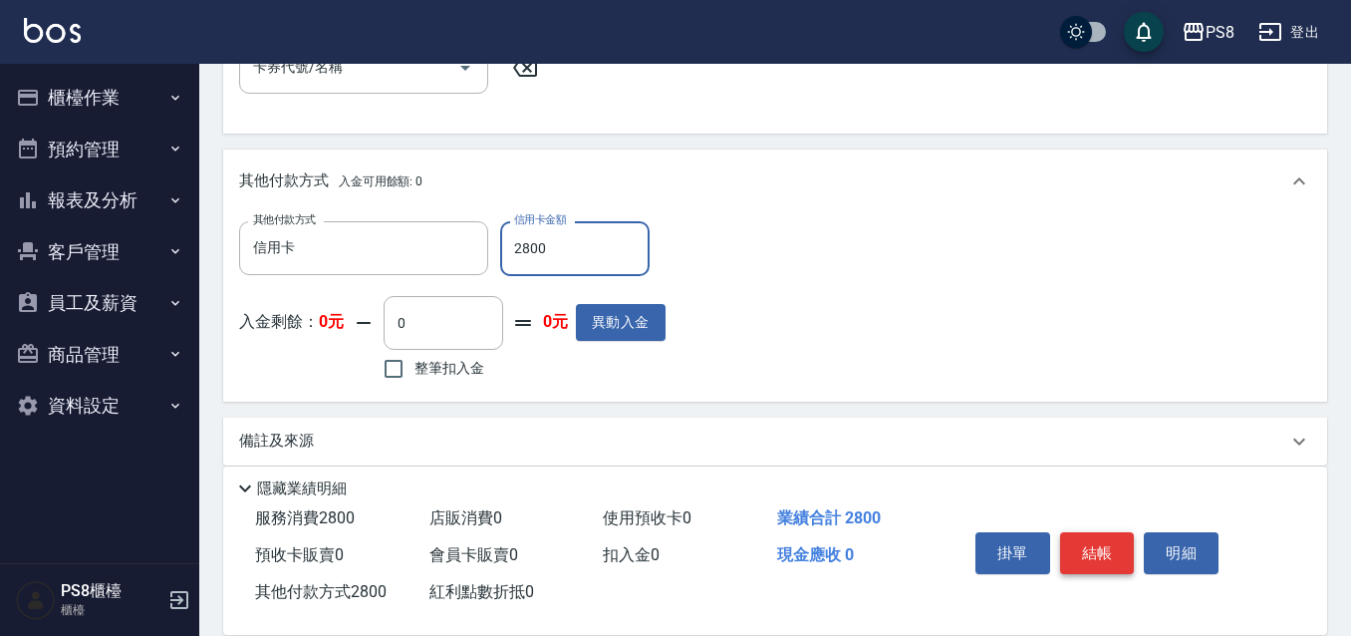
type input "2800"
click at [1096, 555] on button "結帳" at bounding box center [1097, 553] width 75 height 42
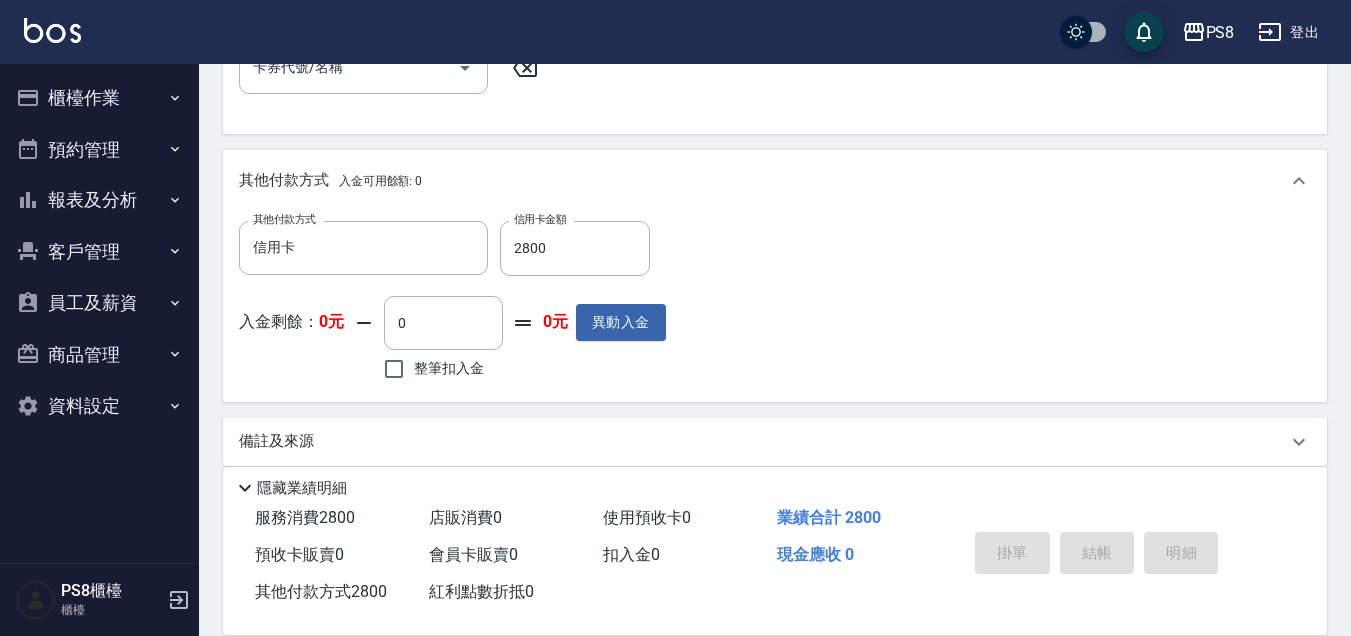
type input "2025/08/11 18:54"
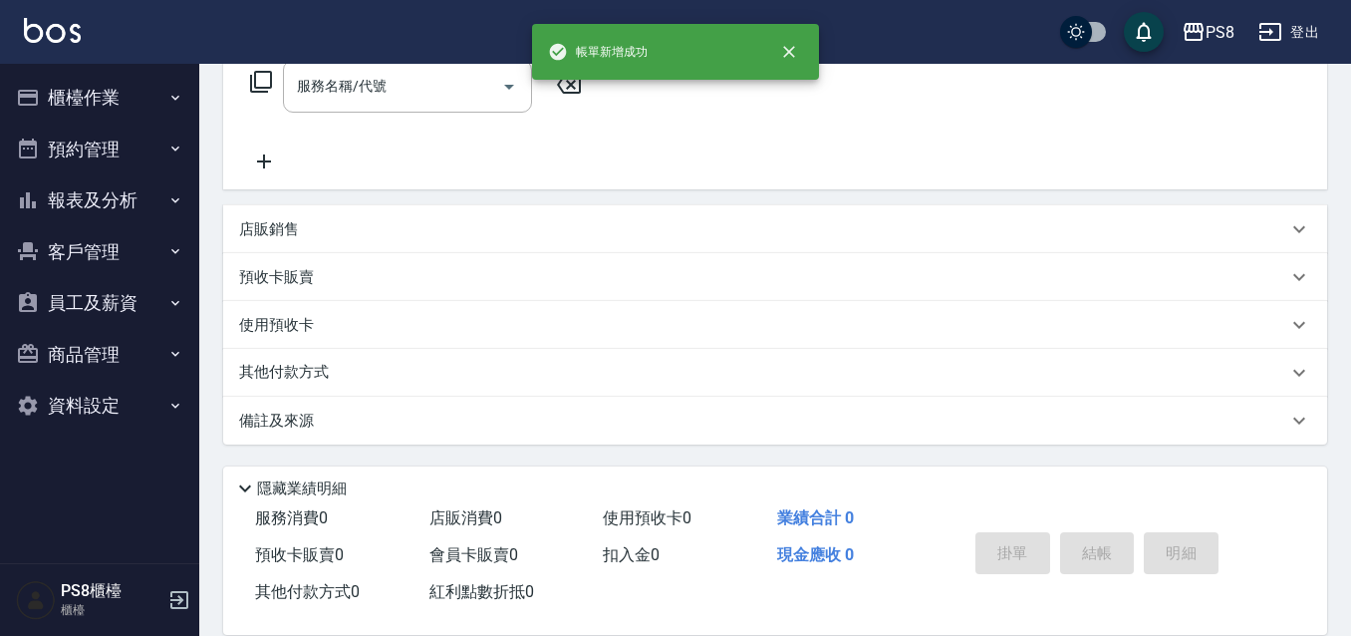
scroll to position [0, 0]
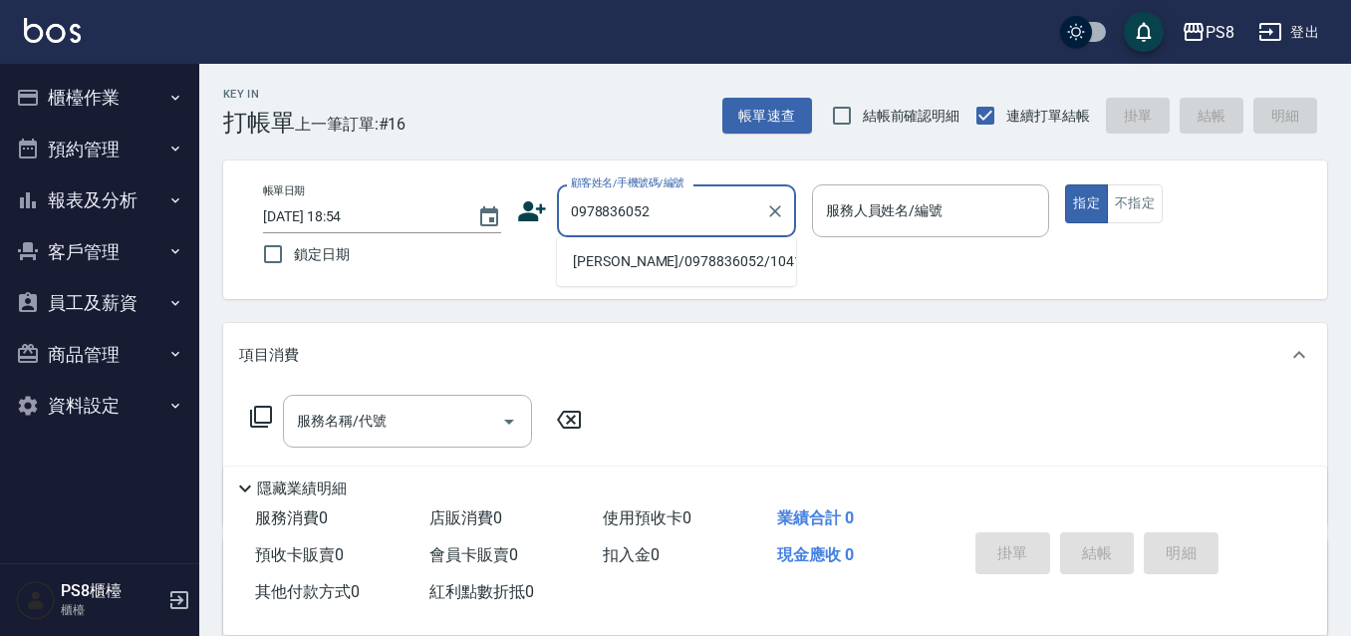
click at [658, 262] on li "陳信傑/0978836052/10413" at bounding box center [676, 261] width 239 height 33
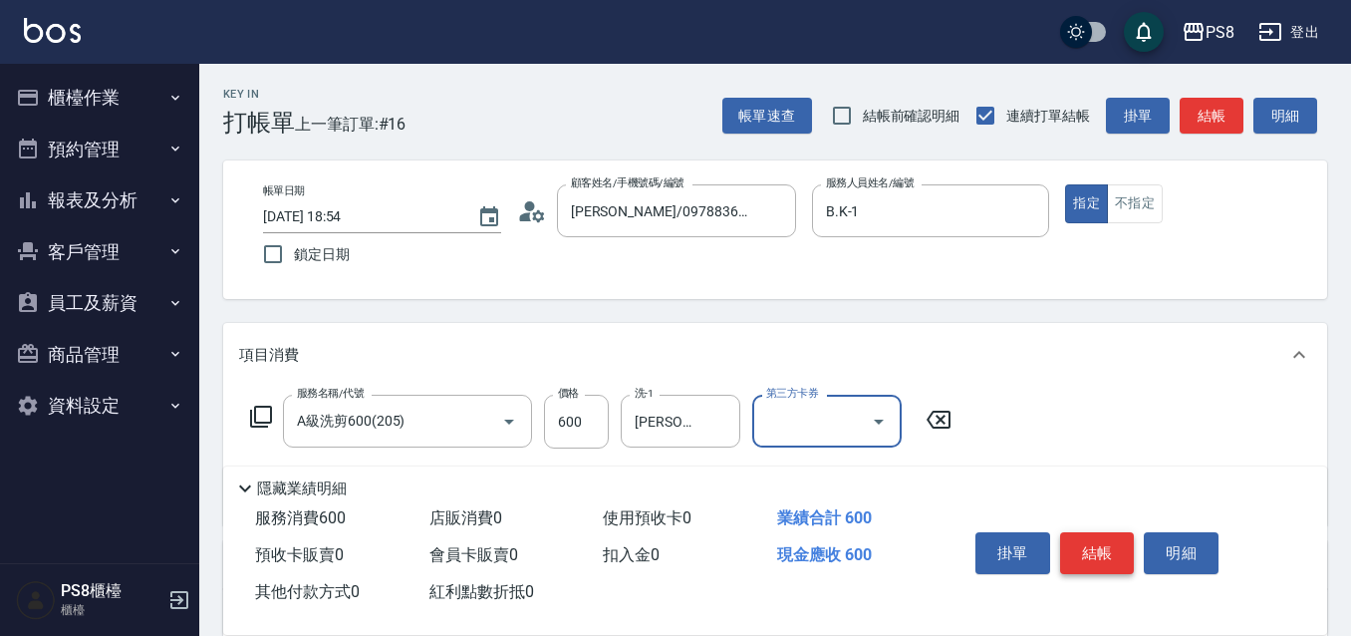
click at [1088, 555] on button "結帳" at bounding box center [1097, 553] width 75 height 42
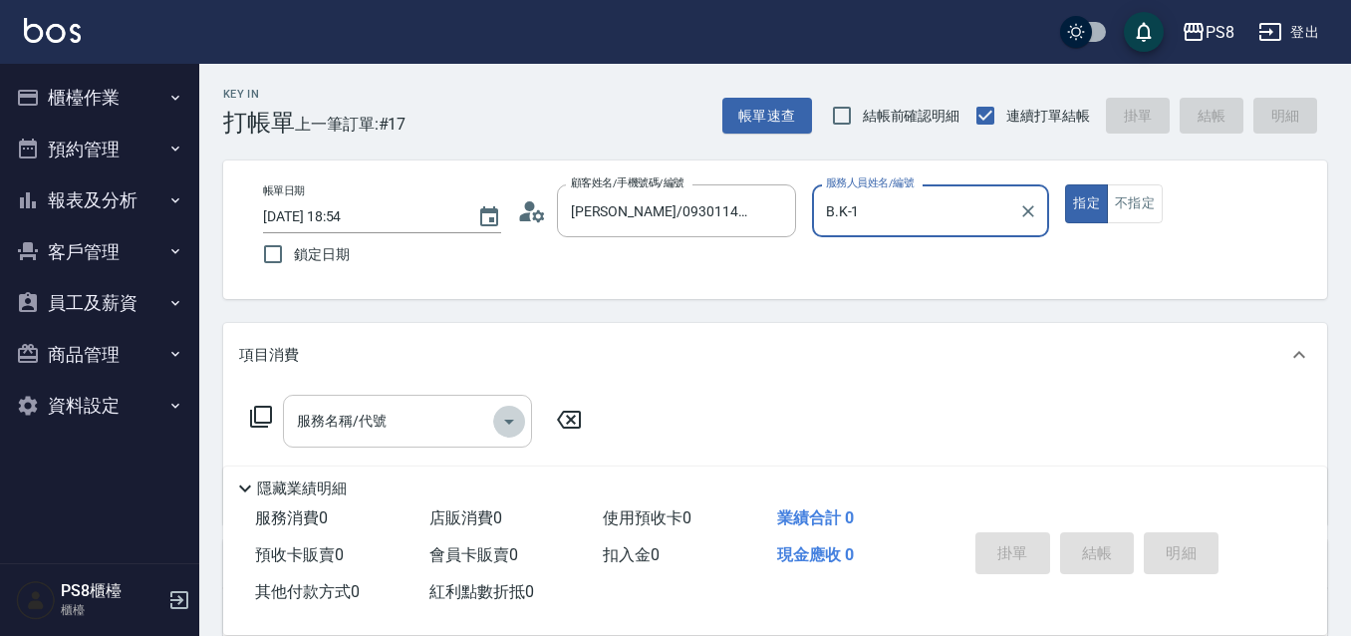
click at [495, 417] on button "Open" at bounding box center [509, 421] width 32 height 32
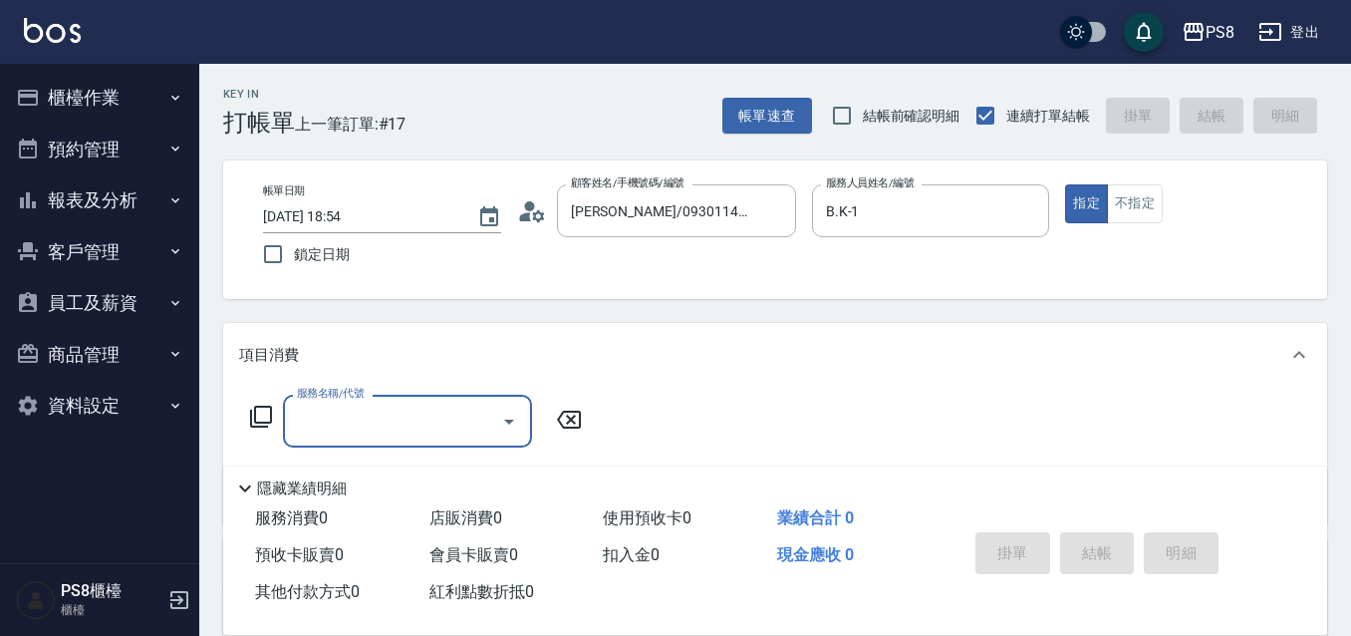
click at [417, 421] on input "服務名稱/代號" at bounding box center [392, 420] width 201 height 35
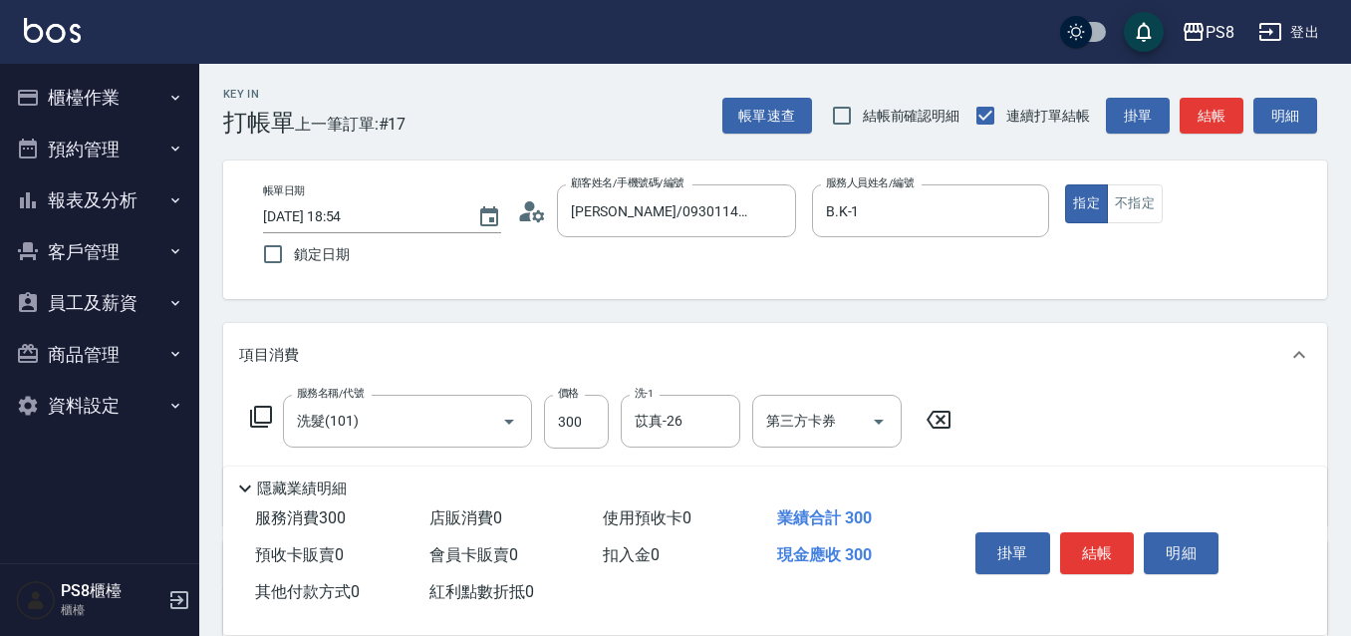
click at [1094, 524] on div "掛單 結帳 明細" at bounding box center [1097, 555] width 260 height 63
click at [1097, 534] on button "結帳" at bounding box center [1097, 553] width 75 height 42
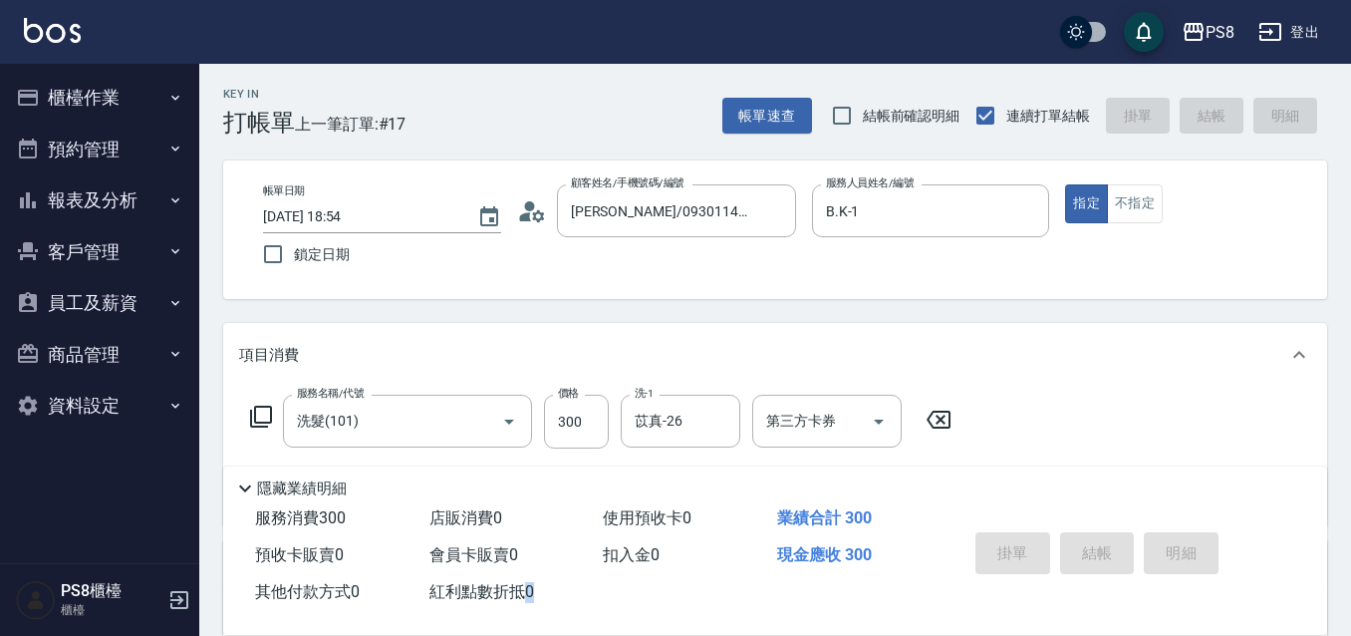
drag, startPoint x: 1098, startPoint y: 533, endPoint x: 736, endPoint y: 284, distance: 439.0
click at [1099, 533] on div "掛單 結帳 明細" at bounding box center [1097, 555] width 260 height 63
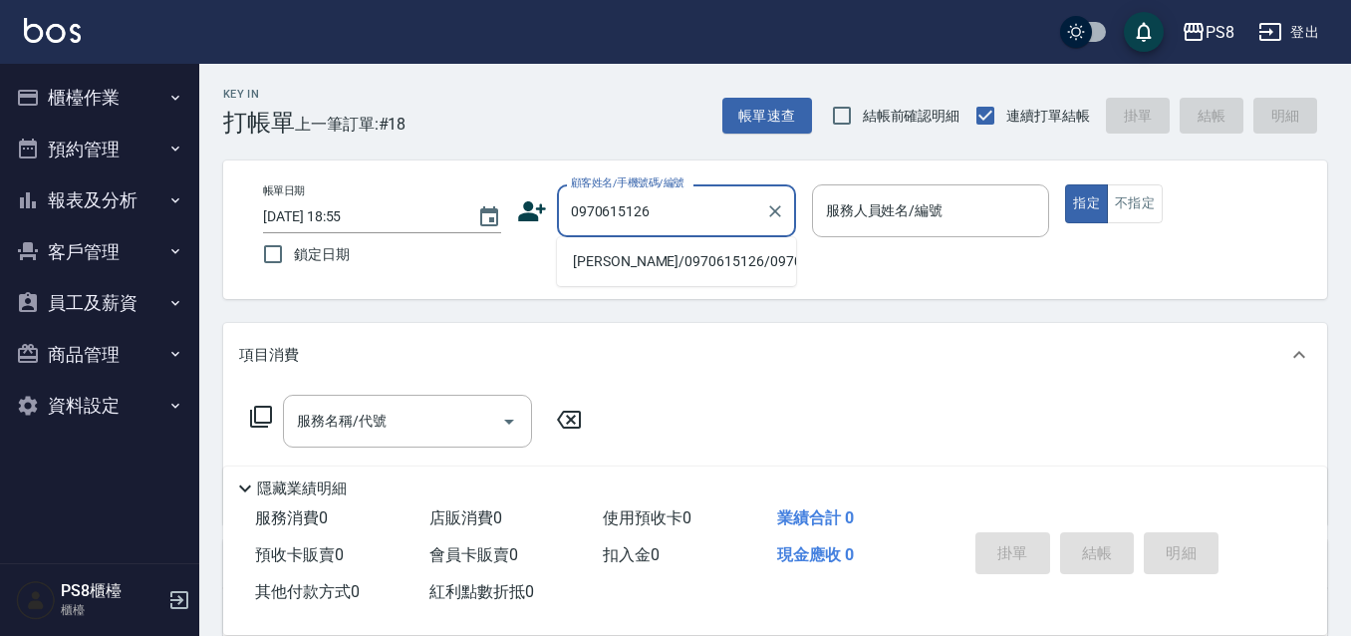
click at [686, 265] on li "謝閔宏/0970615126/0970615126" at bounding box center [676, 261] width 239 height 33
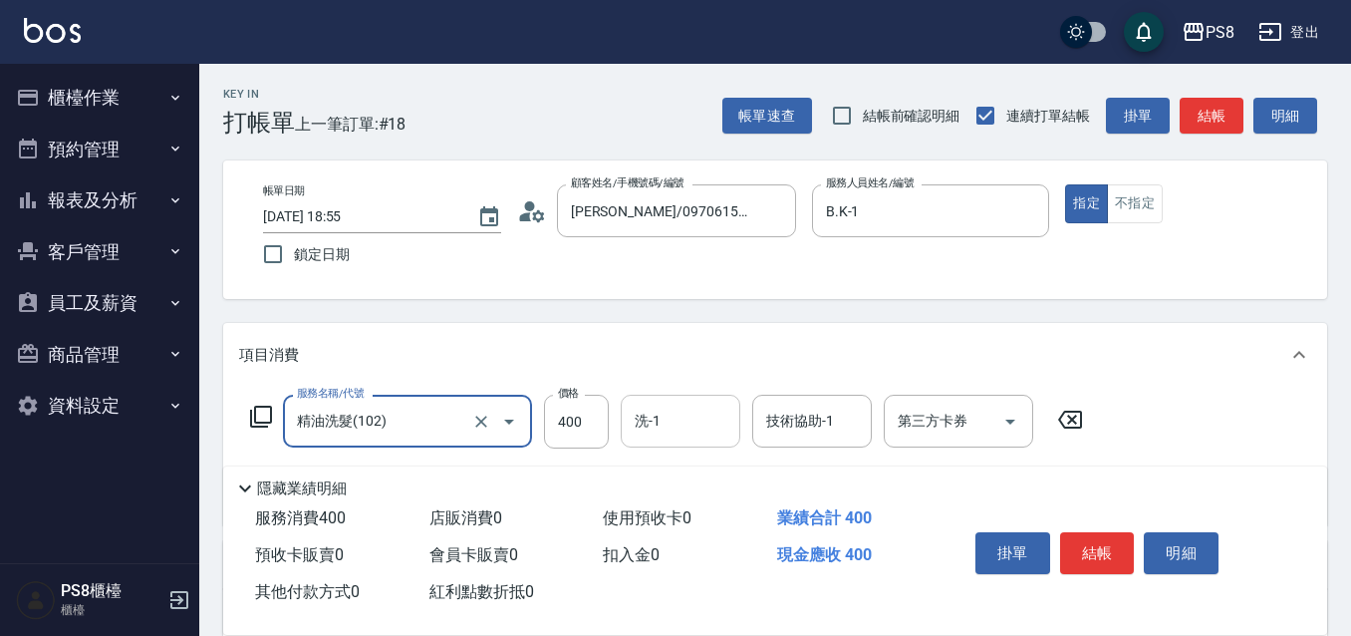
click at [686, 422] on input "洗-1" at bounding box center [681, 420] width 102 height 35
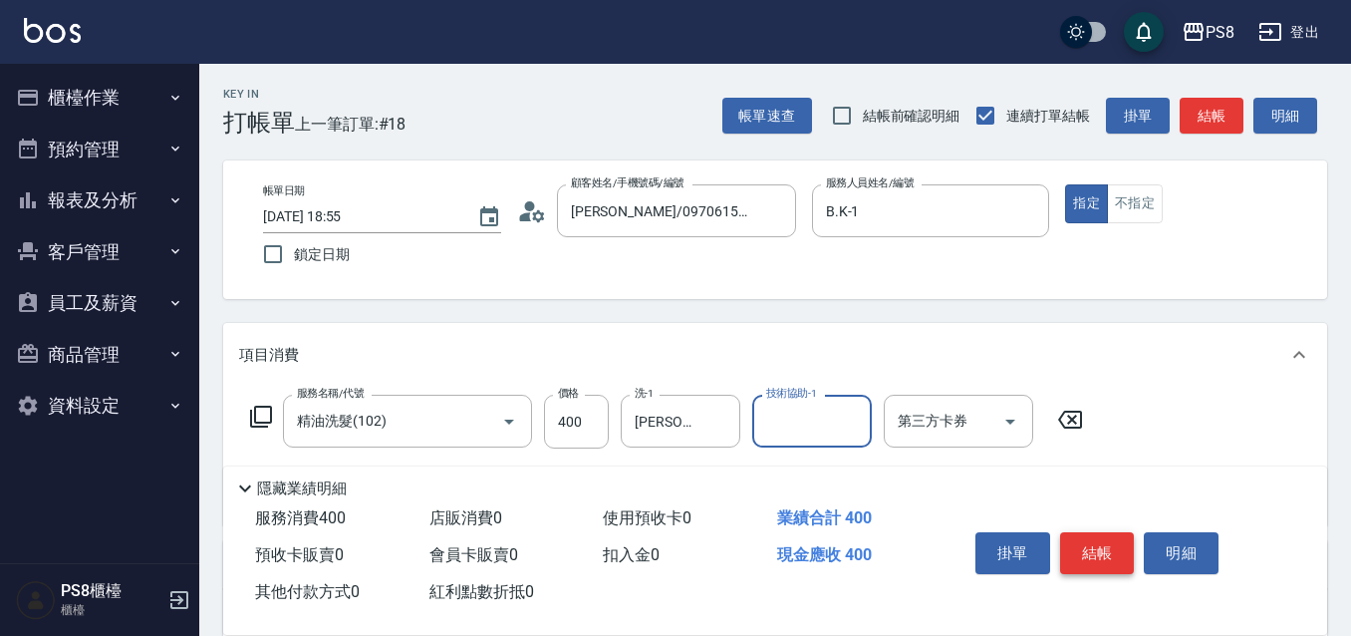
click at [1118, 558] on button "結帳" at bounding box center [1097, 553] width 75 height 42
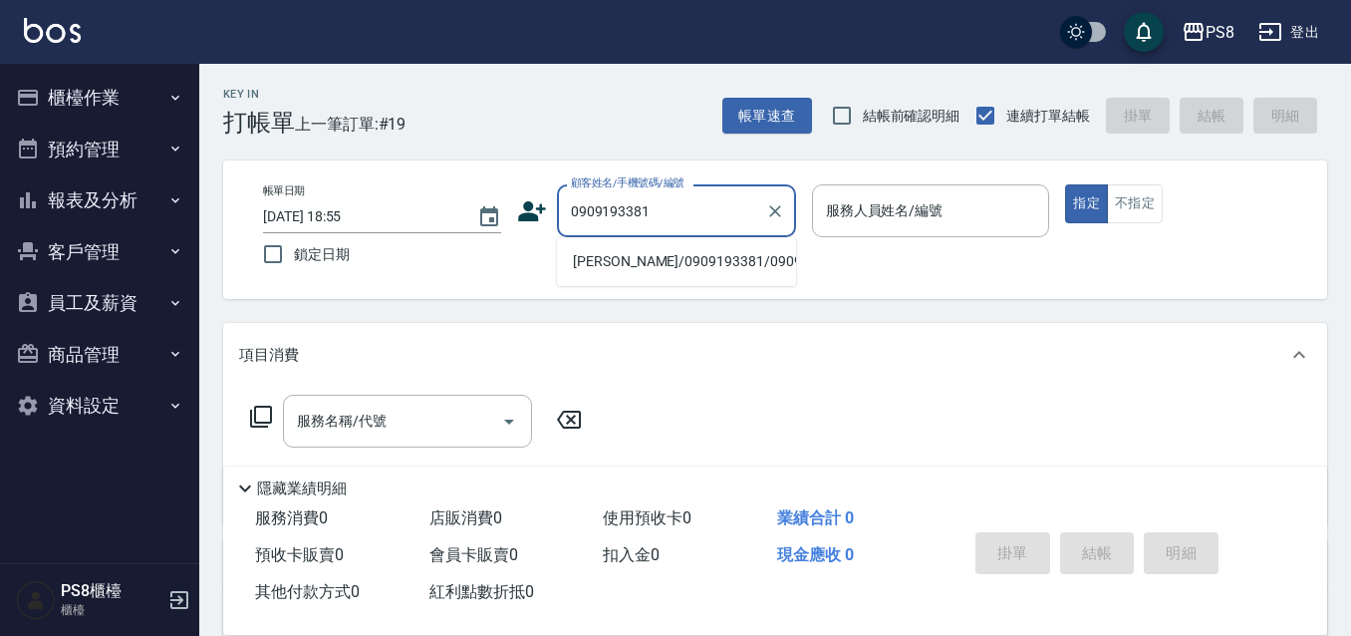
click at [655, 252] on li "蔡芝炫/0909193381/0909193381" at bounding box center [676, 261] width 239 height 33
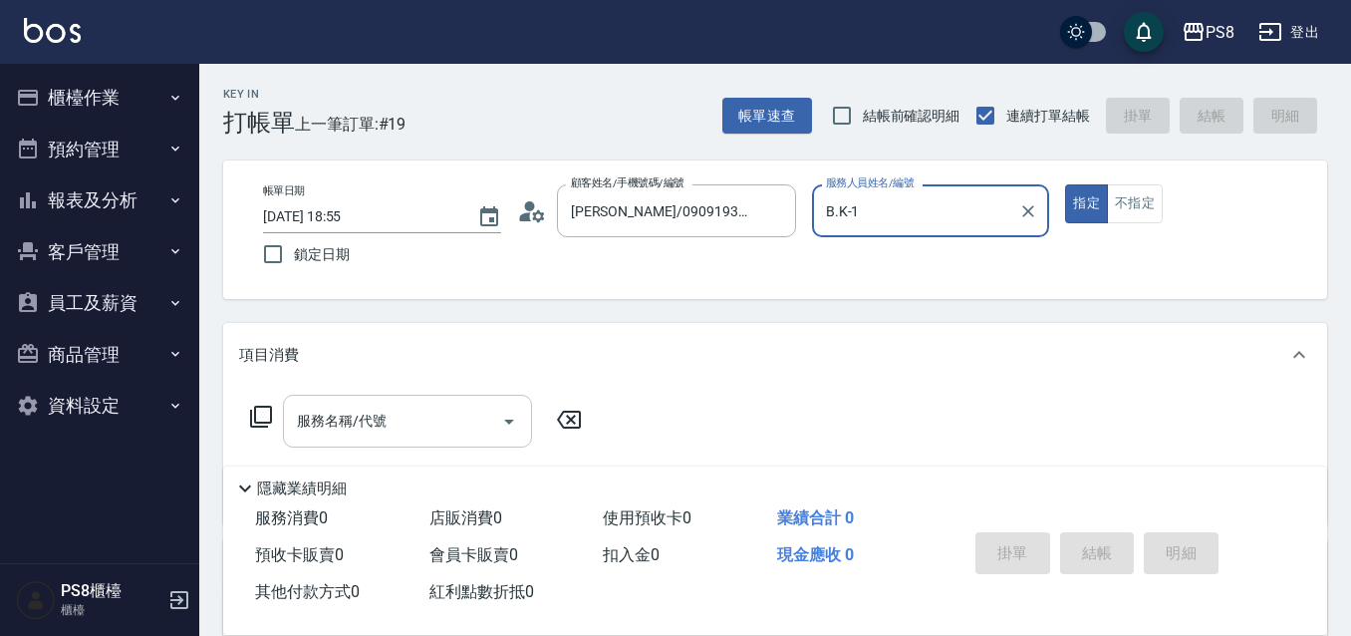
click at [425, 416] on input "服務名稱/代號" at bounding box center [392, 420] width 201 height 35
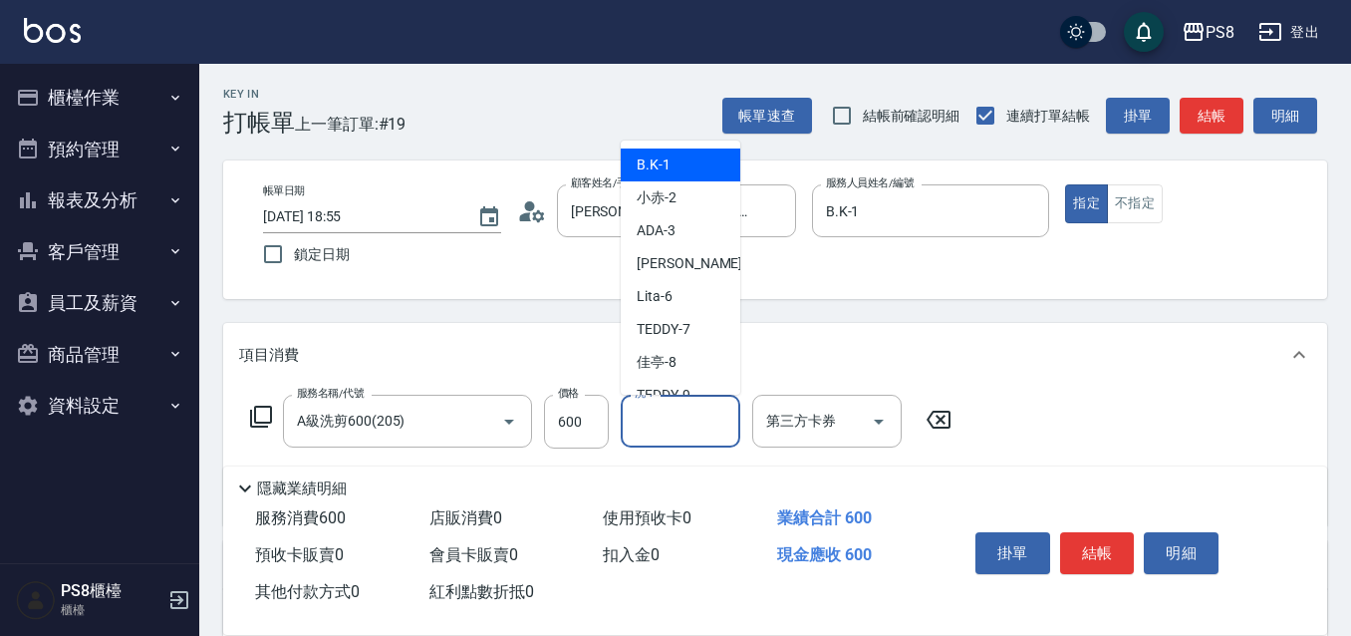
click at [699, 432] on input "洗-1" at bounding box center [681, 420] width 102 height 35
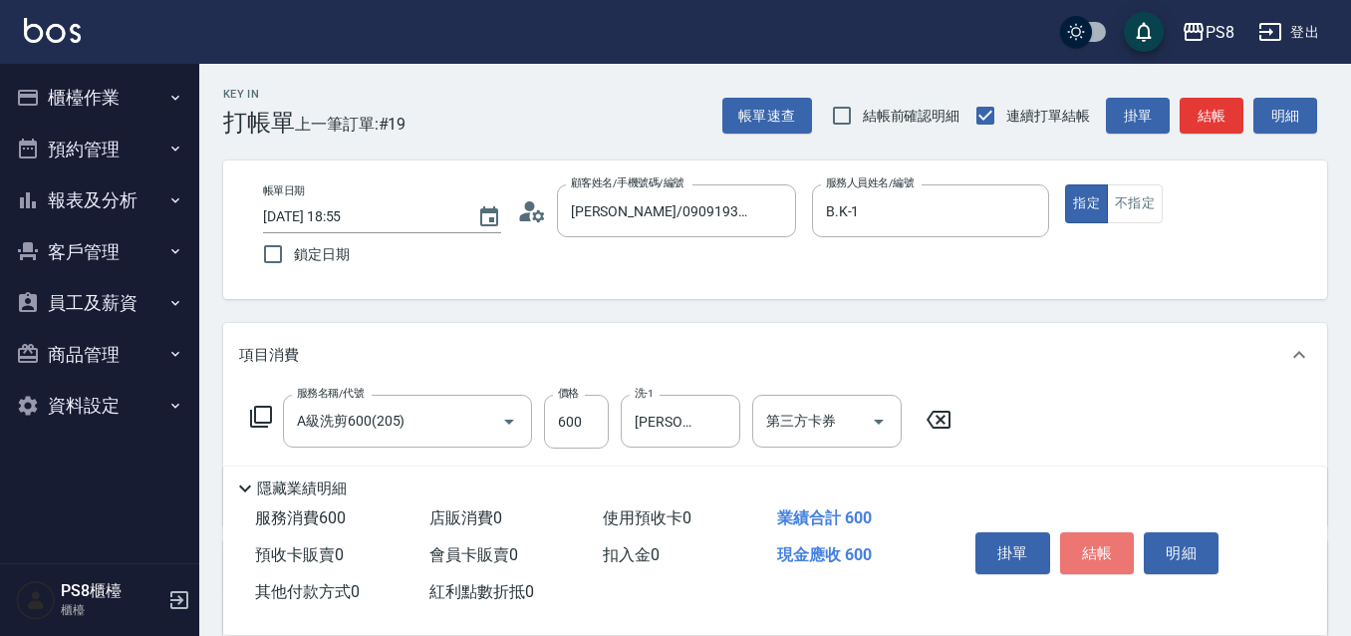
click at [1061, 547] on button "結帳" at bounding box center [1097, 553] width 75 height 42
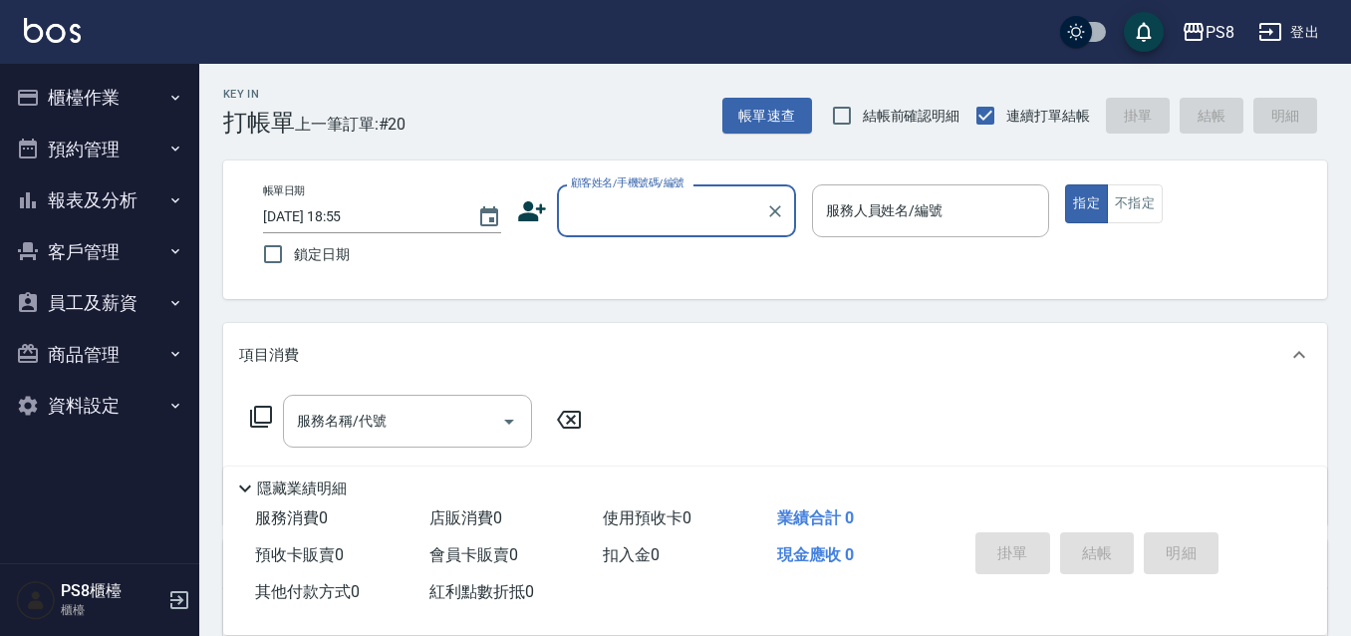
click at [128, 176] on button "報表及分析" at bounding box center [99, 200] width 183 height 52
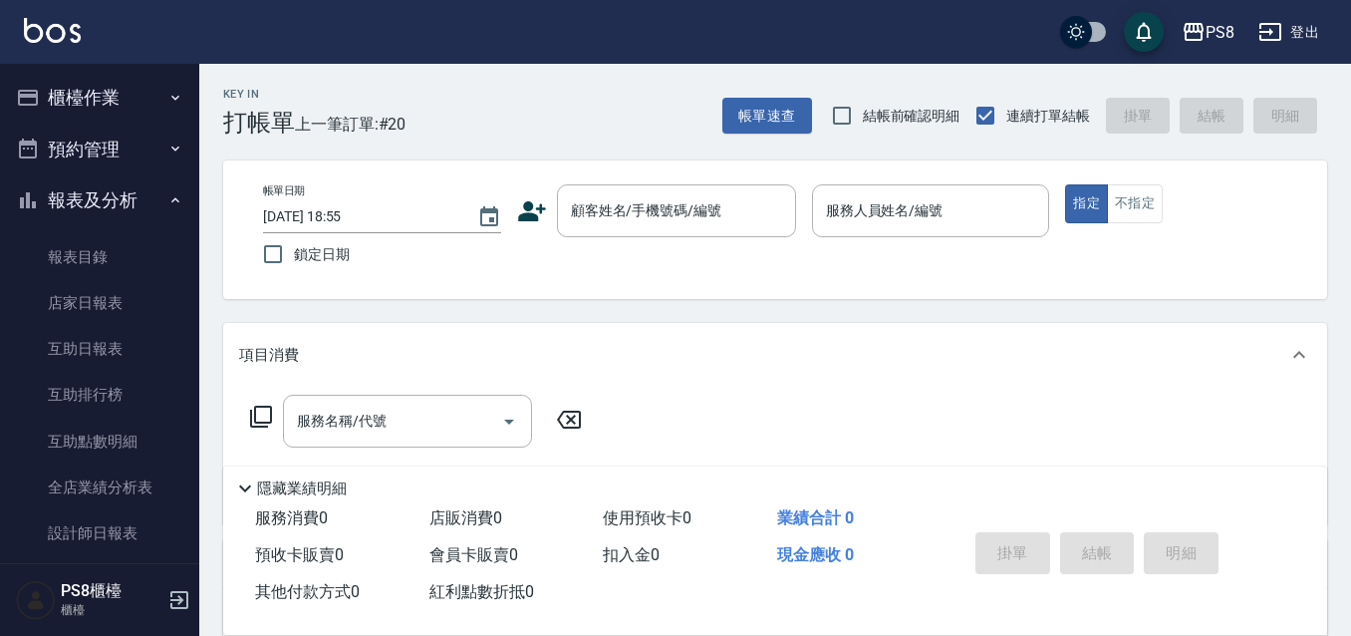
scroll to position [461, 0]
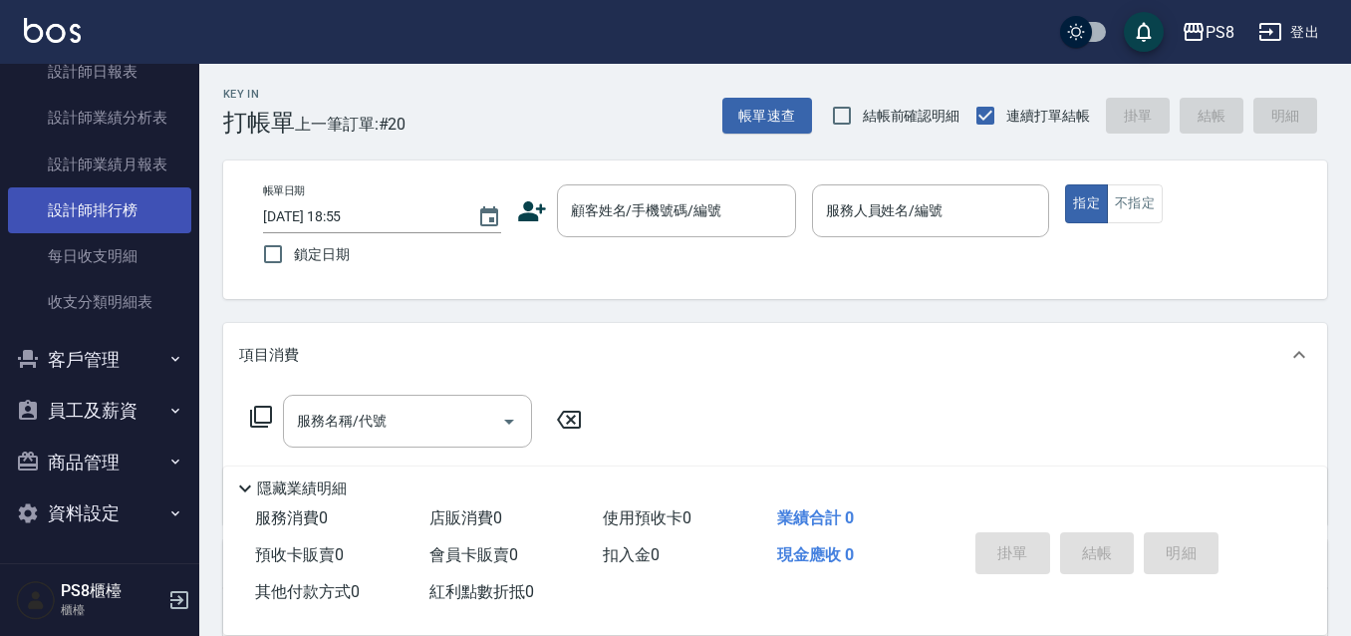
click at [143, 206] on link "設計師排行榜" at bounding box center [99, 210] width 183 height 46
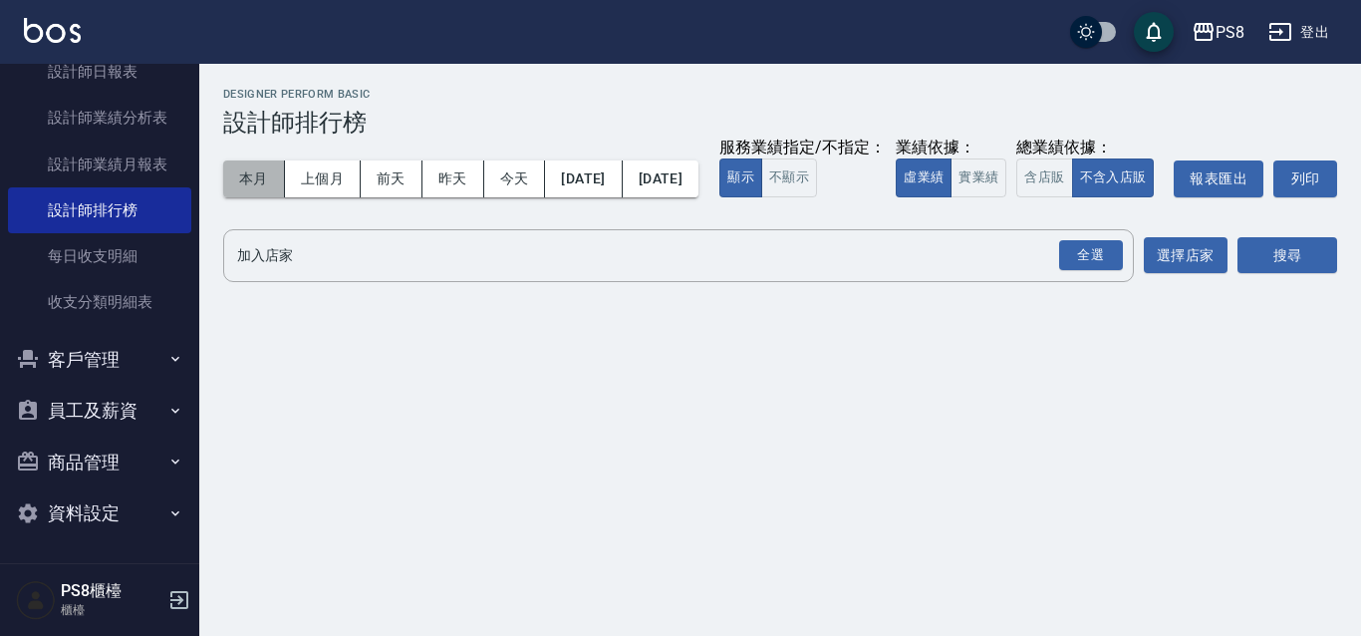
click at [260, 178] on button "本月" at bounding box center [254, 178] width 62 height 37
click at [950, 197] on button "實業績" at bounding box center [978, 177] width 56 height 39
click at [259, 180] on button "本月" at bounding box center [254, 178] width 62 height 37
click at [1015, 273] on input "加入店家" at bounding box center [663, 255] width 863 height 35
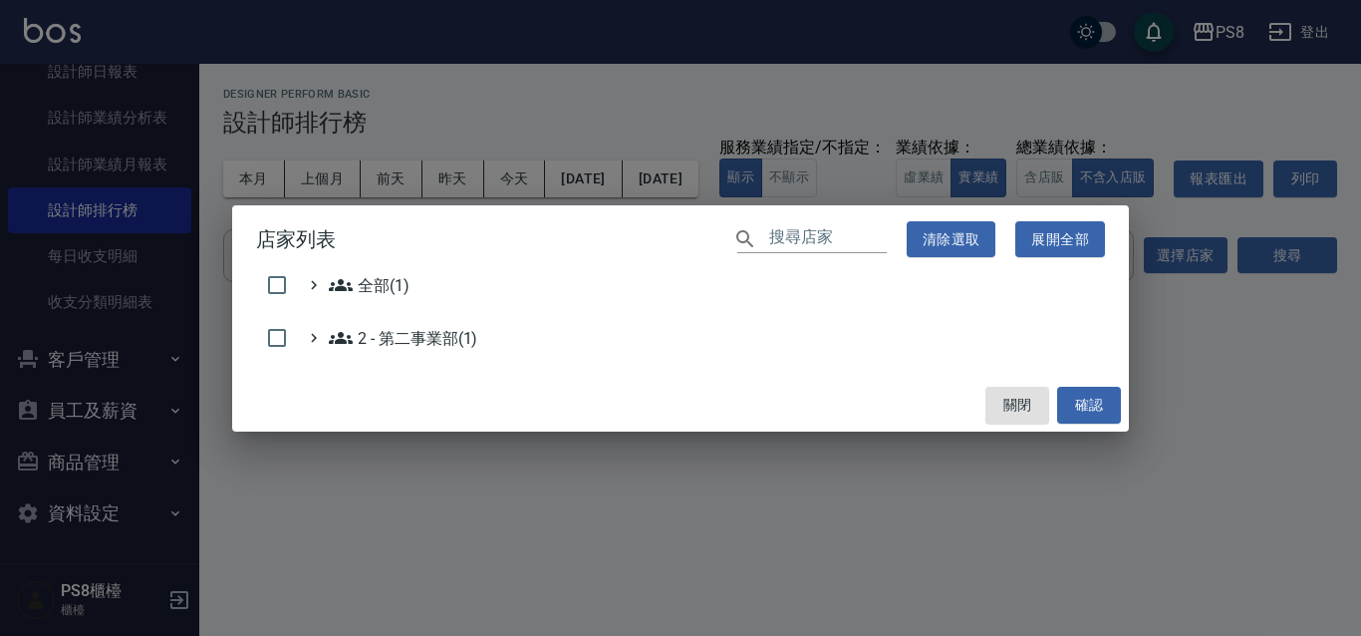
click at [1130, 291] on div "店家列表 ​ 清除選取 展開全部 全部(1) 2 - 第二事業部(1) 關閉 確認" at bounding box center [680, 318] width 1361 height 636
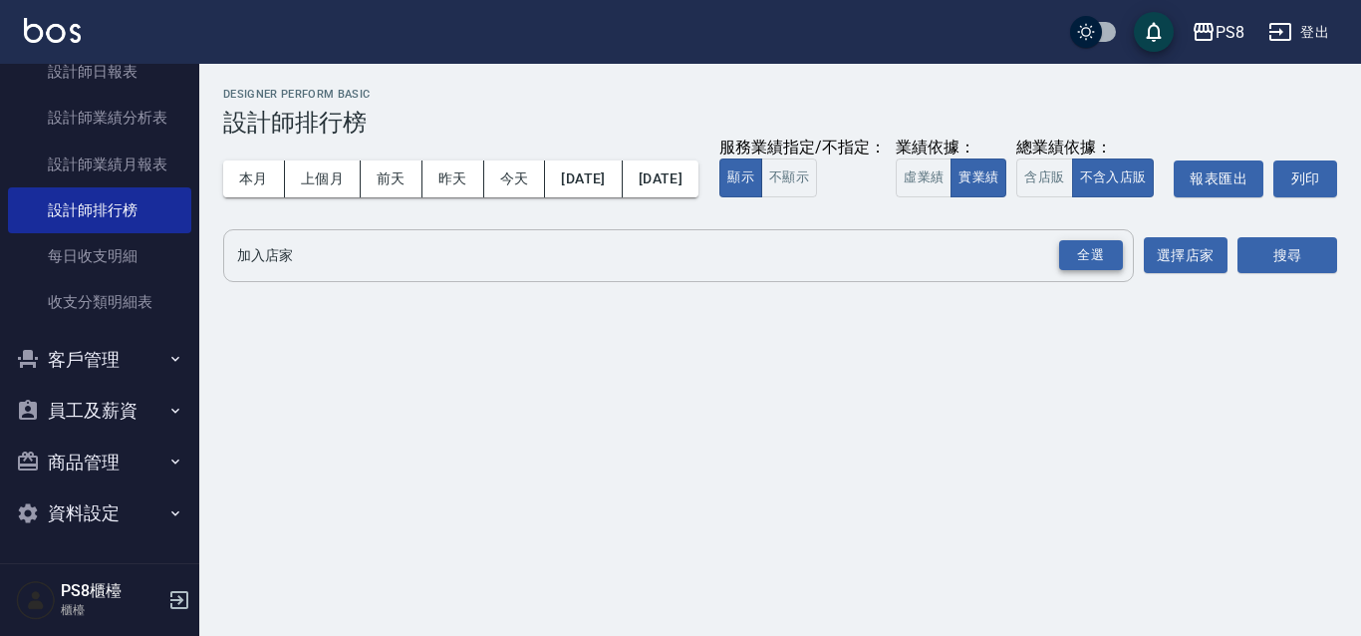
click at [1094, 271] on div "全選" at bounding box center [1091, 255] width 64 height 31
click at [1281, 275] on button "搜尋" at bounding box center [1287, 256] width 100 height 37
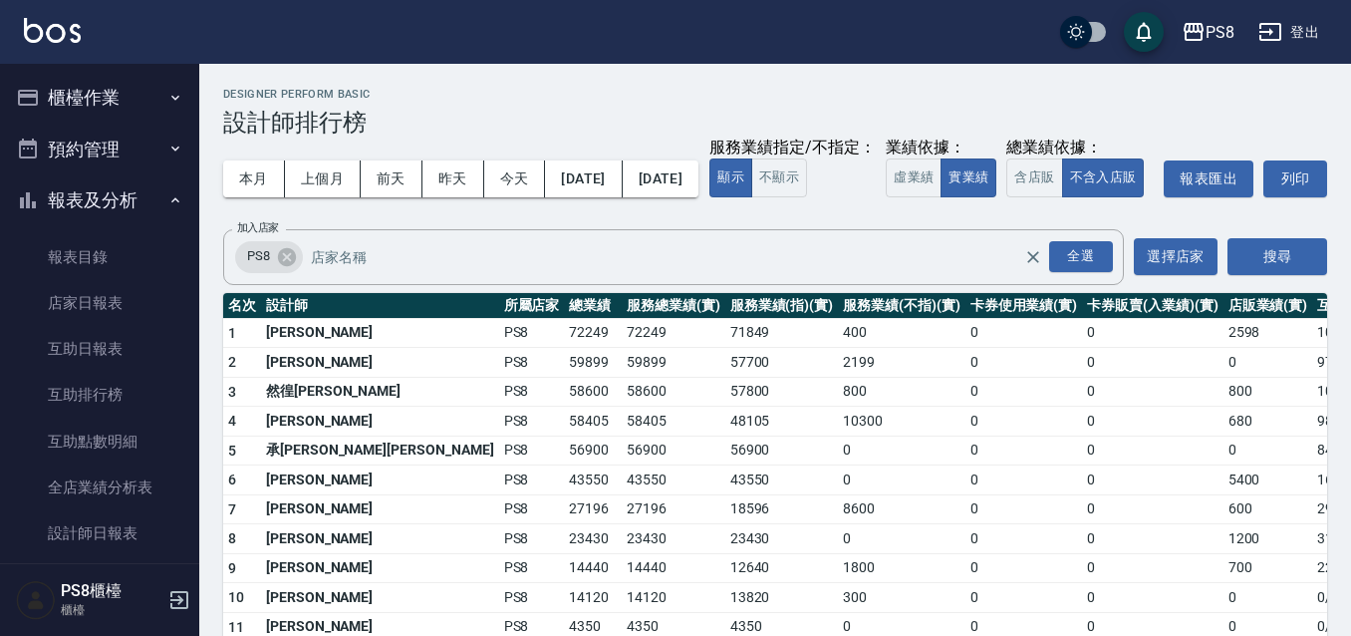
click at [124, 117] on button "櫃檯作業" at bounding box center [99, 98] width 183 height 52
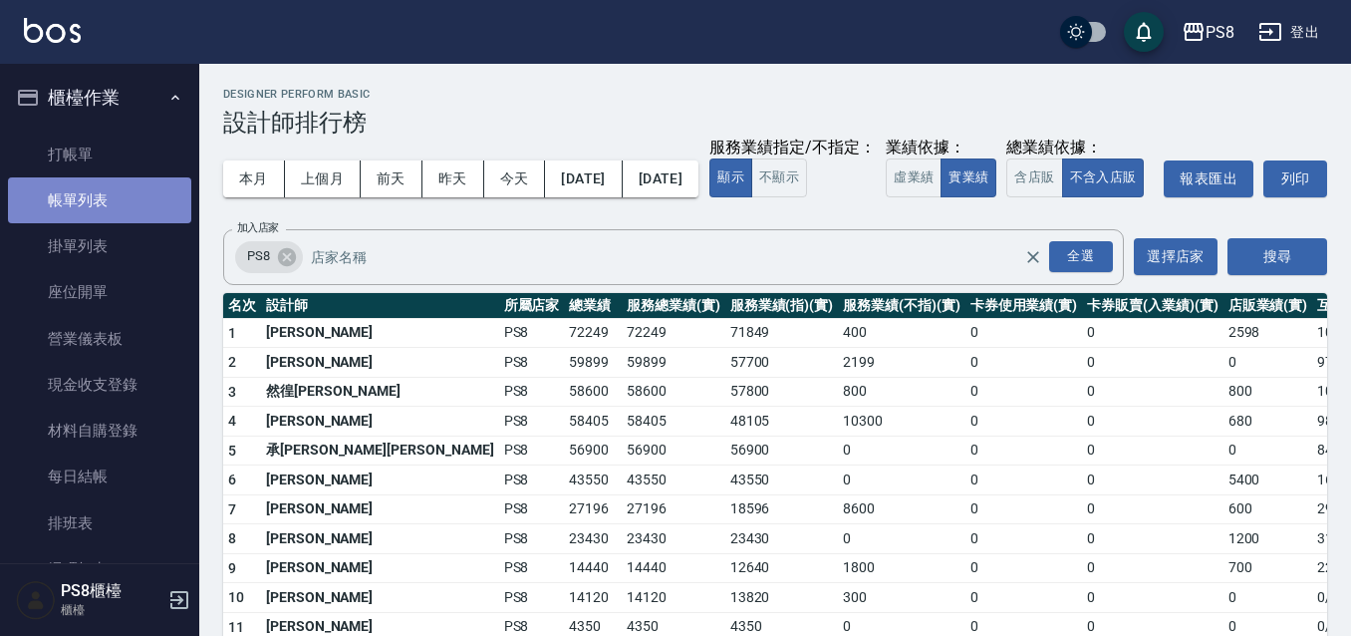
click at [122, 201] on link "帳單列表" at bounding box center [99, 200] width 183 height 46
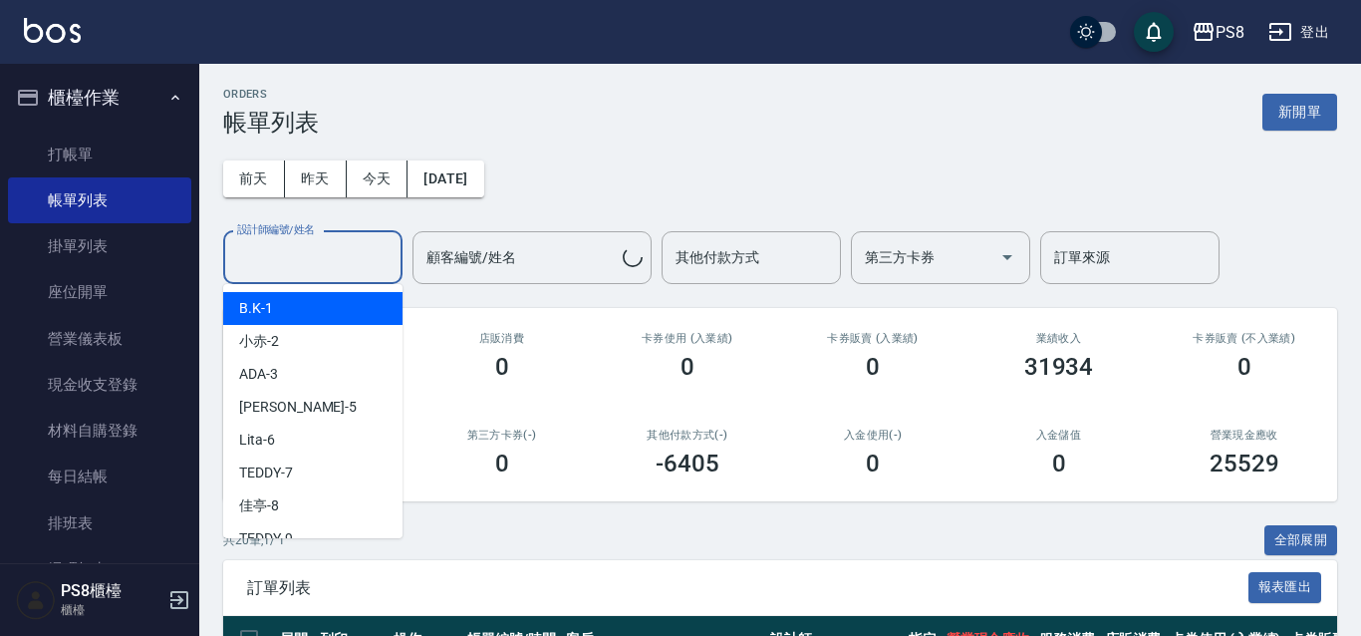
click at [306, 255] on div "設計師編號/姓名 設計師編號/姓名" at bounding box center [312, 257] width 179 height 53
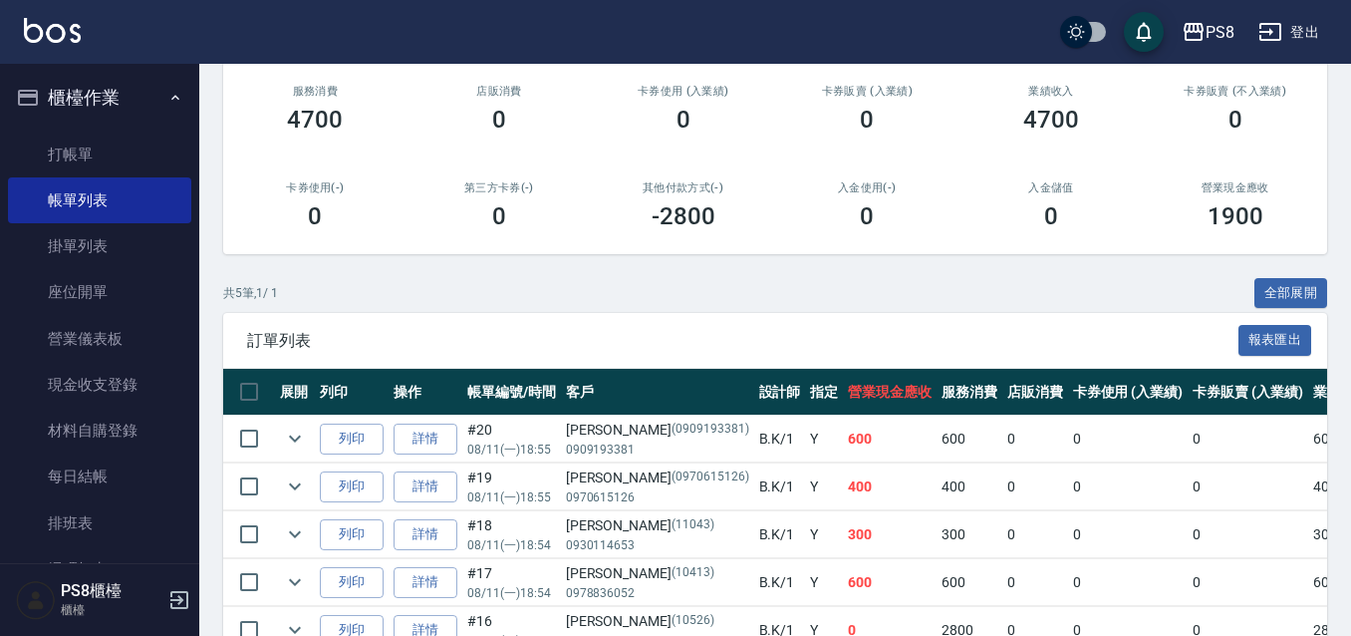
scroll to position [361, 0]
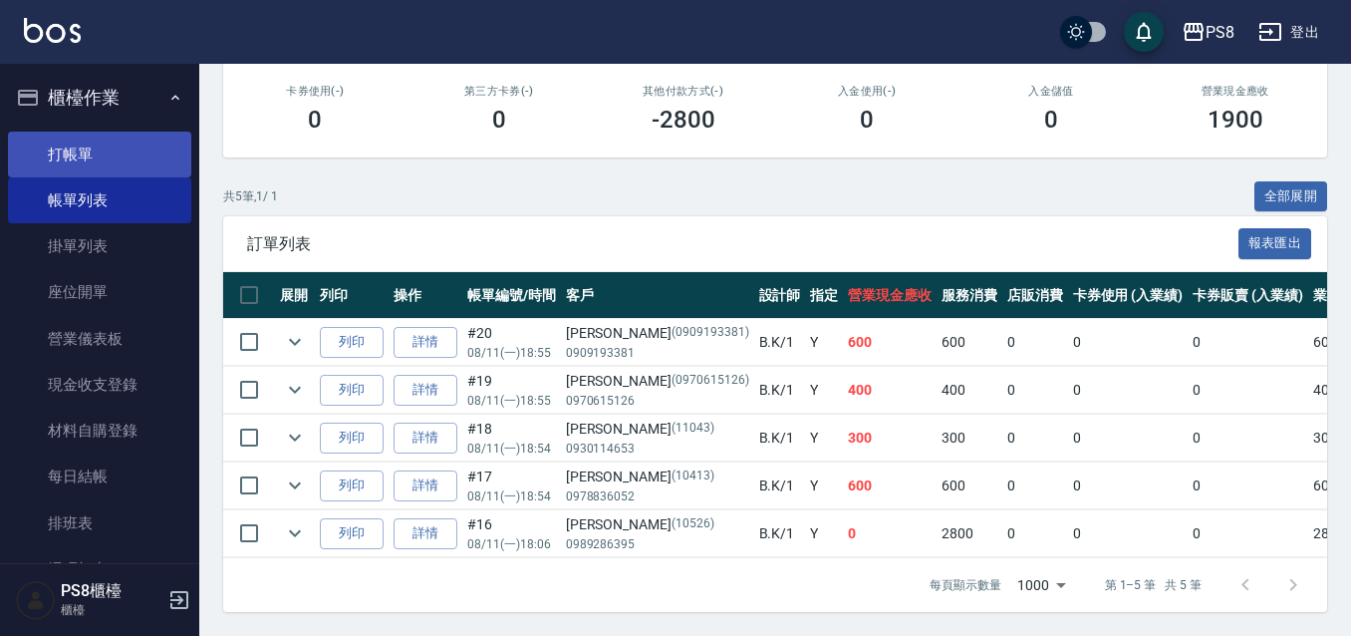
click at [92, 161] on link "打帳單" at bounding box center [99, 154] width 183 height 46
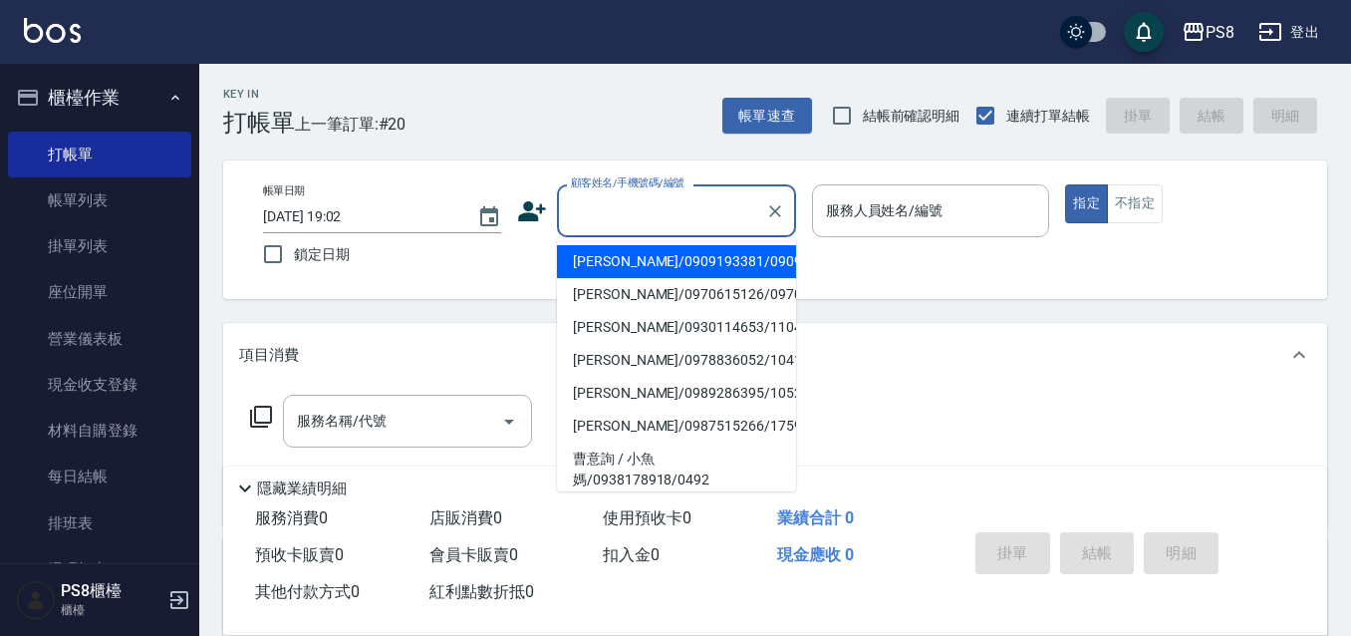
click at [630, 219] on input "顧客姓名/手機號碼/編號" at bounding box center [661, 210] width 191 height 35
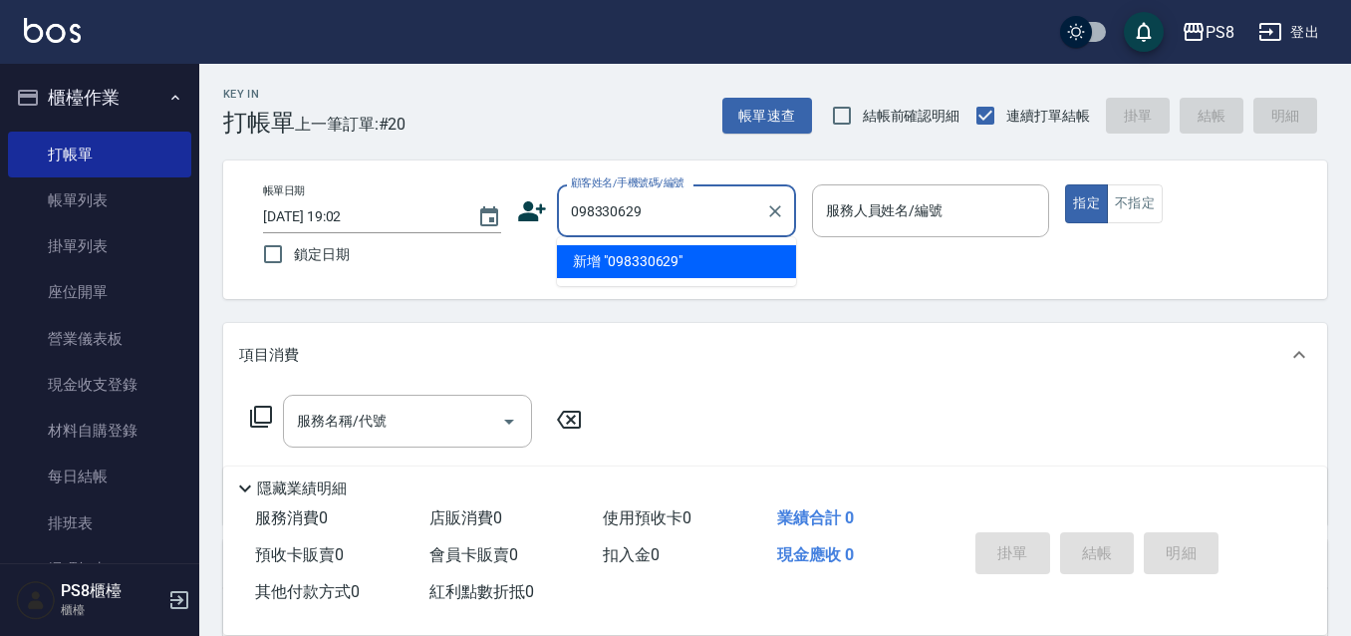
click at [609, 211] on input "098330629" at bounding box center [661, 210] width 191 height 35
click at [729, 253] on li "林炳宏/0983062929/21900" at bounding box center [676, 261] width 239 height 33
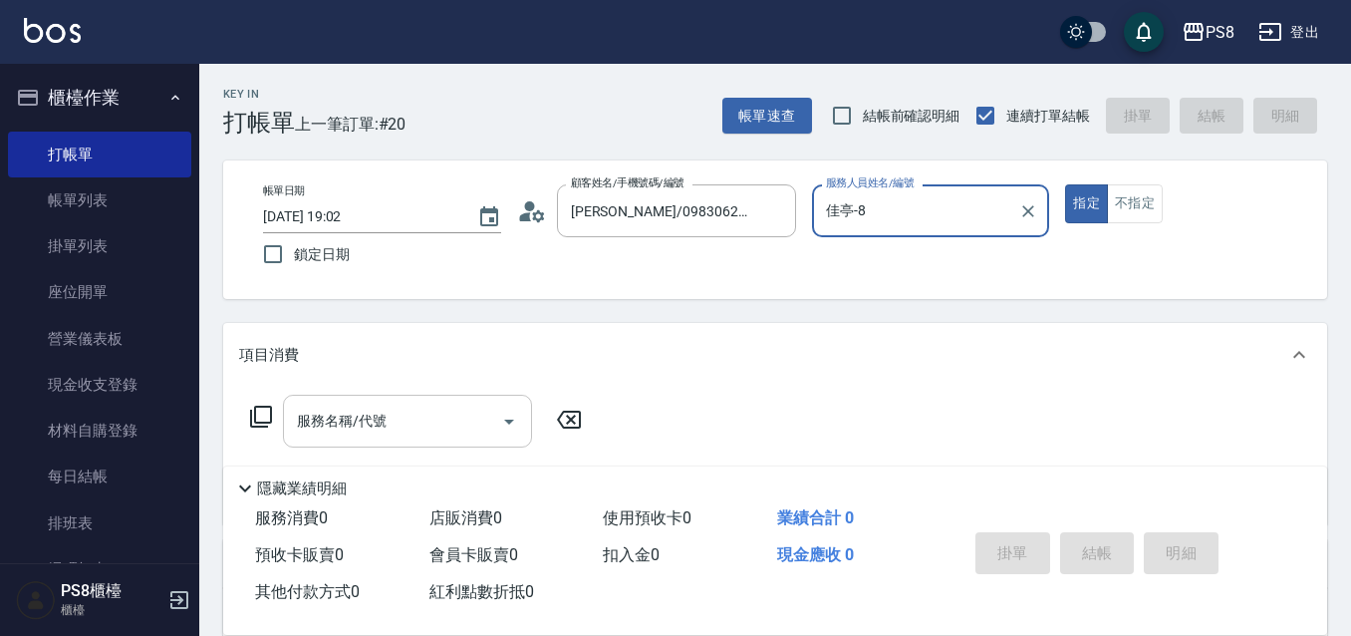
click at [425, 415] on input "服務名稱/代號" at bounding box center [392, 420] width 201 height 35
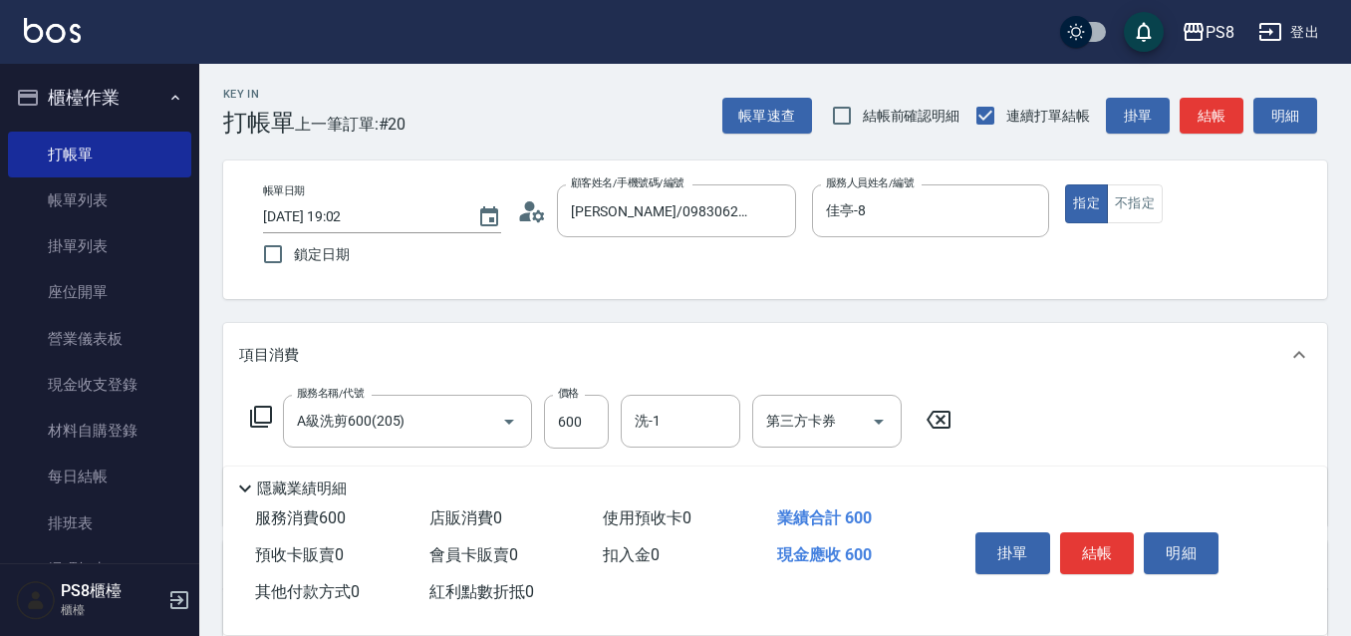
click at [1128, 570] on div "掛單 結帳 明細" at bounding box center [1097, 555] width 260 height 63
click at [1098, 532] on button "結帳" at bounding box center [1097, 553] width 75 height 42
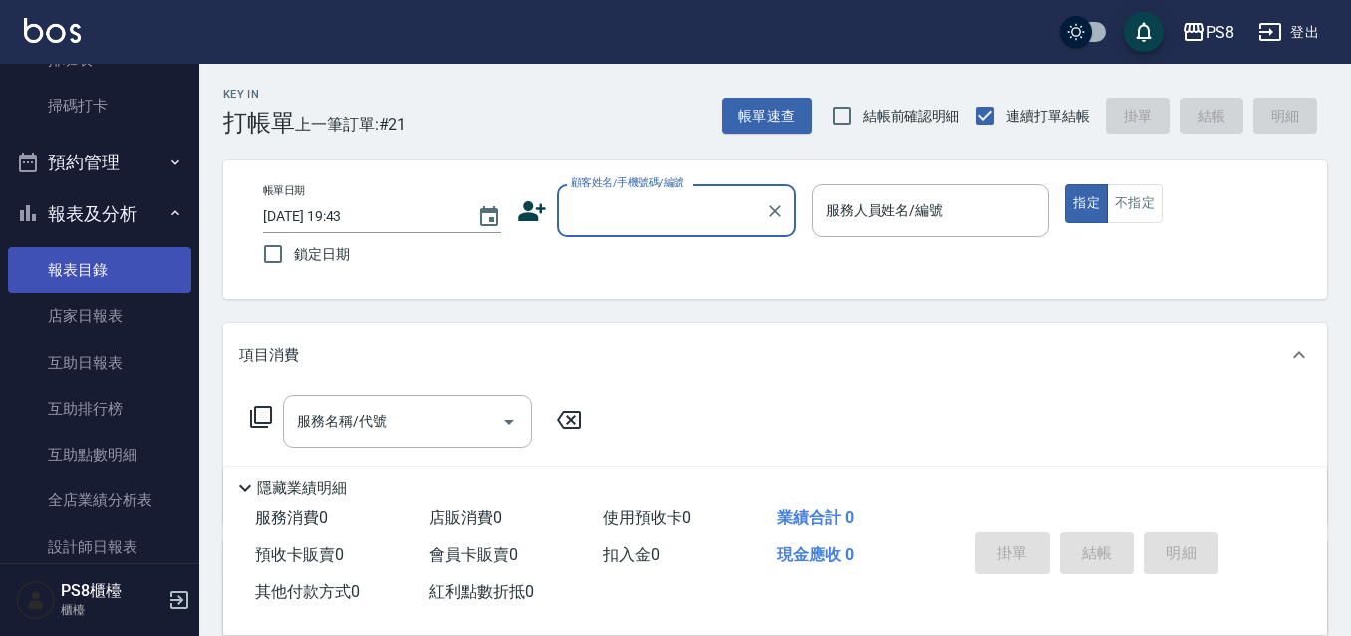
scroll to position [498, 0]
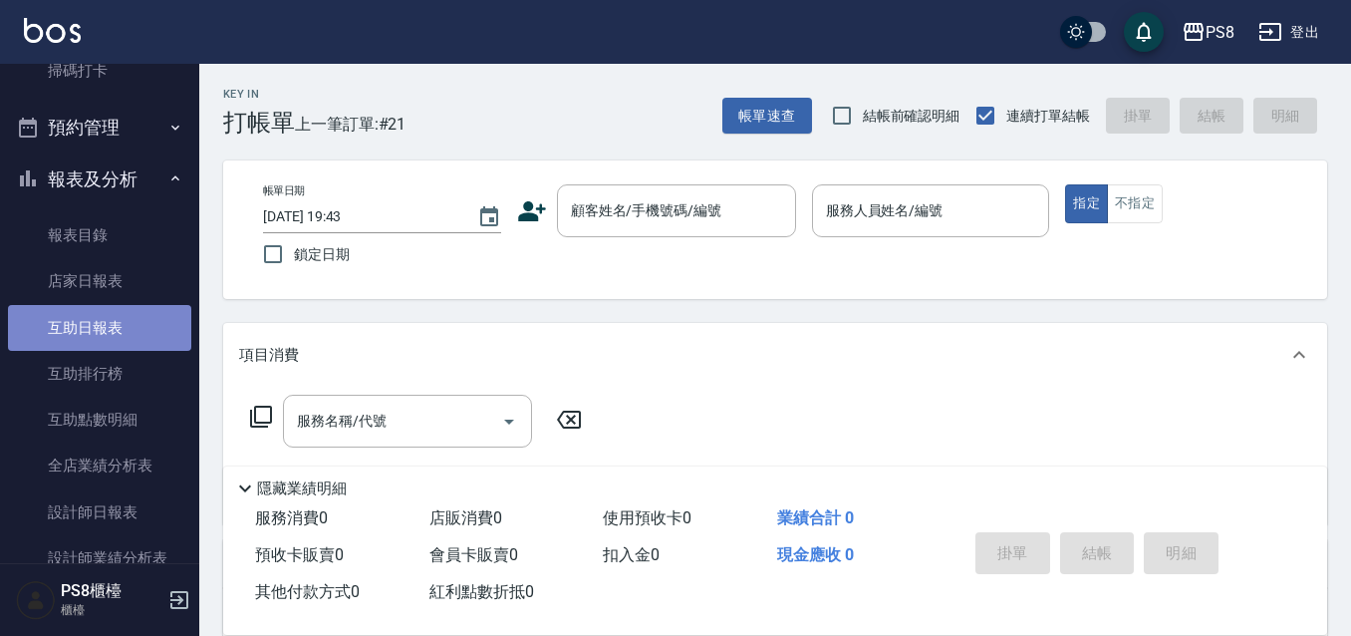
click at [131, 316] on link "互助日報表" at bounding box center [99, 328] width 183 height 46
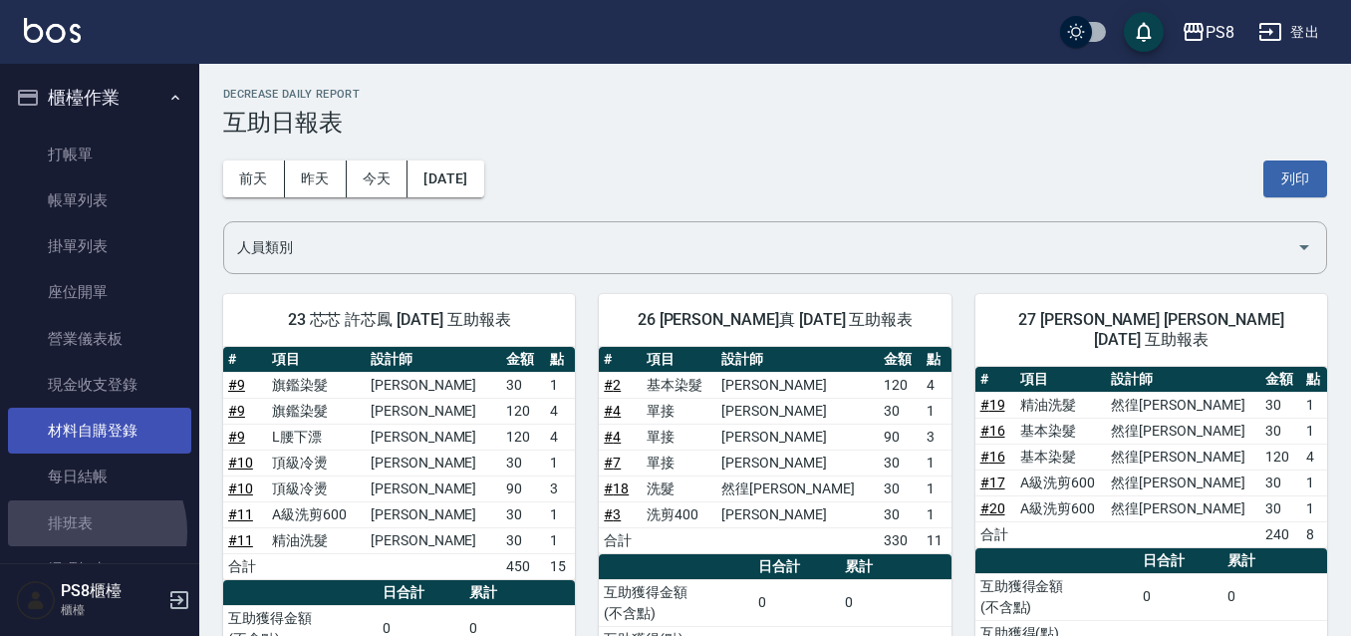
drag, startPoint x: 82, startPoint y: 531, endPoint x: 158, endPoint y: 436, distance: 121.8
click at [80, 530] on link "排班表" at bounding box center [99, 523] width 183 height 46
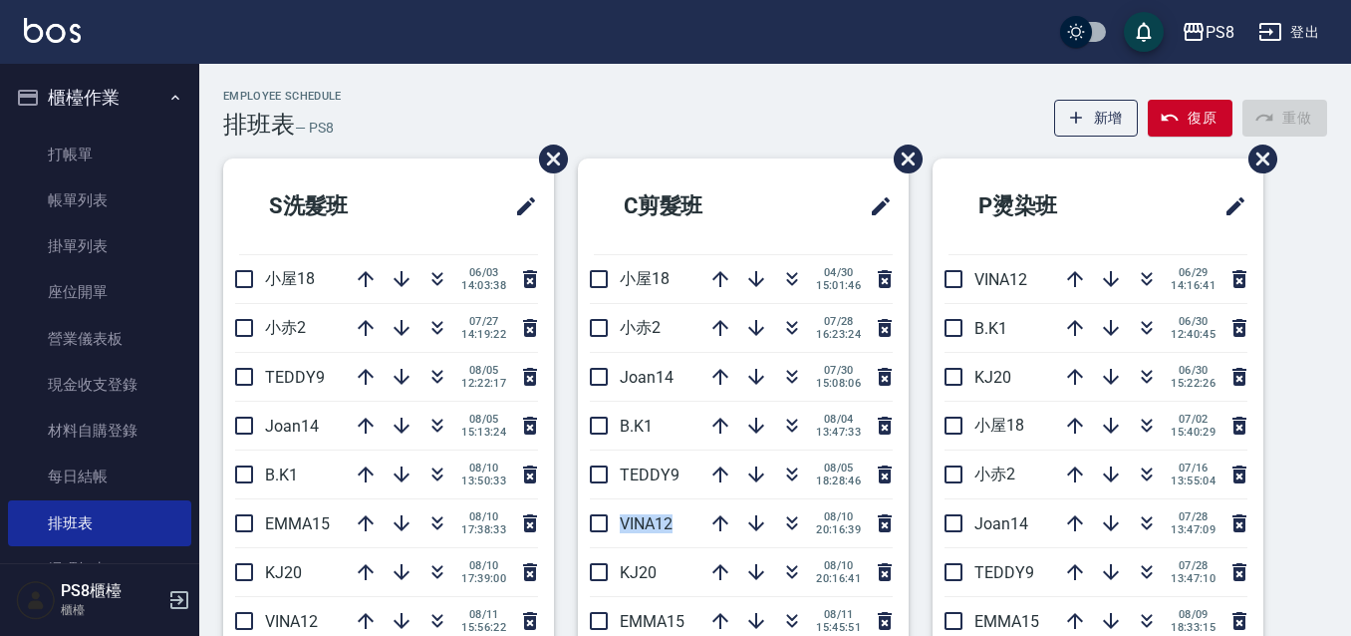
drag, startPoint x: 620, startPoint y: 524, endPoint x: 674, endPoint y: 516, distance: 55.4
click at [674, 516] on p "VINA12" at bounding box center [658, 523] width 77 height 19
click at [671, 519] on span "VINA12" at bounding box center [646, 523] width 53 height 19
click at [781, 523] on icon "button" at bounding box center [792, 523] width 24 height 24
click at [787, 570] on icon "button" at bounding box center [792, 568] width 11 height 7
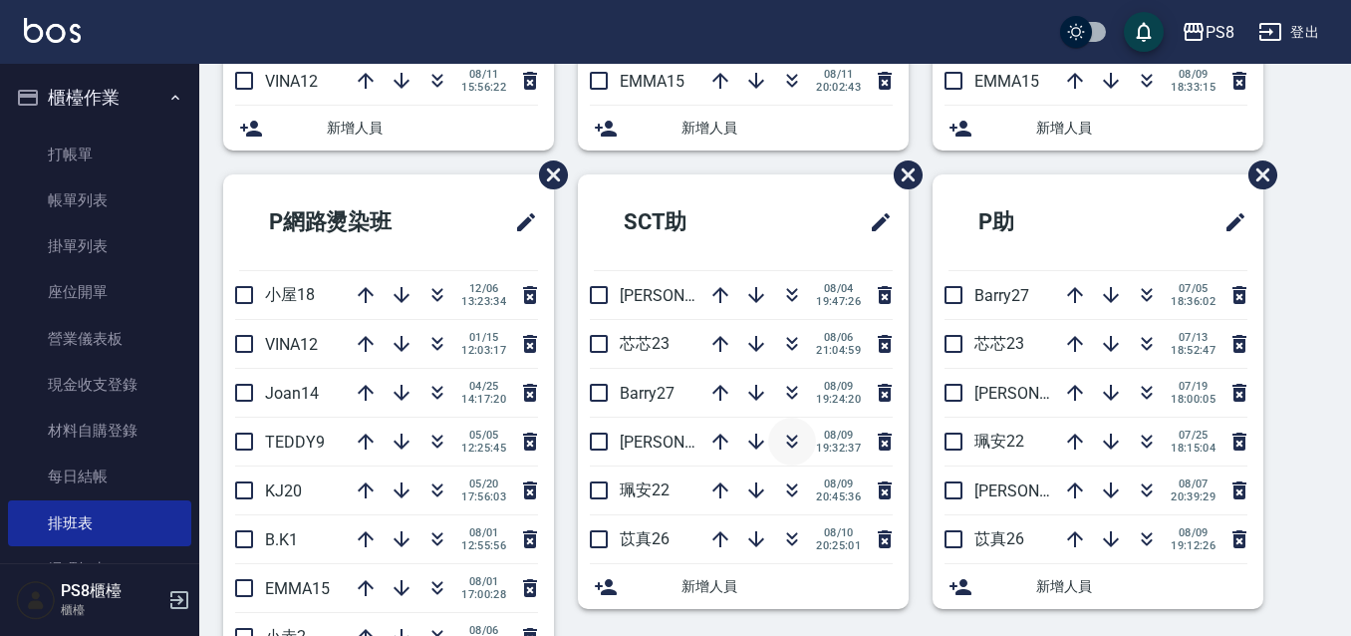
scroll to position [598, 0]
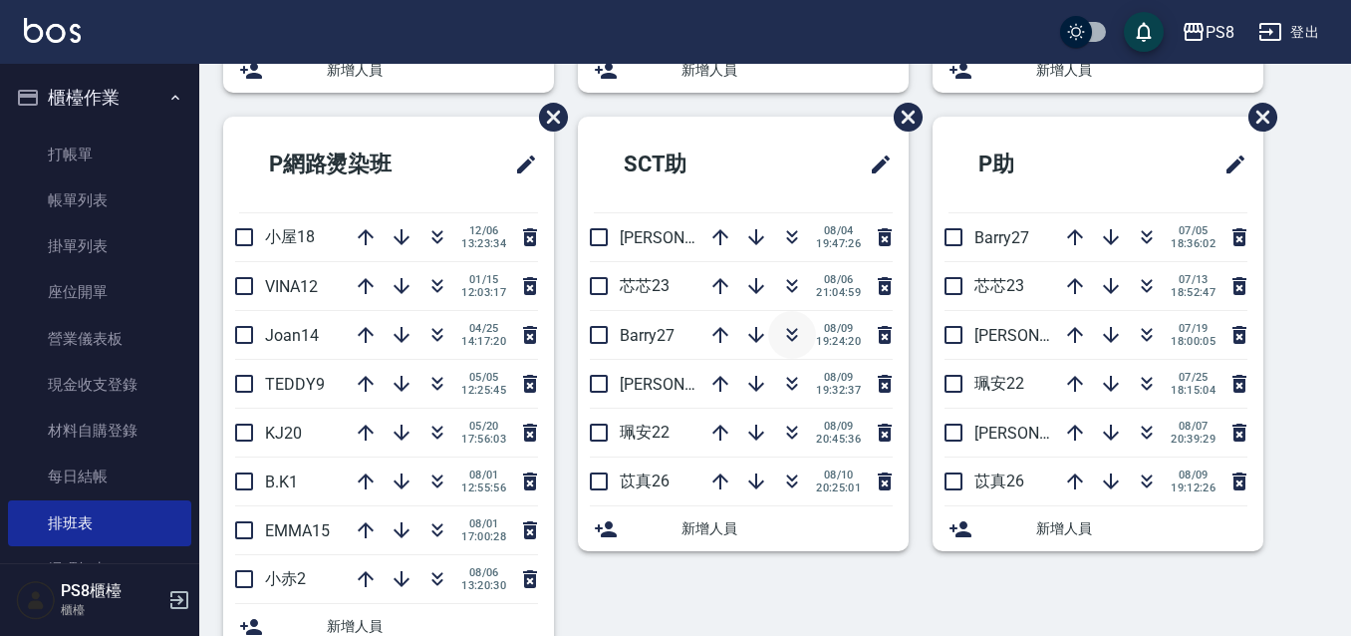
click at [791, 333] on icon "button" at bounding box center [792, 335] width 24 height 24
click at [780, 284] on icon "button" at bounding box center [792, 286] width 24 height 24
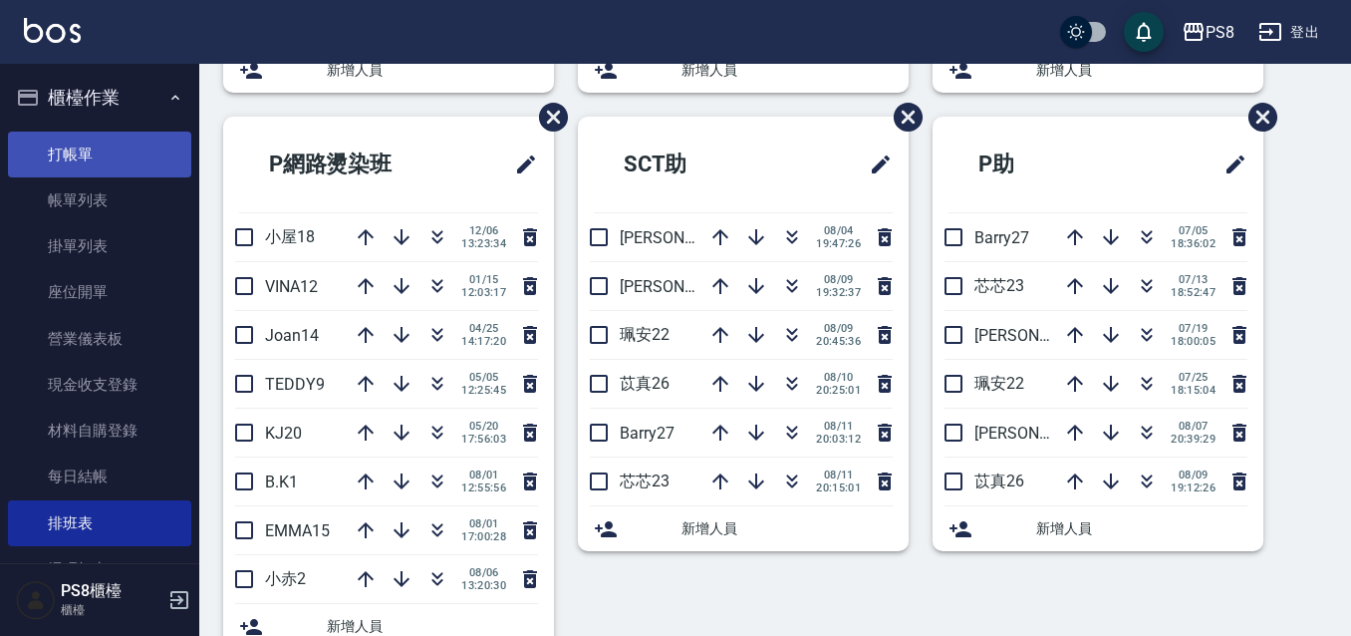
click at [124, 150] on link "打帳單" at bounding box center [99, 154] width 183 height 46
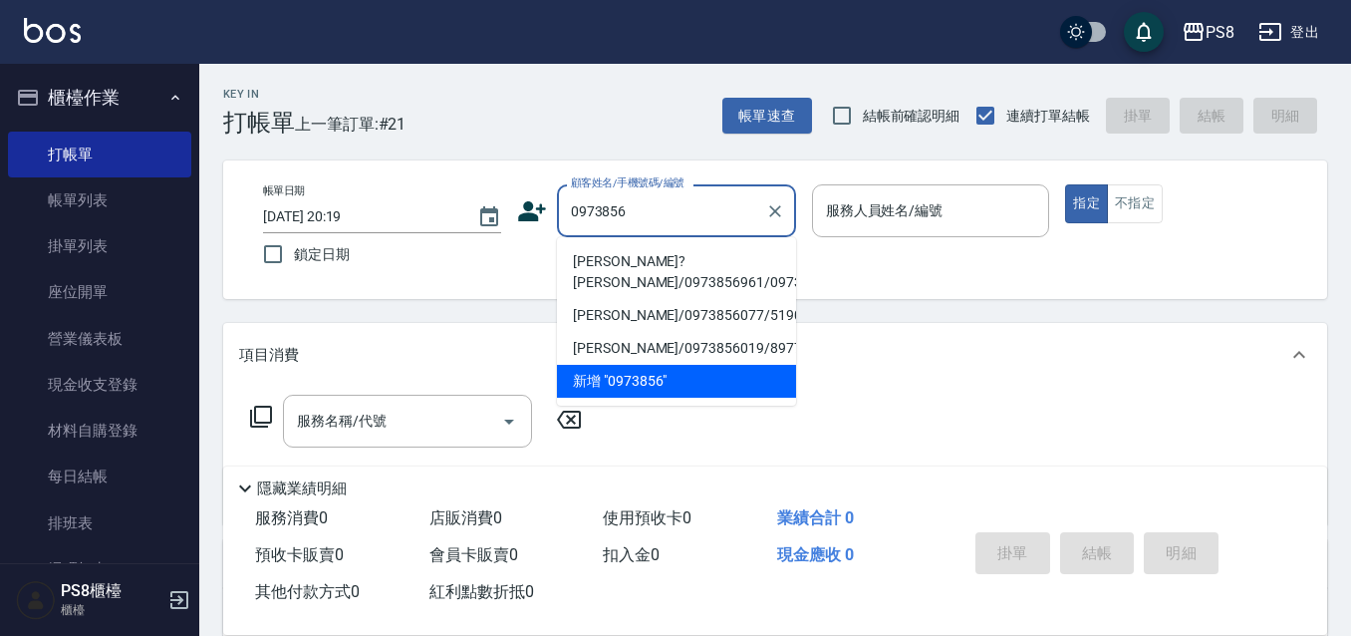
click at [628, 257] on li "陳?琳/0973856961/0973856961" at bounding box center [676, 272] width 239 height 54
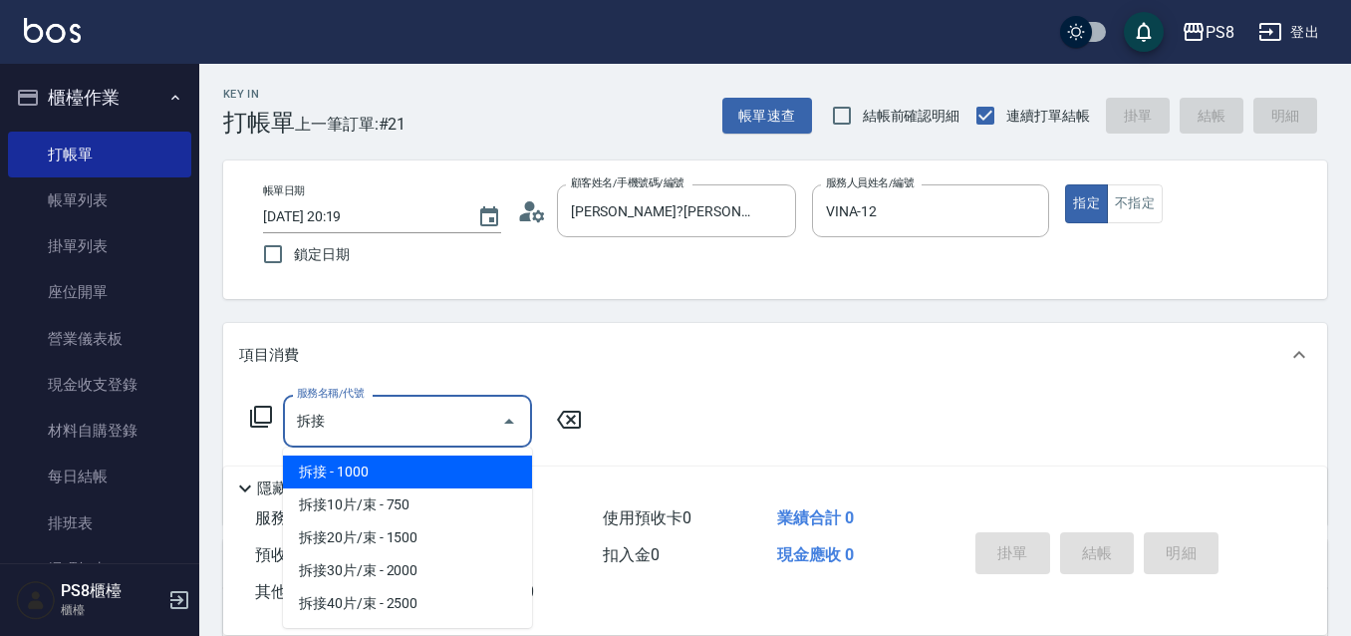
click at [428, 471] on span "拆接 - 1000" at bounding box center [407, 471] width 249 height 33
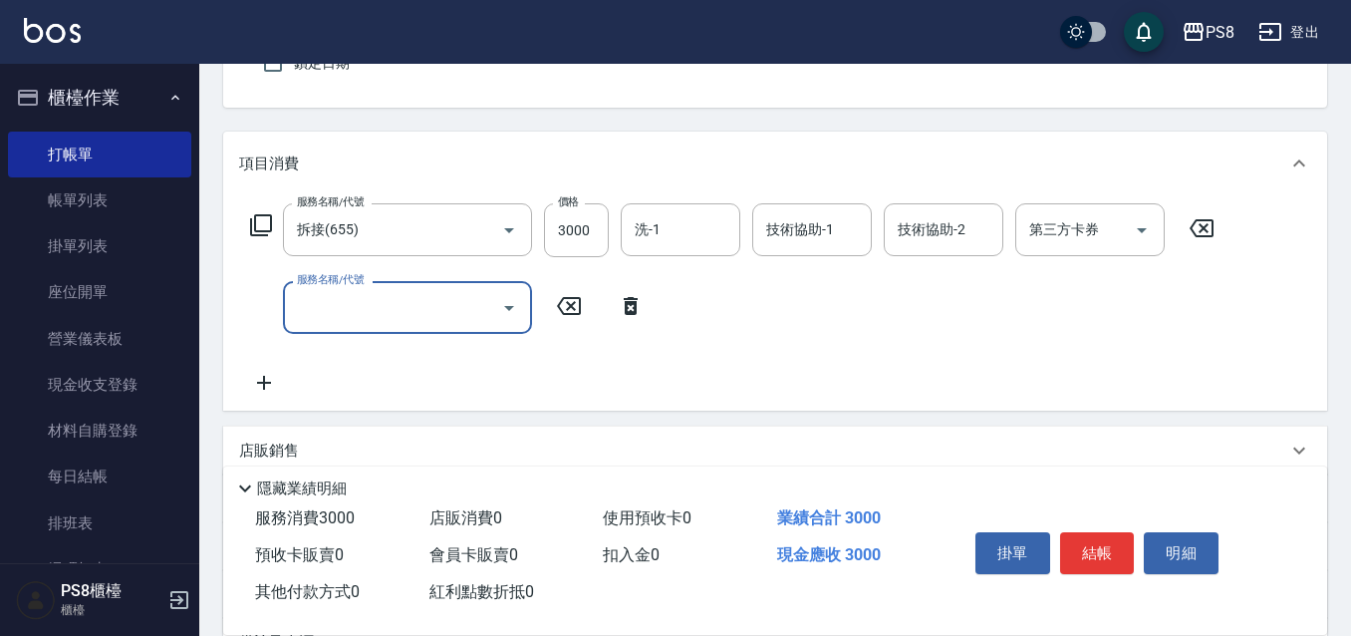
scroll to position [199, 0]
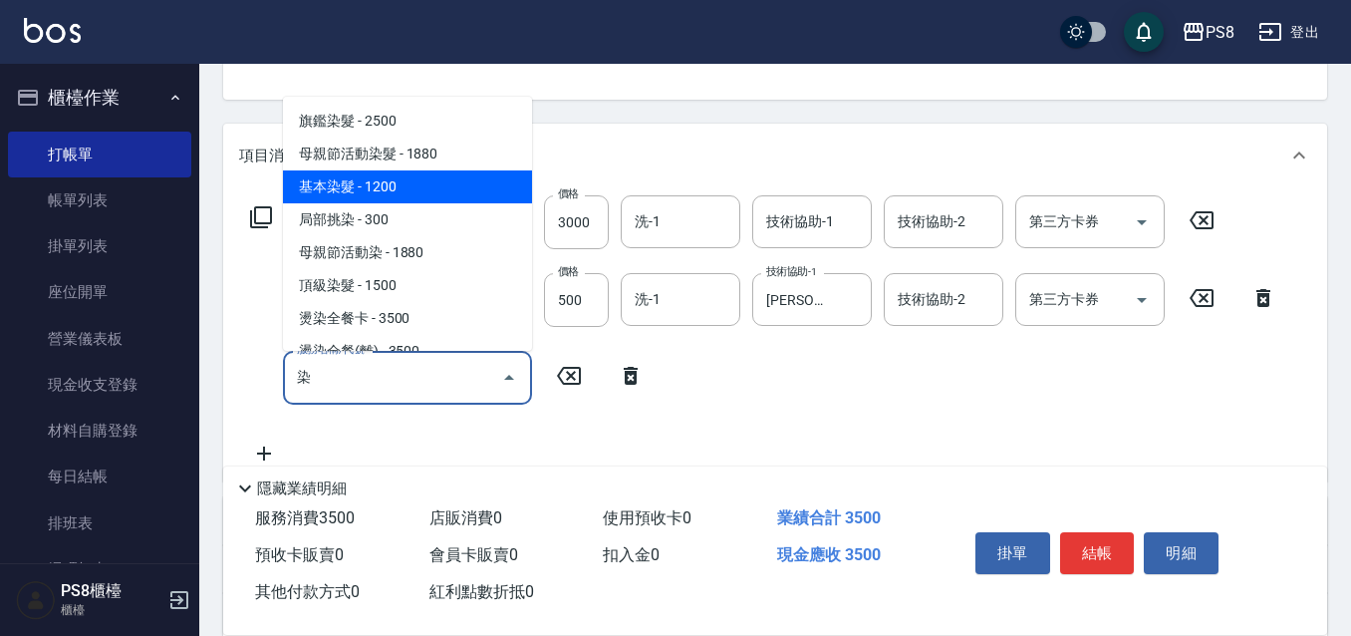
click at [361, 184] on span "基本染髮 - 1200" at bounding box center [407, 186] width 249 height 33
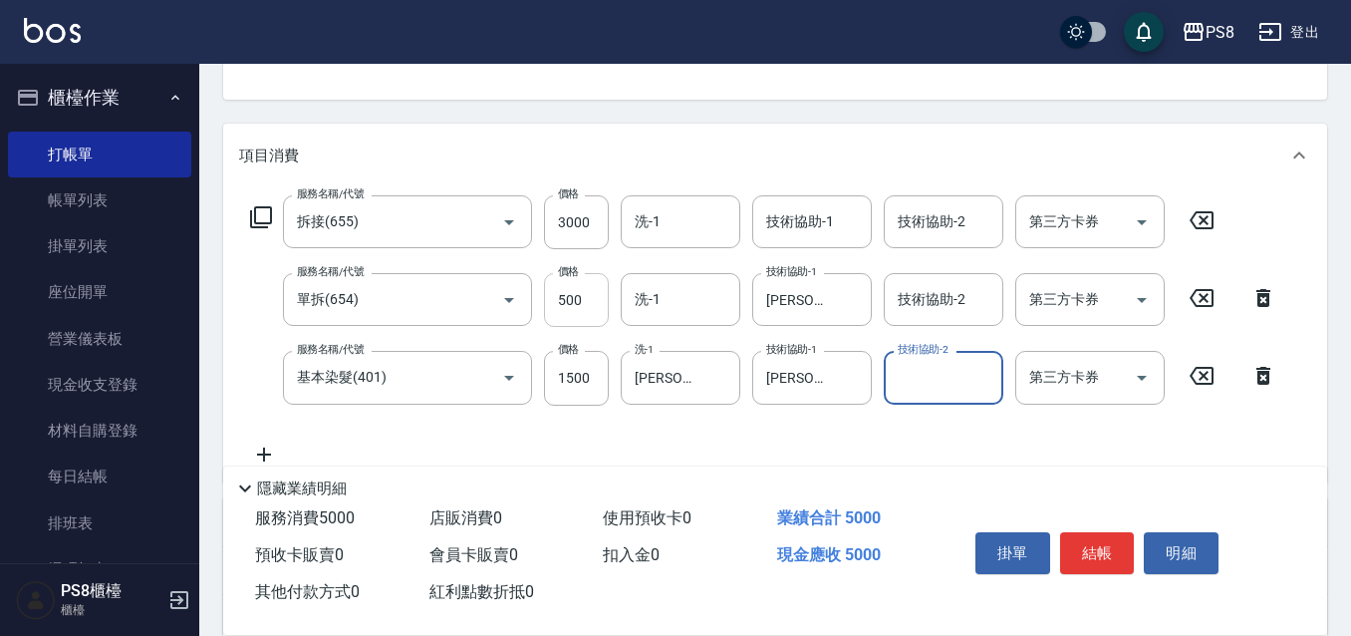
click at [597, 289] on input "500" at bounding box center [576, 300] width 65 height 54
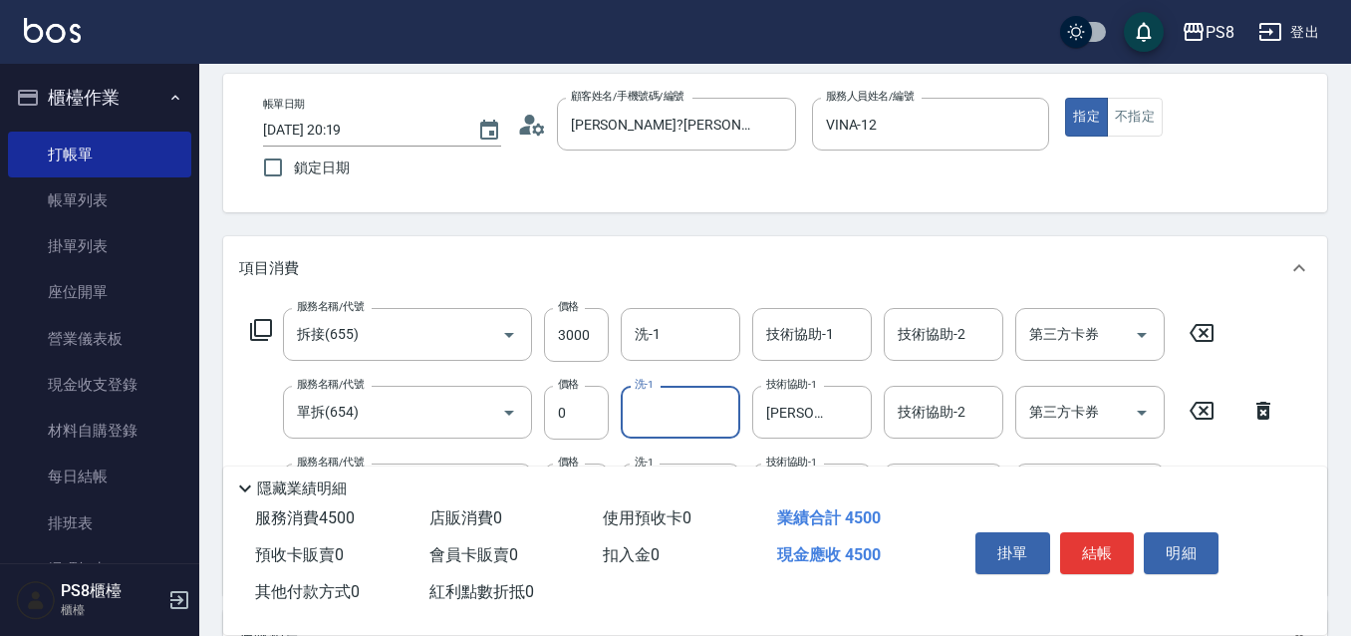
scroll to position [0, 0]
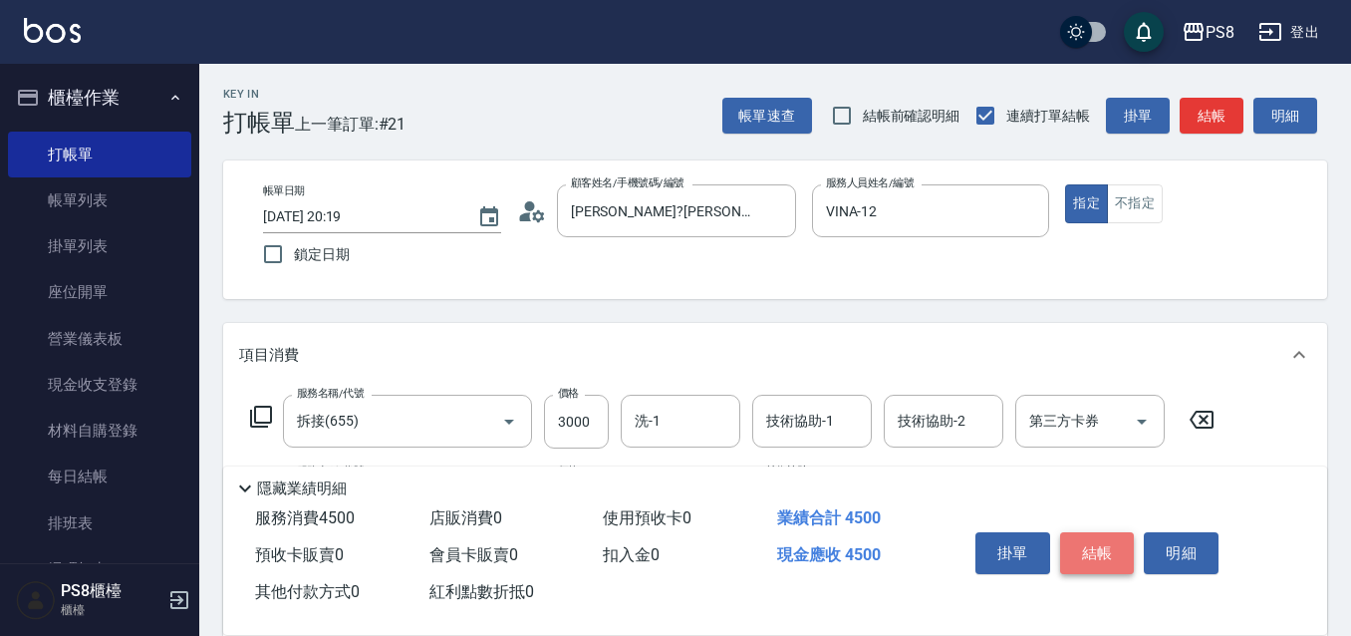
click at [1103, 551] on button "結帳" at bounding box center [1097, 553] width 75 height 42
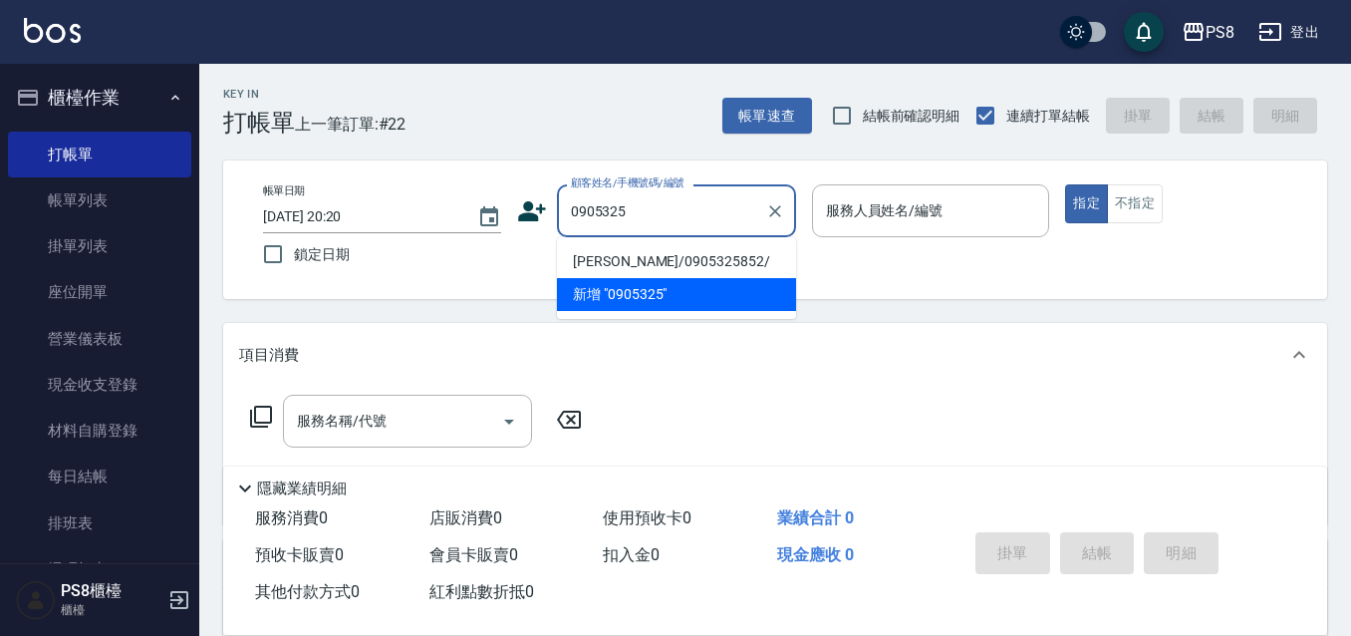
click at [704, 261] on li "張冠揚/0905325852/" at bounding box center [676, 261] width 239 height 33
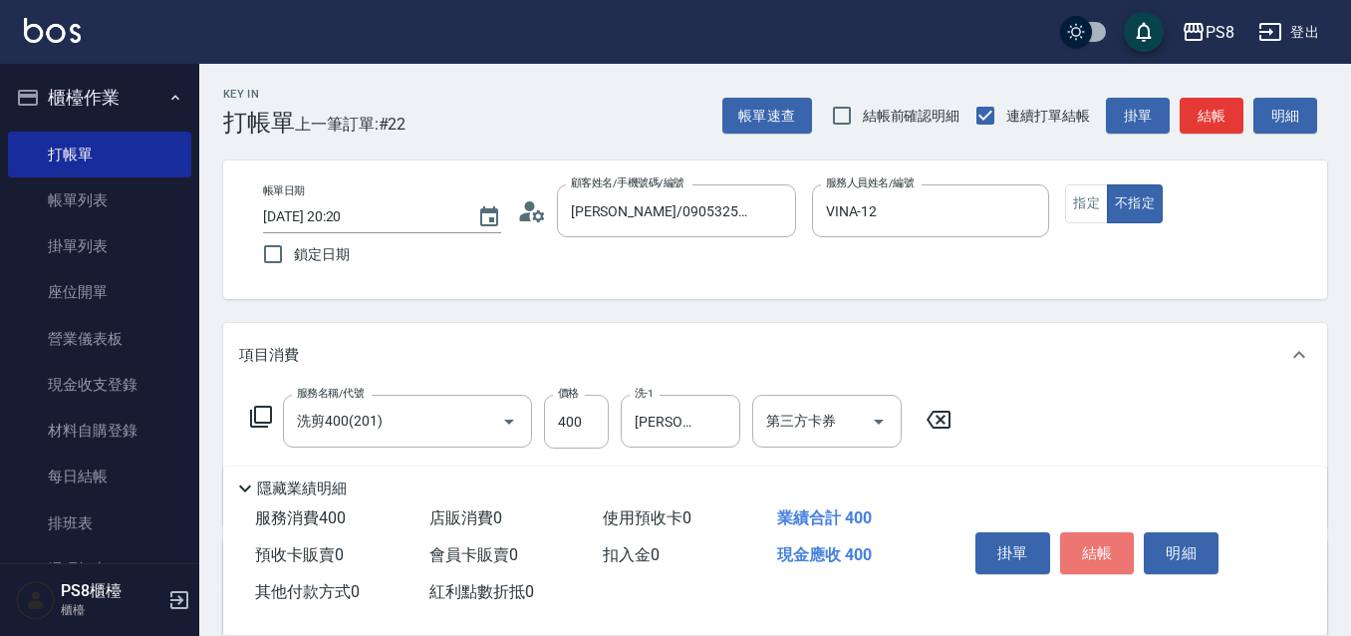
click at [1117, 551] on button "結帳" at bounding box center [1097, 553] width 75 height 42
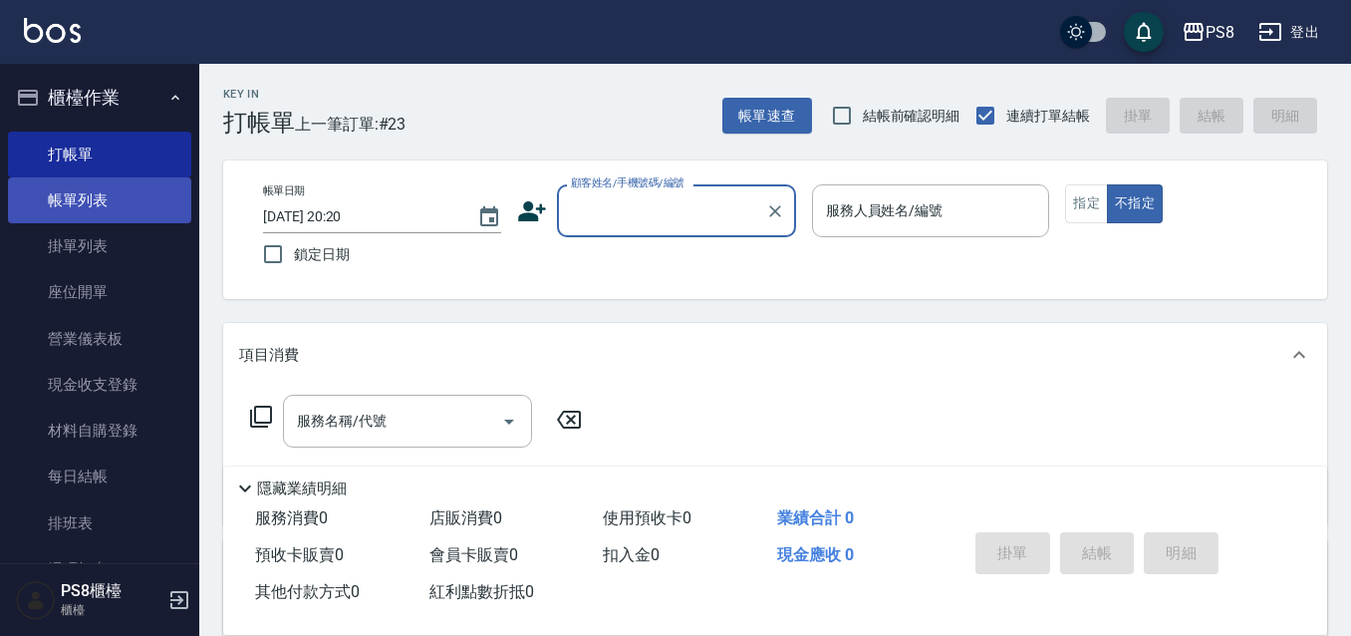
click at [42, 206] on link "帳單列表" at bounding box center [99, 200] width 183 height 46
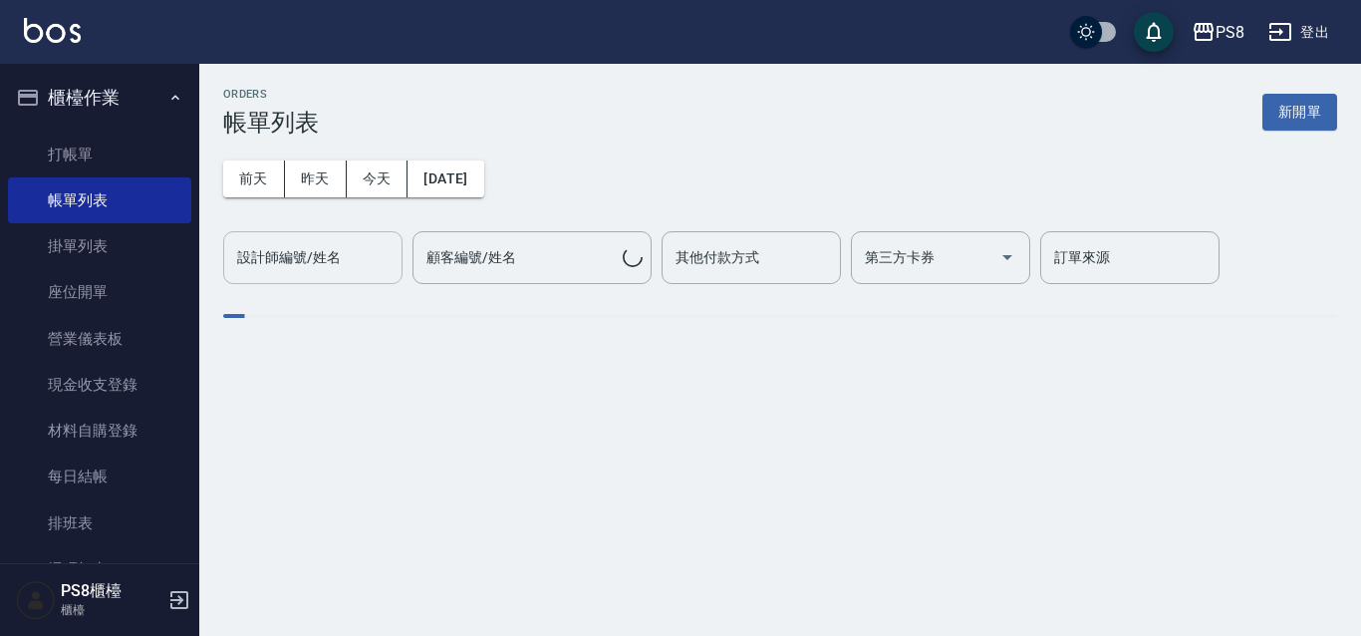
click at [315, 268] on input "設計師編號/姓名" at bounding box center [312, 257] width 161 height 35
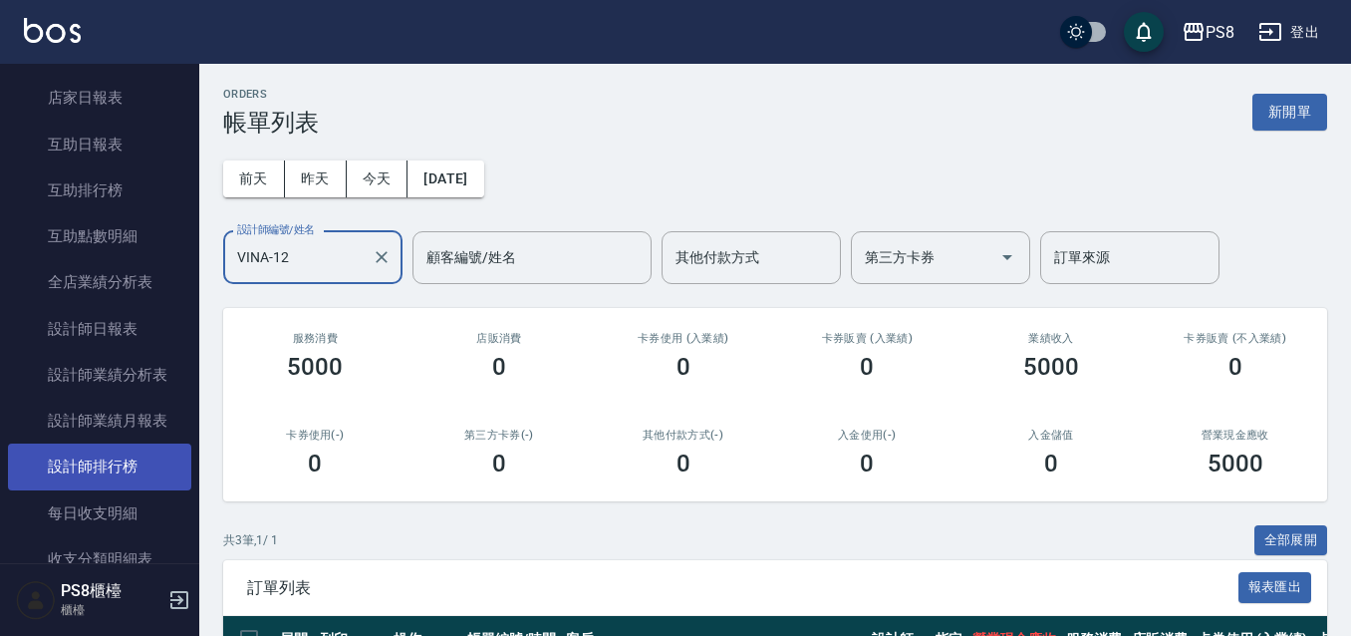
scroll to position [697, 0]
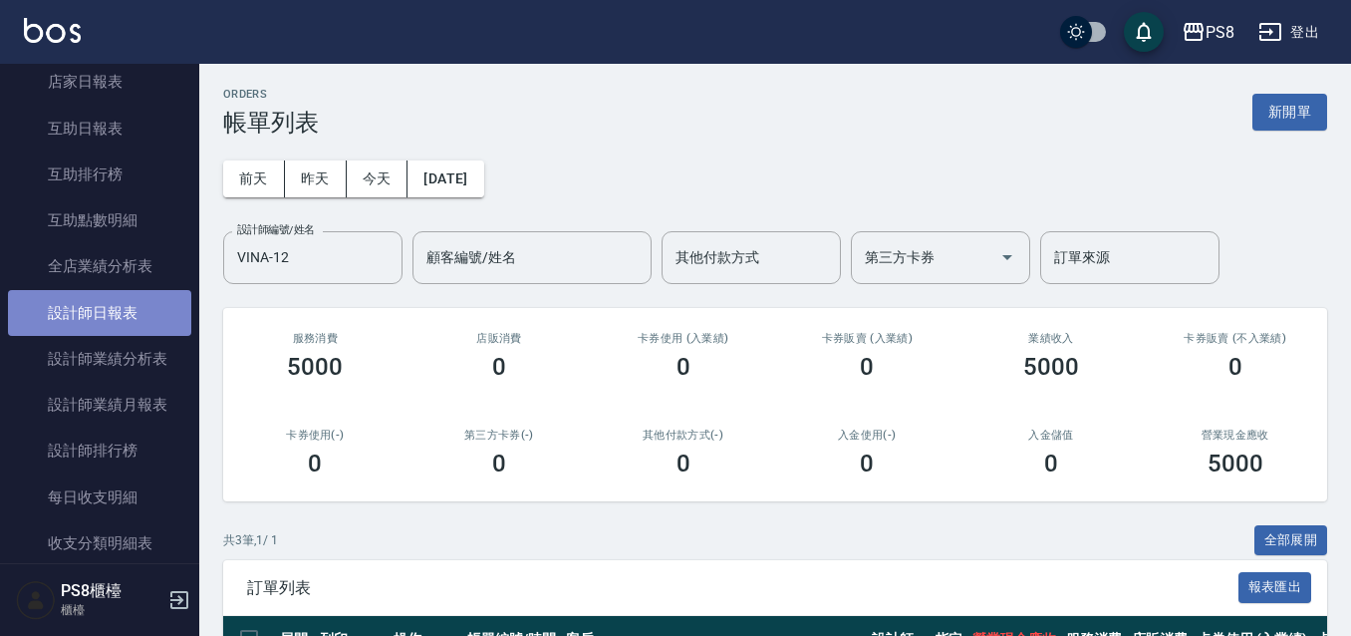
click at [126, 313] on link "設計師日報表" at bounding box center [99, 313] width 183 height 46
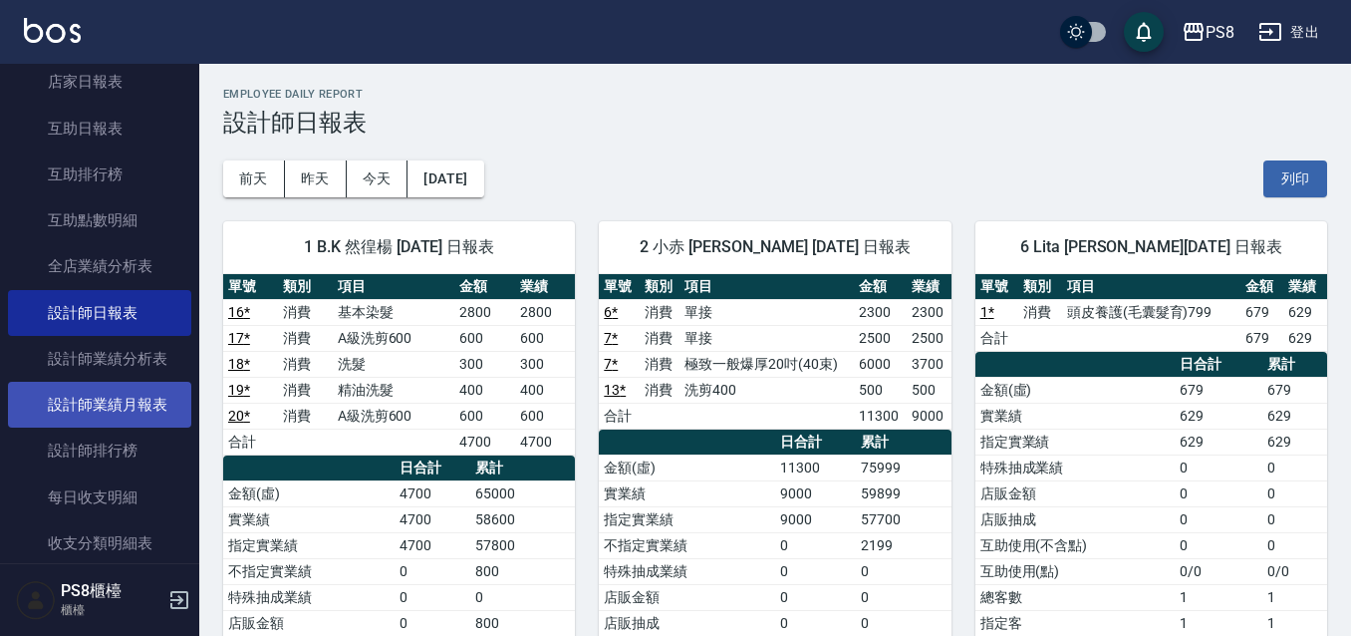
click at [134, 393] on link "設計師業績月報表" at bounding box center [99, 405] width 183 height 46
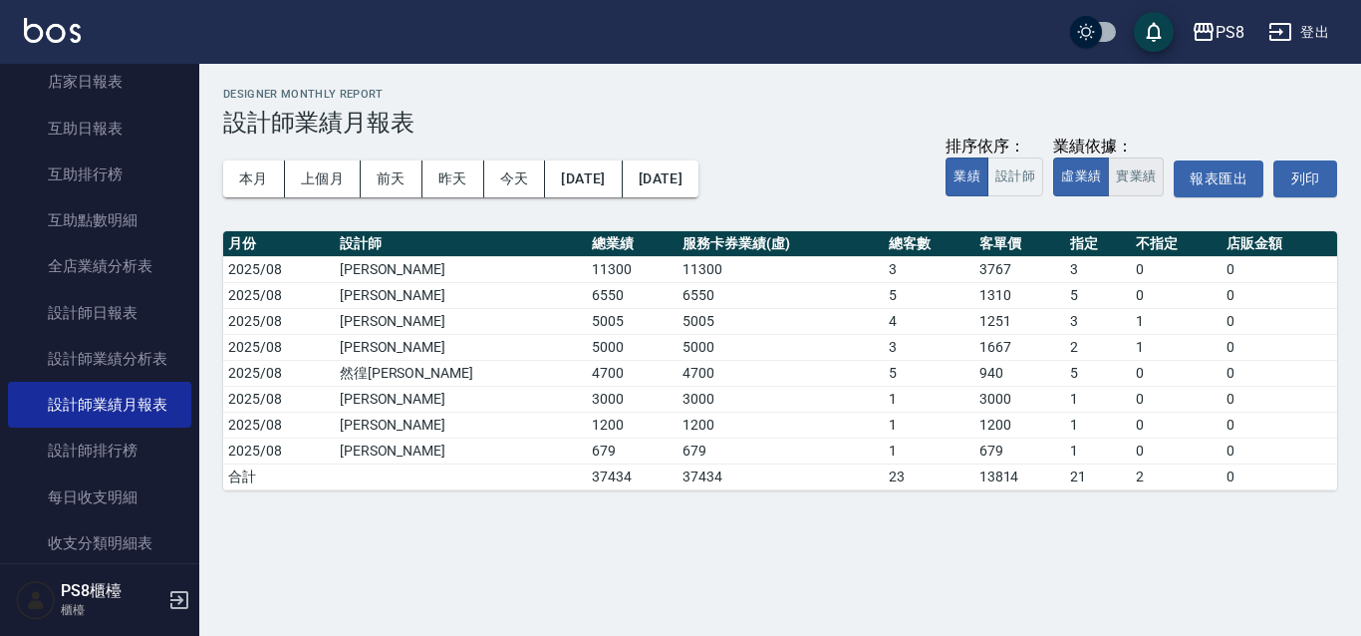
click at [1144, 184] on button "實業績" at bounding box center [1136, 176] width 56 height 39
click at [276, 168] on button "本月" at bounding box center [254, 178] width 62 height 37
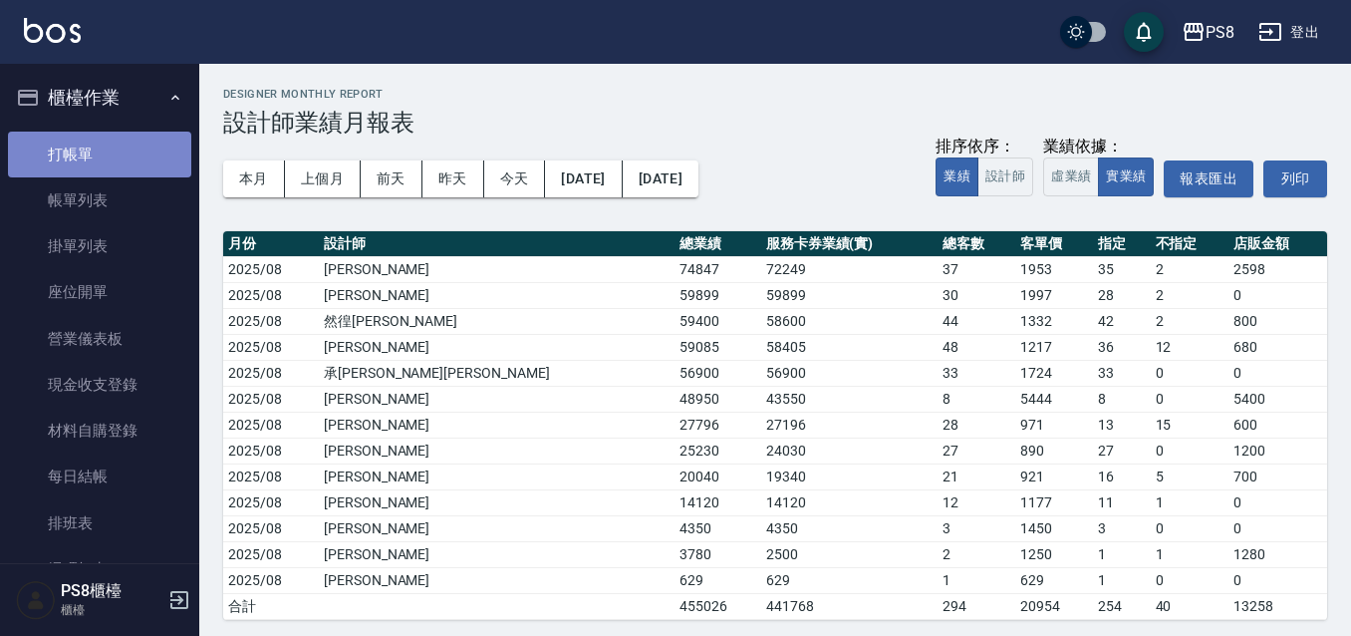
click at [98, 140] on link "打帳單" at bounding box center [99, 154] width 183 height 46
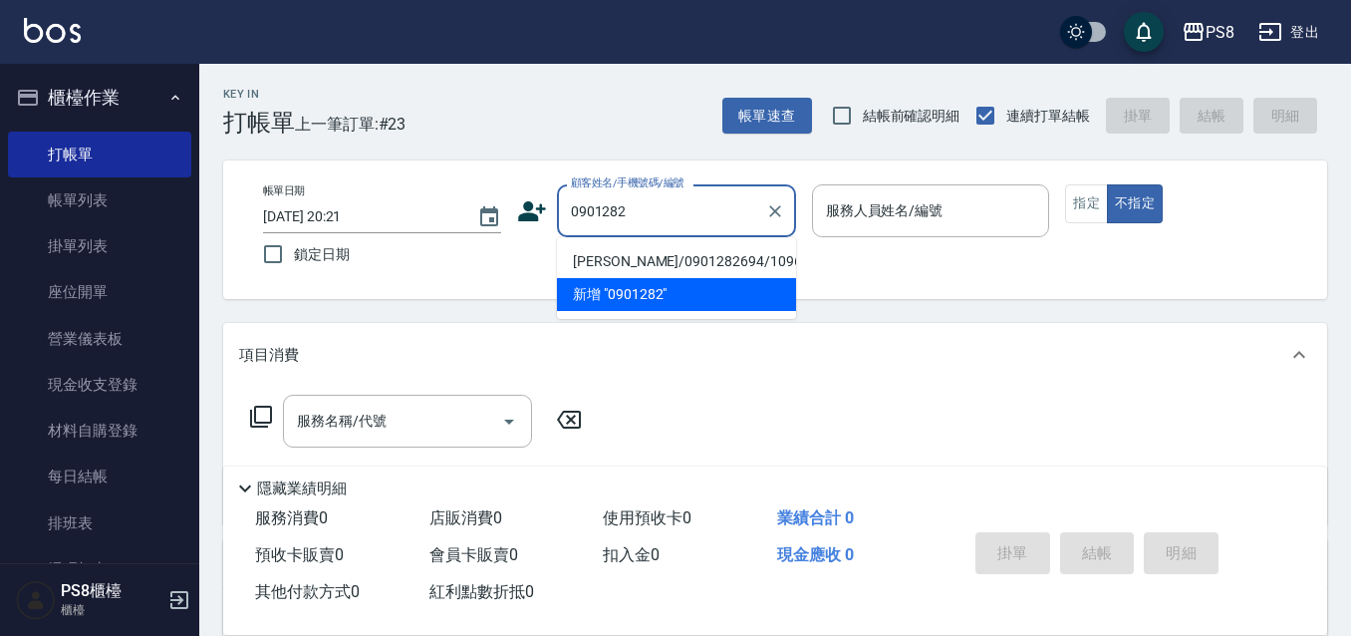
click at [770, 260] on li "葉盈牧/0901282694/10963" at bounding box center [676, 261] width 239 height 33
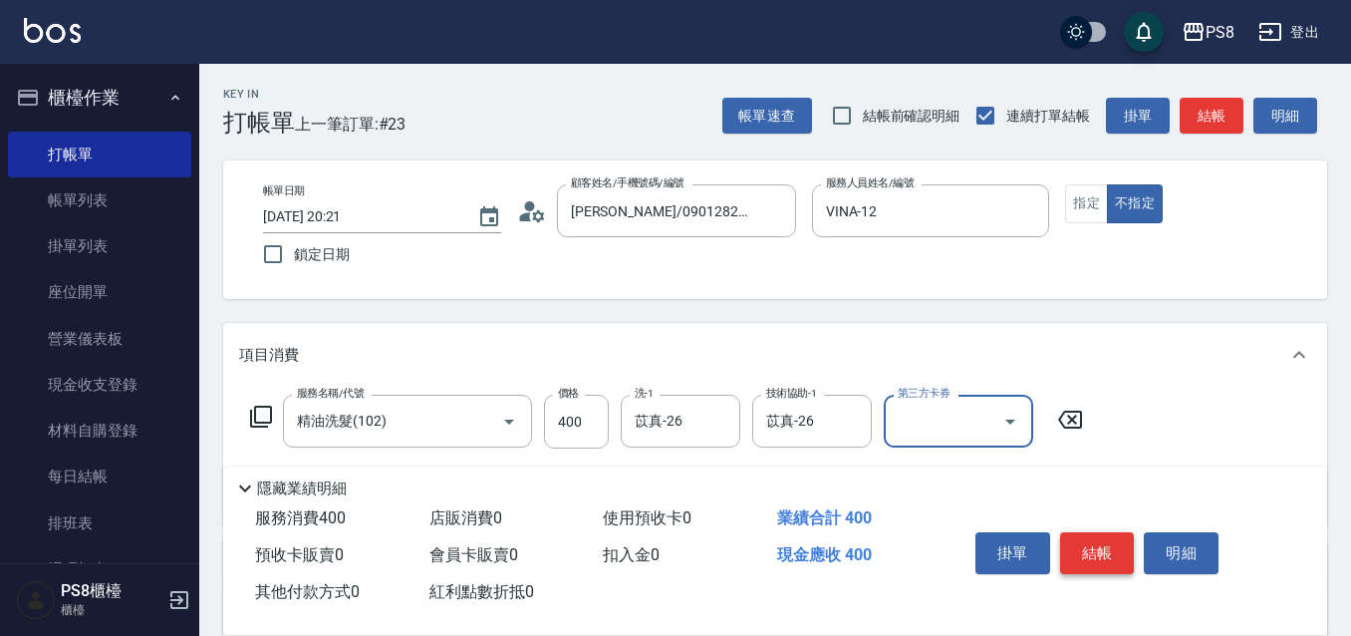
click at [1105, 548] on button "結帳" at bounding box center [1097, 553] width 75 height 42
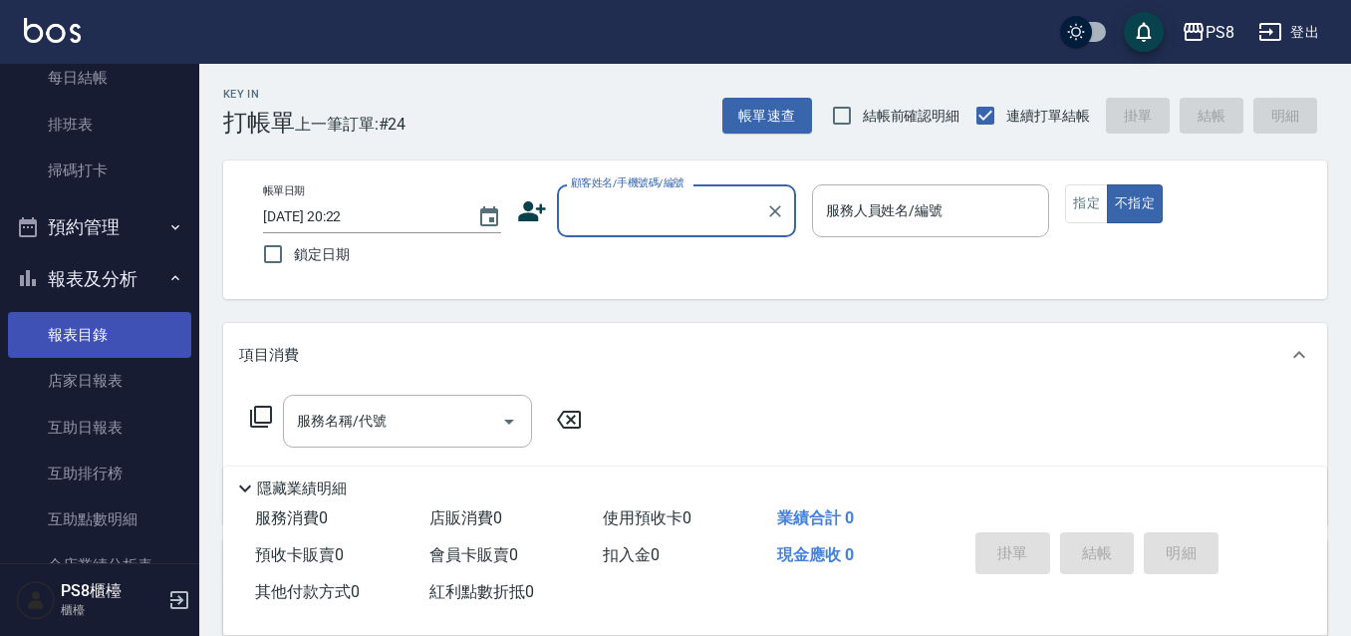
scroll to position [598, 0]
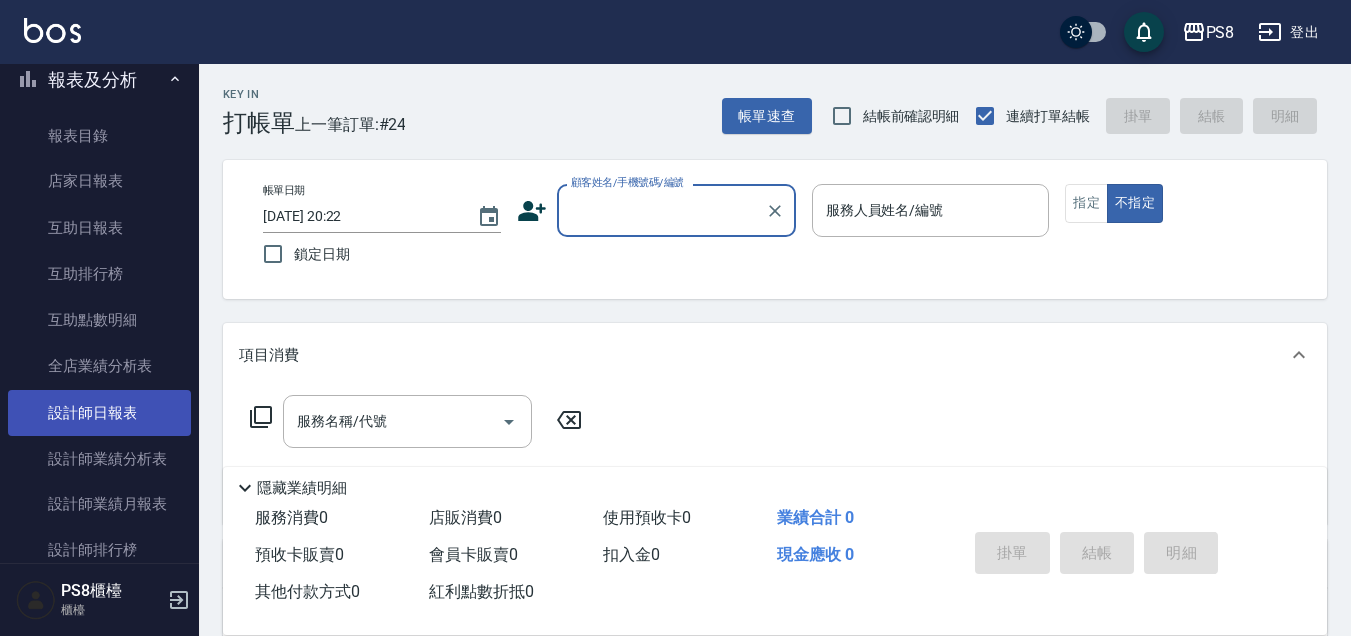
click at [125, 398] on link "設計師日報表" at bounding box center [99, 412] width 183 height 46
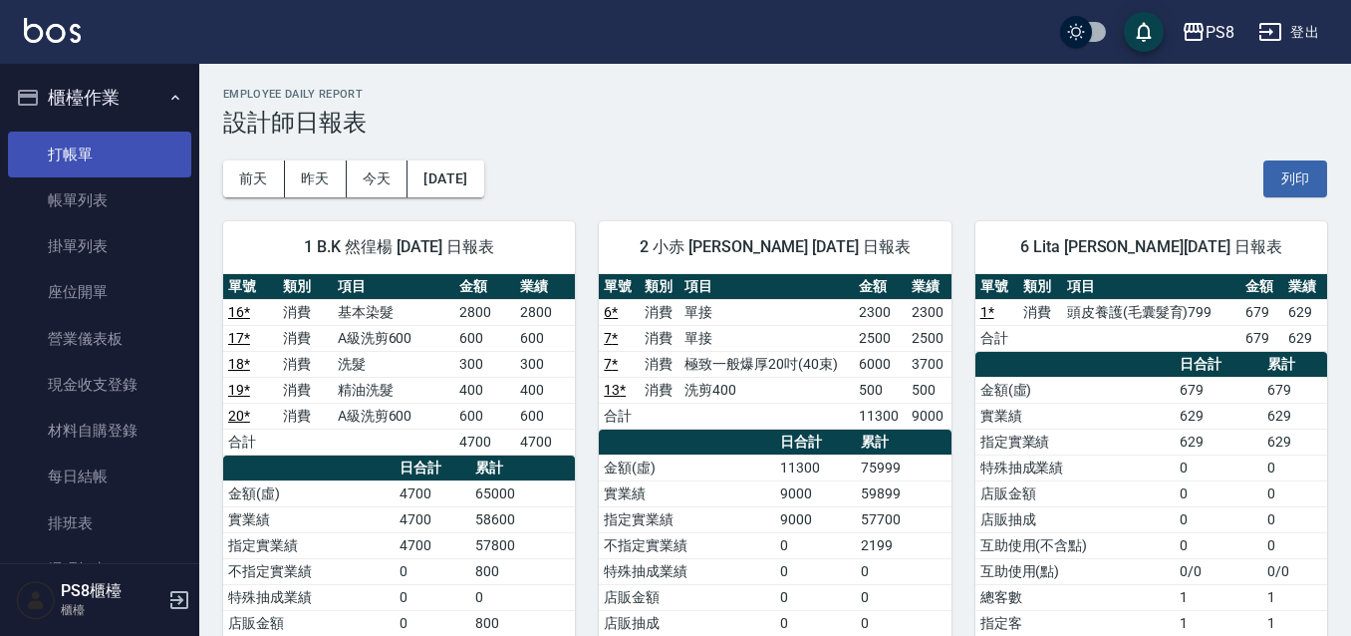
click at [105, 154] on link "打帳單" at bounding box center [99, 154] width 183 height 46
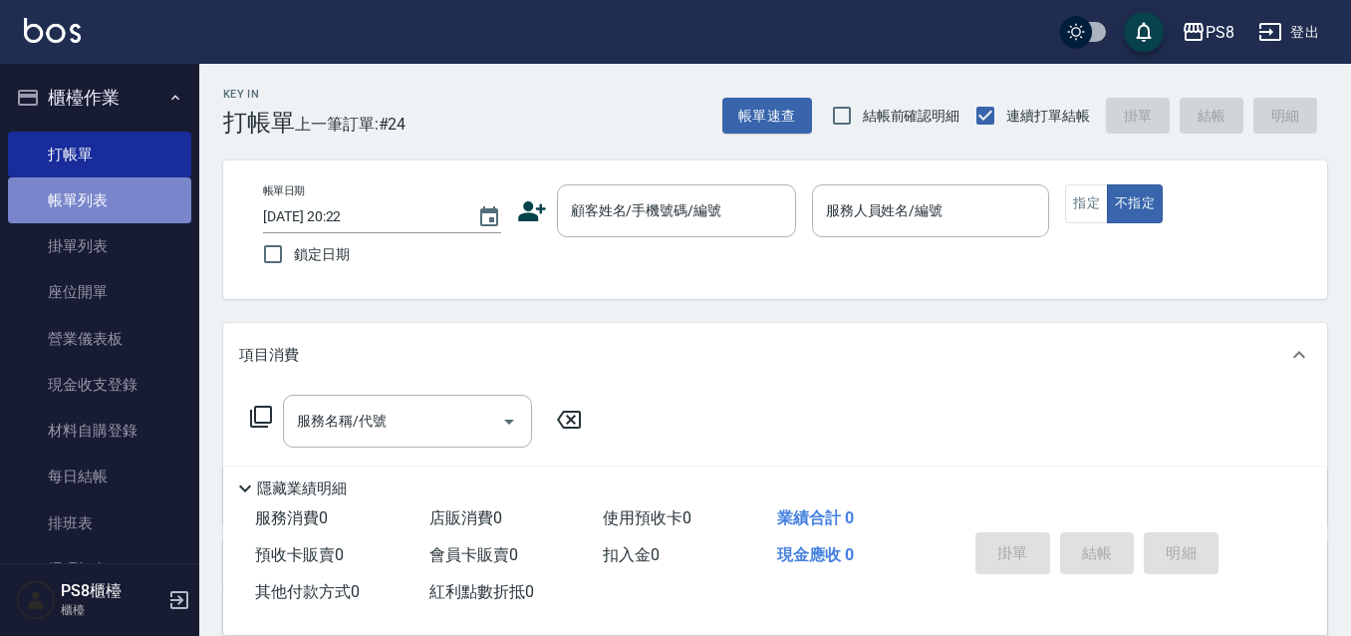
click at [138, 200] on link "帳單列表" at bounding box center [99, 200] width 183 height 46
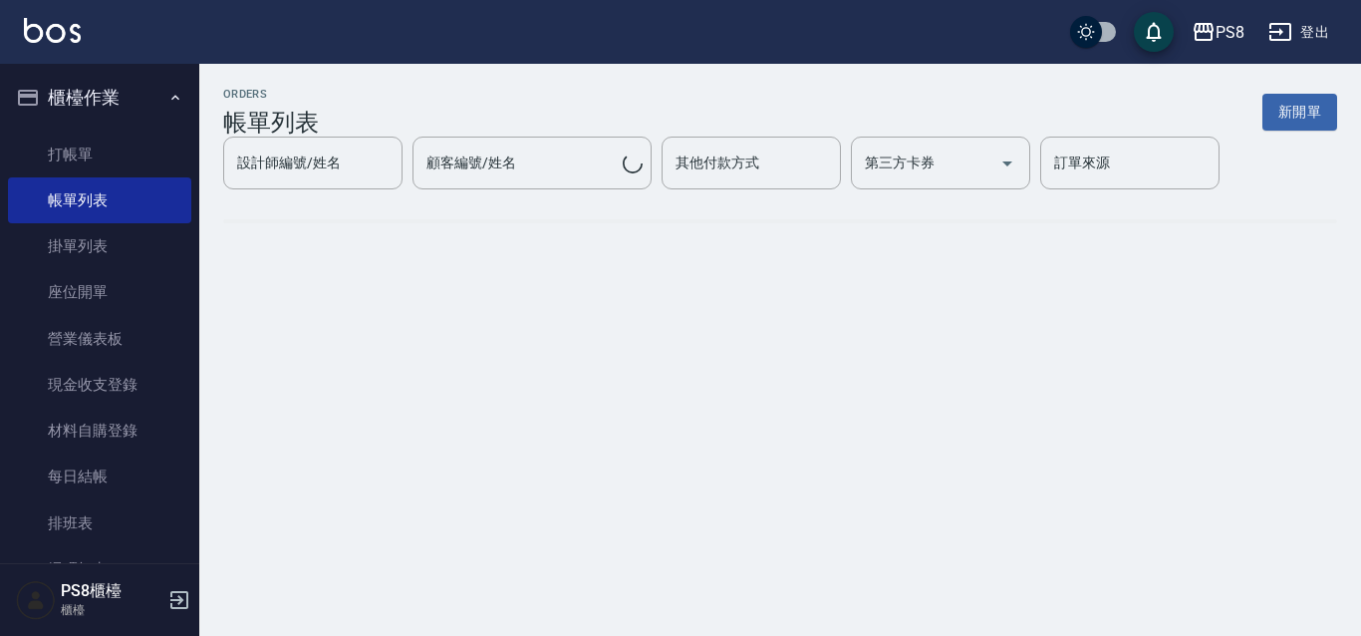
click at [339, 152] on div "設計師編號/姓名 設計師編號/姓名 顧客編號/姓名 顧客編號/姓名 其他付款方式 其他付款方式 第三方卡券 第三方卡券 訂單來源 訂單來源" at bounding box center [780, 162] width 1114 height 53
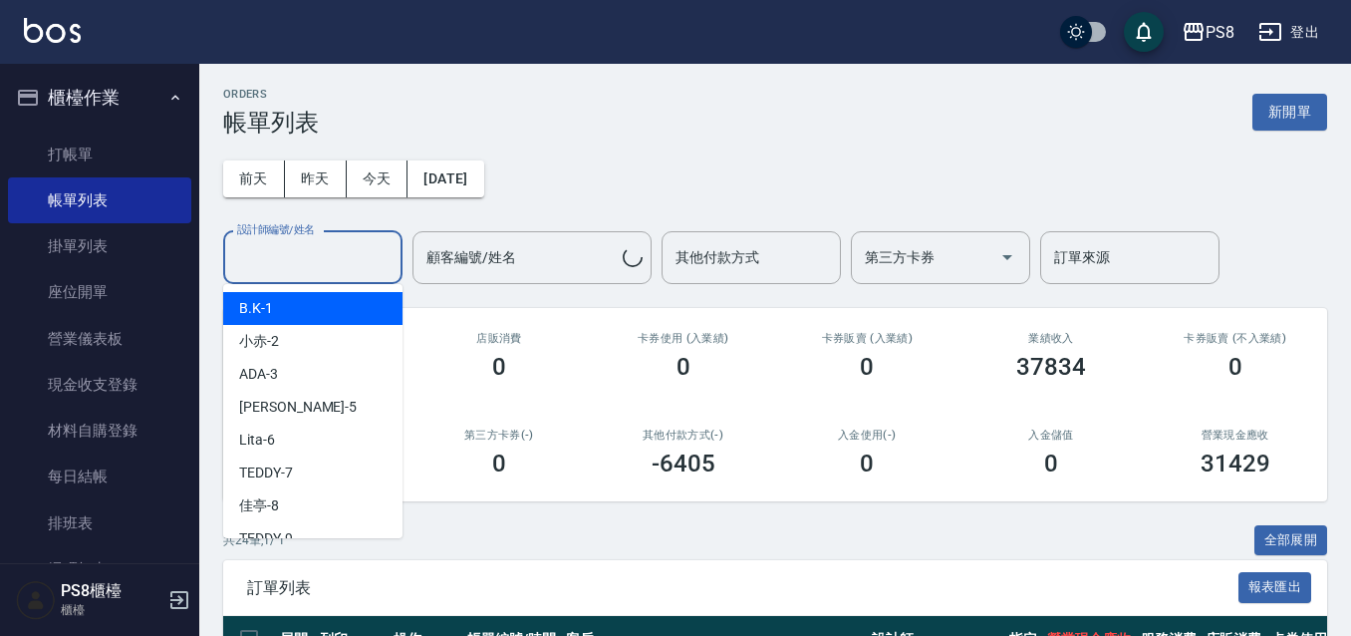
click at [348, 265] on input "設計師編號/姓名" at bounding box center [312, 257] width 161 height 35
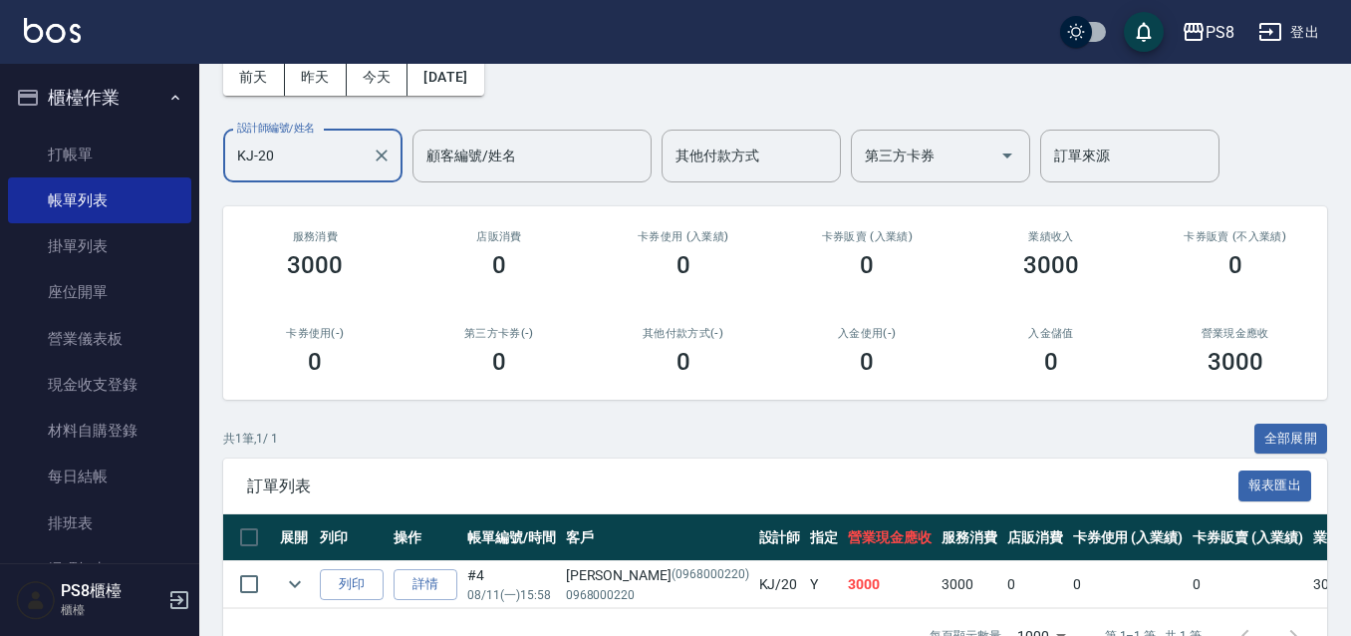
scroll to position [169, 0]
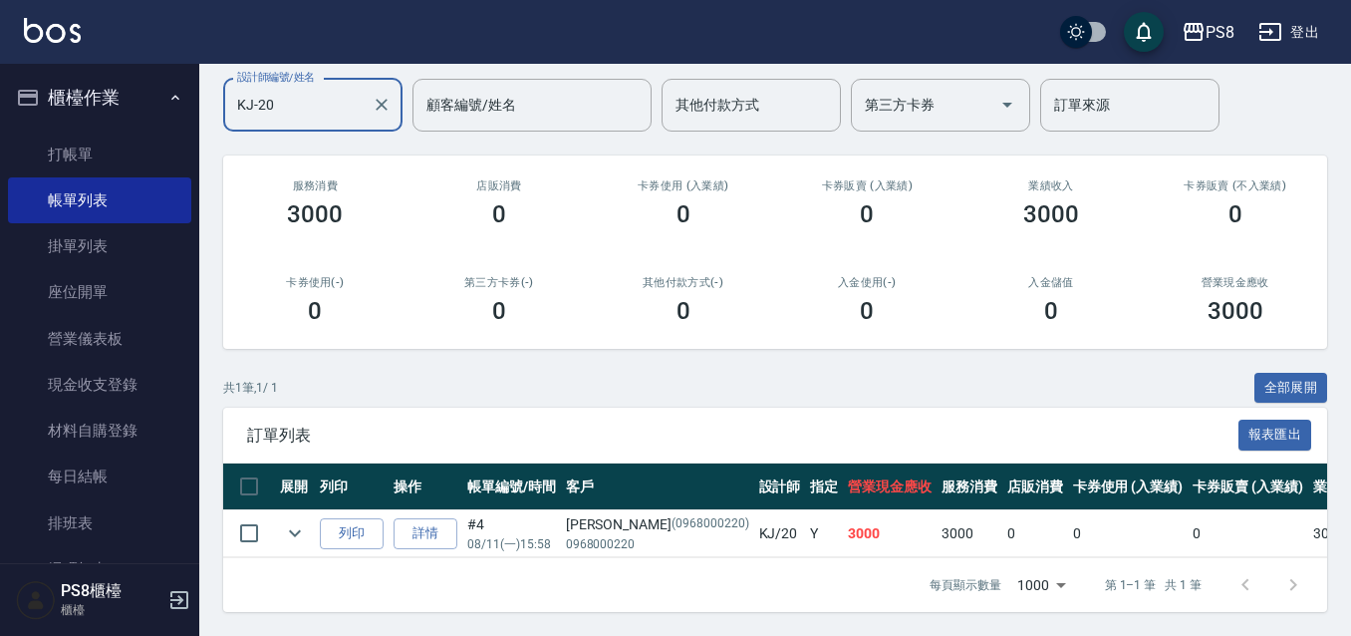
click at [75, 128] on ul "打帳單 帳單列表 掛單列表 座位開單 營業儀表板 現金收支登錄 材料自購登錄 每日結帳 排班表 掃碼打卡" at bounding box center [99, 362] width 183 height 477
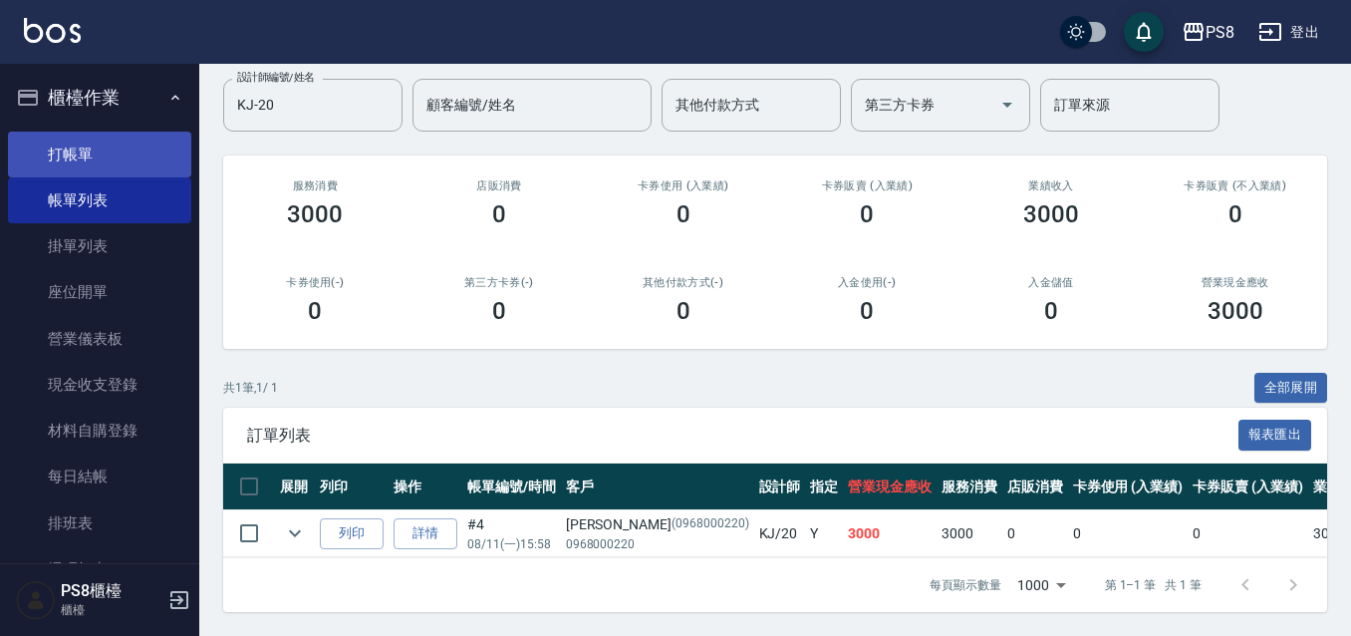
click at [78, 154] on link "打帳單" at bounding box center [99, 154] width 183 height 46
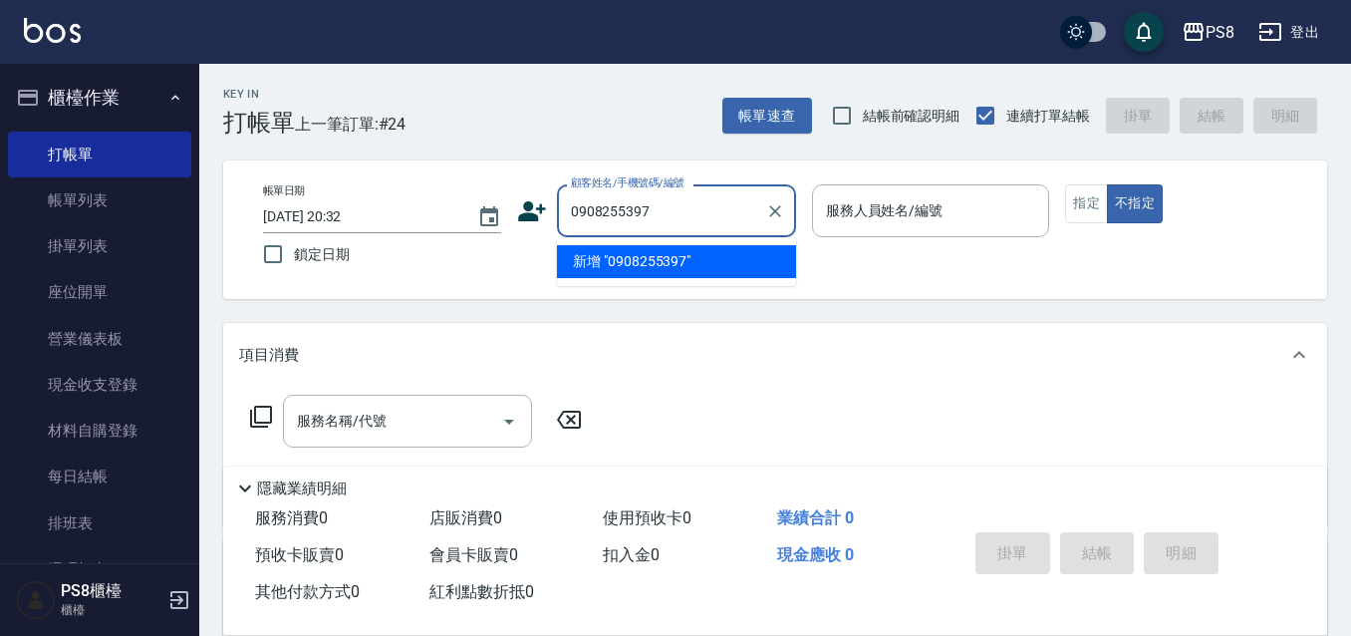
drag, startPoint x: 656, startPoint y: 212, endPoint x: 537, endPoint y: 213, distance: 119.5
click at [537, 213] on div "顧客姓名/手機號碼/編號 0908255397 顧客姓名/手機號碼/編號" at bounding box center [656, 210] width 279 height 53
click at [534, 209] on icon at bounding box center [532, 211] width 30 height 30
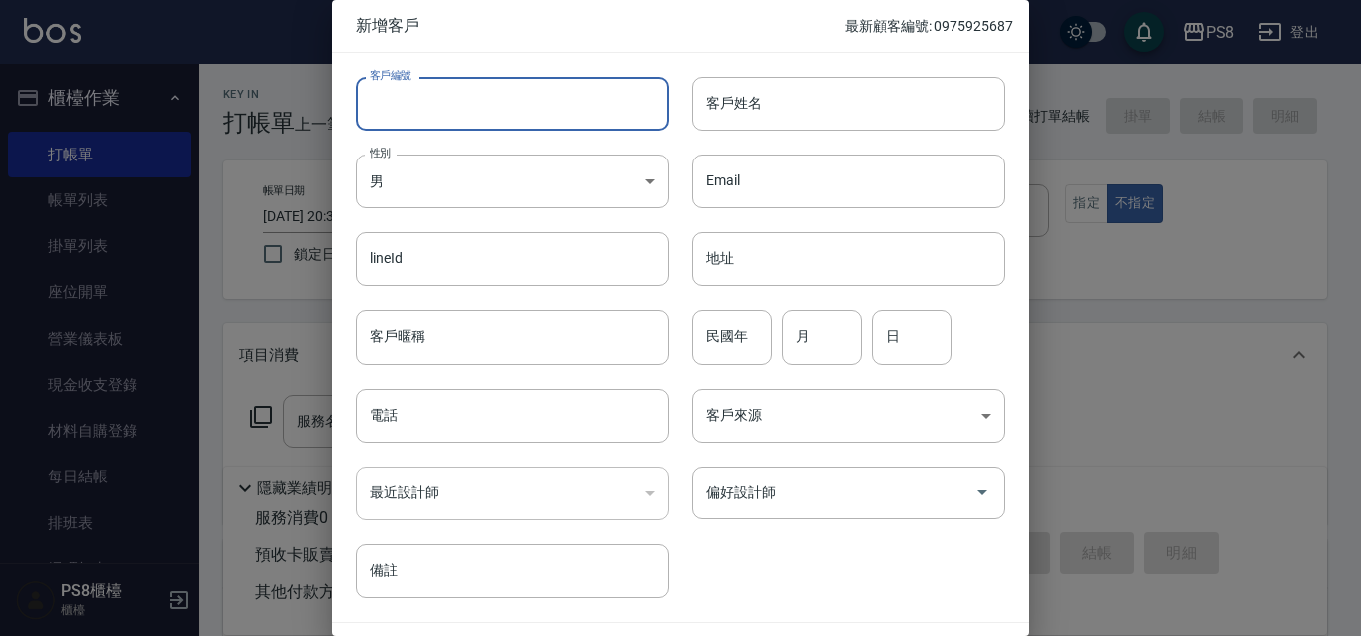
drag, startPoint x: 533, startPoint y: 210, endPoint x: 532, endPoint y: 109, distance: 101.6
paste input "0908255397"
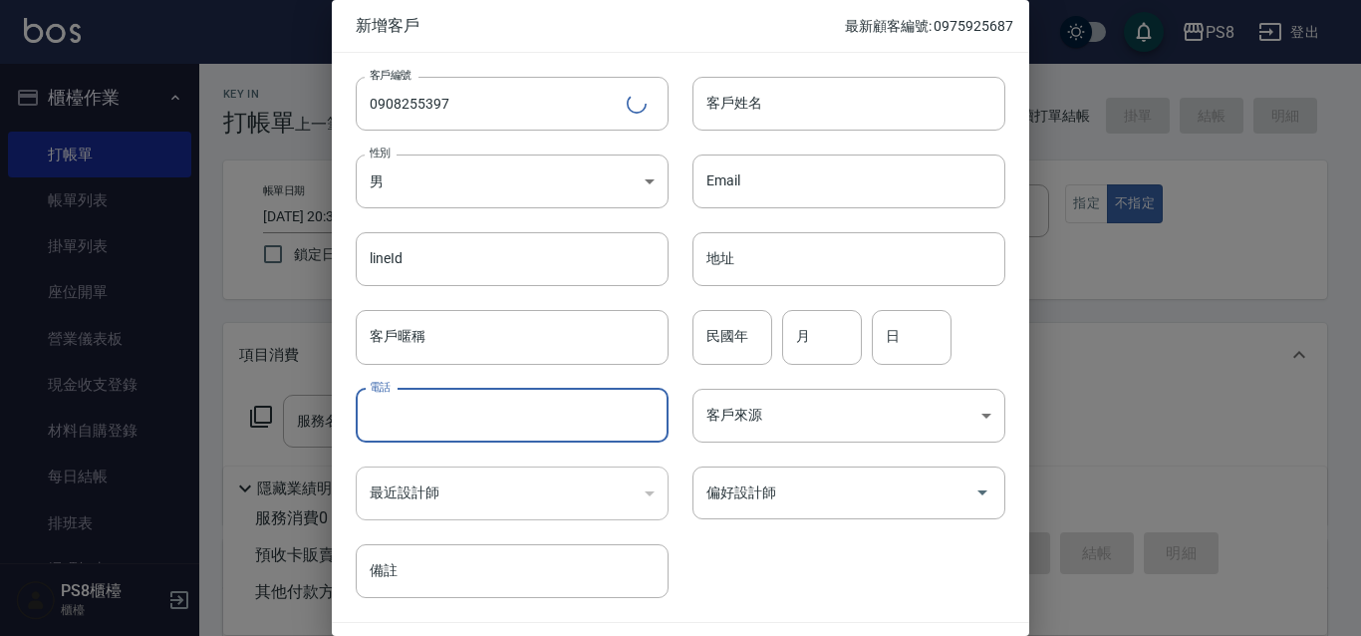
click at [479, 412] on input "電話" at bounding box center [512, 415] width 313 height 54
paste input "0908255397"
click at [747, 105] on input "客戶姓名" at bounding box center [848, 104] width 313 height 54
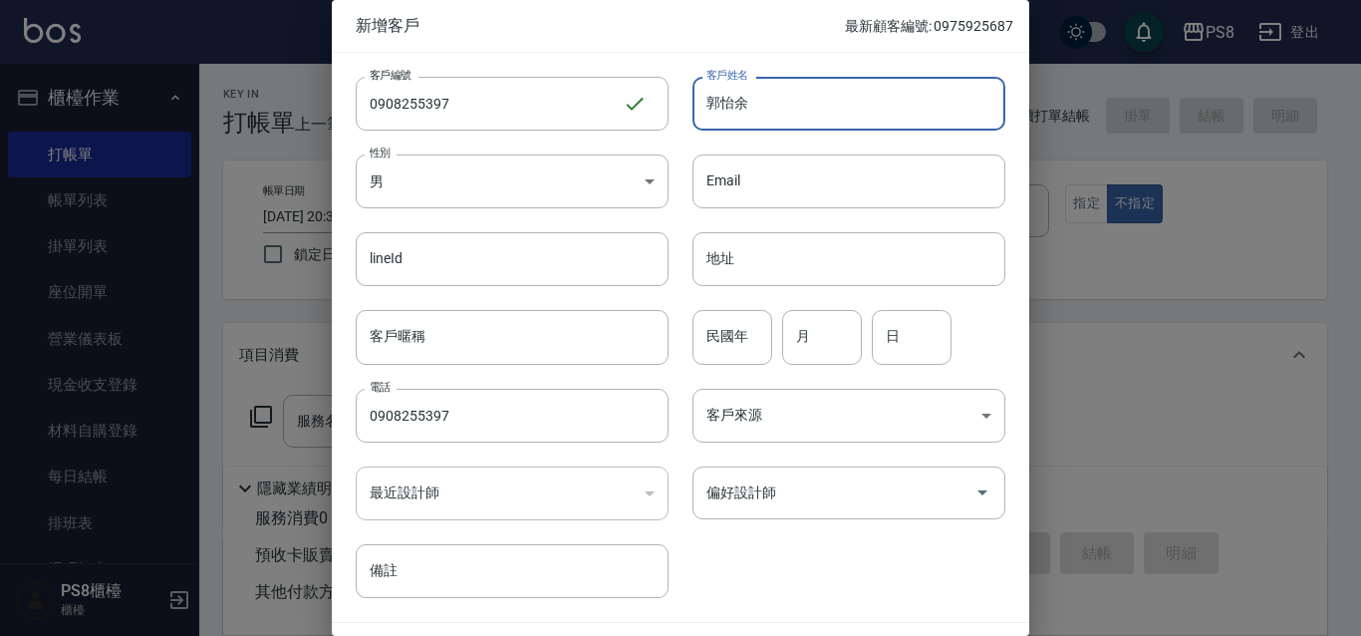
click at [742, 329] on input "民國年" at bounding box center [732, 337] width 80 height 54
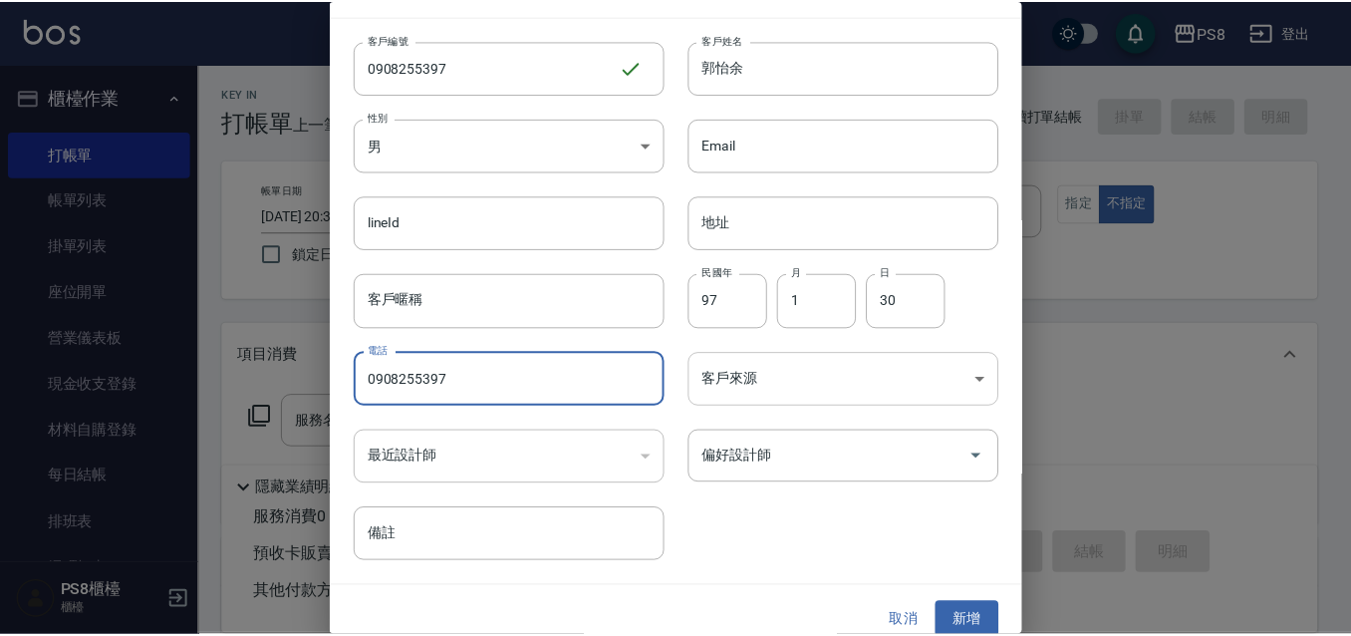
scroll to position [55, 0]
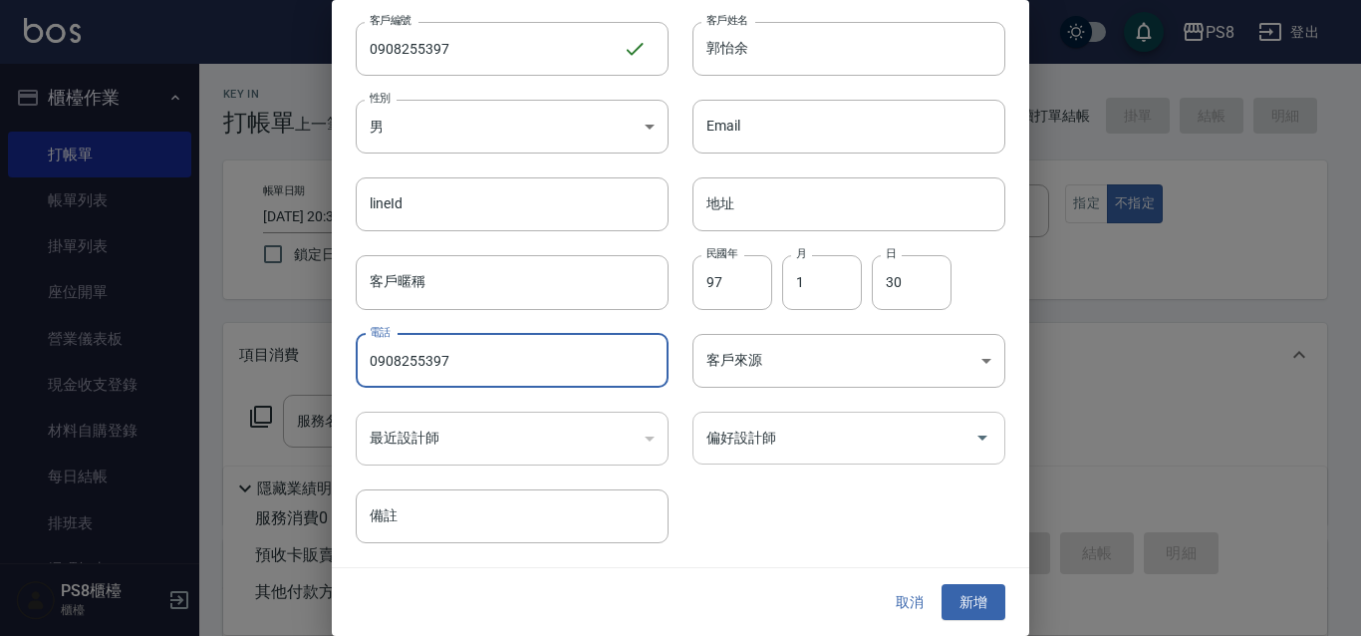
click at [794, 443] on input "偏好設計師" at bounding box center [833, 437] width 265 height 35
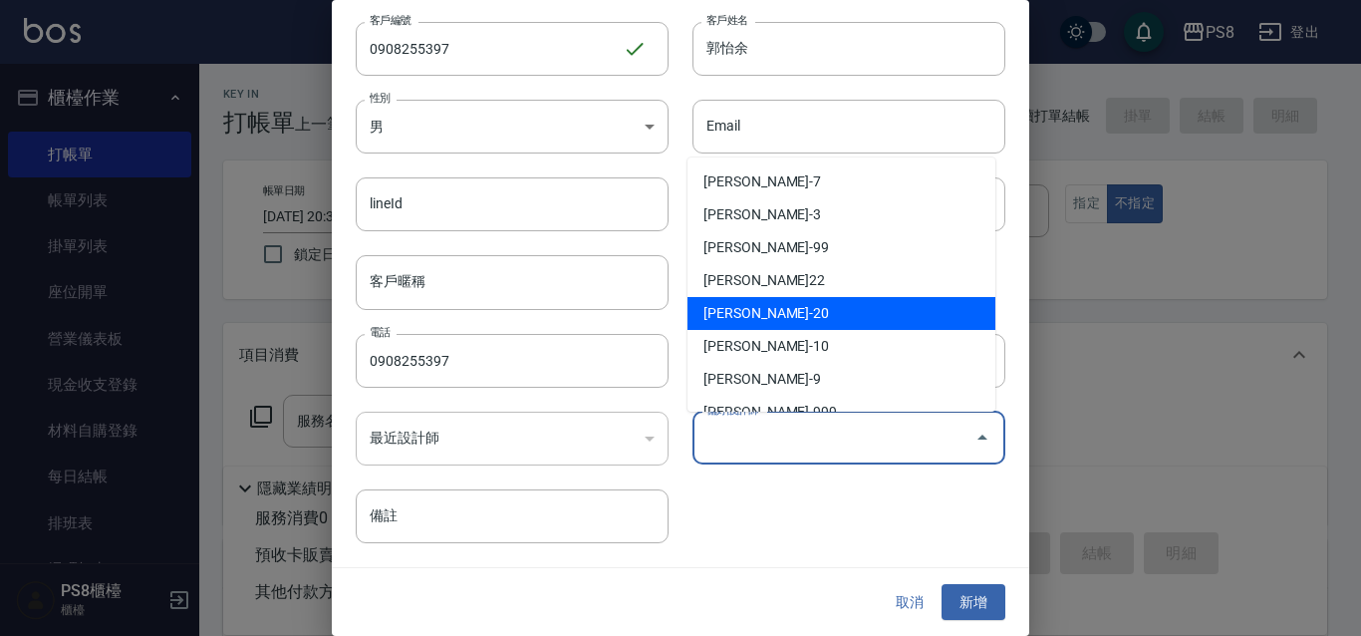
click at [781, 320] on li "黃晨凱-20" at bounding box center [841, 313] width 308 height 33
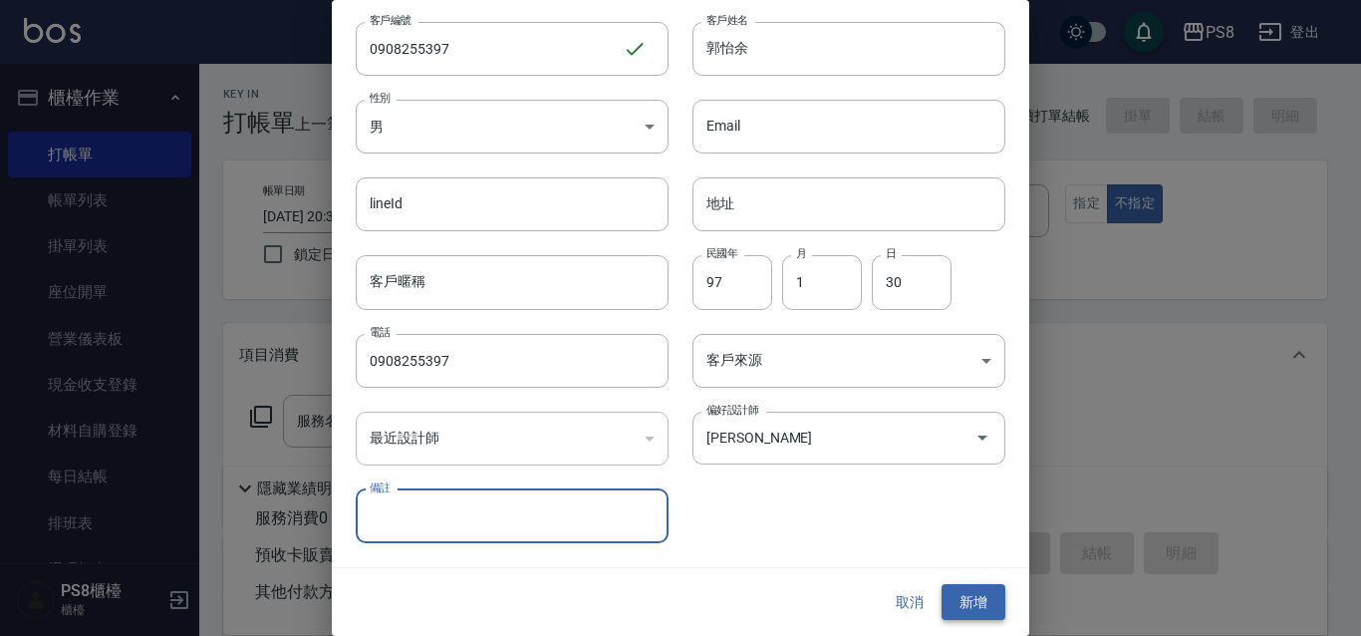
click at [957, 591] on button "新增" at bounding box center [973, 602] width 64 height 37
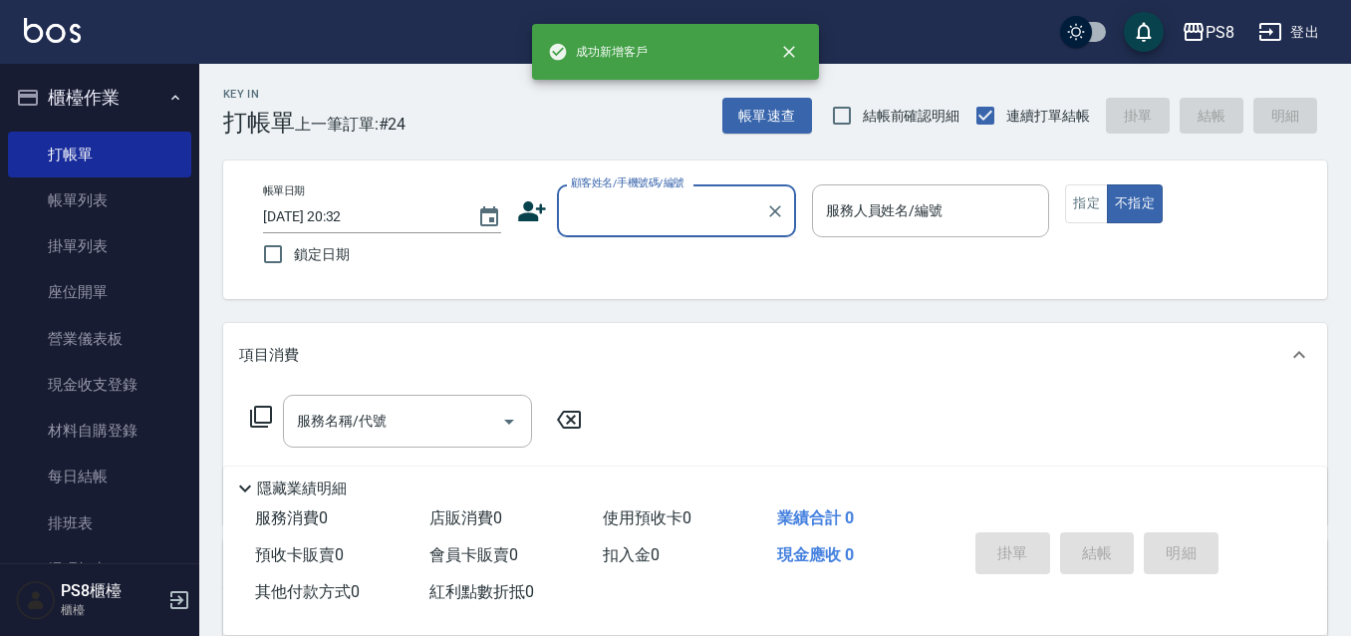
click at [597, 214] on input "顧客姓名/手機號碼/編號" at bounding box center [661, 210] width 191 height 35
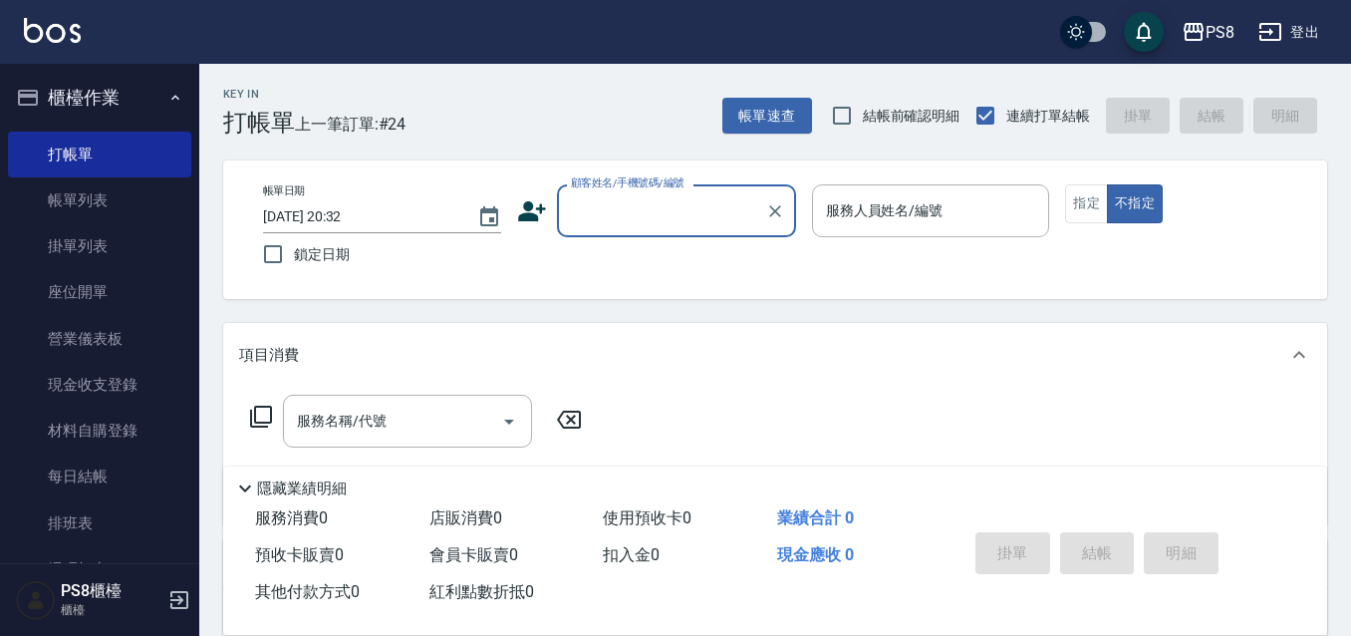
paste input "0908255397"
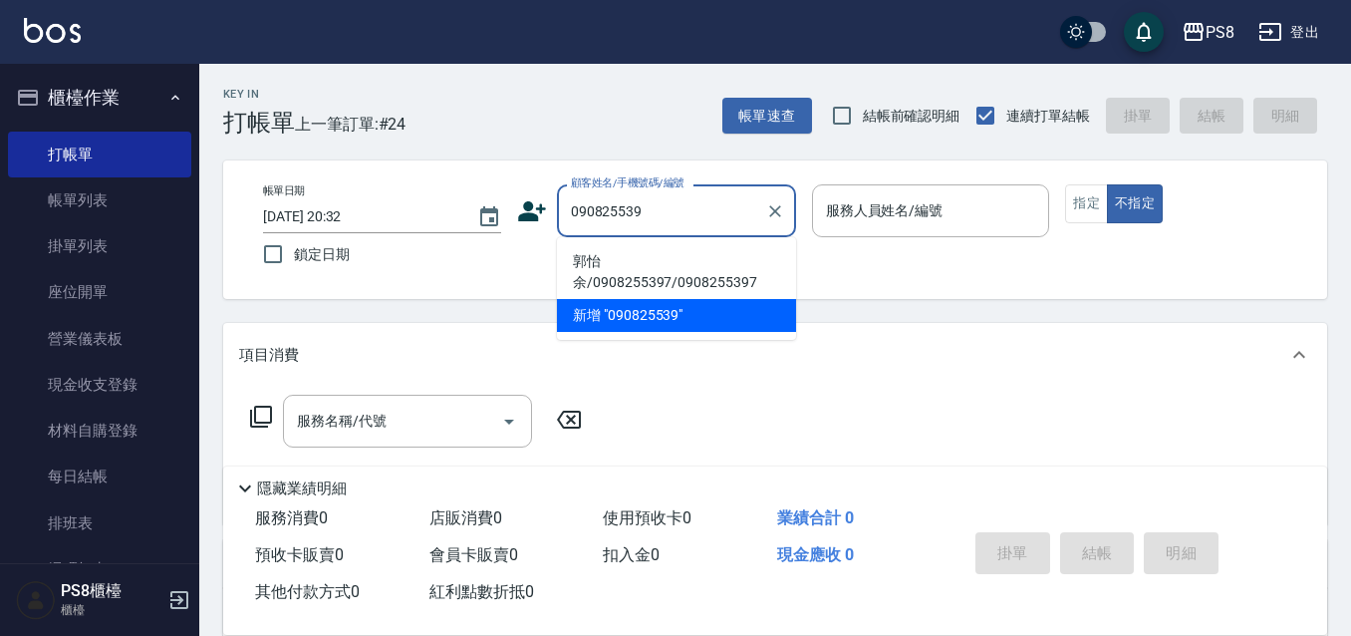
click at [642, 259] on li "郭怡余/0908255397/0908255397" at bounding box center [676, 272] width 239 height 54
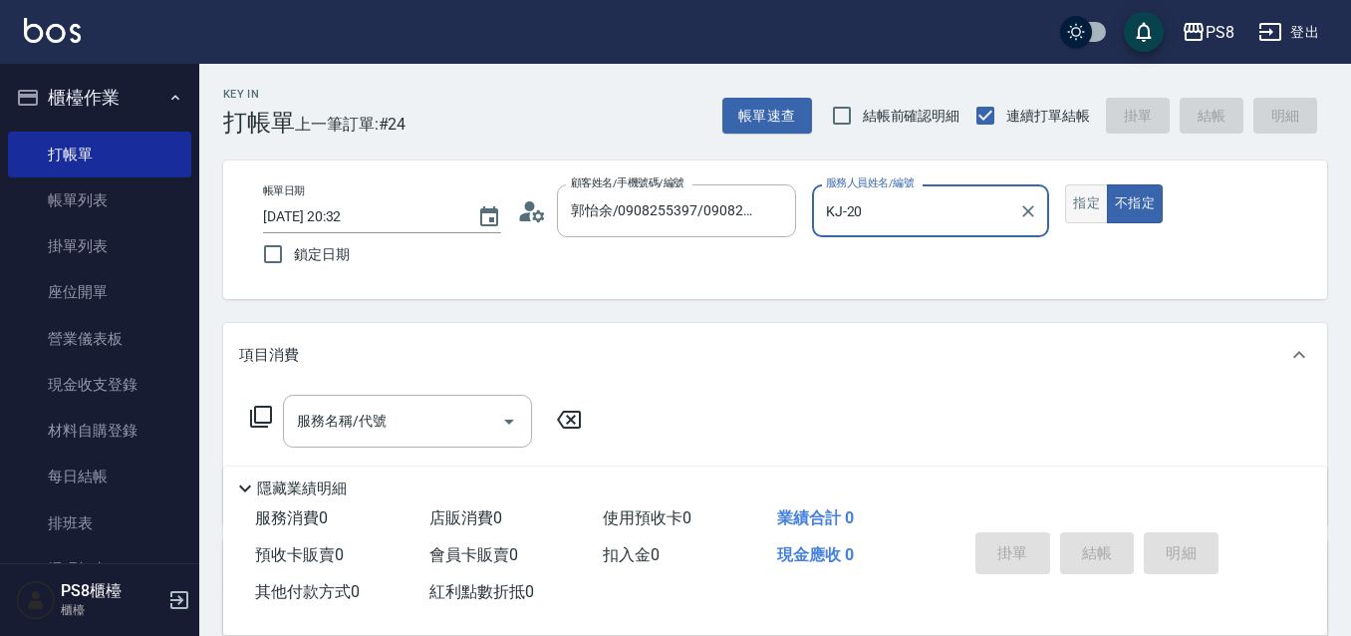
click at [1079, 205] on button "指定" at bounding box center [1086, 203] width 43 height 39
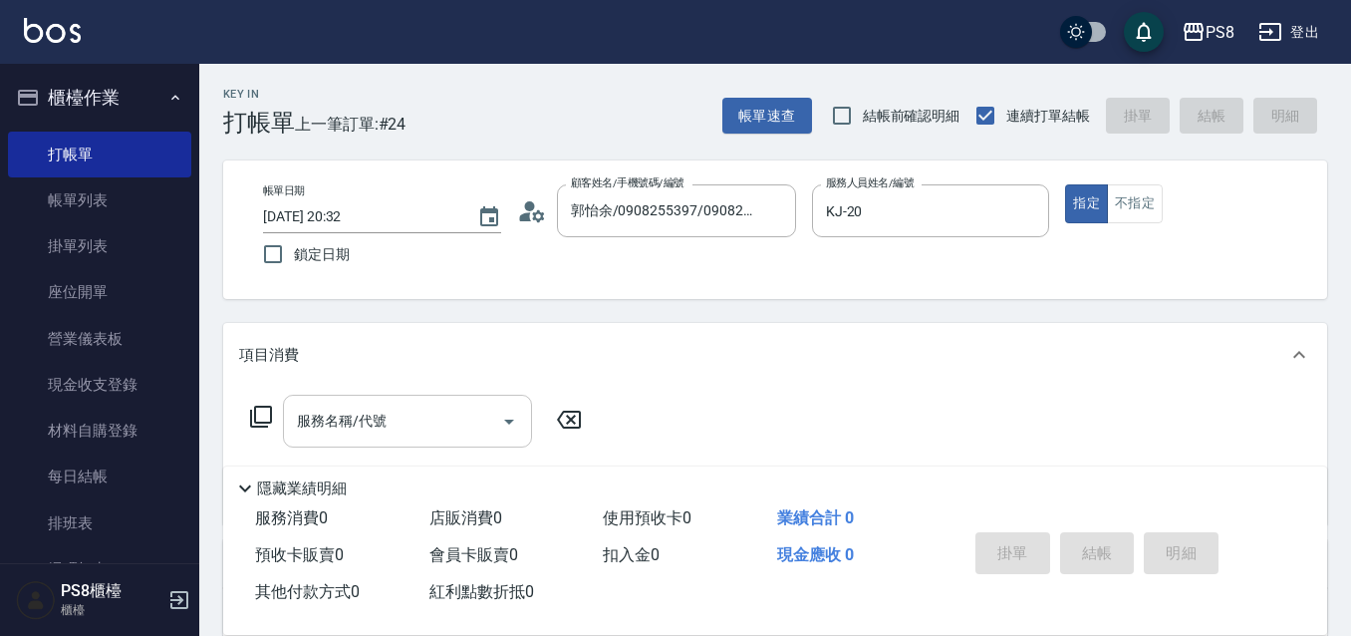
click at [349, 420] on div "服務名稱/代號 服務名稱/代號" at bounding box center [407, 420] width 249 height 53
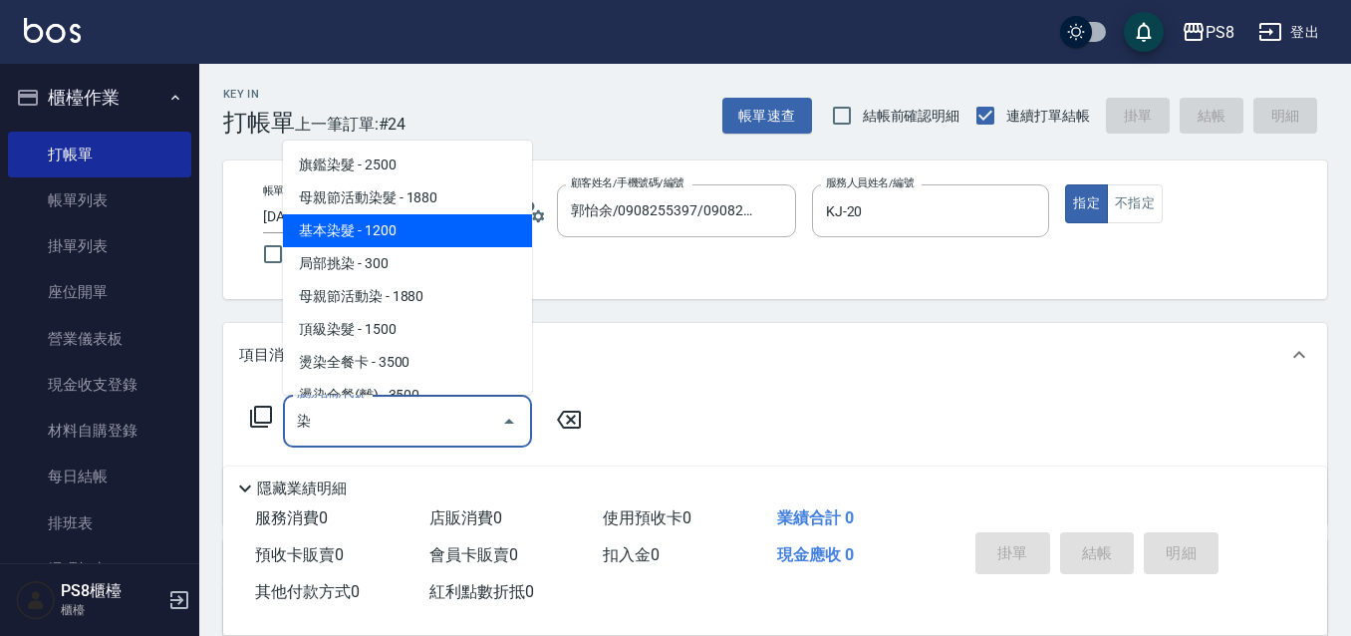
click at [406, 224] on span "基本染髮 - 1200" at bounding box center [407, 230] width 249 height 33
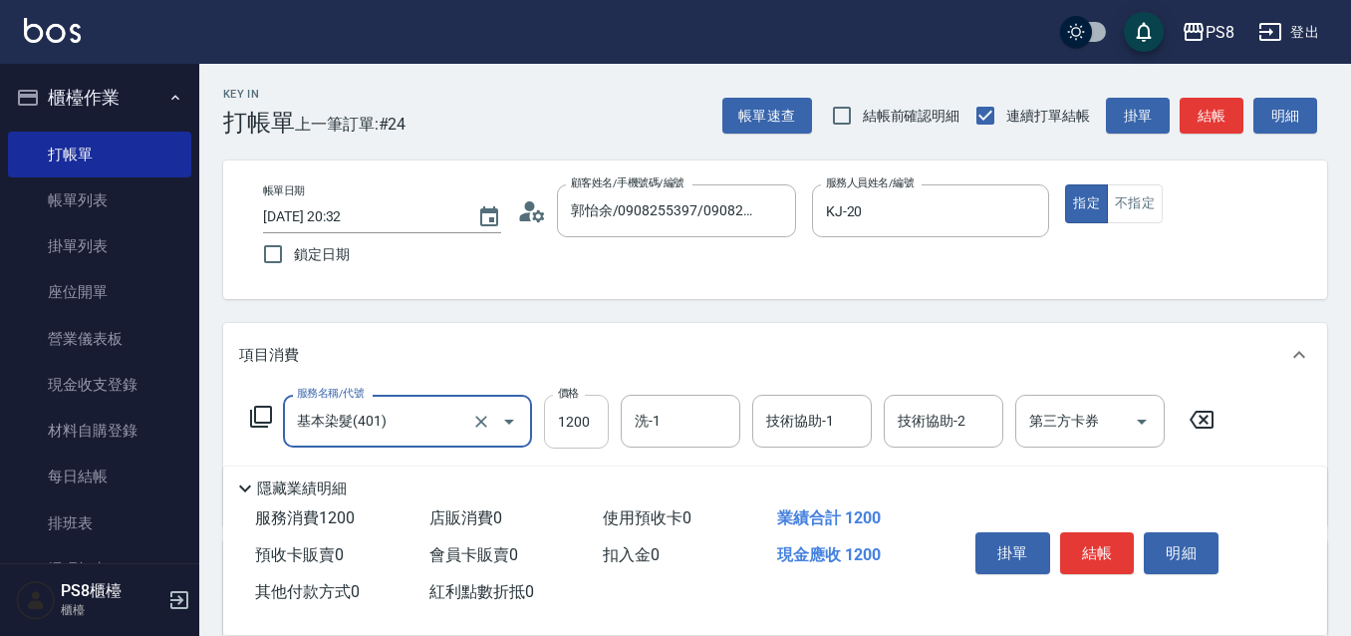
click at [557, 420] on input "1200" at bounding box center [576, 421] width 65 height 54
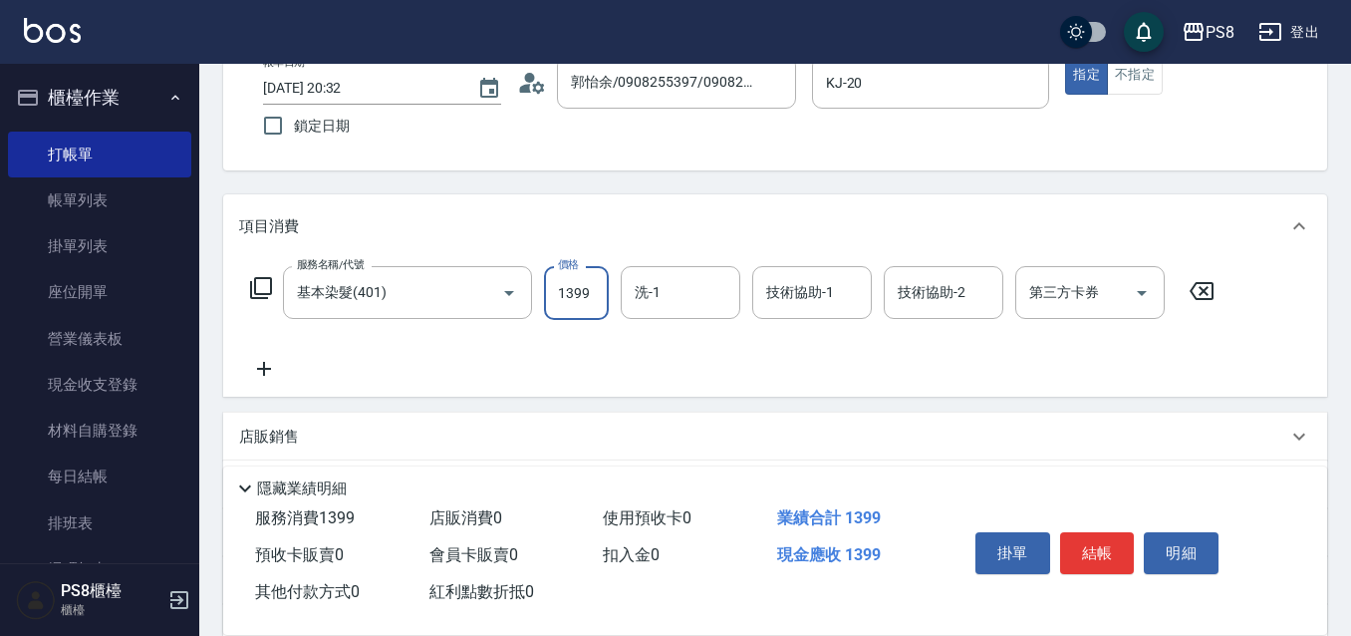
scroll to position [299, 0]
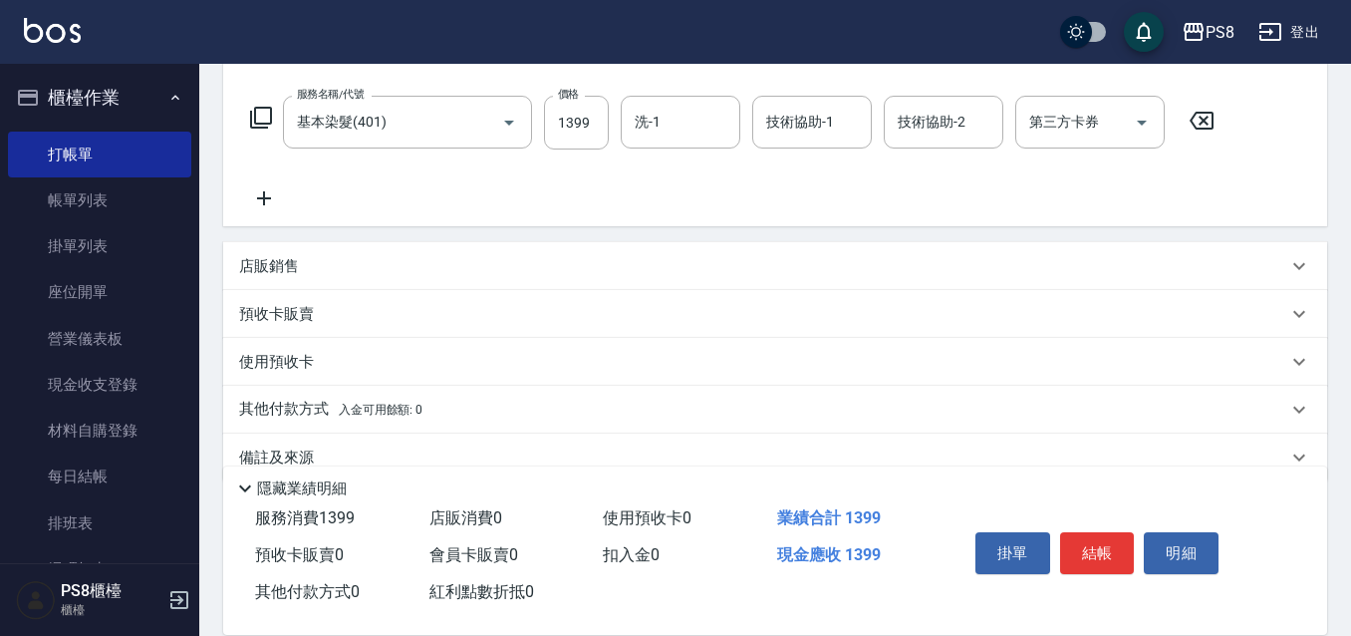
click at [271, 204] on icon at bounding box center [264, 198] width 50 height 24
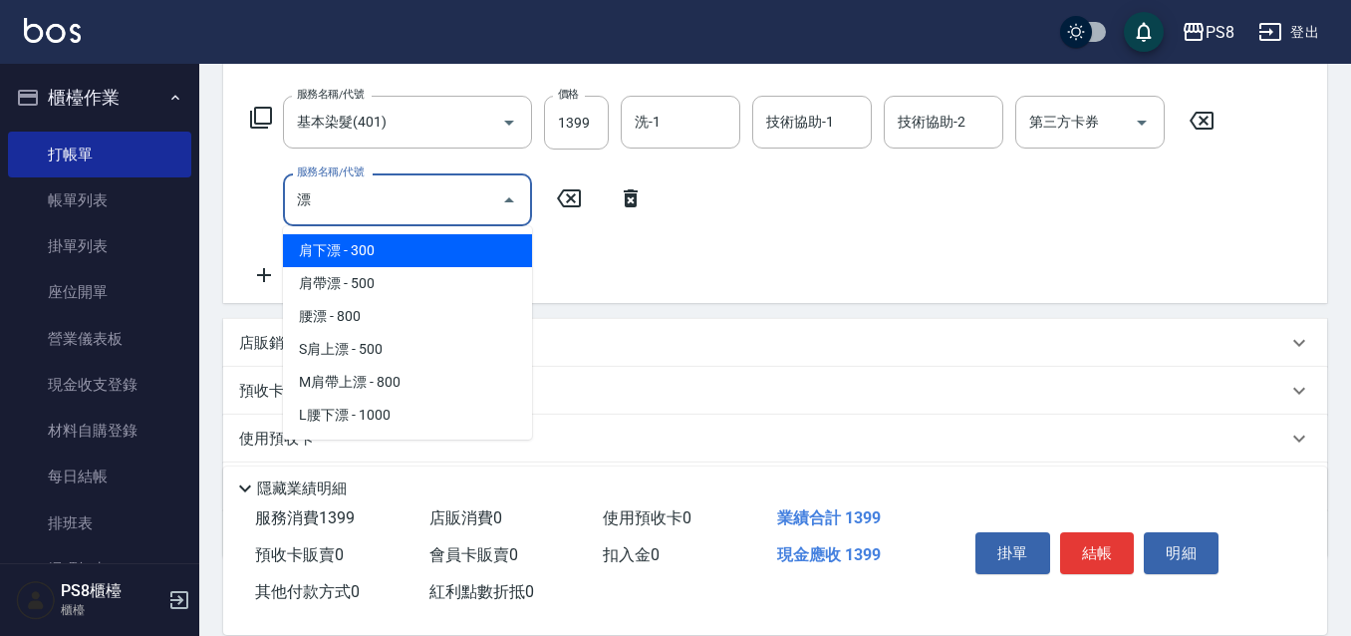
drag, startPoint x: 374, startPoint y: 239, endPoint x: 397, endPoint y: 249, distance: 25.9
click at [374, 240] on span "肩下漂 - 300" at bounding box center [407, 250] width 249 height 33
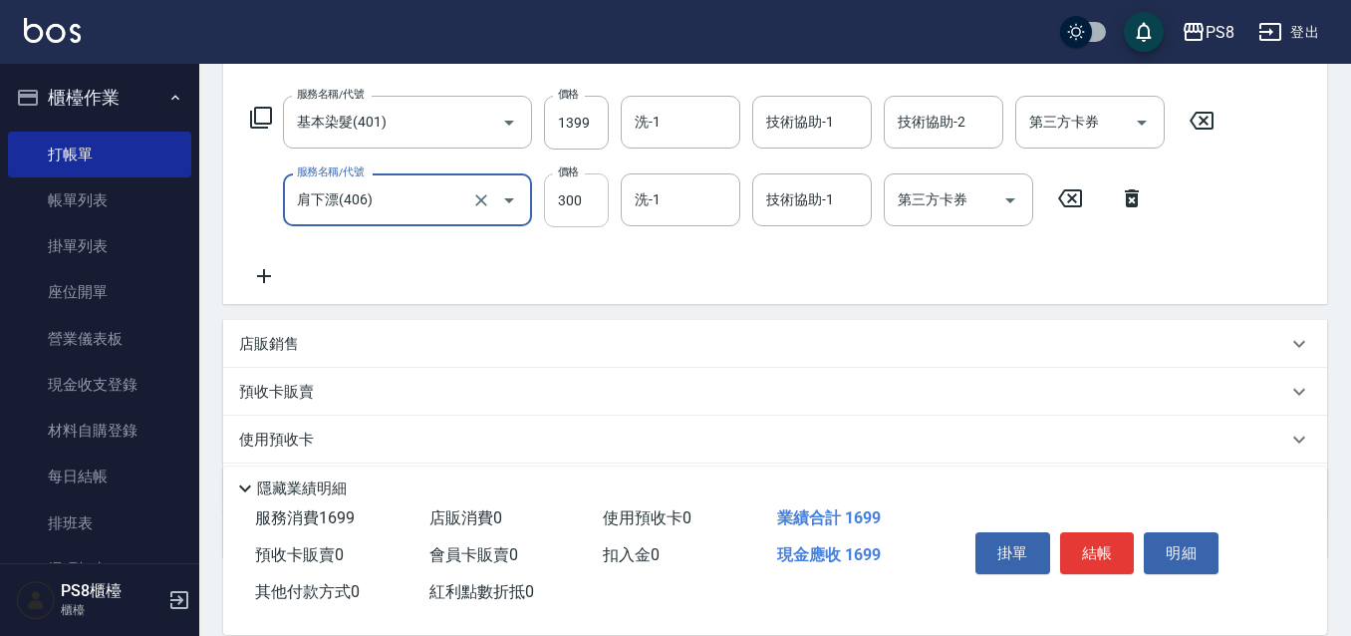
click at [560, 206] on input "300" at bounding box center [576, 200] width 65 height 54
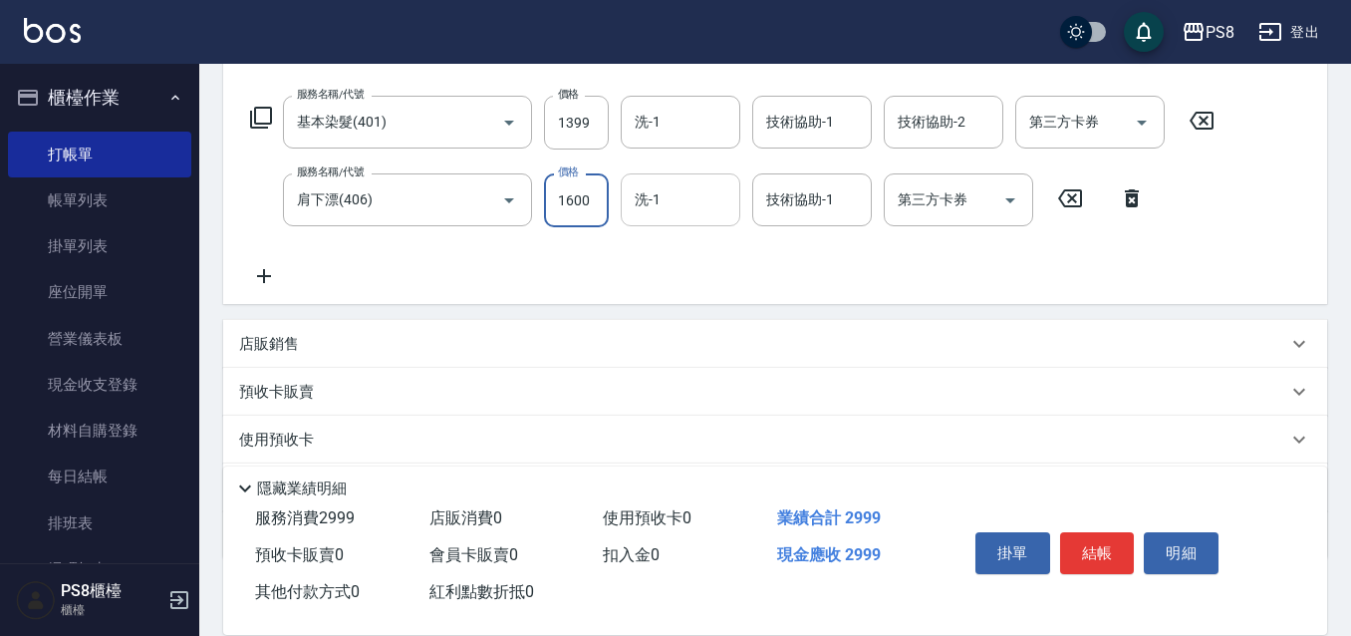
click at [693, 194] on input "洗-1" at bounding box center [681, 199] width 102 height 35
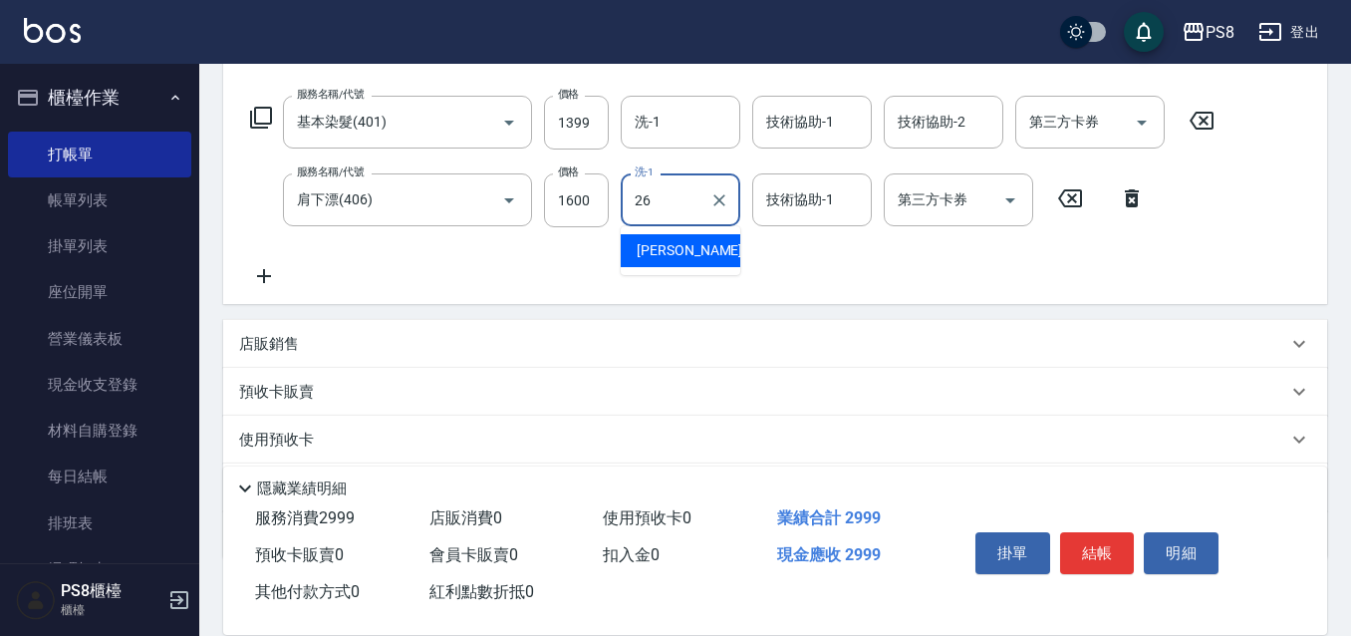
click at [716, 243] on div "苡真 -26" at bounding box center [681, 250] width 120 height 33
click at [794, 197] on div "技術協助-1 技術協助-1" at bounding box center [812, 199] width 120 height 53
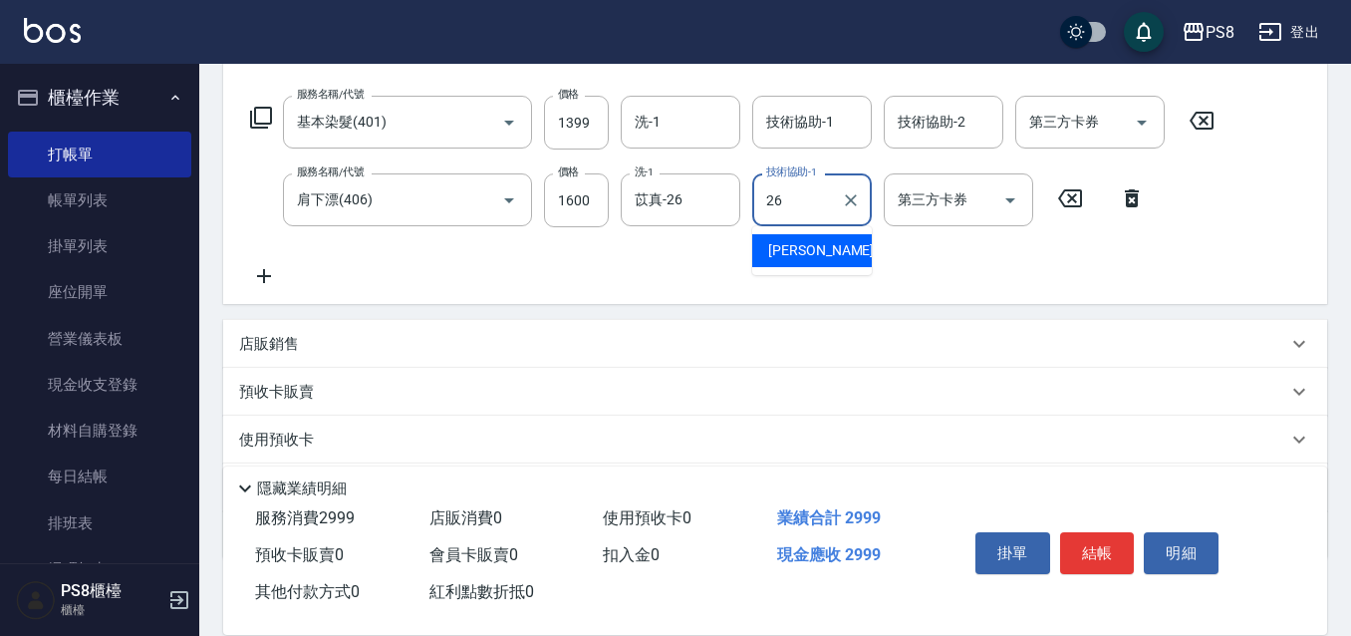
click at [790, 261] on div "苡真 -26" at bounding box center [812, 250] width 120 height 33
click at [795, 89] on div "服務名稱/代號 基本染髮(401) 服務名稱/代號 價格 1399 價格 洗-1 洗-1 技術協助-1 技術協助-1 技術協助-2 技術協助-2 第三方卡券 …" at bounding box center [775, 196] width 1104 height 216
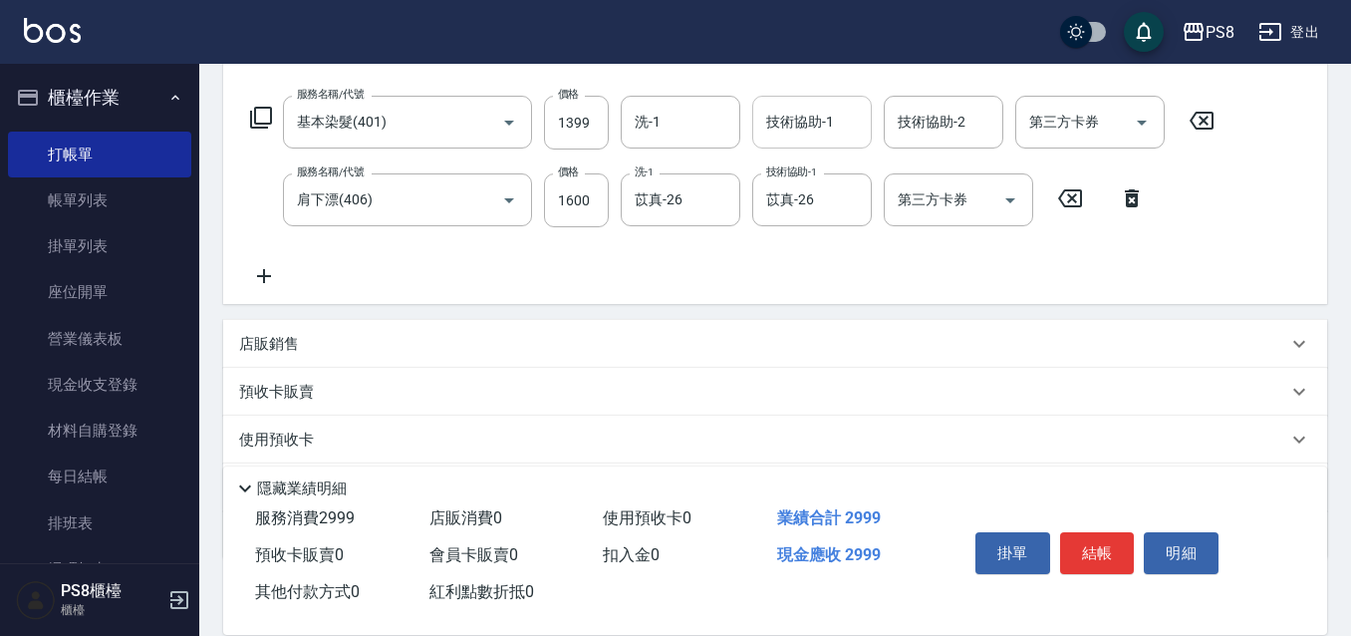
click at [794, 125] on div "技術協助-1 技術協助-1" at bounding box center [812, 122] width 120 height 53
click at [791, 157] on div "苡真 -26" at bounding box center [812, 172] width 120 height 33
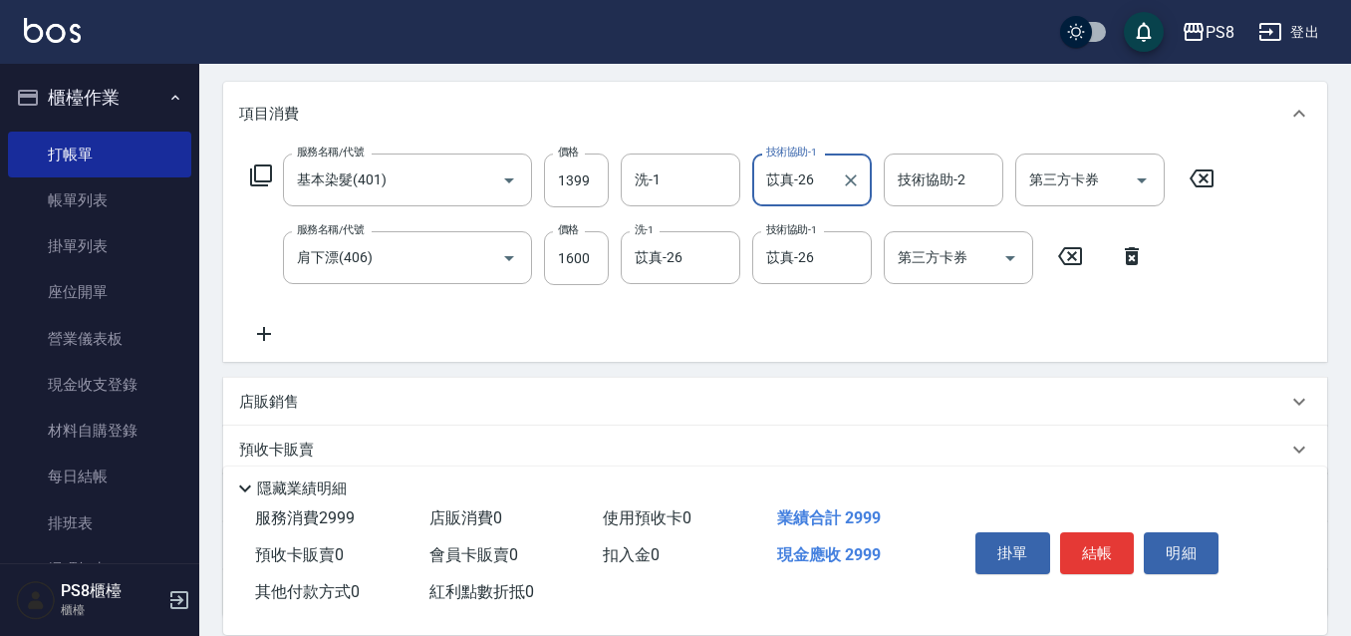
scroll to position [0, 0]
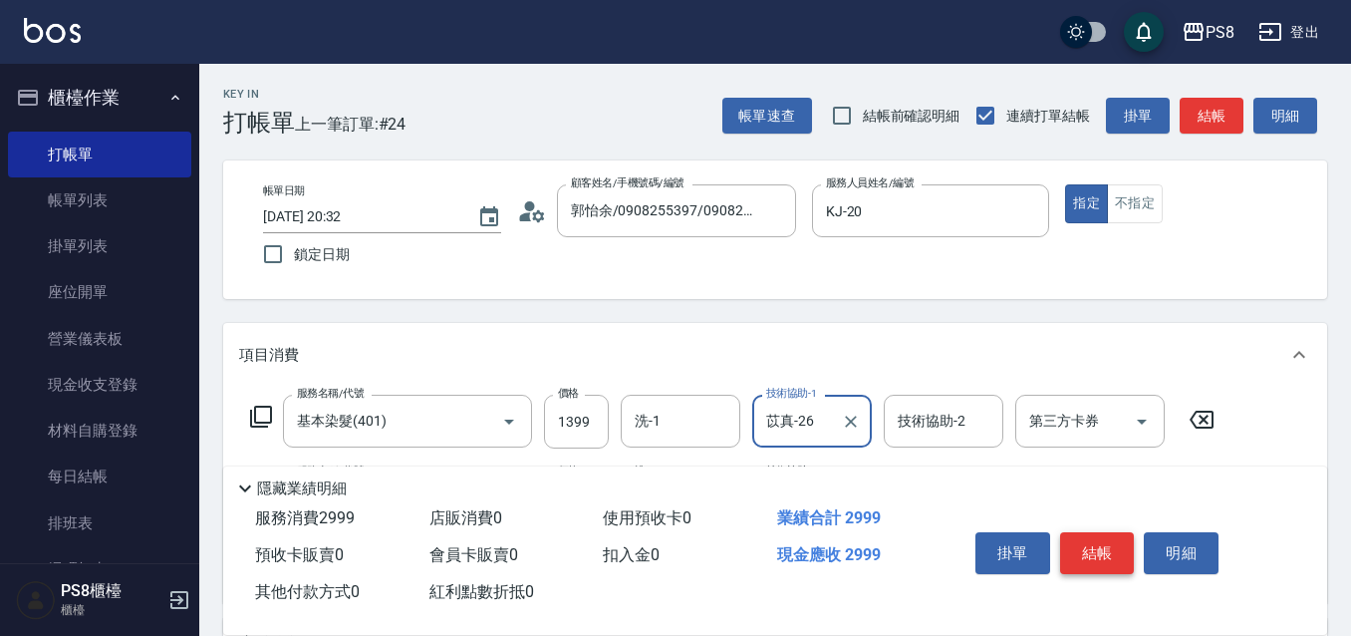
click at [1086, 545] on button "結帳" at bounding box center [1097, 553] width 75 height 42
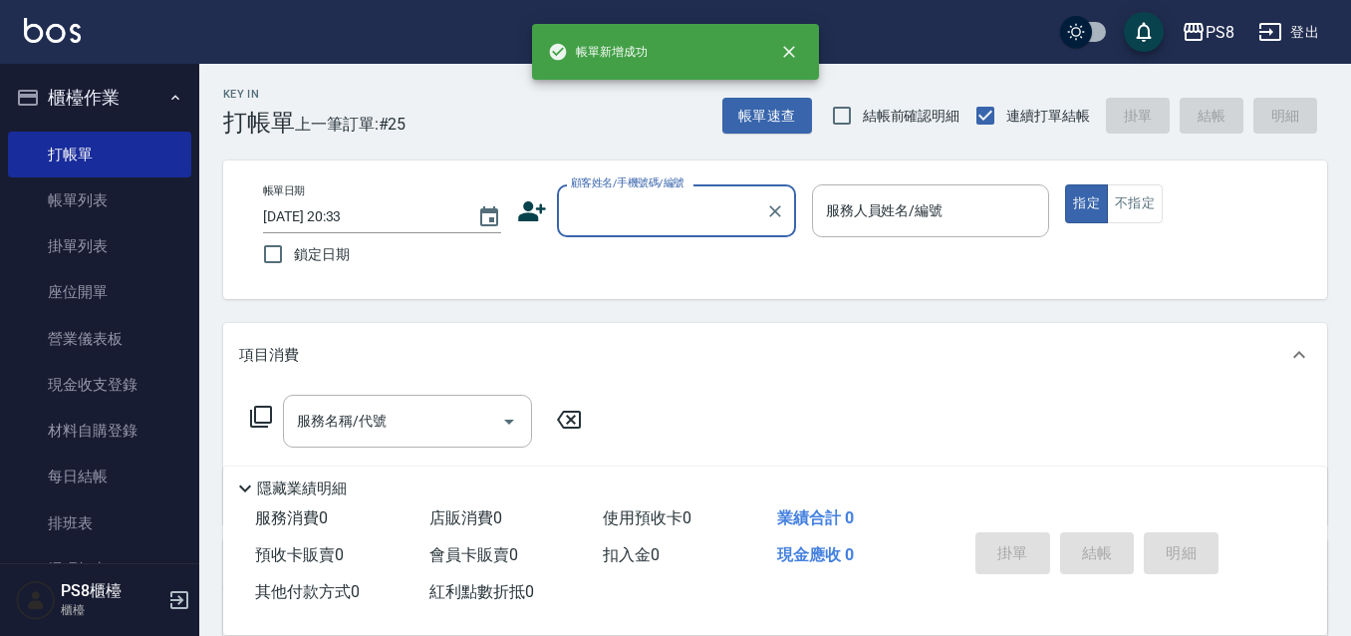
click at [653, 221] on input "顧客姓名/手機號碼/編號" at bounding box center [661, 210] width 191 height 35
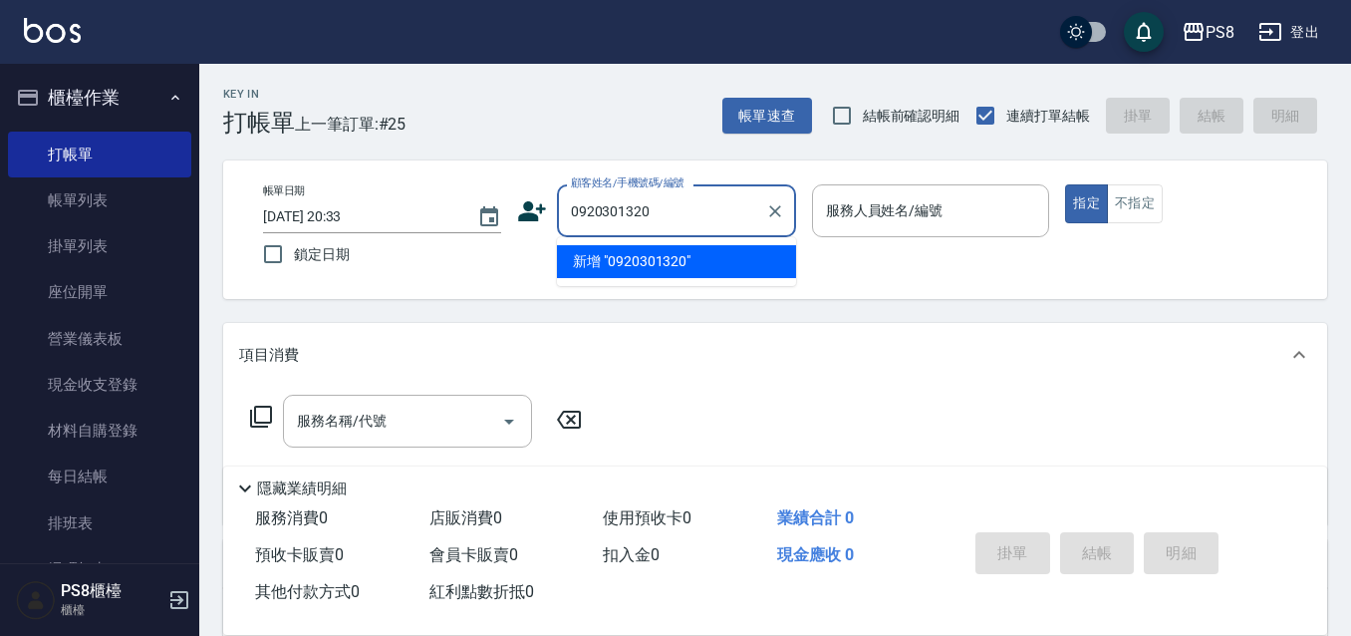
drag, startPoint x: 652, startPoint y: 217, endPoint x: 564, endPoint y: 209, distance: 89.0
click at [564, 210] on div "0920301320 顧客姓名/手機號碼/編號" at bounding box center [676, 210] width 239 height 53
click at [534, 210] on icon at bounding box center [532, 211] width 30 height 30
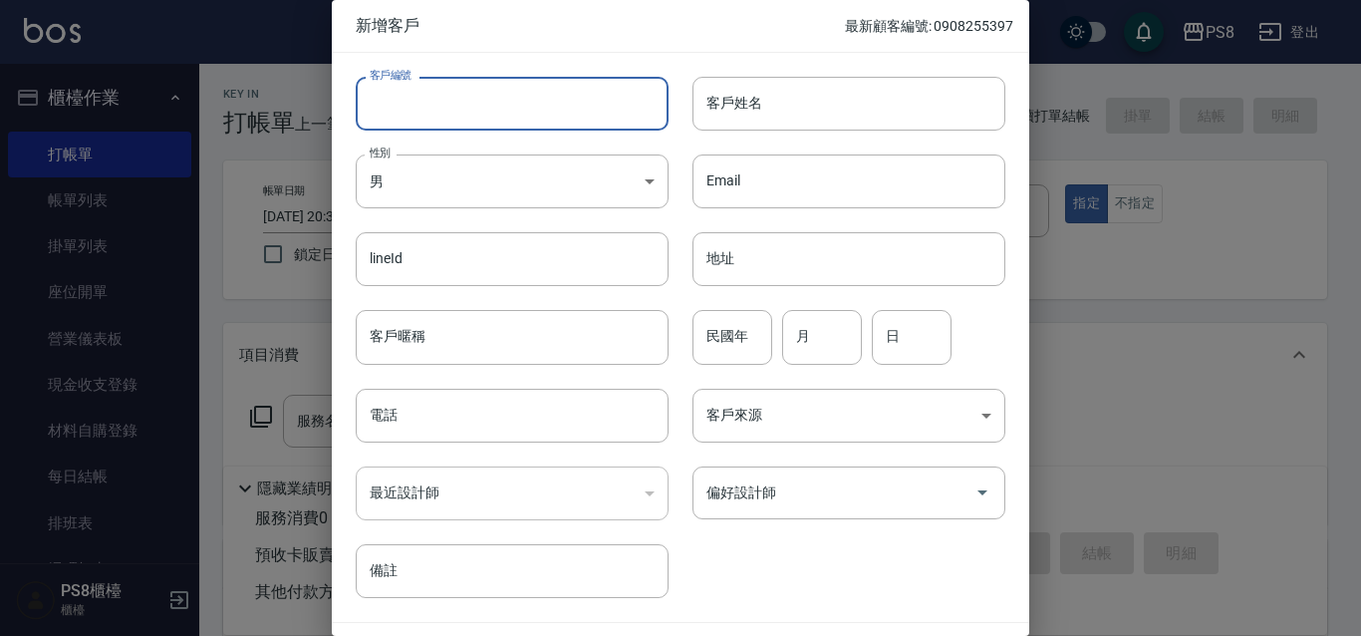
click at [516, 121] on input "客戶編號" at bounding box center [512, 104] width 313 height 54
paste input "0920301320"
click at [526, 401] on input "電話" at bounding box center [512, 415] width 313 height 54
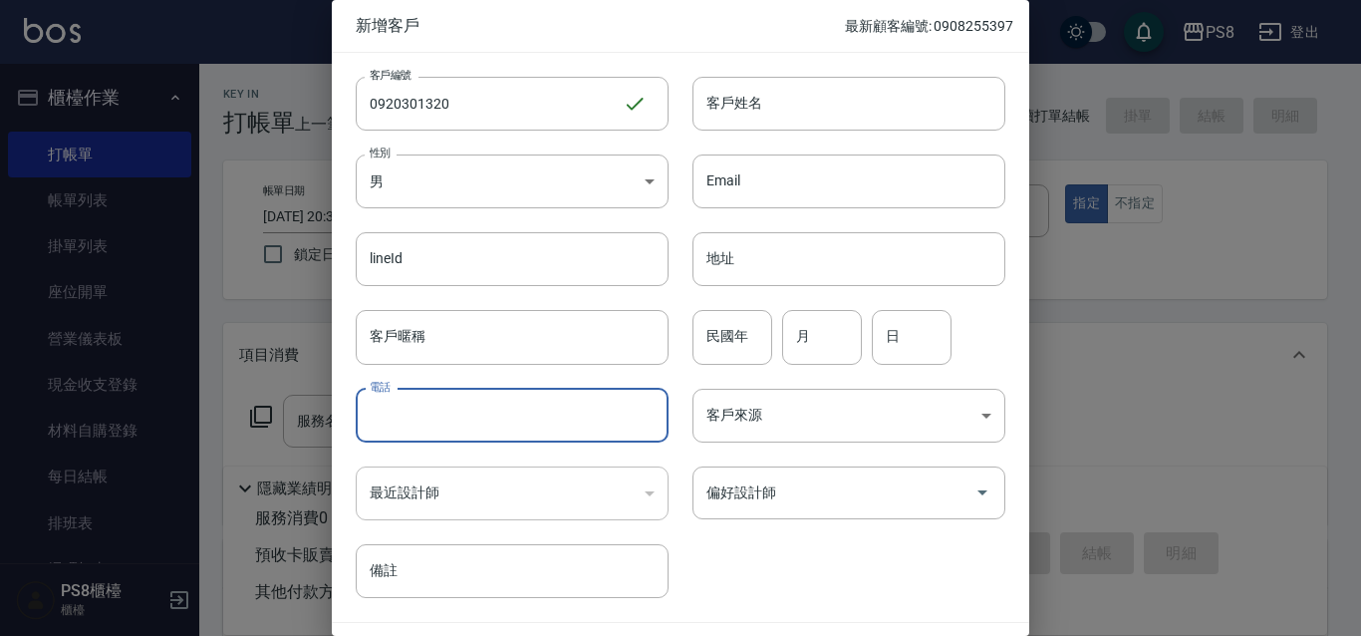
click at [405, 422] on input "電話" at bounding box center [512, 415] width 313 height 54
paste input "0920301320"
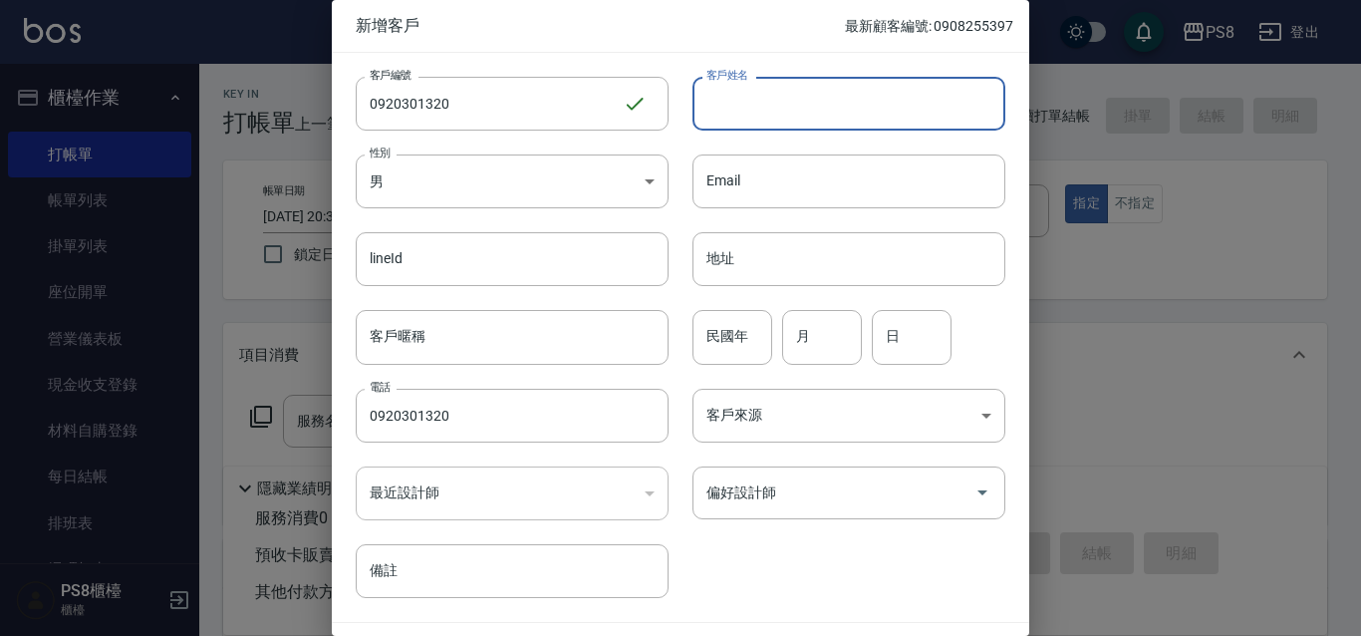
click at [786, 113] on input "客戶姓名" at bounding box center [848, 104] width 313 height 54
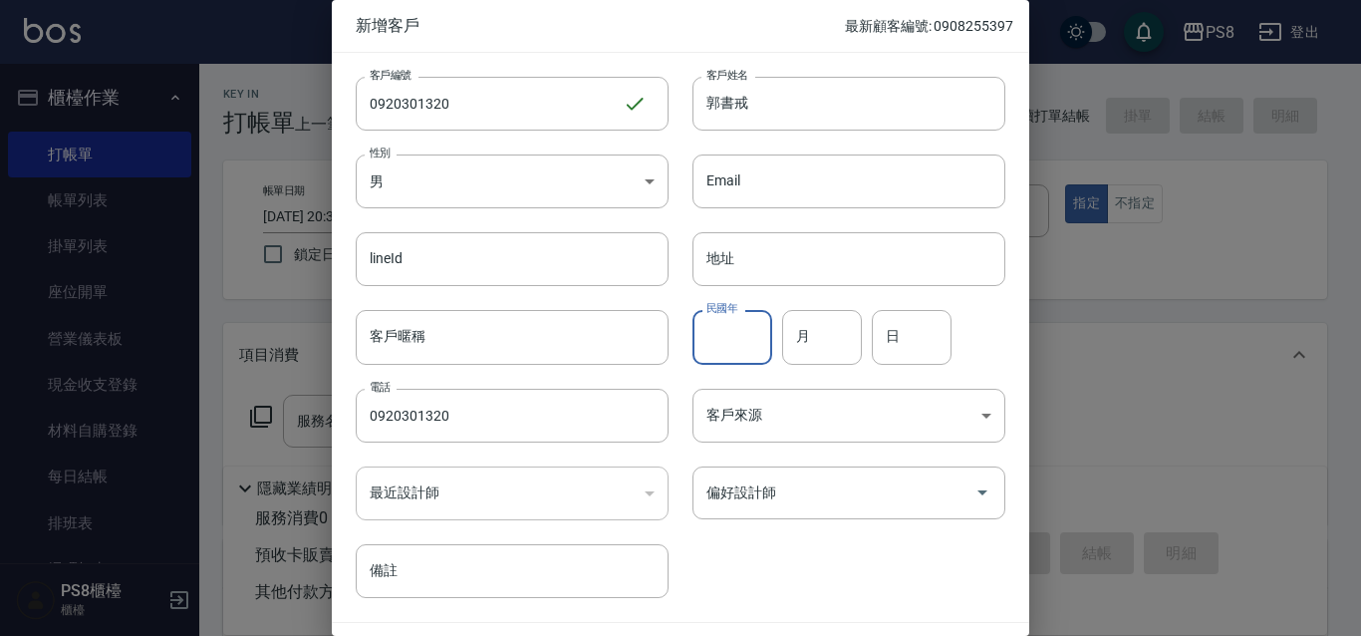
click at [730, 362] on input "民國年" at bounding box center [732, 337] width 80 height 54
click at [736, 321] on input "97" at bounding box center [732, 337] width 80 height 54
click at [819, 338] on input "月" at bounding box center [822, 337] width 80 height 54
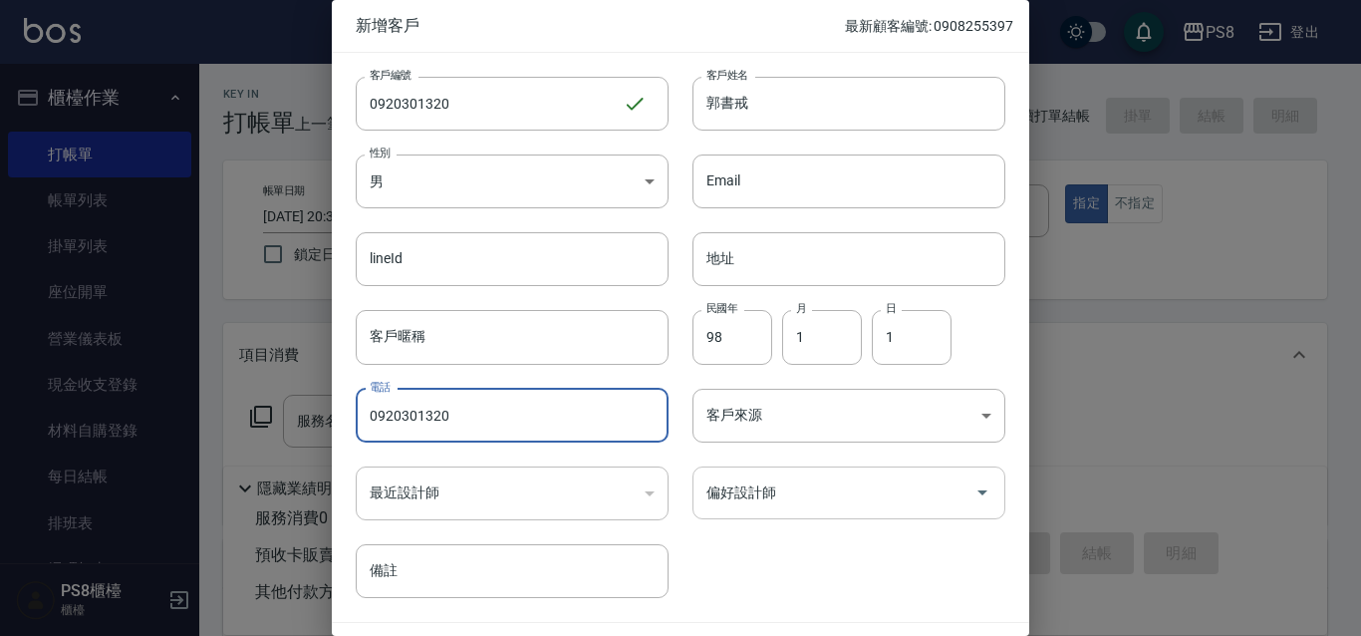
click at [773, 496] on input "偏好設計師" at bounding box center [833, 492] width 265 height 35
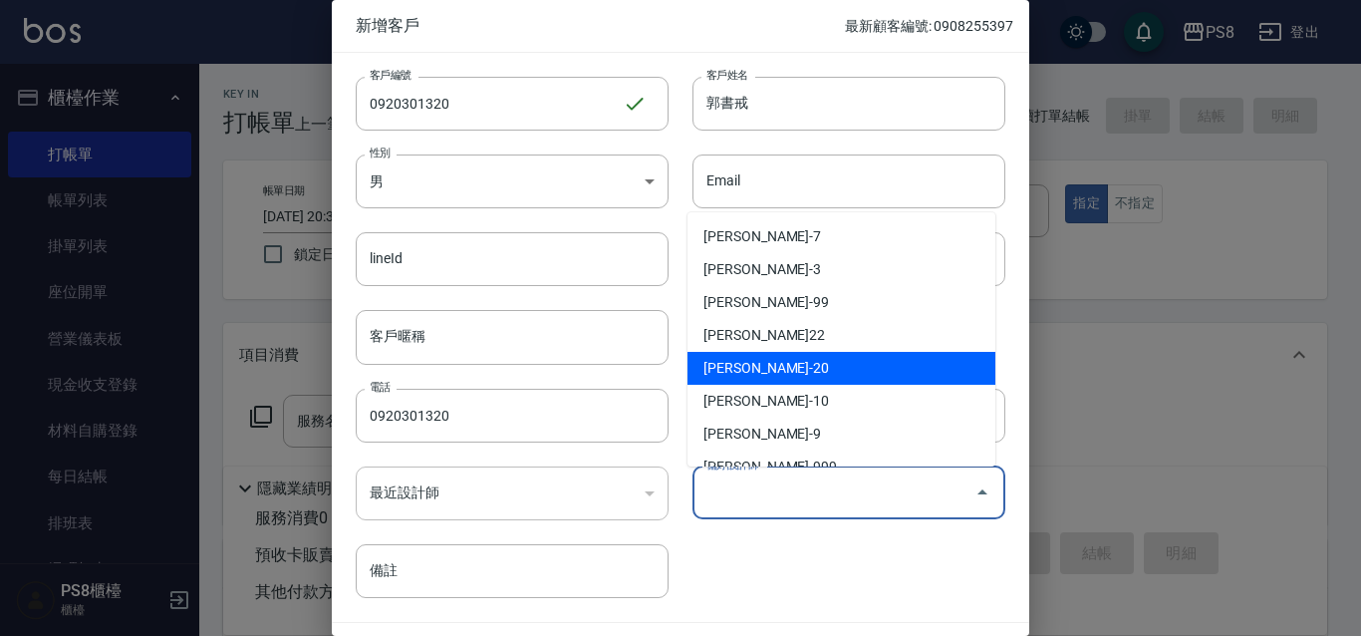
click at [788, 366] on li "黃晨凱-20" at bounding box center [841, 368] width 308 height 33
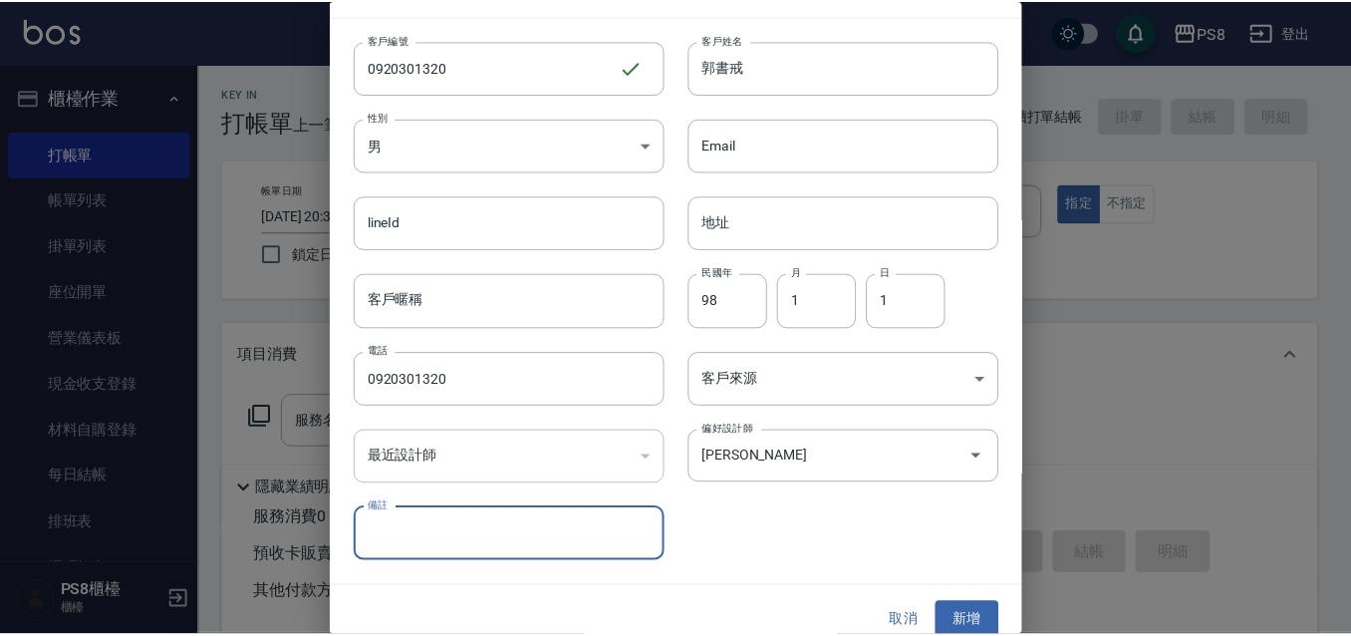
scroll to position [55, 0]
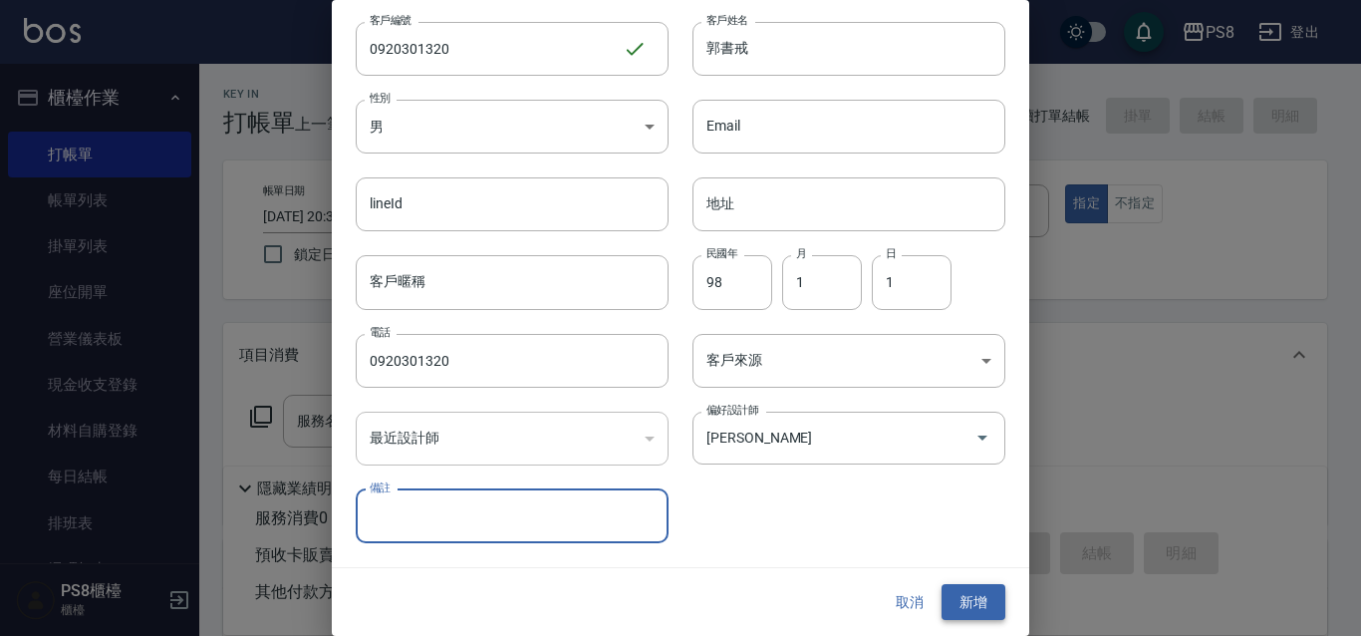
click at [973, 599] on button "新增" at bounding box center [973, 602] width 64 height 37
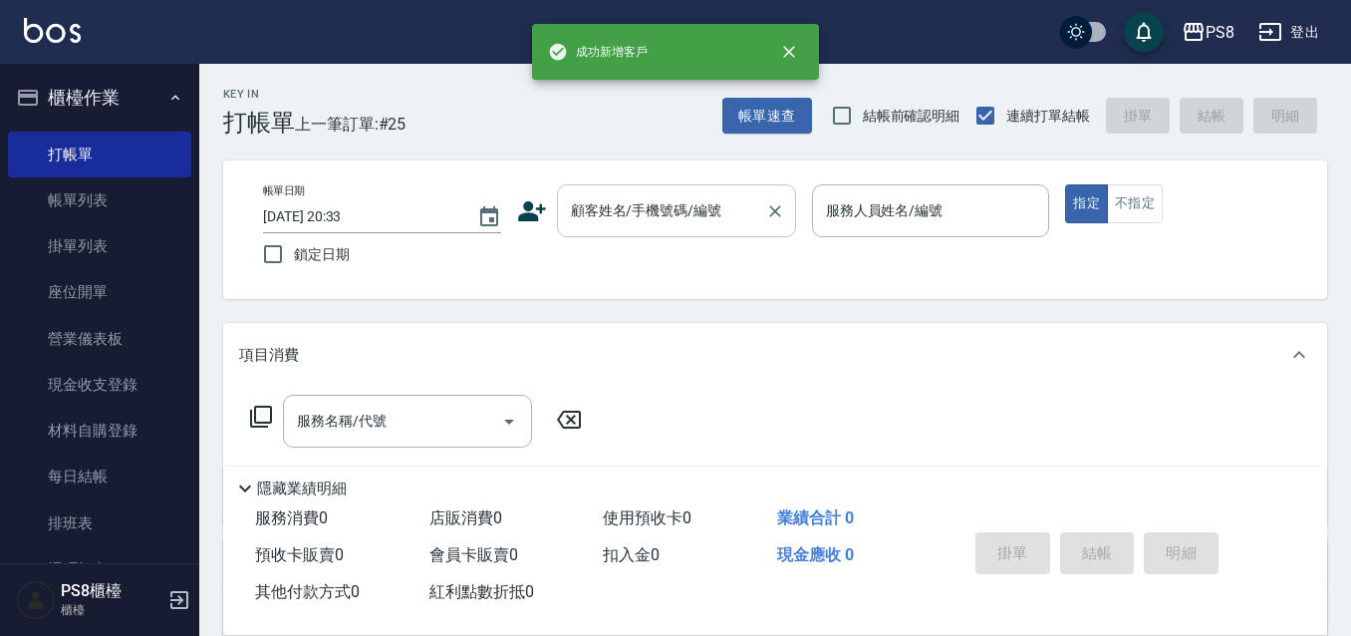
click at [610, 206] on input "顧客姓名/手機號碼/編號" at bounding box center [661, 210] width 191 height 35
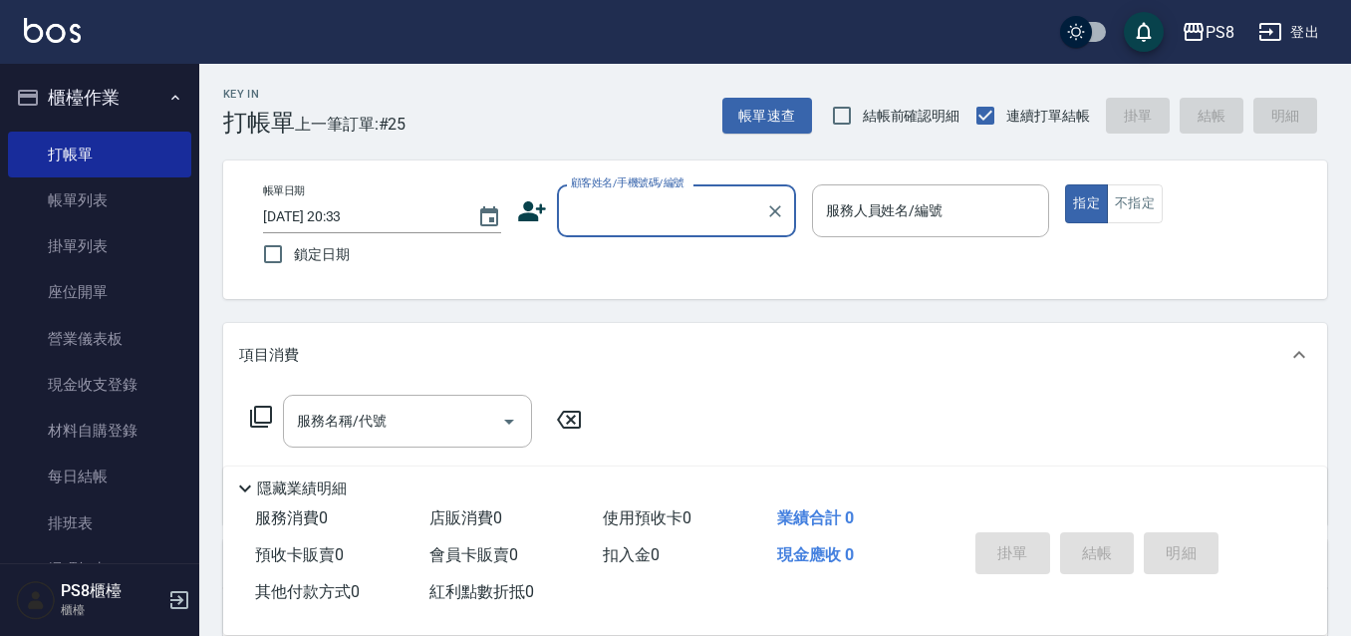
paste input "0920301320"
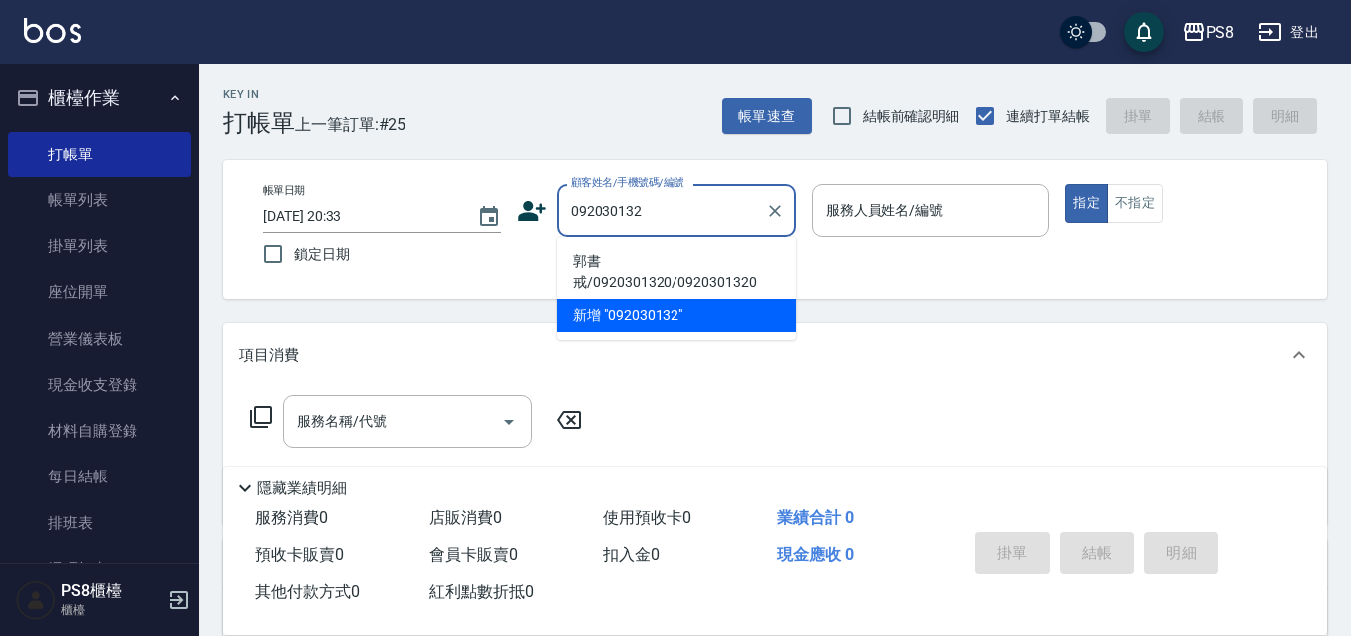
click at [680, 261] on li "郭書戒/0920301320/0920301320" at bounding box center [676, 272] width 239 height 54
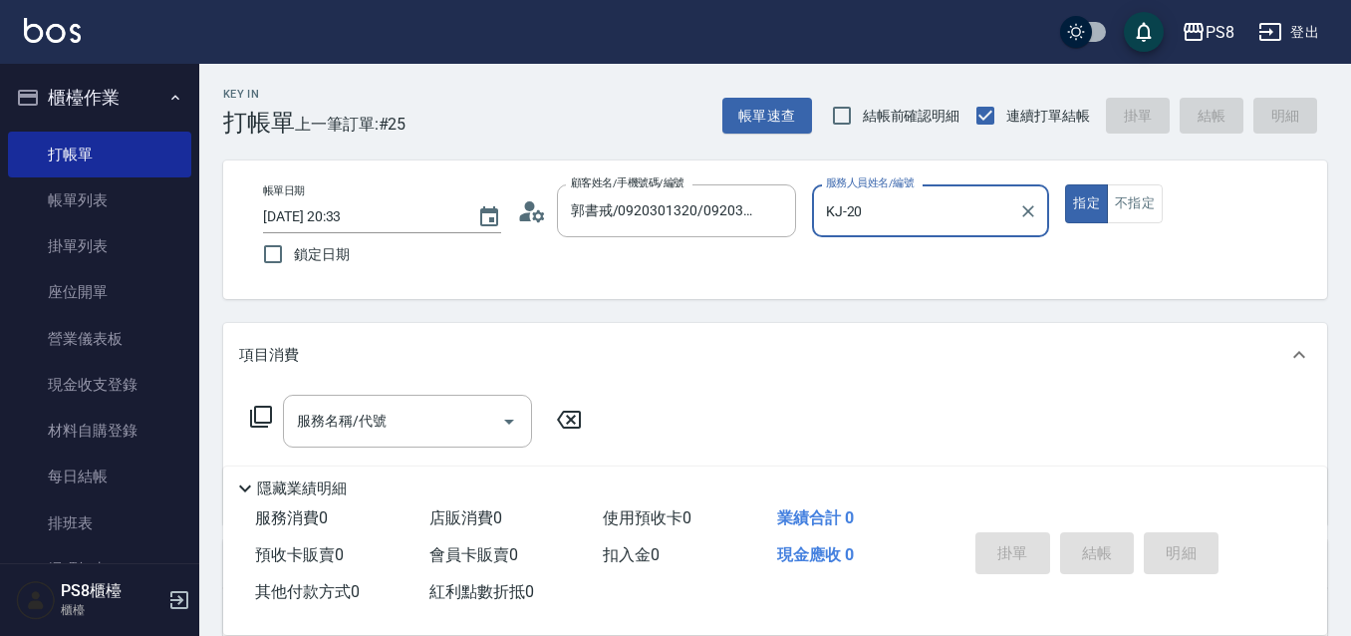
click at [1065, 184] on button "指定" at bounding box center [1086, 203] width 43 height 39
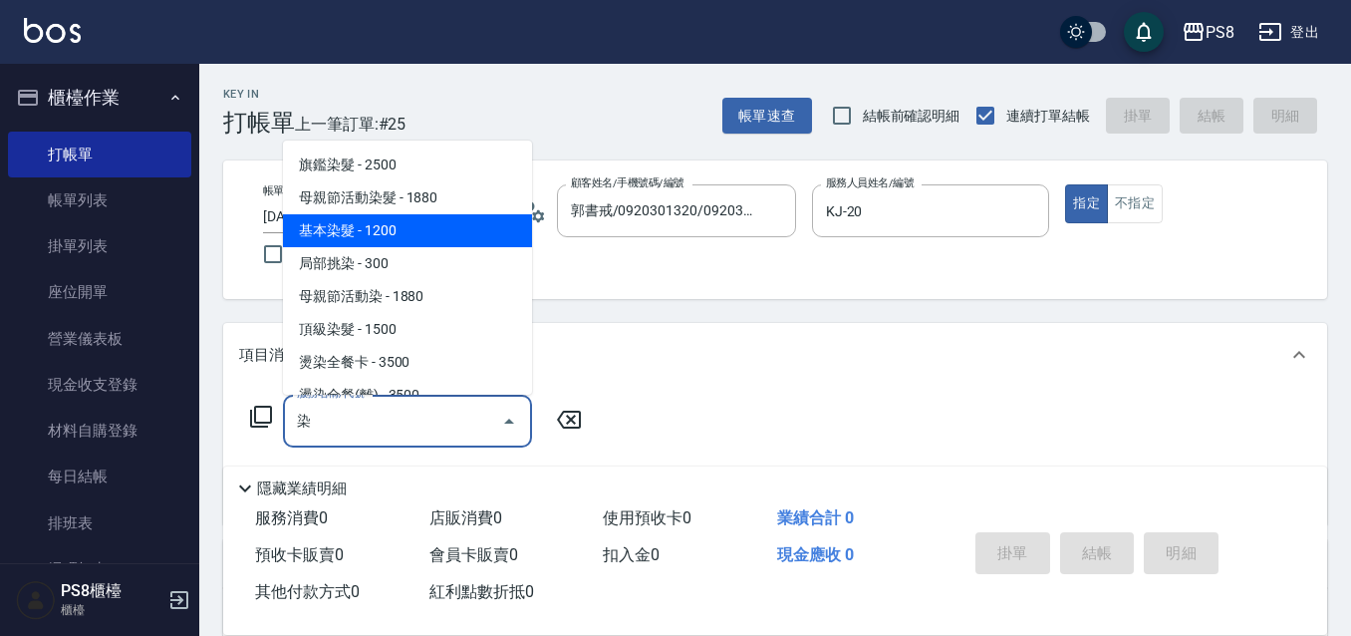
click at [459, 215] on span "基本染髮 - 1200" at bounding box center [407, 230] width 249 height 33
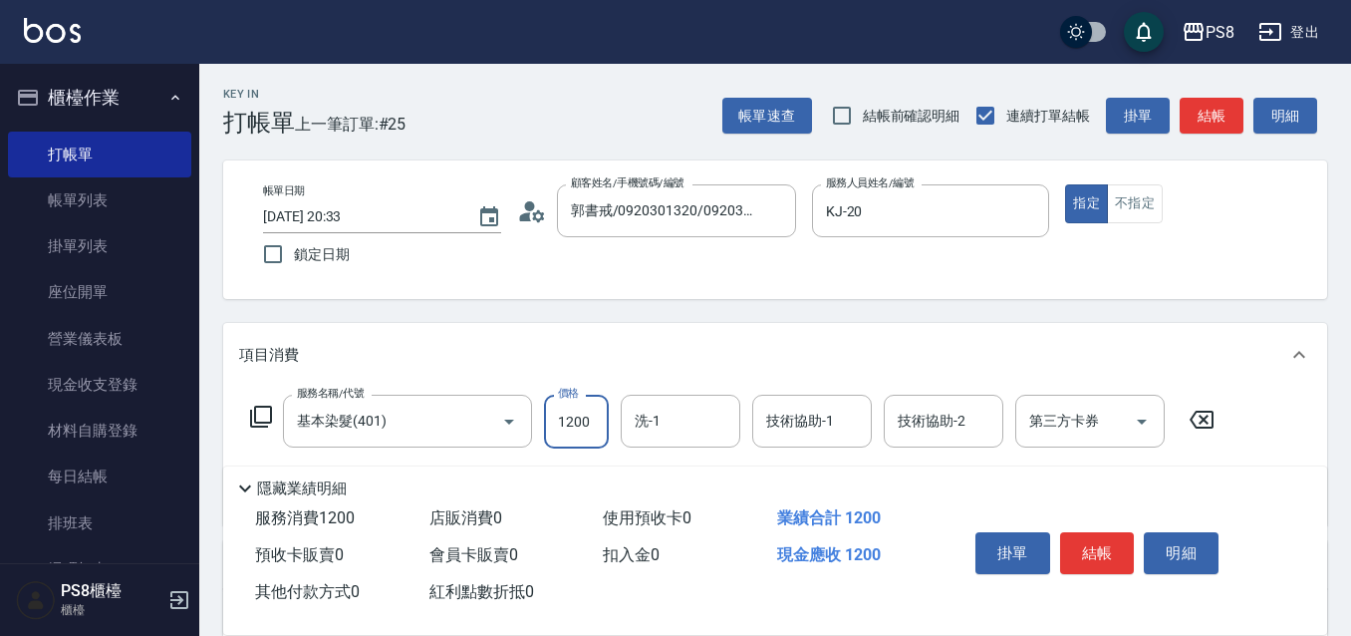
click at [574, 418] on input "1200" at bounding box center [576, 421] width 65 height 54
click at [639, 424] on input "洗-1" at bounding box center [681, 420] width 102 height 35
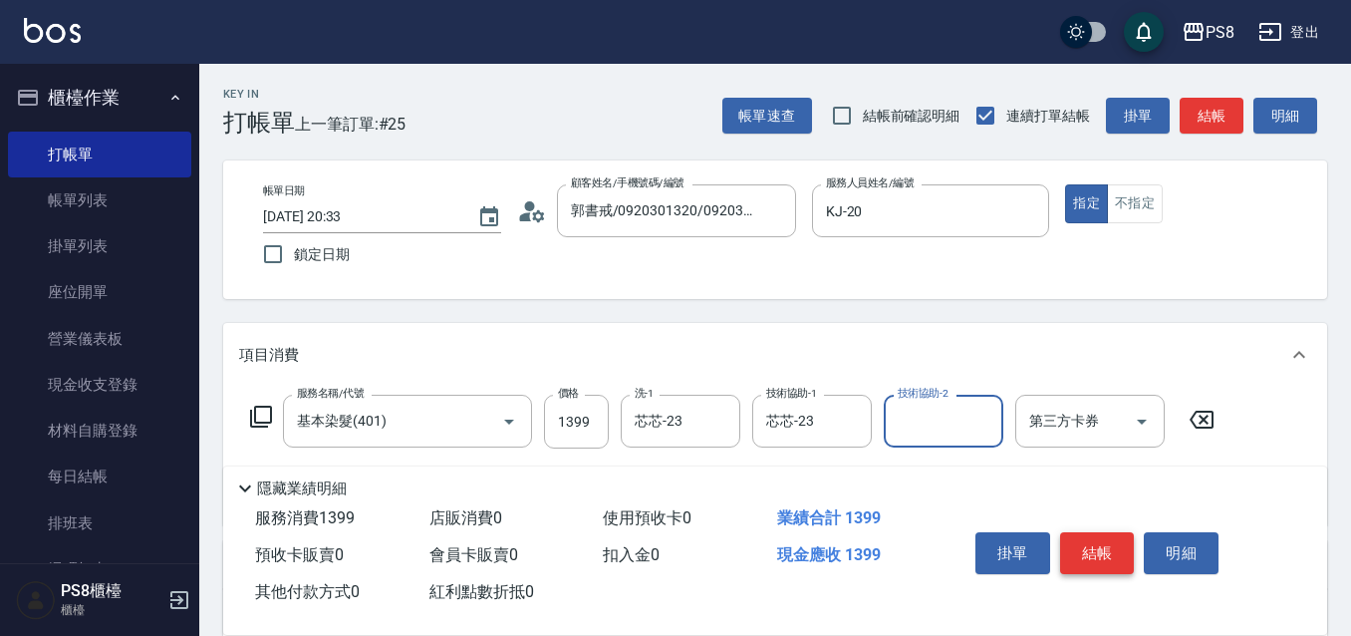
click at [1081, 540] on button "結帳" at bounding box center [1097, 553] width 75 height 42
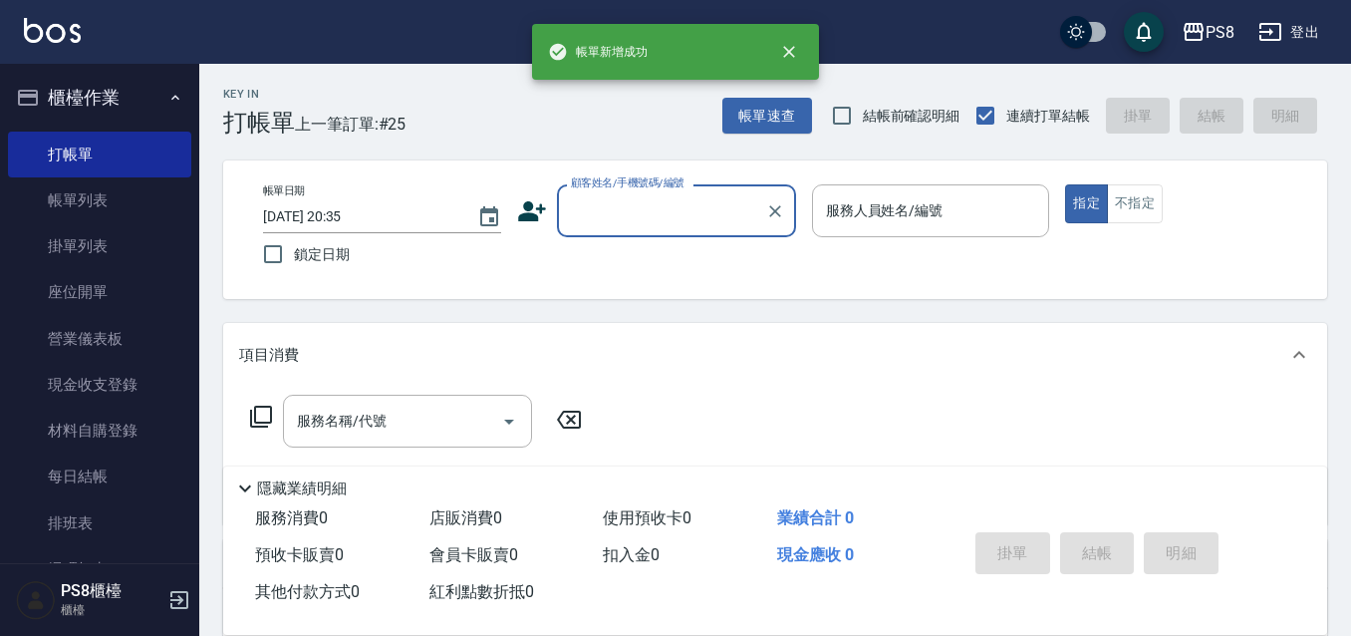
scroll to position [0, 0]
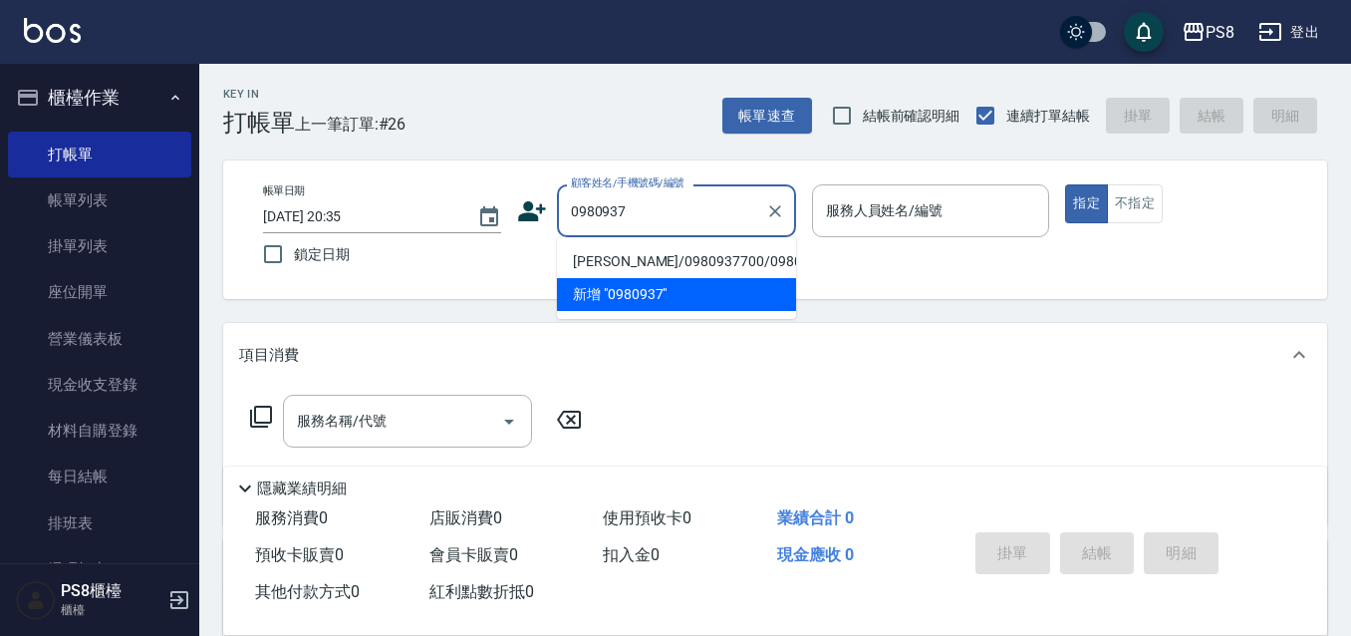
click at [621, 264] on li "高嫚謙/0980937700/0980937700" at bounding box center [676, 261] width 239 height 33
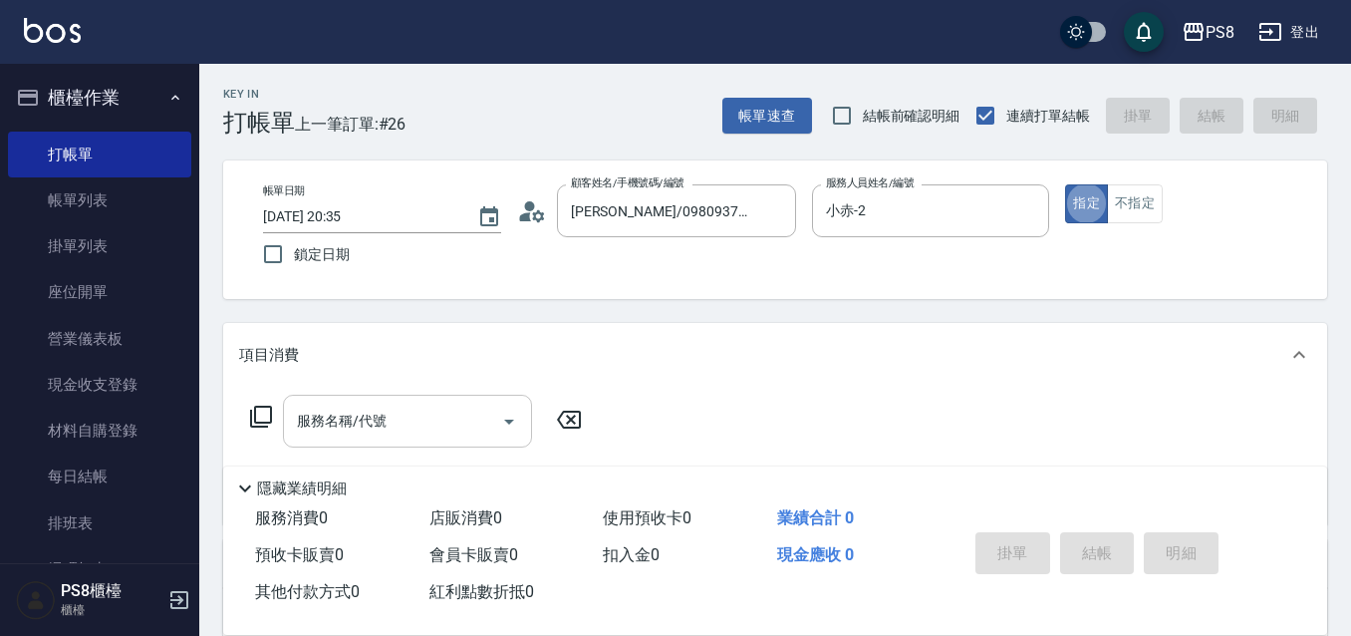
click at [377, 411] on div "服務名稱/代號 服務名稱/代號" at bounding box center [407, 420] width 249 height 53
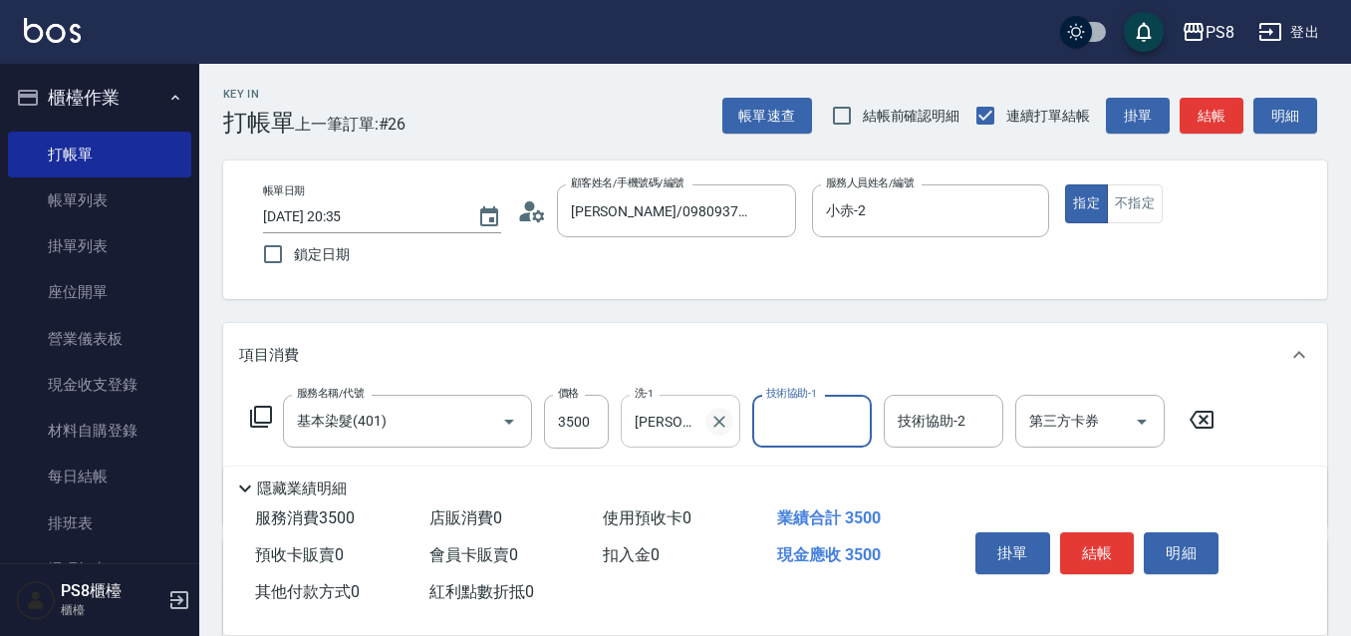
drag, startPoint x: 736, startPoint y: 422, endPoint x: 714, endPoint y: 423, distance: 21.9
click at [720, 423] on div "婷婷-24 洗-1" at bounding box center [681, 420] width 120 height 53
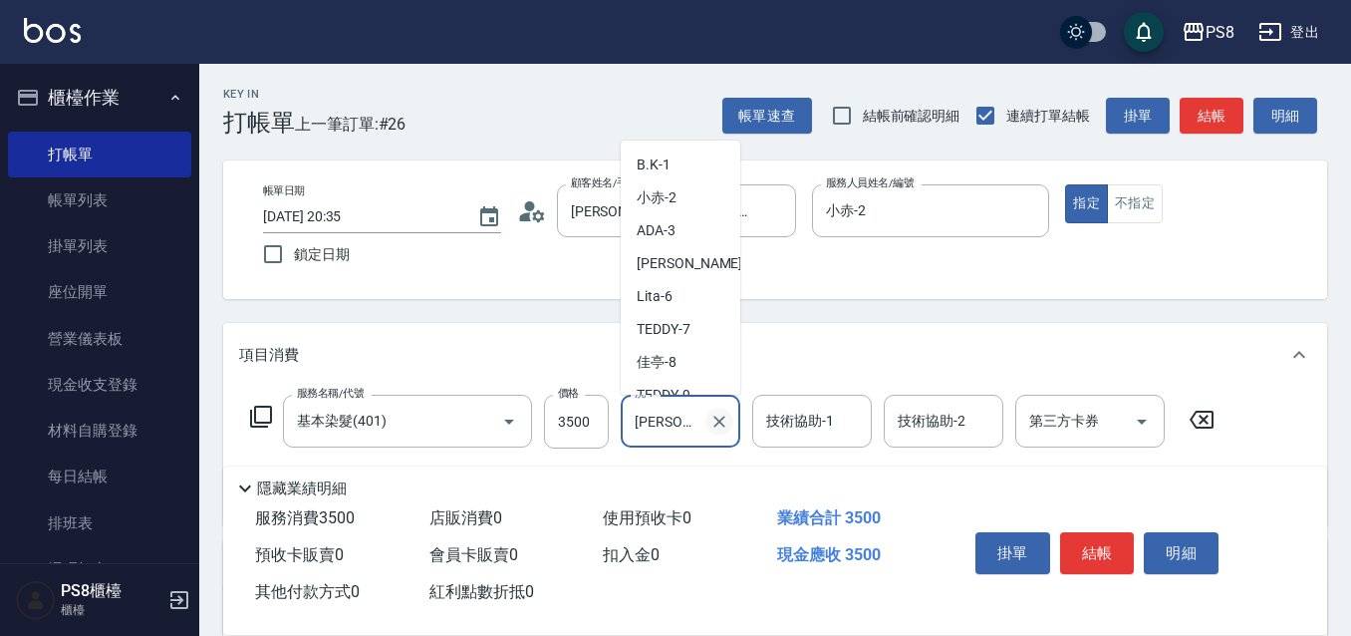
click at [709, 421] on icon "Clear" at bounding box center [719, 421] width 20 height 20
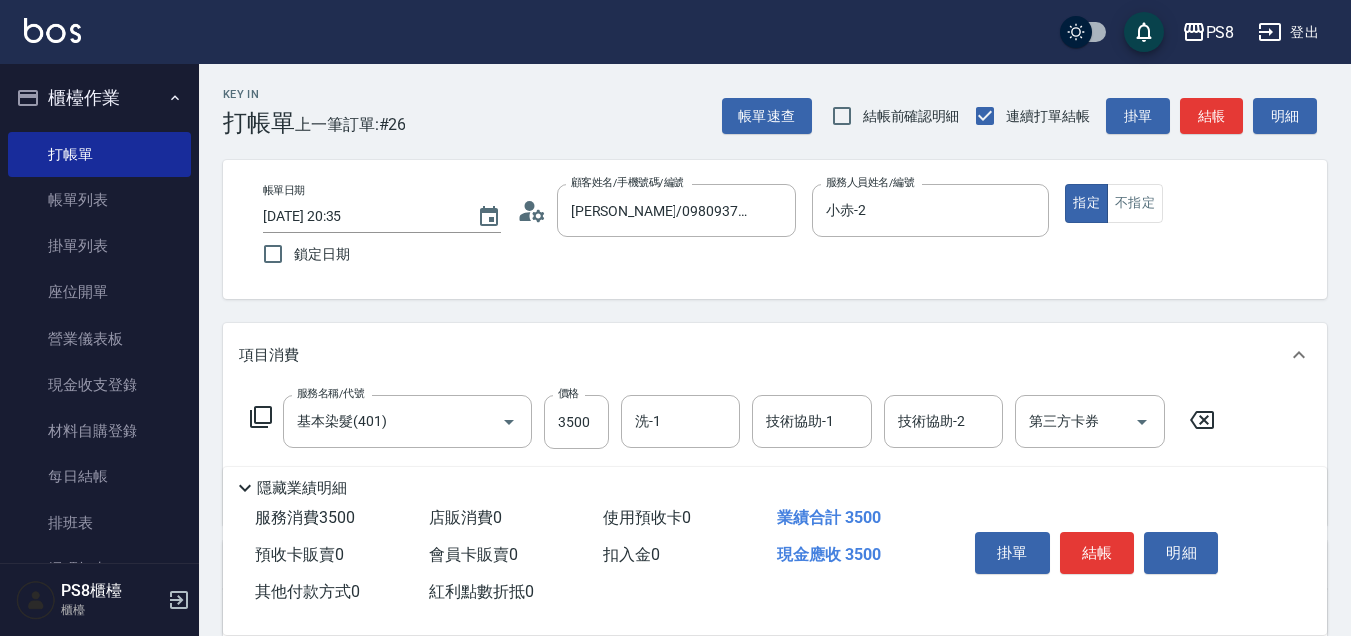
click at [935, 346] on div "項目消費" at bounding box center [763, 355] width 1048 height 21
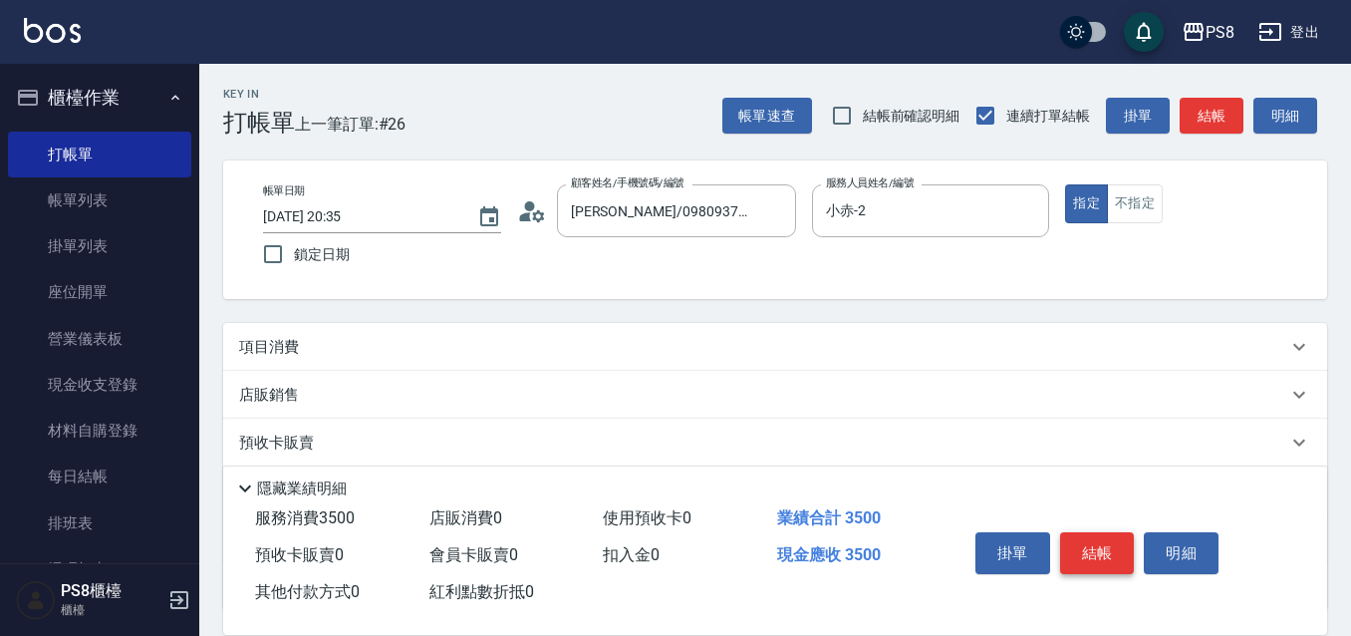
click at [1109, 555] on button "結帳" at bounding box center [1097, 553] width 75 height 42
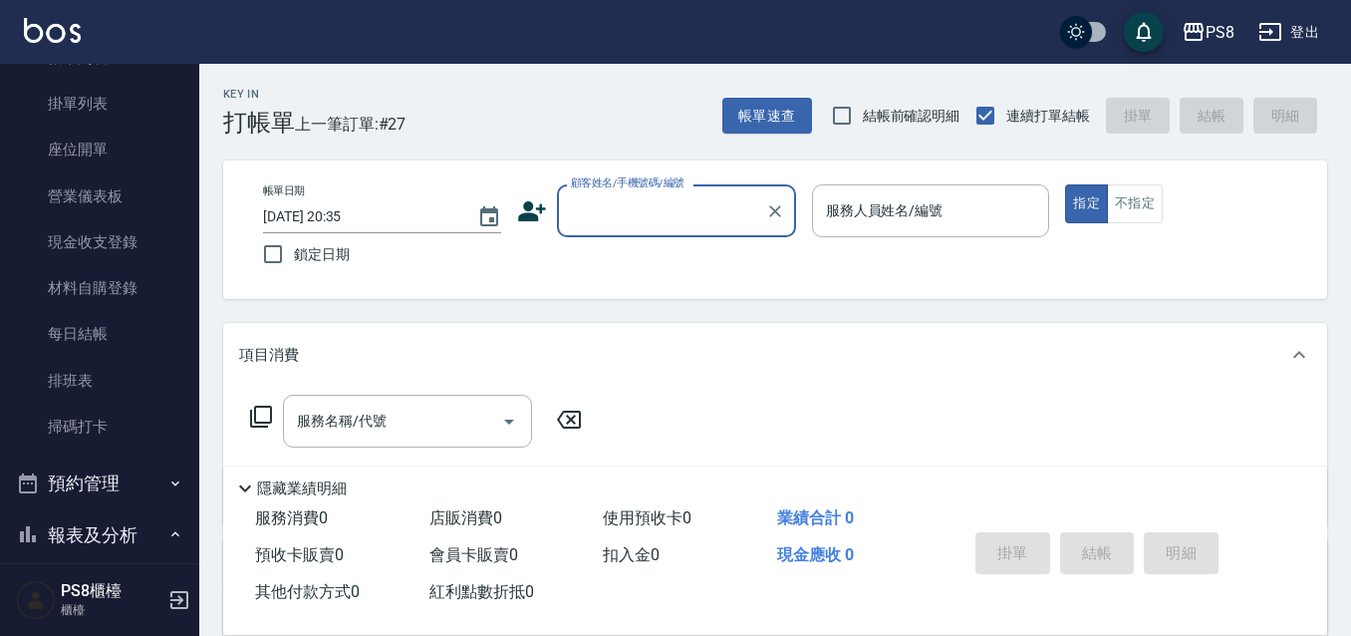
scroll to position [0, 0]
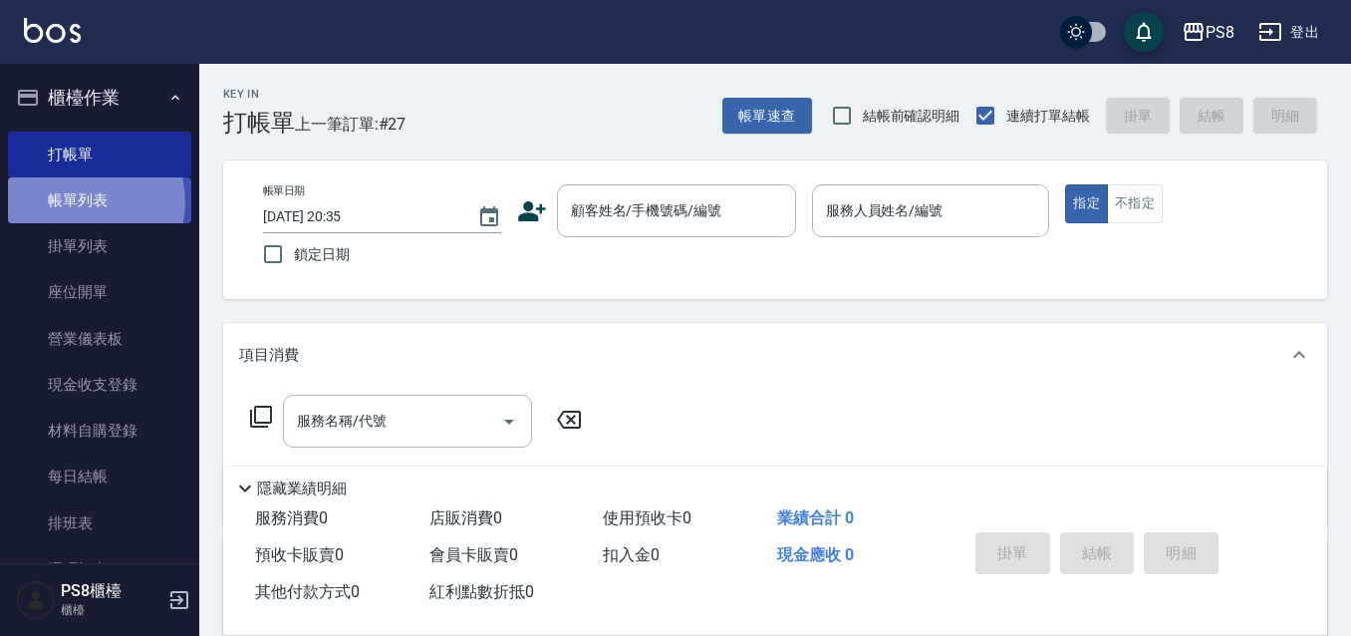
click at [87, 201] on link "帳單列表" at bounding box center [99, 200] width 183 height 46
click at [153, 205] on link "帳單列表" at bounding box center [99, 200] width 183 height 46
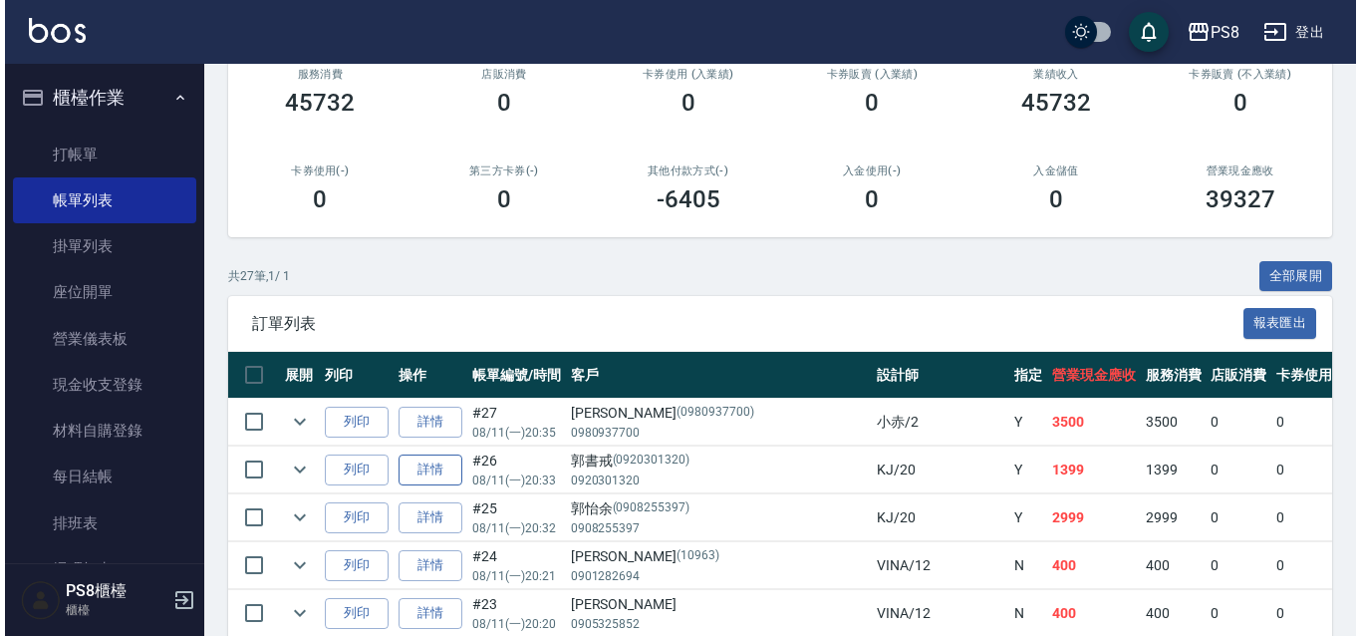
scroll to position [299, 0]
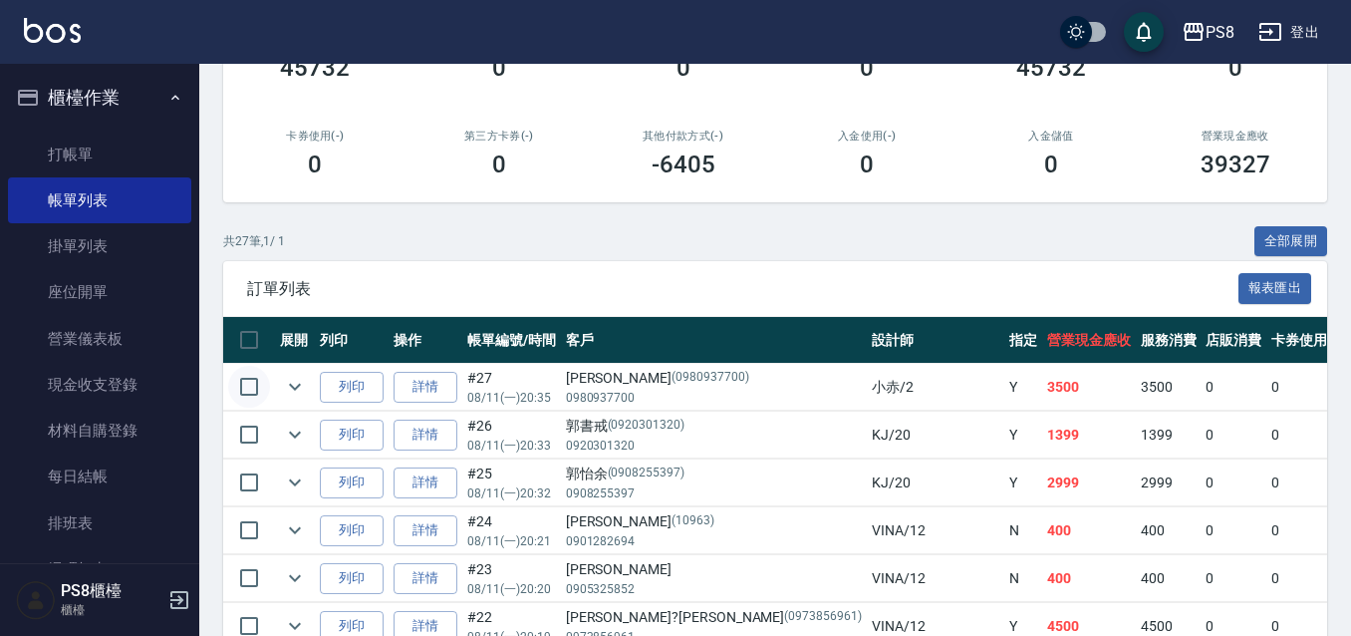
click at [254, 382] on input "checkbox" at bounding box center [249, 387] width 42 height 42
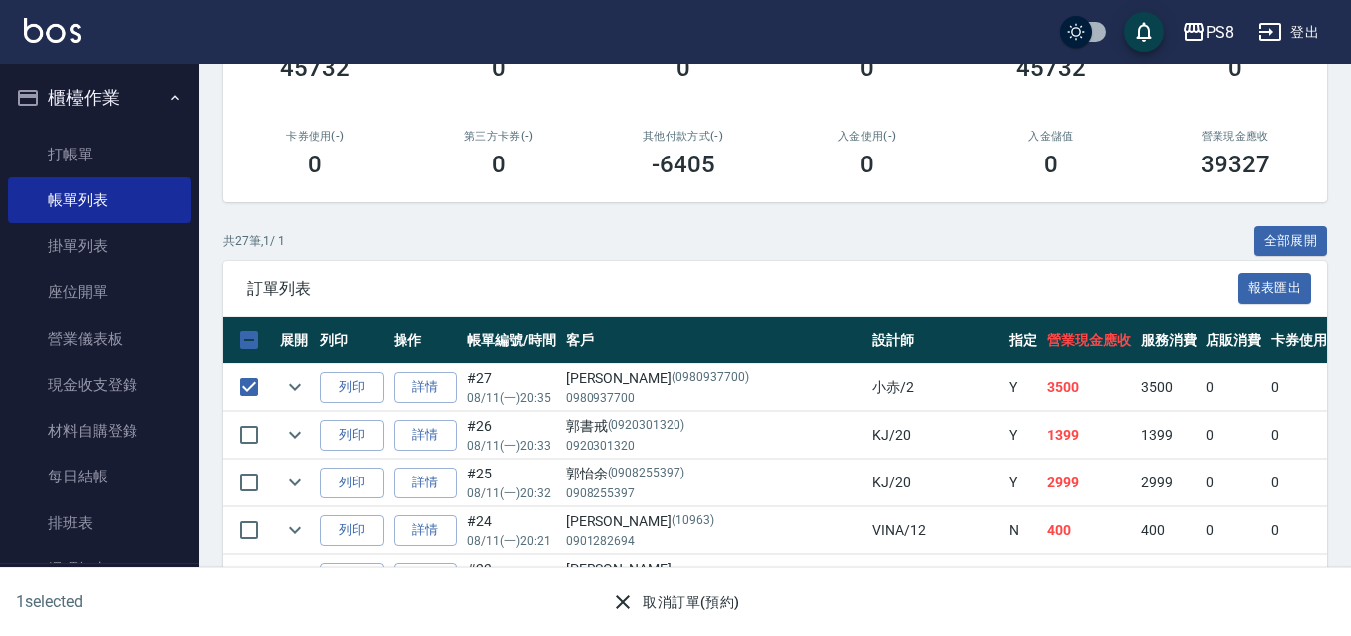
click at [660, 606] on button "取消訂單(預約)" at bounding box center [675, 602] width 144 height 37
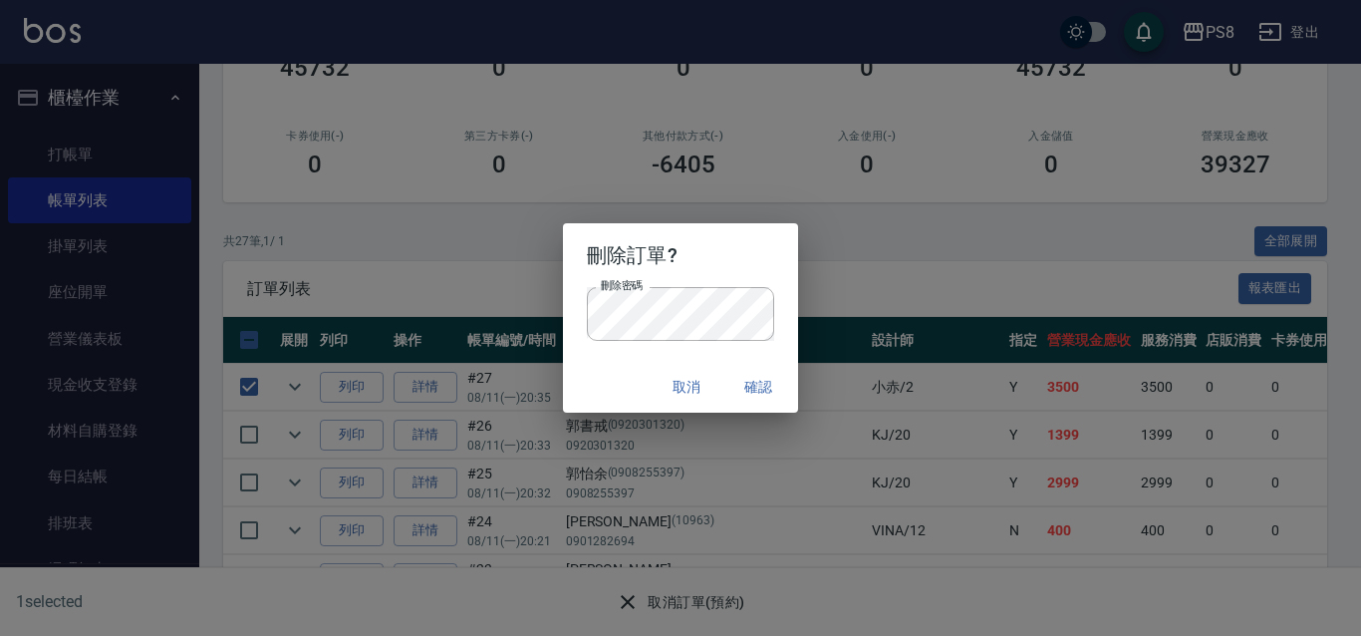
click at [750, 385] on button "確認" at bounding box center [758, 387] width 64 height 37
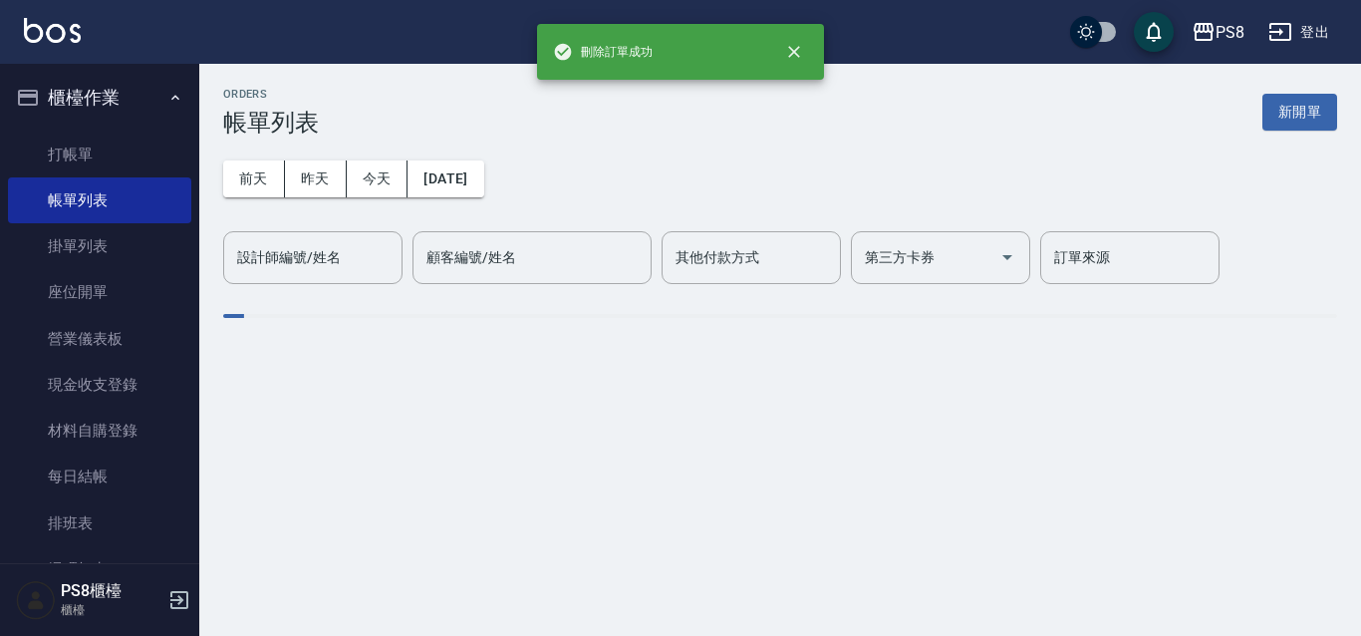
scroll to position [0, 0]
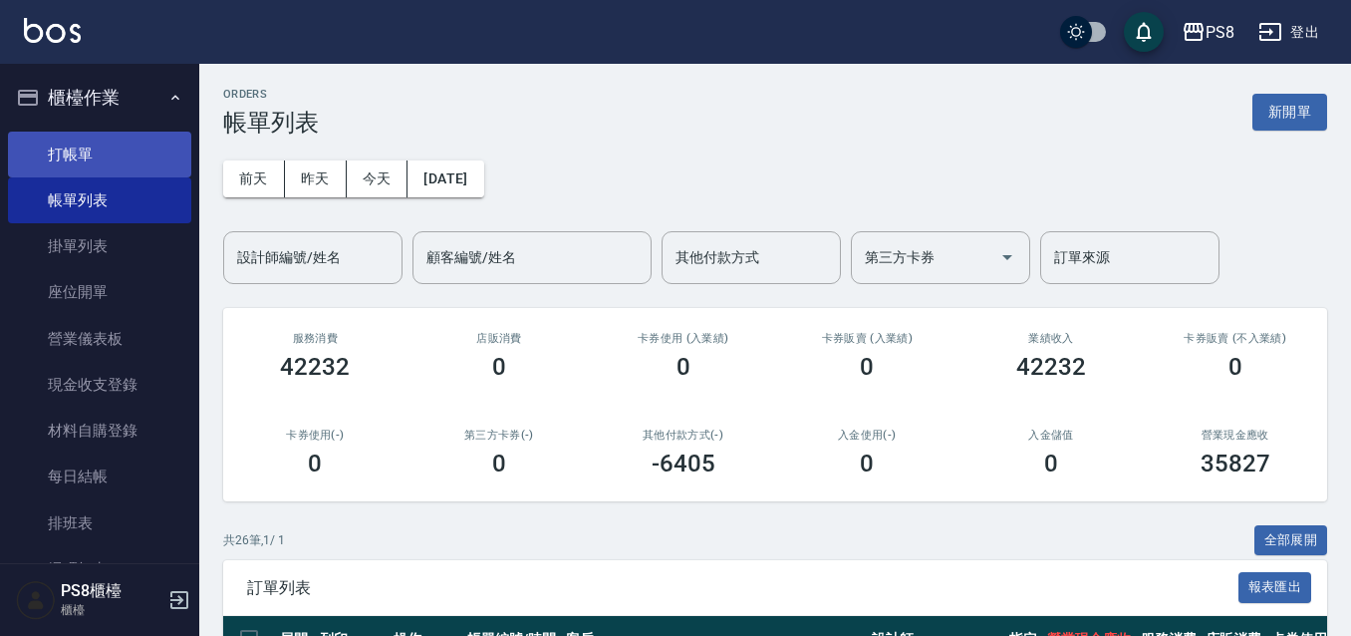
click at [157, 152] on link "打帳單" at bounding box center [99, 154] width 183 height 46
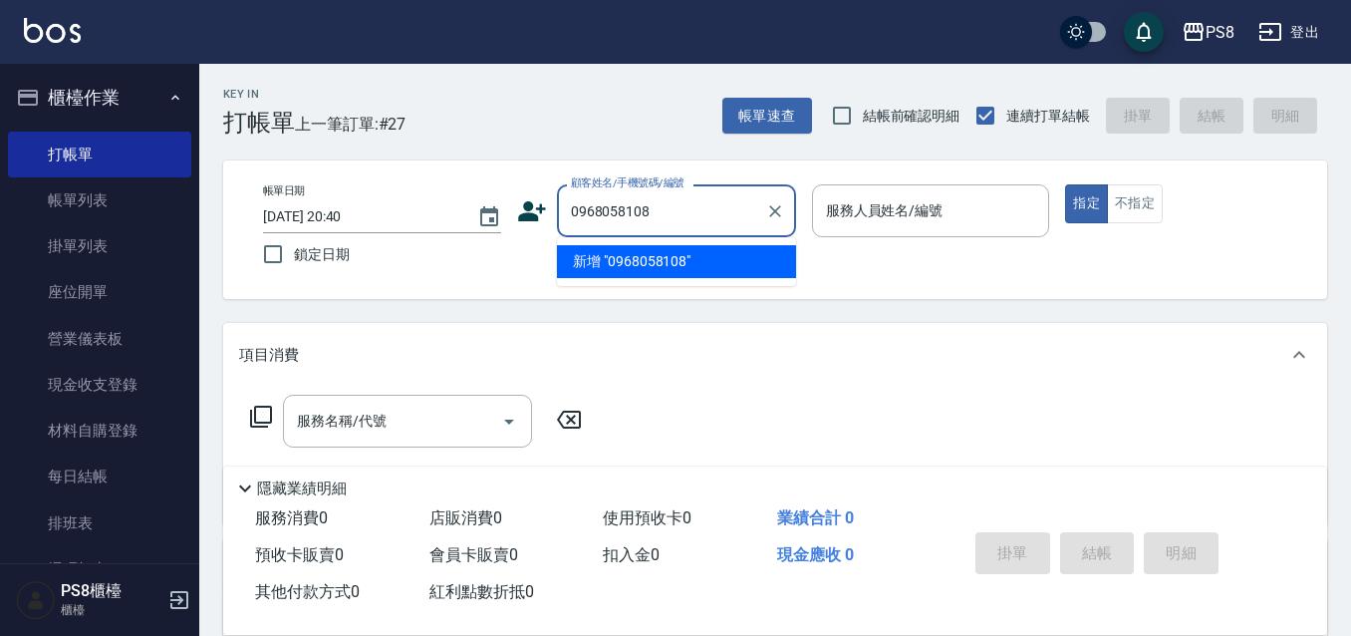
click at [662, 268] on li "新增 "0968058108"" at bounding box center [676, 261] width 239 height 33
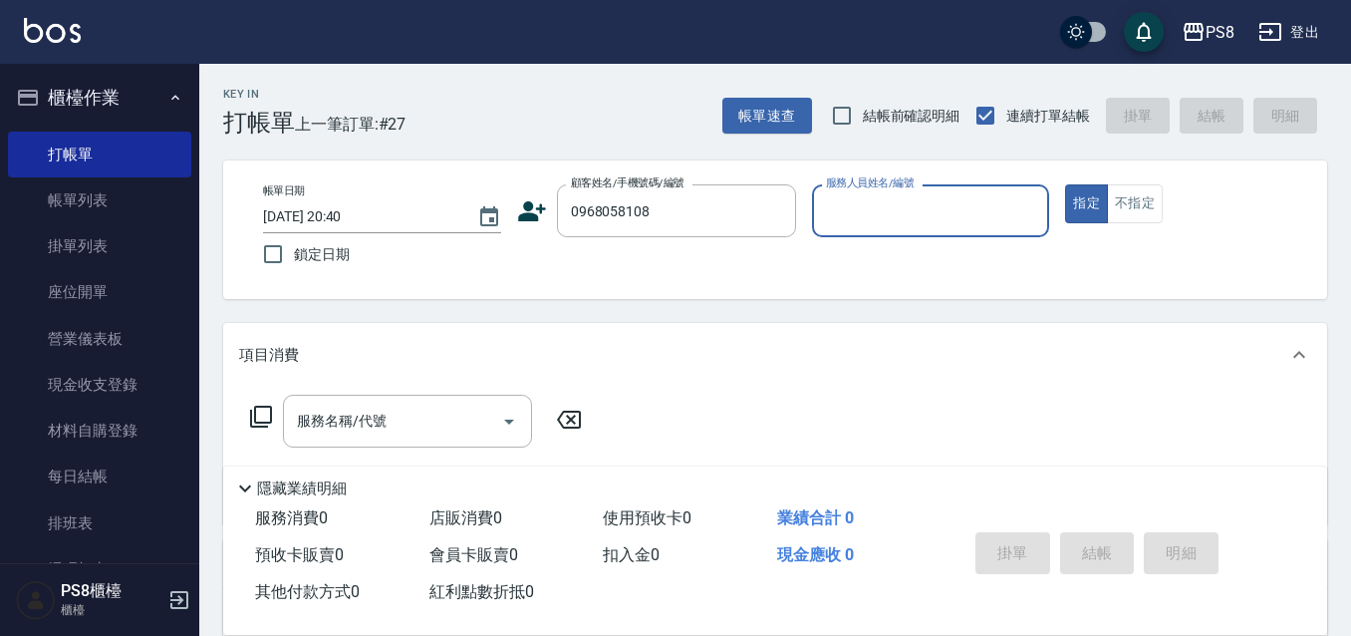
click at [536, 213] on icon at bounding box center [532, 211] width 30 height 30
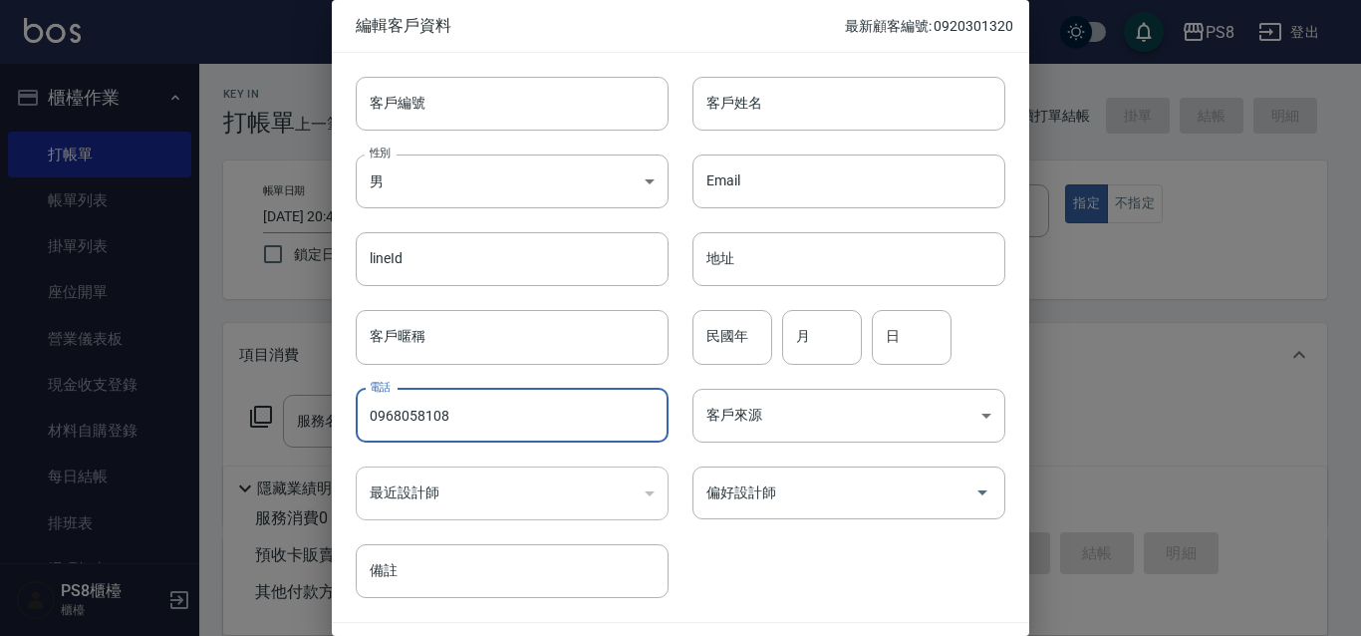
drag, startPoint x: 450, startPoint y: 412, endPoint x: 350, endPoint y: 423, distance: 101.2
click at [350, 423] on div "電話 0968058108 電話" at bounding box center [500, 404] width 337 height 78
click at [506, 106] on input "客戶編號" at bounding box center [512, 104] width 313 height 54
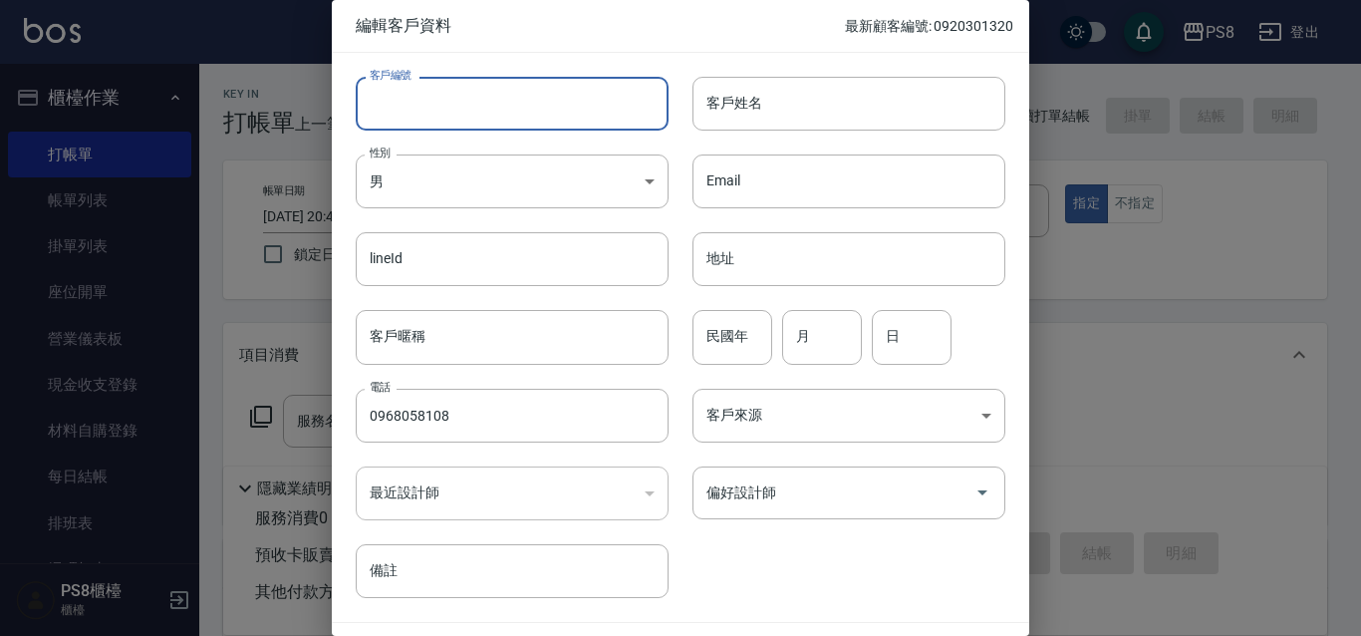
paste input "0968058108"
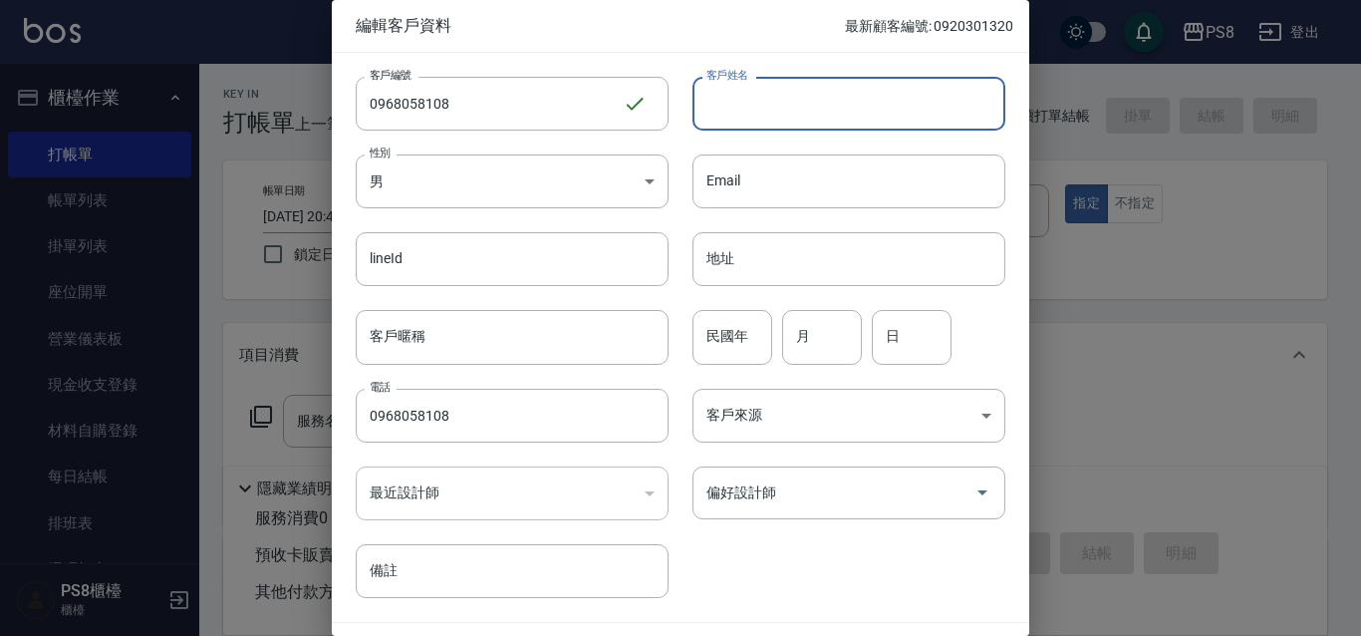
click at [768, 91] on input "客戶姓名" at bounding box center [848, 104] width 313 height 54
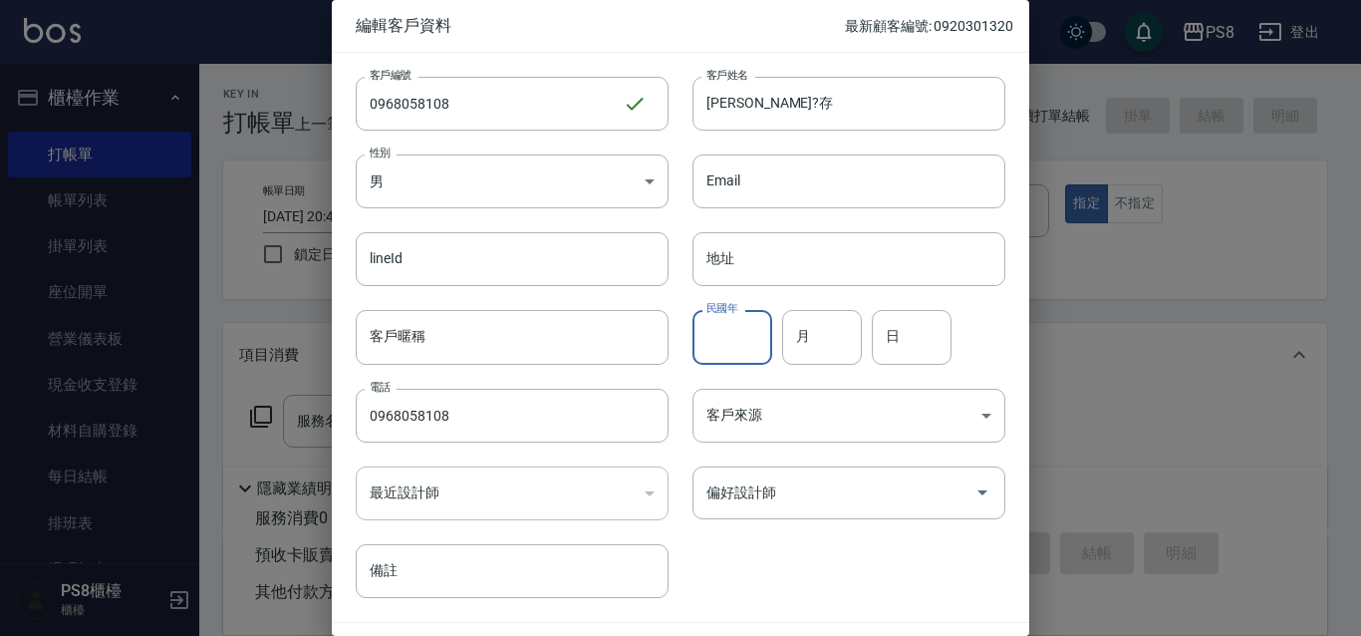
click at [725, 333] on input "民國年" at bounding box center [732, 337] width 80 height 54
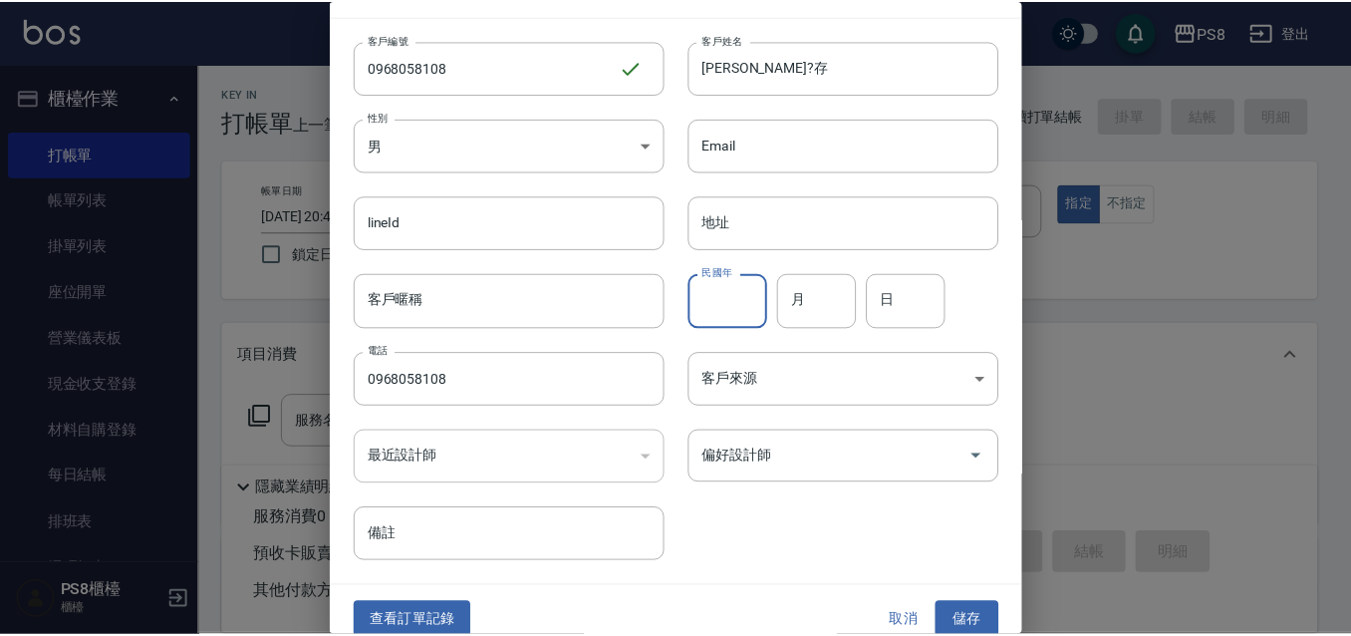
scroll to position [55, 0]
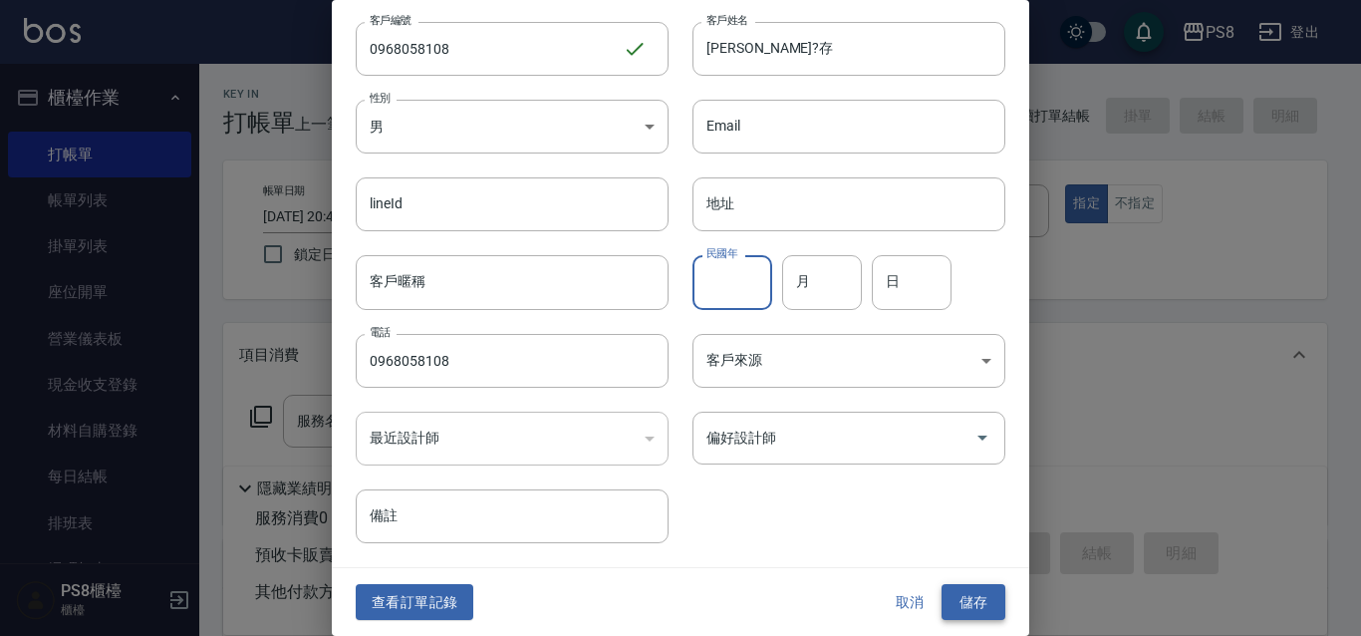
click at [979, 591] on button "儲存" at bounding box center [973, 602] width 64 height 37
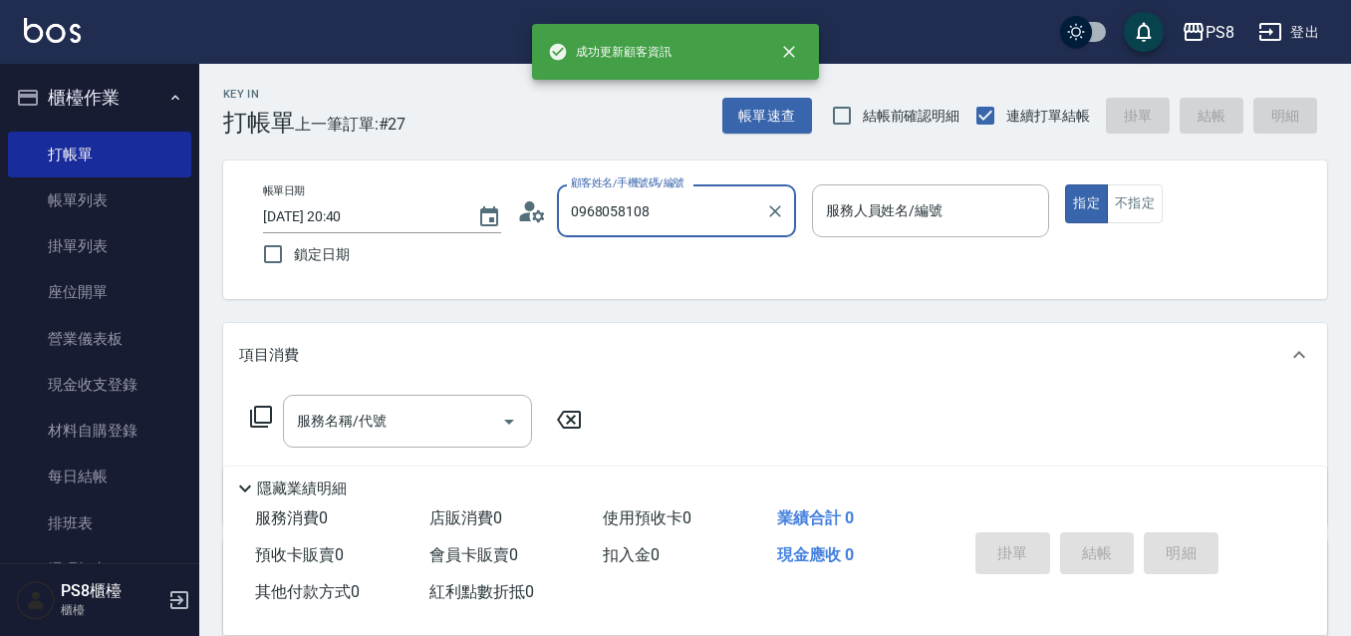
click at [681, 221] on input "0968058108" at bounding box center [661, 210] width 191 height 35
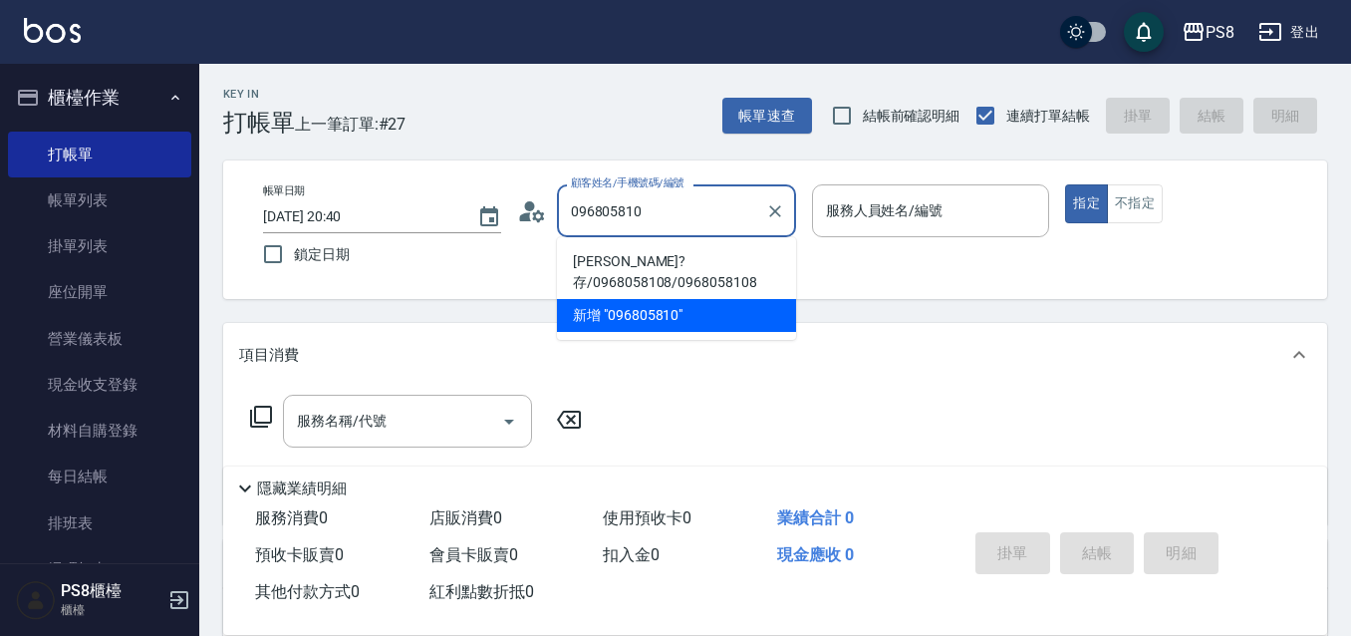
click at [677, 265] on li "鄭?存/0968058108/0968058108" at bounding box center [676, 272] width 239 height 54
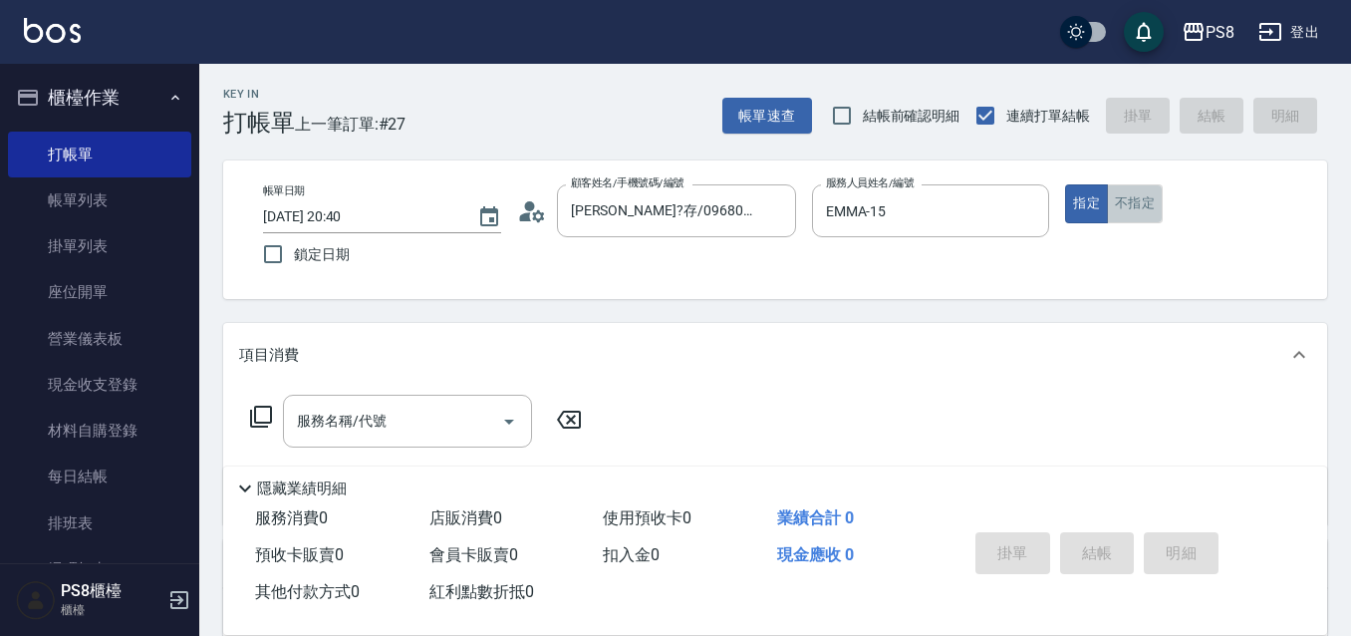
click at [1161, 193] on button "不指定" at bounding box center [1135, 203] width 56 height 39
click at [484, 435] on input "服務名稱/代號" at bounding box center [392, 420] width 201 height 35
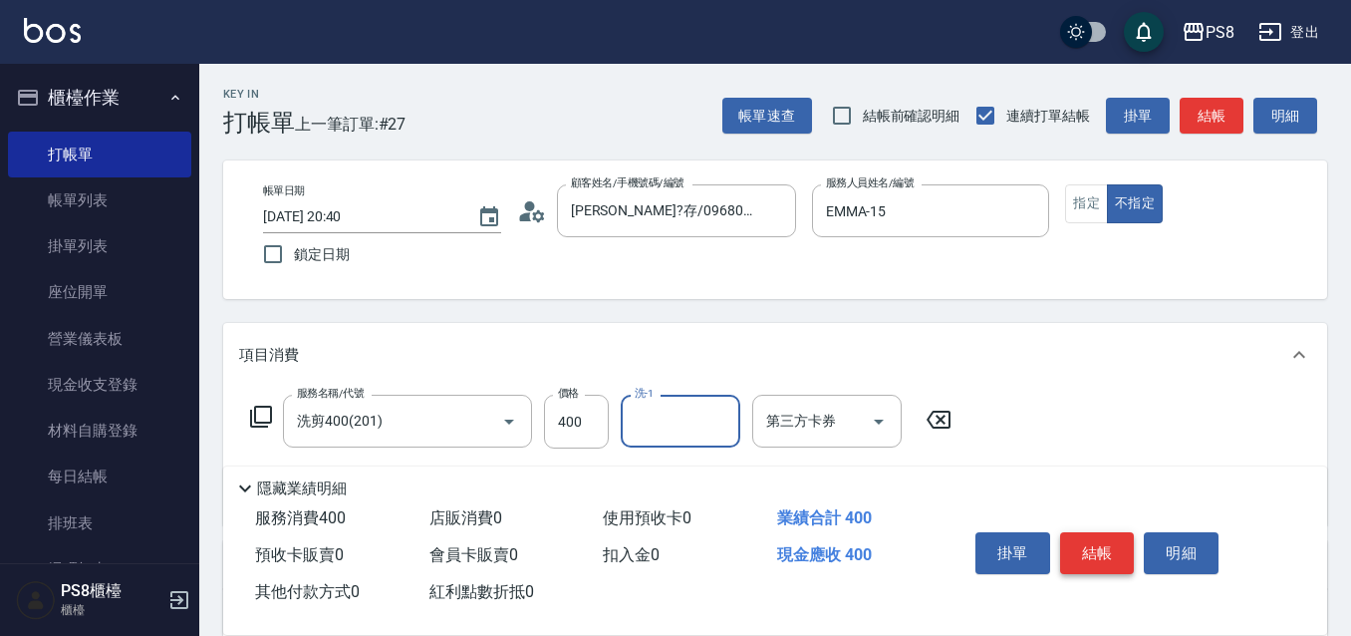
click at [1106, 539] on button "結帳" at bounding box center [1097, 553] width 75 height 42
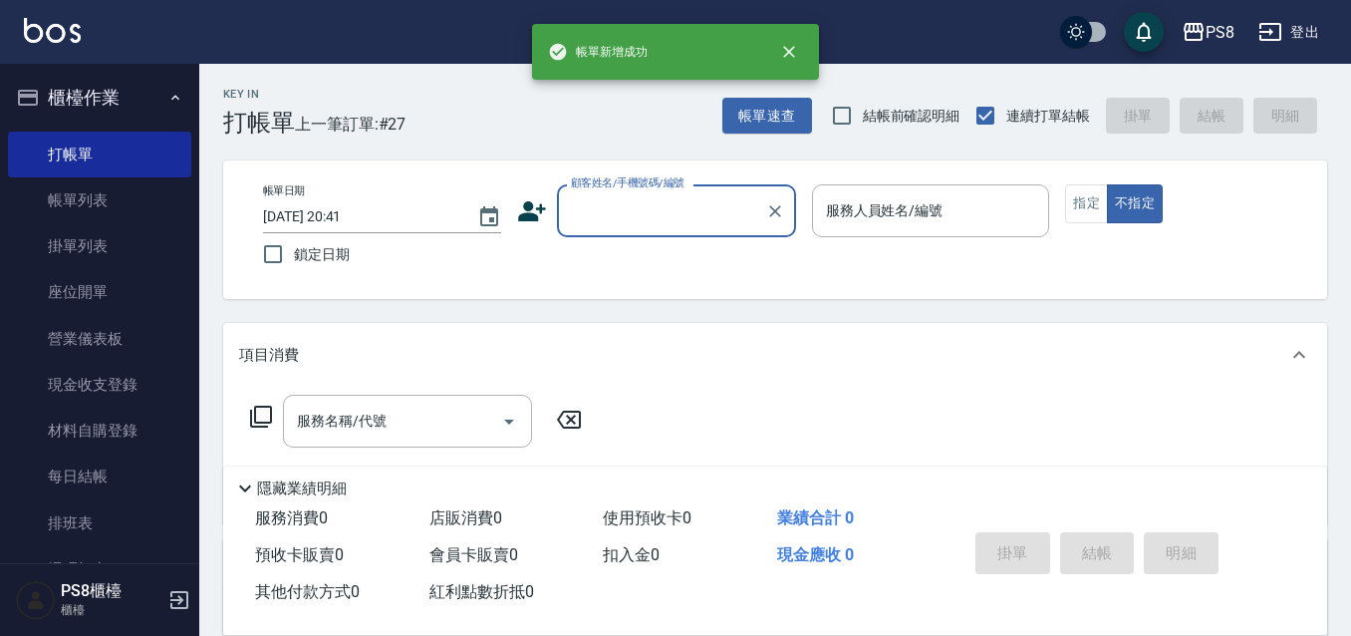
scroll to position [0, 0]
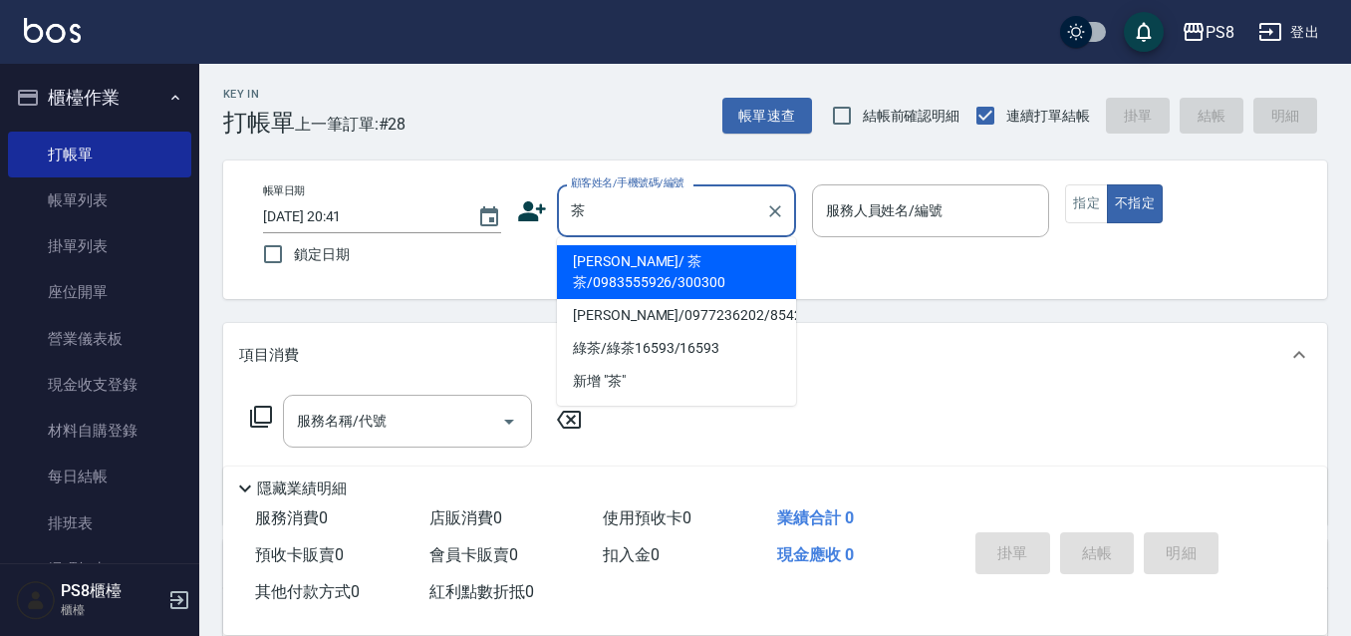
click at [581, 257] on li "曾曉凌 / 茶茶/0983555926/300300" at bounding box center [676, 272] width 239 height 54
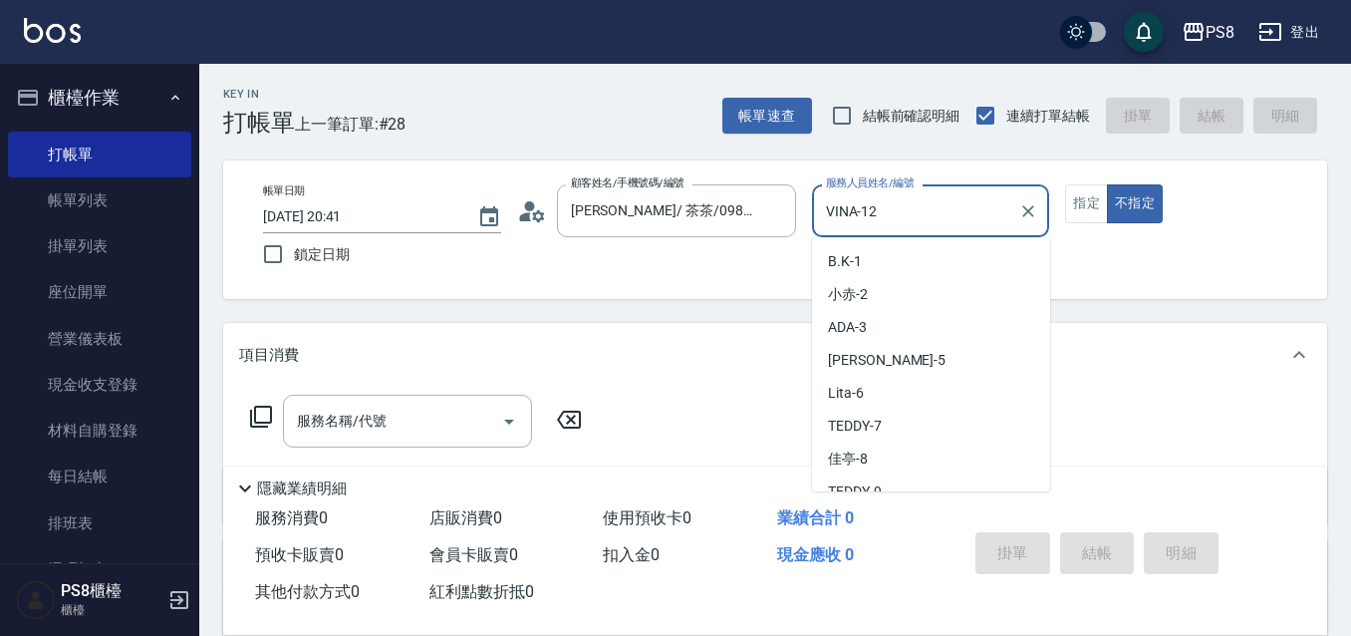
scroll to position [83, 0]
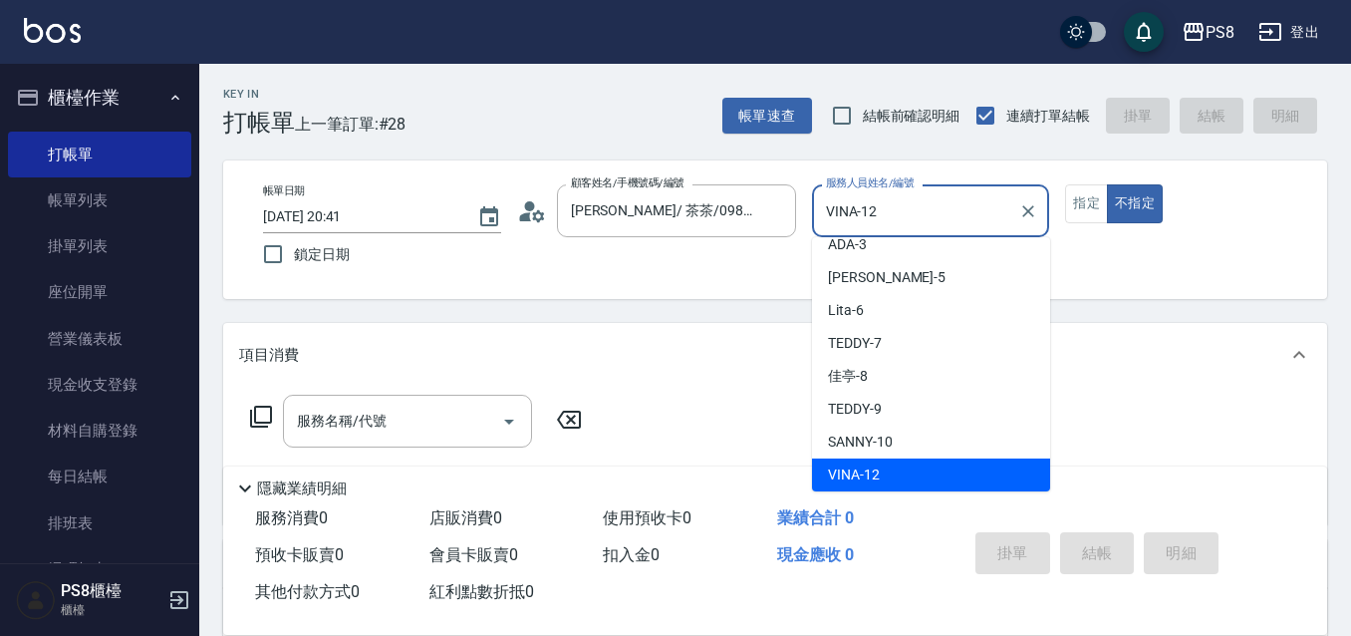
drag, startPoint x: 876, startPoint y: 212, endPoint x: 802, endPoint y: 211, distance: 73.7
click at [802, 211] on div "帳單日期 2025/08/11 20:41 鎖定日期 顧客姓名/手機號碼/編號 曾曉凌 / 茶茶/0983555926/300300 顧客姓名/手機號碼/編號…" at bounding box center [775, 229] width 1056 height 91
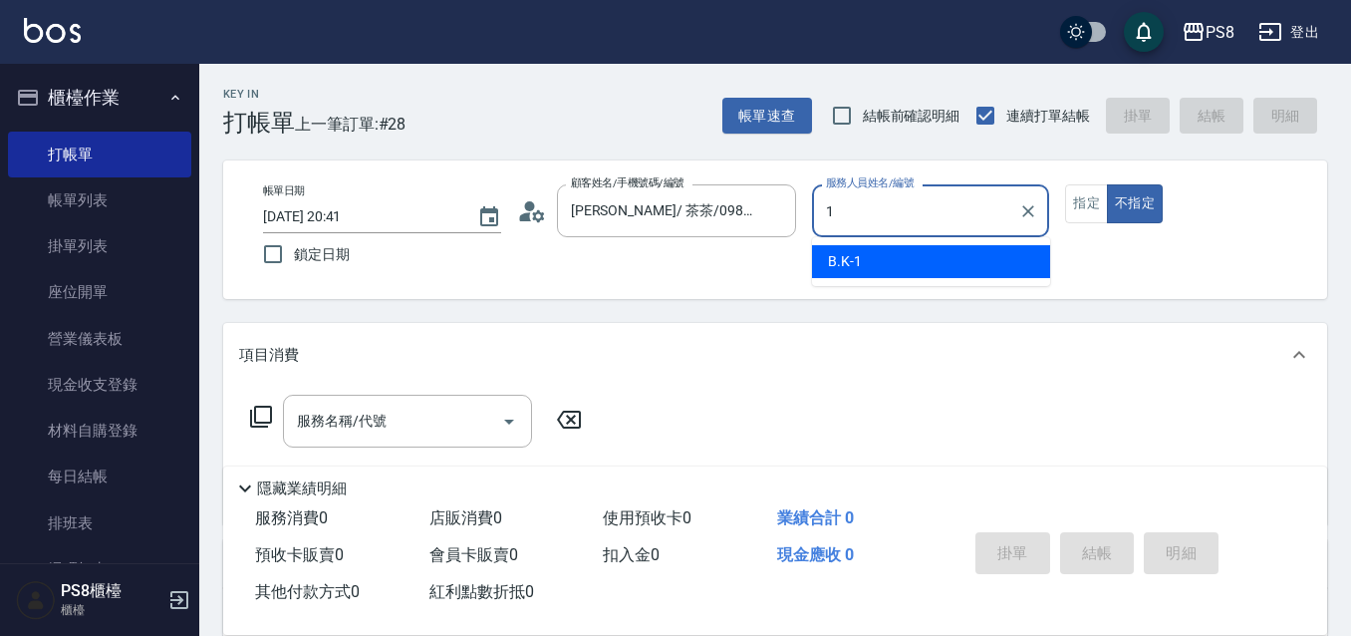
scroll to position [0, 0]
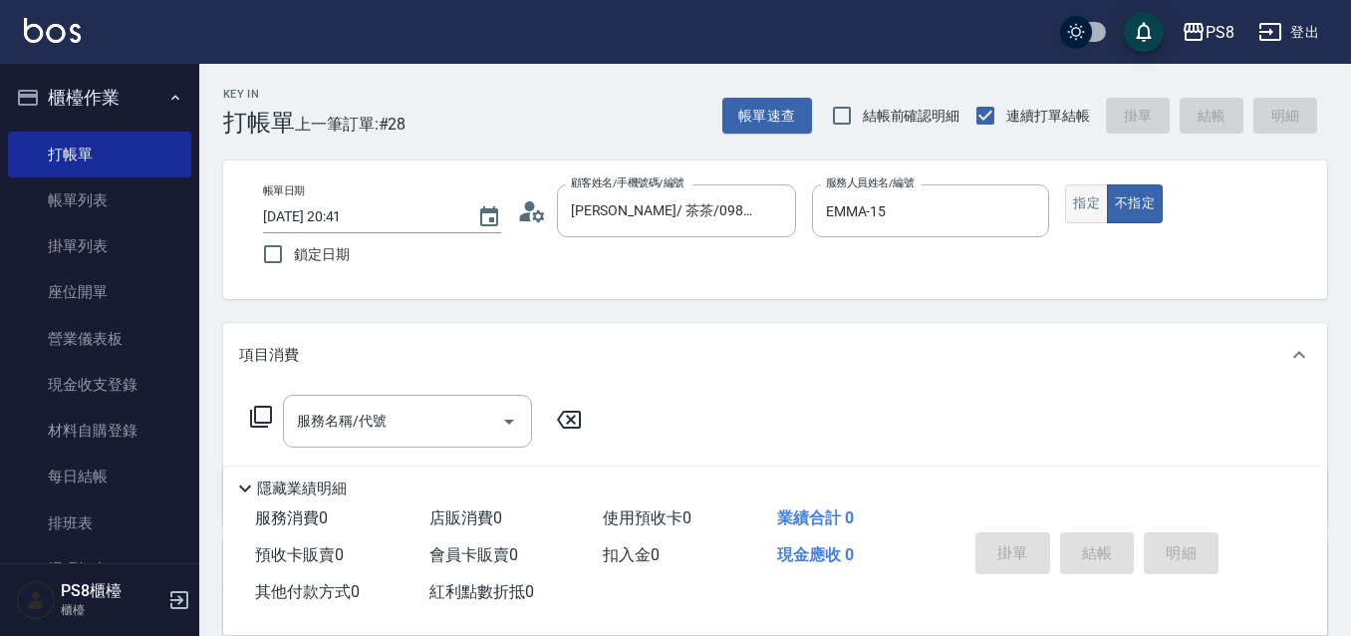
click at [1088, 214] on button "指定" at bounding box center [1086, 203] width 43 height 39
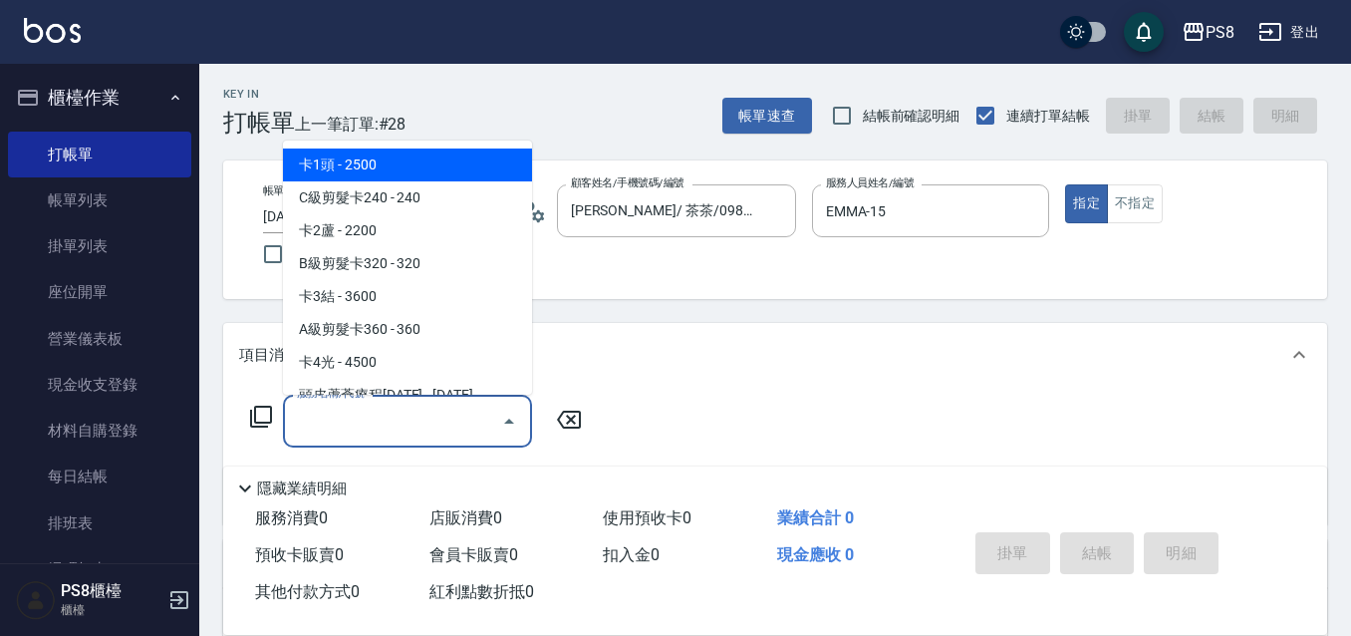
click at [415, 430] on input "服務名稱/代號" at bounding box center [392, 420] width 201 height 35
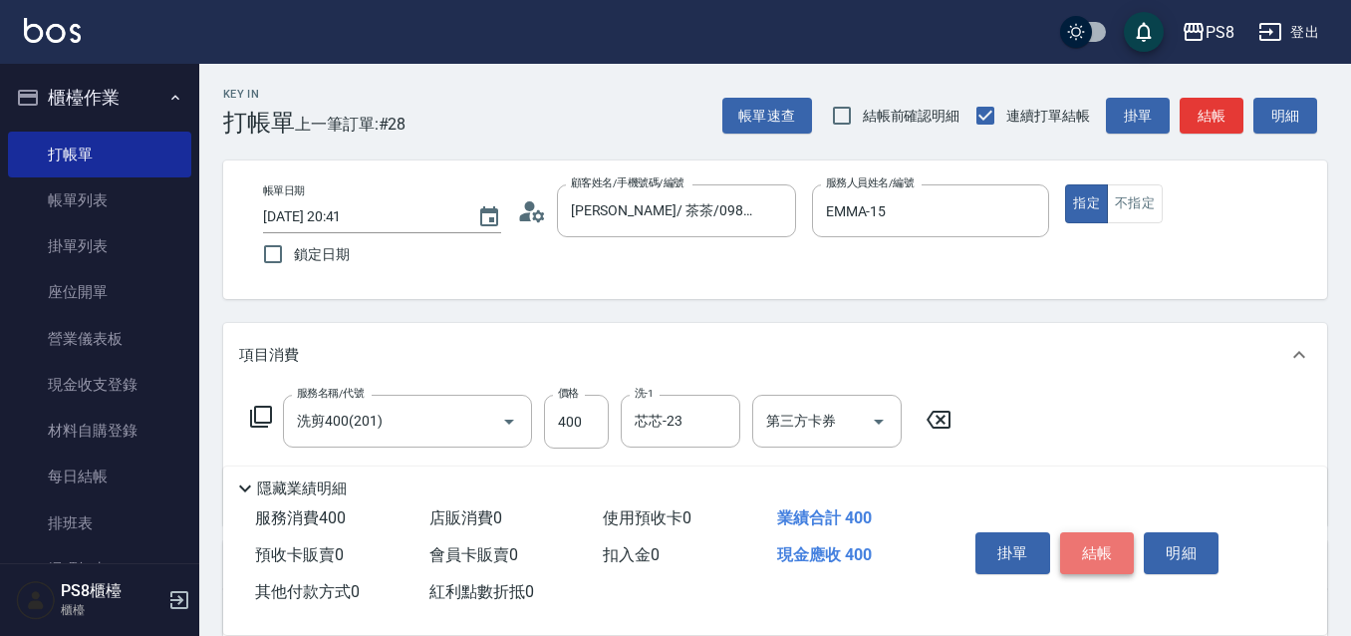
click at [1107, 532] on button "結帳" at bounding box center [1097, 553] width 75 height 42
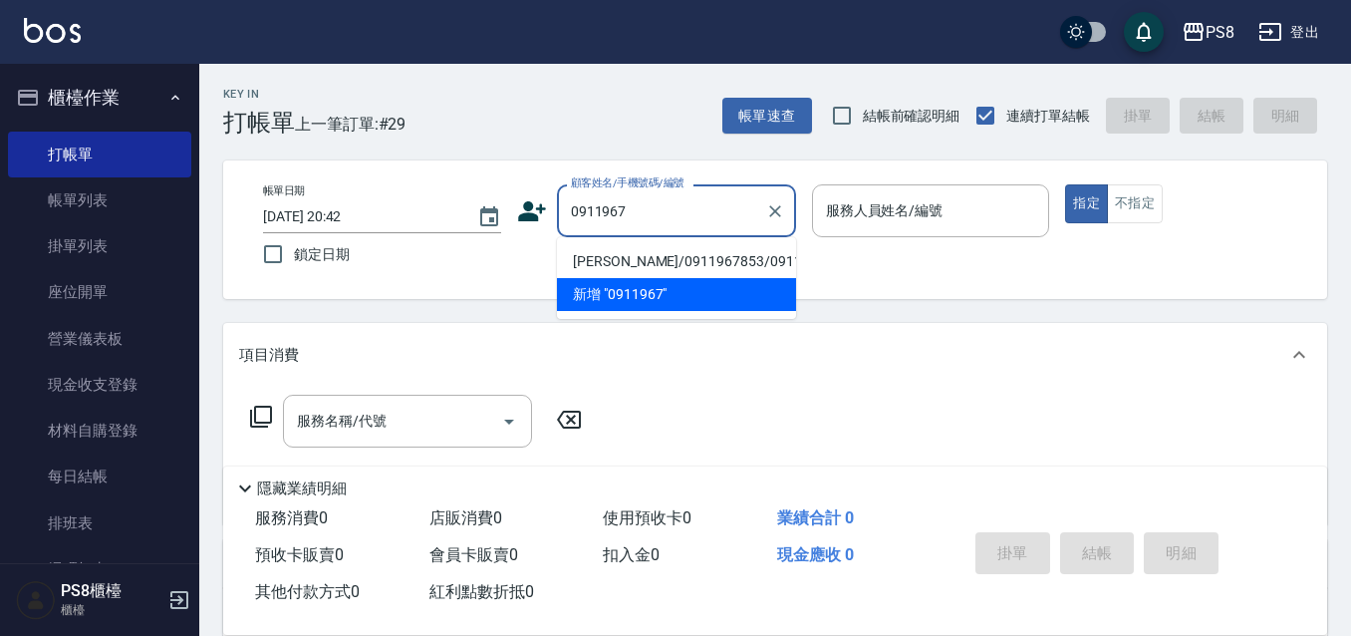
click at [619, 271] on li "李偲豪/0911967853/0911967853" at bounding box center [676, 261] width 239 height 33
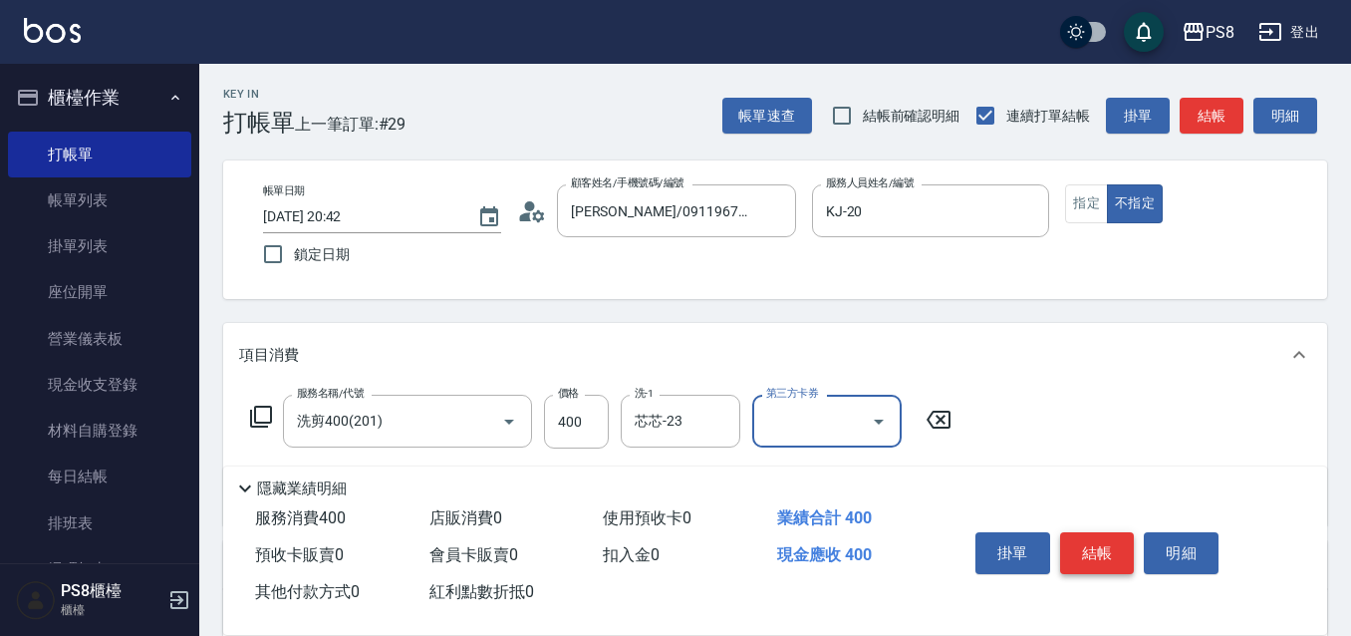
click at [1082, 538] on button "結帳" at bounding box center [1097, 553] width 75 height 42
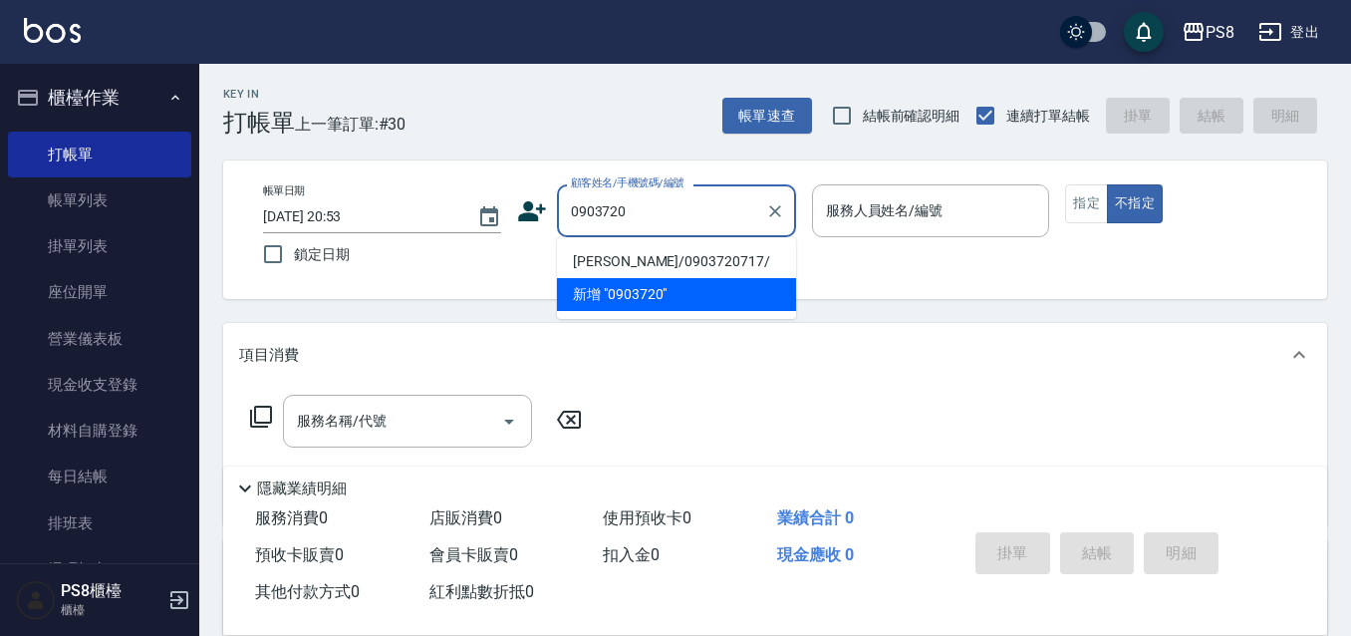
click at [689, 262] on li "莊侑靜/0903720717/" at bounding box center [676, 261] width 239 height 33
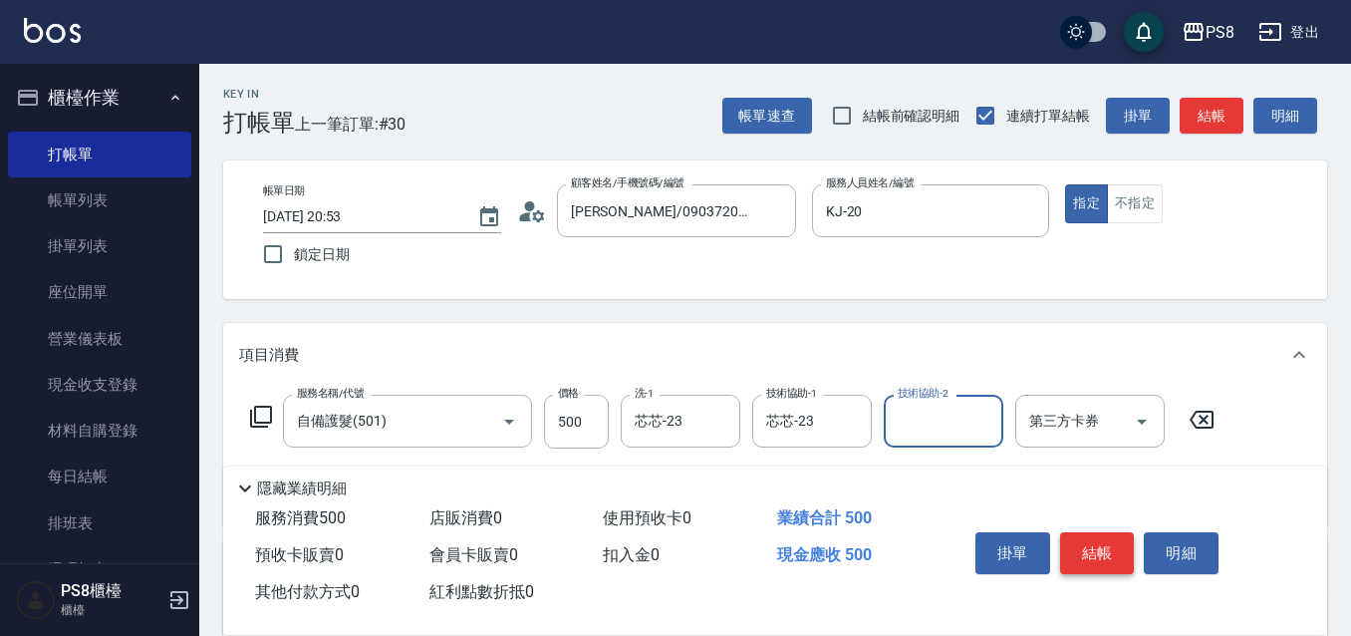
click at [1103, 542] on button "結帳" at bounding box center [1097, 553] width 75 height 42
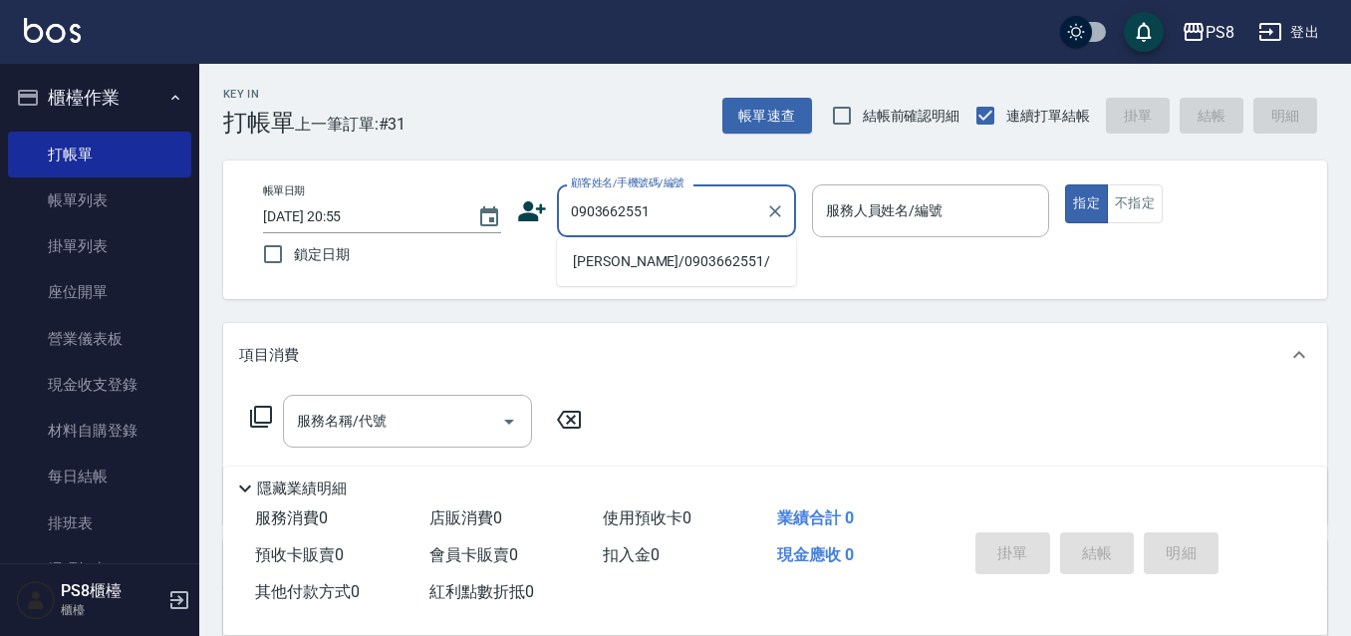
click at [647, 254] on li "黃淑君/0903662551/" at bounding box center [676, 261] width 239 height 33
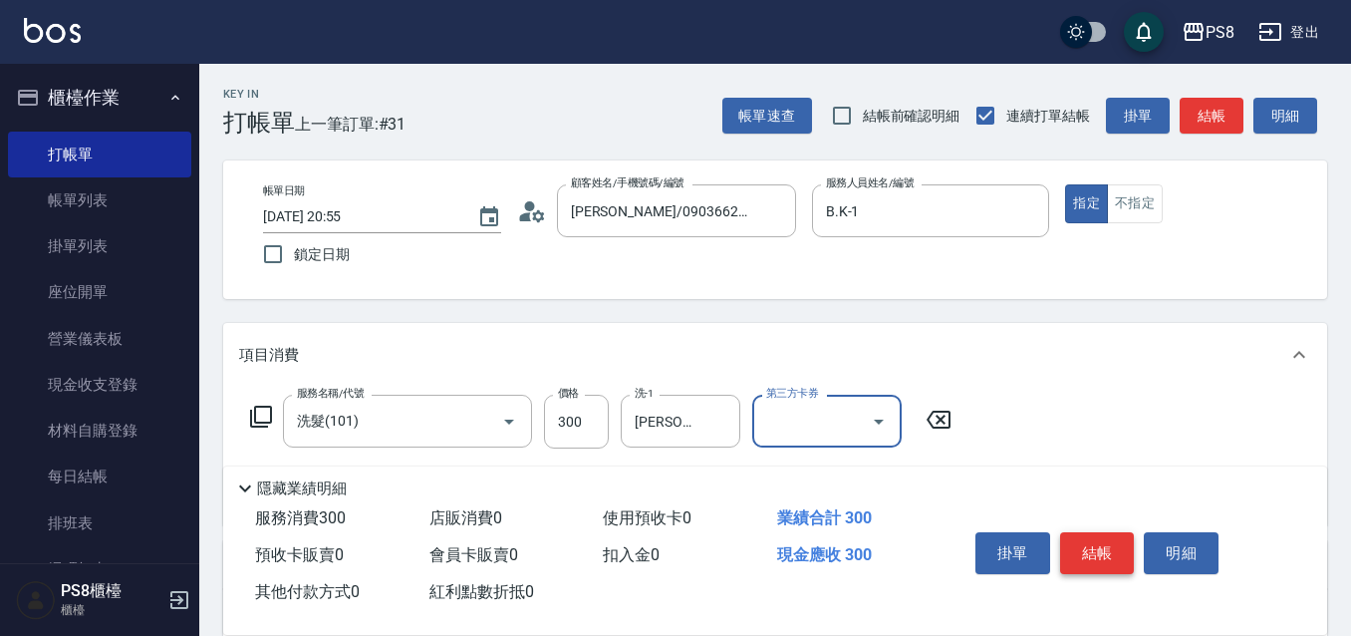
click at [1088, 544] on button "結帳" at bounding box center [1097, 553] width 75 height 42
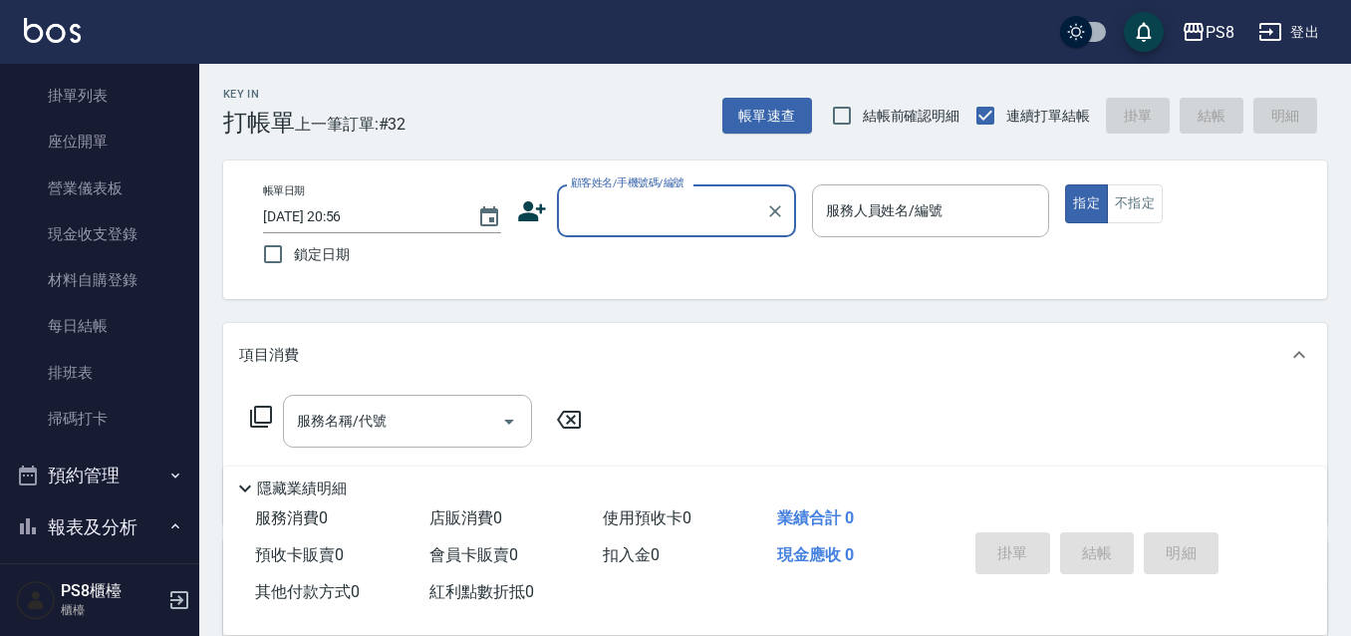
scroll to position [498, 0]
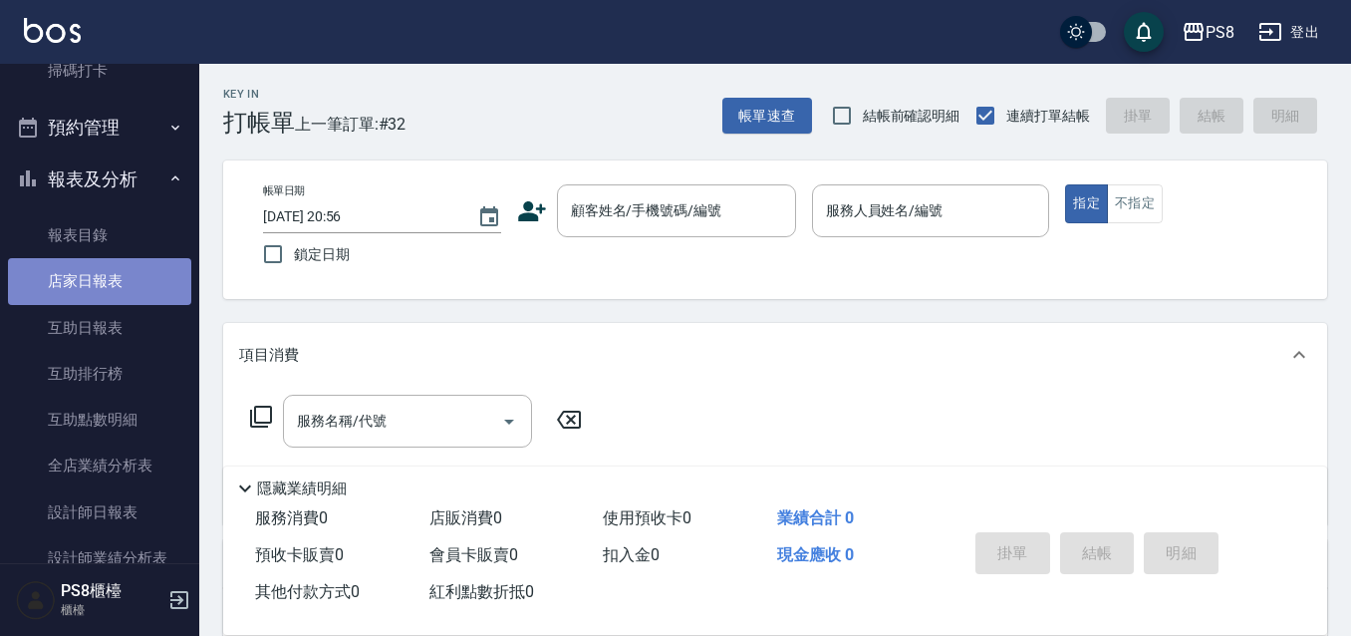
click at [138, 273] on link "店家日報表" at bounding box center [99, 281] width 183 height 46
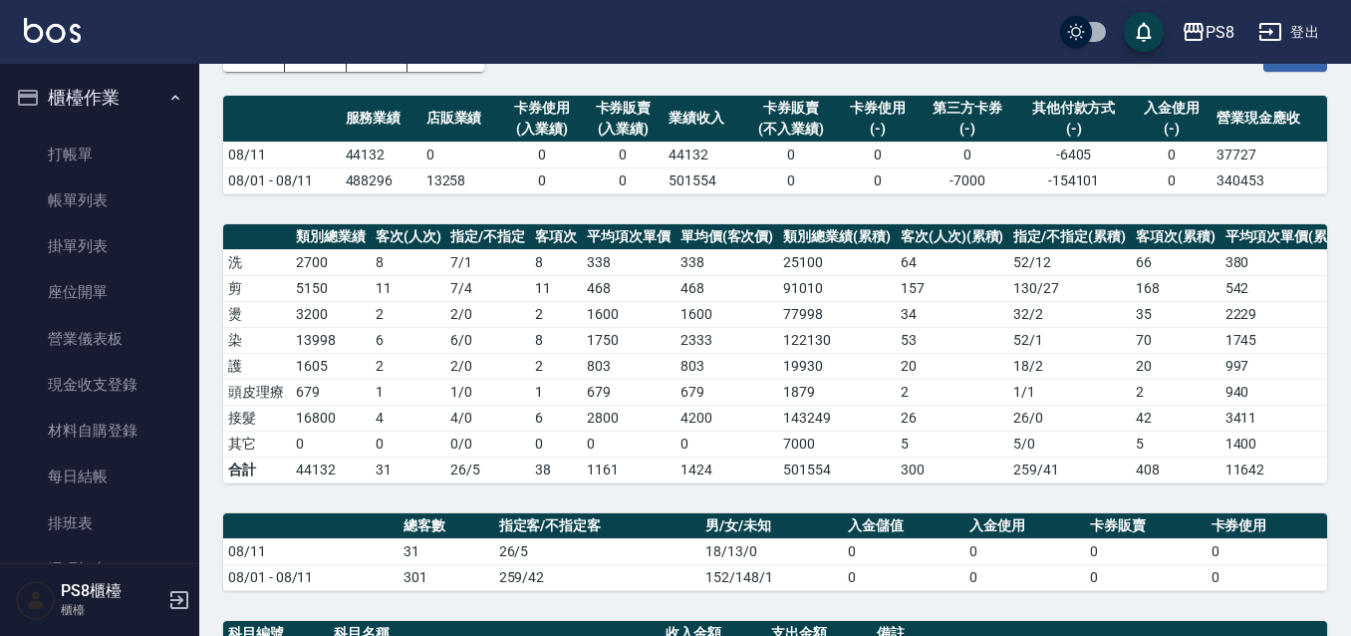
scroll to position [100, 0]
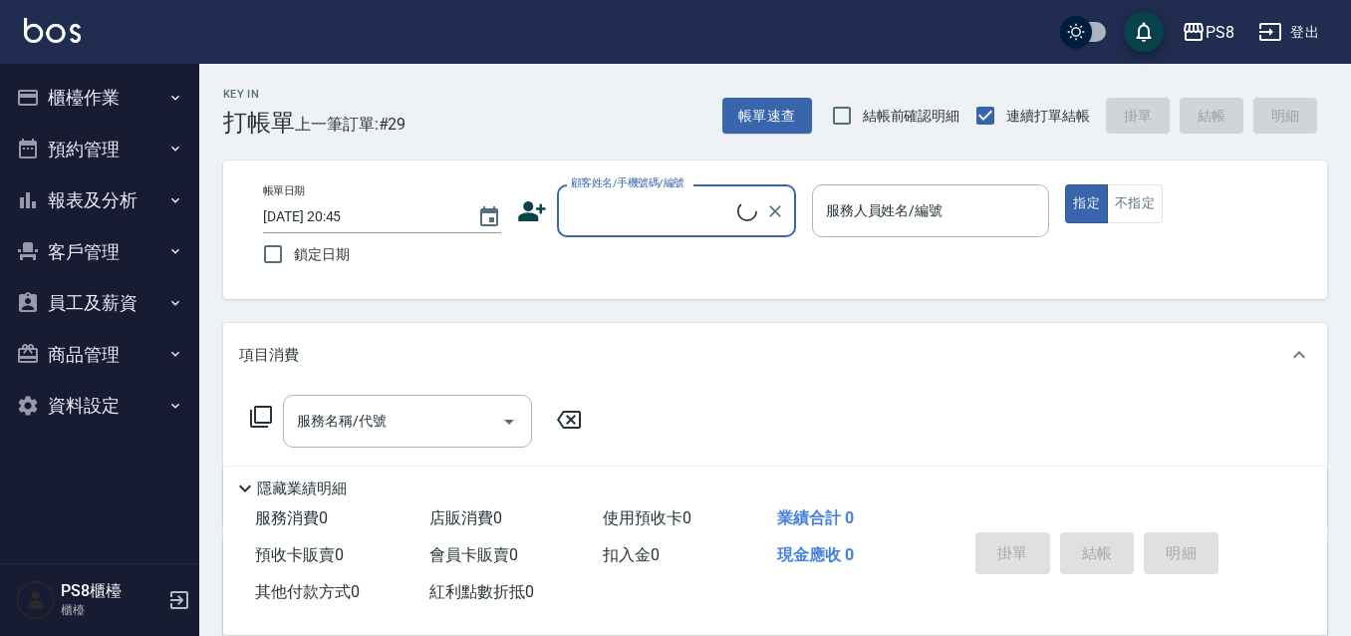
click at [142, 104] on button "櫃檯作業" at bounding box center [99, 98] width 183 height 52
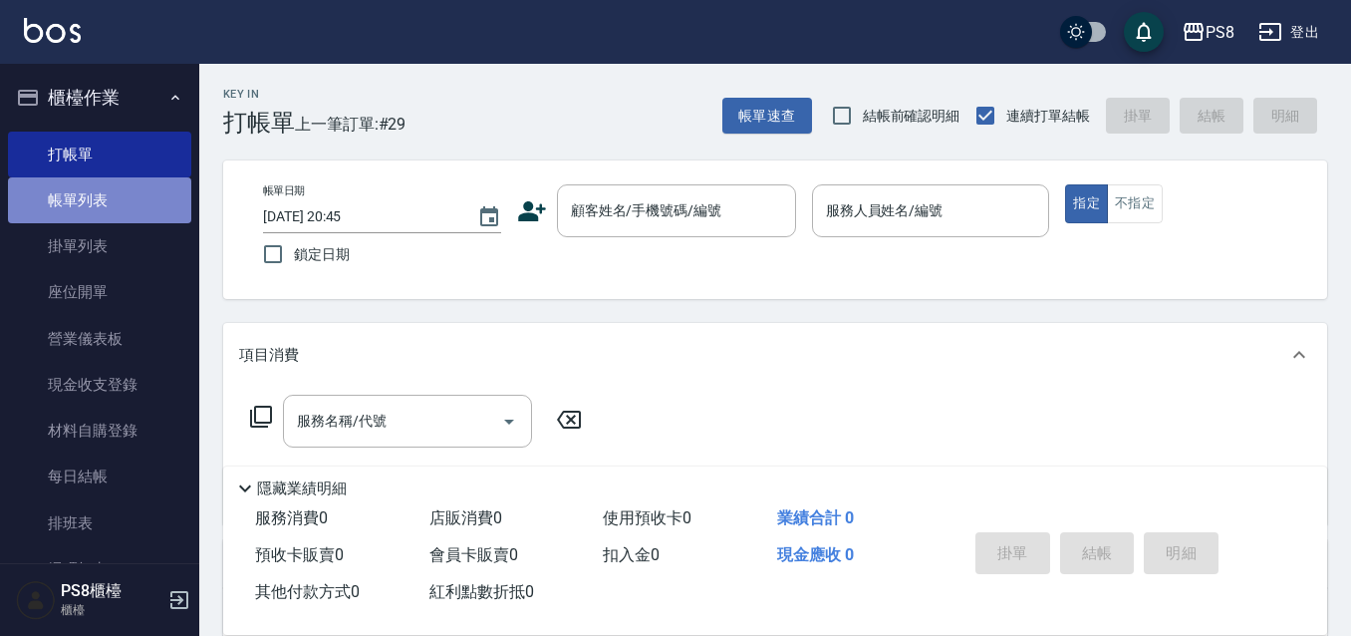
click at [135, 211] on link "帳單列表" at bounding box center [99, 200] width 183 height 46
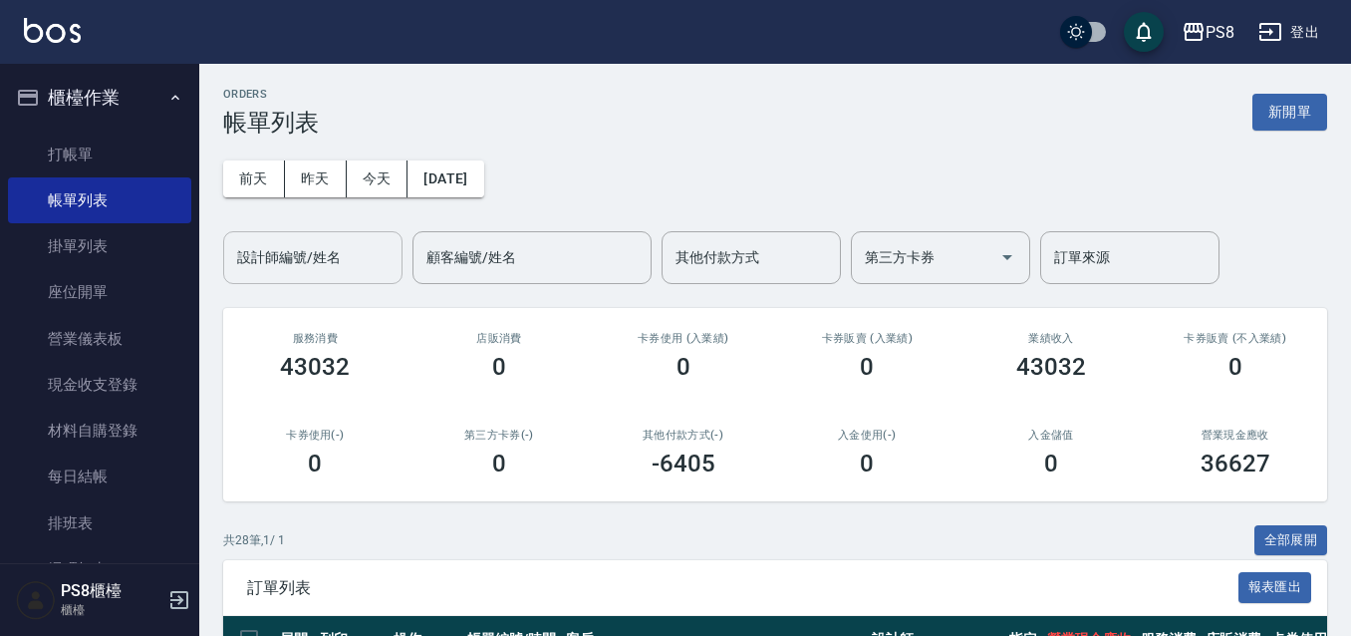
click at [267, 281] on div "設計師編號/姓名" at bounding box center [312, 257] width 179 height 53
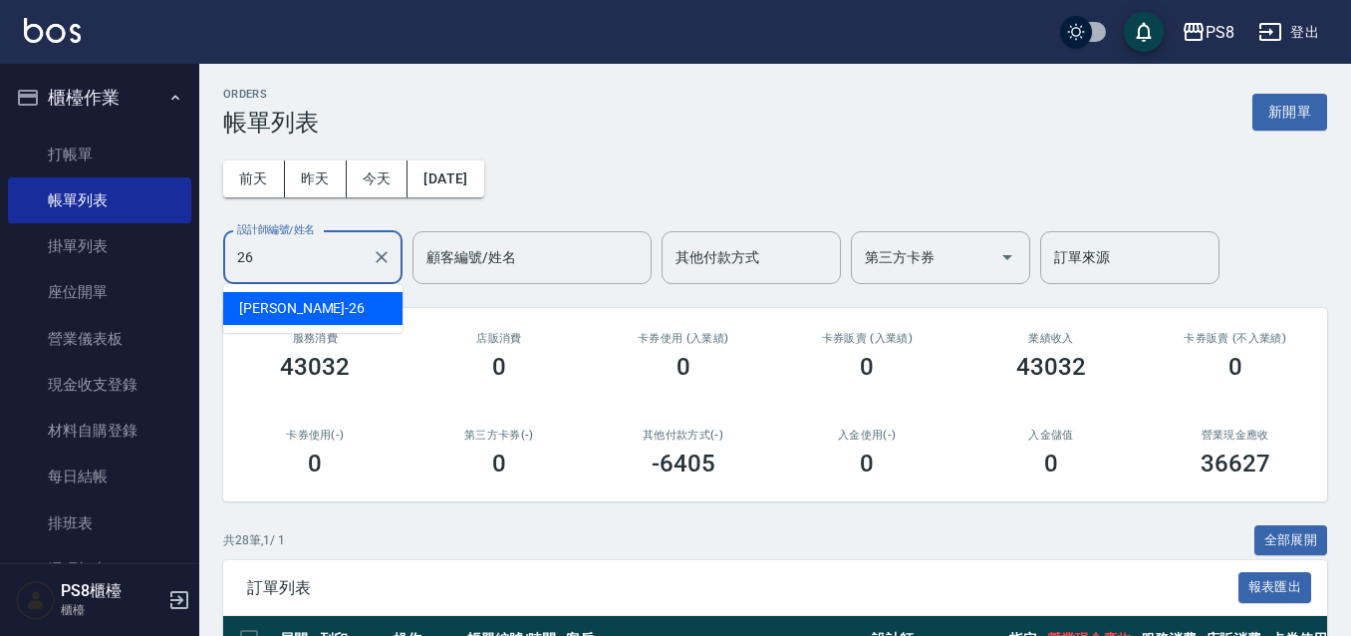
type input "苡真-26"
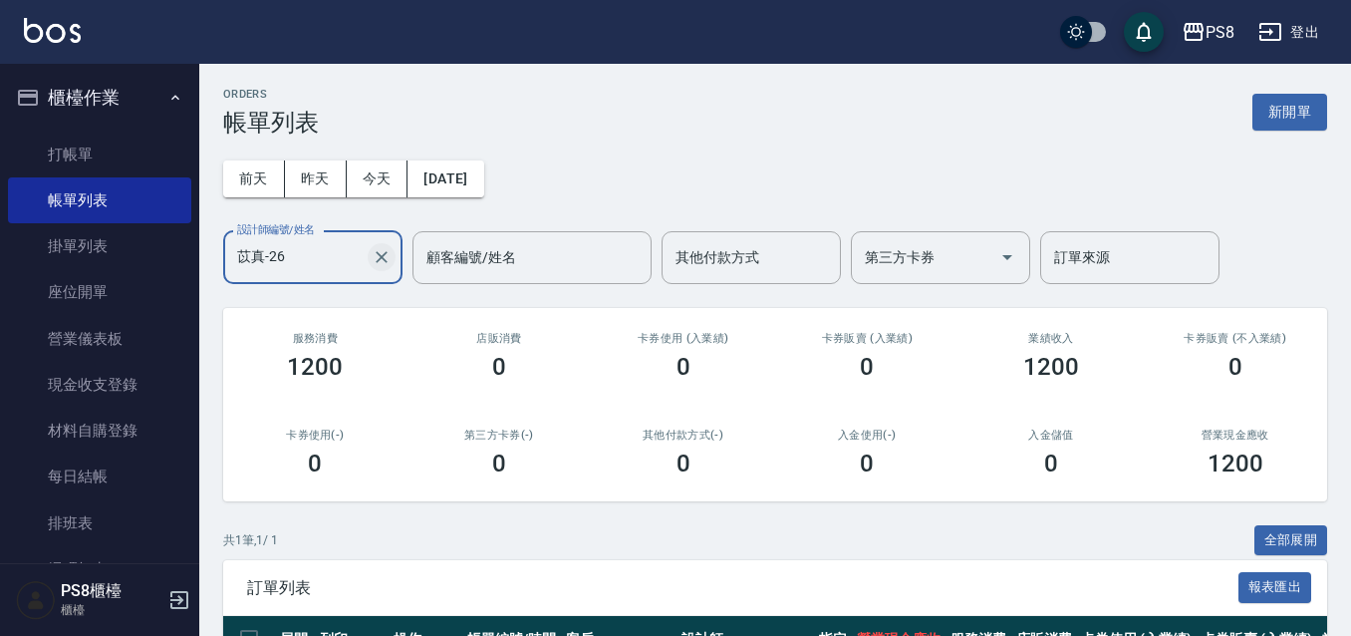
click at [381, 263] on icon "Clear" at bounding box center [382, 257] width 20 height 20
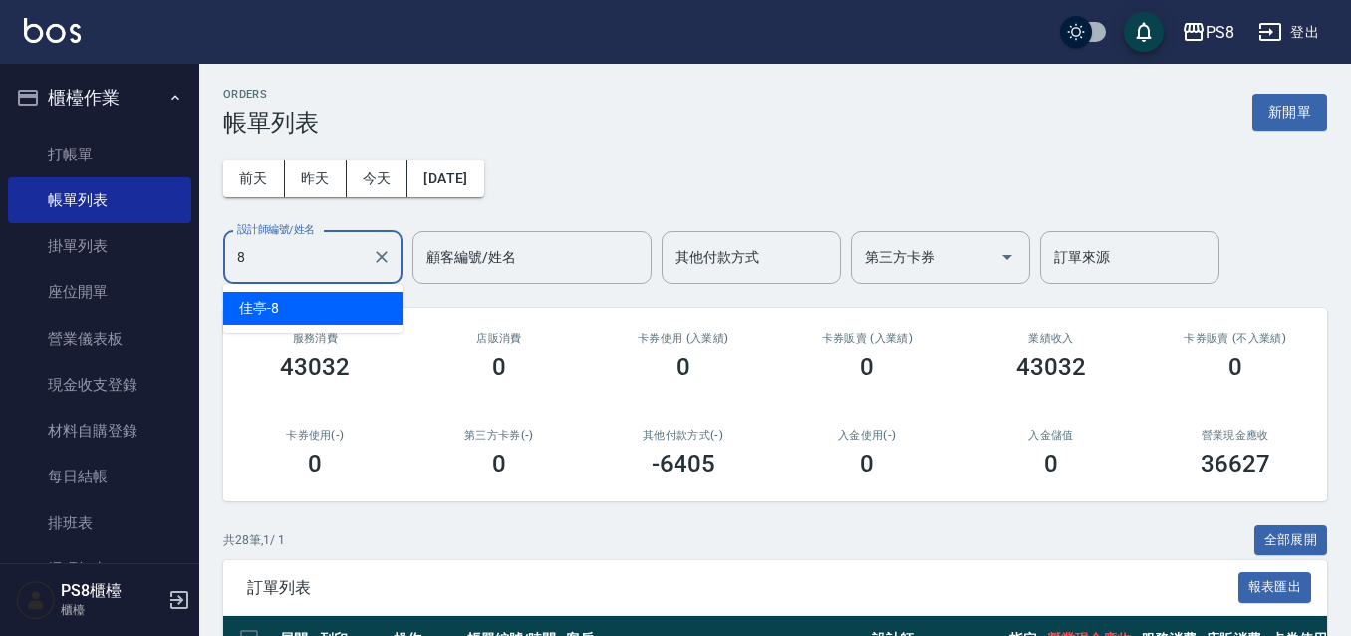
type input "佳亭-8"
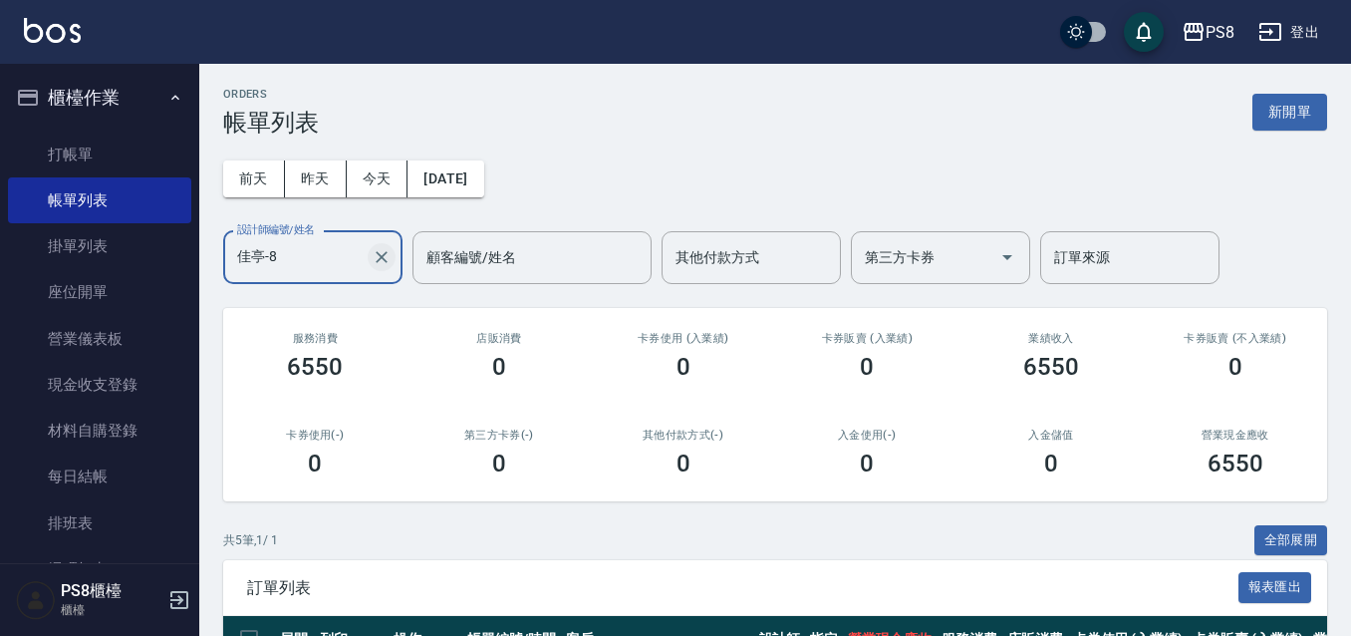
click at [384, 258] on icon "Clear" at bounding box center [382, 257] width 12 height 12
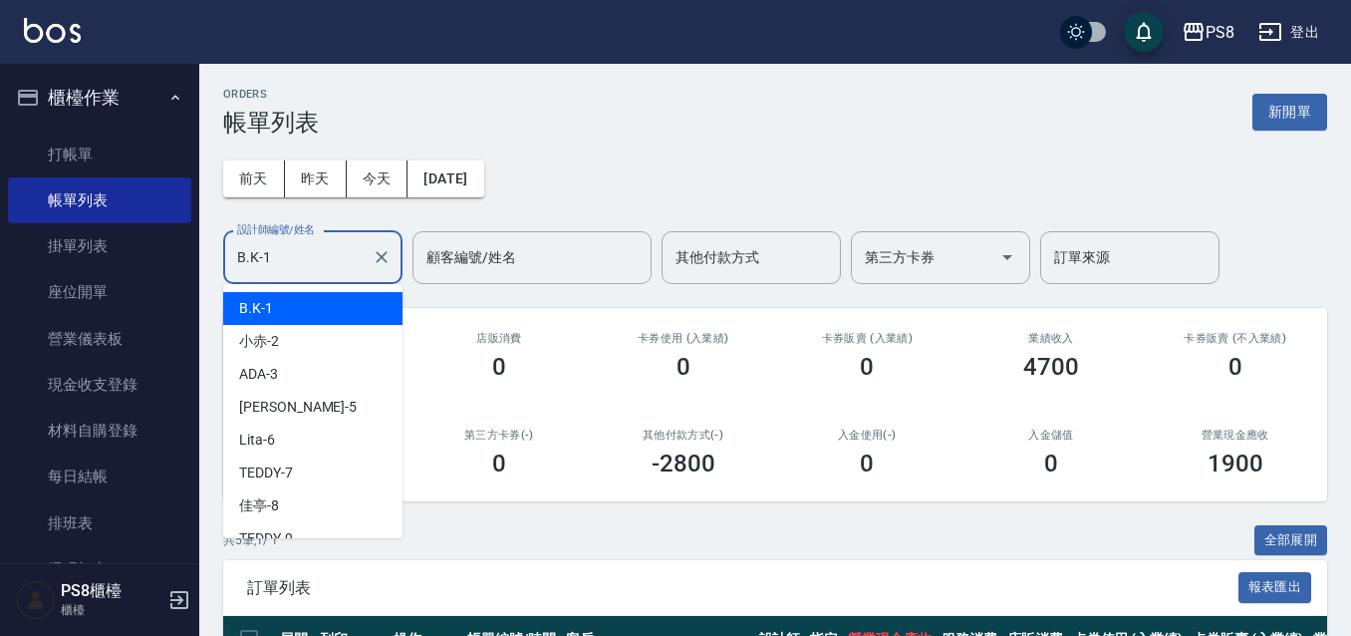
drag, startPoint x: 318, startPoint y: 261, endPoint x: 193, endPoint y: 270, distance: 124.8
click at [193, 270] on div "PS8 登出 櫃檯作業 打帳單 帳單列表 掛單列表 座位開單 營業儀表板 現金收支登錄 材料自購登錄 每日結帳 排班表 掃碼打卡 預約管理 預約管理 單日預約…" at bounding box center [675, 489] width 1351 height 979
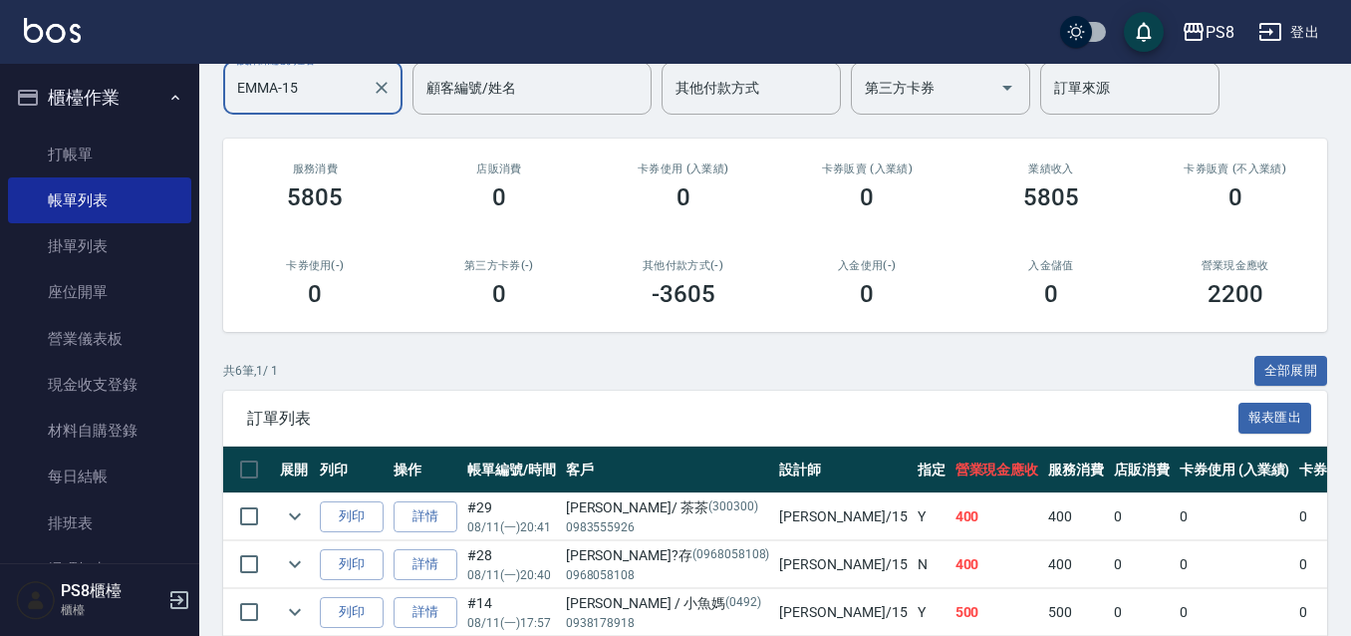
scroll to position [408, 0]
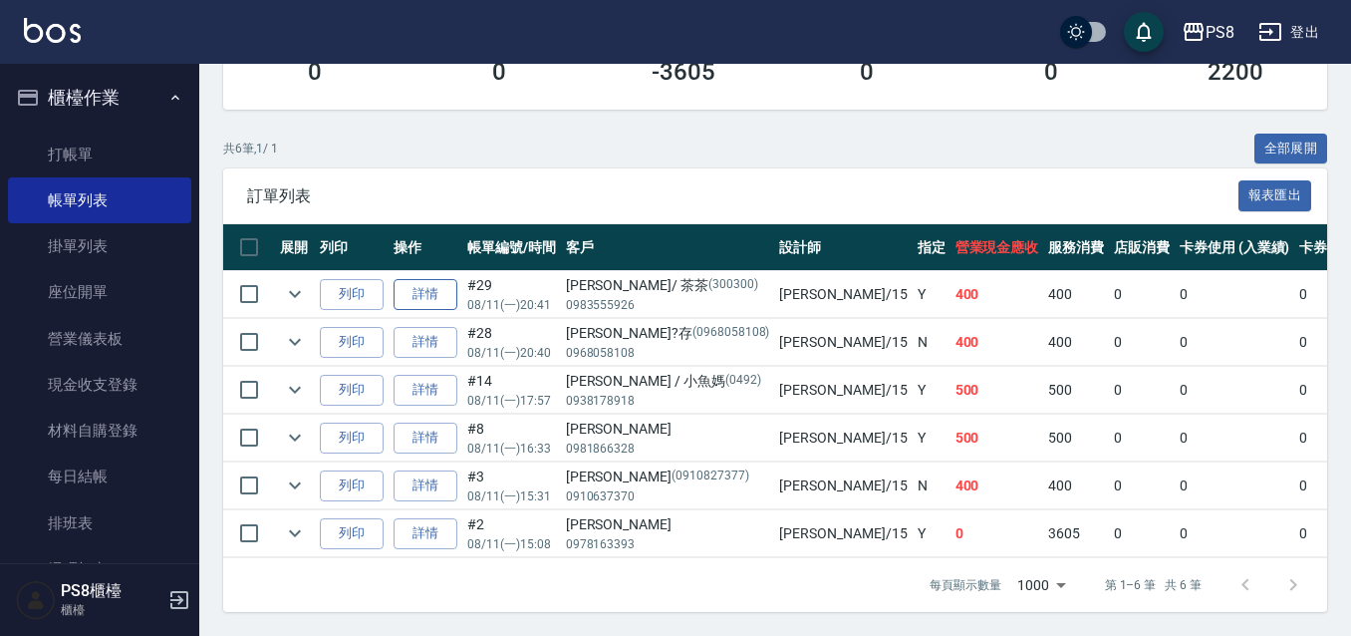
type input "EMMA-15"
click at [425, 279] on link "詳情" at bounding box center [425, 294] width 64 height 31
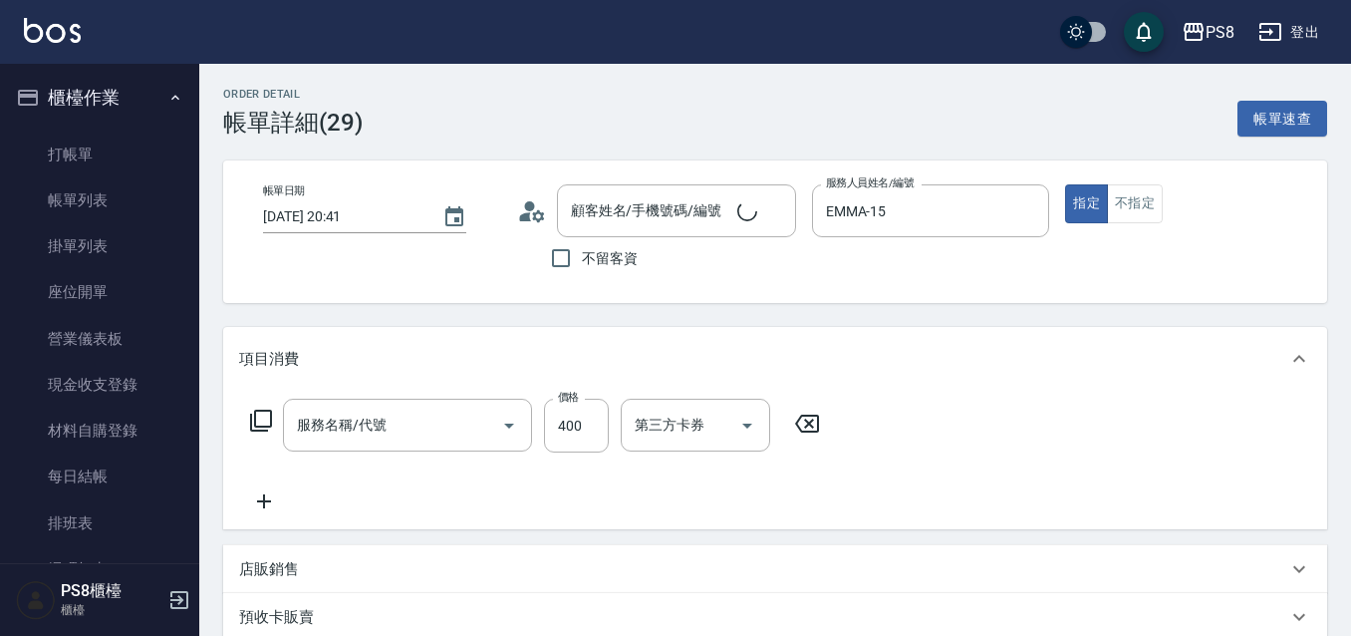
type input "2025/08/11 20:41"
type input "EMMA-15"
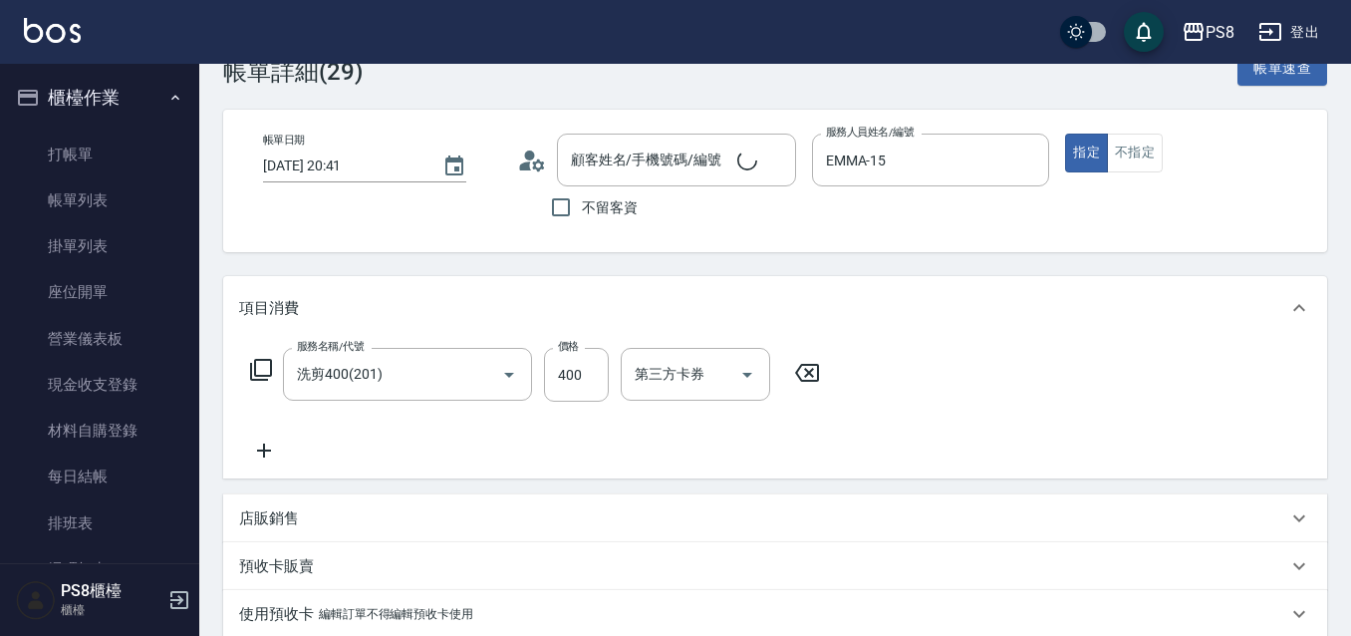
type input "洗剪400(201)"
type input "曾曉凌 / 茶茶/0983555926/300300"
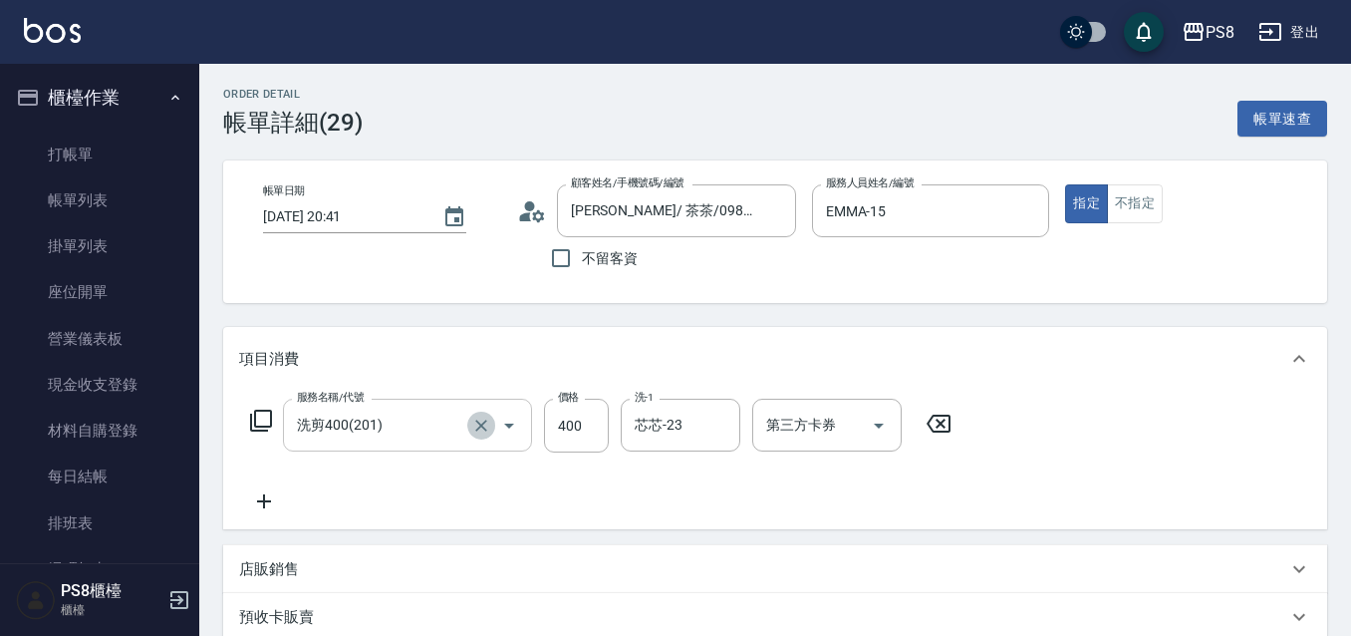
click at [487, 422] on icon "Clear" at bounding box center [481, 425] width 20 height 20
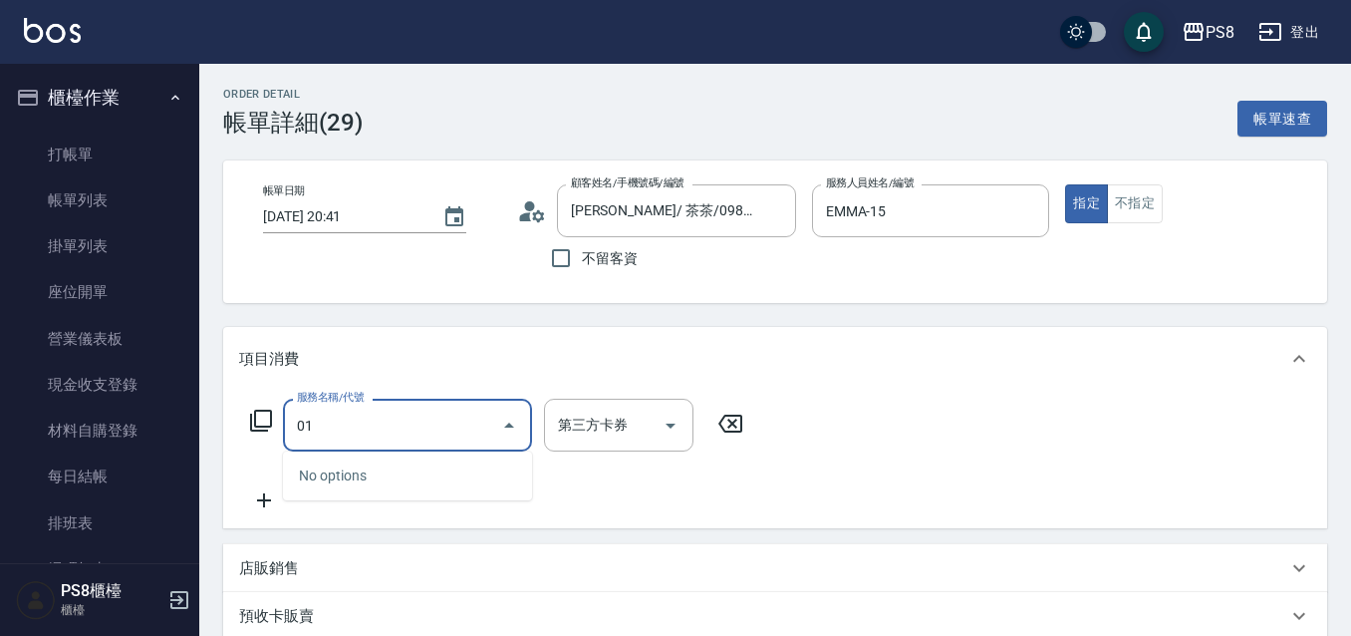
drag, startPoint x: 375, startPoint y: 425, endPoint x: 294, endPoint y: 443, distance: 82.7
click at [294, 443] on div "01 服務名稱/代號" at bounding box center [407, 424] width 249 height 53
type input "洗髮(101)"
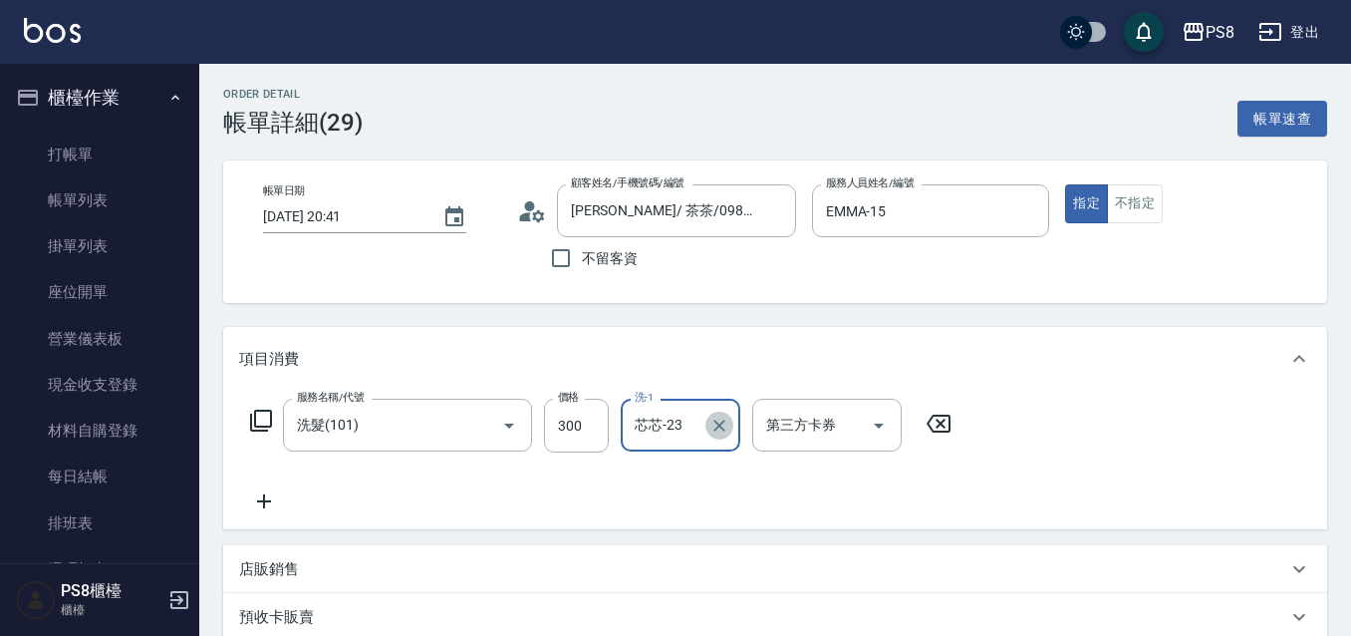
click at [721, 422] on icon "Clear" at bounding box center [719, 425] width 12 height 12
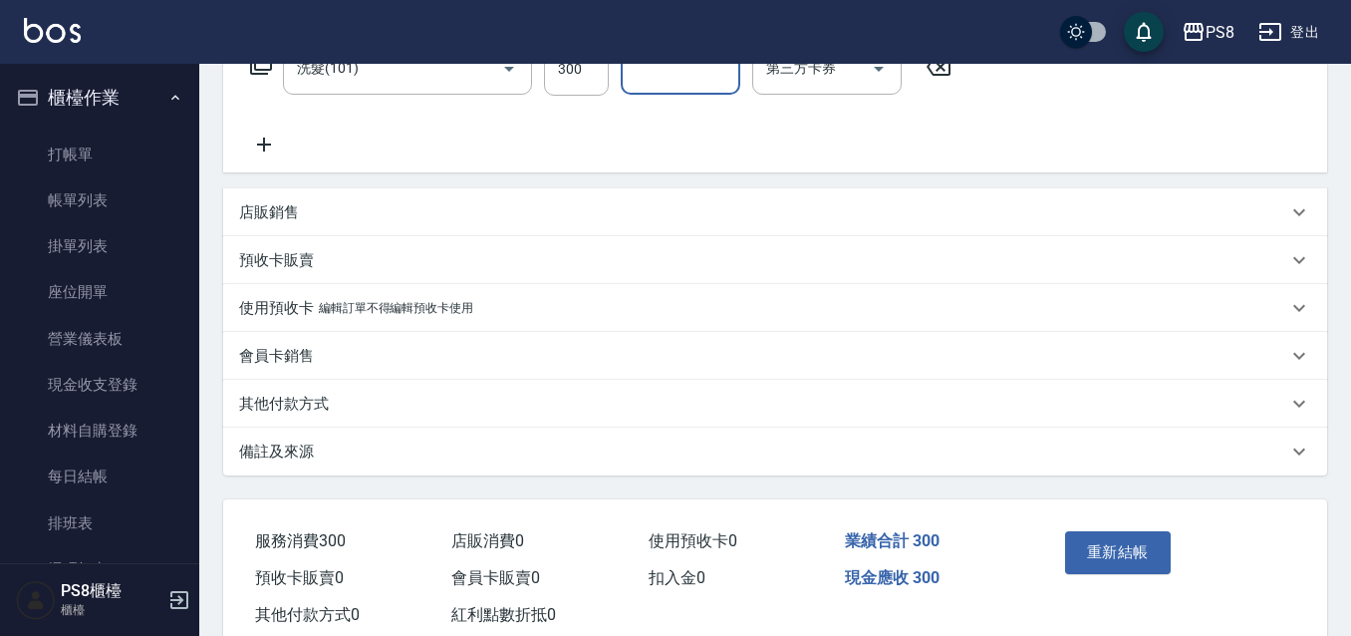
scroll to position [411, 0]
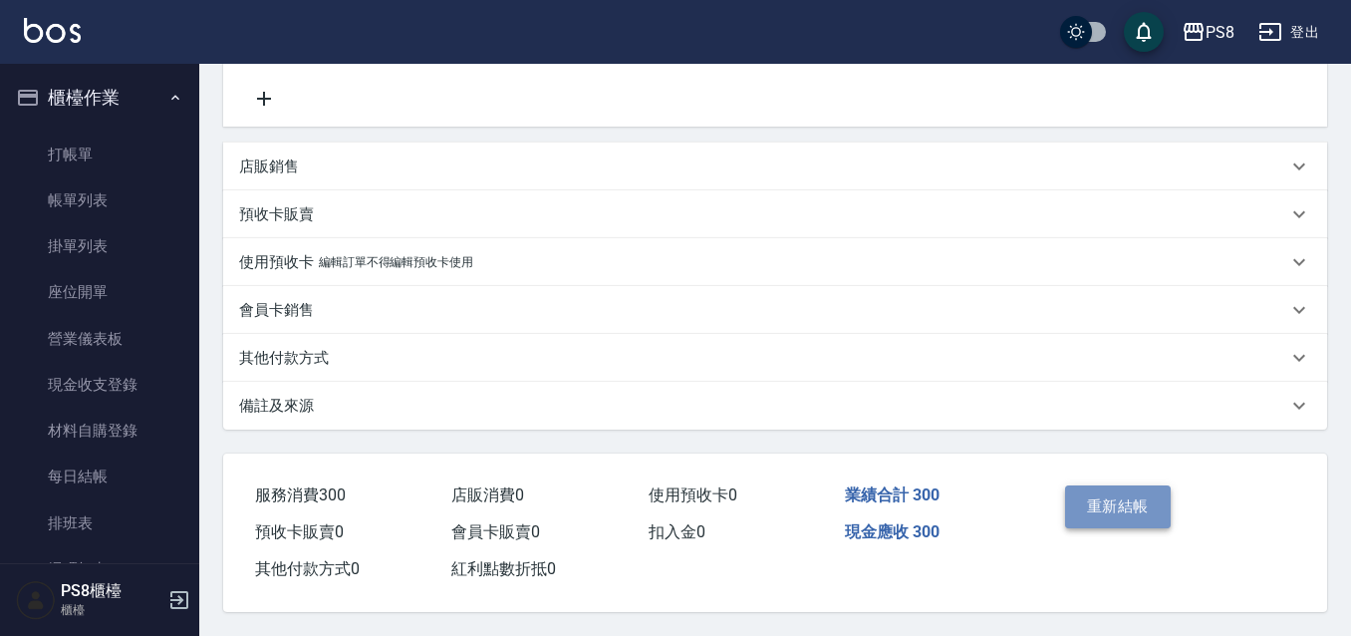
click at [1135, 485] on button "重新結帳" at bounding box center [1118, 506] width 106 height 42
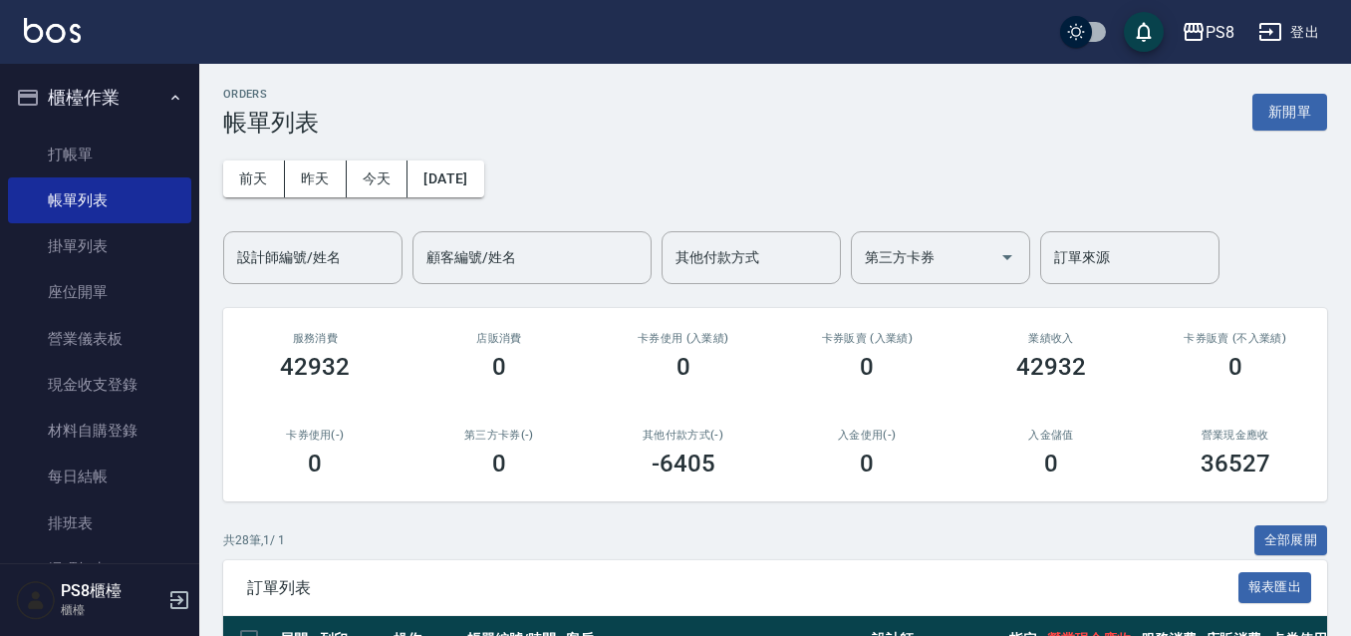
drag, startPoint x: 320, startPoint y: 202, endPoint x: 319, endPoint y: 220, distance: 18.0
click at [320, 211] on div "前天 昨天 今天 2025/08/11 設計師編號/姓名 設計師編號/姓名 顧客編號/姓名 顧客編號/姓名 其他付款方式 其他付款方式 第三方卡券 第三方卡券…" at bounding box center [775, 209] width 1104 height 147
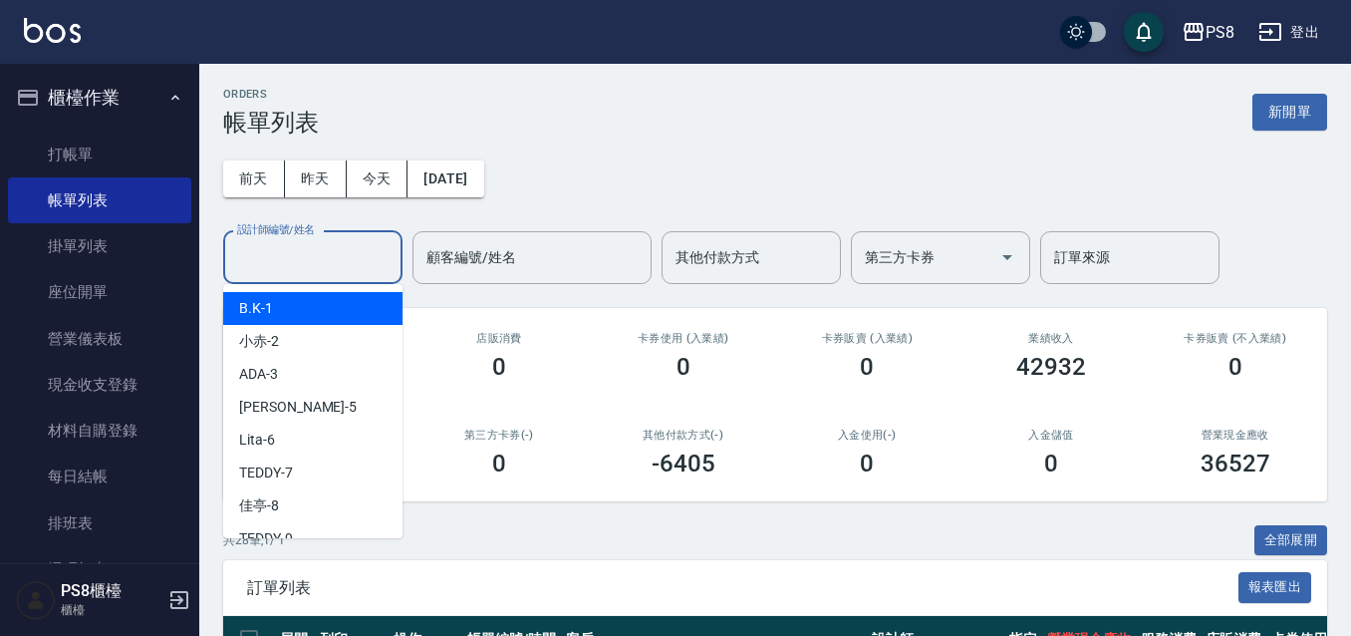
click at [320, 268] on input "設計師編號/姓名" at bounding box center [312, 257] width 161 height 35
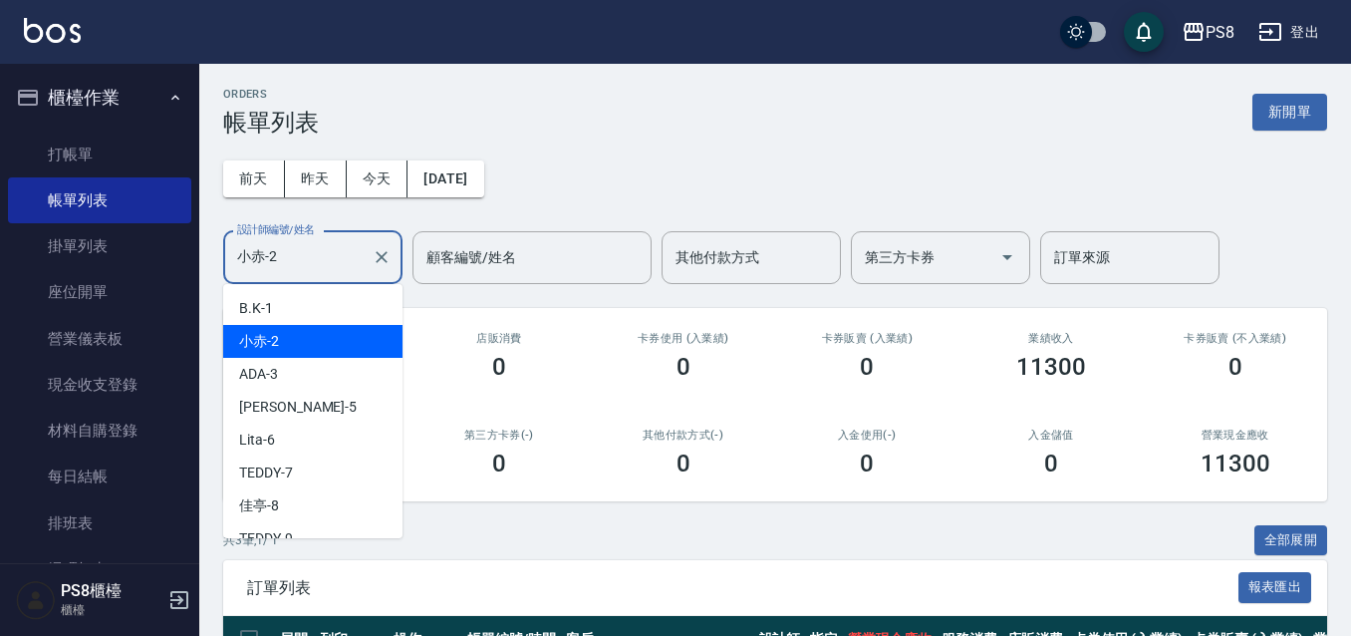
drag, startPoint x: 292, startPoint y: 248, endPoint x: 181, endPoint y: 263, distance: 111.6
click at [176, 276] on div "PS8 登出 櫃檯作業 打帳單 帳單列表 掛單列表 座位開單 營業儀表板 現金收支登錄 材料自購登錄 每日結帳 排班表 掃碼打卡 預約管理 預約管理 單日預約…" at bounding box center [675, 442] width 1351 height 884
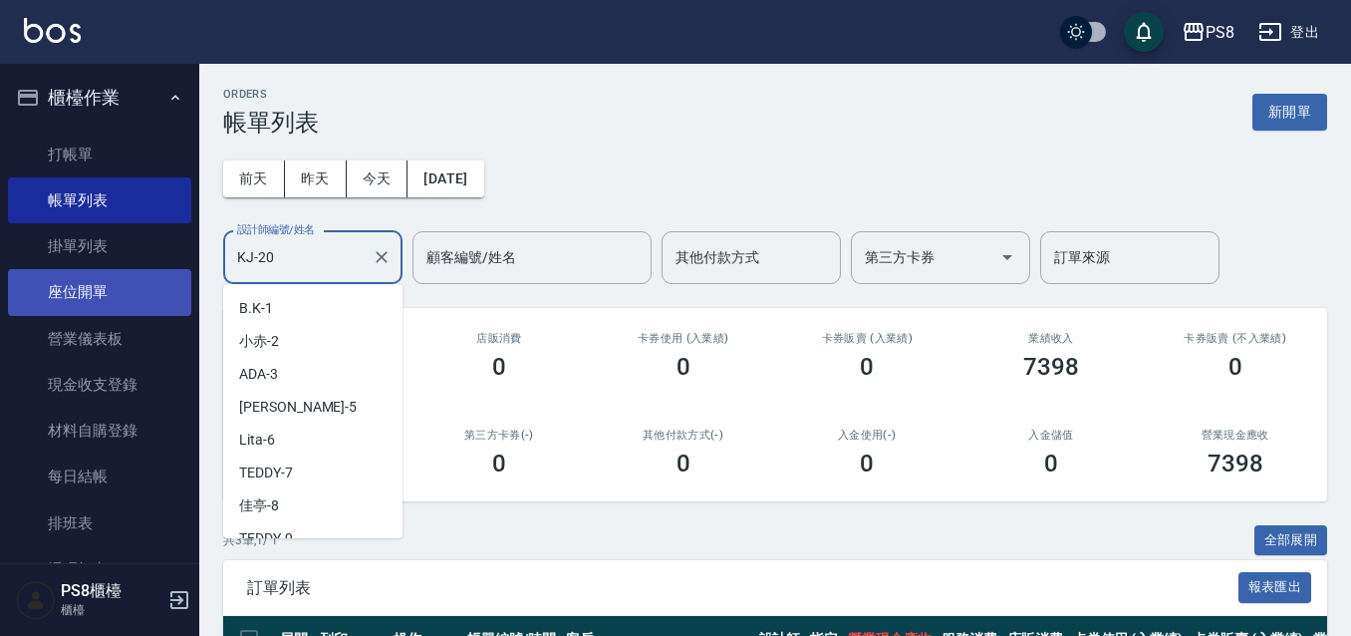
drag, startPoint x: 286, startPoint y: 262, endPoint x: 168, endPoint y: 273, distance: 118.1
click at [168, 273] on div "PS8 登出 櫃檯作業 打帳單 帳單列表 掛單列表 座位開單 營業儀表板 現金收支登錄 材料自購登錄 每日結帳 排班表 掃碼打卡 預約管理 預約管理 單日預約…" at bounding box center [675, 442] width 1351 height 884
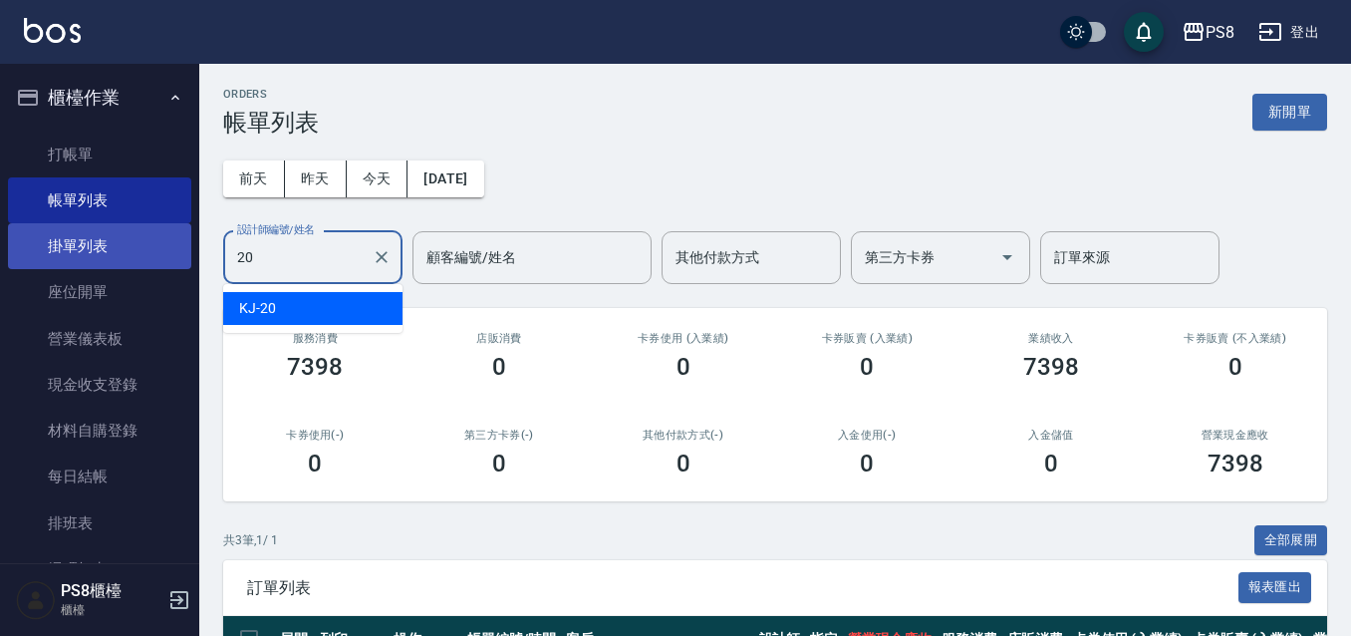
type input "KJ-20"
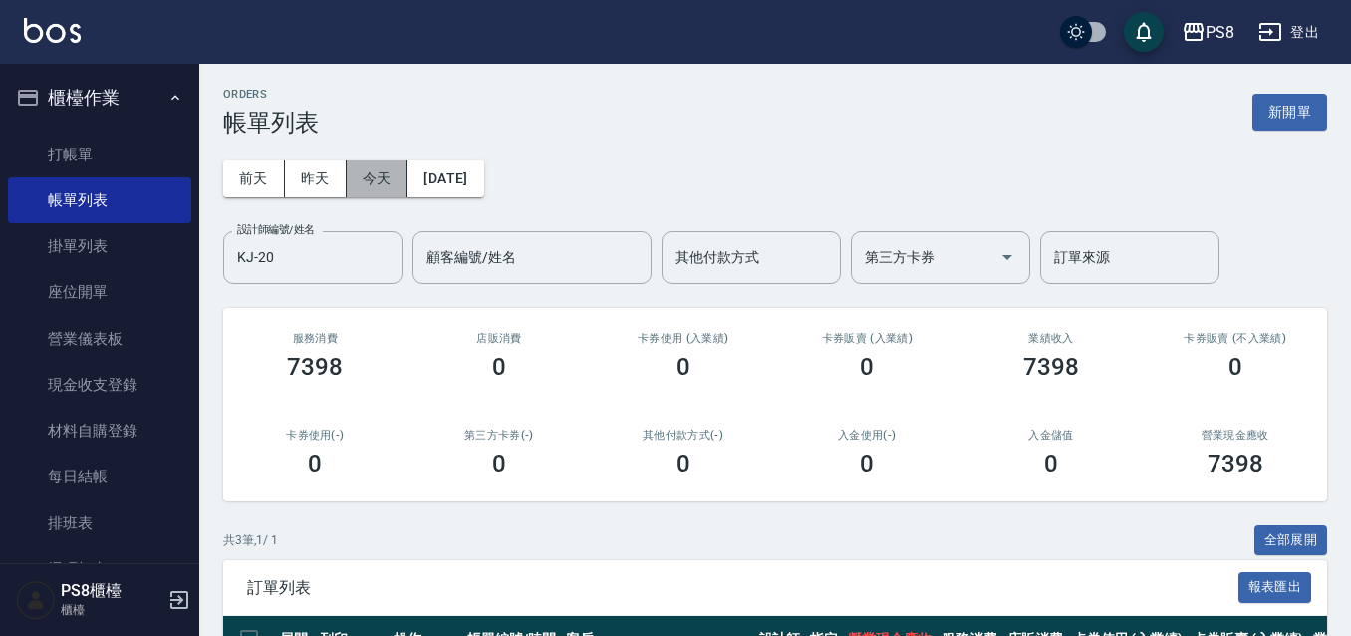
click at [376, 162] on button "今天" at bounding box center [378, 178] width 62 height 37
click at [308, 176] on button "昨天" at bounding box center [316, 178] width 62 height 37
click at [374, 178] on button "今天" at bounding box center [378, 178] width 62 height 37
click at [376, 251] on icon "Clear" at bounding box center [382, 257] width 20 height 20
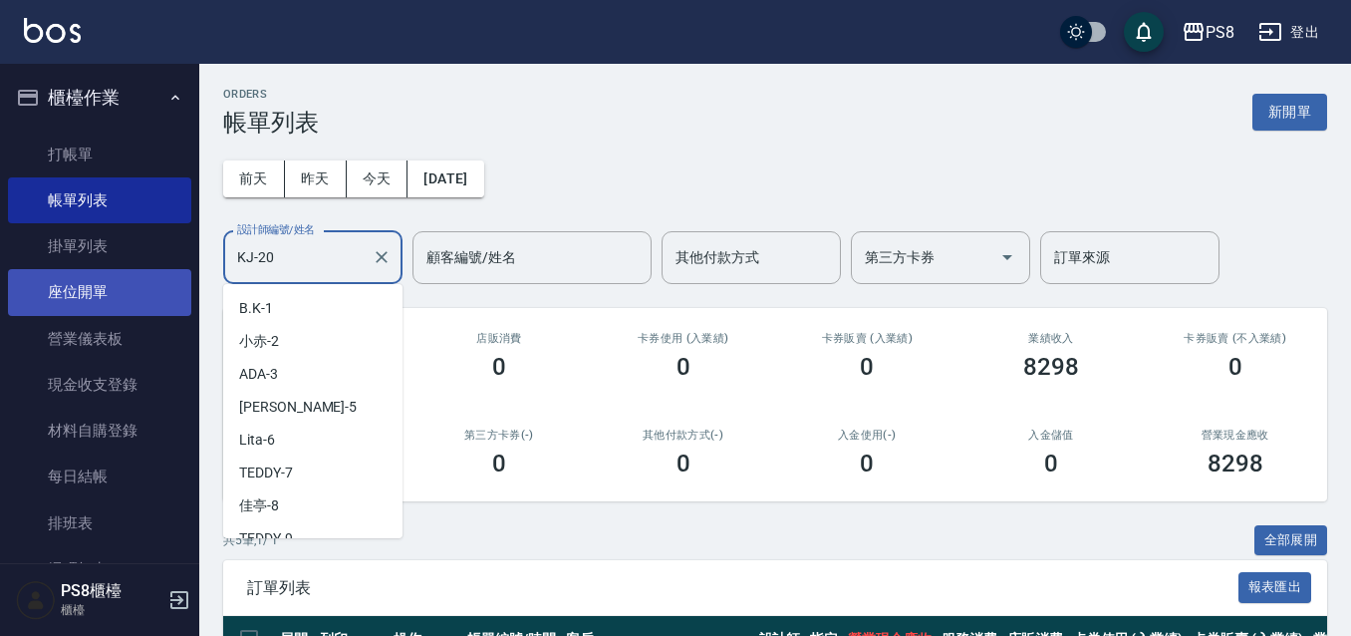
scroll to position [280, 0]
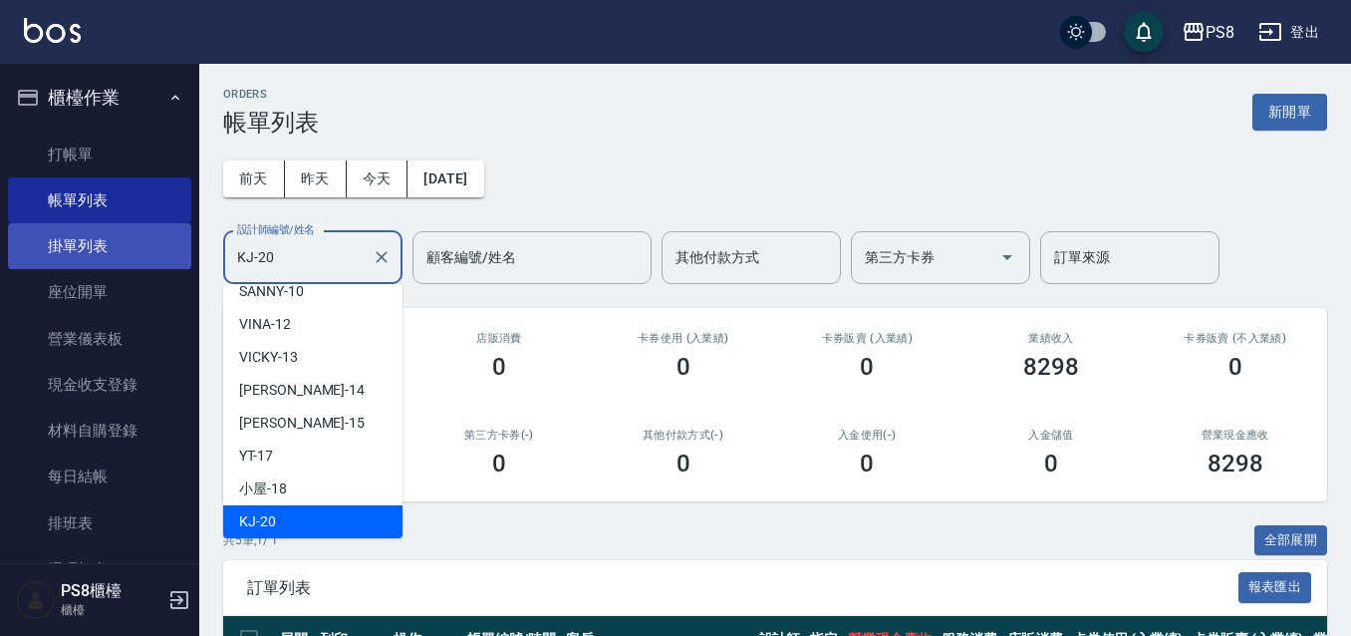
drag, startPoint x: 275, startPoint y: 258, endPoint x: 128, endPoint y: 255, distance: 147.5
click at [133, 280] on div "PS8 登出 櫃檯作業 打帳單 帳單列表 掛單列表 座位開單 營業儀表板 現金收支登錄 材料自購登錄 每日結帳 排班表 掃碼打卡 預約管理 預約管理 單日預約…" at bounding box center [675, 489] width 1351 height 979
type input "2"
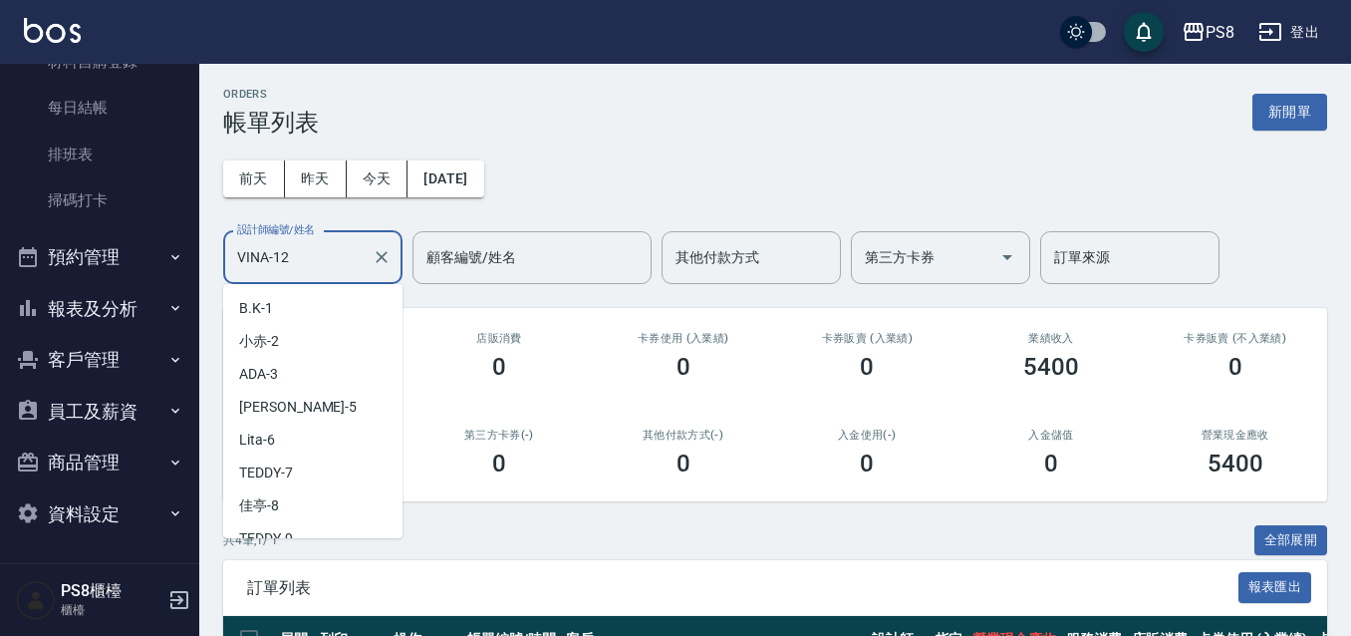
scroll to position [83, 0]
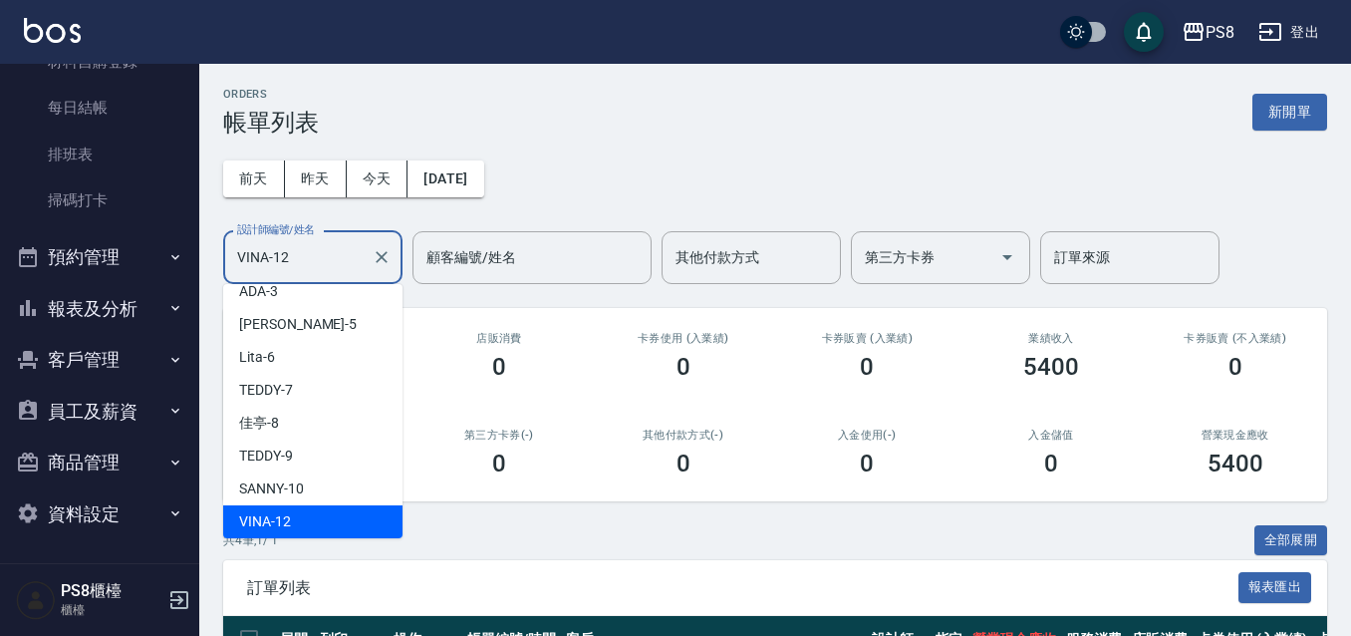
drag, startPoint x: 298, startPoint y: 278, endPoint x: 223, endPoint y: 217, distance: 96.3
click at [205, 239] on div "ORDERS 帳單列表 新開單 前天 昨天 今天 2025/08/11 設計師編號/姓名 VINA-12 設計師編號/姓名 顧客編號/姓名 顧客編號/姓名 其…" at bounding box center [775, 498] width 1152 height 868
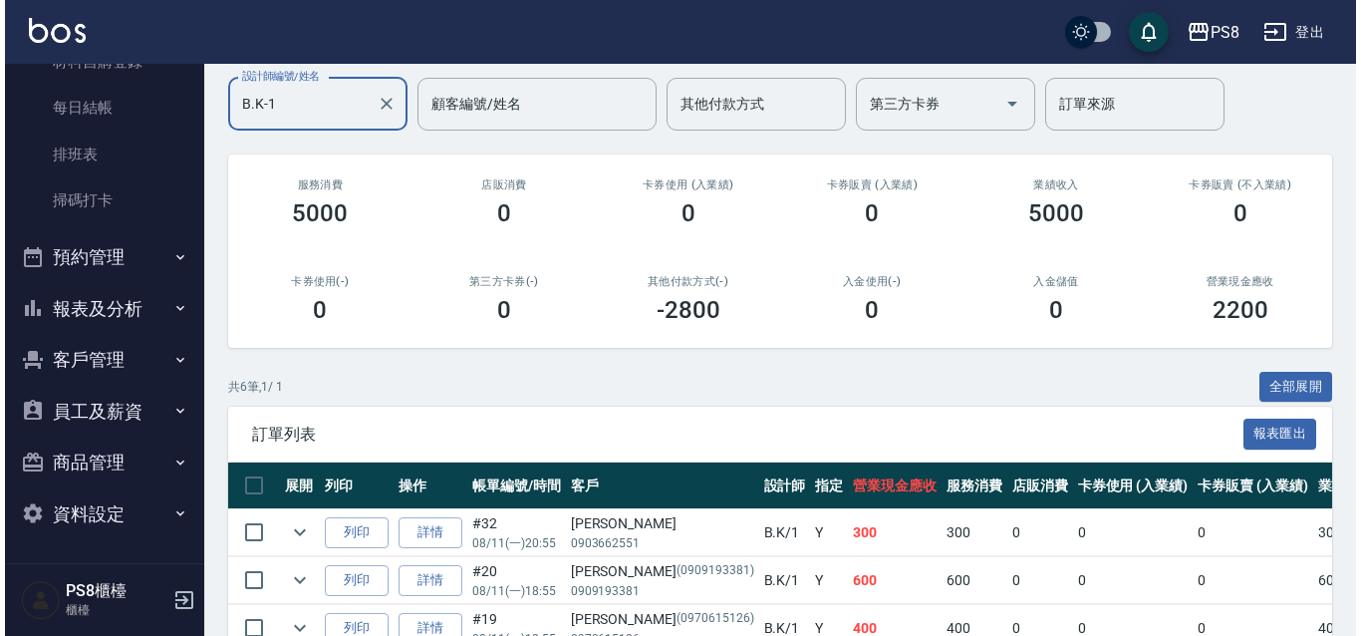
scroll to position [408, 0]
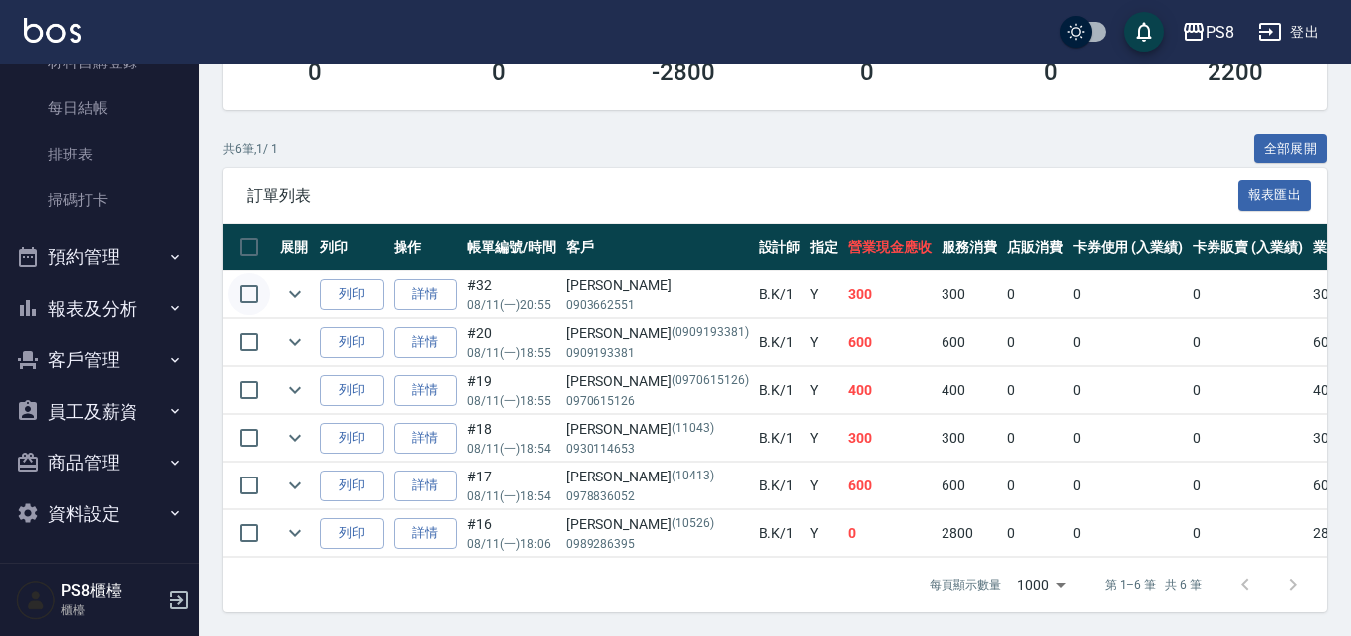
type input "B.K-1"
click at [252, 282] on input "checkbox" at bounding box center [249, 294] width 42 height 42
checkbox input "true"
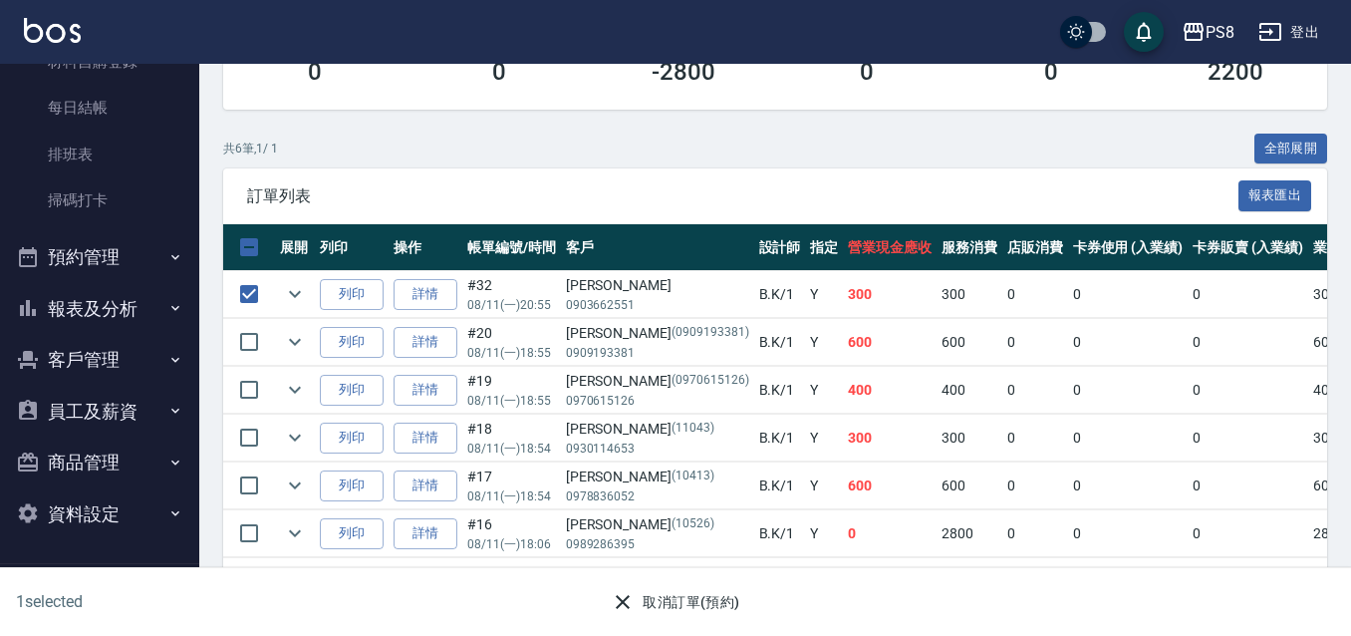
click at [662, 609] on button "取消訂單(預約)" at bounding box center [675, 602] width 144 height 37
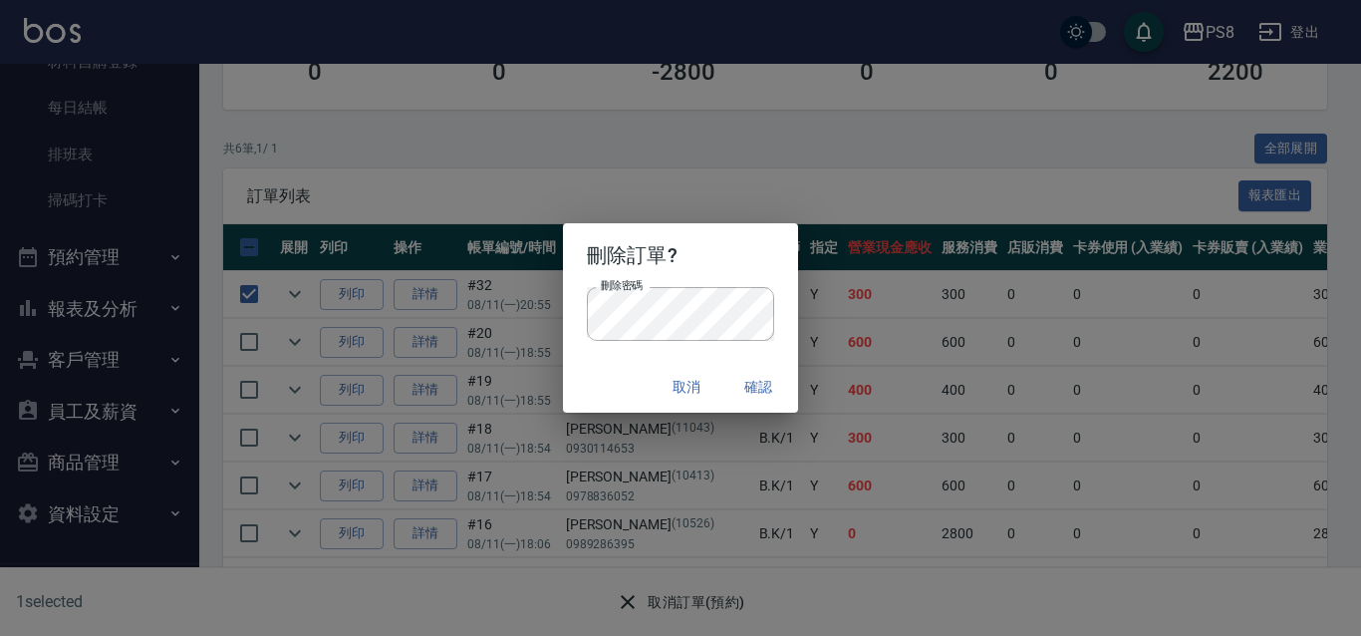
click at [763, 377] on button "確認" at bounding box center [758, 387] width 64 height 37
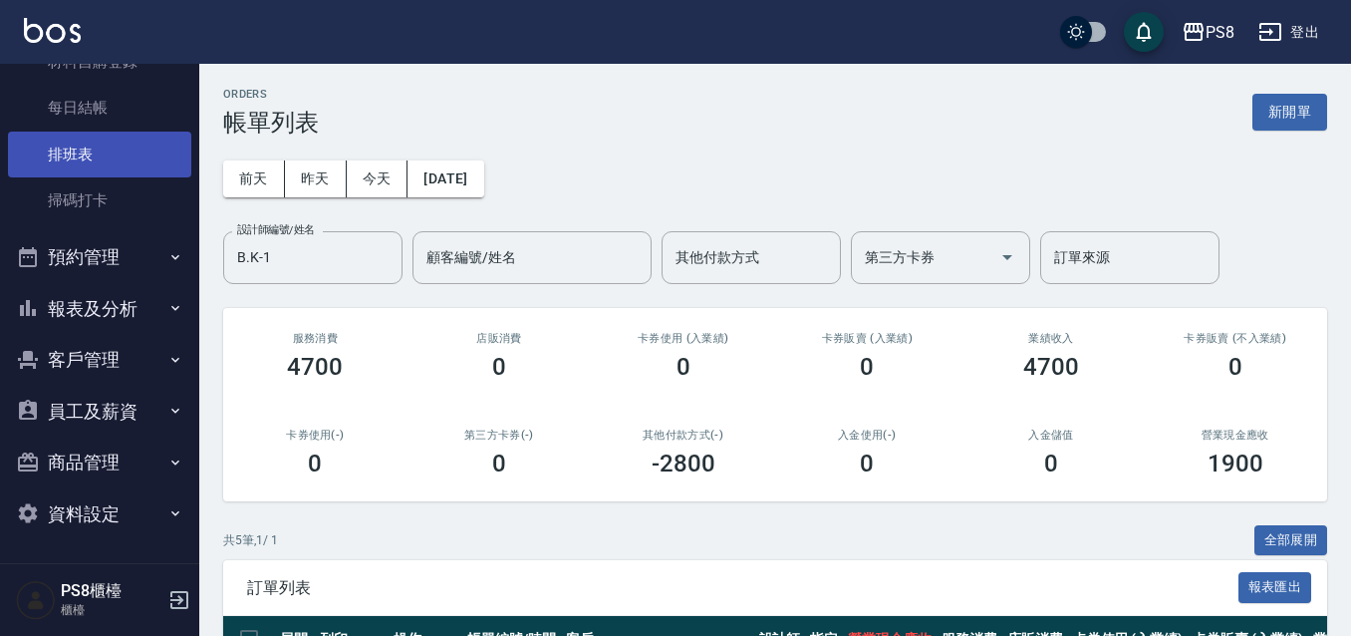
scroll to position [0, 0]
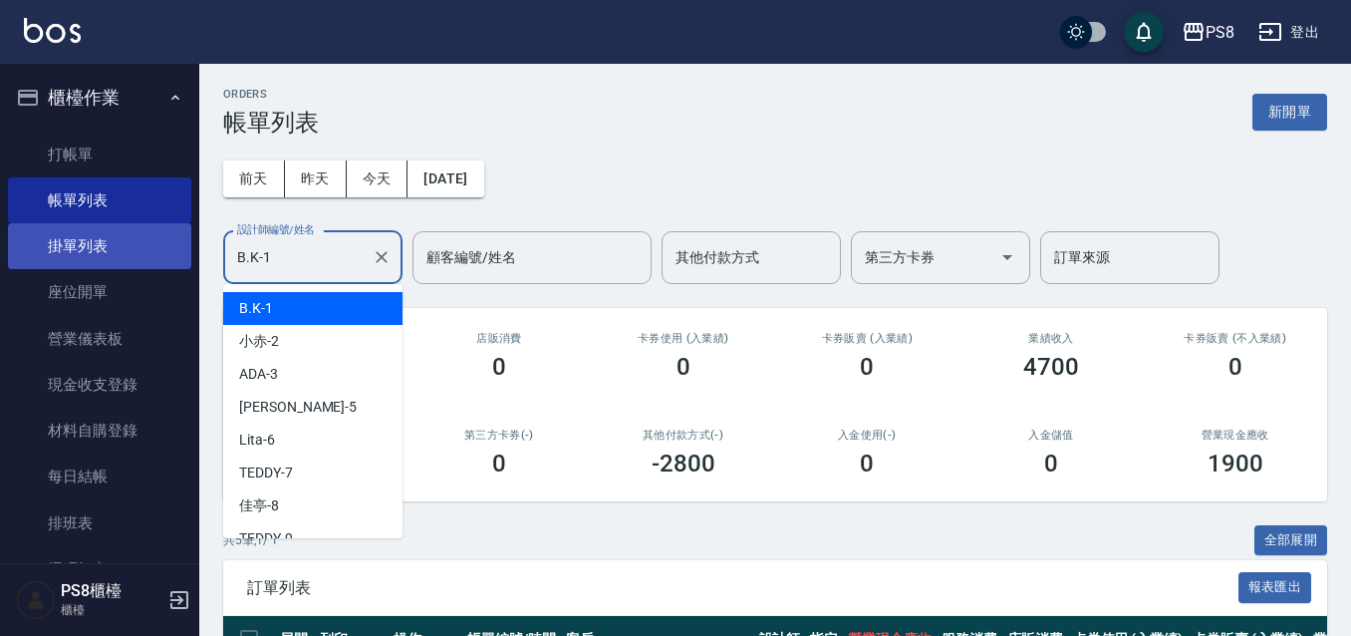
drag, startPoint x: 293, startPoint y: 258, endPoint x: 33, endPoint y: 238, distance: 260.7
click at [33, 238] on div "PS8 登出 櫃檯作業 打帳單 帳單列表 掛單列表 座位開單 營業儀表板 現金收支登錄 材料自購登錄 每日結帳 排班表 掃碼打卡 預約管理 預約管理 單日預約…" at bounding box center [675, 489] width 1351 height 979
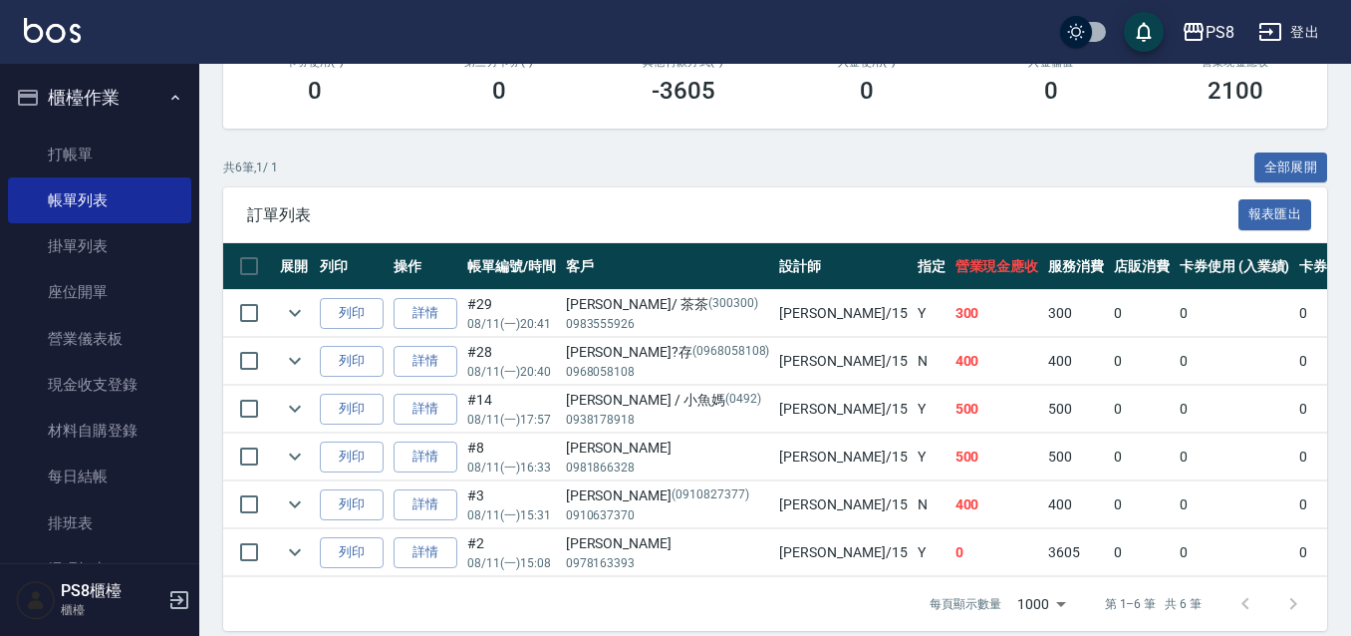
scroll to position [408, 0]
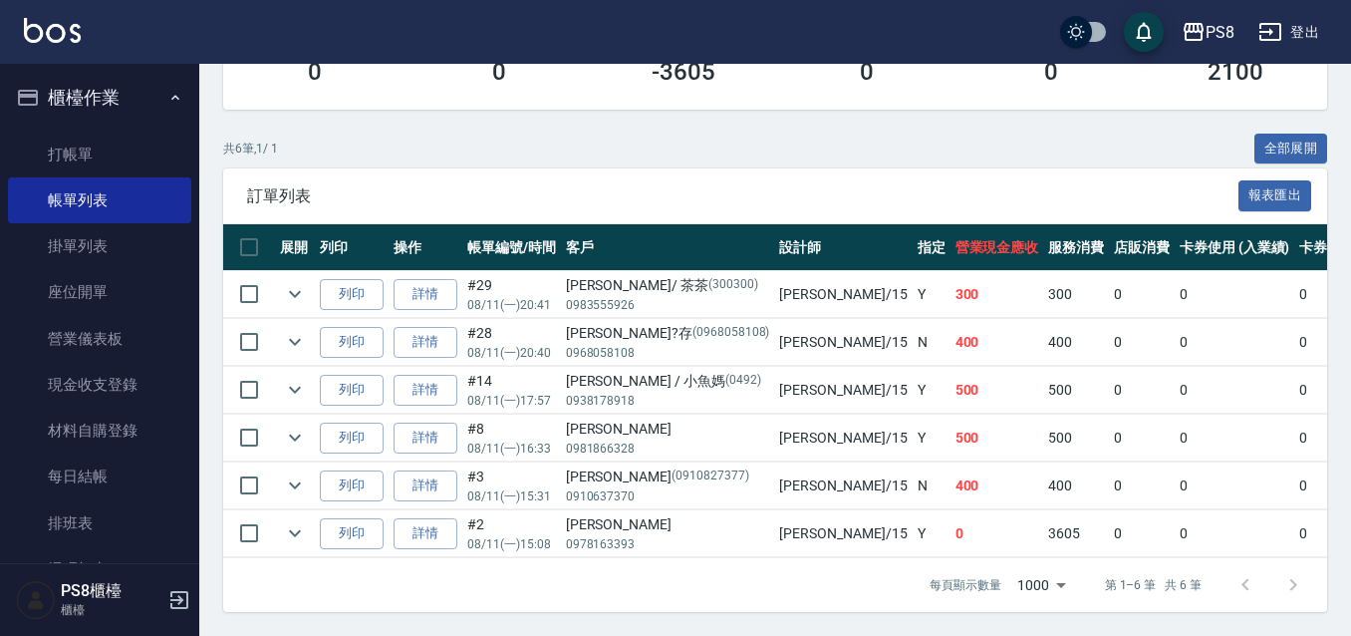
type input "EMMA-15"
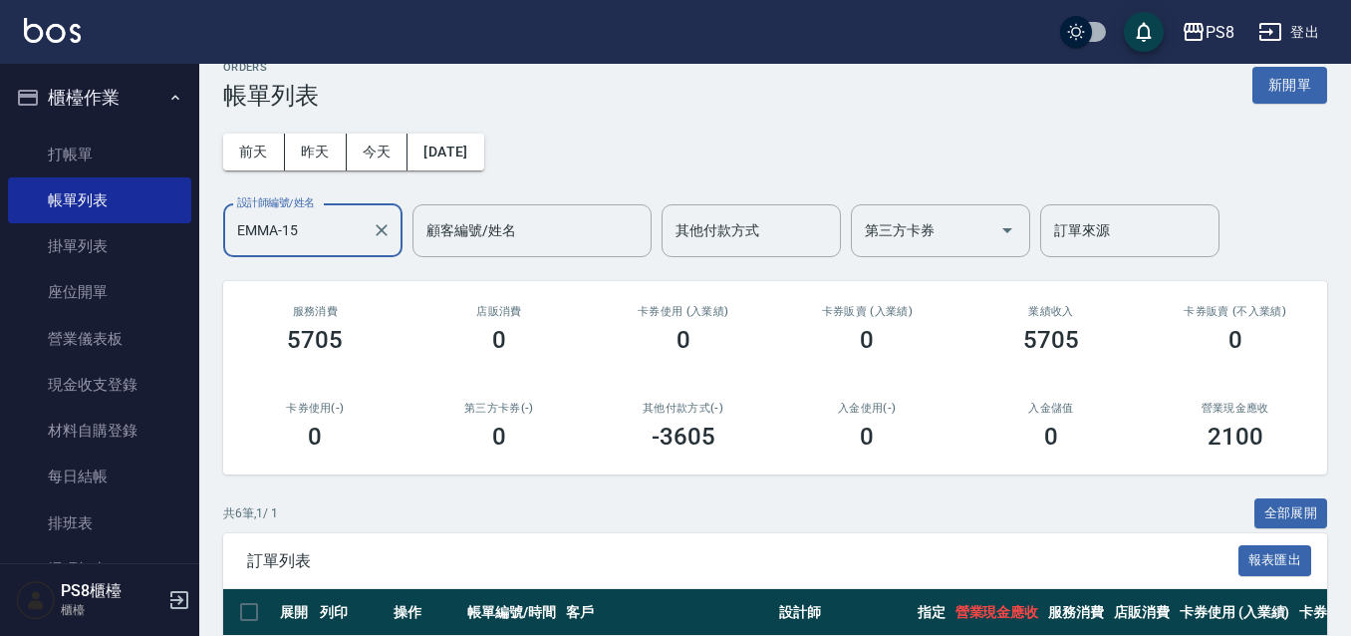
scroll to position [10, 0]
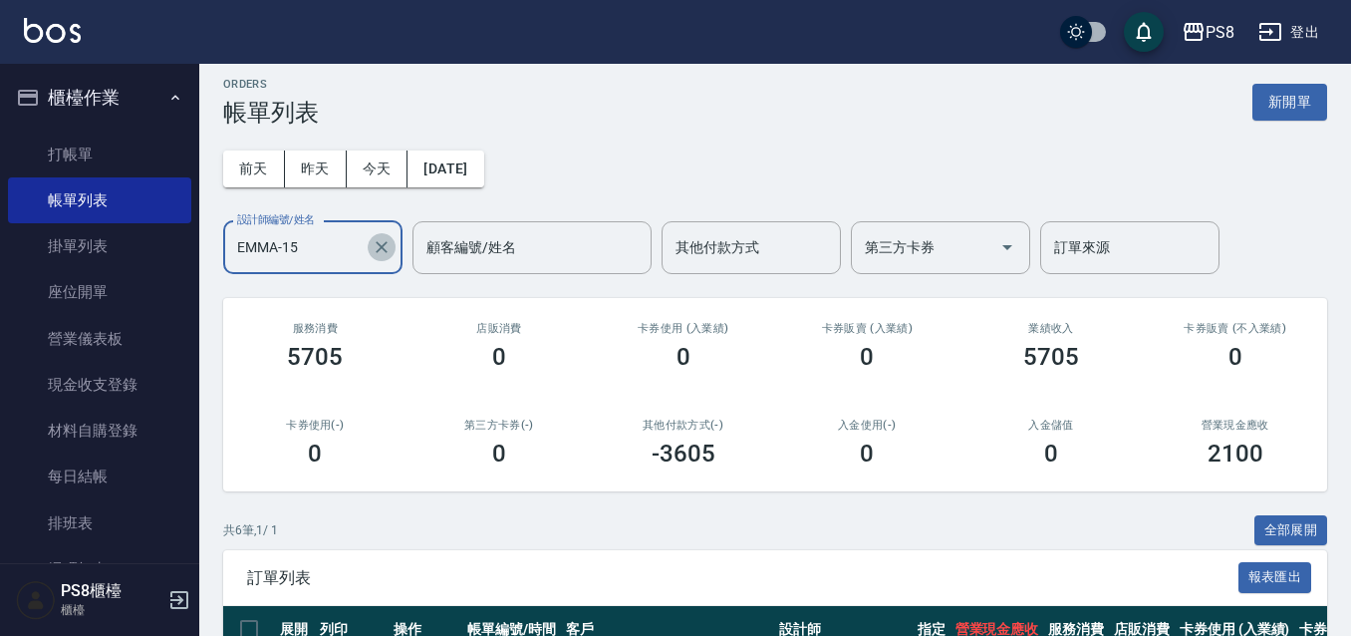
click at [378, 237] on icon "Clear" at bounding box center [382, 247] width 20 height 20
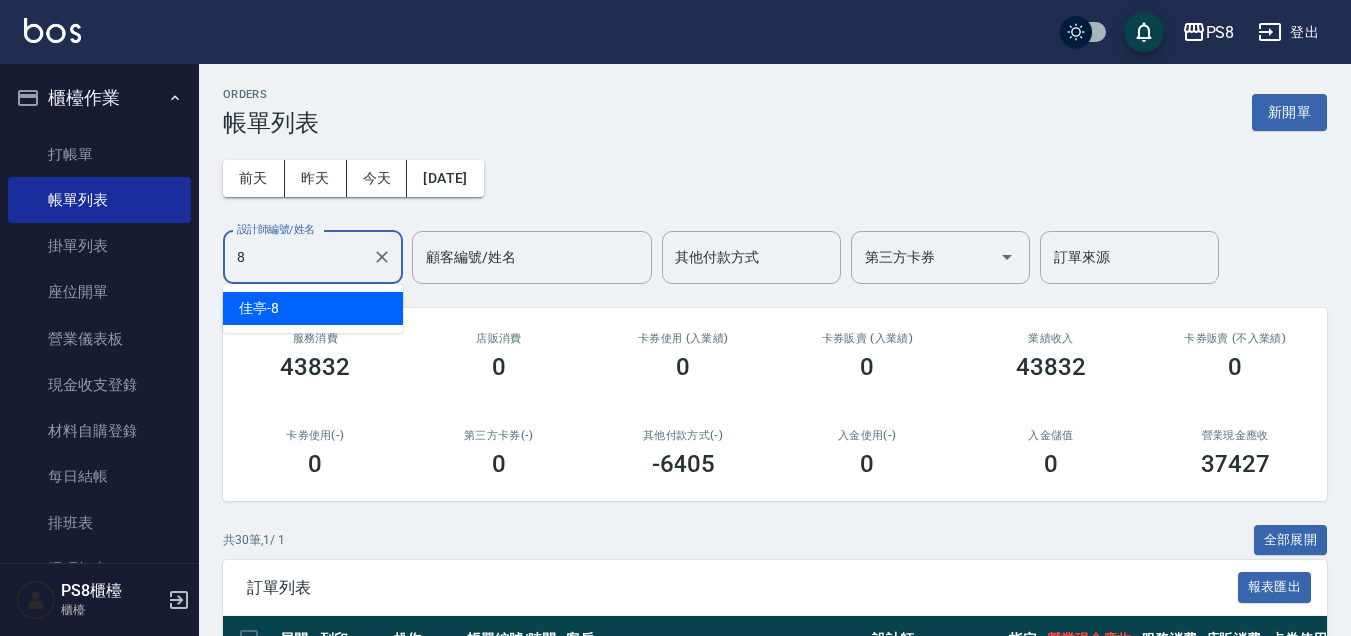
type input "佳亭-8"
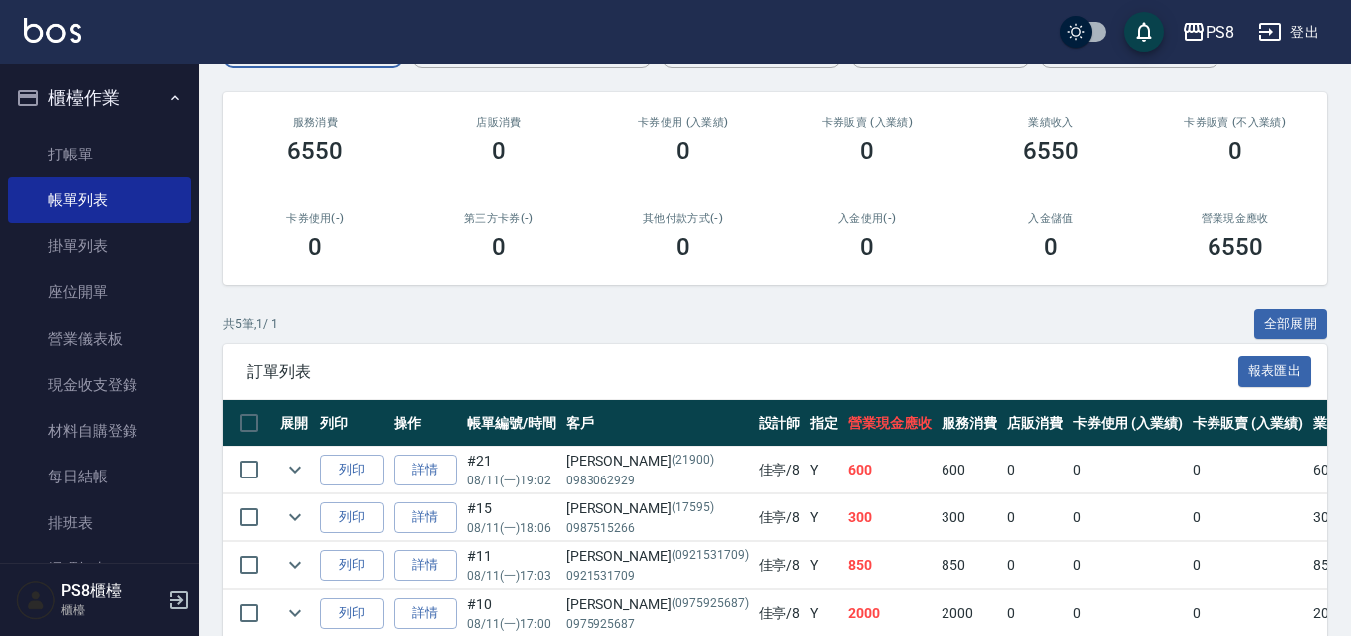
scroll to position [62, 0]
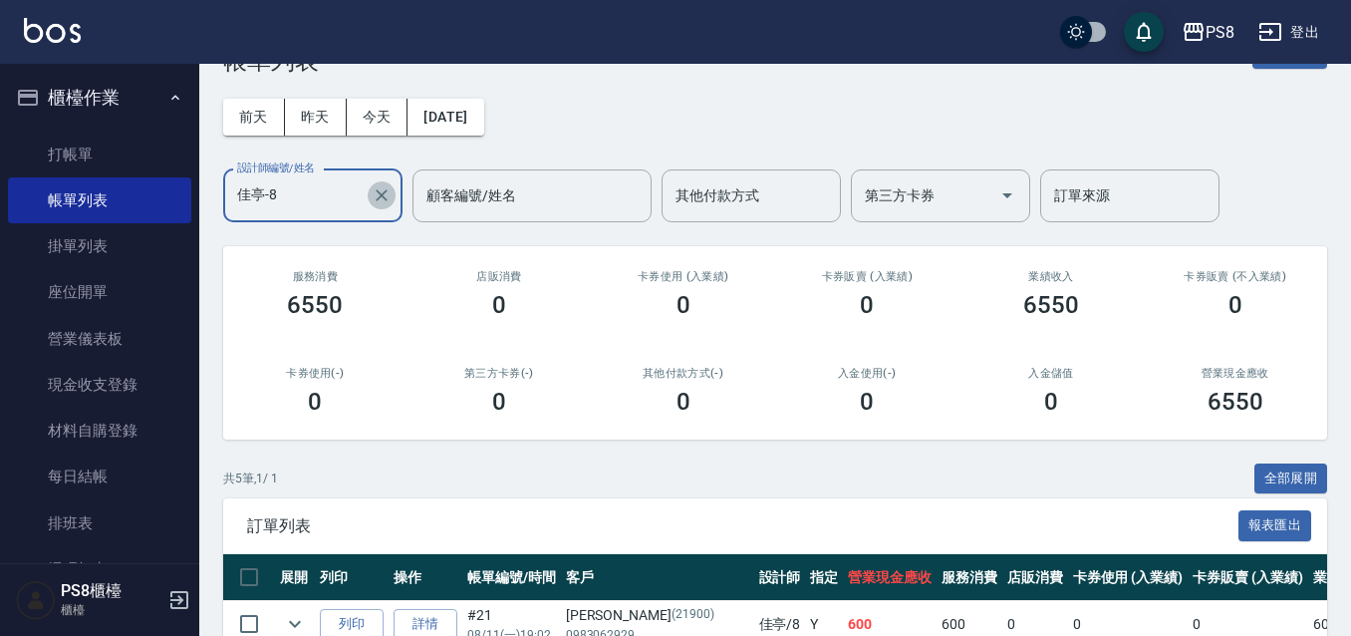
click at [380, 191] on icon "Clear" at bounding box center [382, 195] width 20 height 20
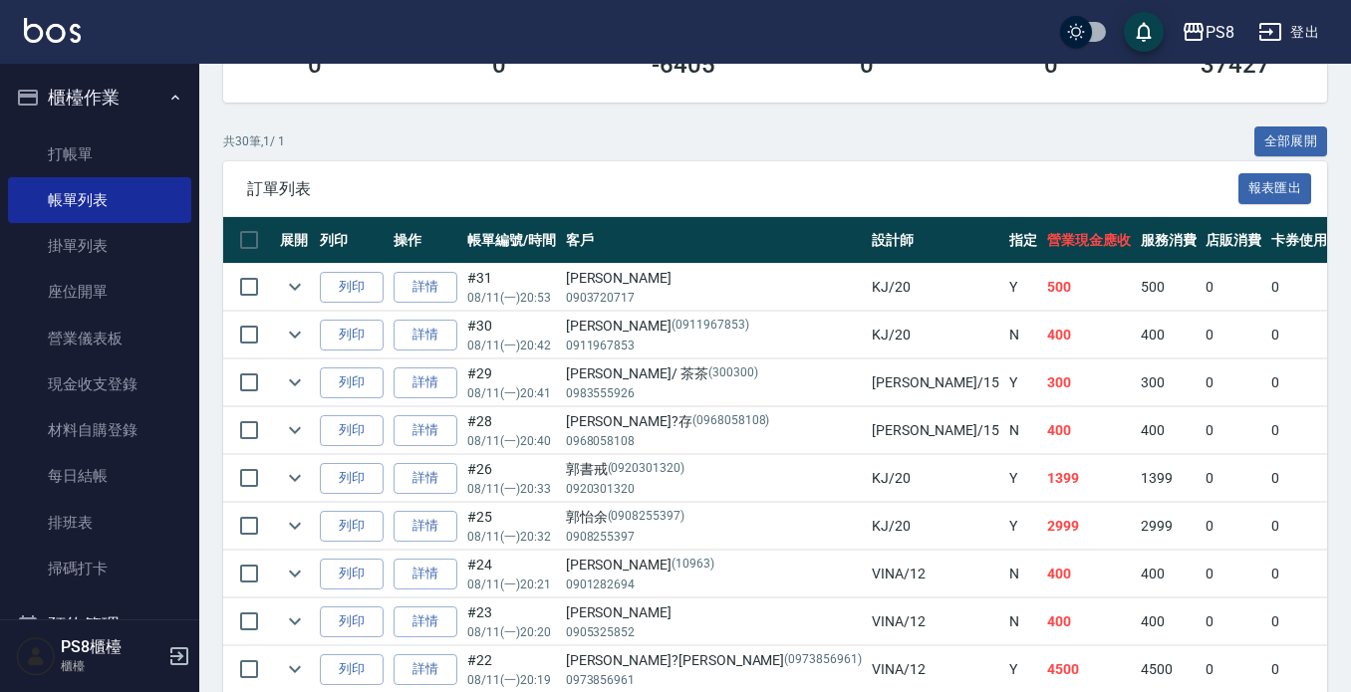
scroll to position [498, 0]
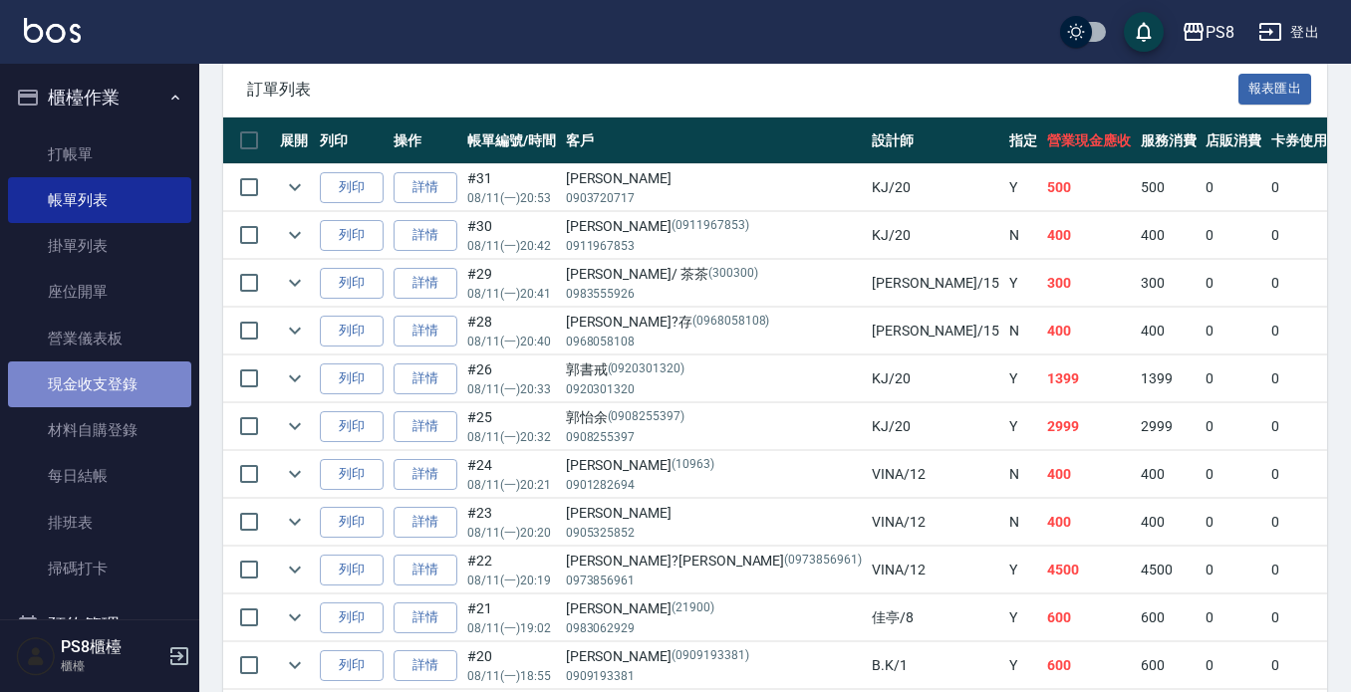
click at [134, 387] on link "現金收支登錄" at bounding box center [99, 385] width 183 height 46
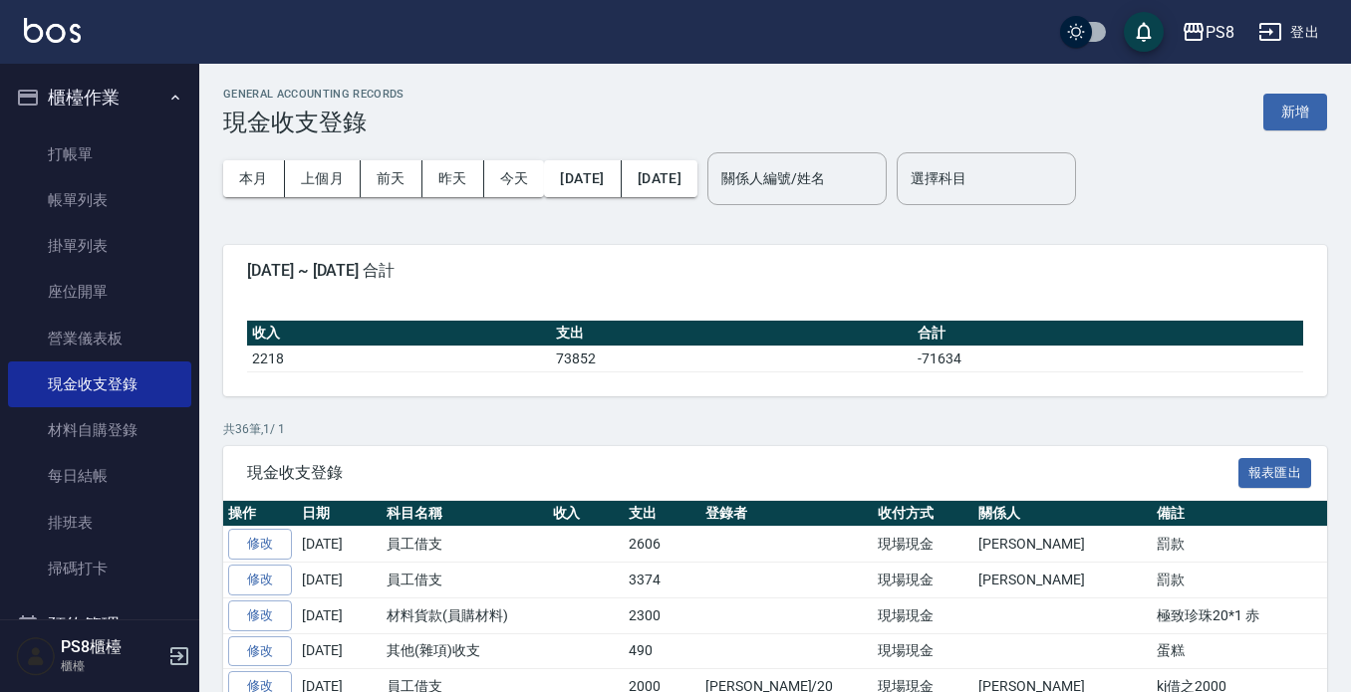
click at [1303, 114] on button "新增" at bounding box center [1295, 112] width 64 height 37
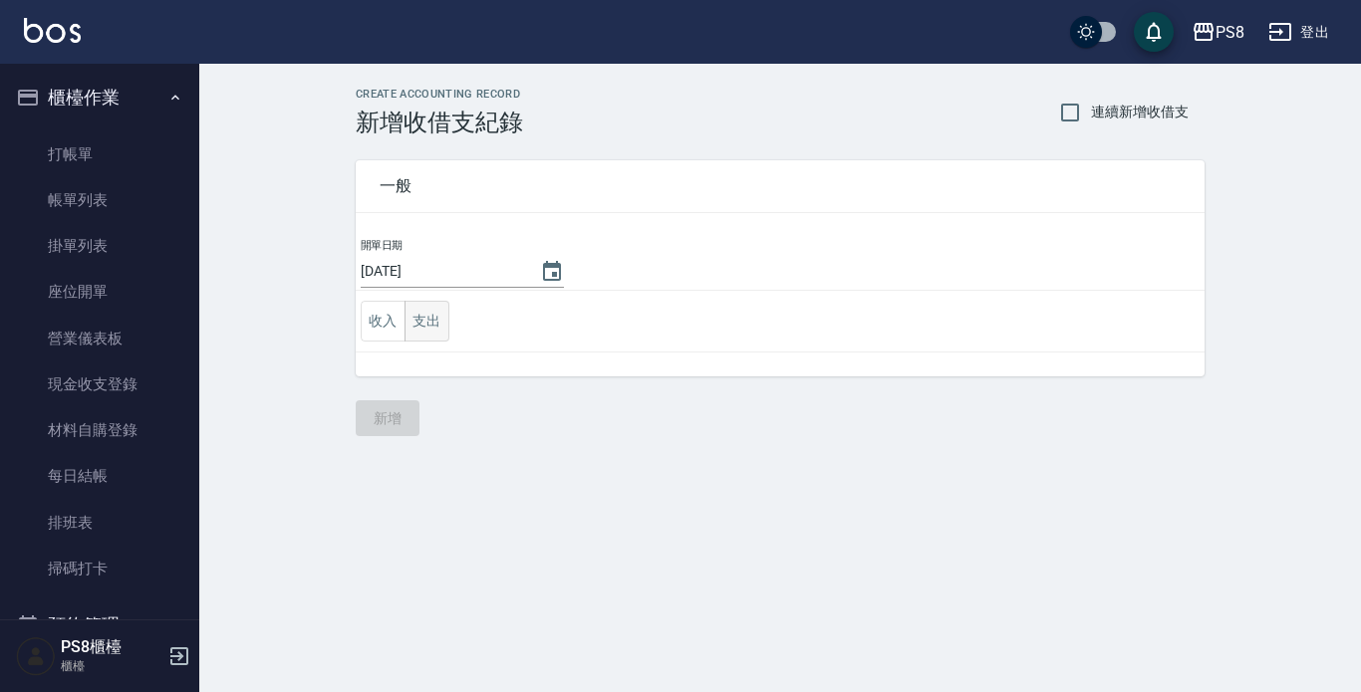
click at [425, 319] on button "支出" at bounding box center [426, 321] width 45 height 41
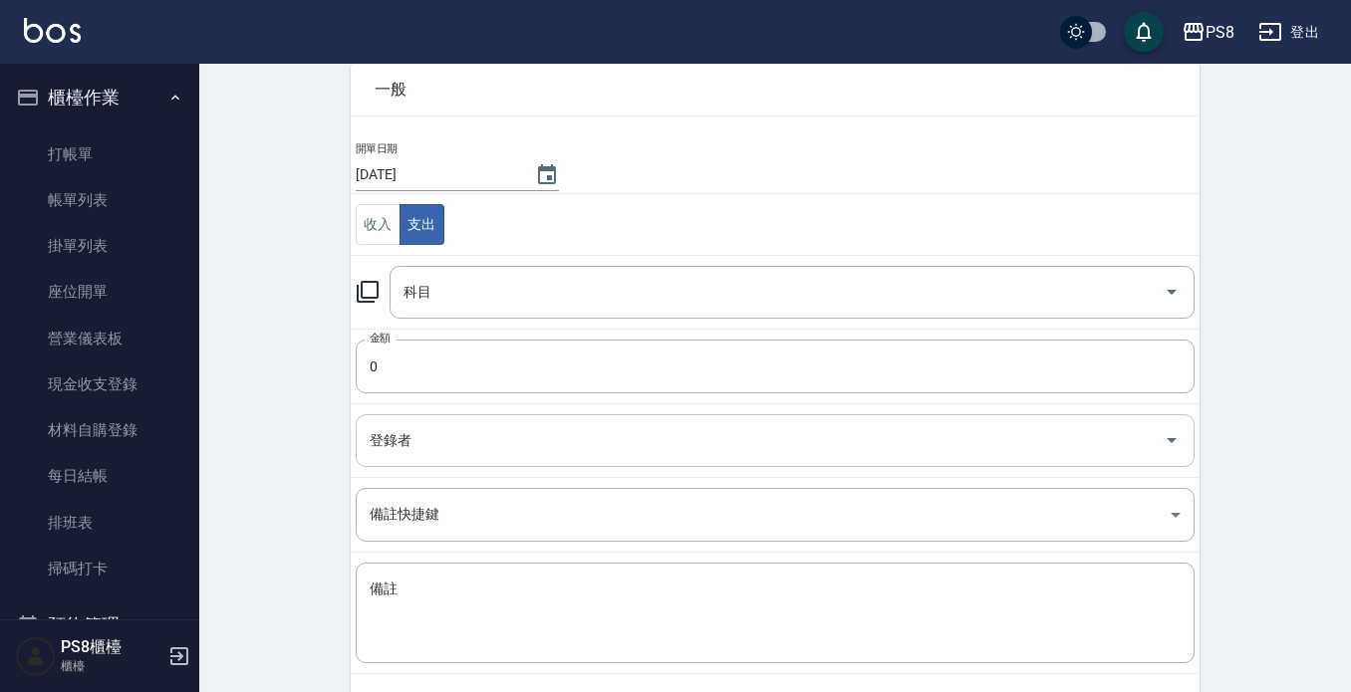
scroll to position [187, 0]
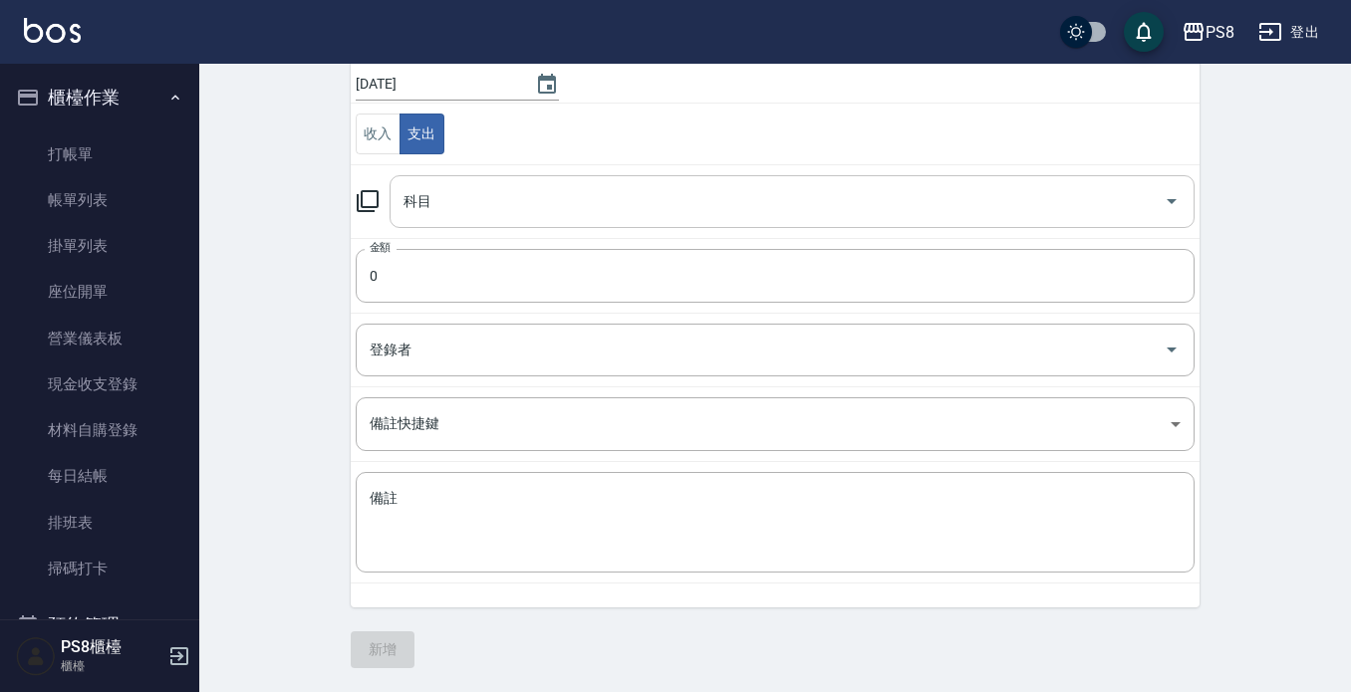
click at [431, 209] on input "科目" at bounding box center [776, 201] width 757 height 35
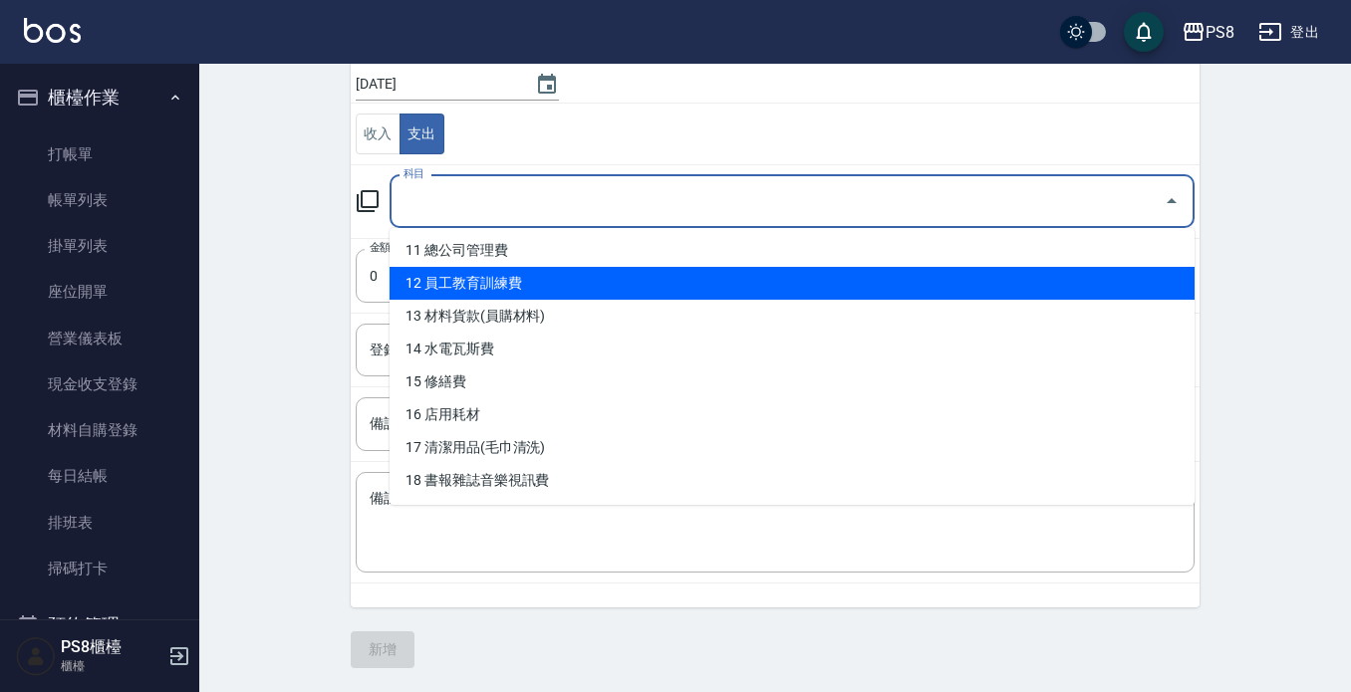
scroll to position [398, 0]
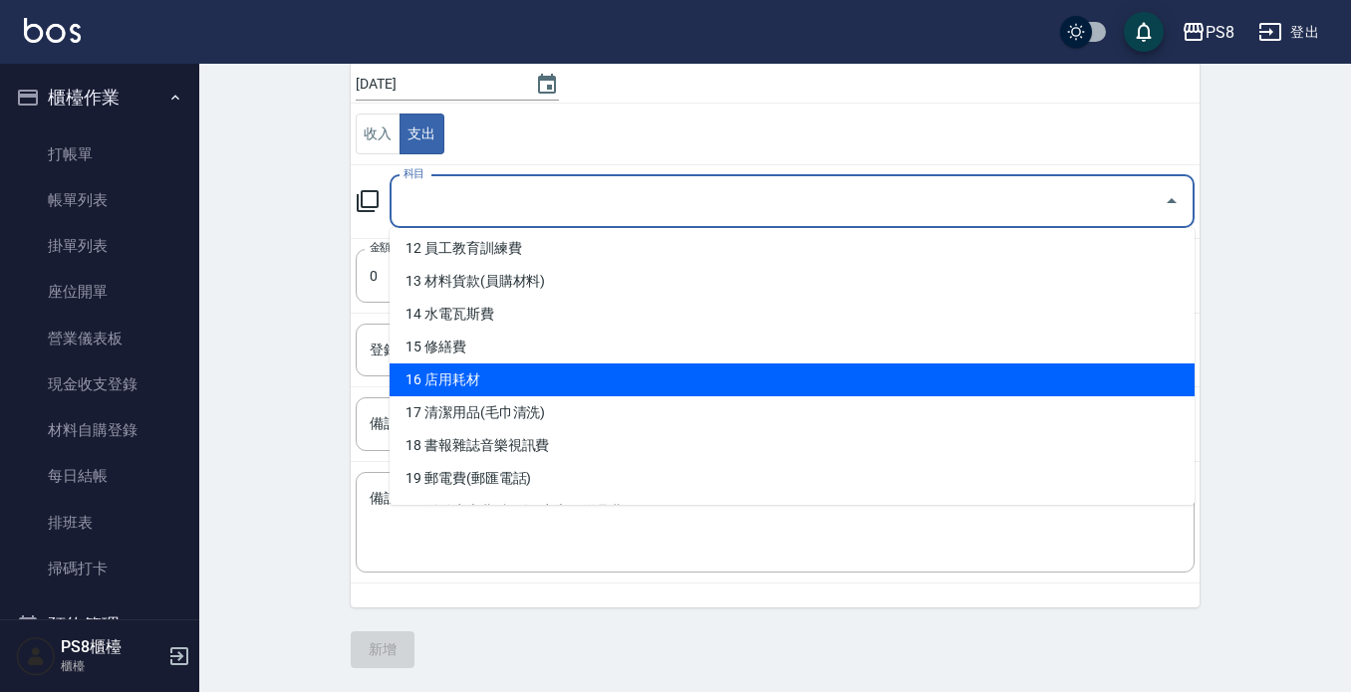
click at [470, 373] on li "16 店用耗材" at bounding box center [791, 380] width 805 height 33
type input "16 店用耗材"
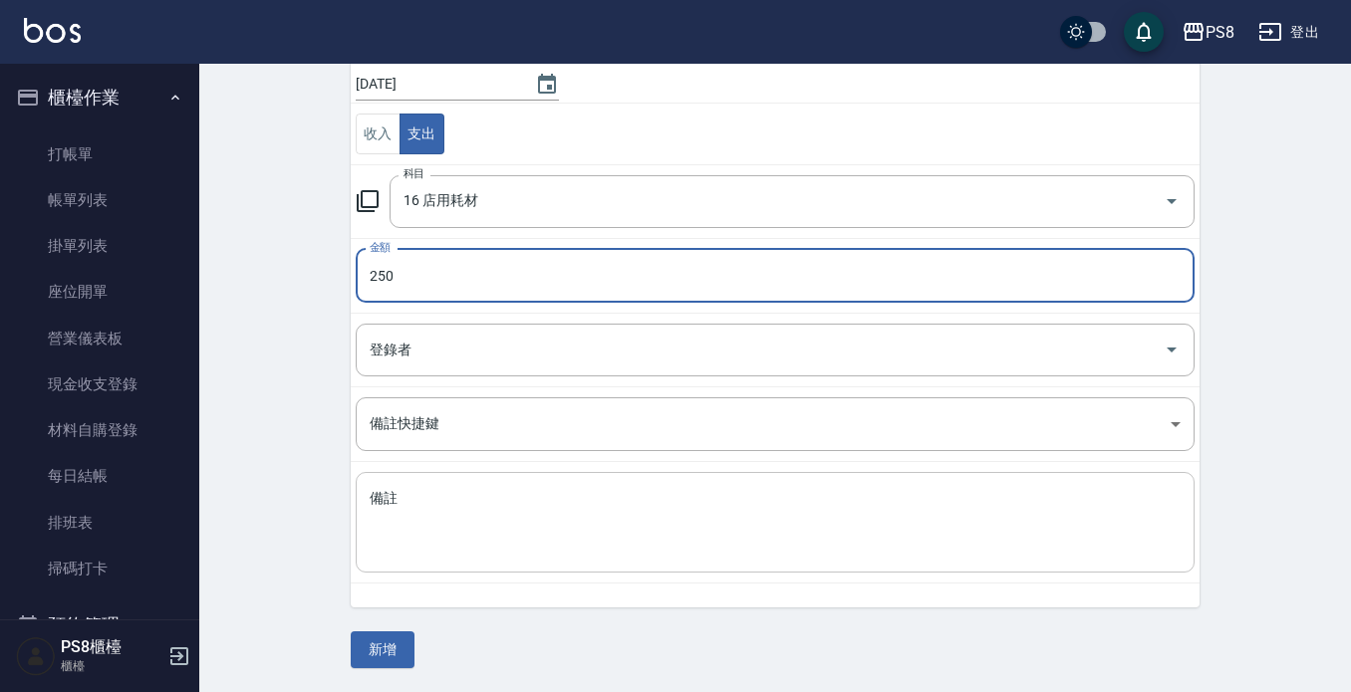
type input "250"
click at [529, 494] on textarea "備註" at bounding box center [775, 523] width 811 height 68
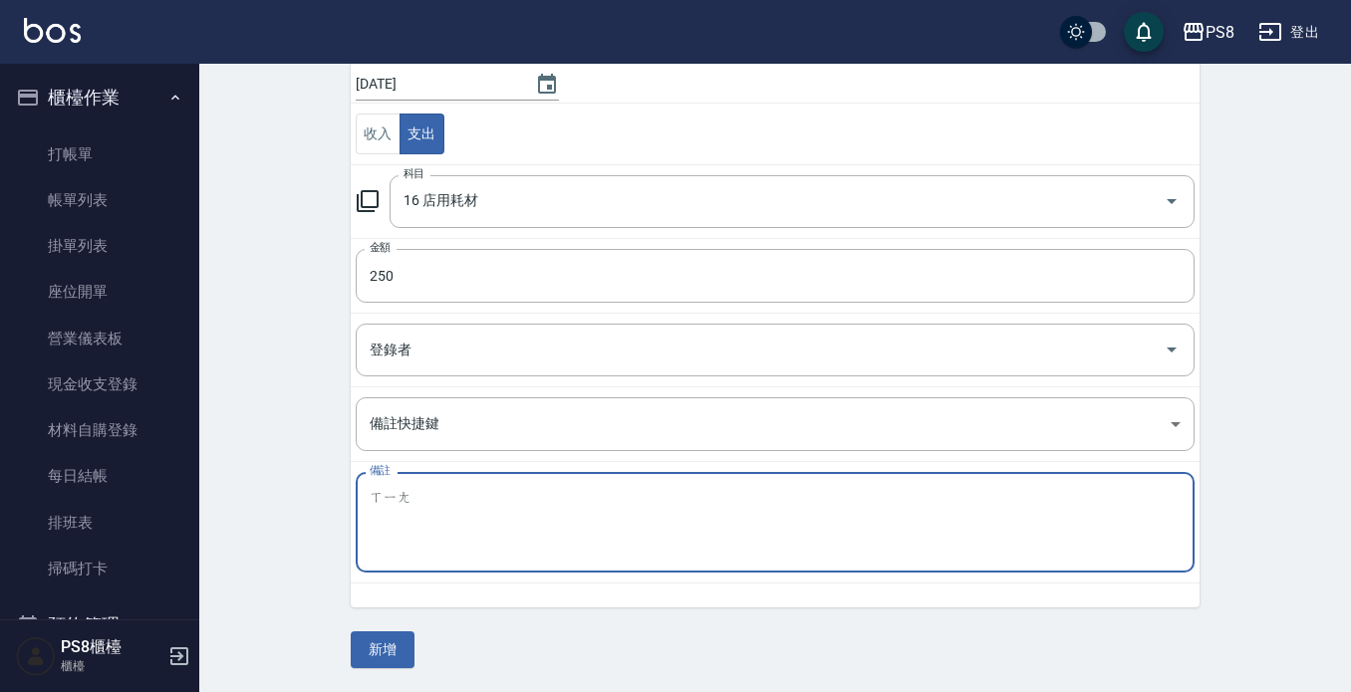
type textarea "祥"
type textarea "橡皮筋 小黑夾"
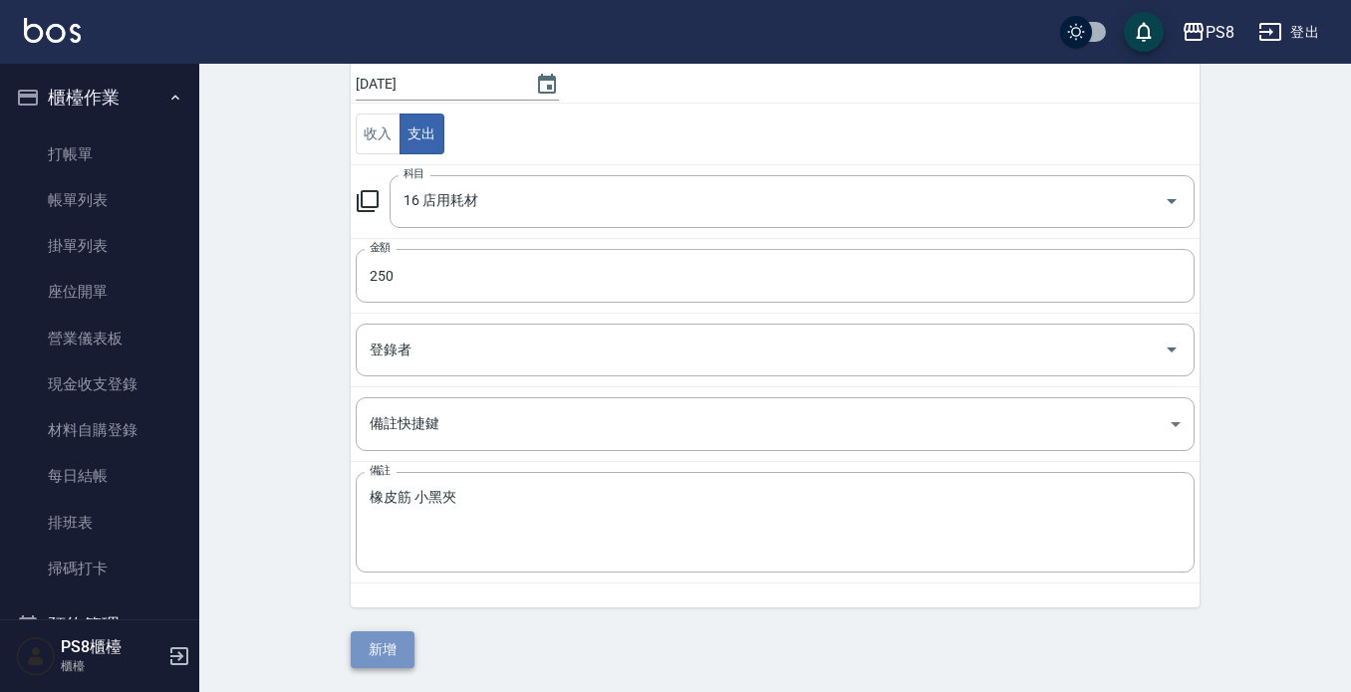
click at [386, 635] on button "新增" at bounding box center [383, 650] width 64 height 37
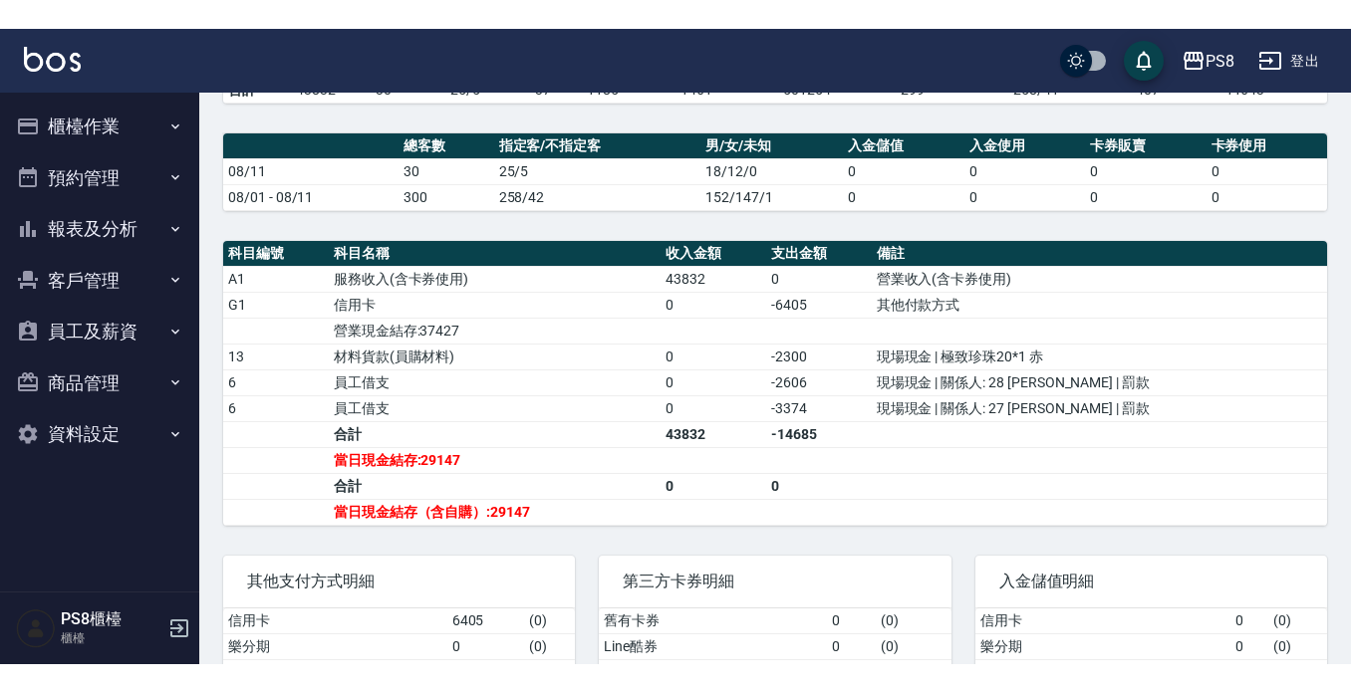
scroll to position [598, 0]
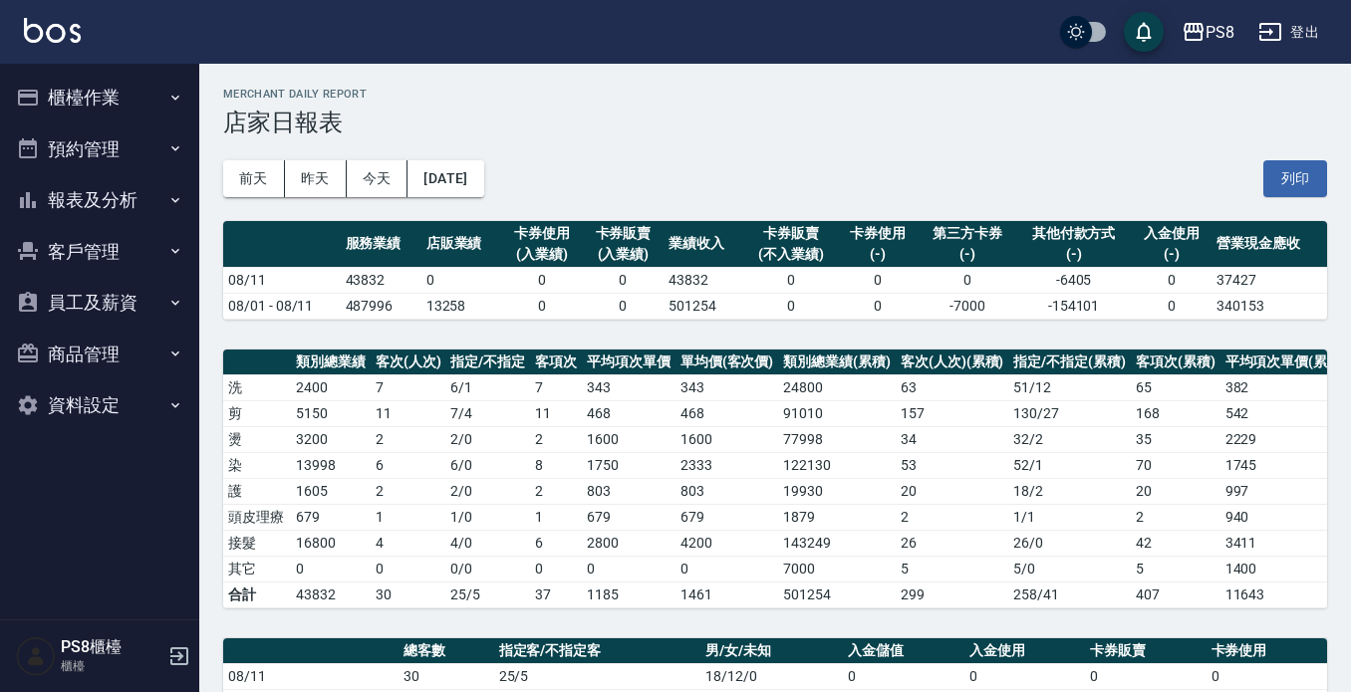
click at [111, 185] on button "報表及分析" at bounding box center [99, 200] width 183 height 52
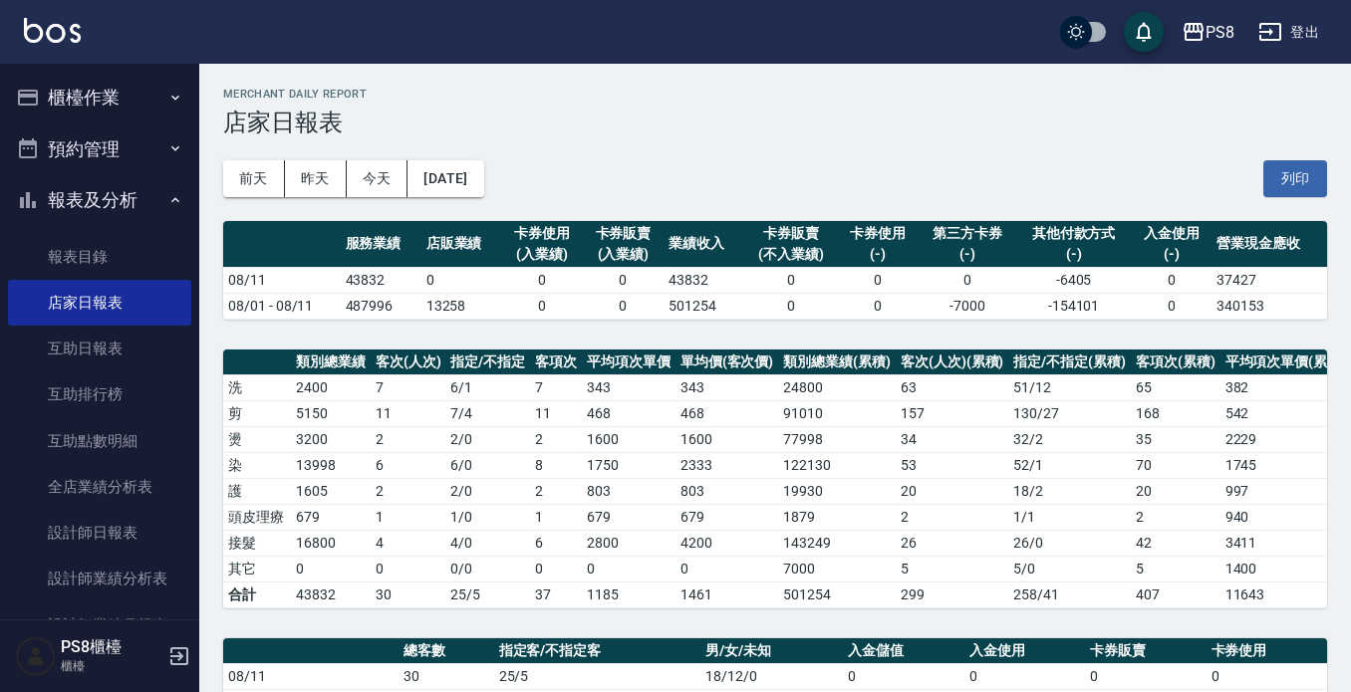
click at [126, 85] on button "櫃檯作業" at bounding box center [99, 98] width 183 height 52
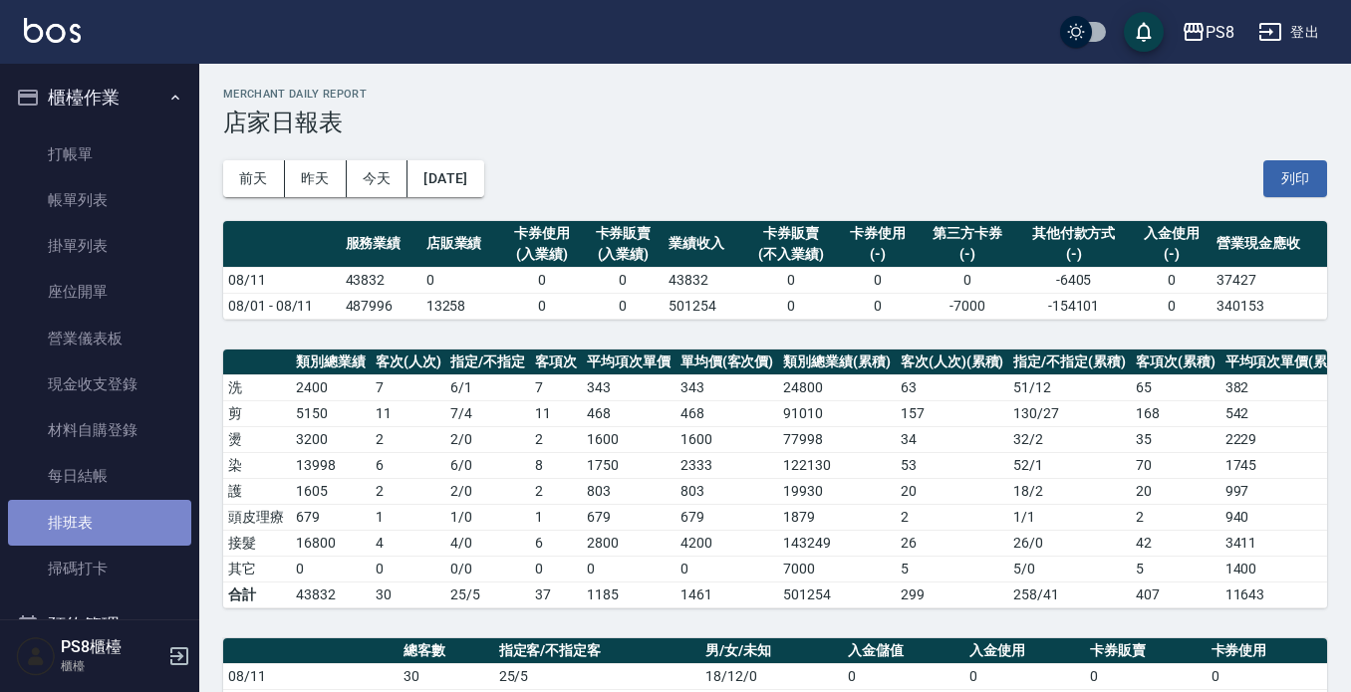
click at [126, 500] on link "排班表" at bounding box center [99, 523] width 183 height 46
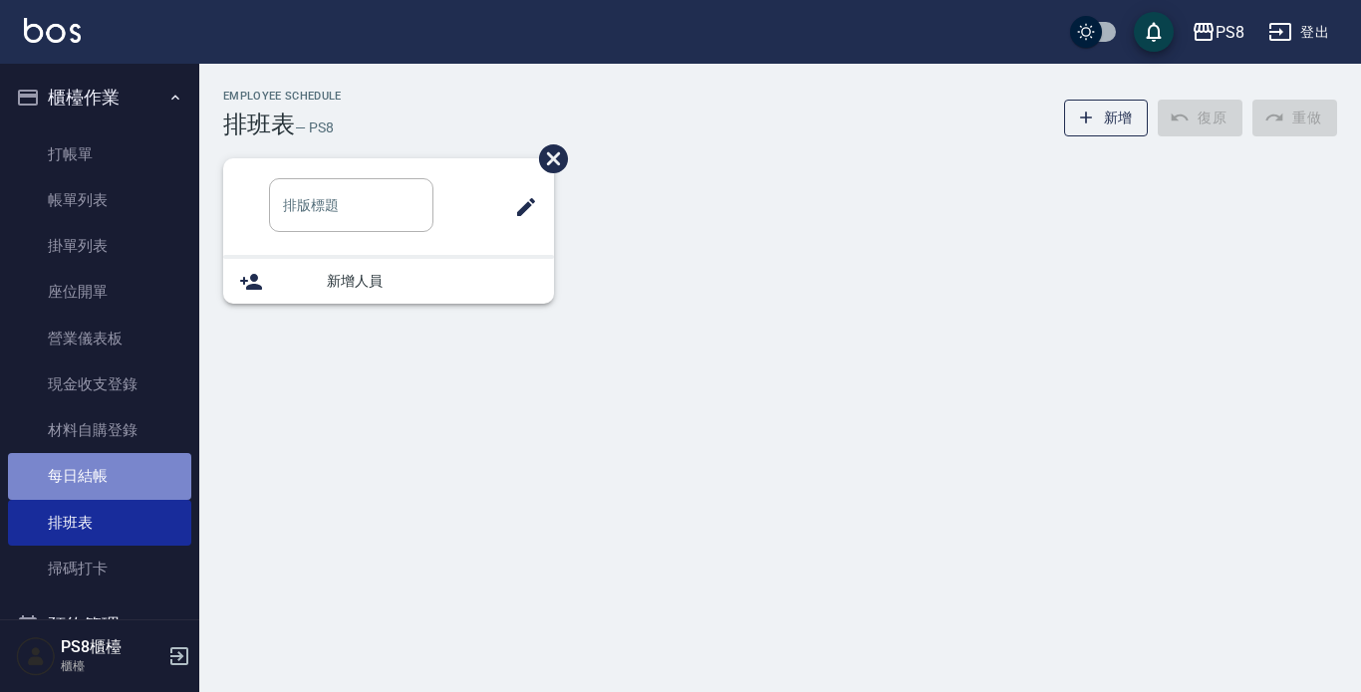
drag, startPoint x: 124, startPoint y: 474, endPoint x: 208, endPoint y: 306, distance: 188.4
click at [124, 473] on link "每日結帳" at bounding box center [99, 476] width 183 height 46
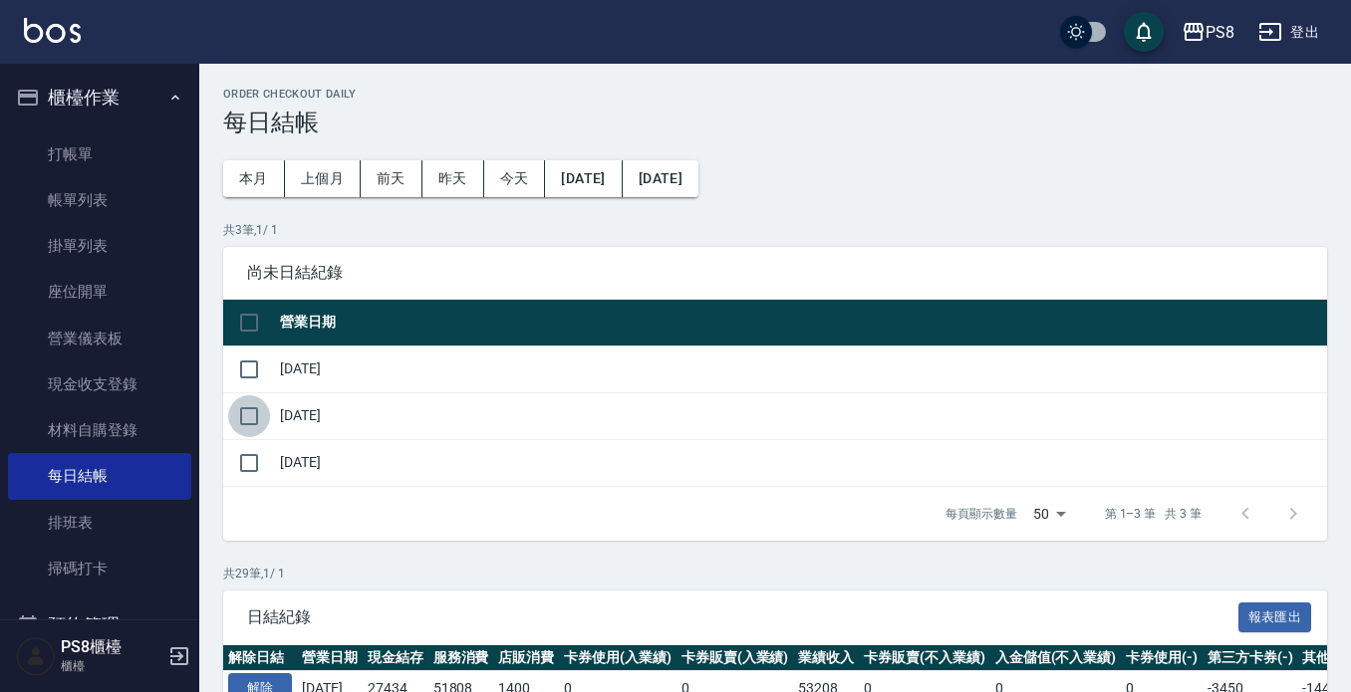
click at [254, 408] on input "checkbox" at bounding box center [249, 416] width 42 height 42
checkbox input "true"
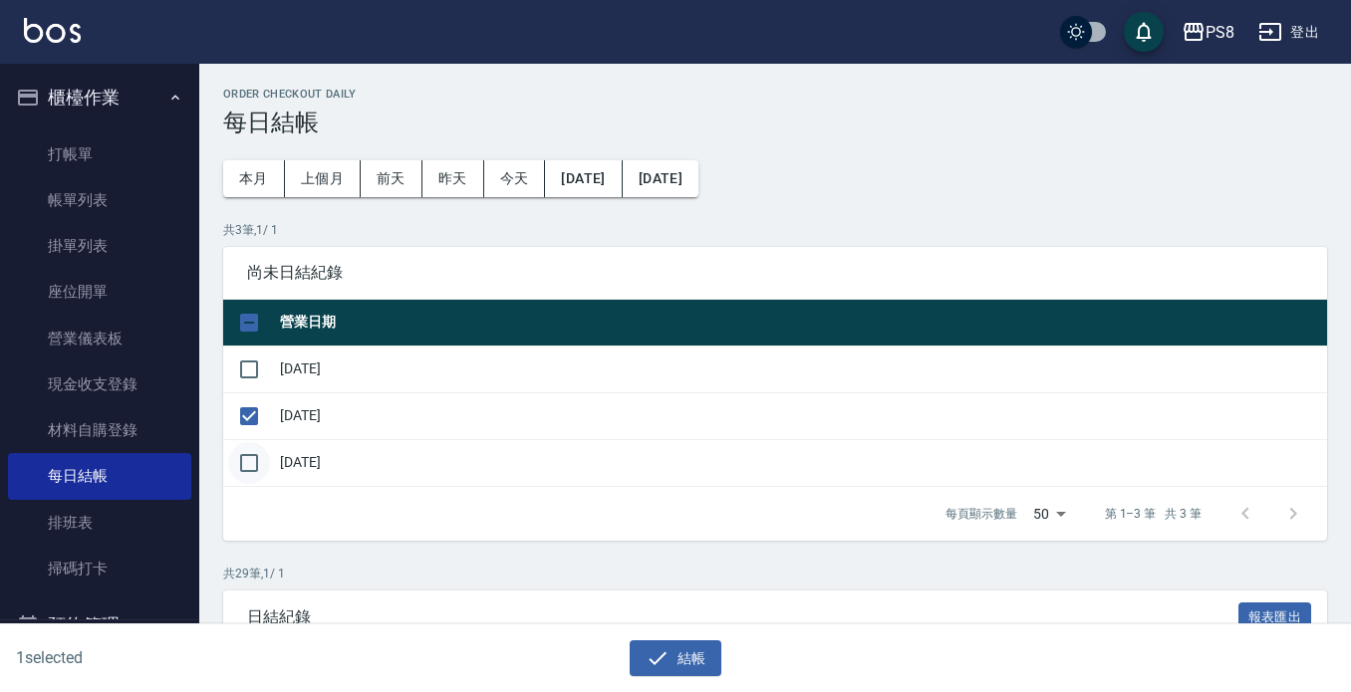
click at [243, 450] on input "checkbox" at bounding box center [249, 463] width 42 height 42
checkbox input "true"
drag, startPoint x: 261, startPoint y: 364, endPoint x: 278, endPoint y: 381, distance: 23.9
click at [258, 364] on input "checkbox" at bounding box center [249, 370] width 42 height 42
checkbox input "true"
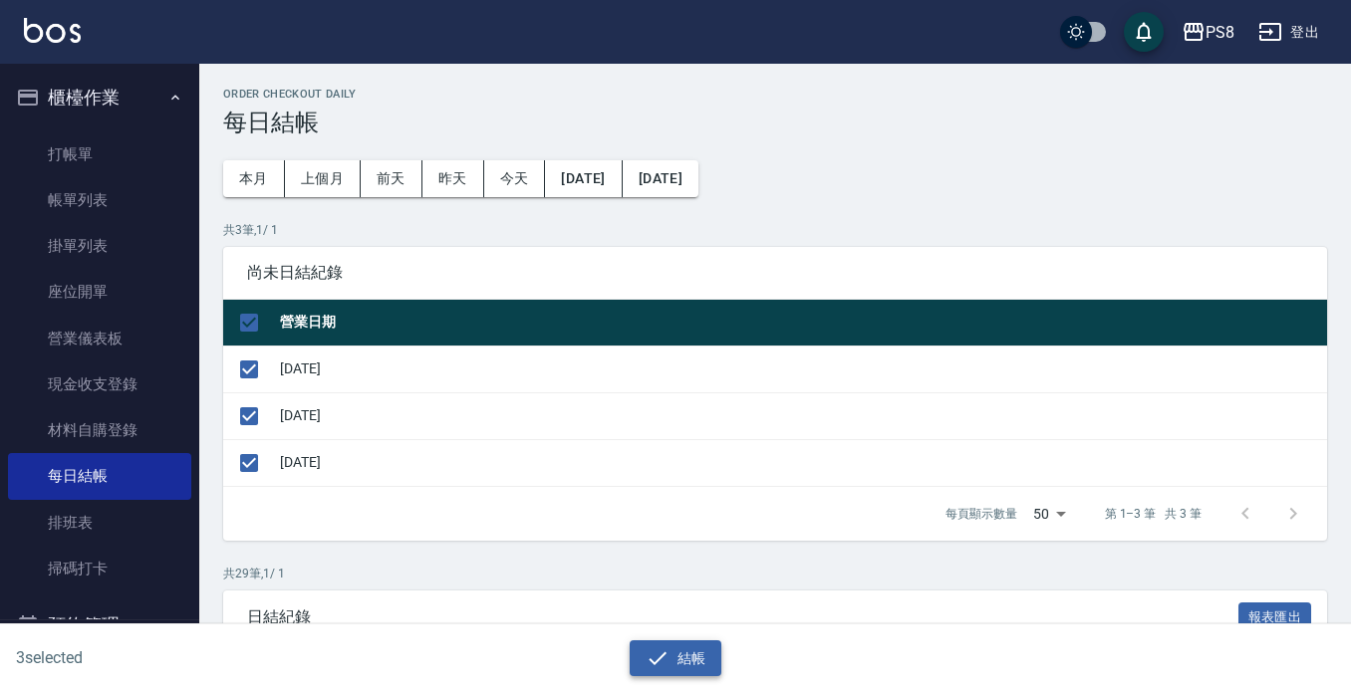
click at [680, 655] on button "結帳" at bounding box center [676, 659] width 93 height 37
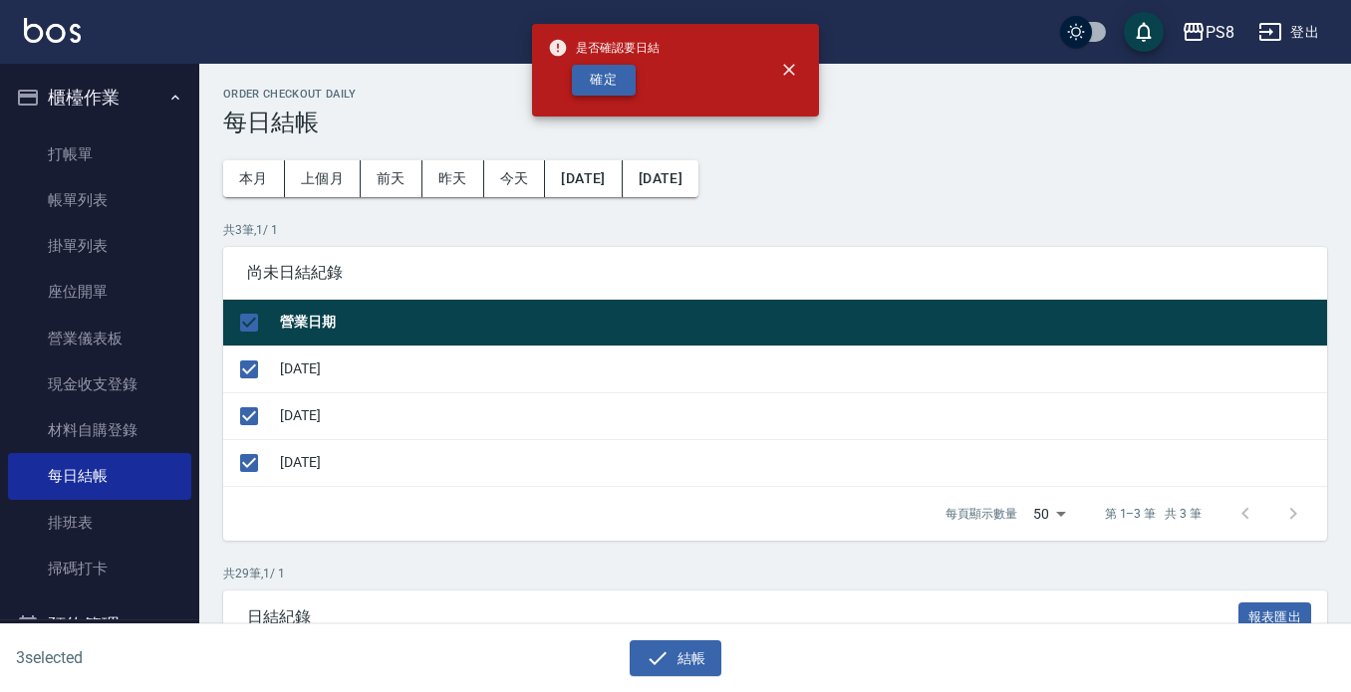
click at [589, 95] on div "是否確認要日結 確定" at bounding box center [604, 70] width 112 height 81
click at [581, 72] on button "確定" at bounding box center [604, 80] width 64 height 31
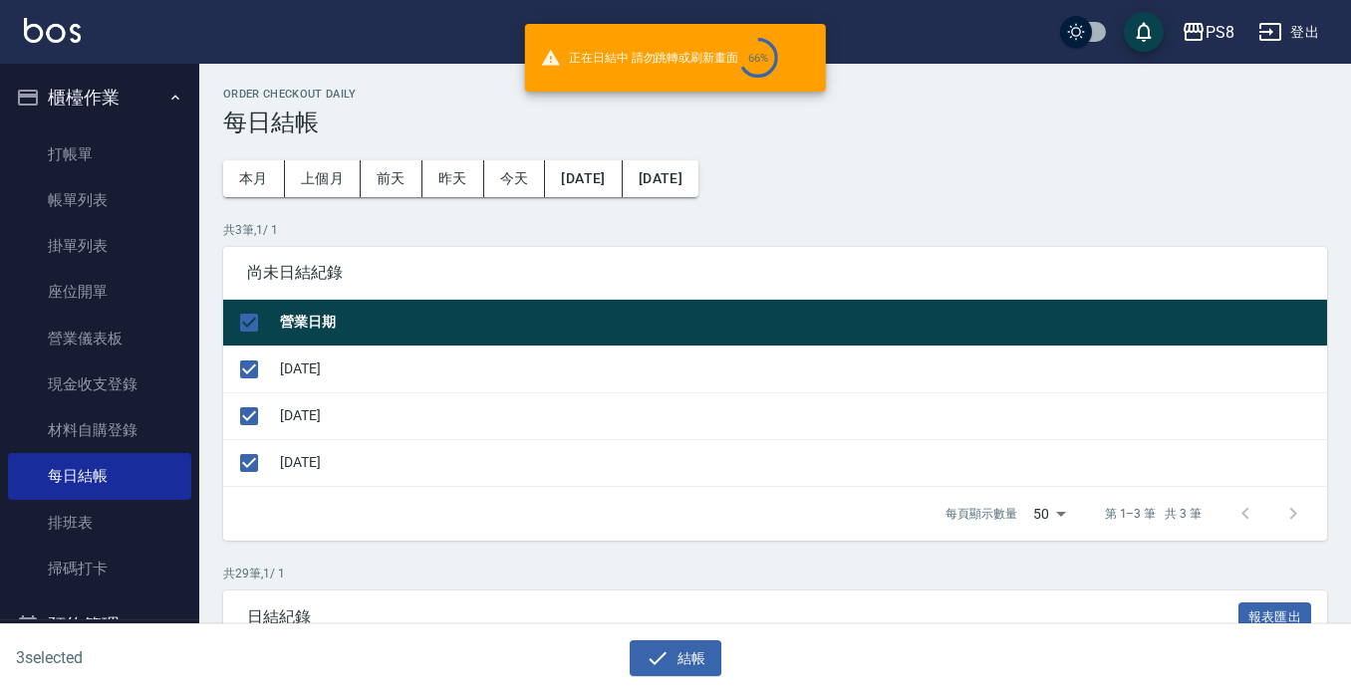
checkbox input "false"
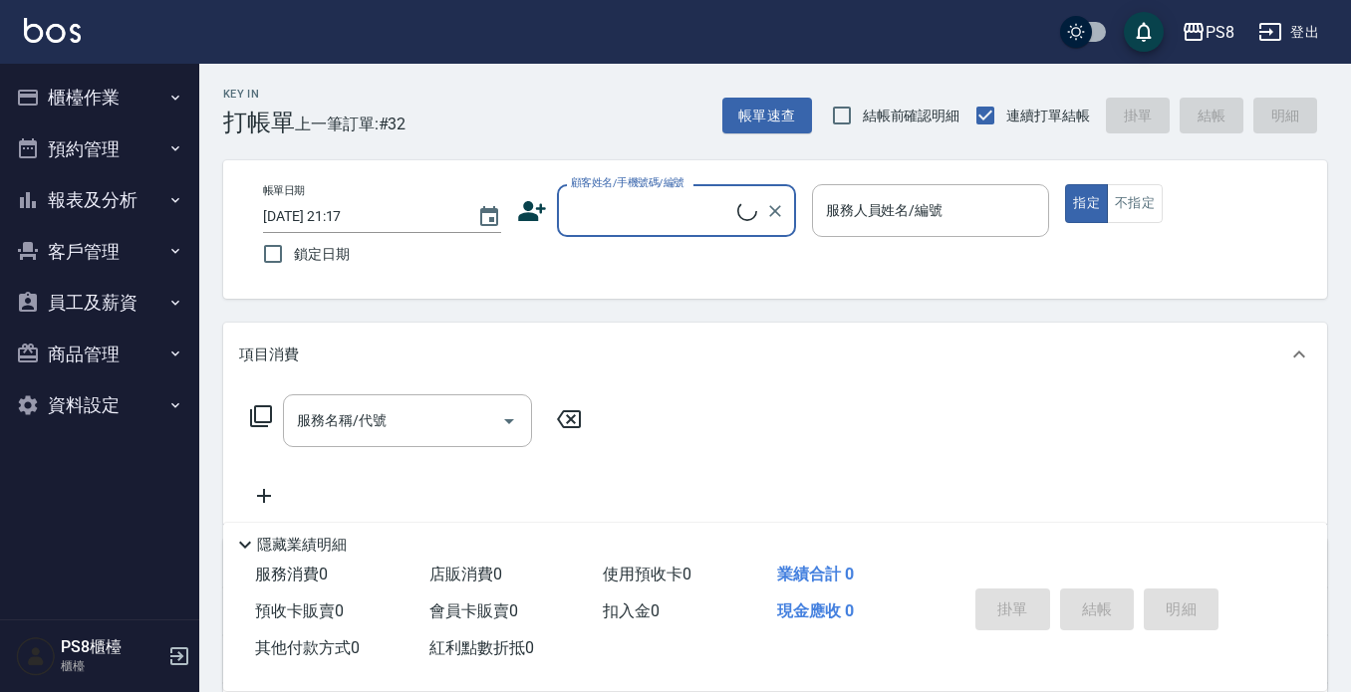
click at [152, 91] on button "櫃檯作業" at bounding box center [99, 98] width 183 height 52
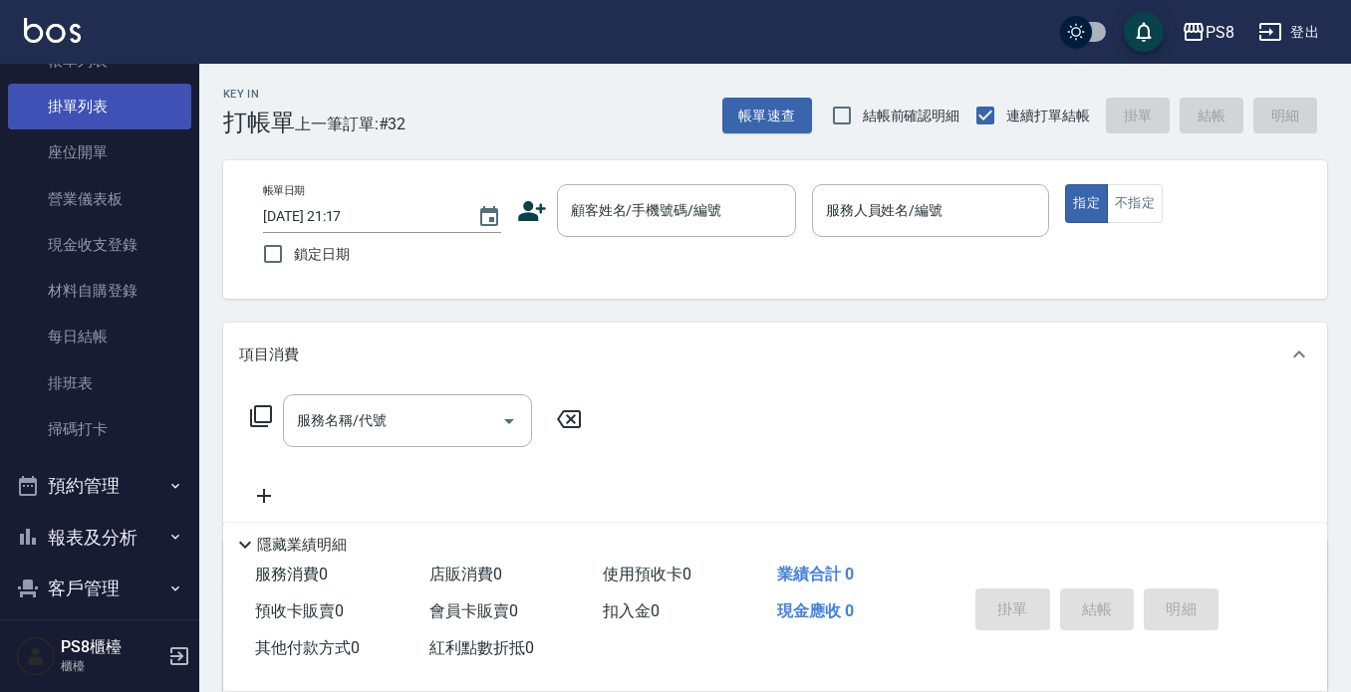
scroll to position [312, 0]
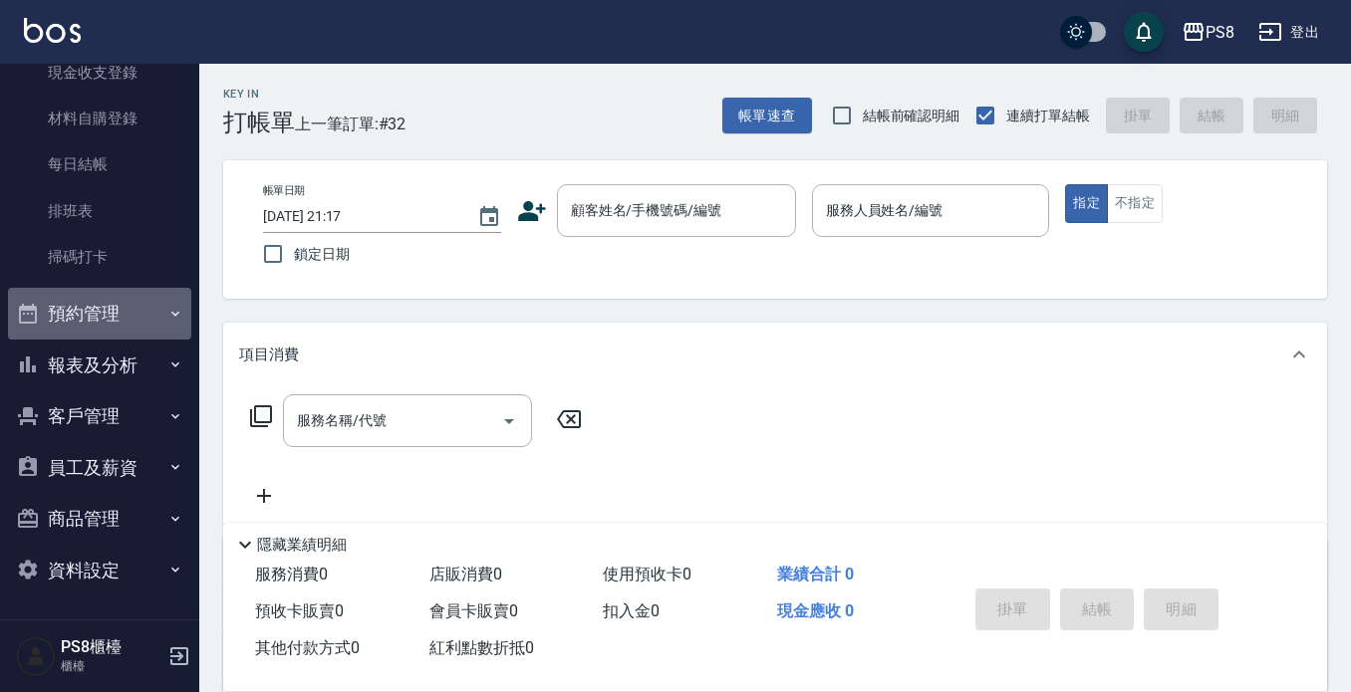
click at [122, 295] on button "預約管理" at bounding box center [99, 314] width 183 height 52
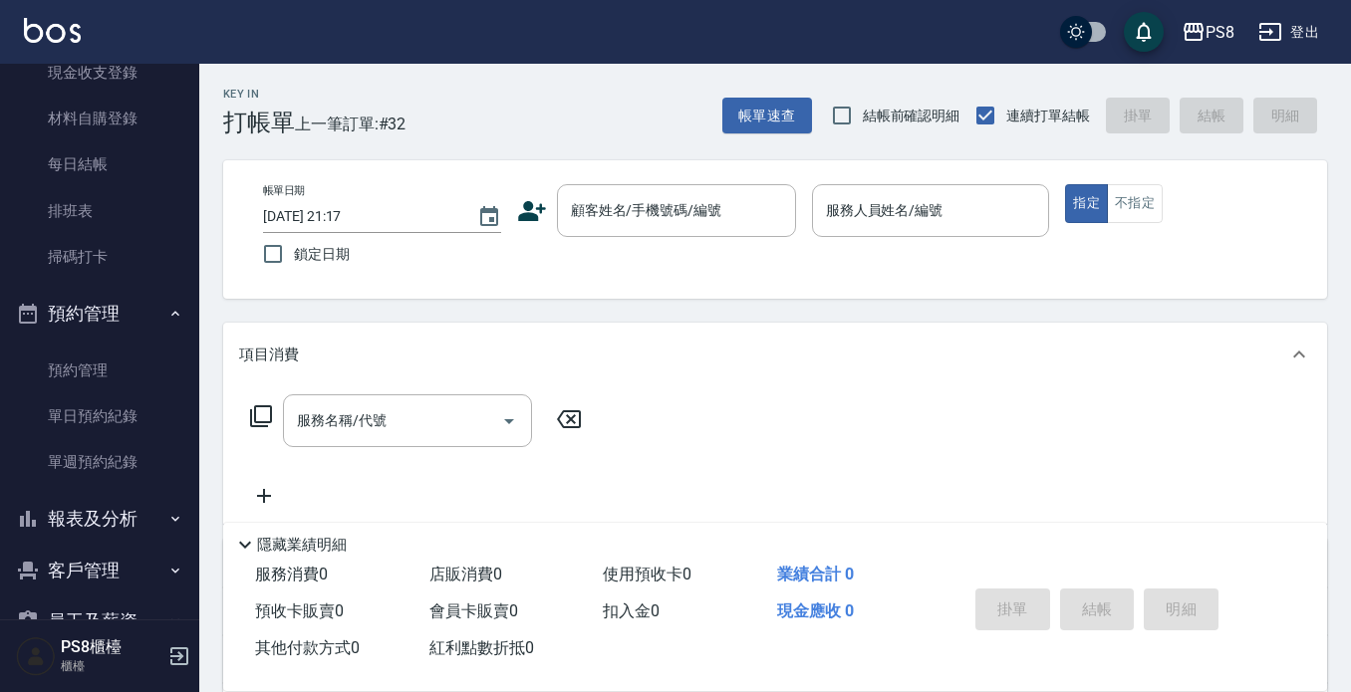
scroll to position [466, 0]
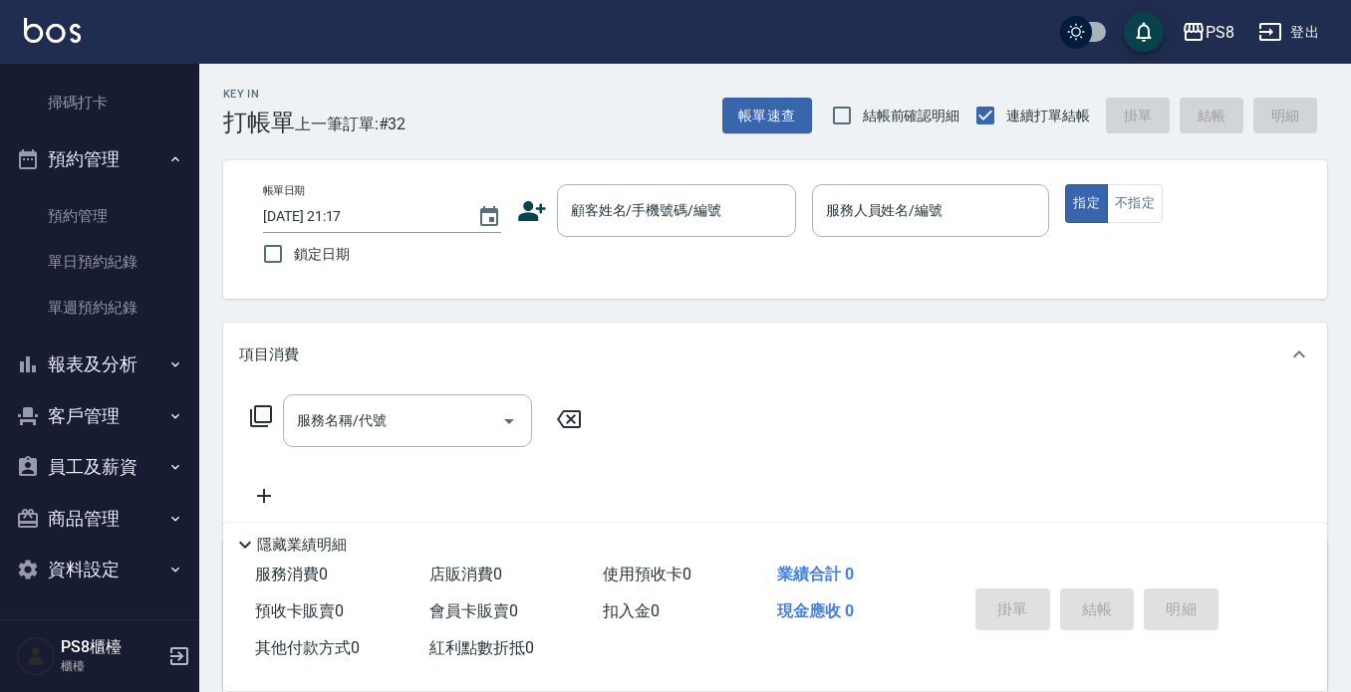
click at [139, 362] on button "報表及分析" at bounding box center [99, 365] width 183 height 52
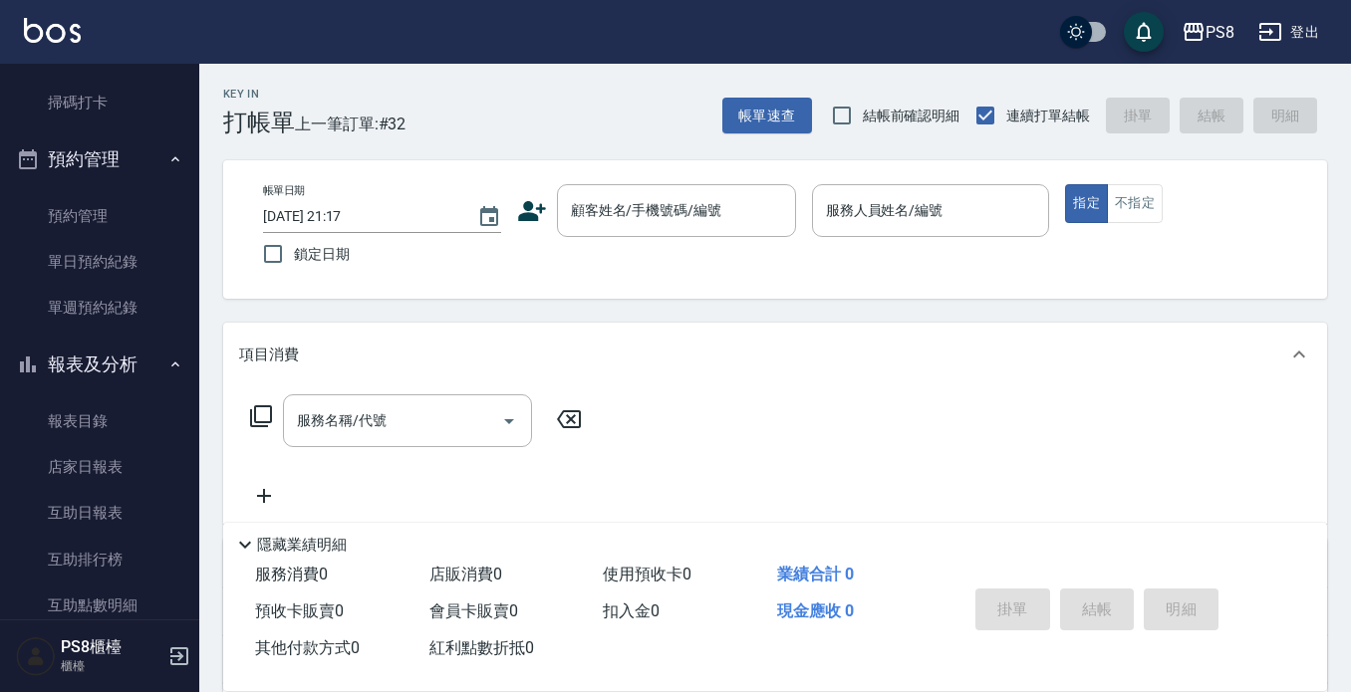
scroll to position [665, 0]
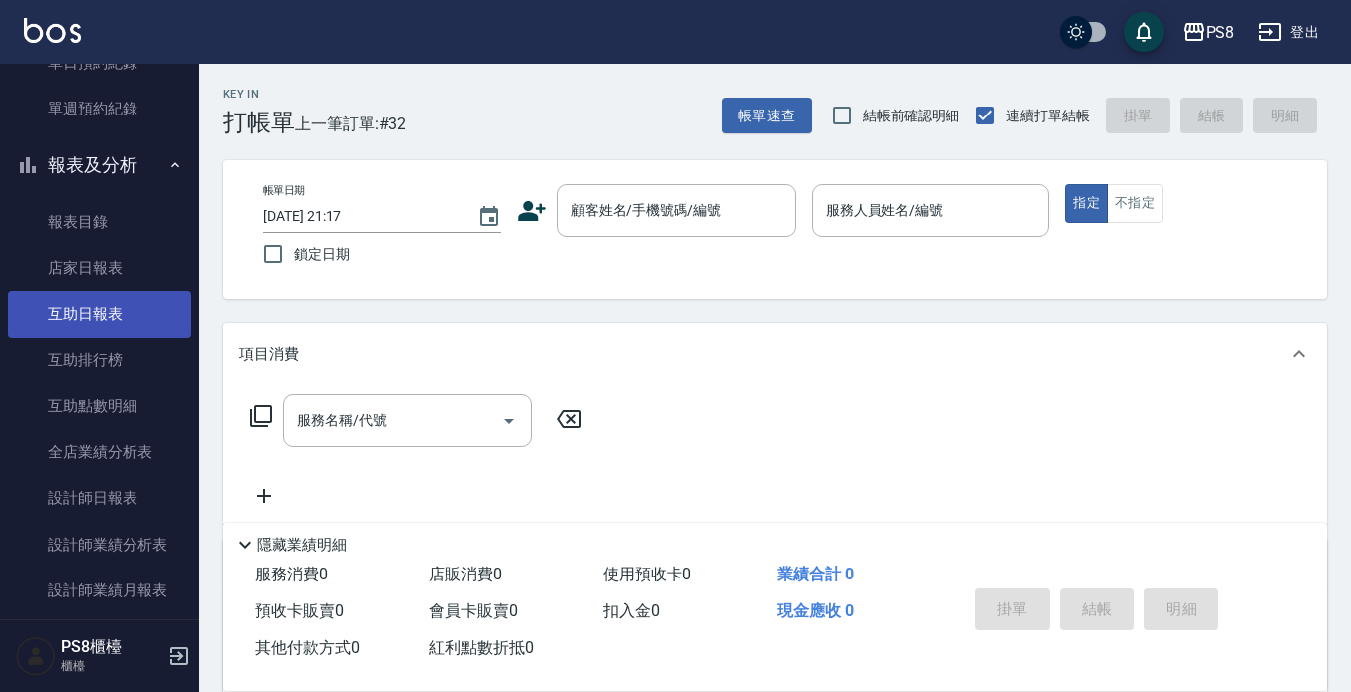
click at [126, 321] on link "互助日報表" at bounding box center [99, 314] width 183 height 46
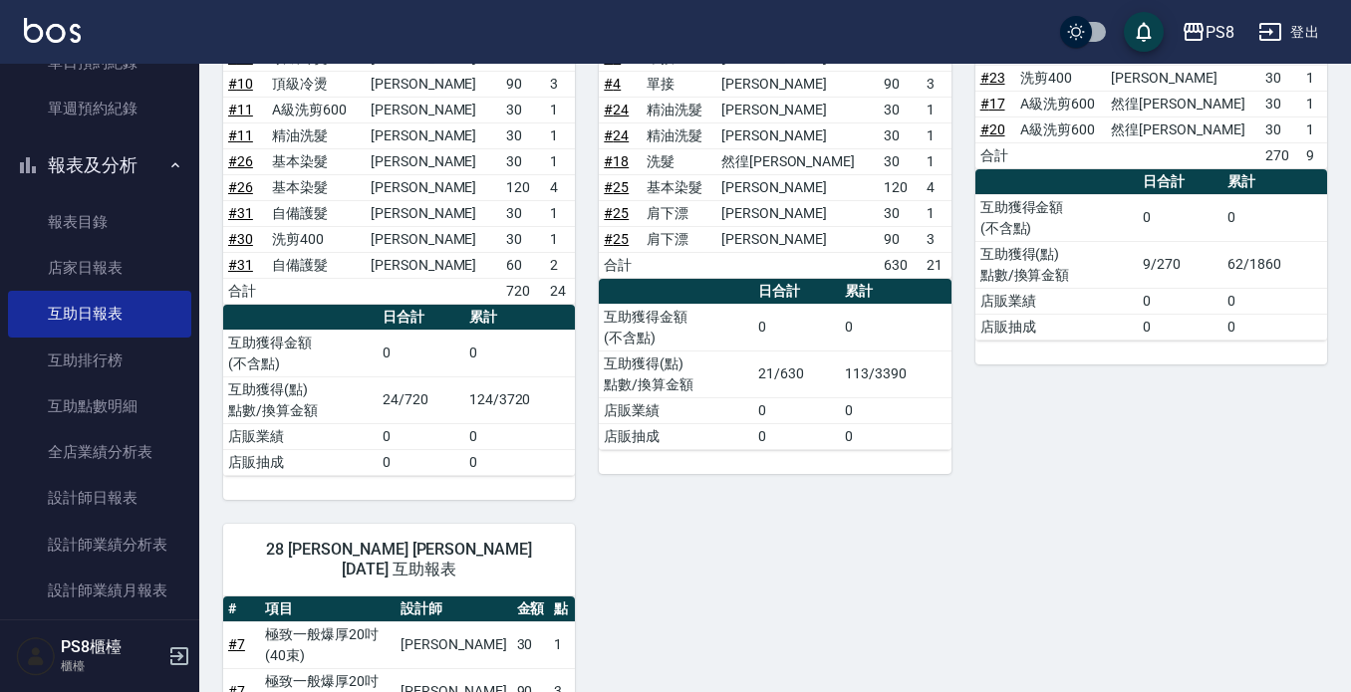
scroll to position [299, 0]
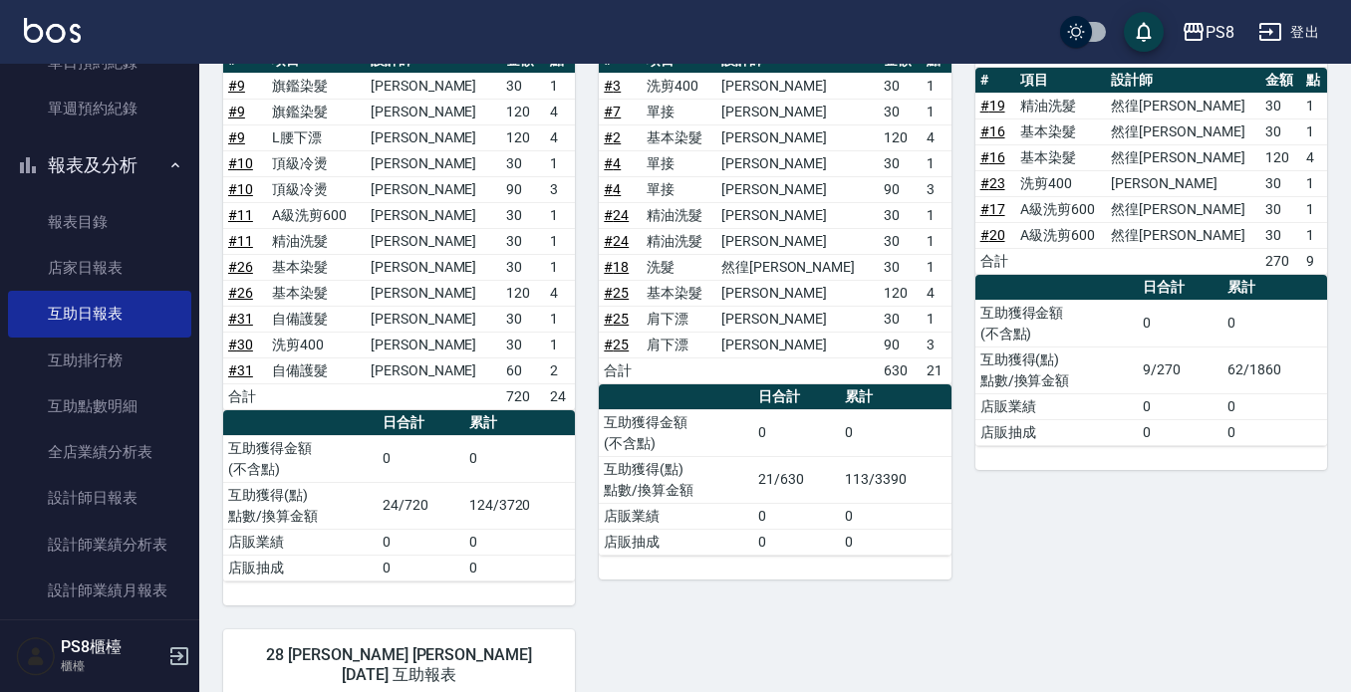
click at [619, 347] on link "# 25" at bounding box center [616, 345] width 25 height 16
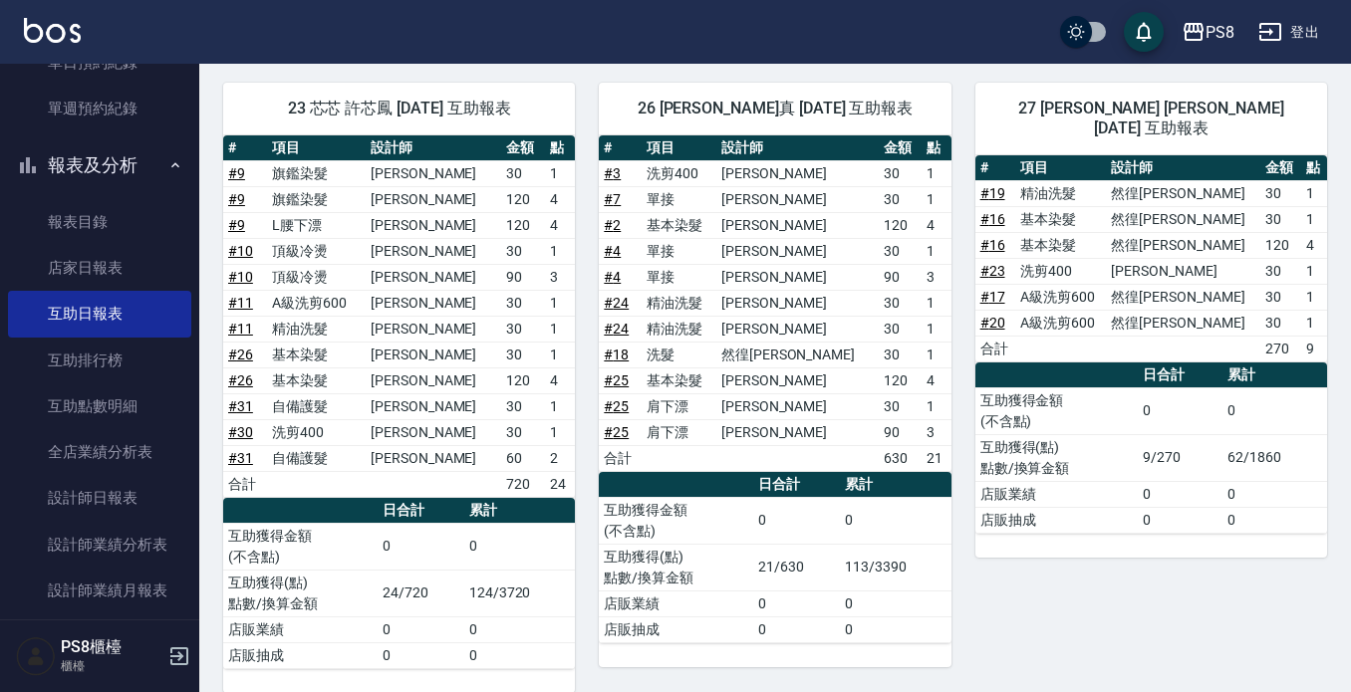
scroll to position [118, 0]
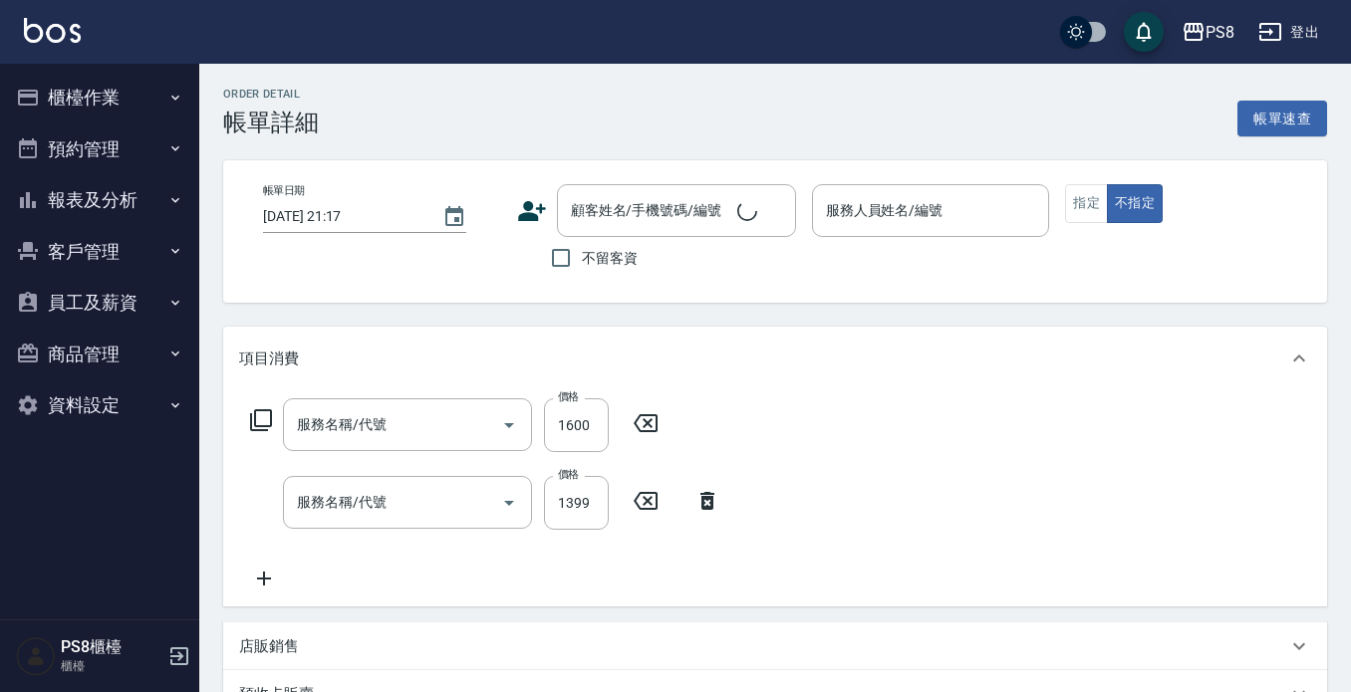
type input "[DATE] 20:32"
type input "KJ-20"
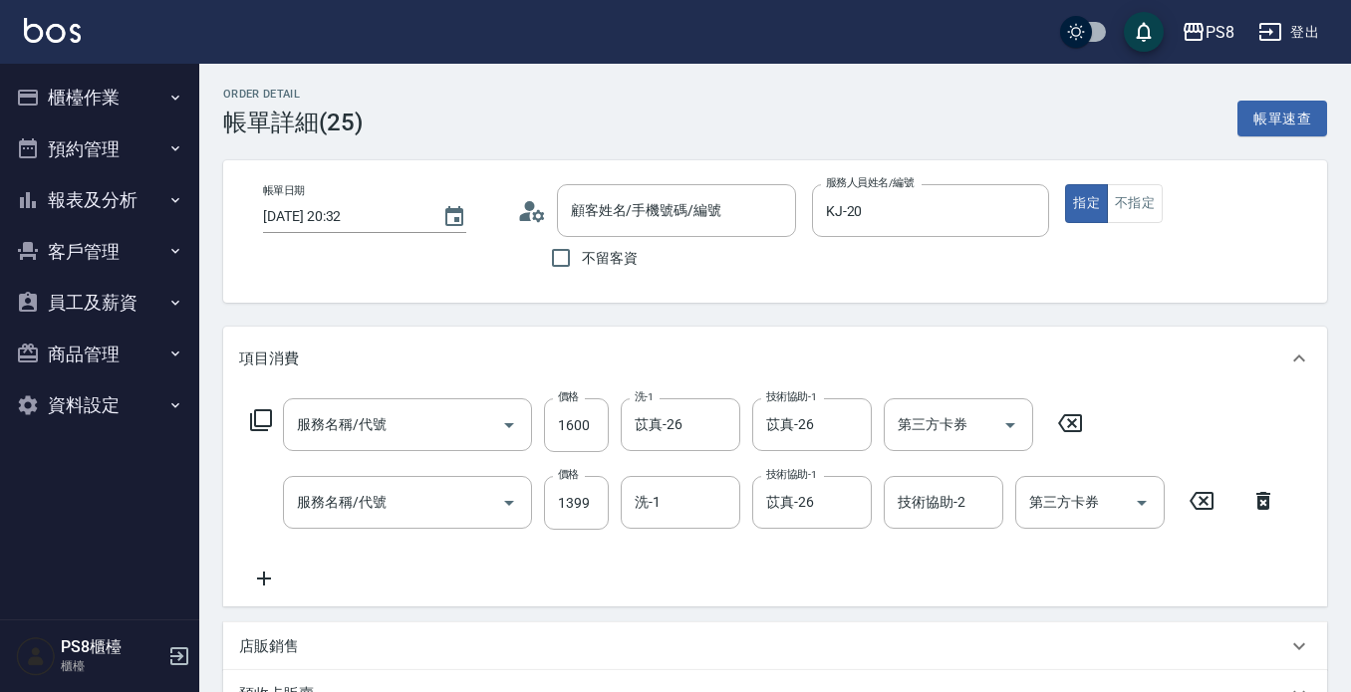
type input "肩下漂(406)"
type input "基本染髮(401)"
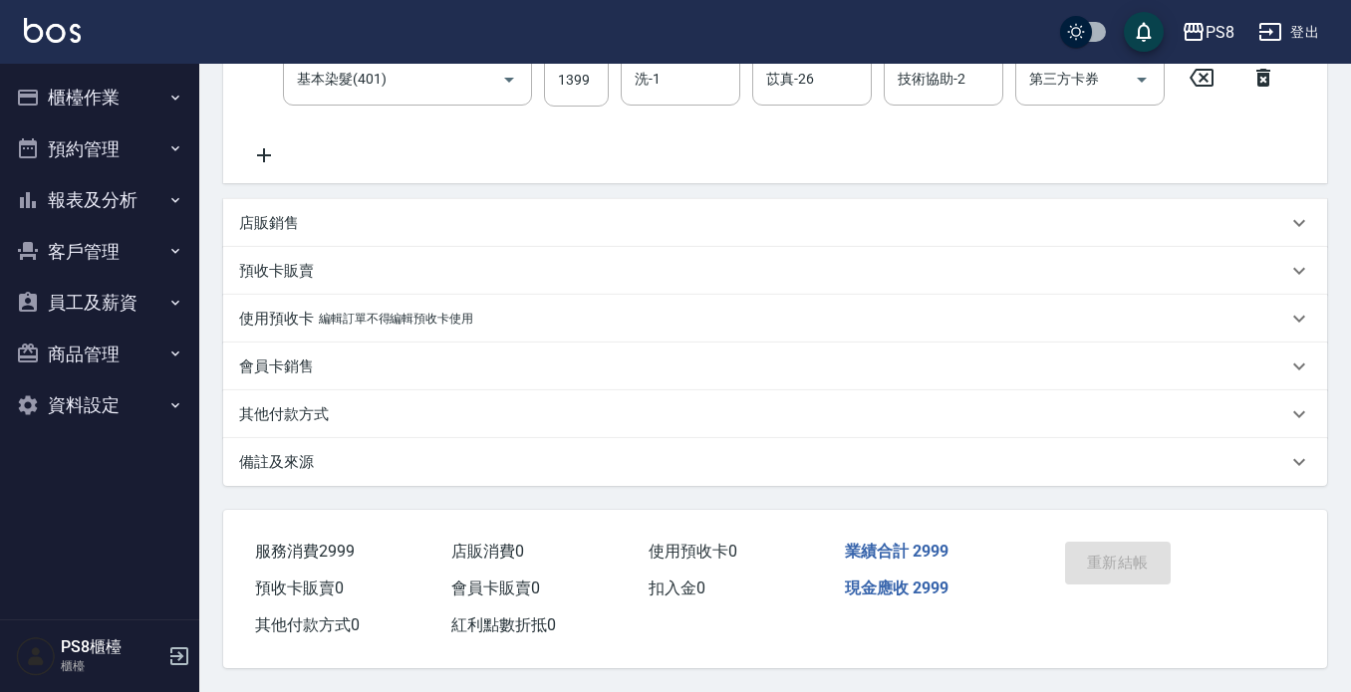
type input "郭怡余/0908255397/0908255397"
